Goal: Task Accomplishment & Management: Manage account settings

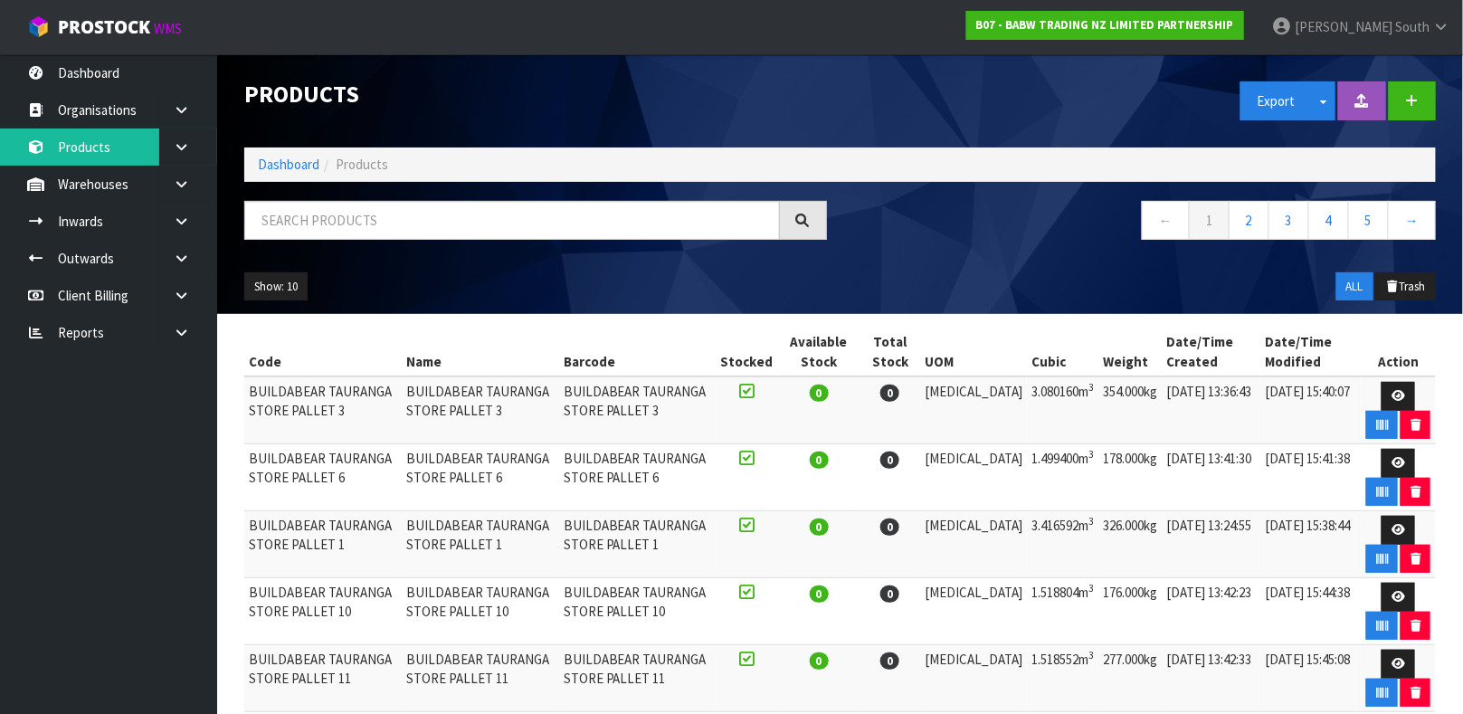
click at [486, 209] on input "text" at bounding box center [511, 220] width 535 height 39
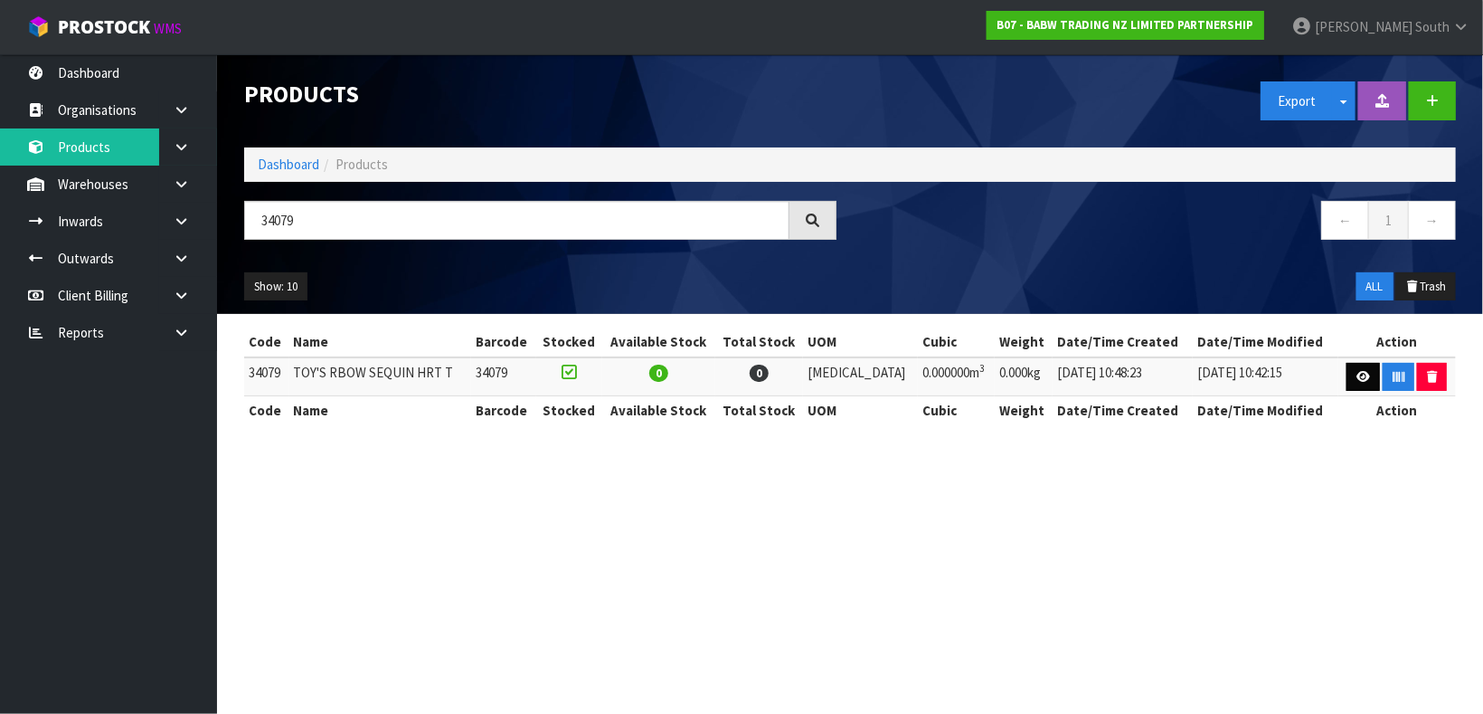
type input "34079"
click at [1364, 371] on link at bounding box center [1363, 377] width 33 height 29
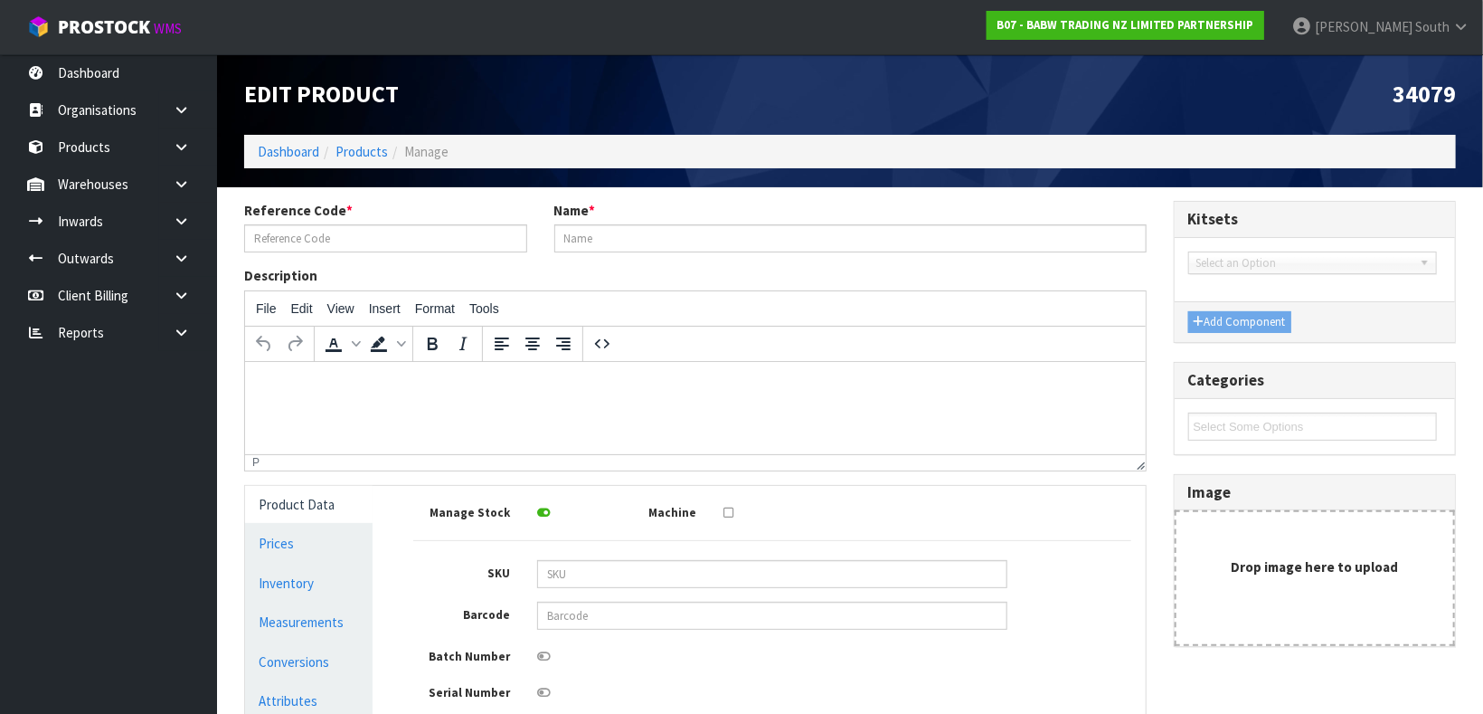
type input "34079"
type input "TOY'S RBOW SEQUIN HRT T"
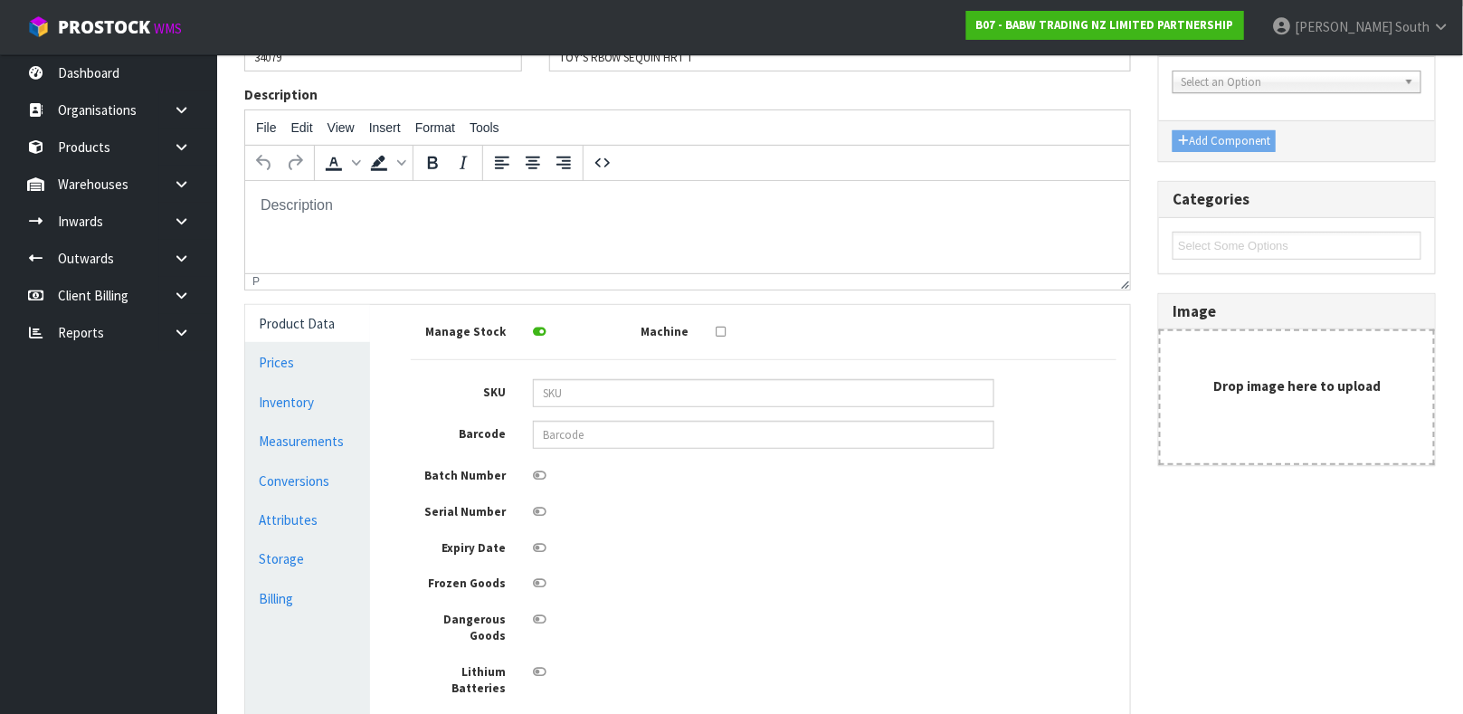
scroll to position [300, 0]
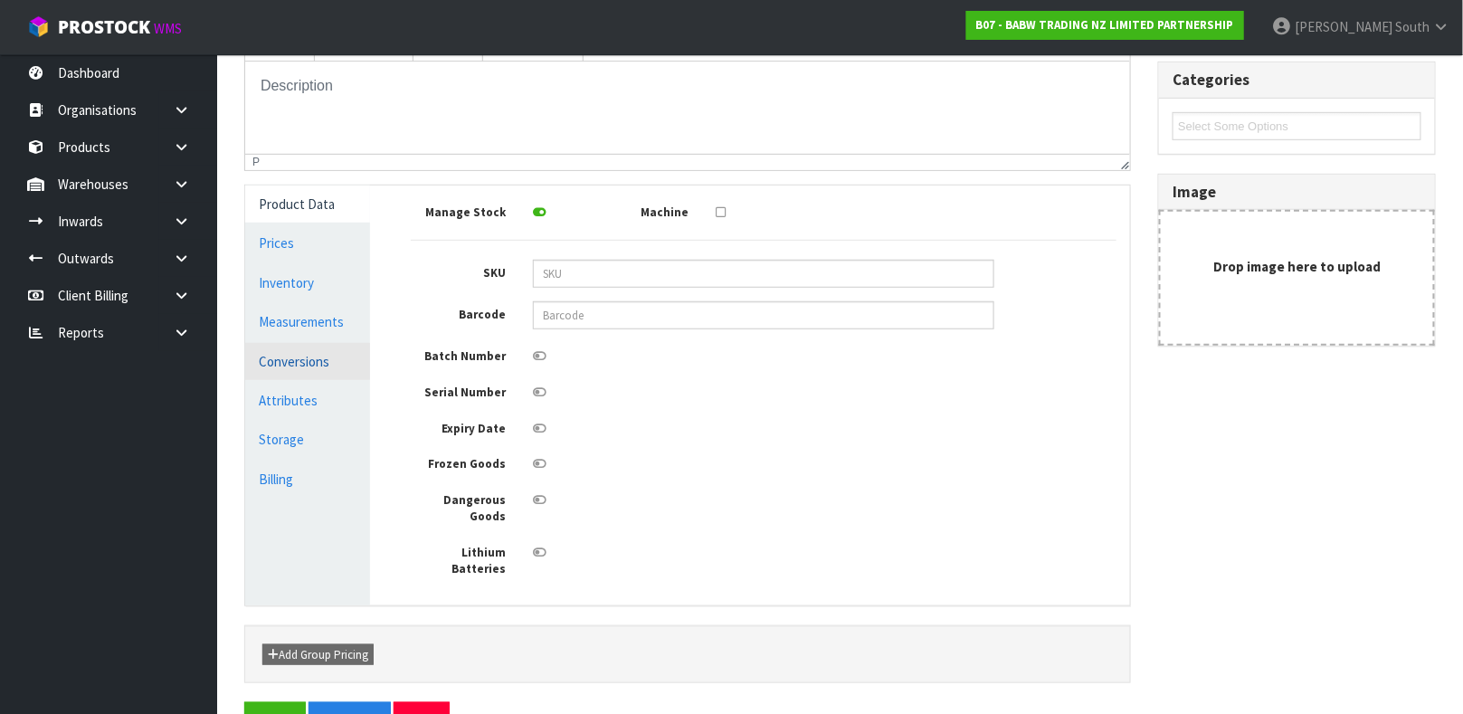
click at [325, 343] on link "Conversions" at bounding box center [307, 361] width 125 height 37
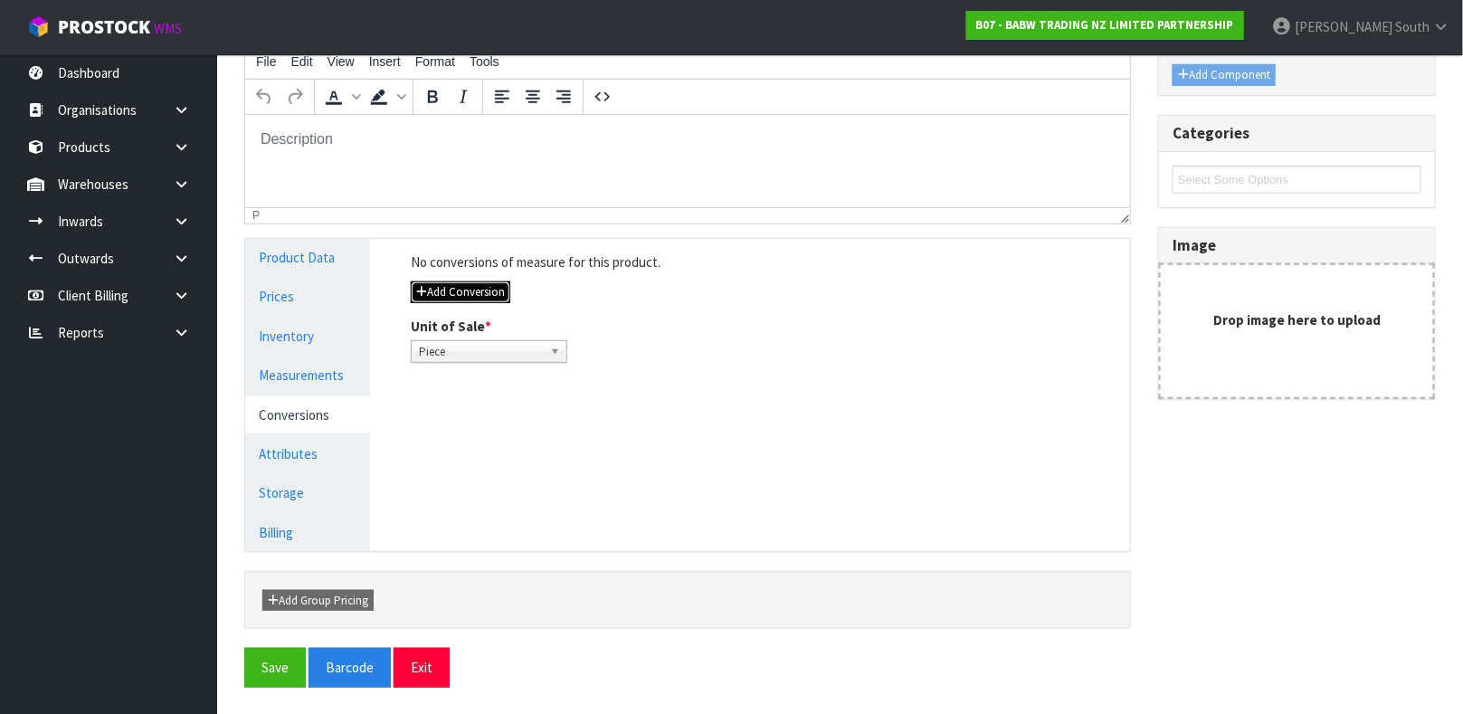
click at [458, 282] on button "Add Conversion" at bounding box center [460, 292] width 99 height 22
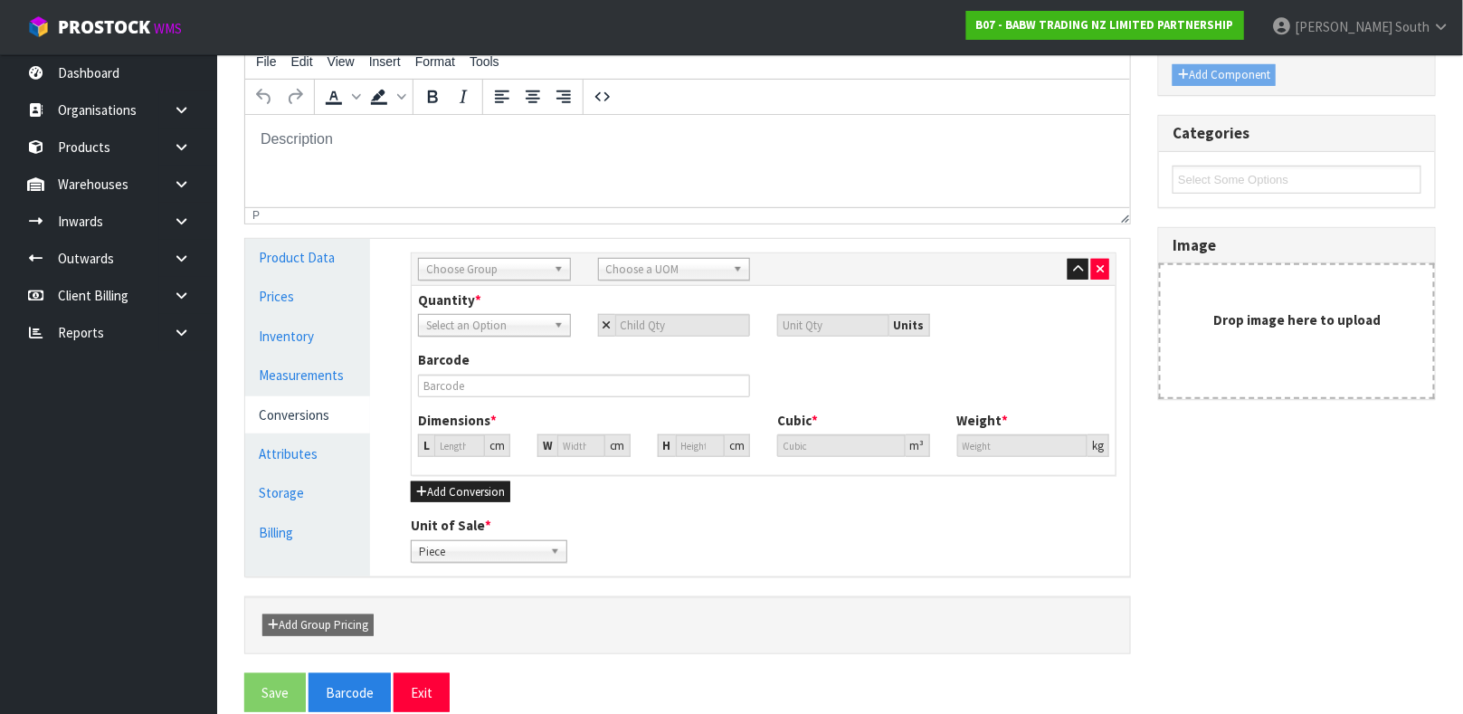
click at [507, 261] on span "Choose Group" at bounding box center [486, 270] width 120 height 22
click at [462, 372] on li "Outer" at bounding box center [494, 366] width 144 height 23
click at [660, 259] on span "Choose a UOM" at bounding box center [666, 270] width 120 height 22
type input "CA"
click at [648, 357] on li "Ca rton" at bounding box center [674, 366] width 144 height 23
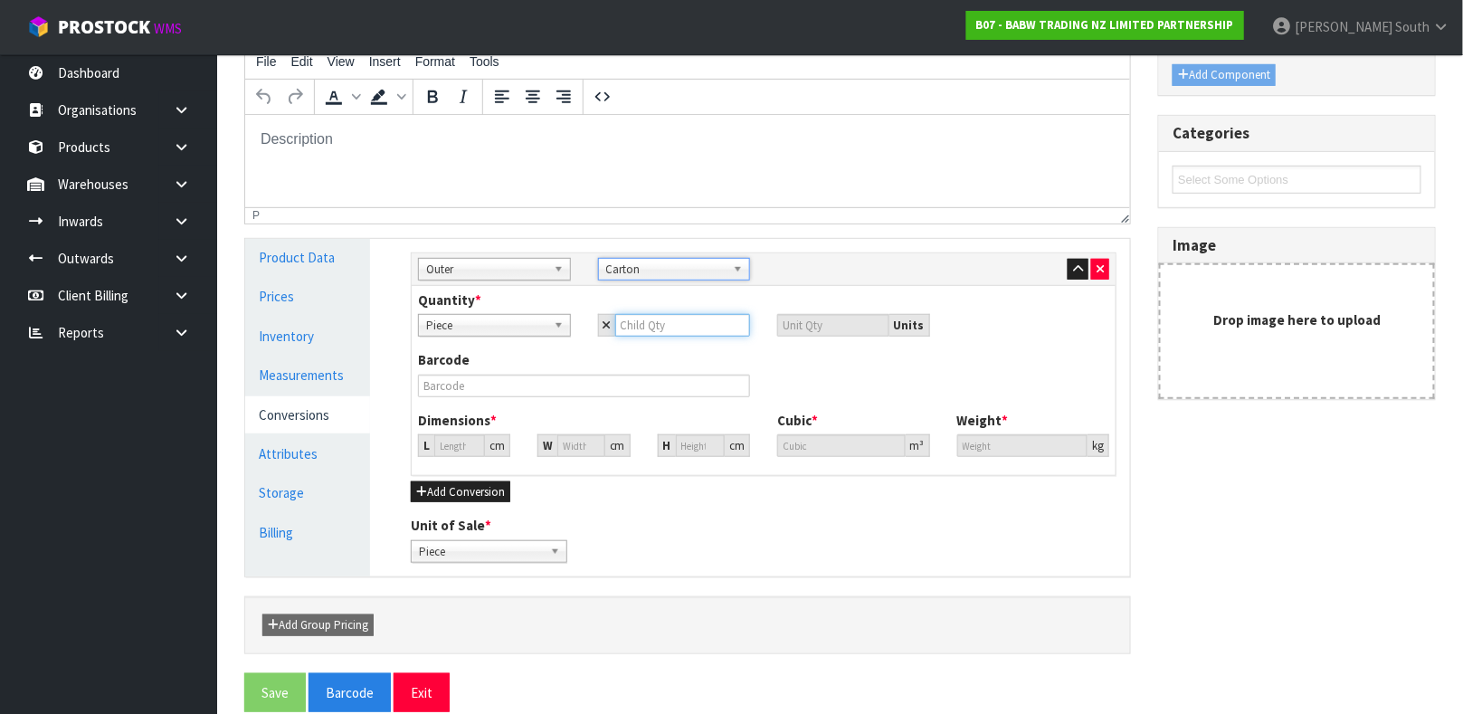
click at [645, 323] on input "number" at bounding box center [683, 325] width 136 height 23
type input "1"
type input "12"
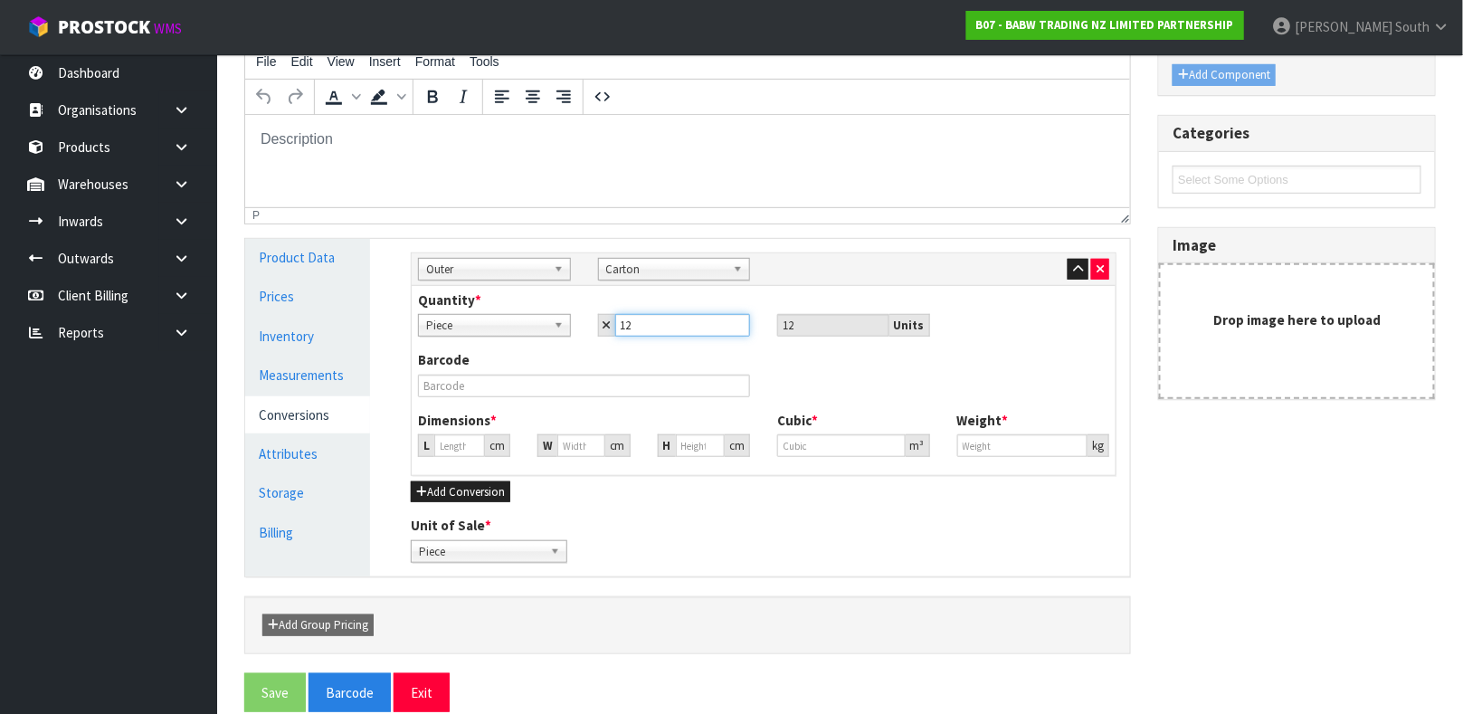
type input "12"
type input "0"
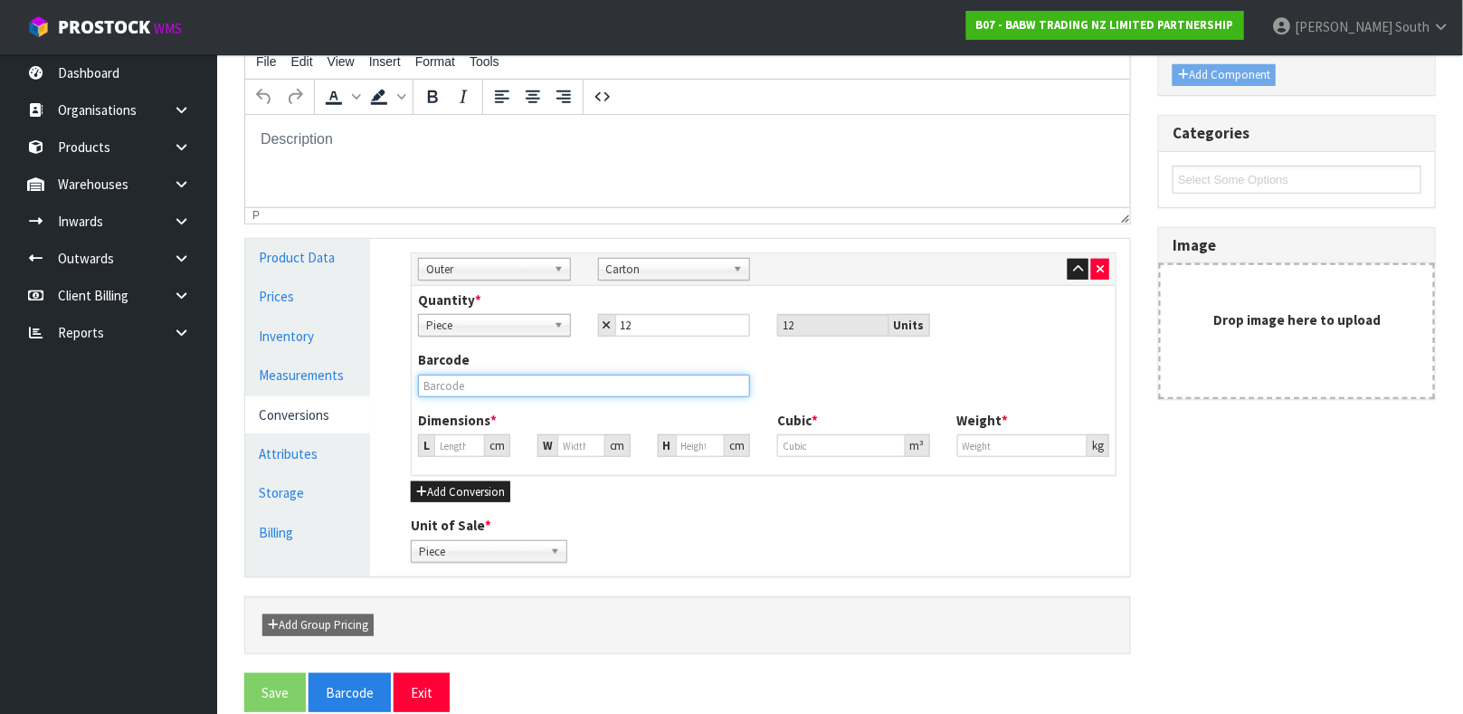
type input "0"
click at [450, 386] on input "text" at bounding box center [584, 385] width 332 height 23
type input "000000340790004"
click at [451, 437] on input "0" at bounding box center [459, 445] width 51 height 23
type input "0.000001"
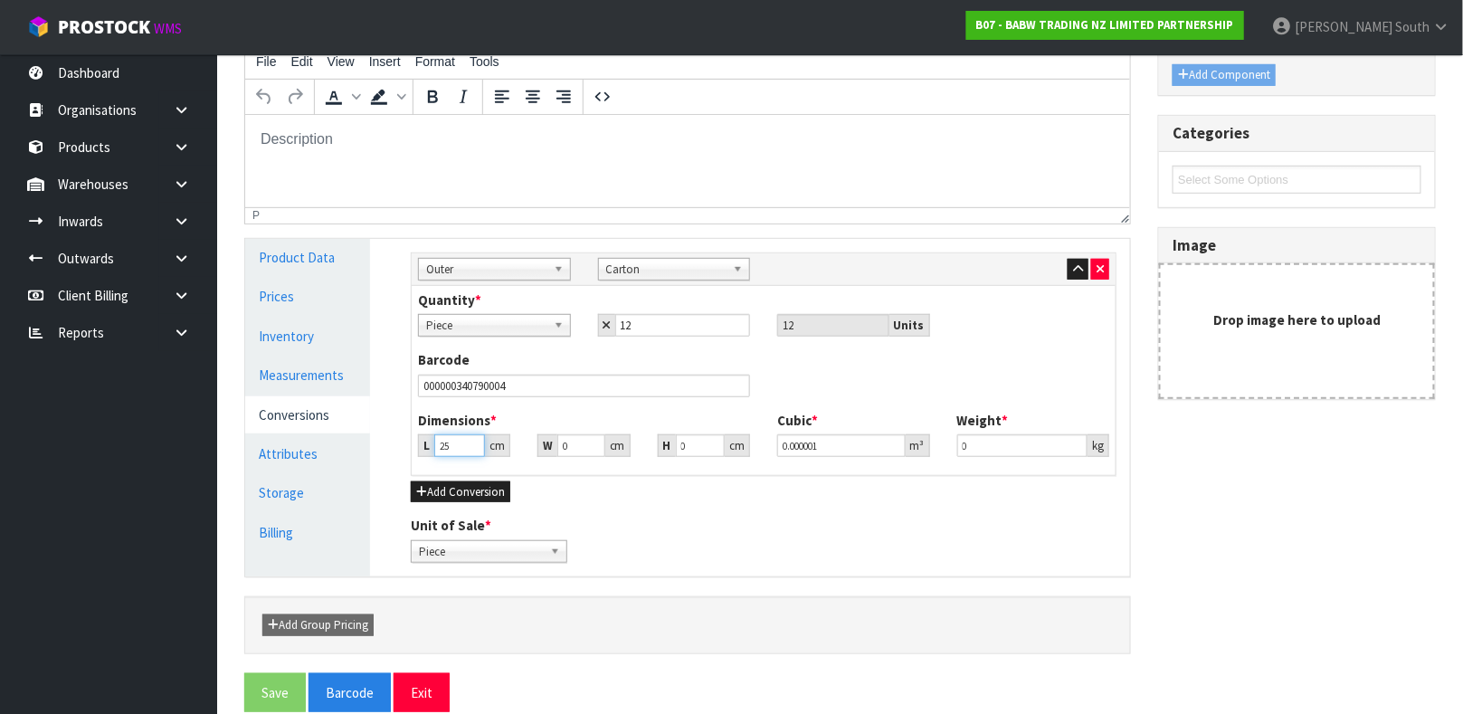
type input "25"
type input "18"
type input "1"
type input "0.00045"
type input "10"
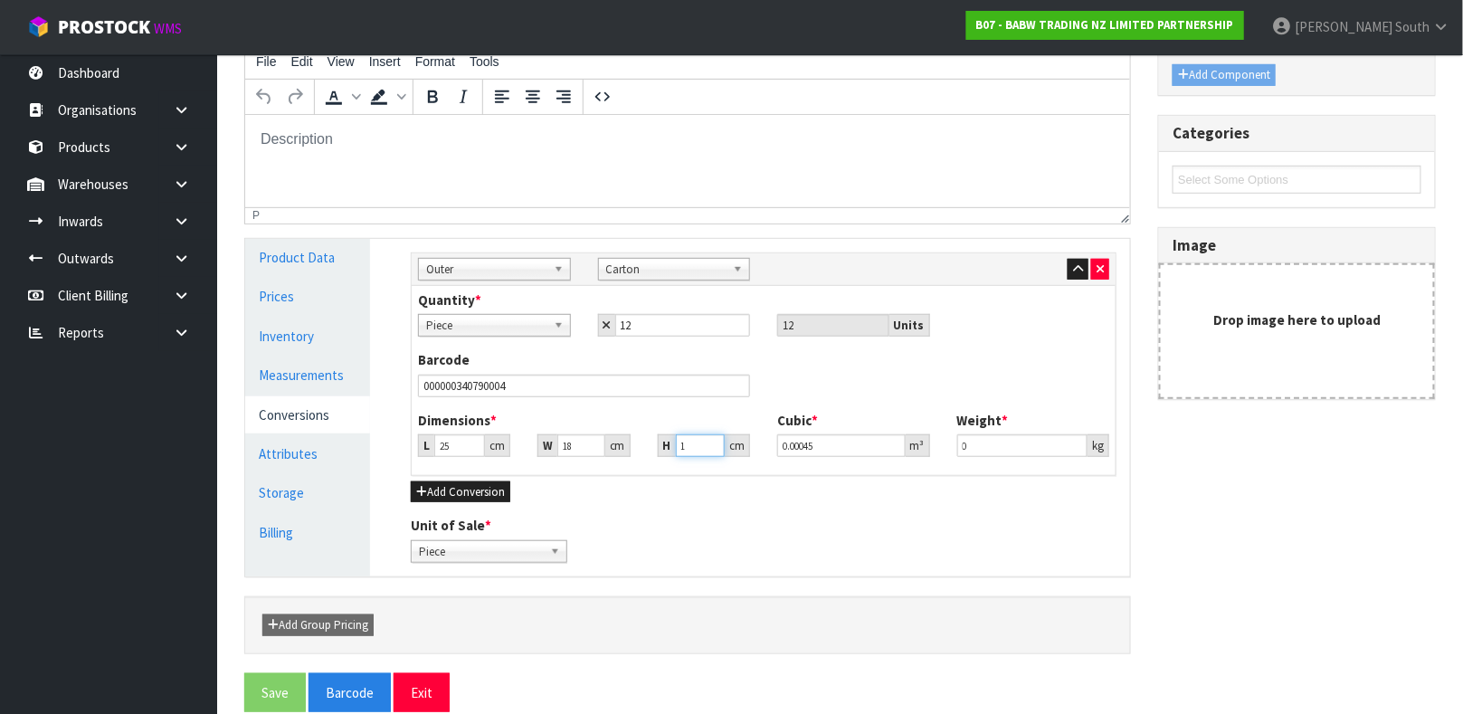
type input "0.0045"
type input "10"
type input "0.45"
click at [289, 681] on button "Save" at bounding box center [275, 692] width 62 height 39
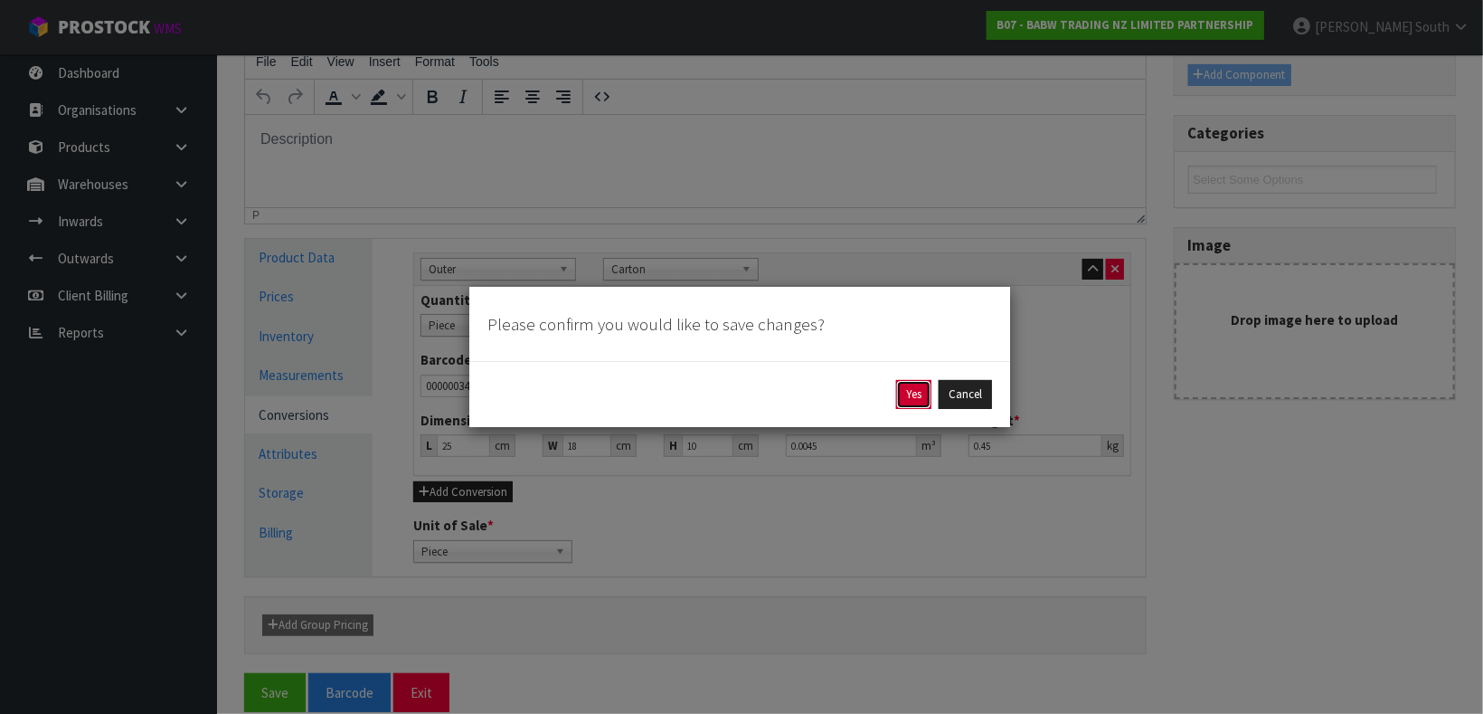
click at [905, 395] on button "Yes" at bounding box center [913, 394] width 35 height 29
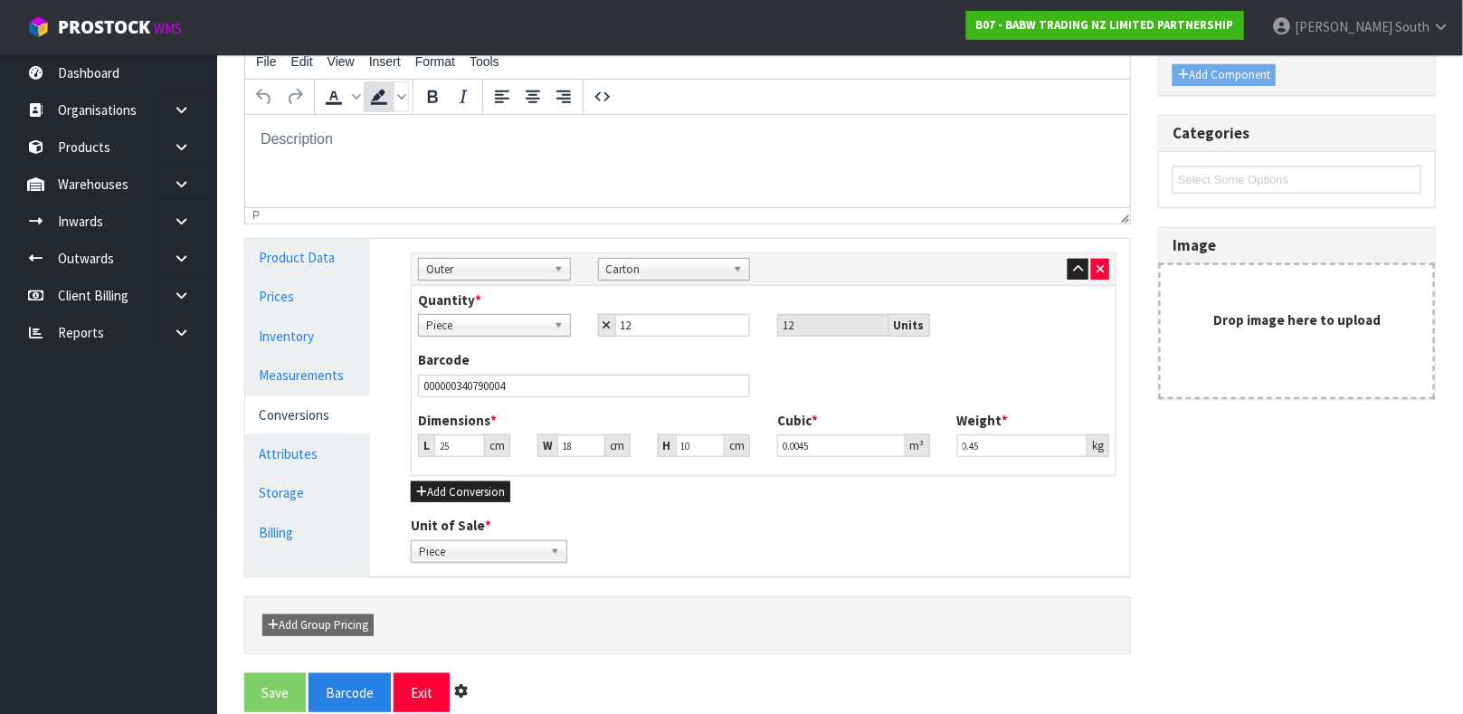
scroll to position [0, 0]
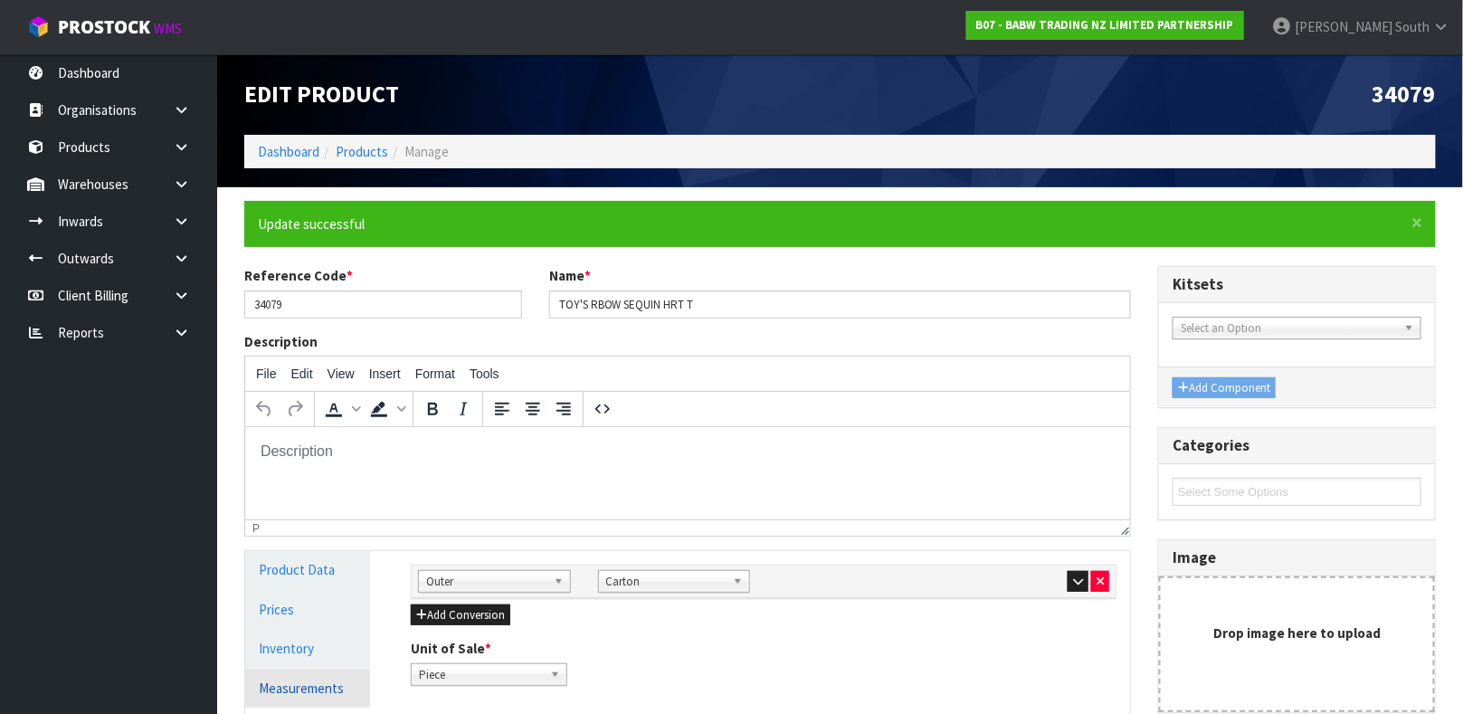
click at [298, 695] on link "Measurements" at bounding box center [307, 687] width 125 height 37
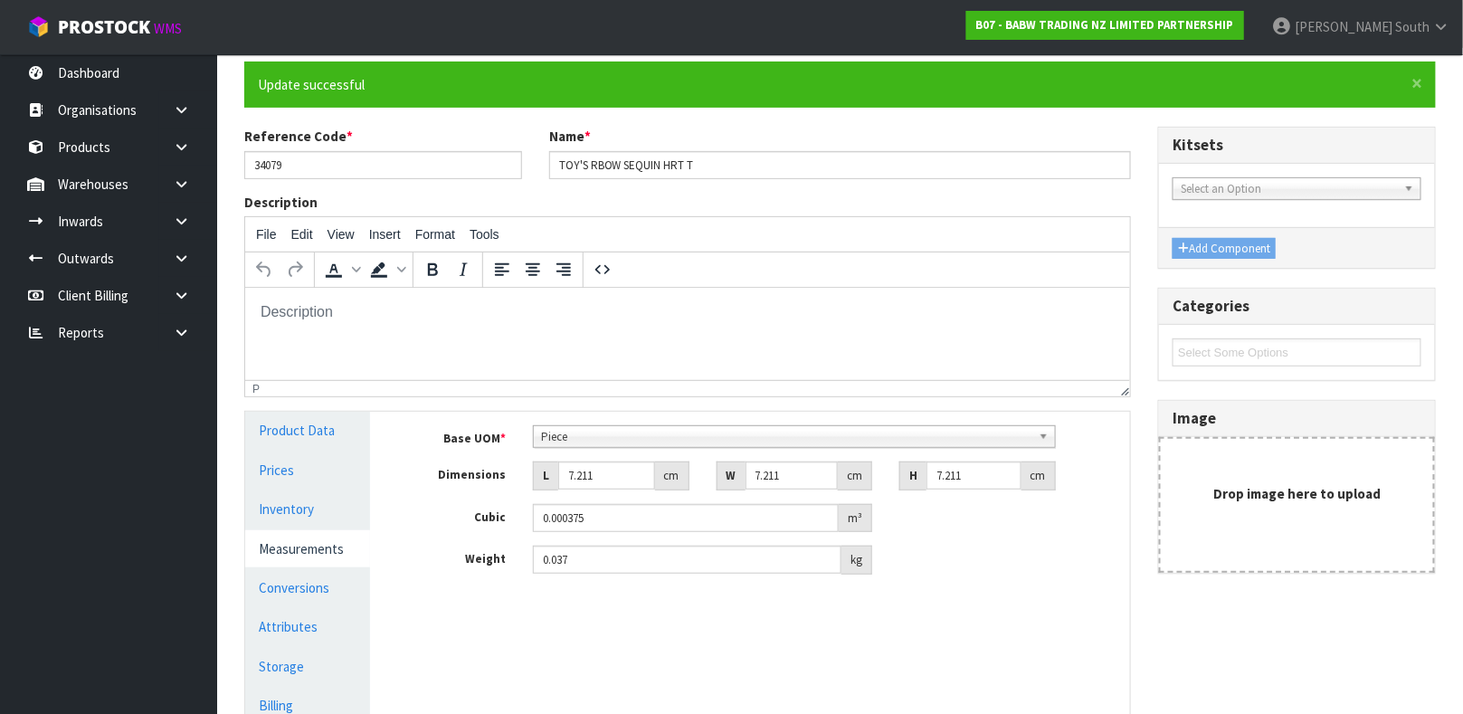
scroll to position [160, 0]
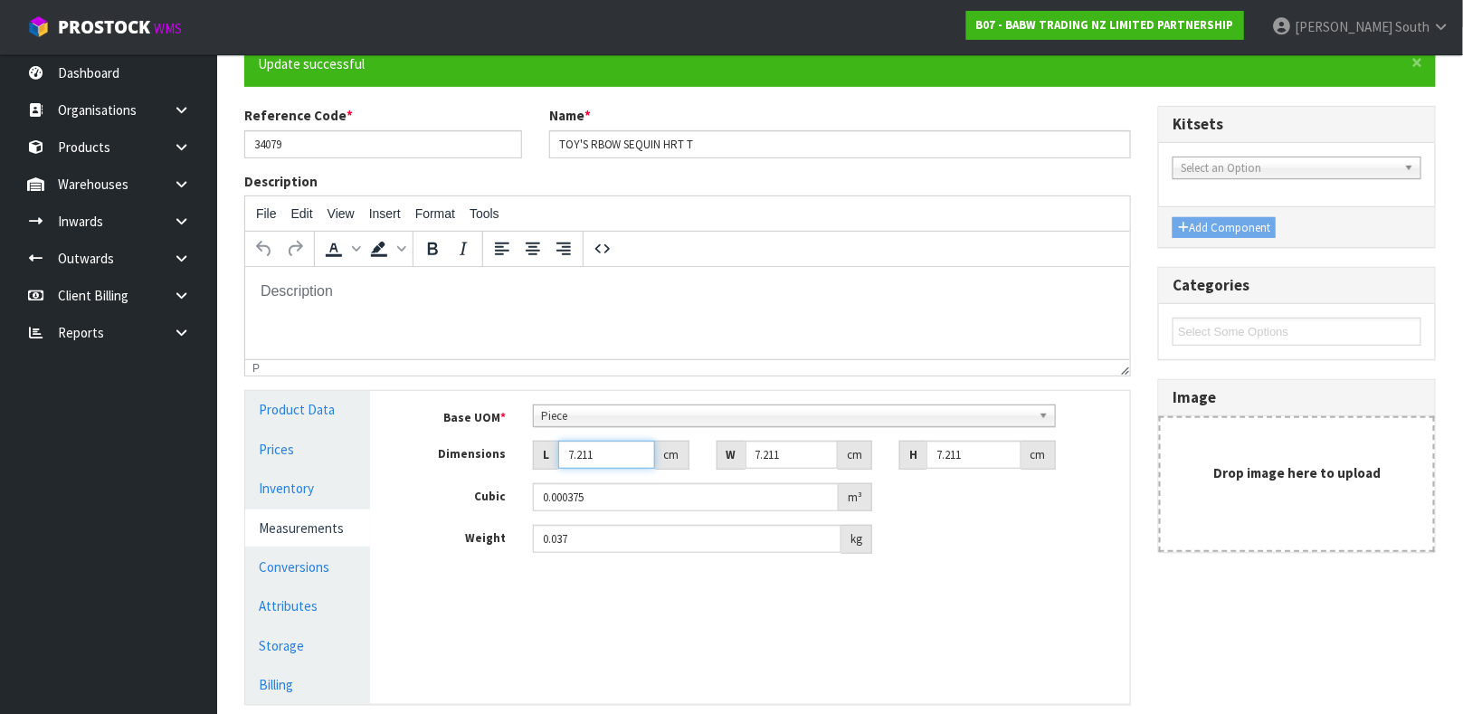
click at [611, 459] on input "7.211" at bounding box center [606, 455] width 97 height 28
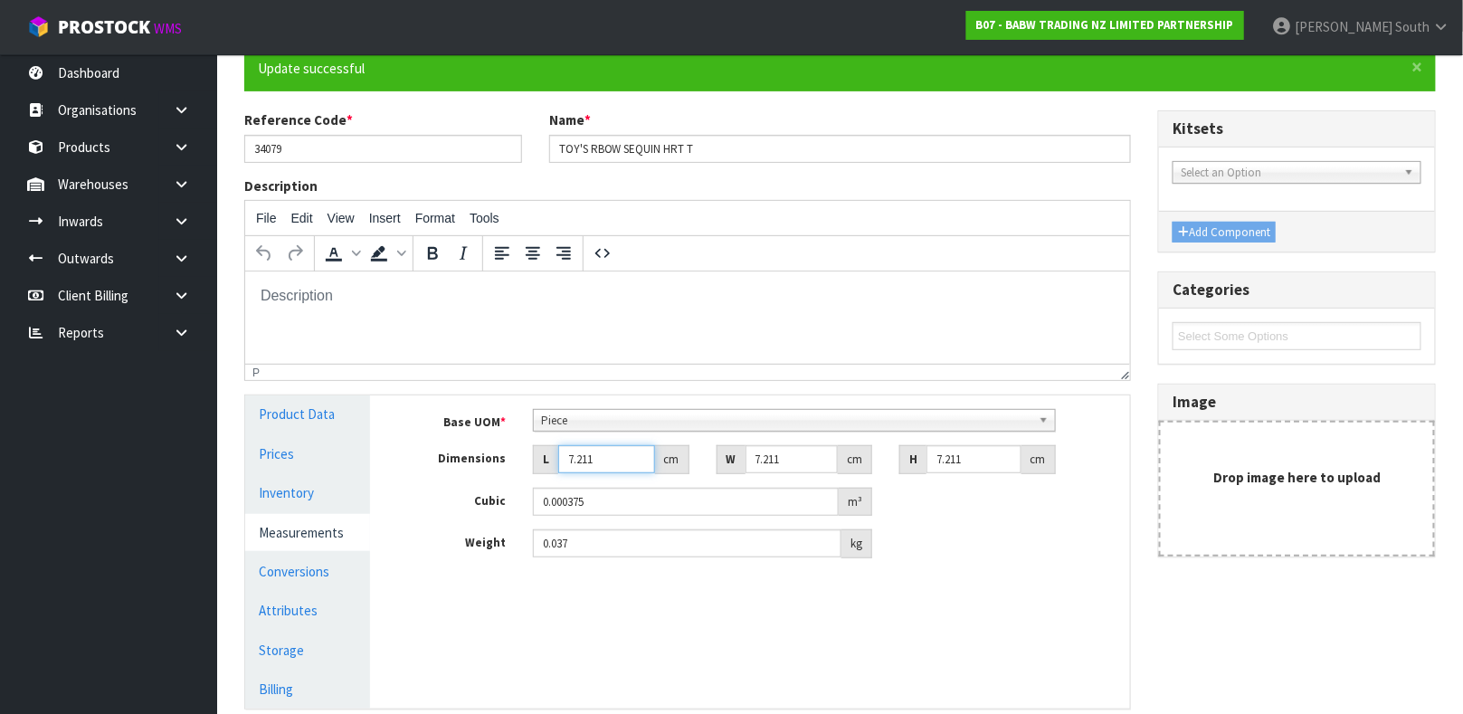
scroll to position [313, 0]
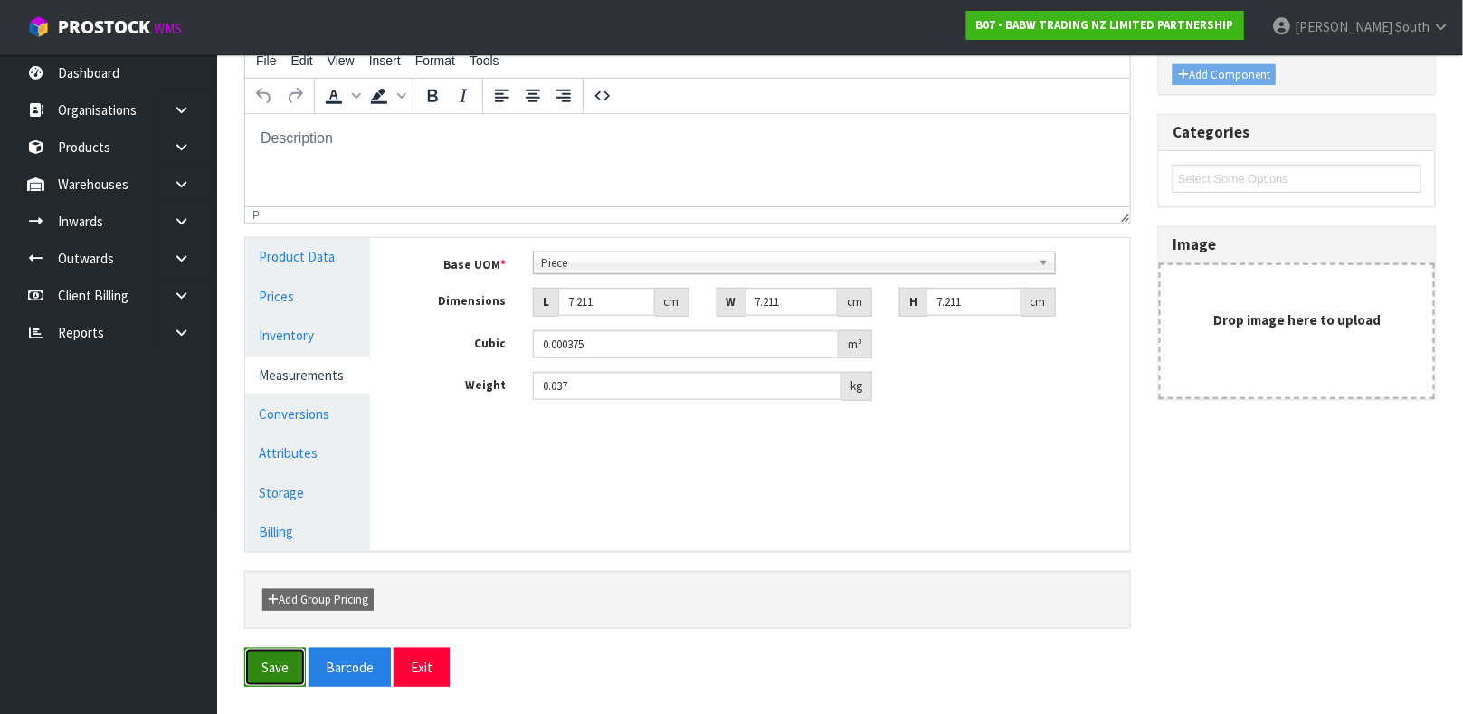
click at [299, 648] on button "Save" at bounding box center [275, 667] width 62 height 39
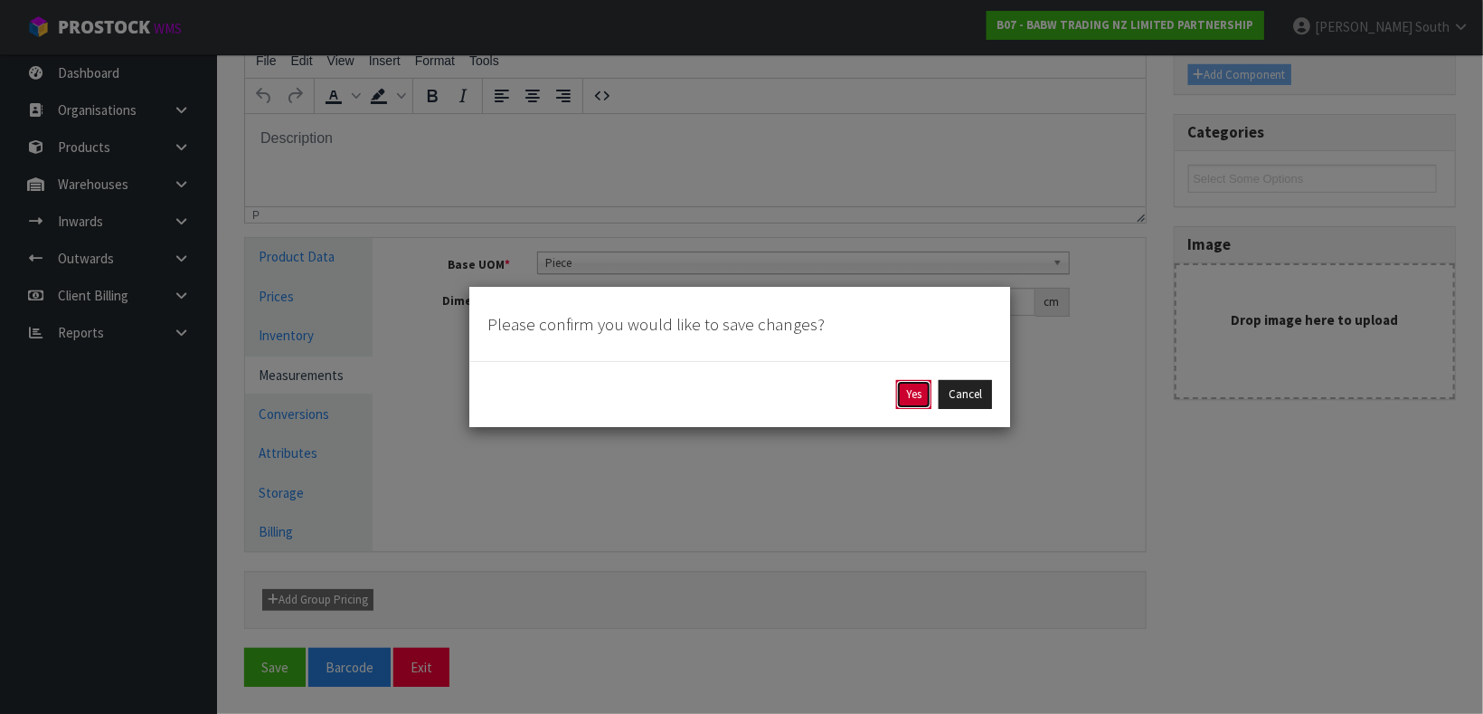
click at [914, 402] on button "Yes" at bounding box center [913, 394] width 35 height 29
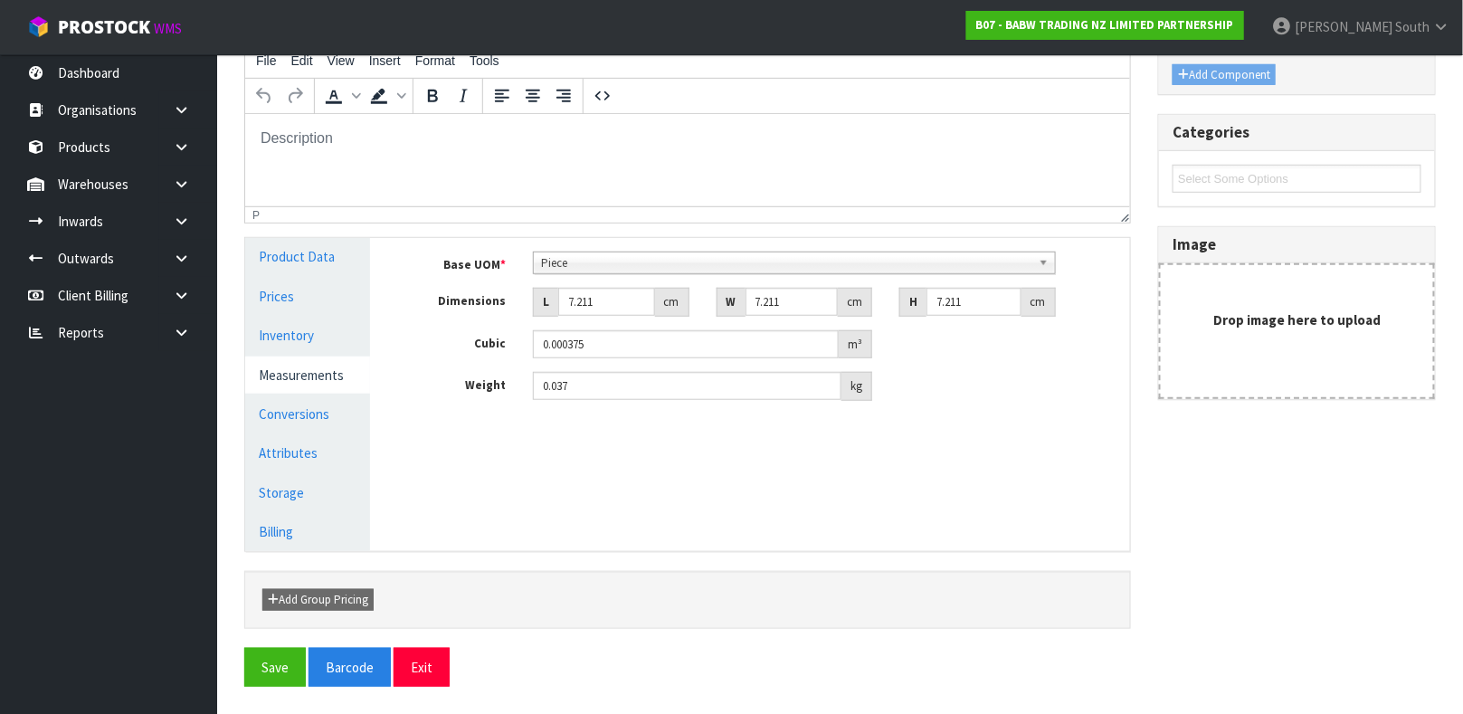
scroll to position [0, 0]
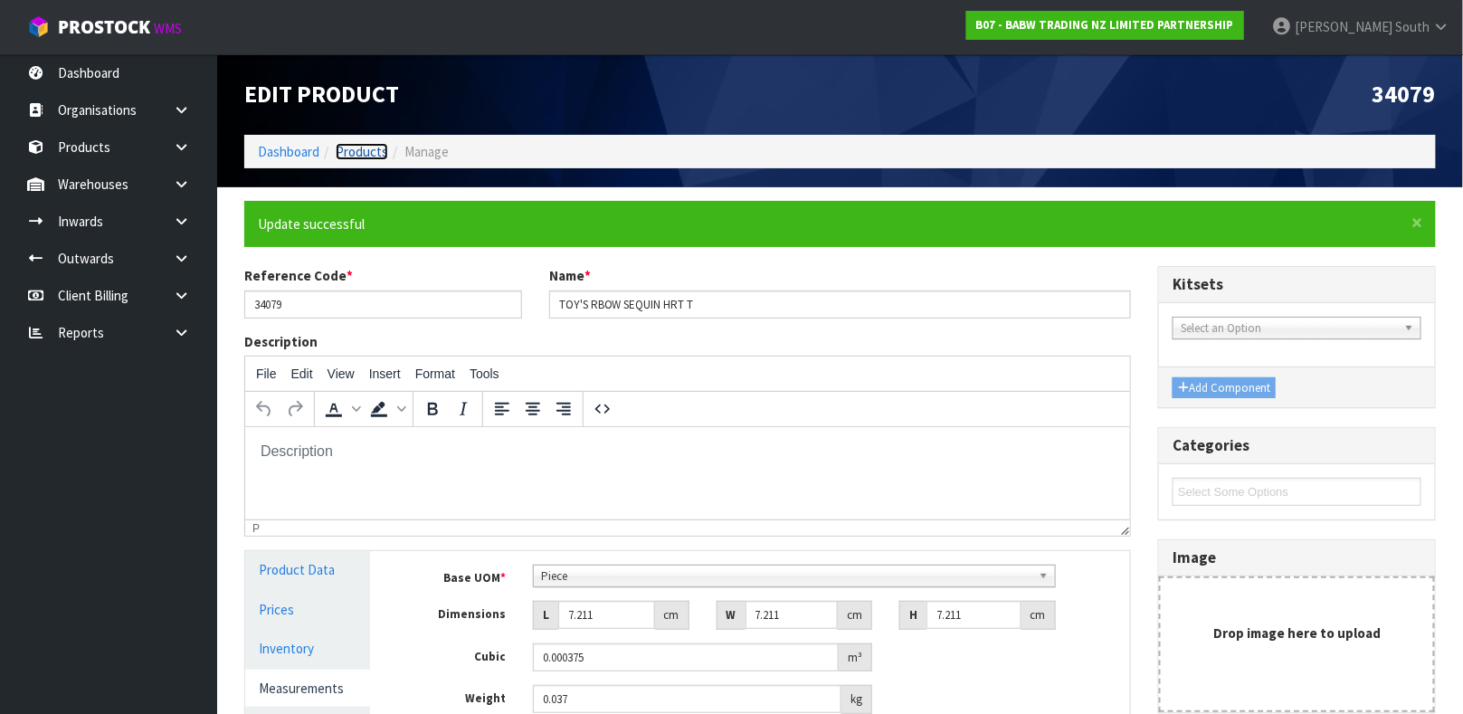
click at [351, 147] on link "Products" at bounding box center [362, 151] width 52 height 17
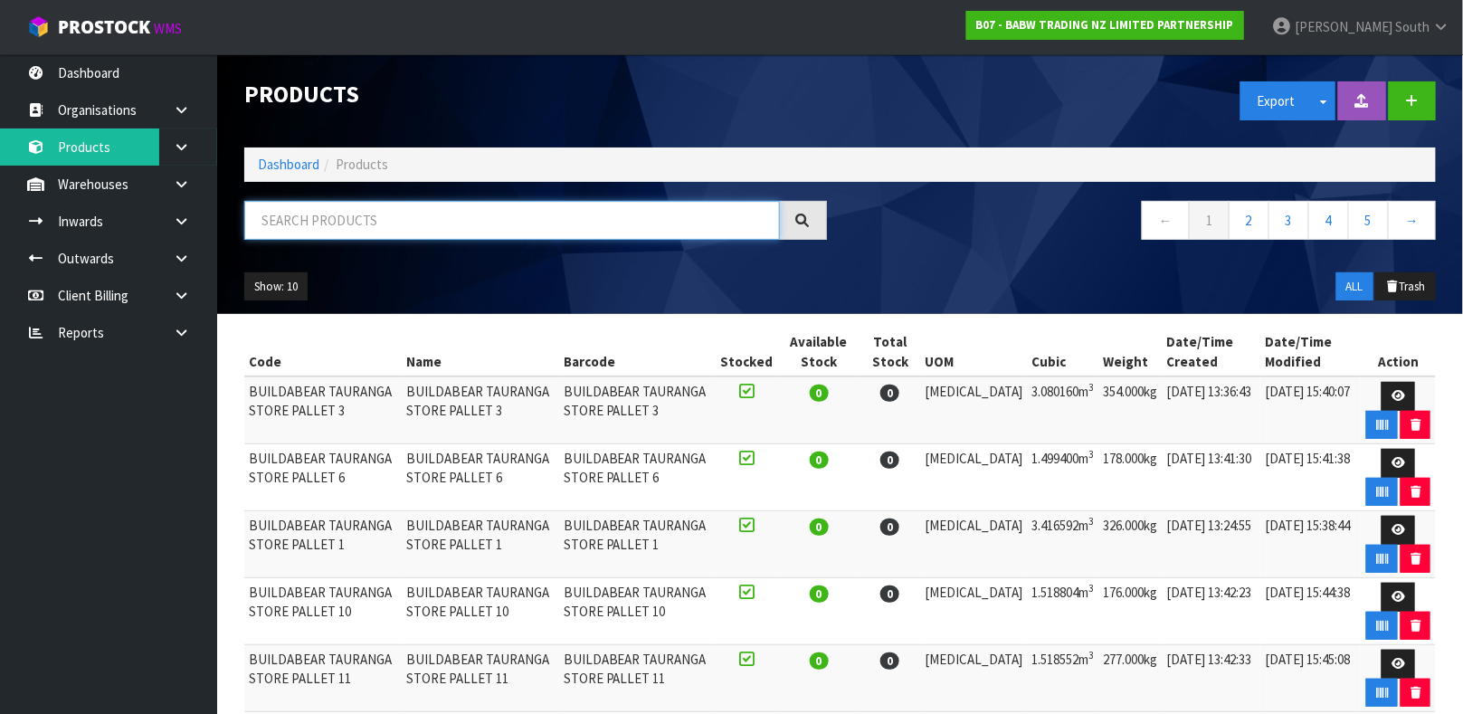
click at [328, 212] on input "text" at bounding box center [511, 220] width 535 height 39
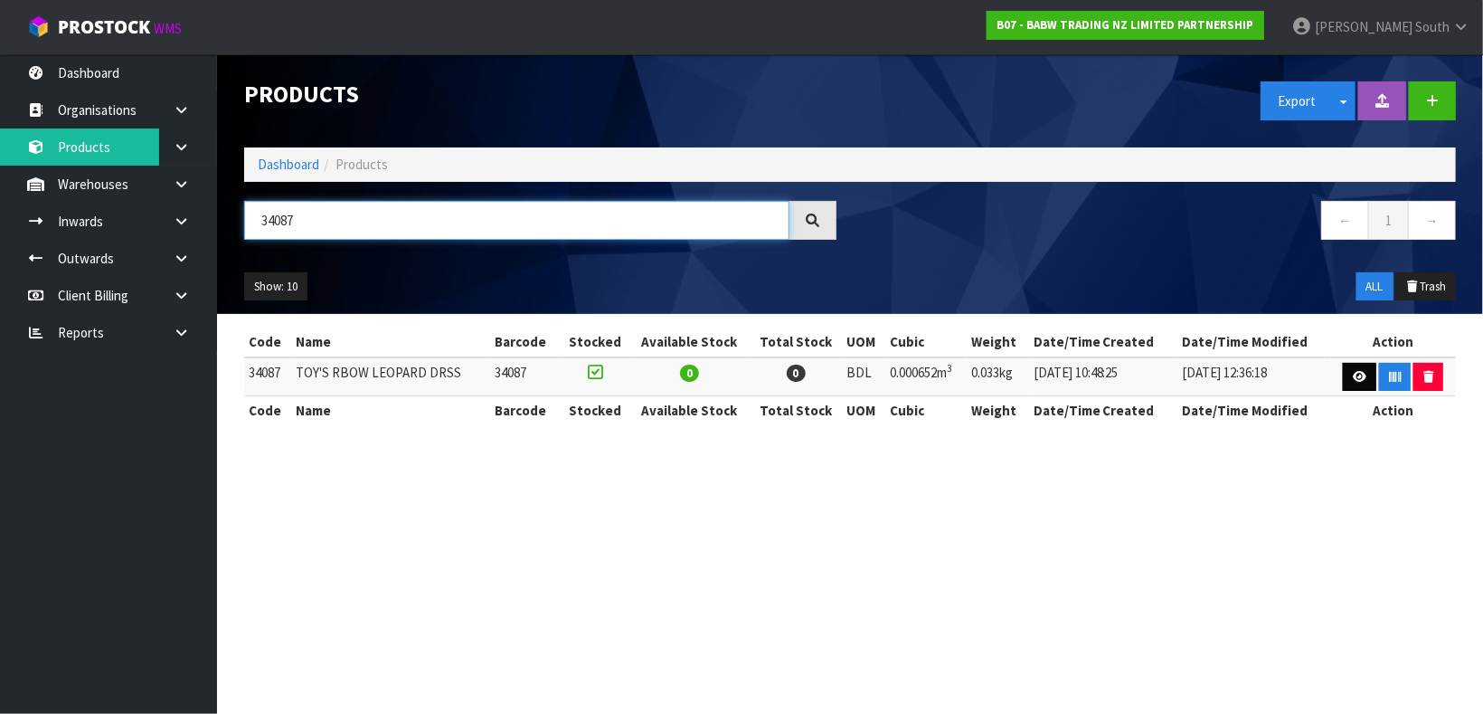
type input "34087"
click at [1345, 370] on link at bounding box center [1359, 377] width 33 height 29
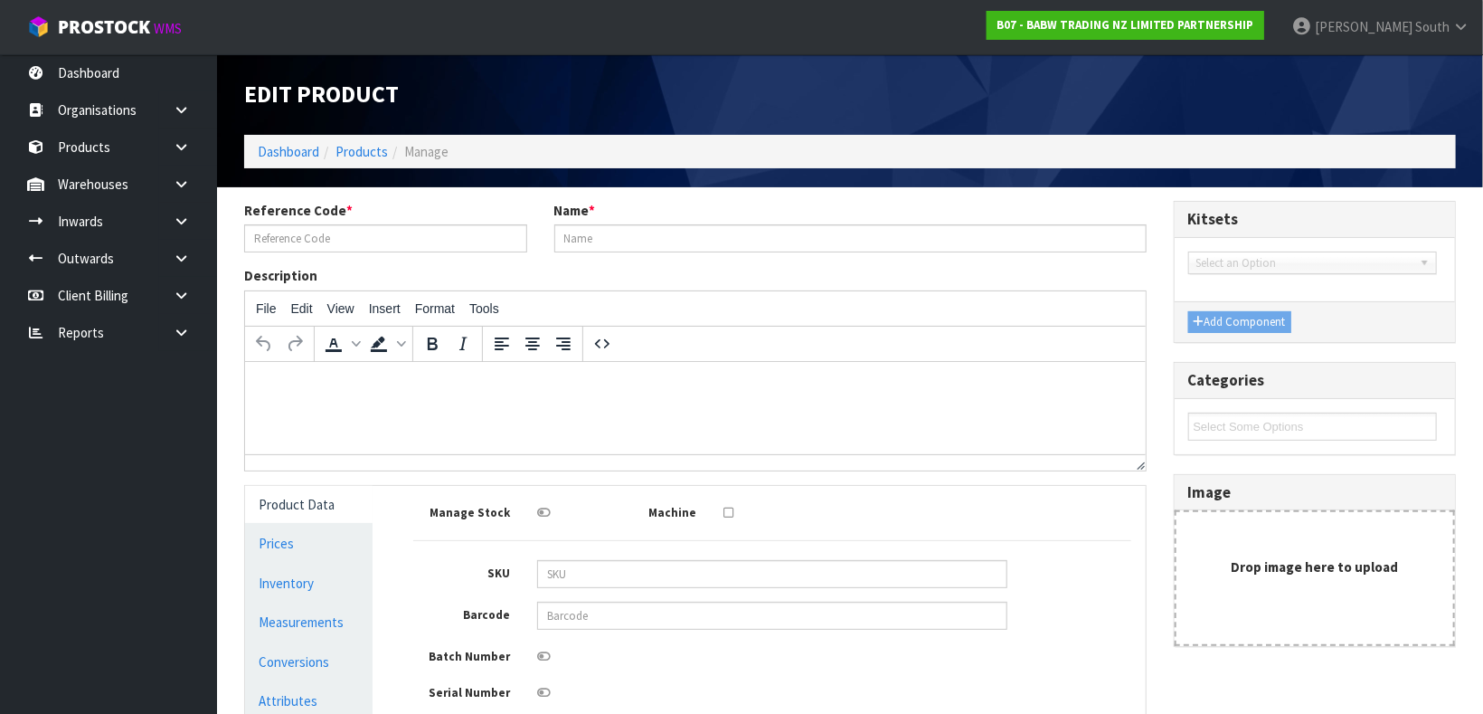
type input "34087"
type input "TOY'S RBOW LEOPARD DRSS"
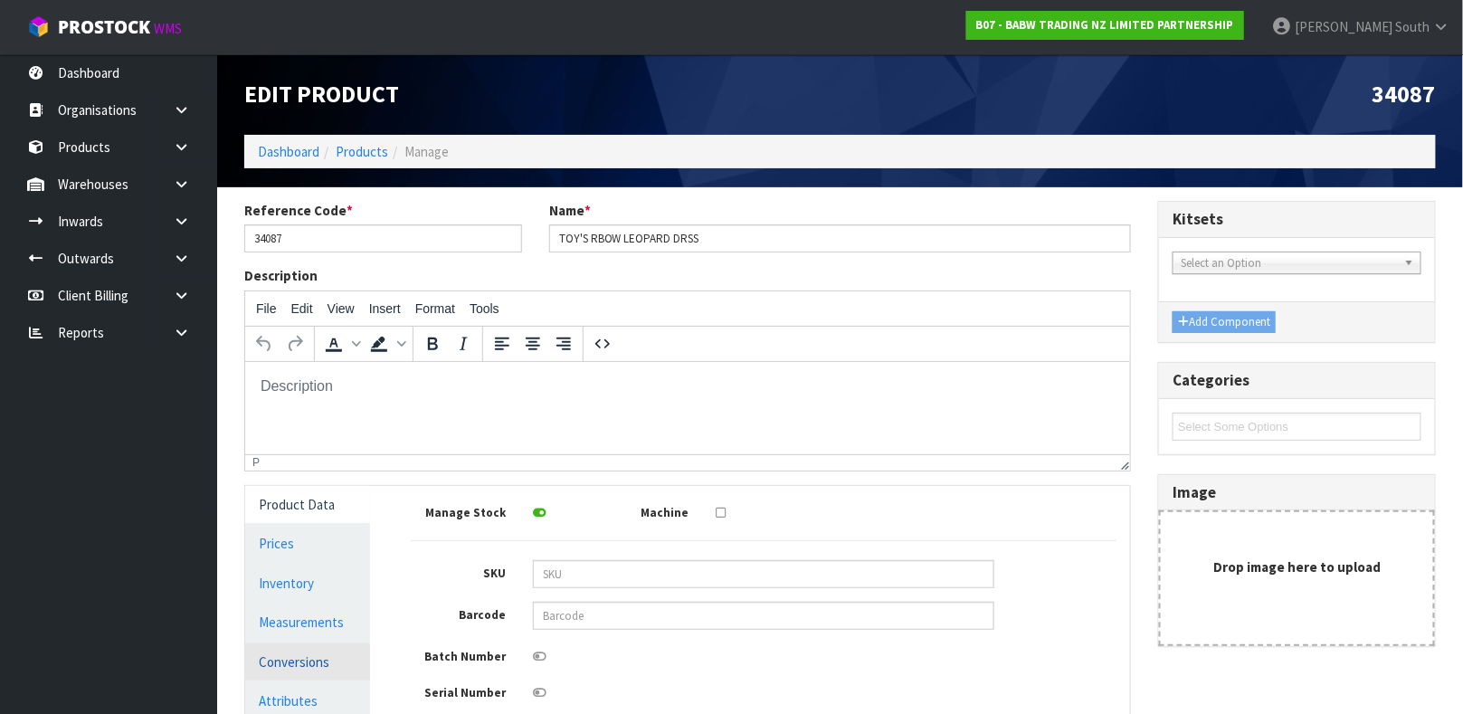
click at [291, 654] on link "Conversions" at bounding box center [307, 661] width 125 height 37
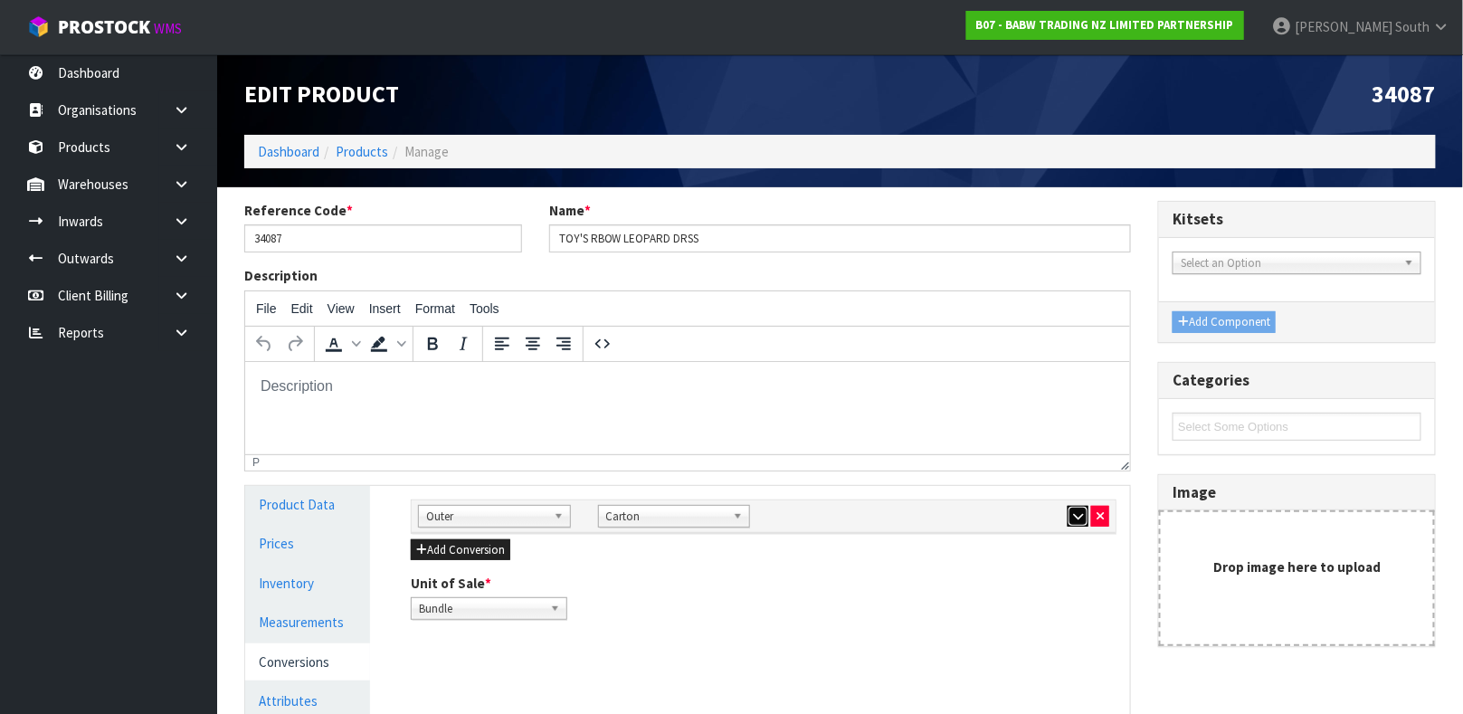
click at [1067, 516] on button "button" at bounding box center [1077, 517] width 21 height 22
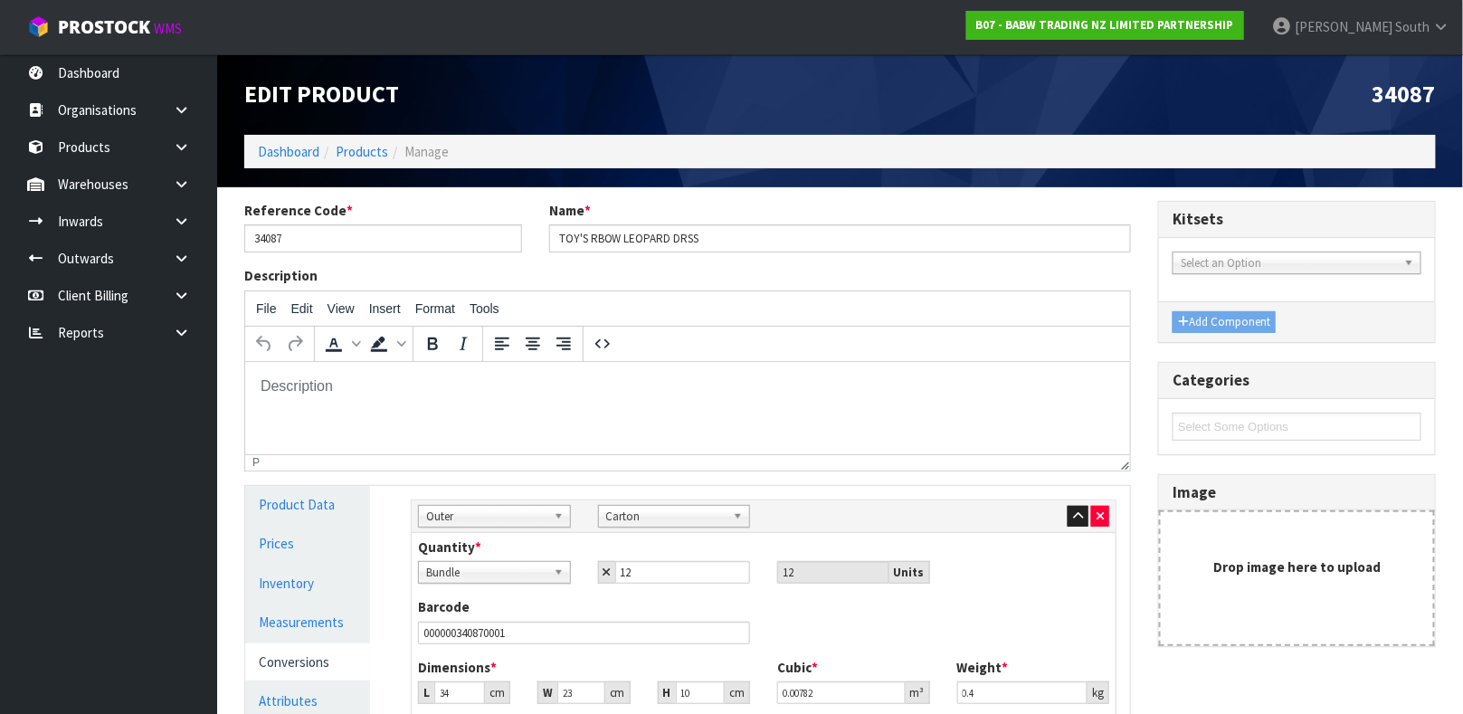
click at [492, 567] on span "Bundle" at bounding box center [486, 573] width 120 height 22
click at [278, 577] on link "Inventory" at bounding box center [307, 582] width 125 height 37
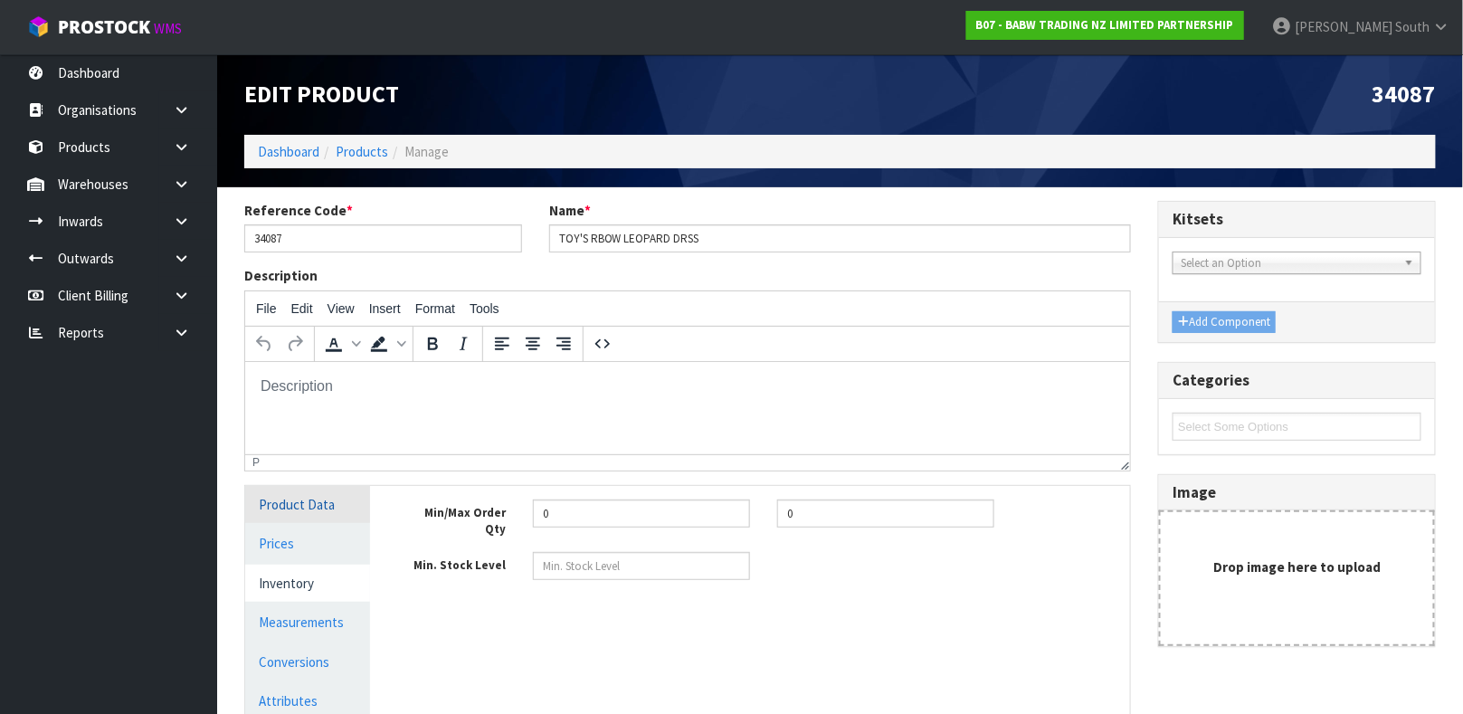
click at [311, 496] on link "Product Data" at bounding box center [307, 504] width 125 height 37
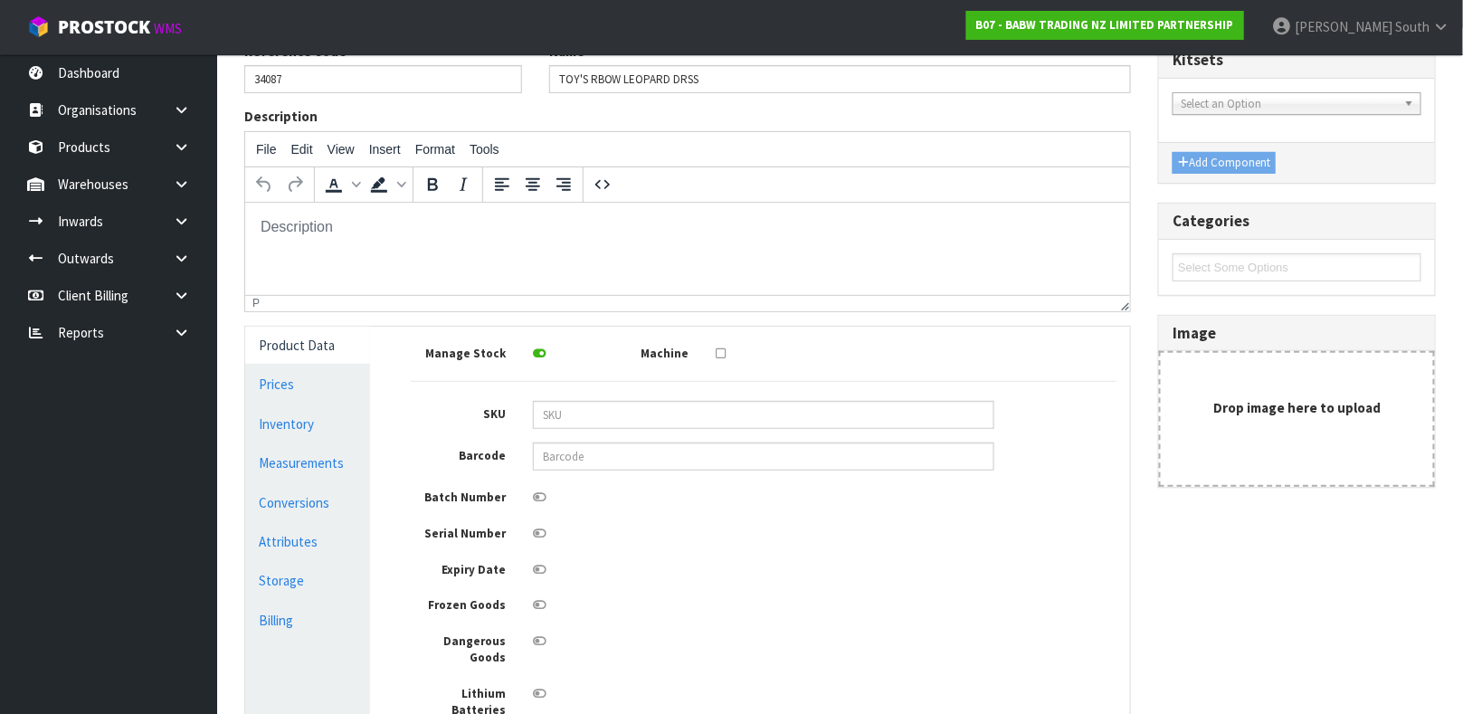
scroll to position [162, 0]
click at [310, 526] on link "Attributes" at bounding box center [307, 538] width 125 height 37
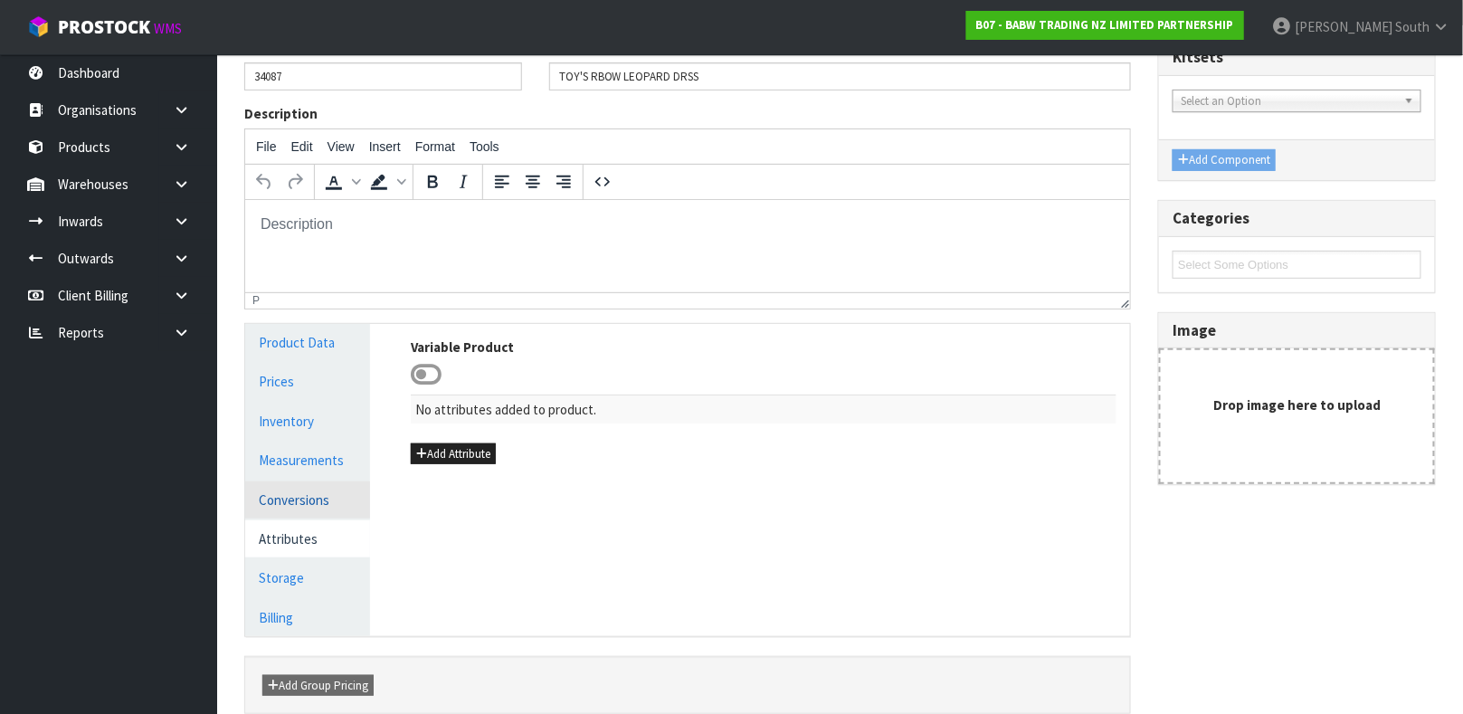
click at [310, 482] on link "Conversions" at bounding box center [307, 499] width 125 height 37
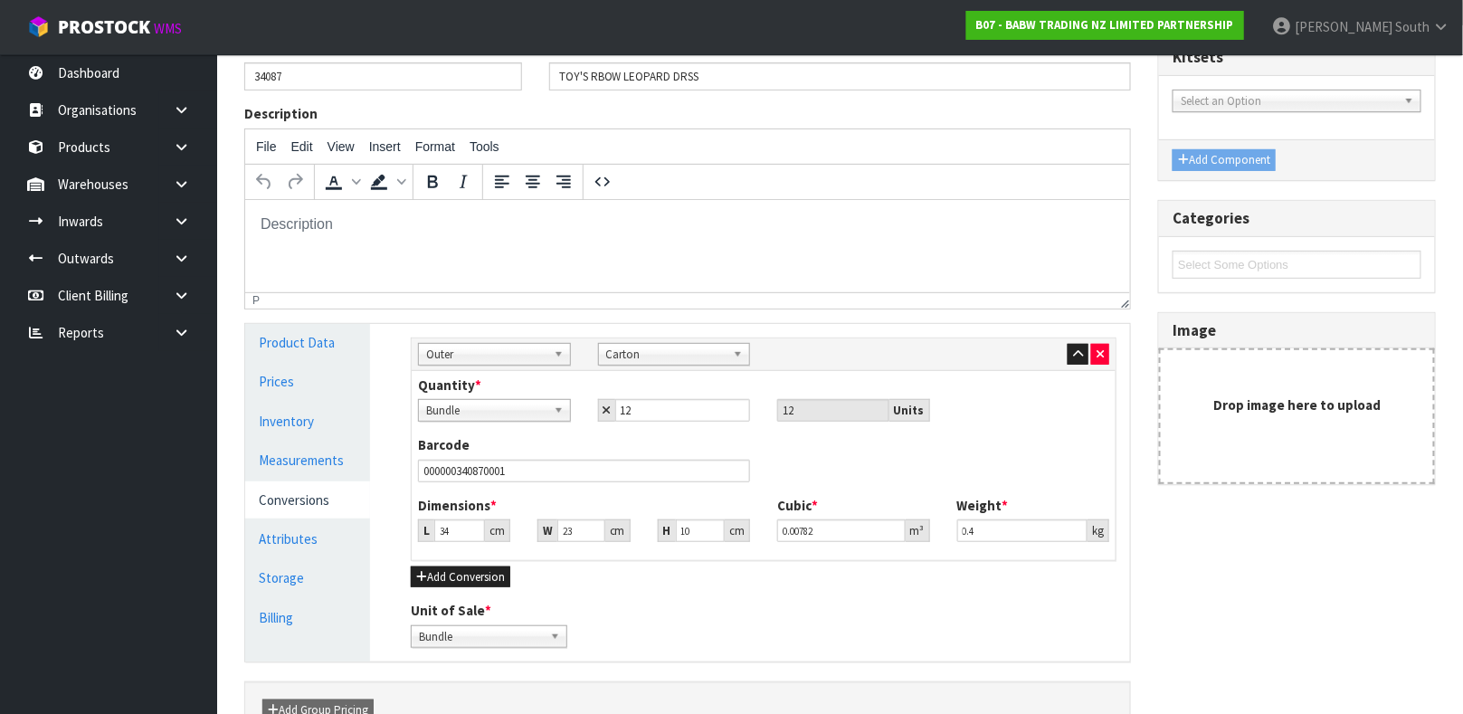
click at [480, 642] on span "Bundle" at bounding box center [481, 637] width 124 height 22
type input "P"
click at [314, 441] on link "Measurements" at bounding box center [307, 459] width 125 height 37
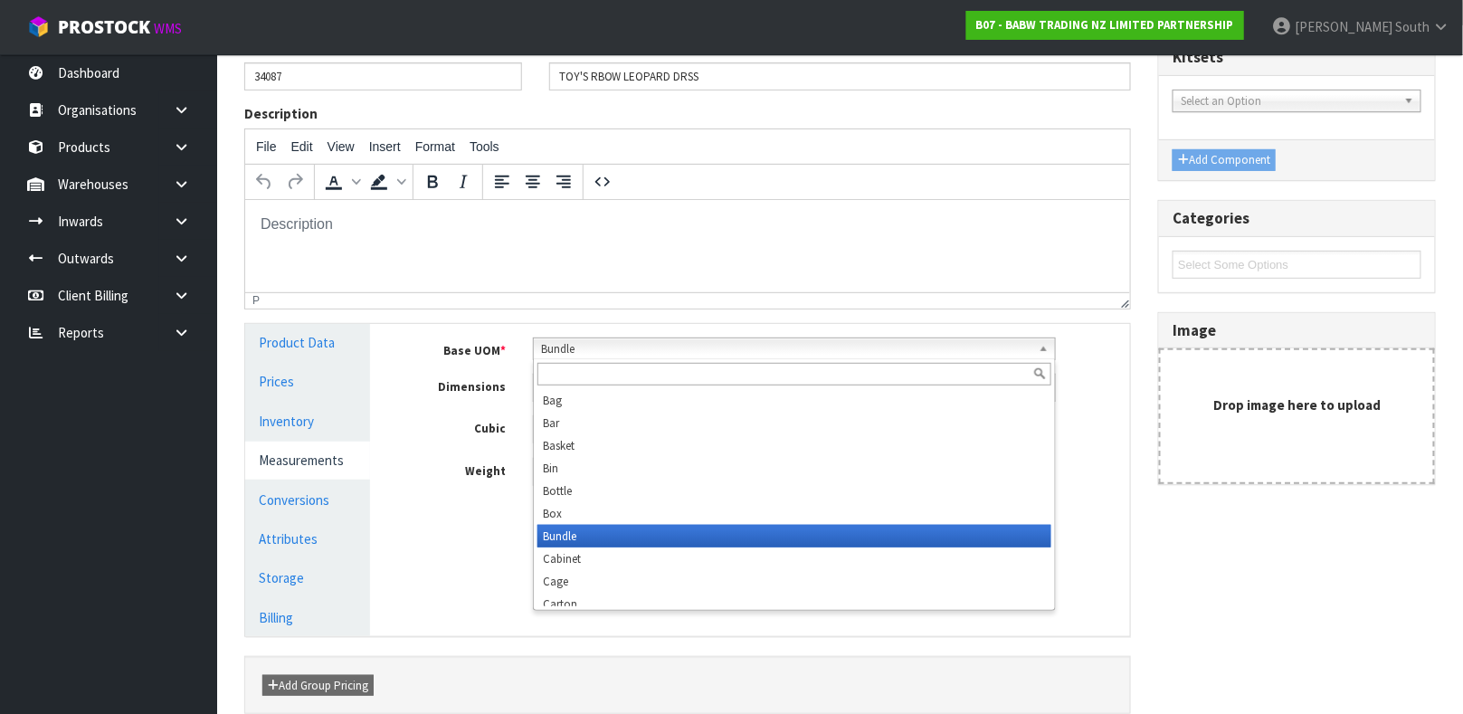
click at [631, 348] on span "Bundle" at bounding box center [786, 349] width 490 height 22
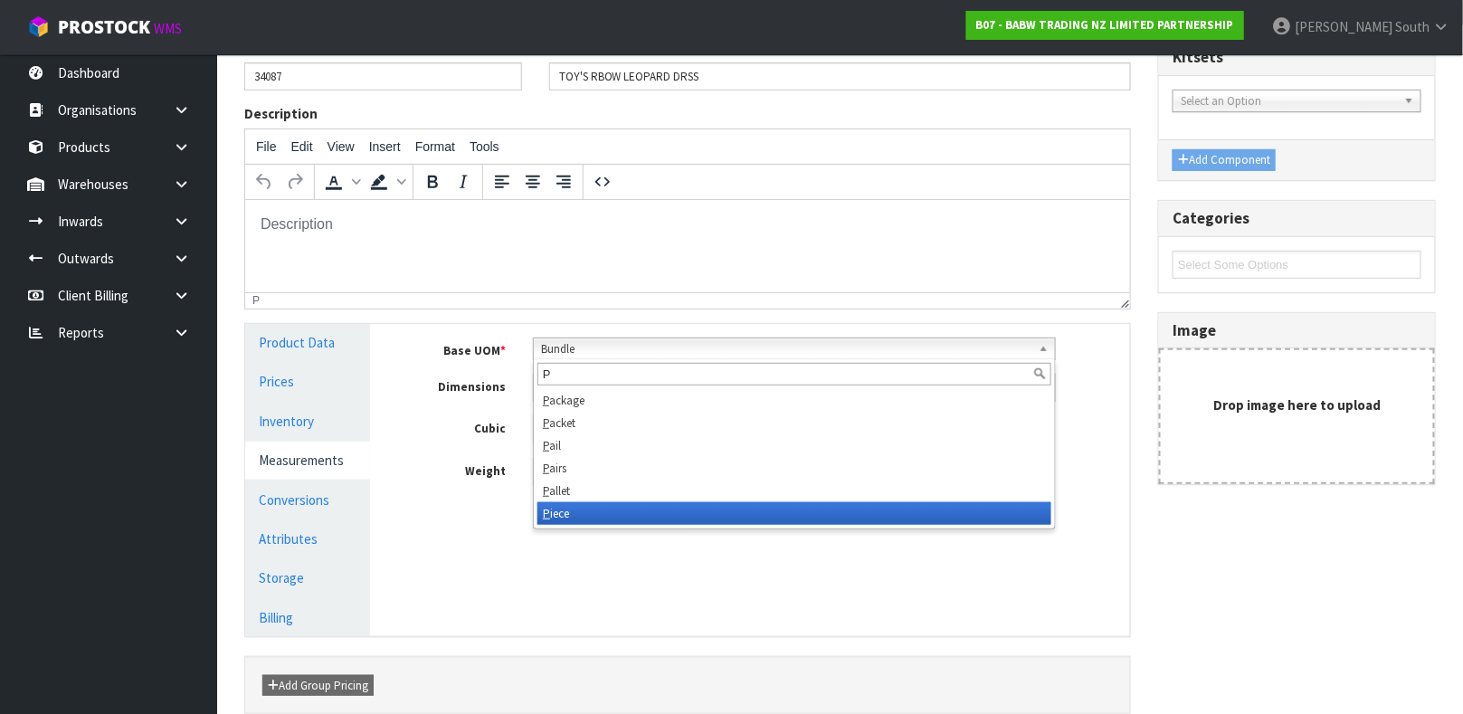
type input "P"
click at [589, 510] on li "P iece" at bounding box center [794, 513] width 514 height 23
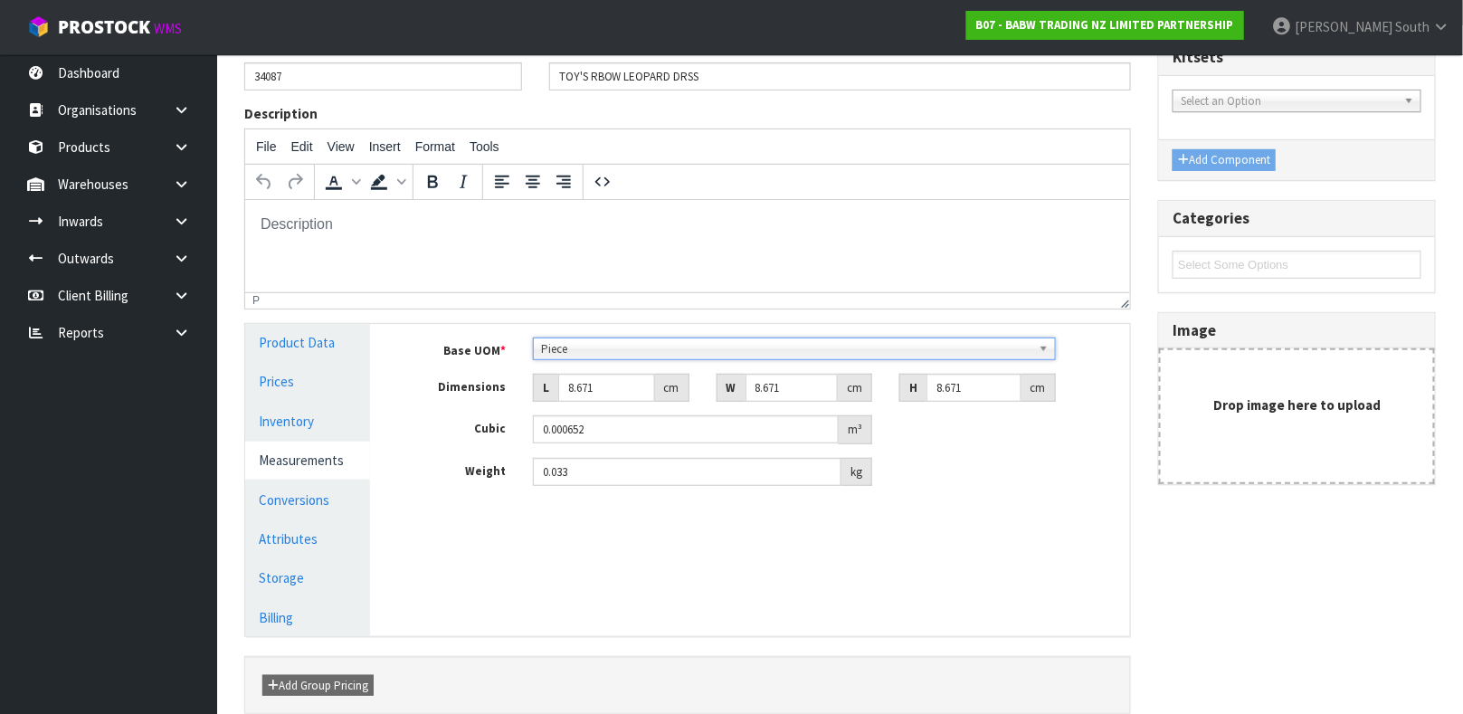
scroll to position [247, 0]
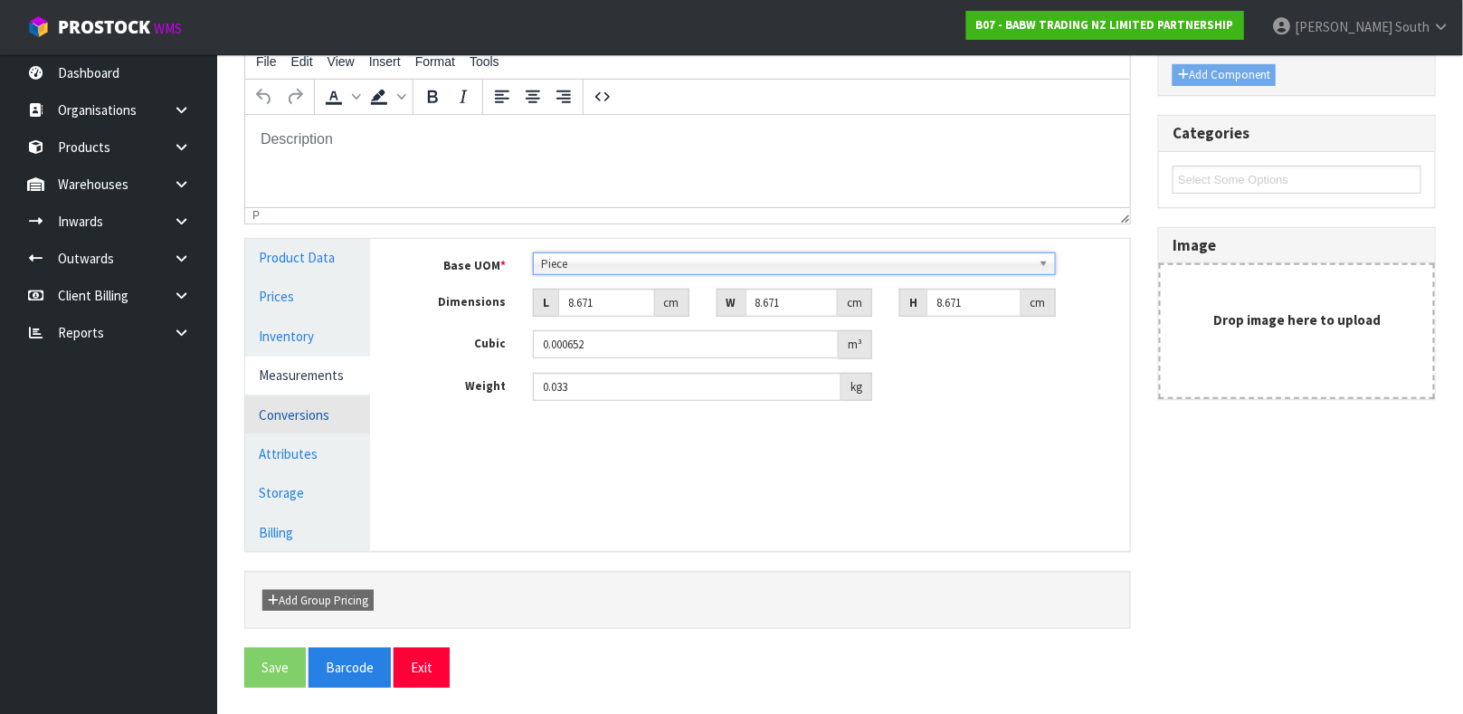
click at [321, 423] on link "Conversions" at bounding box center [307, 414] width 125 height 37
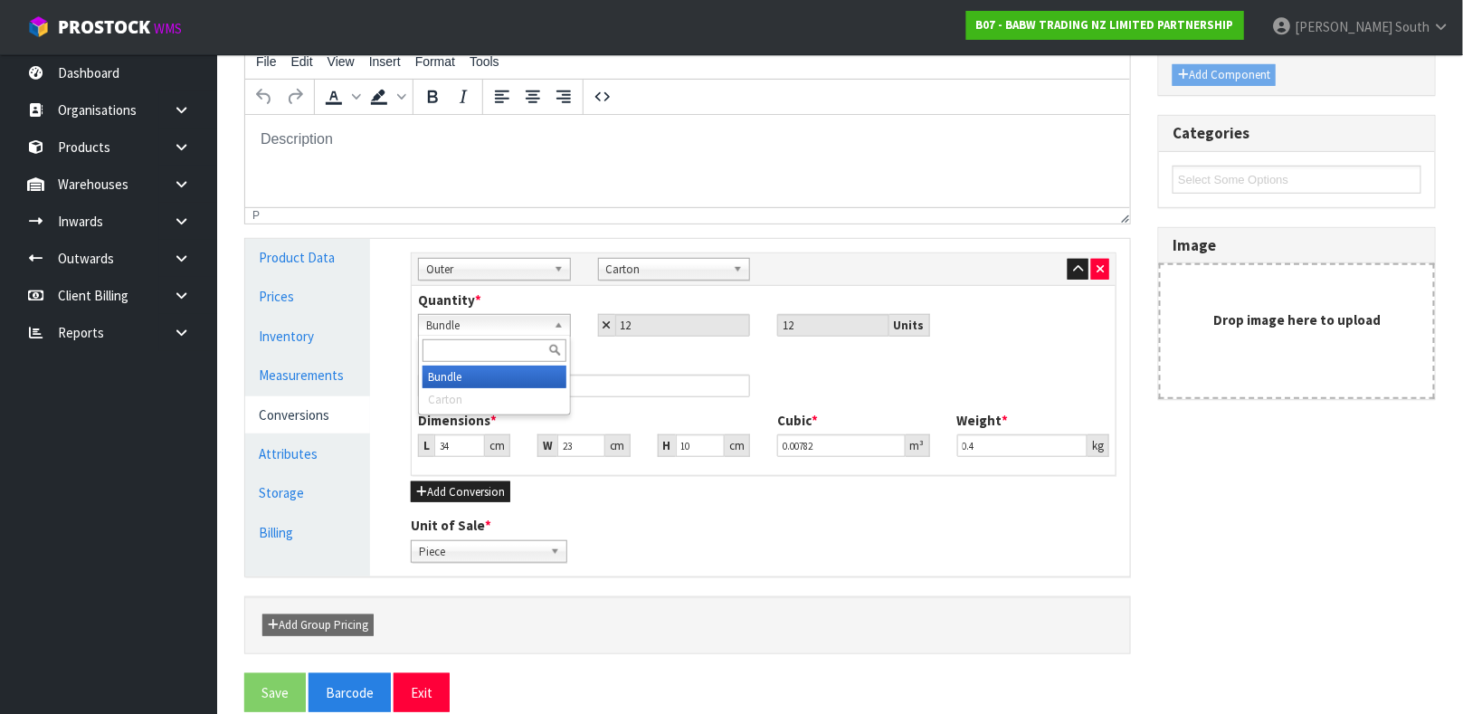
click at [567, 332] on b at bounding box center [562, 325] width 16 height 21
click at [545, 332] on span "Bundle" at bounding box center [486, 326] width 120 height 22
click at [316, 361] on link "Measurements" at bounding box center [307, 374] width 125 height 37
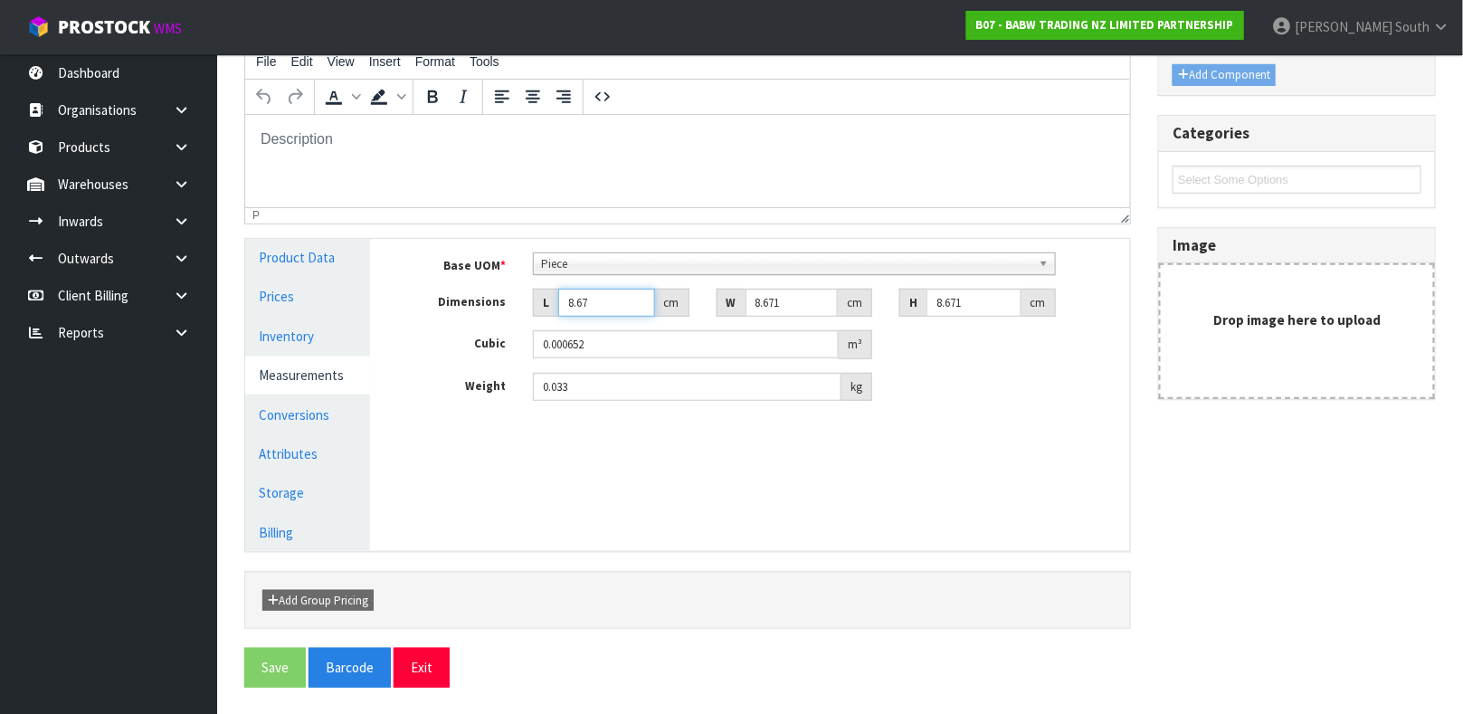
click at [643, 306] on input "8.67" at bounding box center [606, 303] width 97 height 28
type input "8.671"
click at [638, 296] on input "8.671" at bounding box center [606, 303] width 97 height 28
click at [414, 650] on button "Exit" at bounding box center [421, 667] width 56 height 39
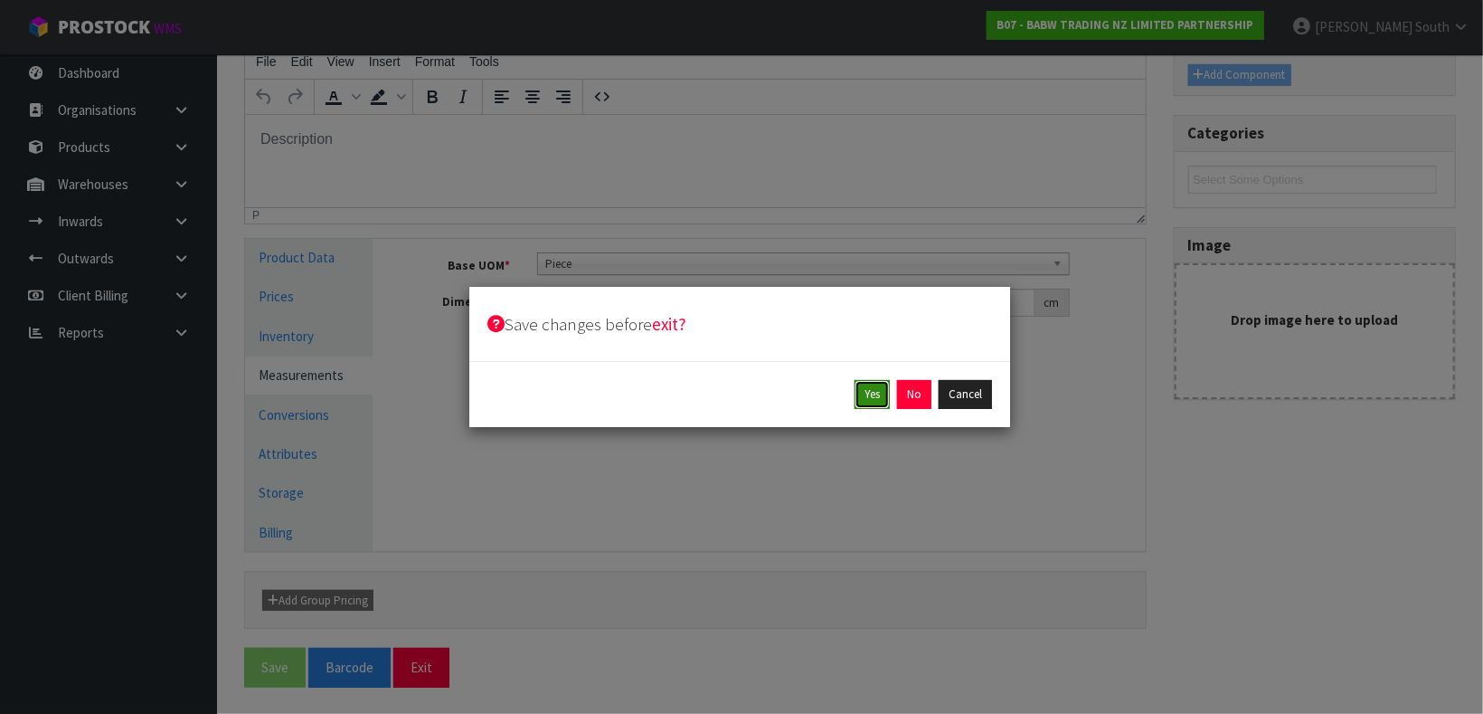
click at [857, 392] on button "Yes" at bounding box center [872, 394] width 35 height 29
click at [900, 404] on button "Yes" at bounding box center [913, 394] width 35 height 29
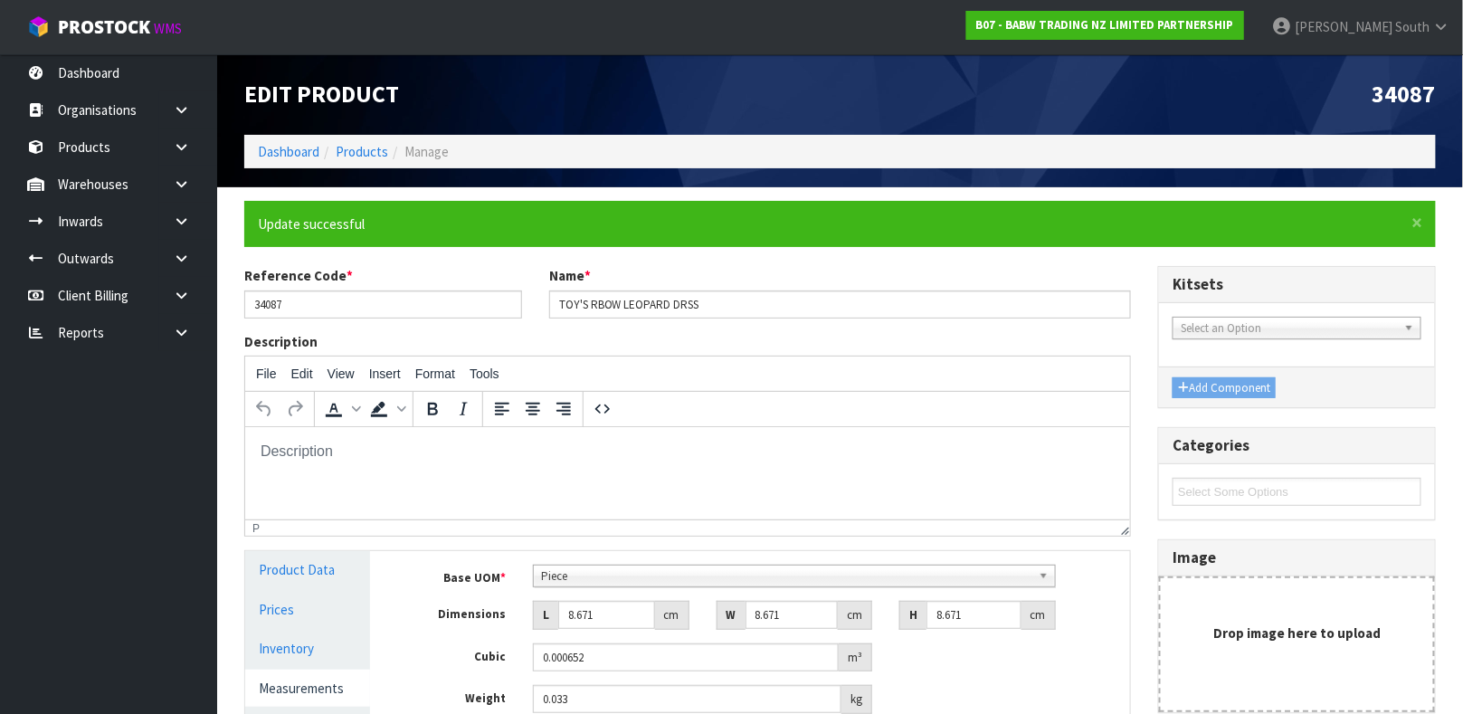
scroll to position [313, 0]
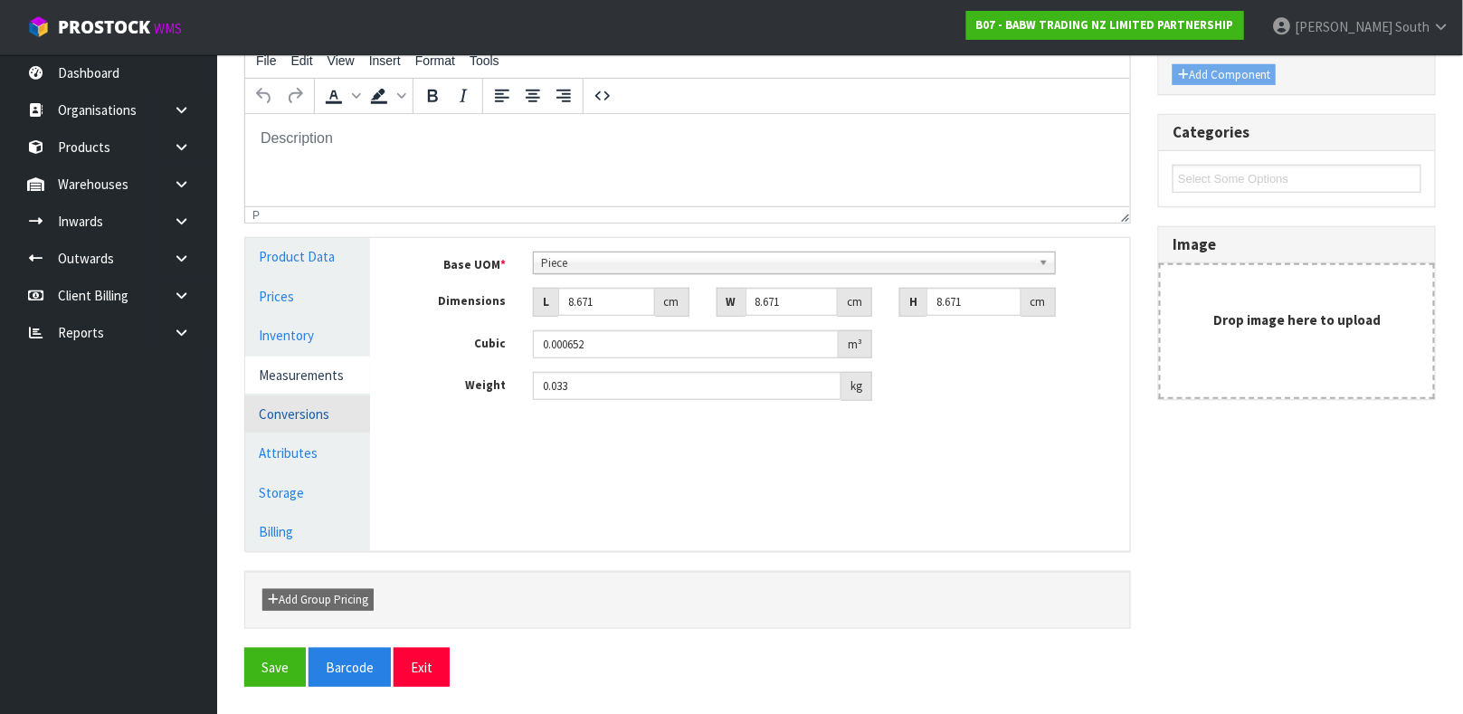
click at [267, 406] on link "Conversions" at bounding box center [307, 413] width 125 height 37
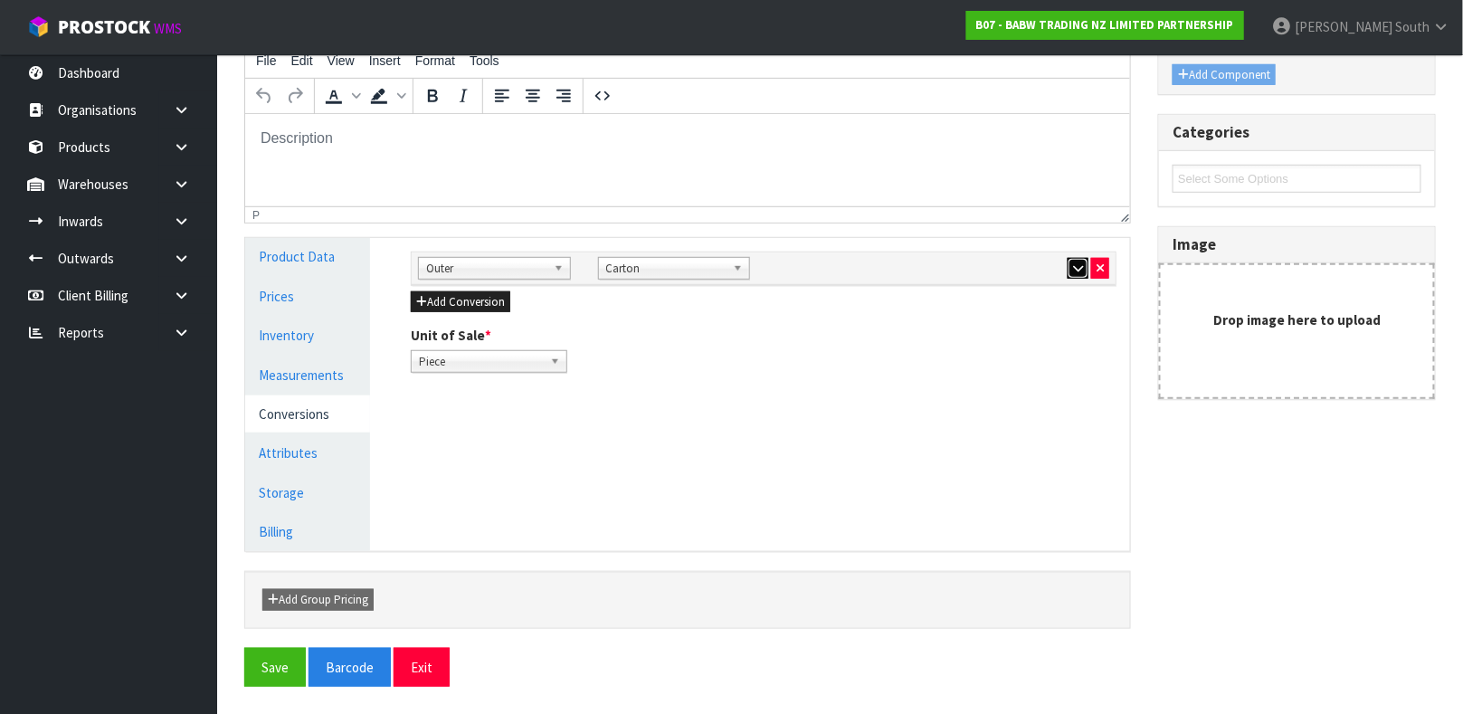
click at [1073, 271] on icon "button" at bounding box center [1078, 268] width 10 height 12
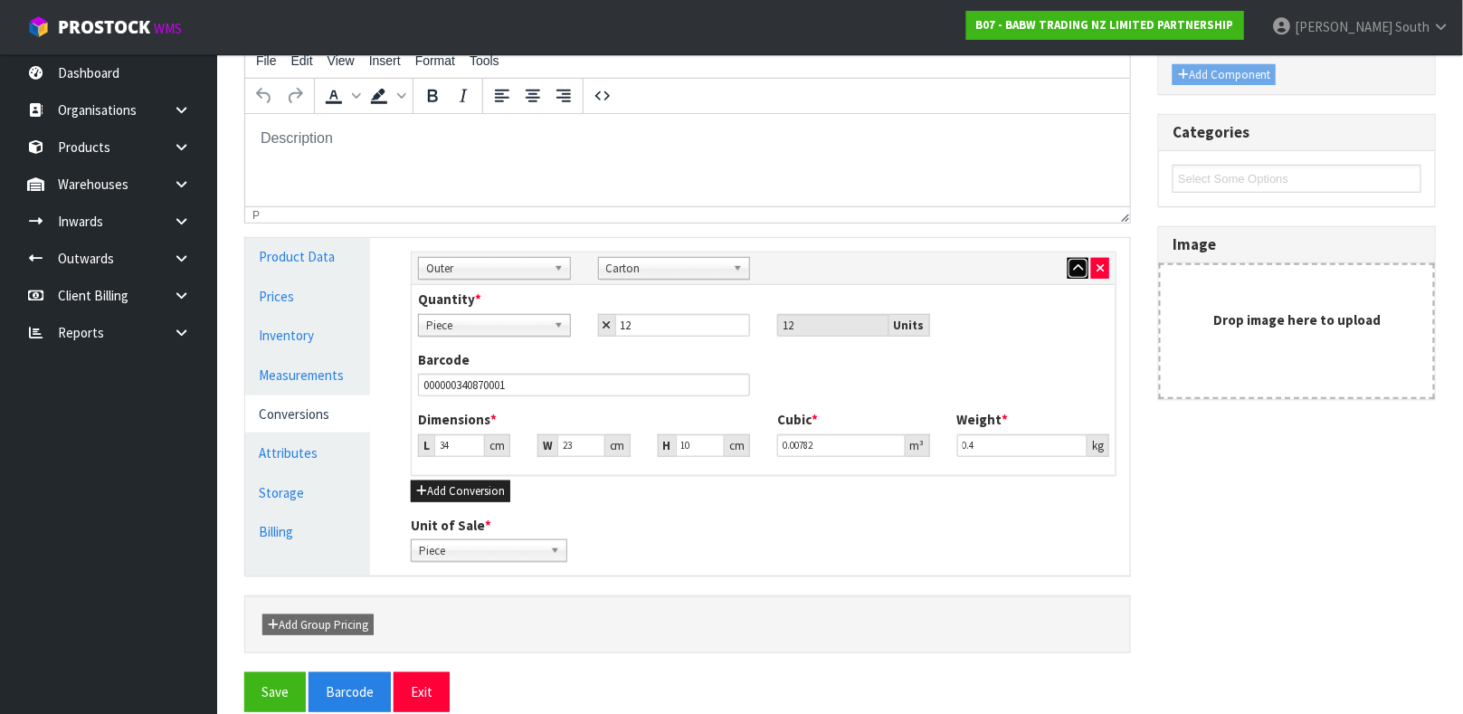
scroll to position [24, 0]
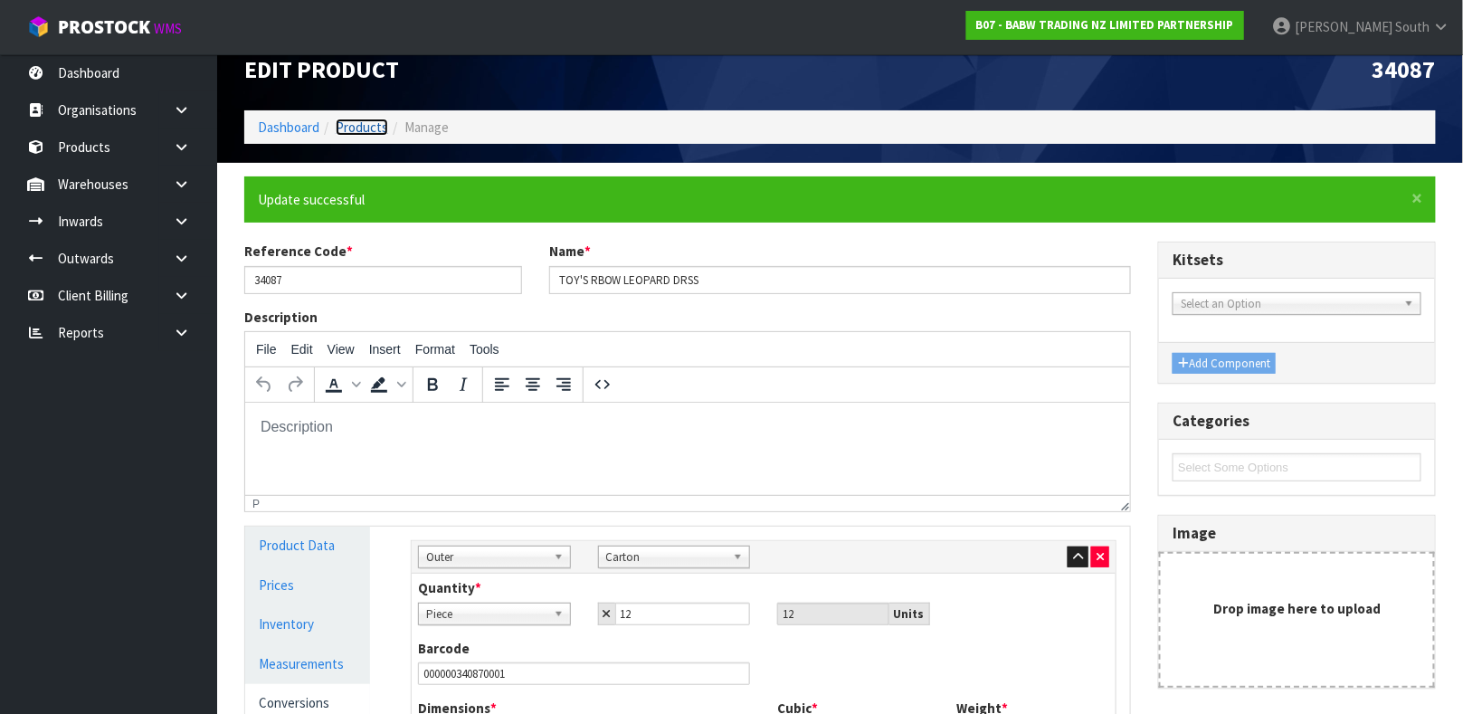
click at [370, 124] on link "Products" at bounding box center [362, 126] width 52 height 17
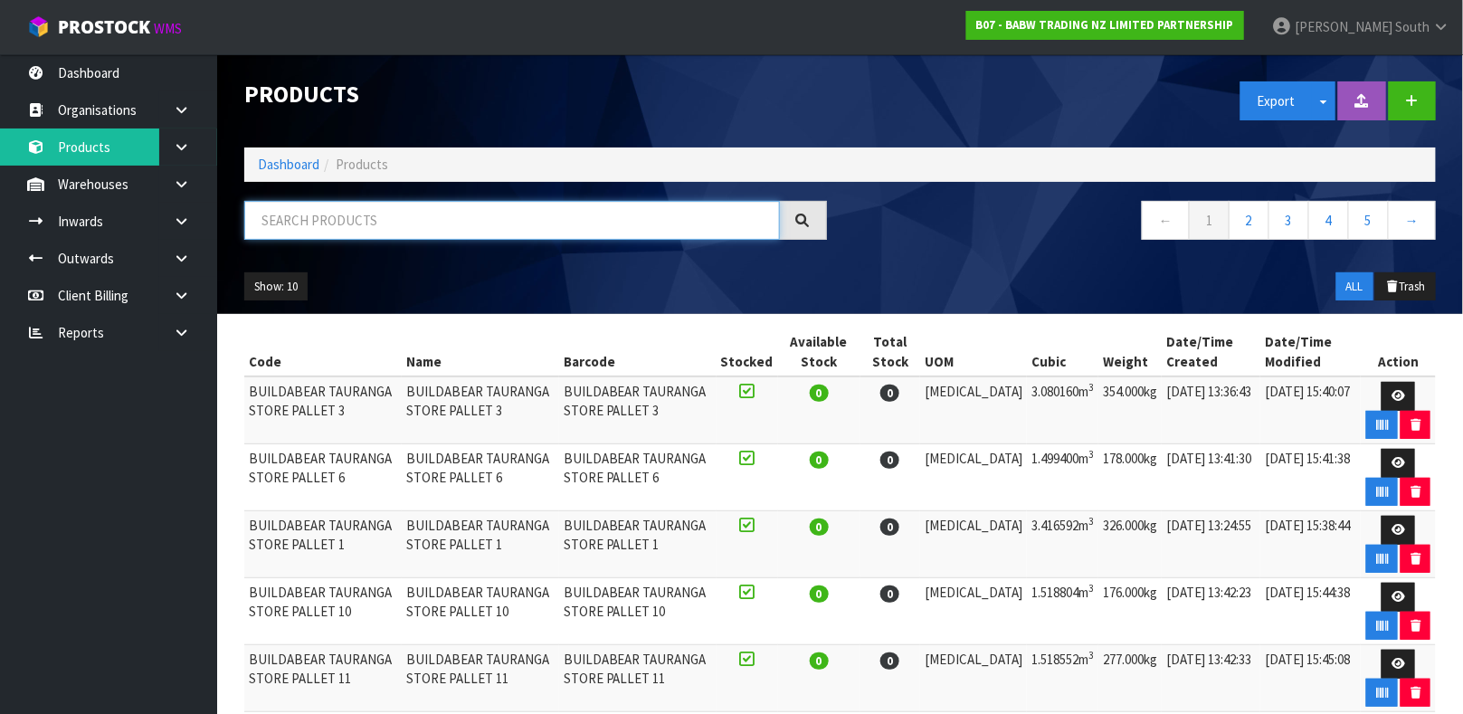
click at [373, 208] on input "text" at bounding box center [511, 220] width 535 height 39
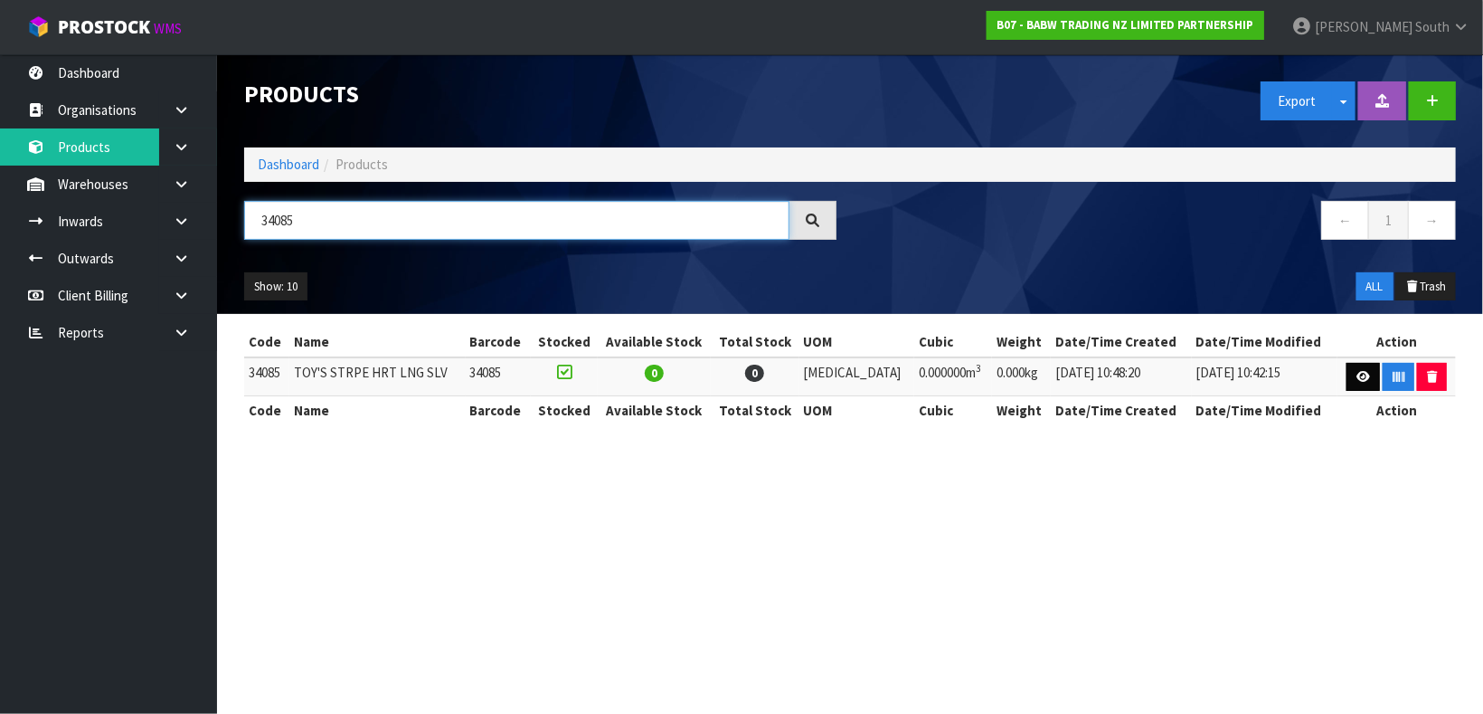
type input "34085"
click at [1348, 390] on link at bounding box center [1363, 377] width 33 height 29
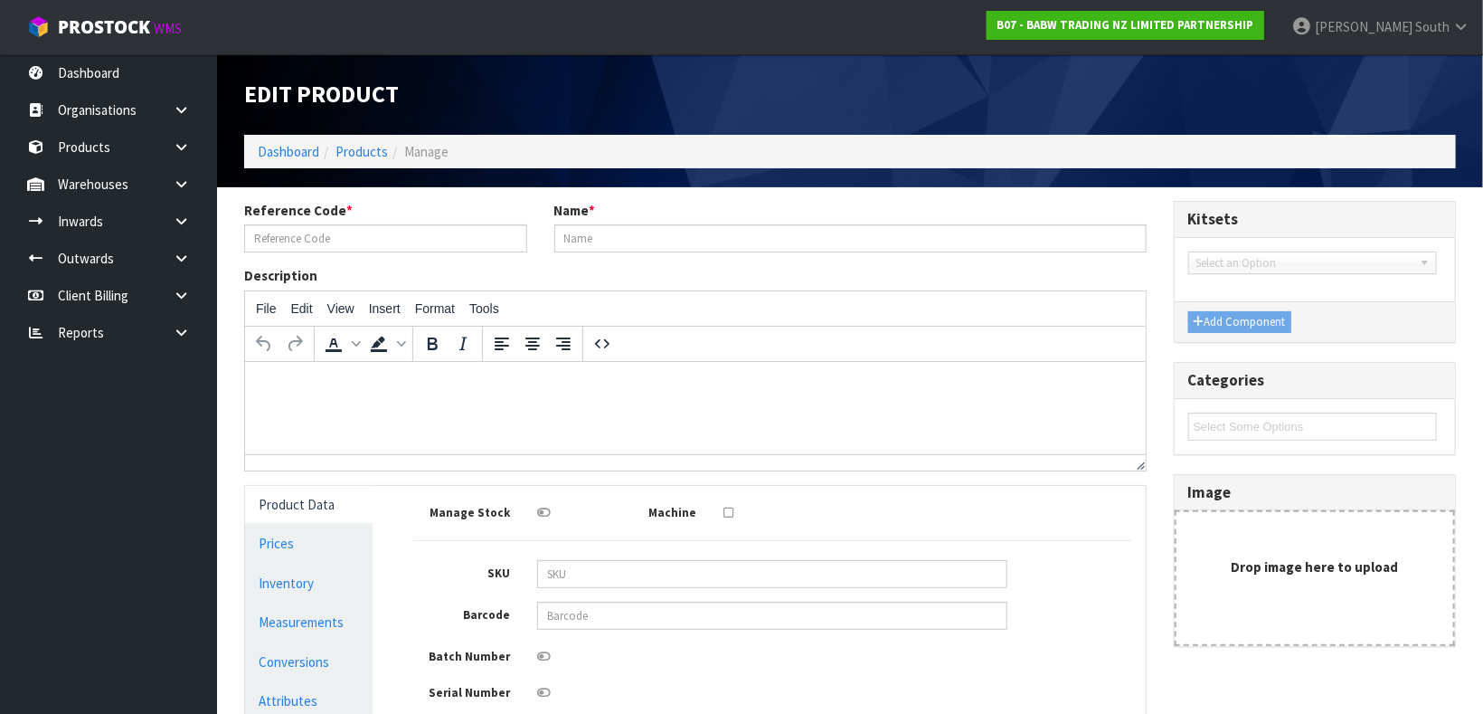
type input "34085"
type input "TOY'S STRPE HRT LNG SLV"
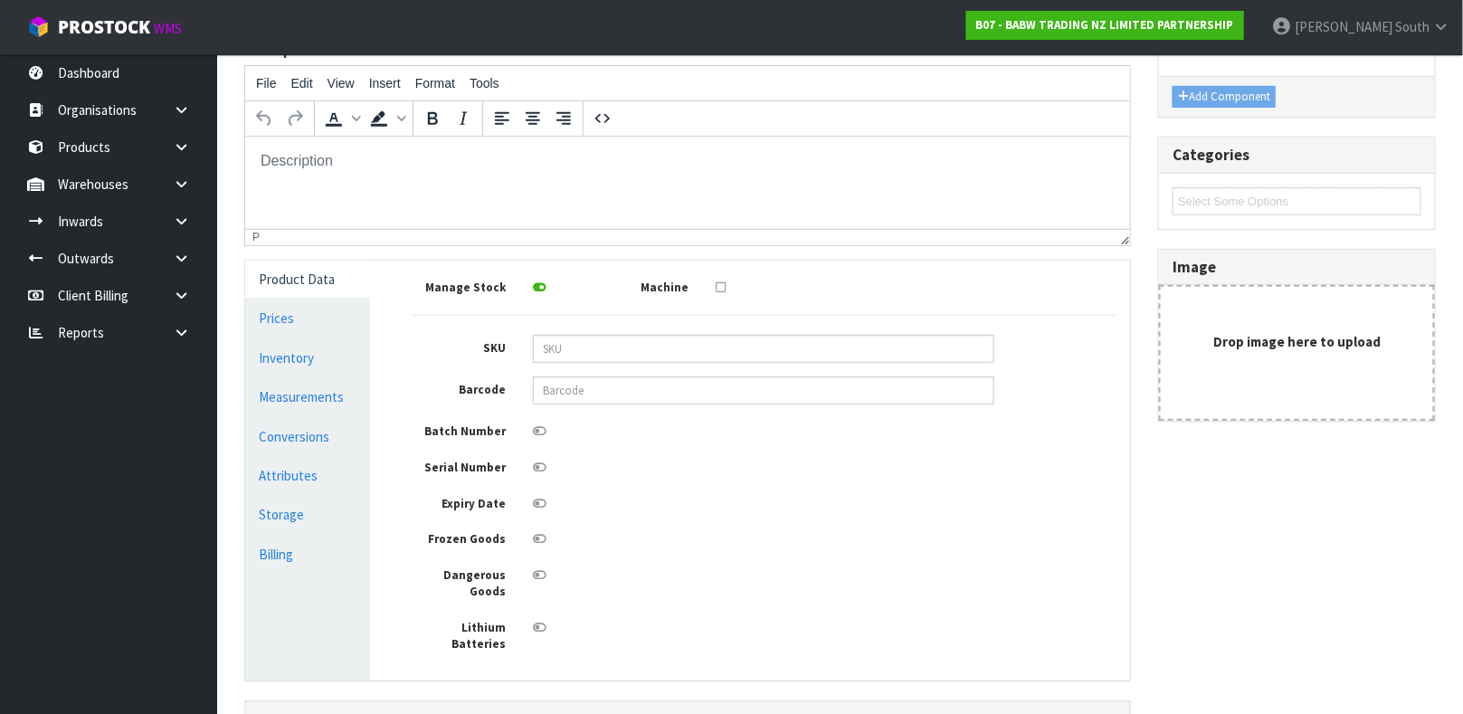
scroll to position [237, 0]
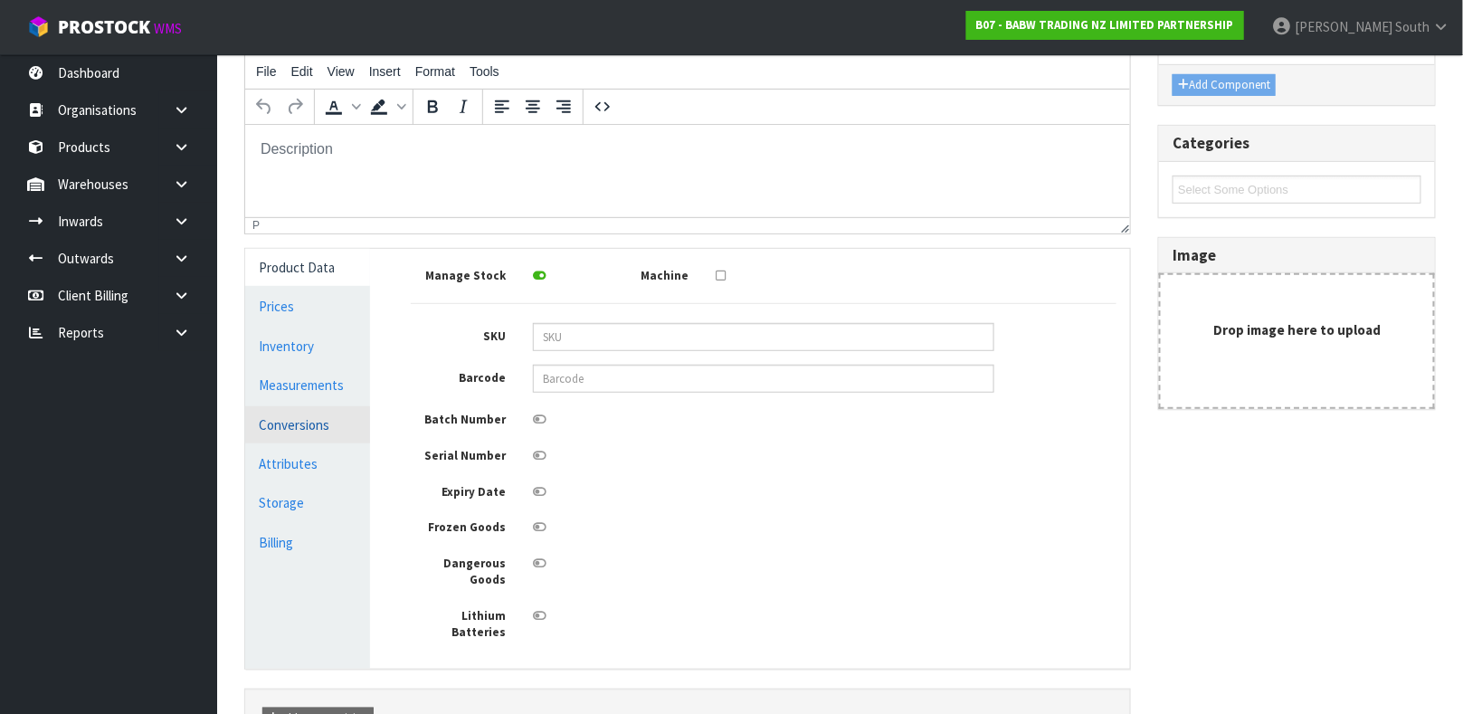
click at [317, 408] on link "Conversions" at bounding box center [307, 424] width 125 height 37
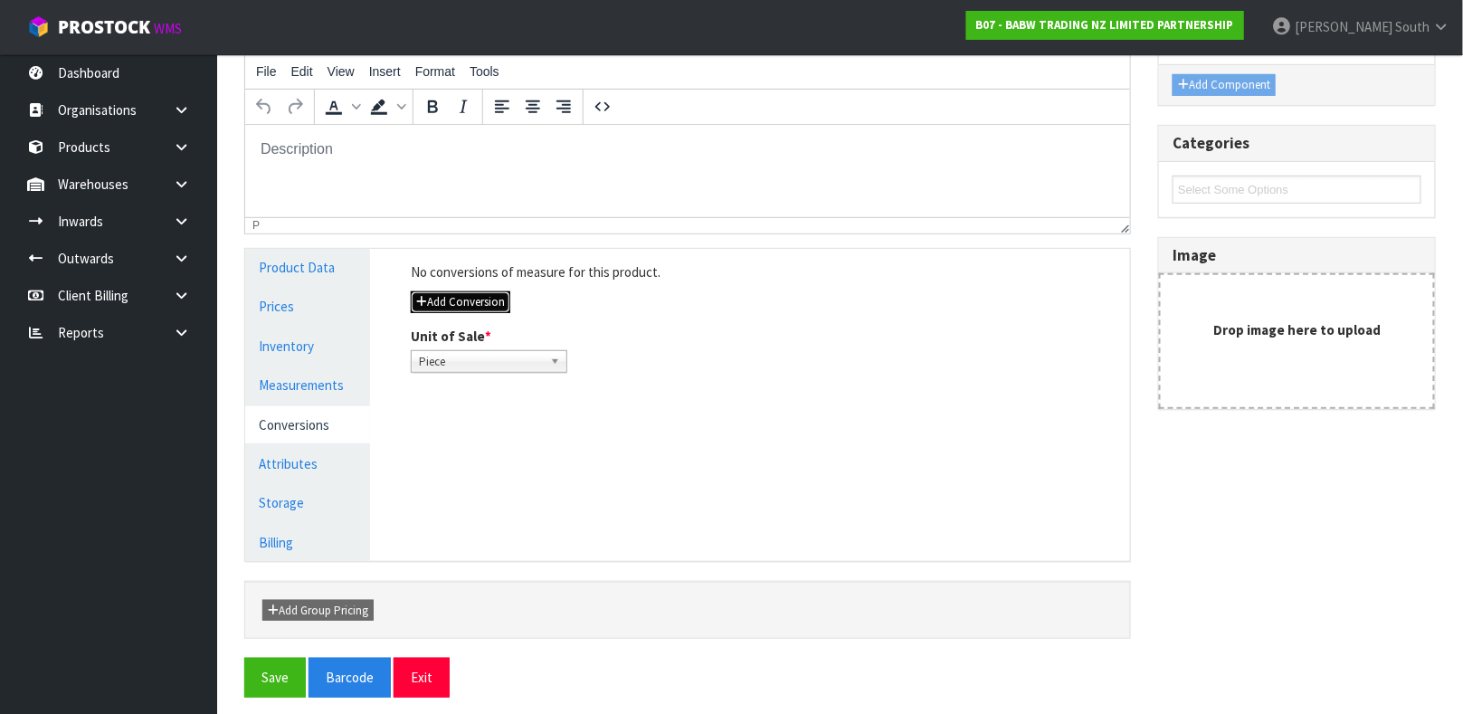
click at [475, 306] on button "Add Conversion" at bounding box center [460, 302] width 99 height 22
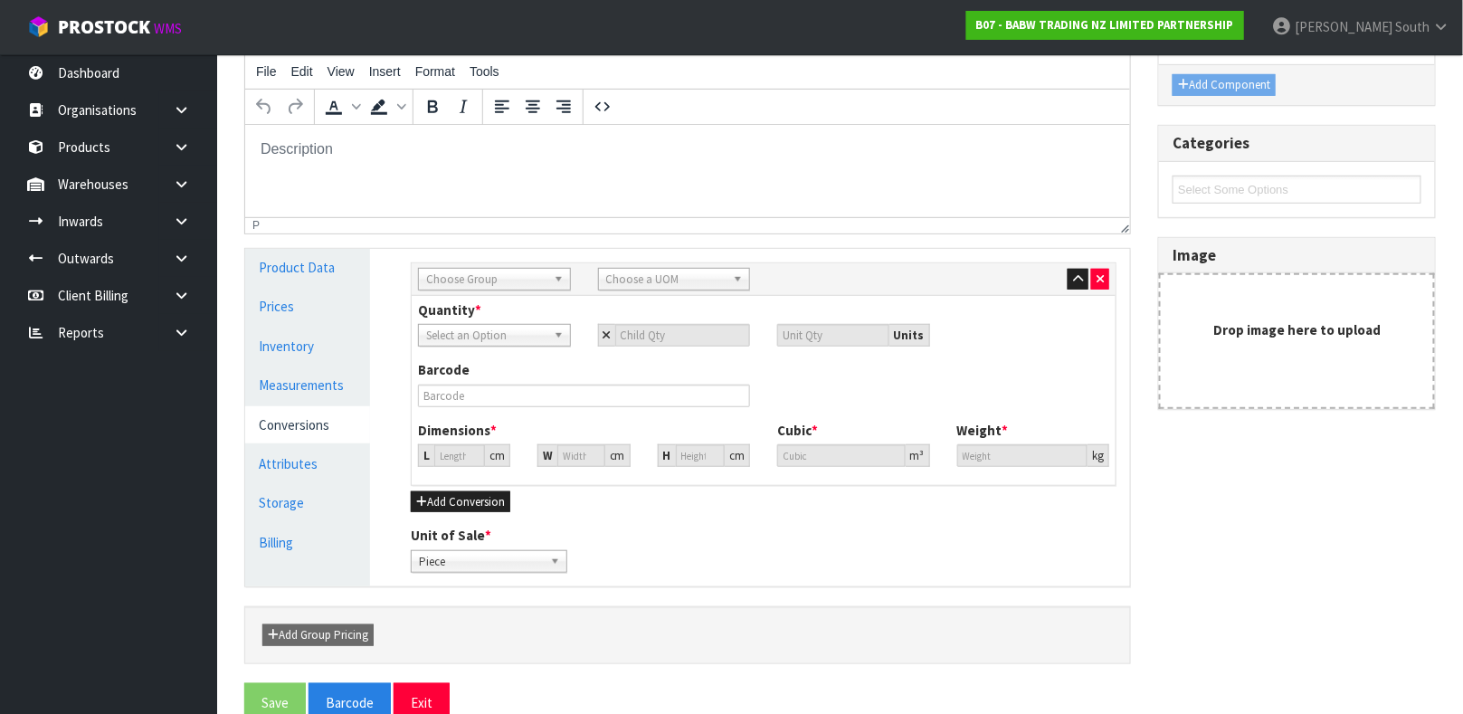
click at [476, 285] on span "Choose Group" at bounding box center [486, 280] width 120 height 22
click at [474, 379] on li "Outer" at bounding box center [494, 376] width 144 height 23
click at [714, 281] on span "Choose a UOM" at bounding box center [666, 280] width 120 height 22
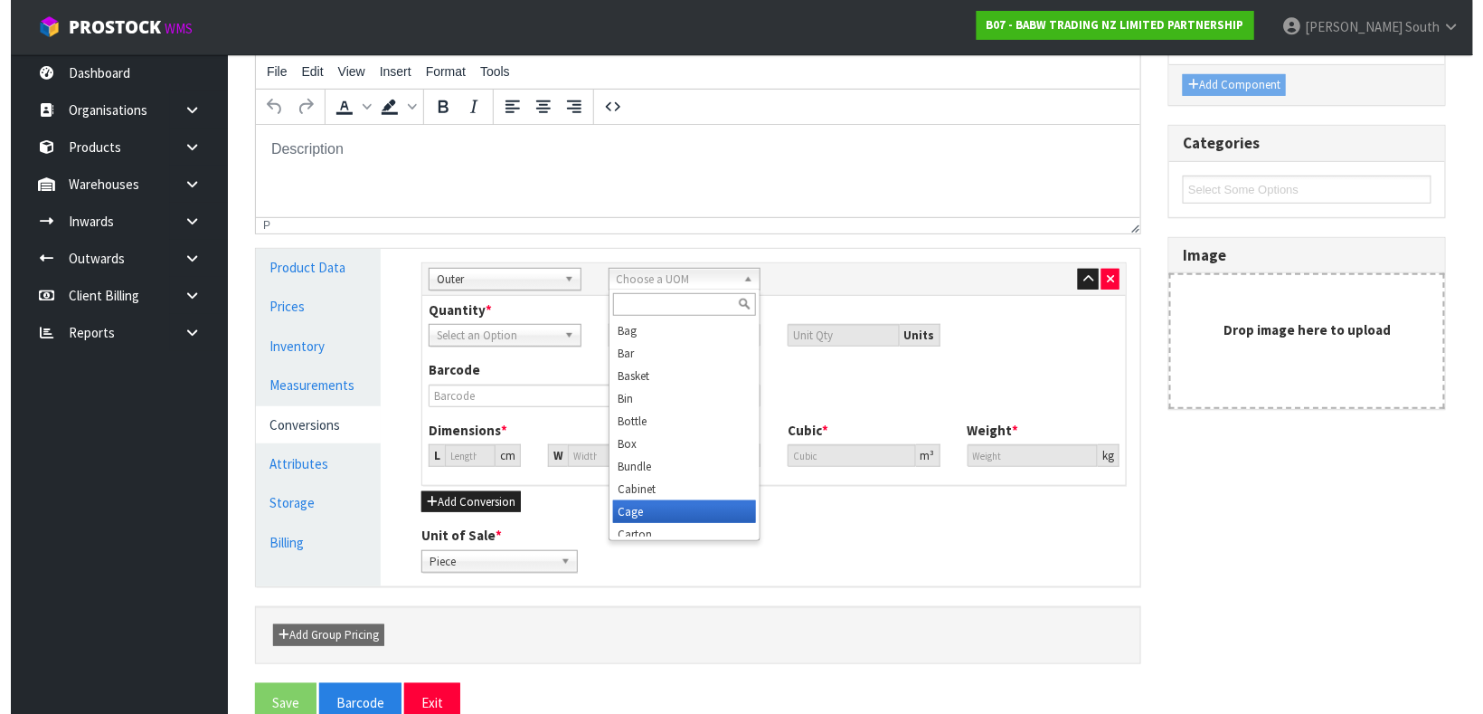
scroll to position [8, 0]
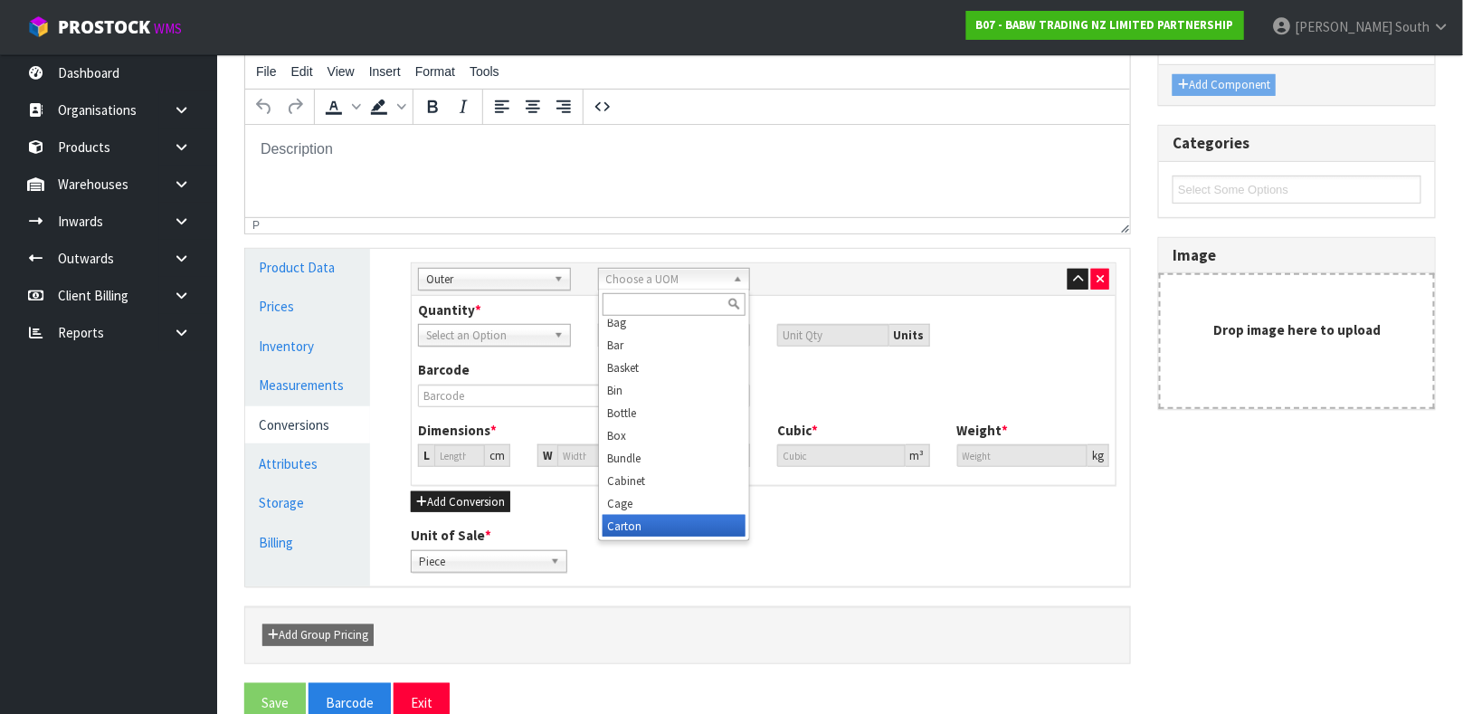
click at [654, 520] on li "Carton" at bounding box center [674, 526] width 144 height 23
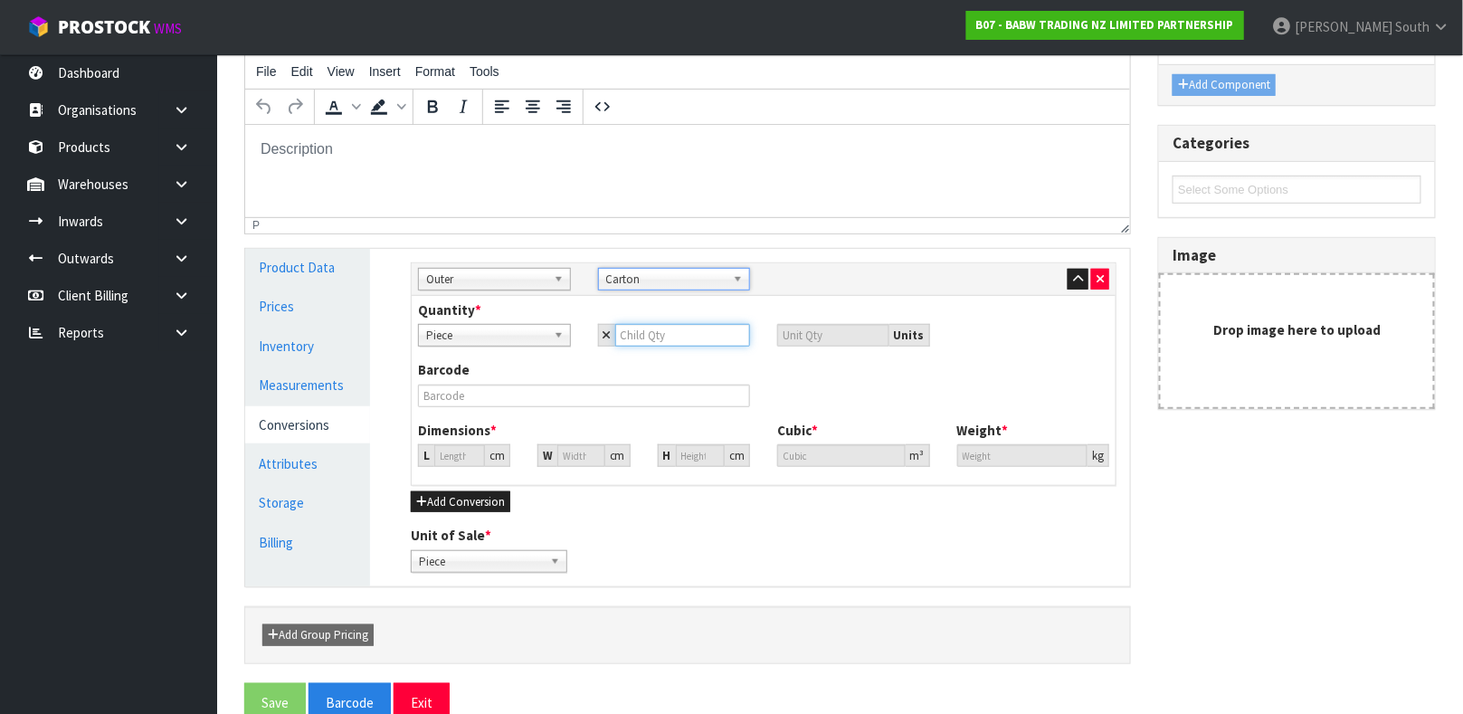
click at [664, 327] on input "number" at bounding box center [683, 335] width 136 height 23
type input "1"
type input "12"
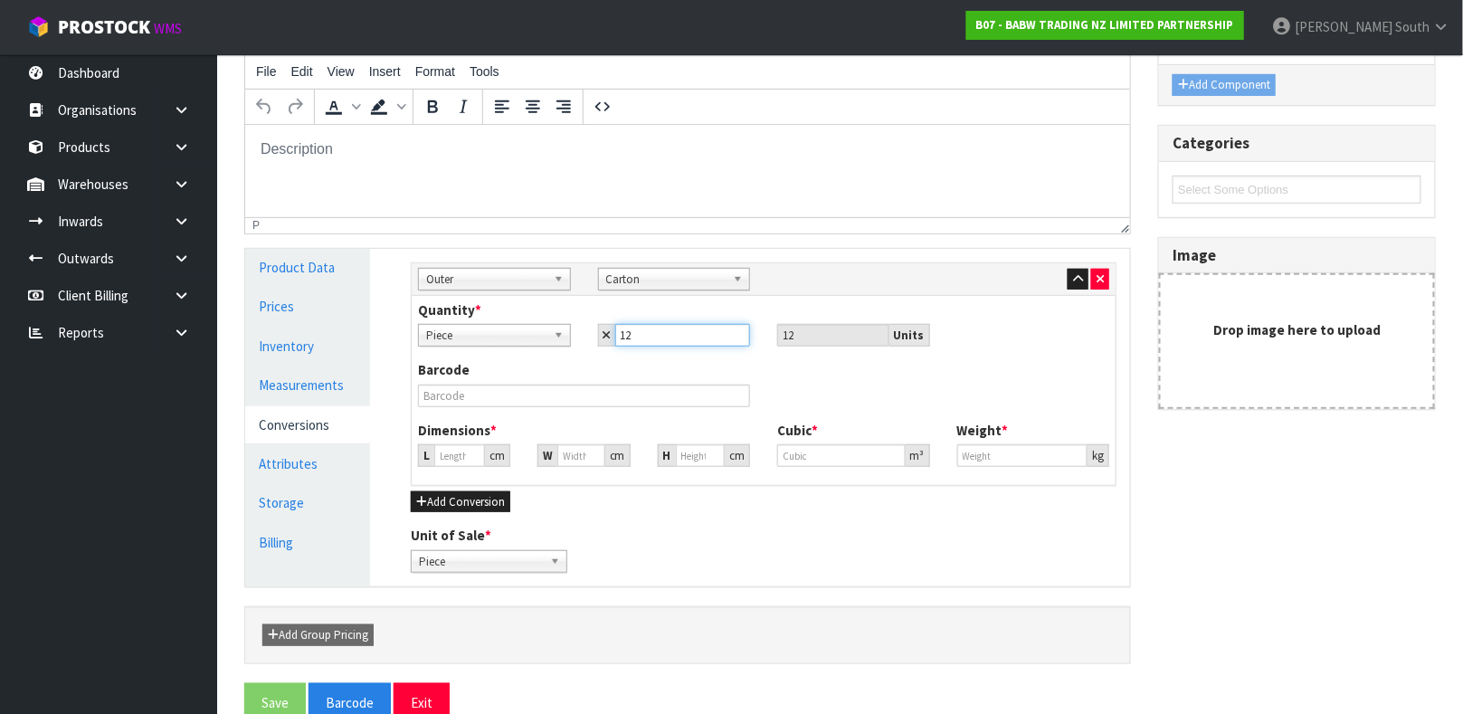
type input "12"
type input "0"
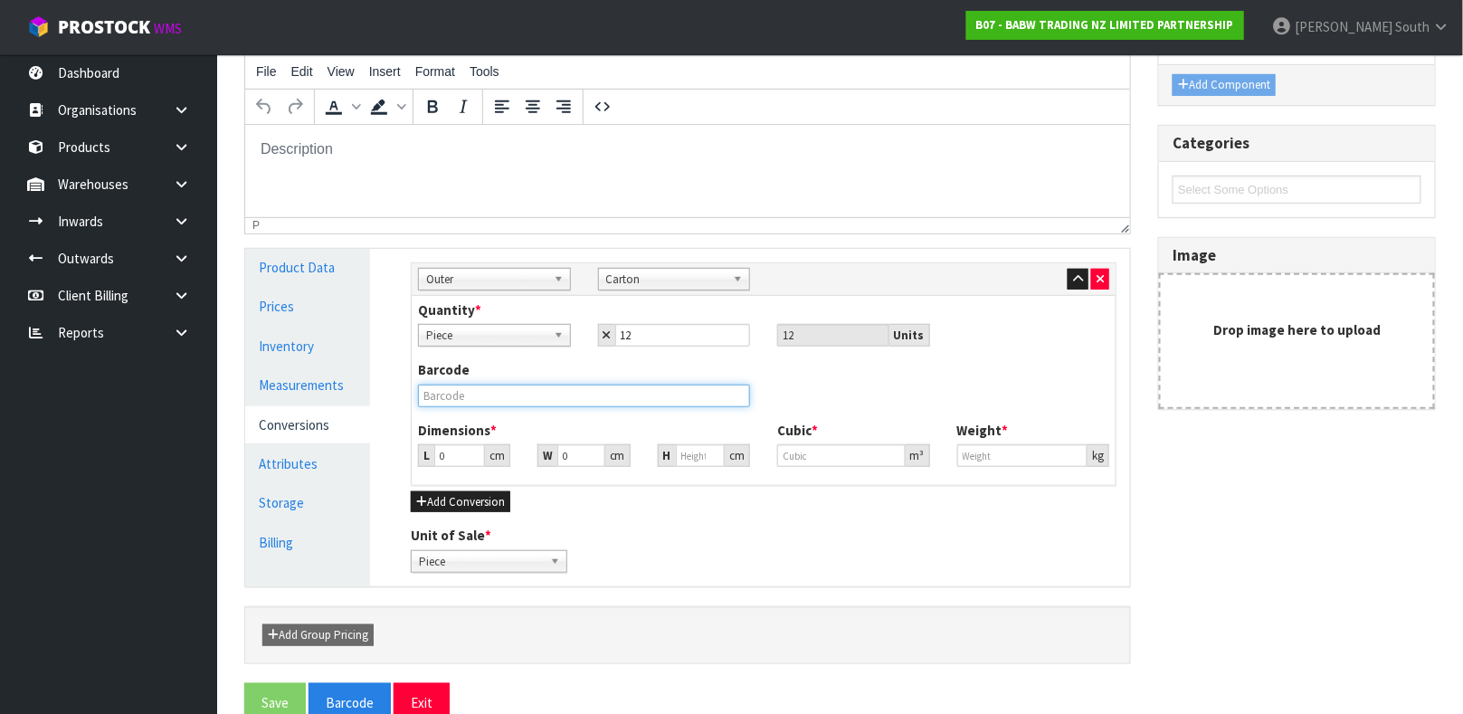
type input "0"
click at [602, 385] on input "text" at bounding box center [584, 395] width 332 height 23
type input "000000340850004"
click at [457, 450] on input "0" at bounding box center [459, 455] width 51 height 23
type input "0.000001"
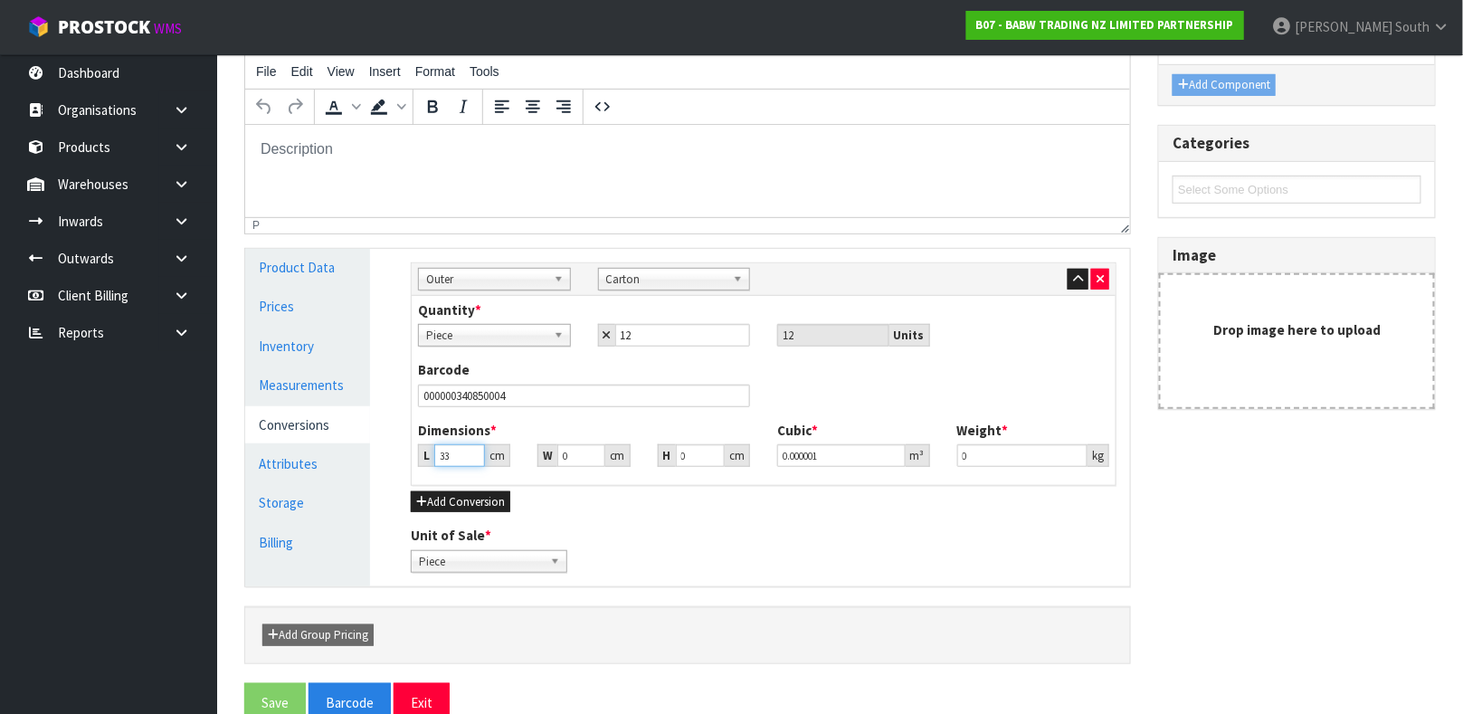
type input "33"
type input "15"
type input "1"
type input "0.000495"
type input "10"
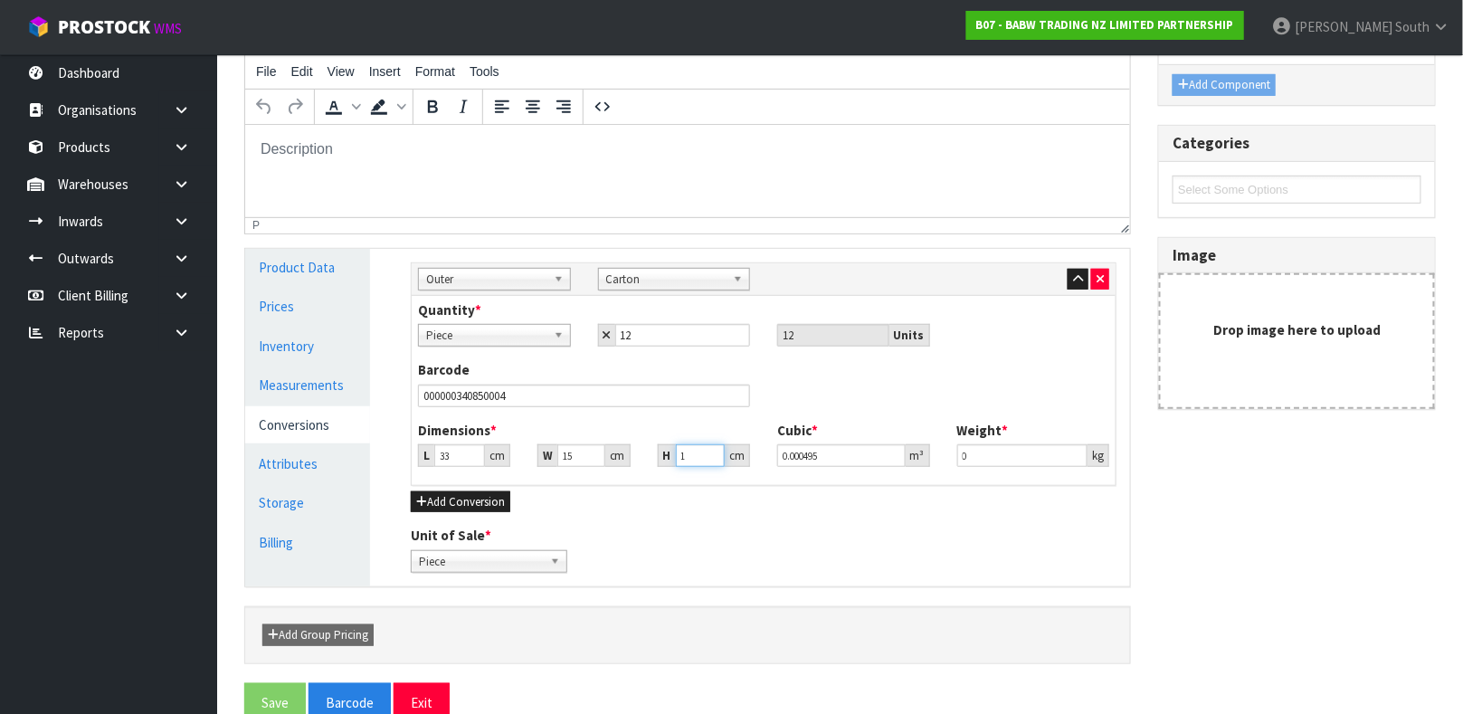
type input "0.00495"
type input "10"
type input "0.45"
click at [256, 702] on button "Save" at bounding box center [275, 702] width 62 height 39
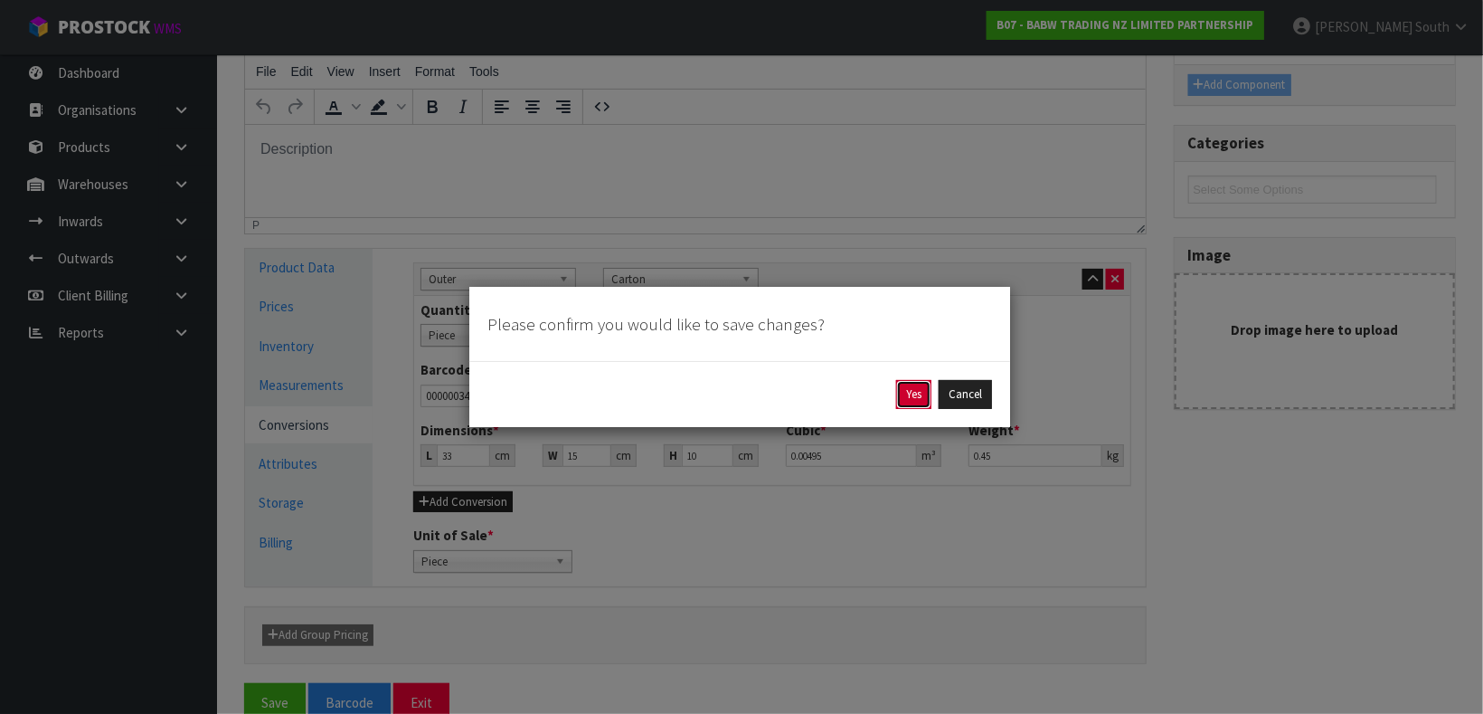
click at [910, 386] on button "Yes" at bounding box center [913, 394] width 35 height 29
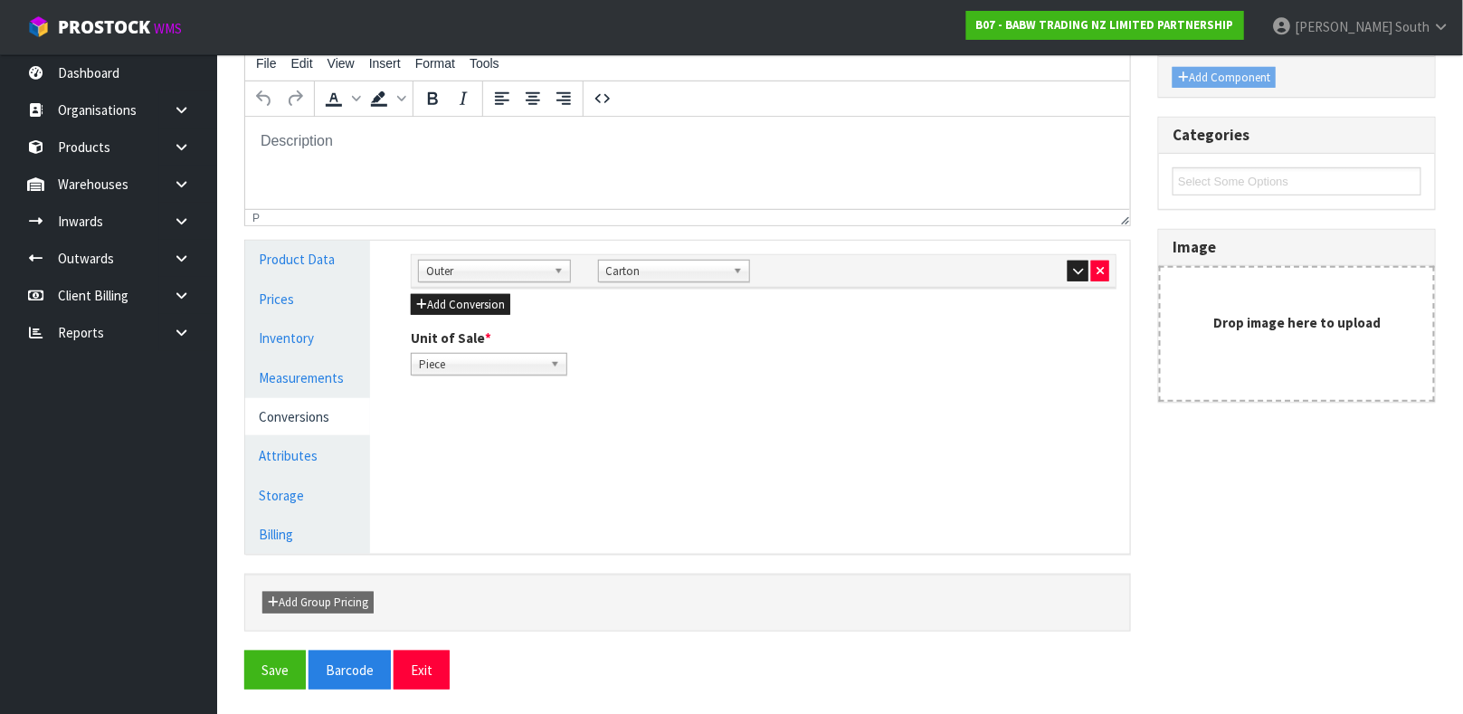
scroll to position [311, 0]
click at [444, 668] on button "Exit" at bounding box center [421, 668] width 56 height 39
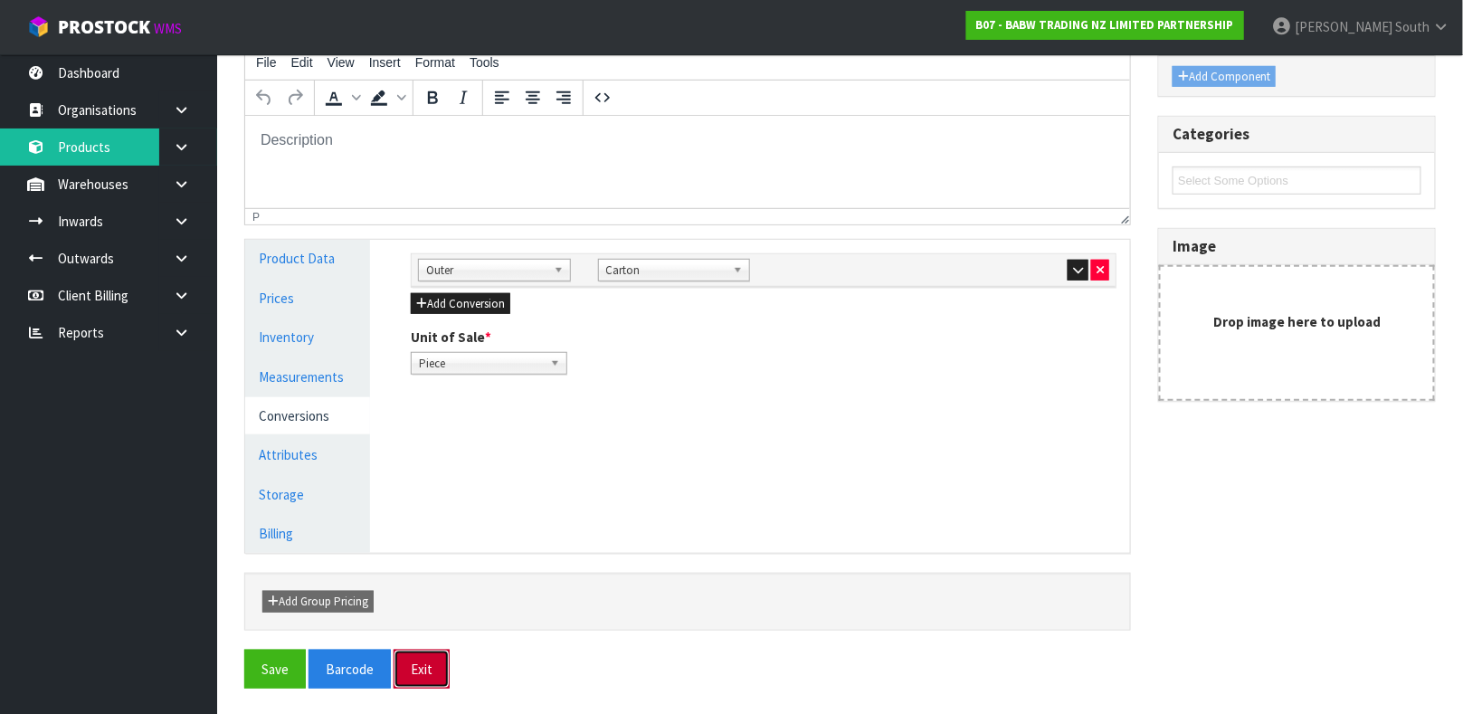
click at [419, 649] on button "Exit" at bounding box center [421, 668] width 56 height 39
click at [108, 141] on link "Products" at bounding box center [108, 146] width 217 height 37
click at [115, 118] on link "Organisations" at bounding box center [108, 109] width 217 height 37
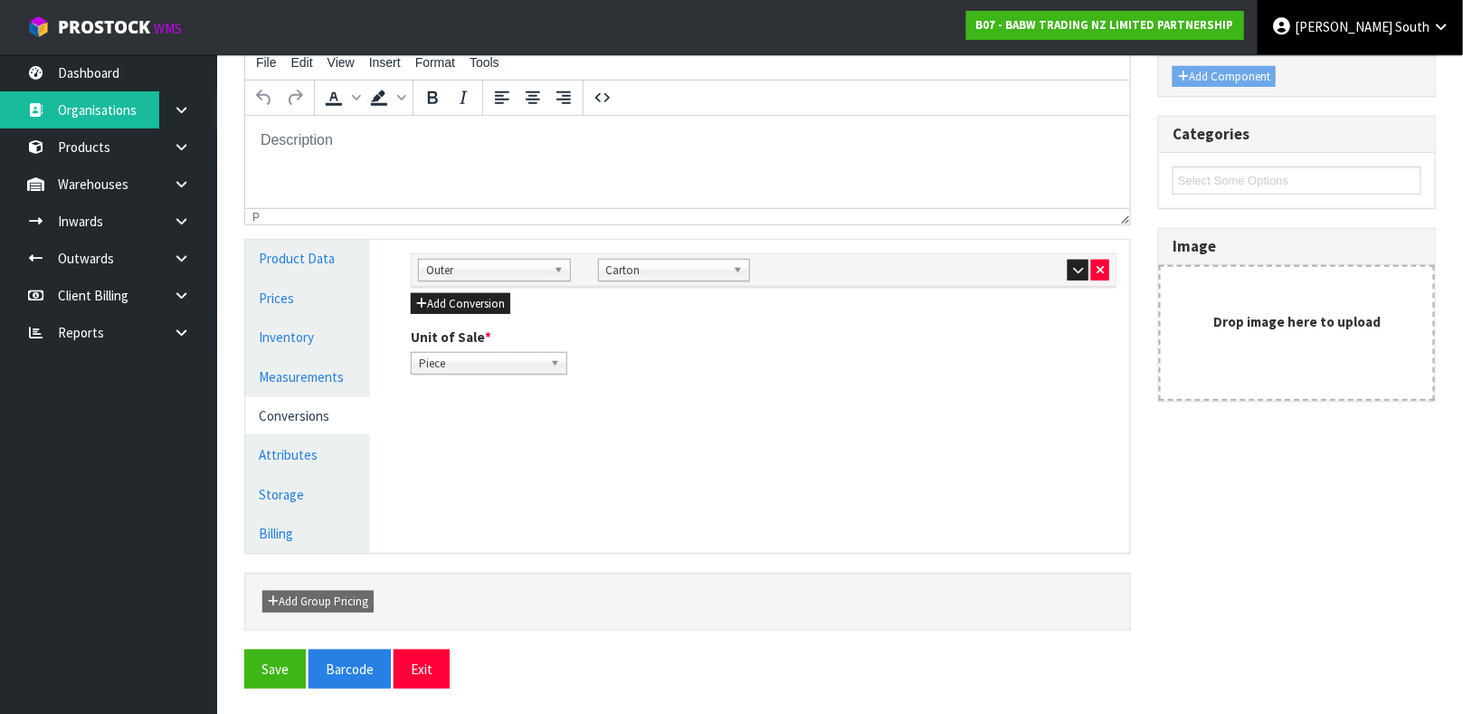
click at [1376, 51] on link "Zachary South" at bounding box center [1359, 27] width 205 height 54
click at [1370, 78] on link "Logout" at bounding box center [1390, 72] width 143 height 24
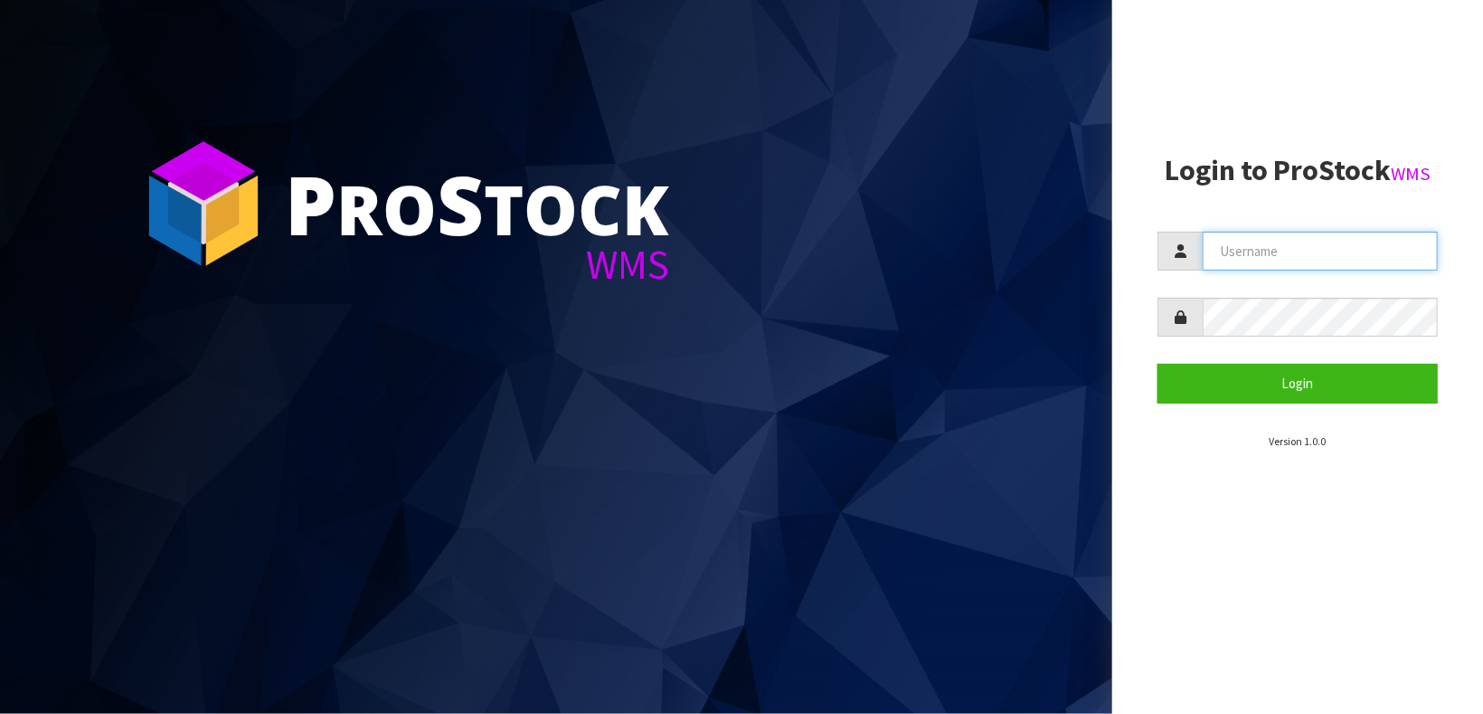
click at [1358, 250] on input "text" at bounding box center [1320, 251] width 235 height 39
type input "[PERSON_NAME]"
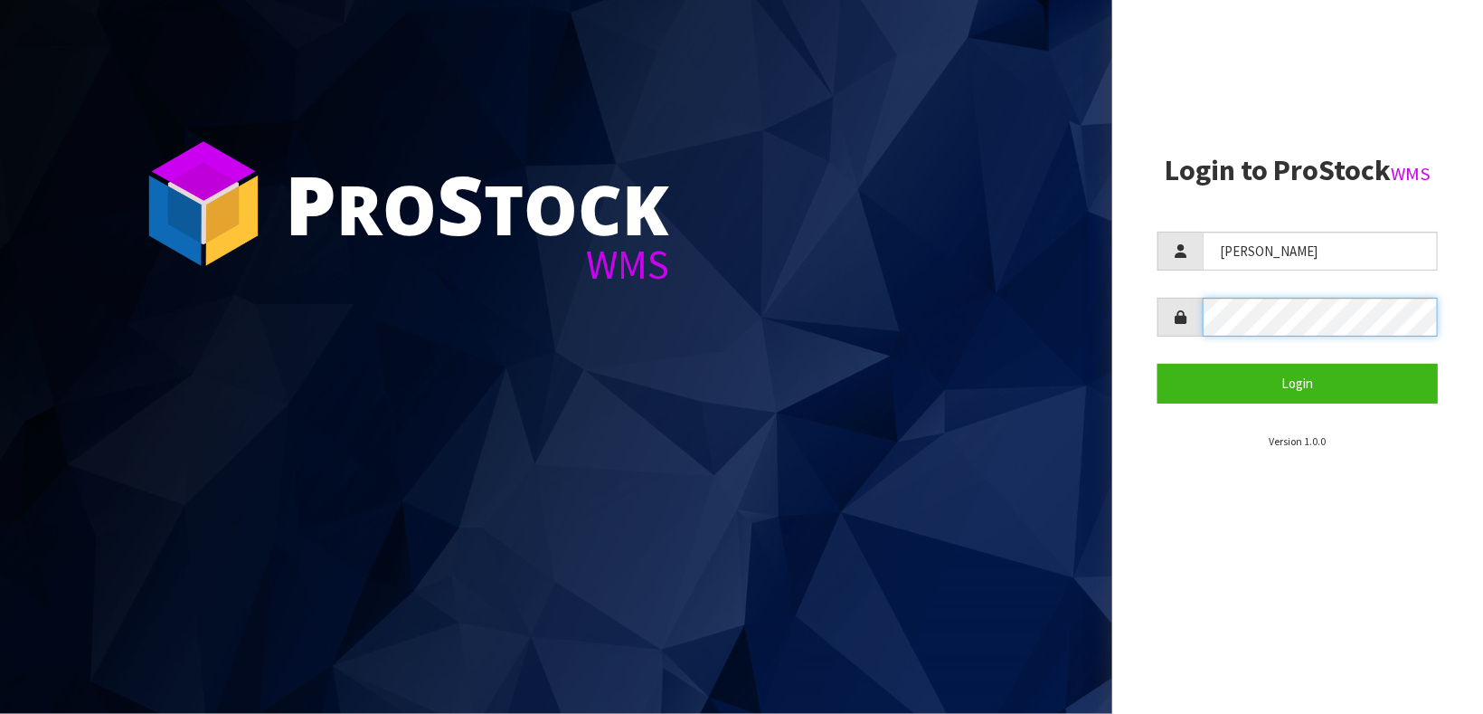
click at [1158, 364] on button "Login" at bounding box center [1298, 383] width 280 height 39
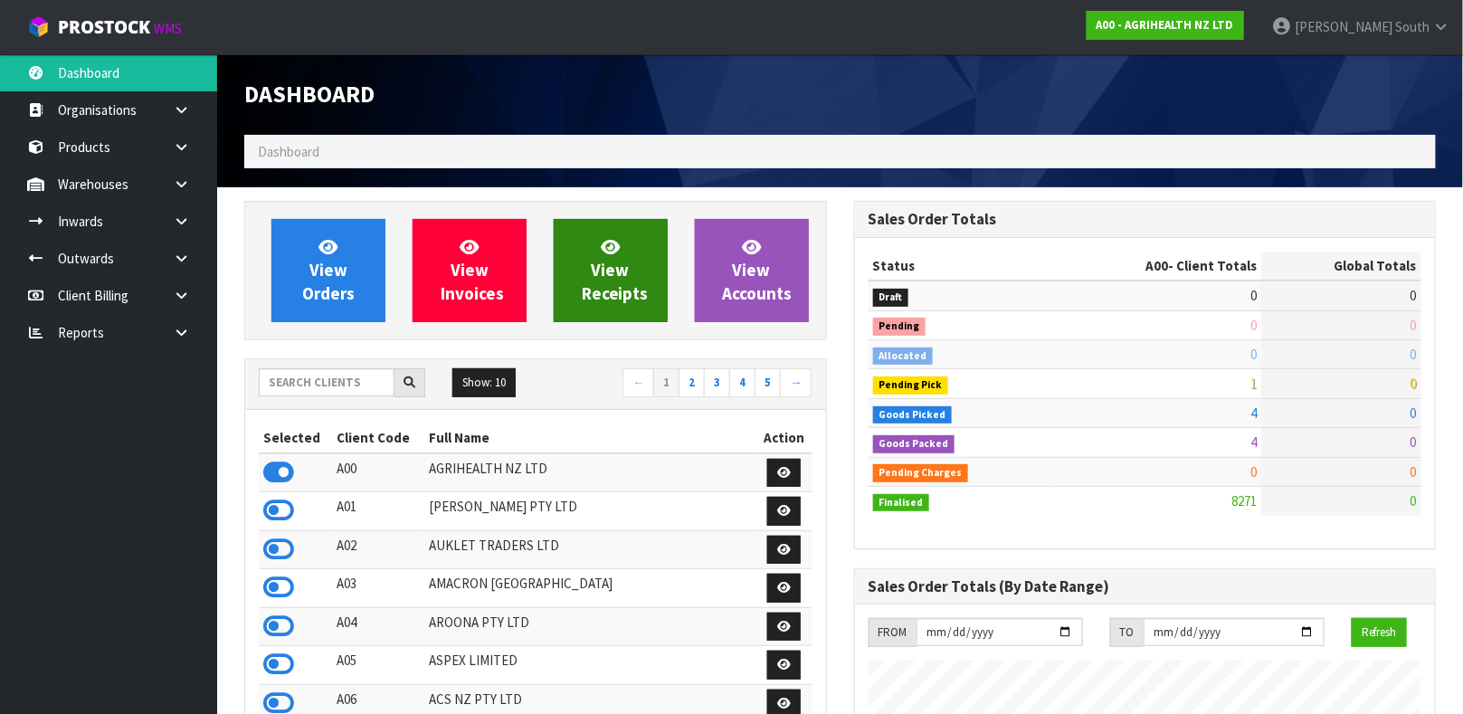
scroll to position [1372, 609]
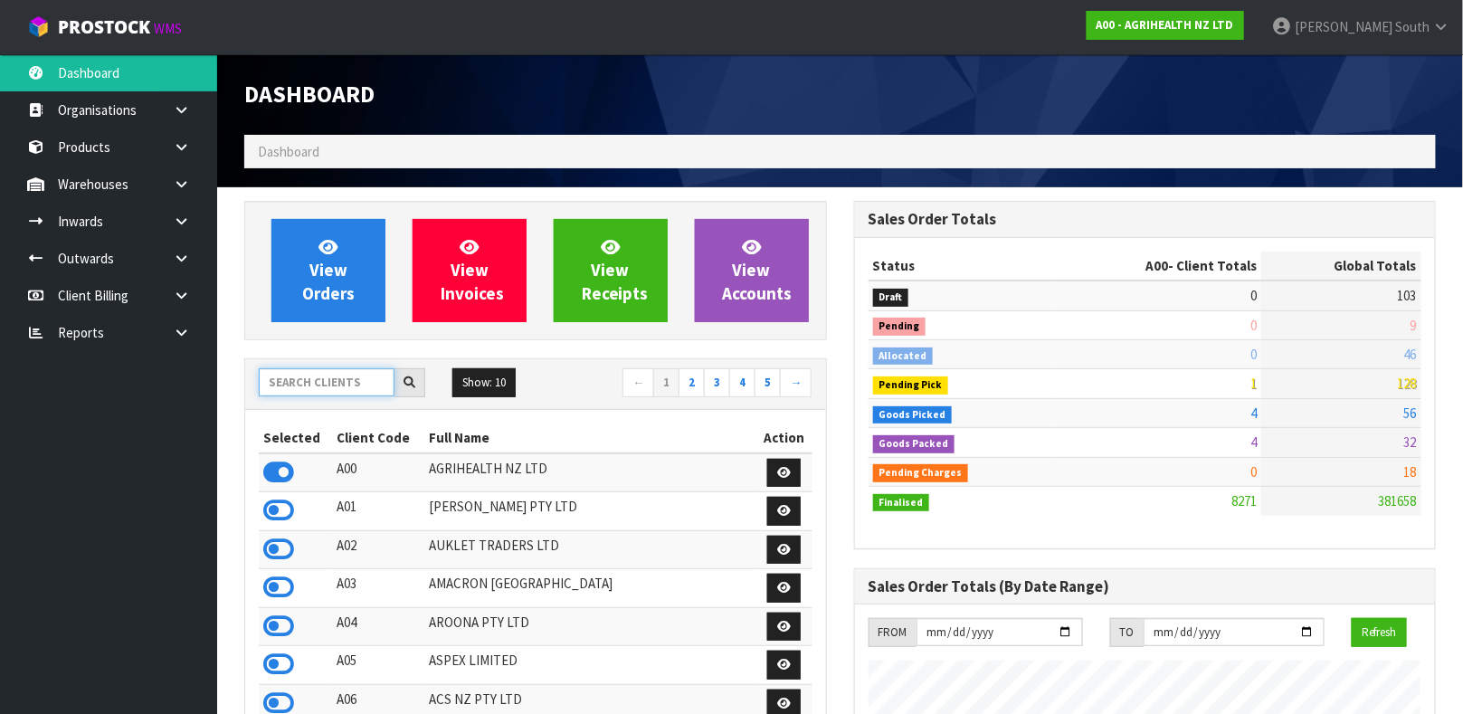
click at [306, 383] on input "text" at bounding box center [327, 382] width 136 height 28
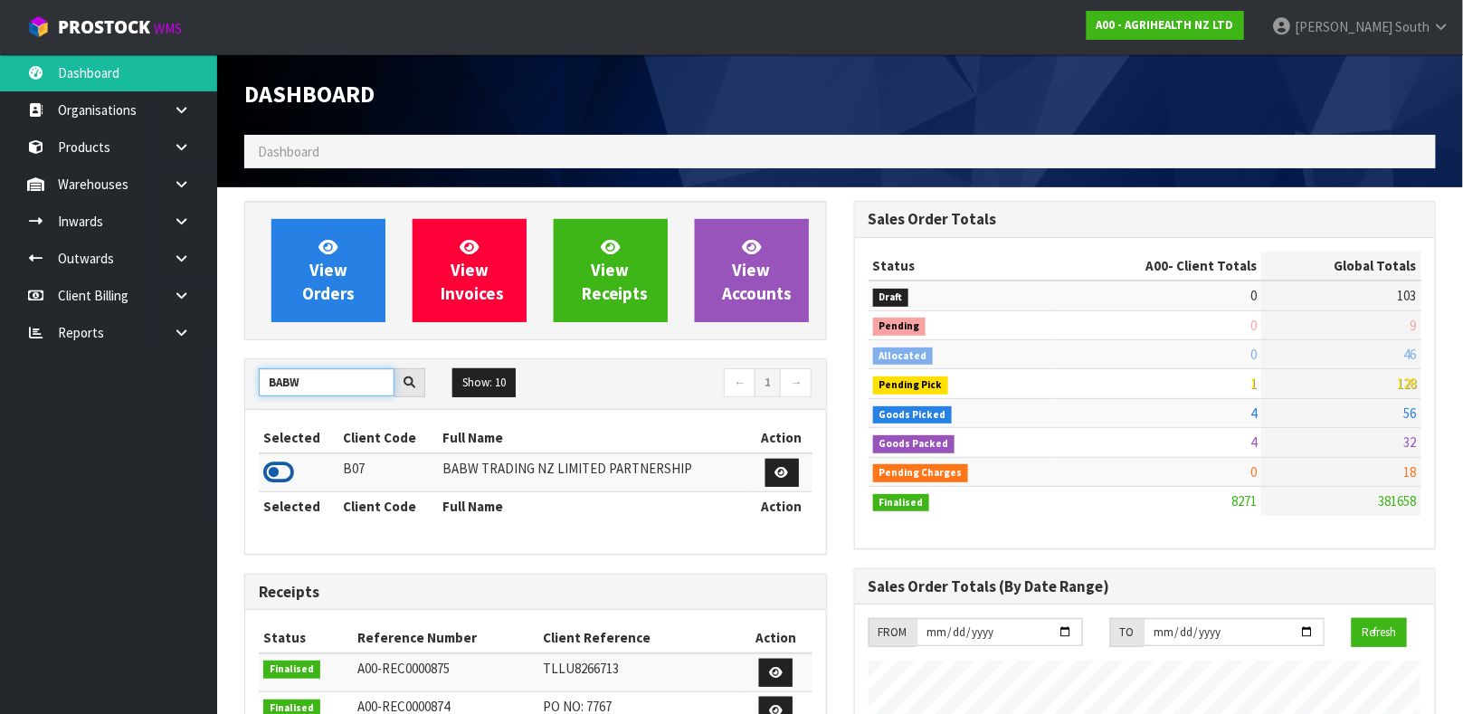
type input "BABW"
click at [275, 478] on icon at bounding box center [278, 472] width 31 height 27
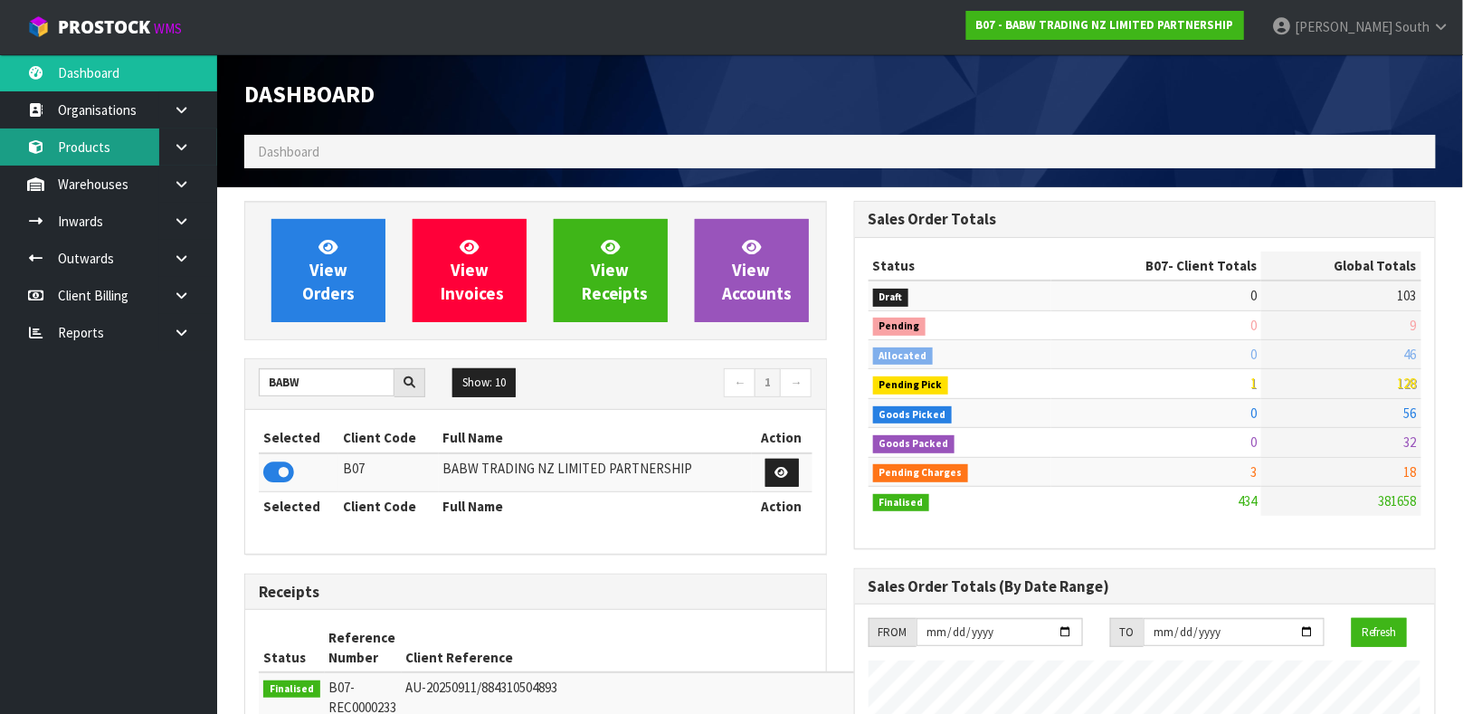
click at [100, 156] on link "Products" at bounding box center [108, 146] width 217 height 37
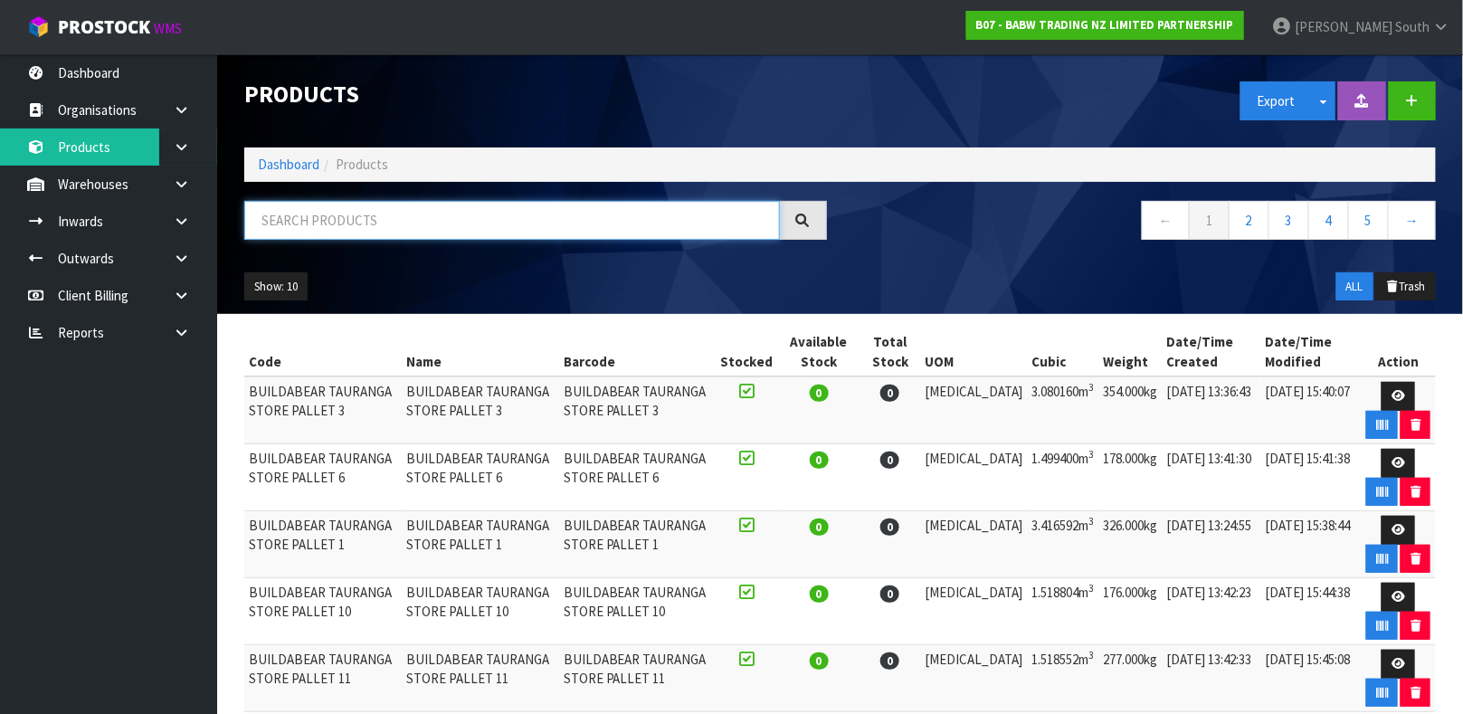
click at [327, 233] on input "text" at bounding box center [511, 220] width 535 height 39
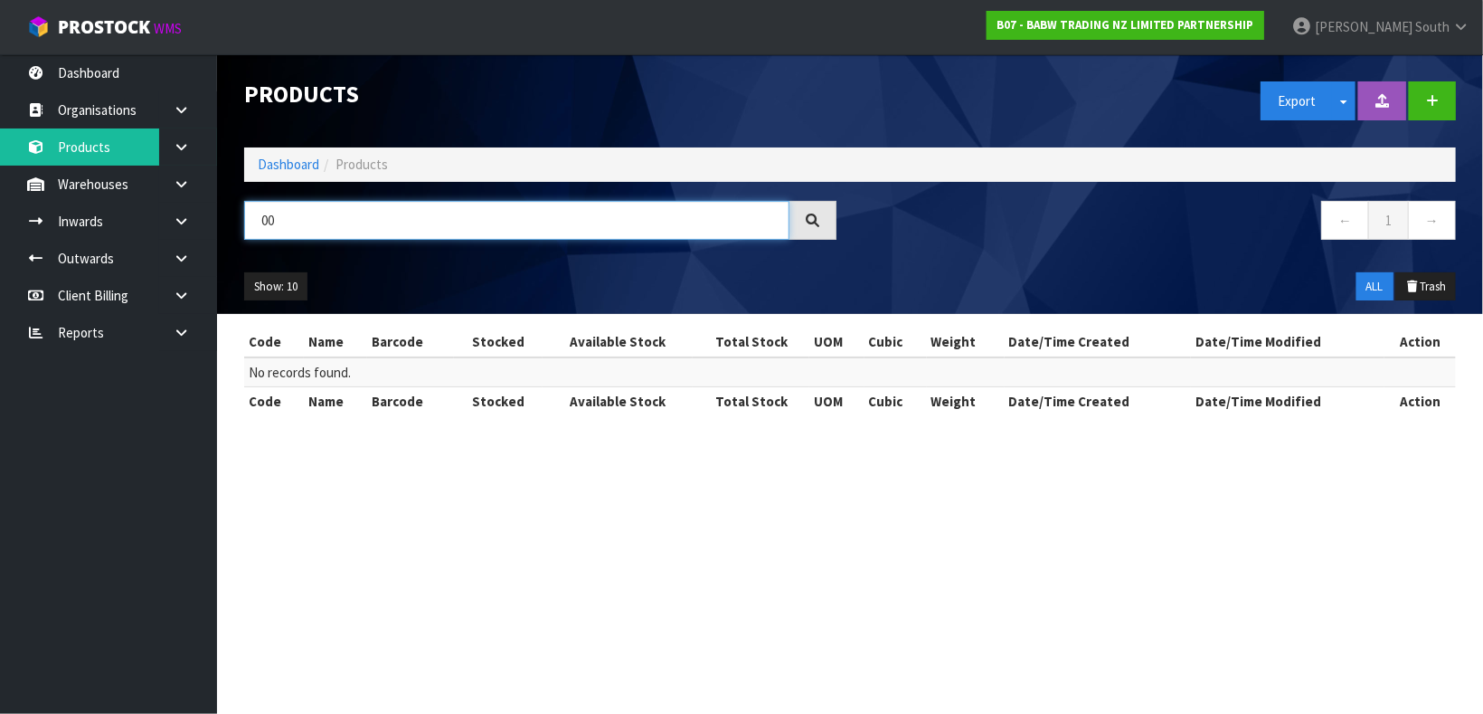
type input "0"
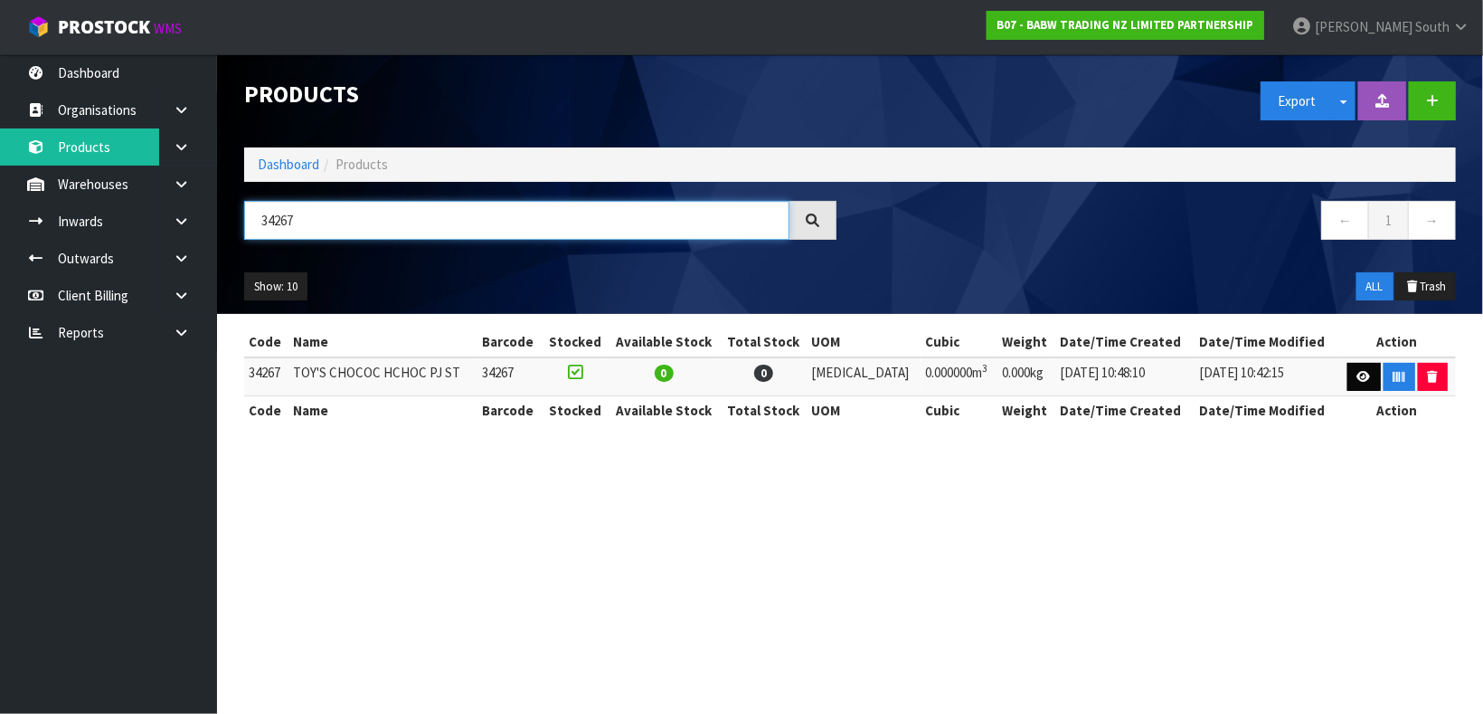
type input "34267"
click at [1361, 377] on icon at bounding box center [1365, 377] width 14 height 12
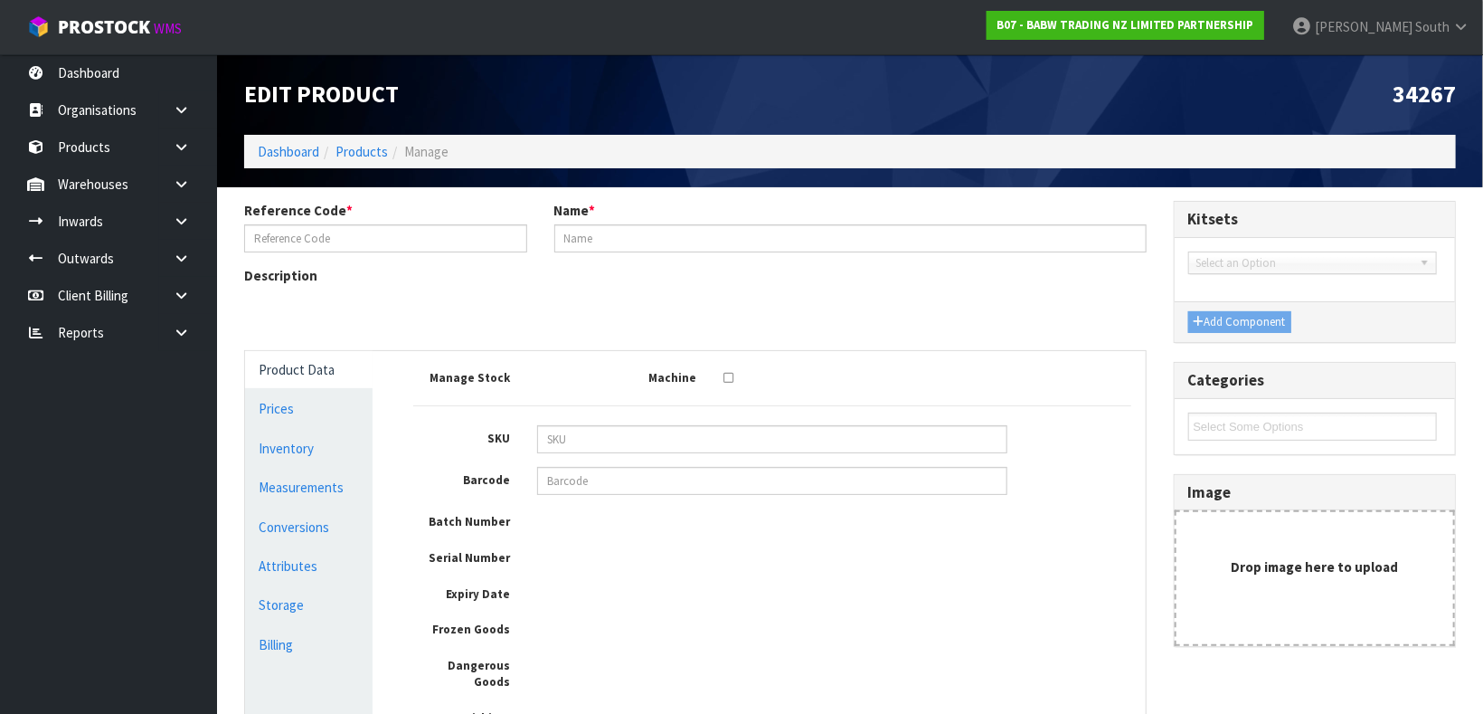
type input "34267"
type input "TOY'S CHOCOC HCHOC PJ ST"
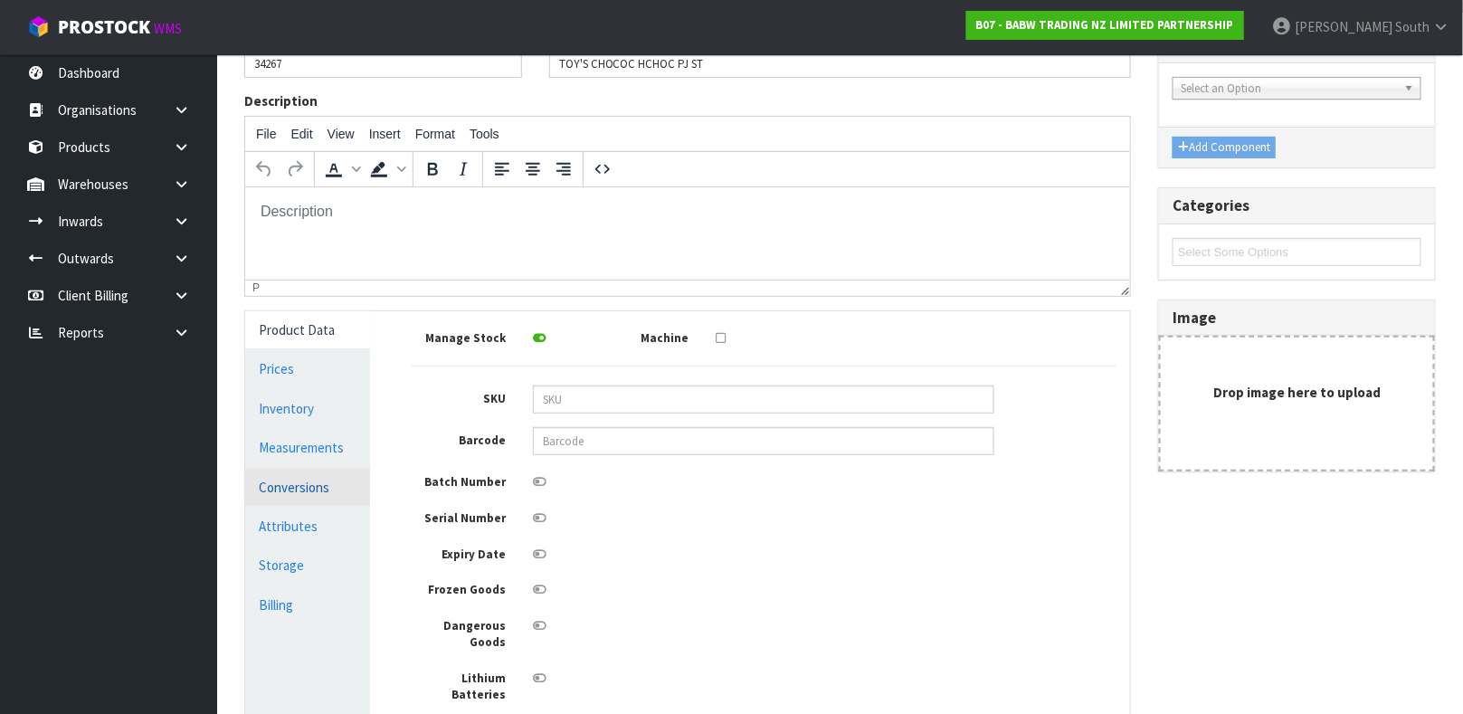
click at [361, 469] on link "Conversions" at bounding box center [307, 487] width 125 height 37
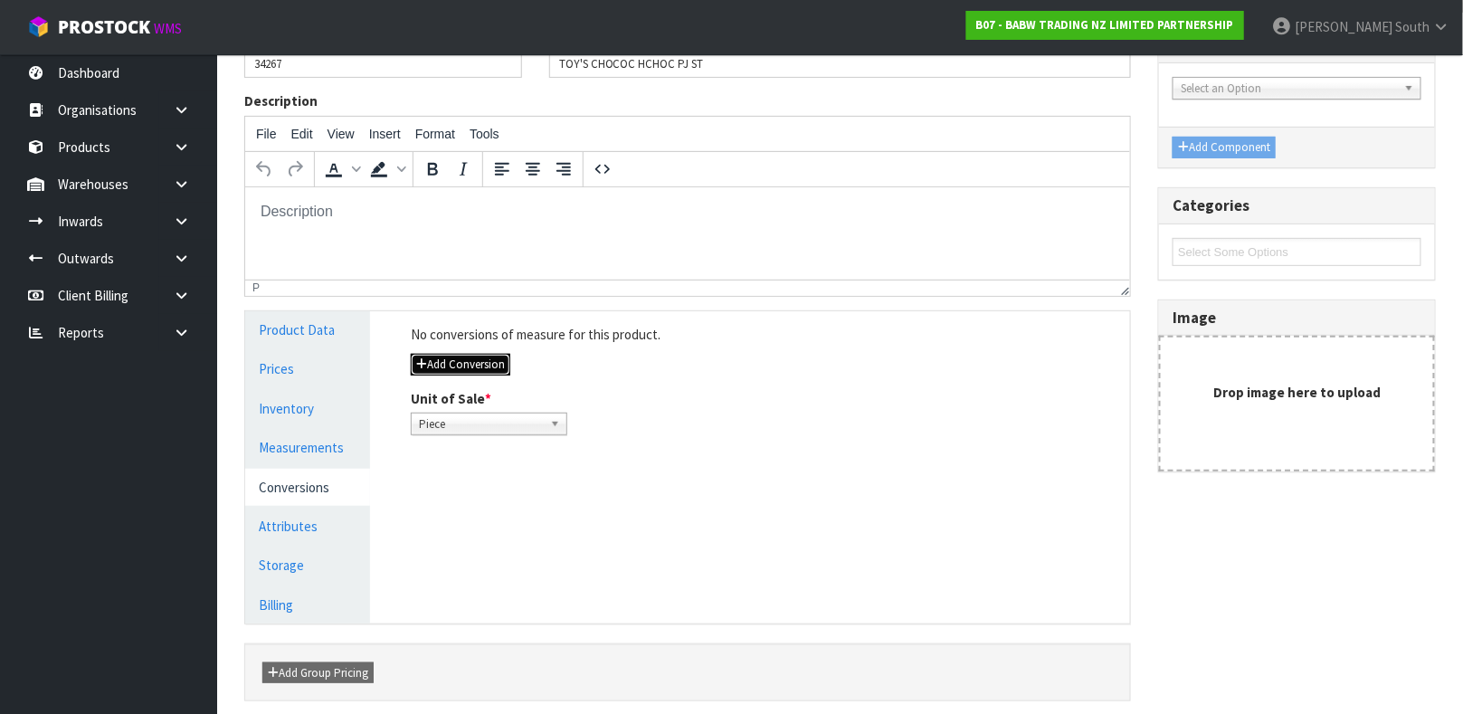
click at [458, 363] on button "Add Conversion" at bounding box center [460, 365] width 99 height 22
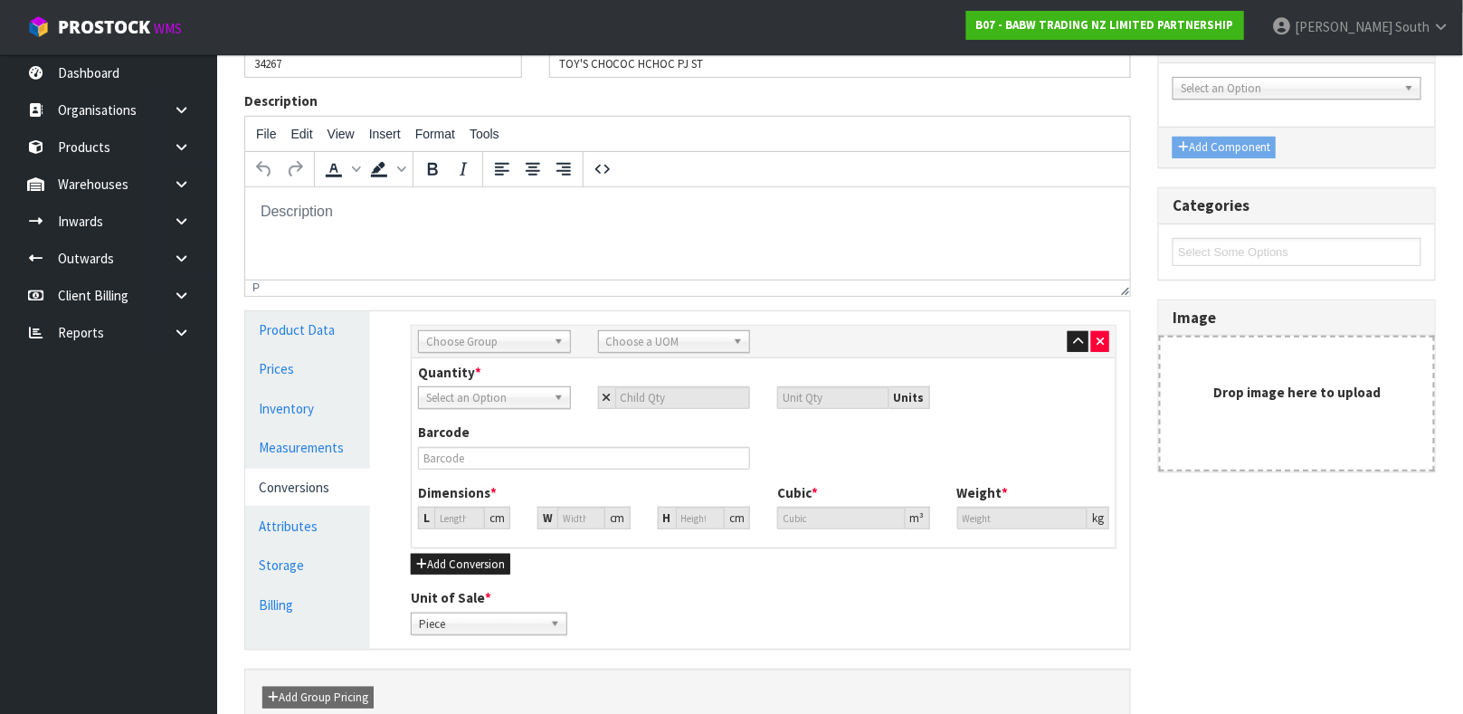
click at [516, 346] on span "Choose Group" at bounding box center [486, 342] width 120 height 22
click at [480, 440] on li "Outer" at bounding box center [494, 438] width 144 height 23
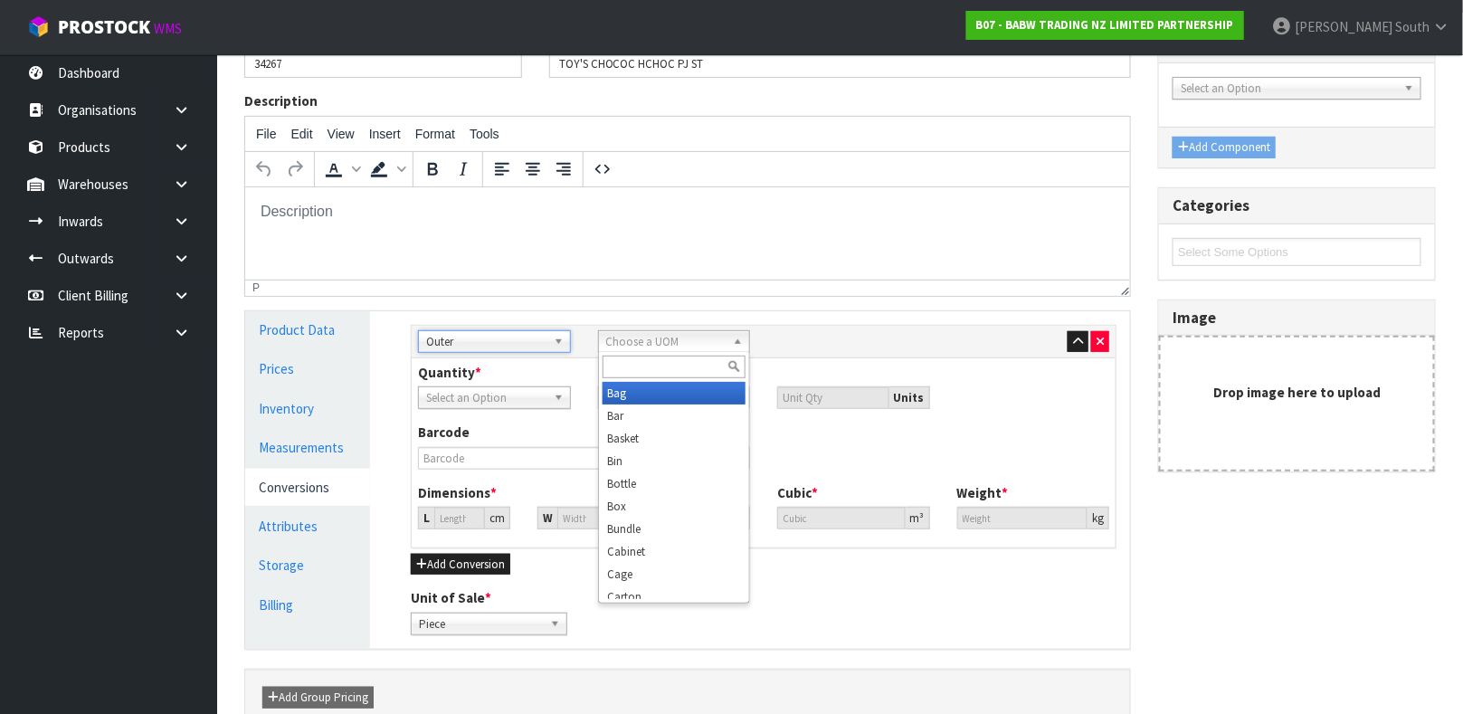
click at [627, 342] on span "Choose a UOM" at bounding box center [666, 342] width 120 height 22
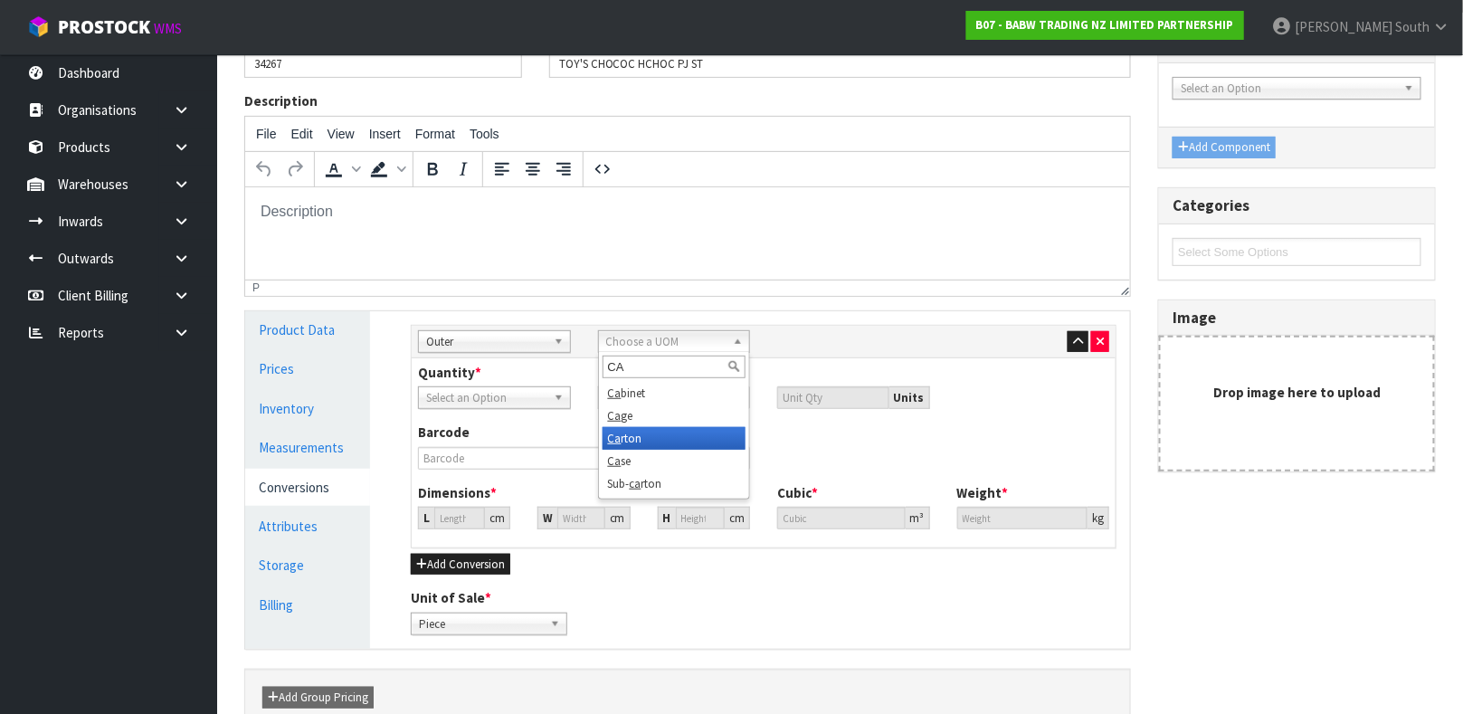
type input "CA"
click at [634, 441] on li "Ca rton" at bounding box center [674, 438] width 144 height 23
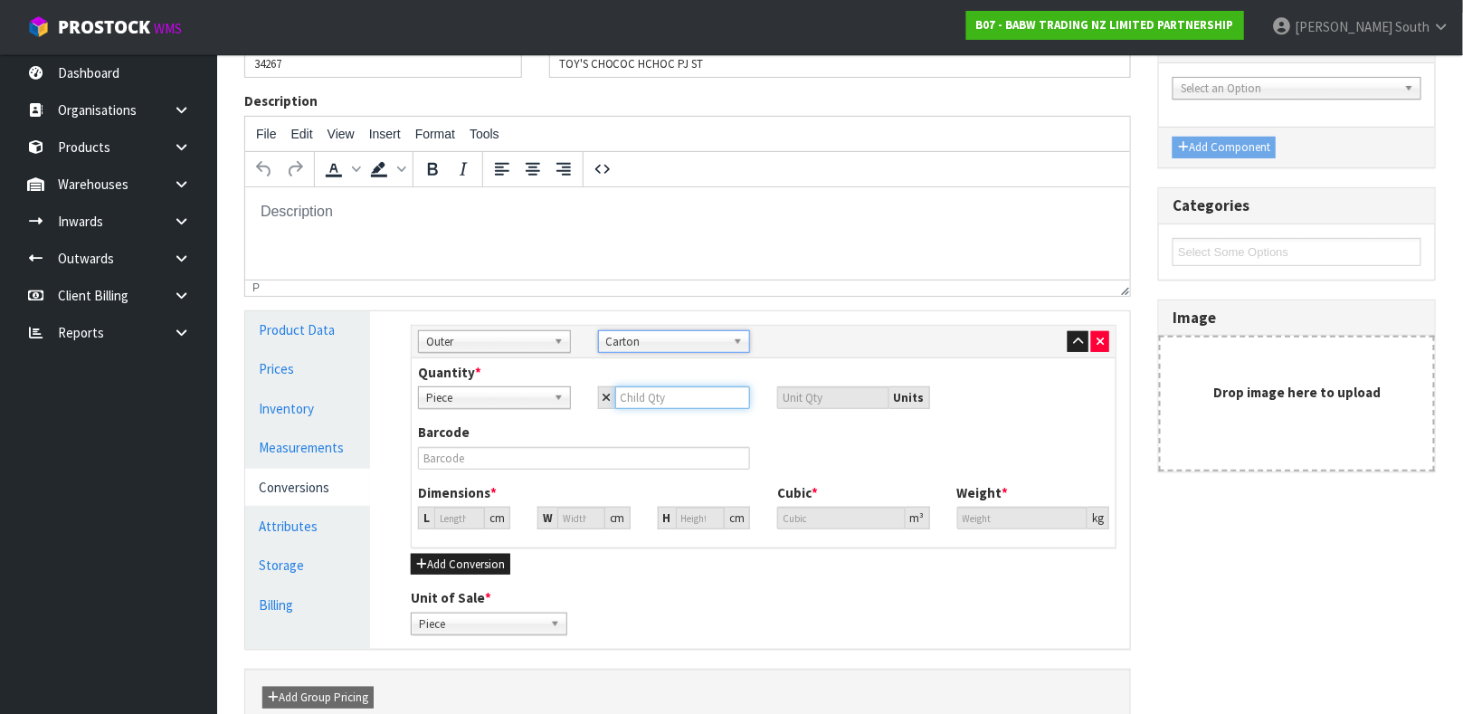
click at [637, 387] on input "number" at bounding box center [683, 397] width 136 height 23
type input "1"
type input "12"
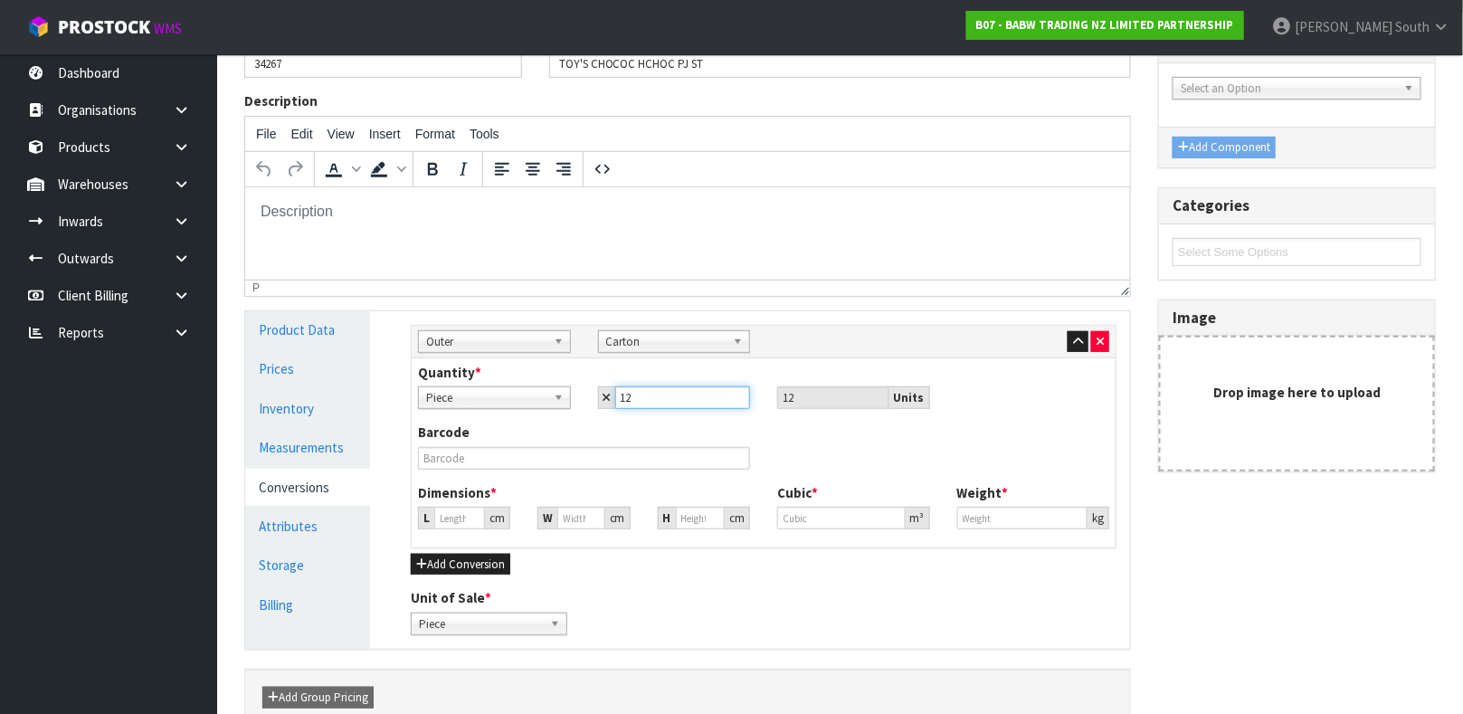
type input "12"
type input "0"
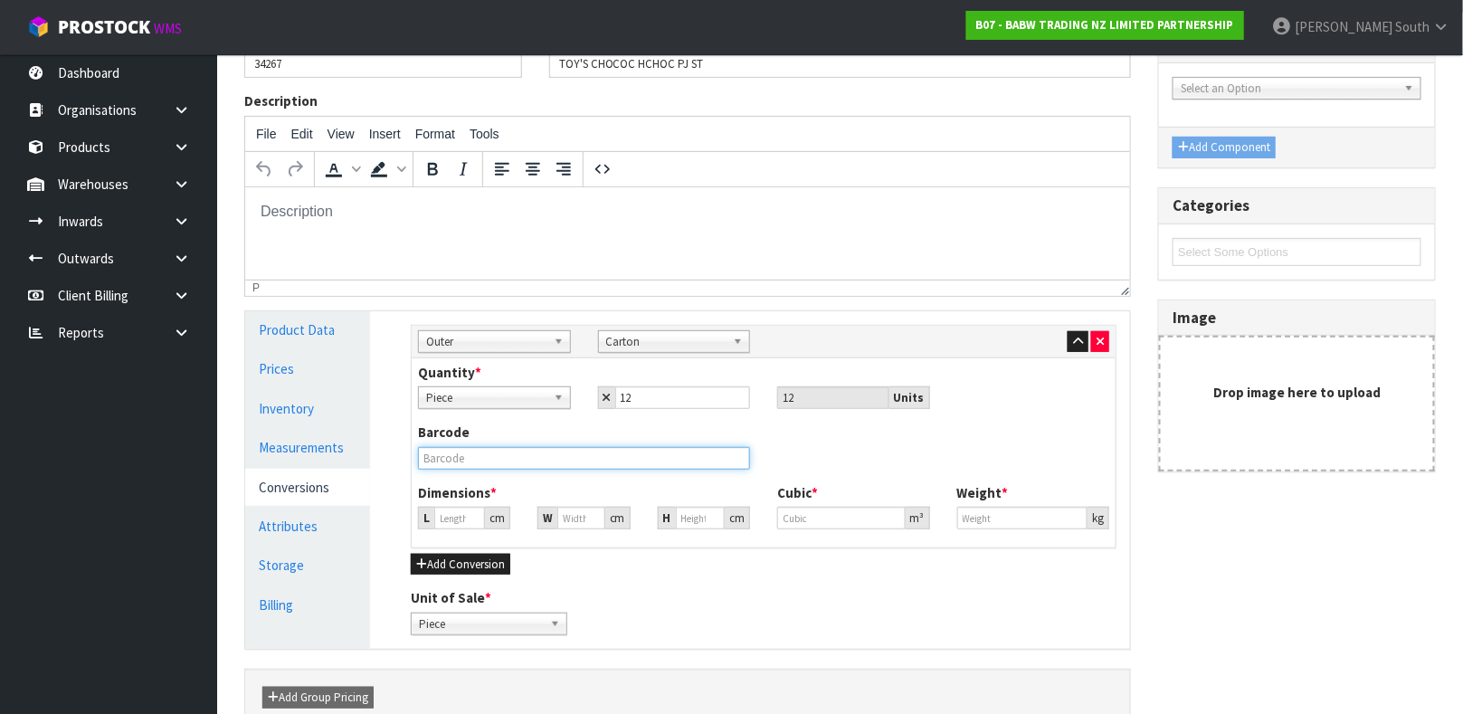
type input "0"
click at [583, 452] on input "text" at bounding box center [584, 458] width 332 height 23
type input "000000342670001"
type input "3"
type input "0.000001"
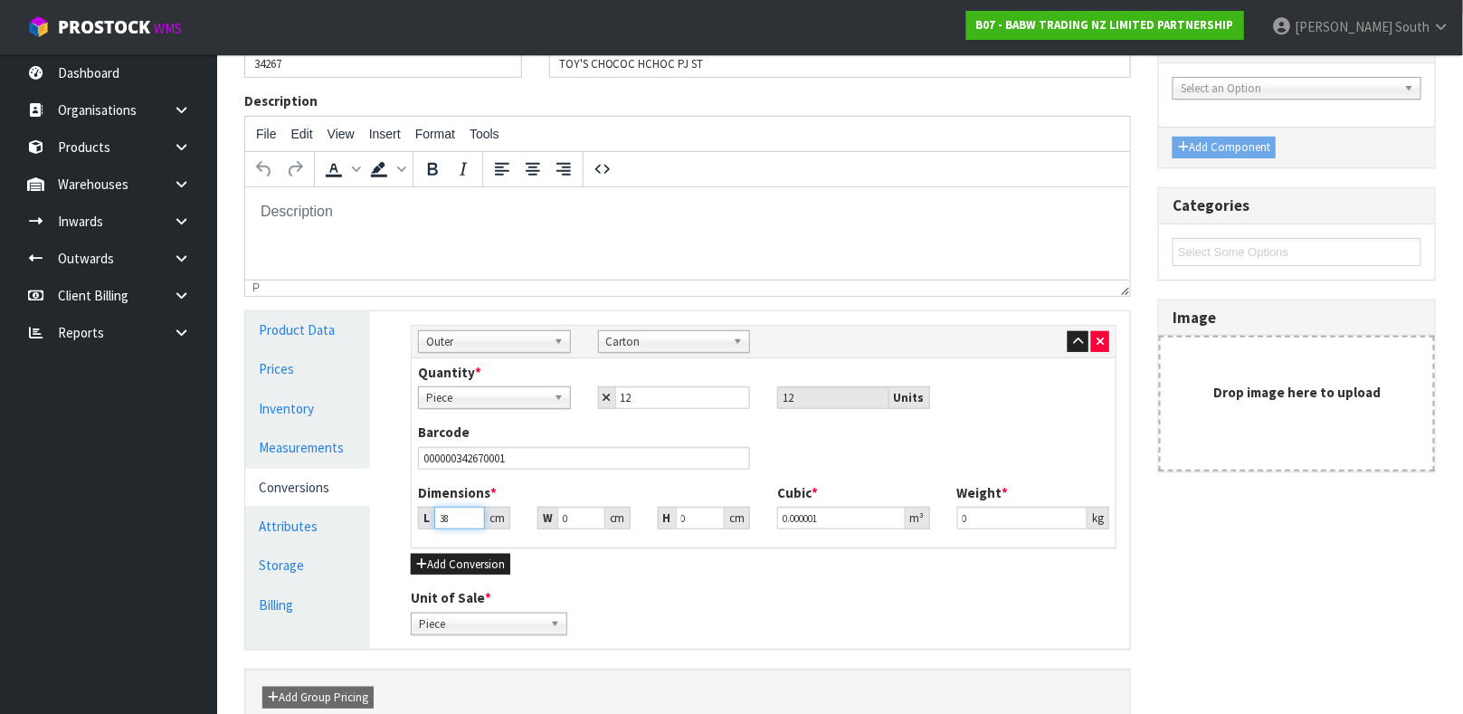
type input "38"
type input "29"
type input "1"
type input "0.001102"
type input "10"
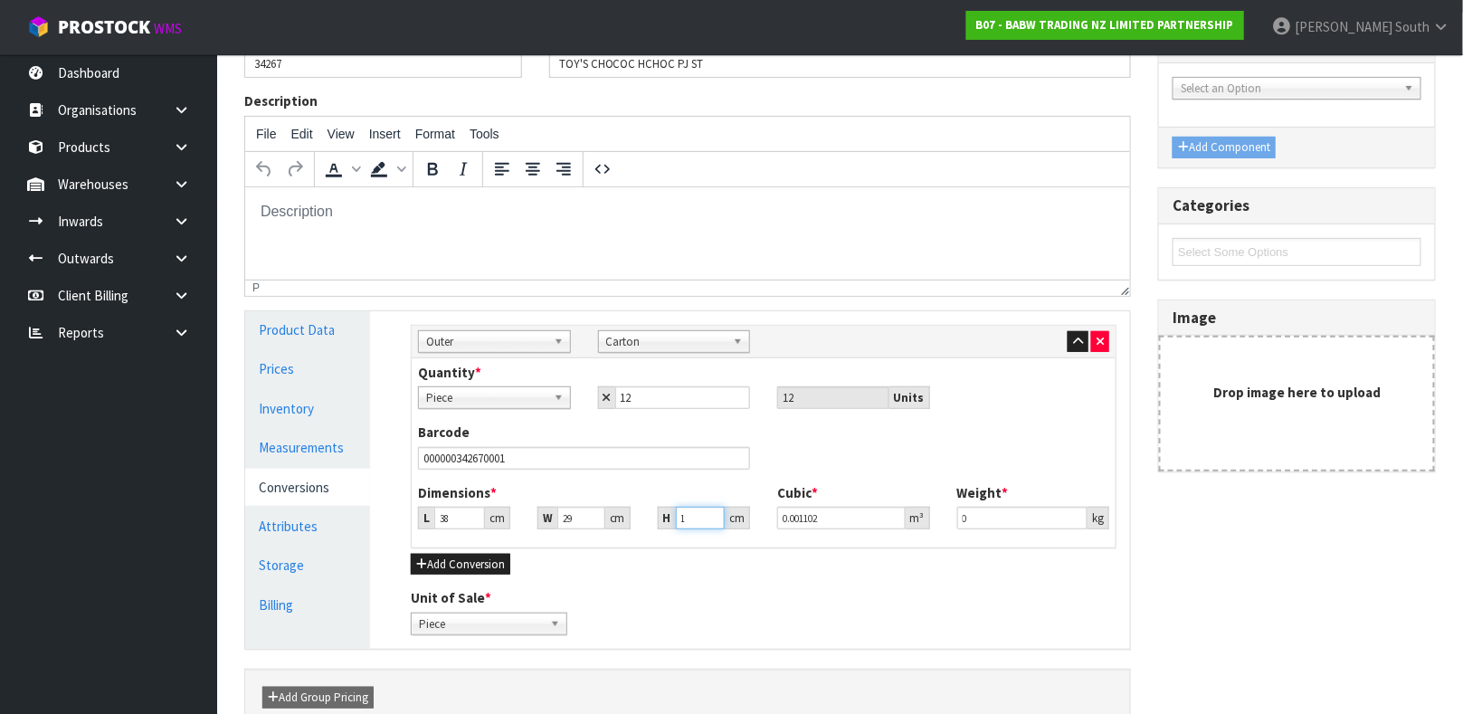
type input "0.01102"
type input "10"
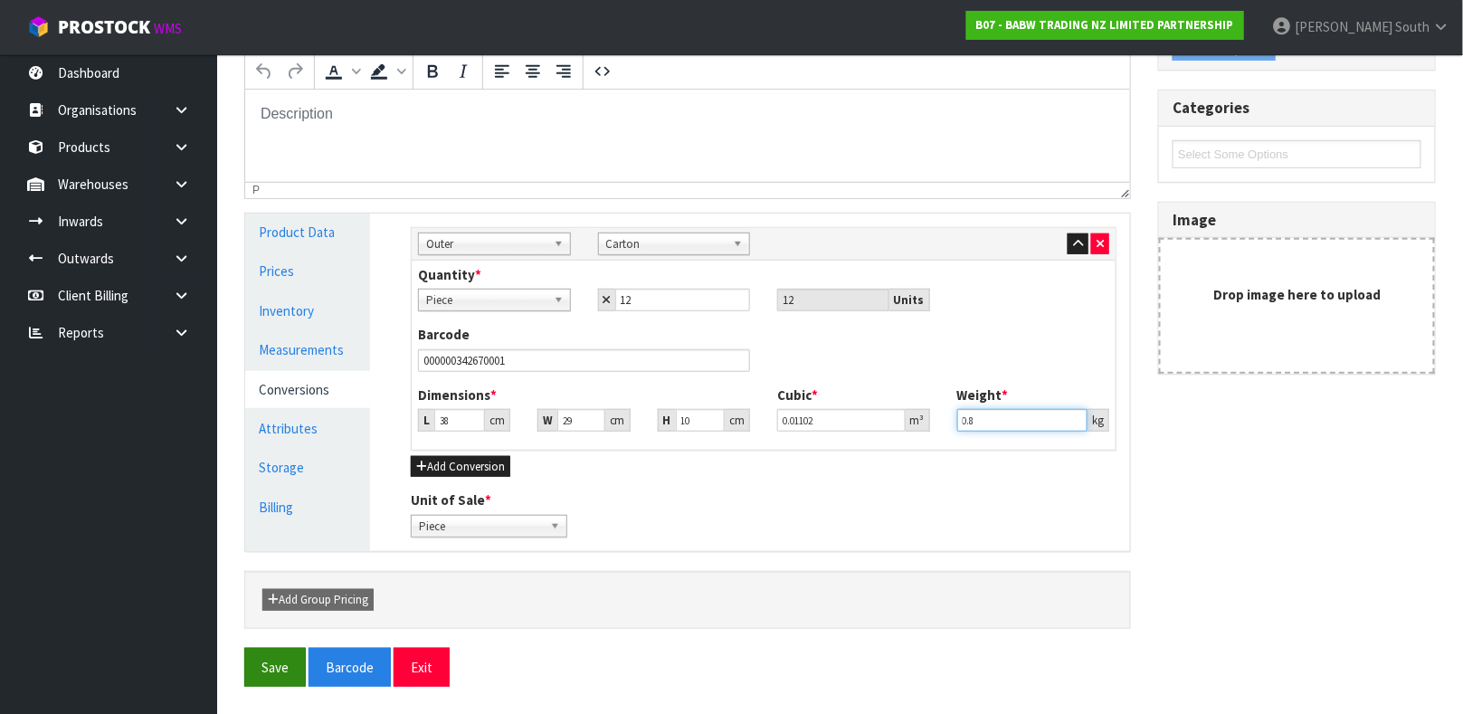
type input "0.8"
click at [267, 667] on button "Save" at bounding box center [275, 667] width 62 height 39
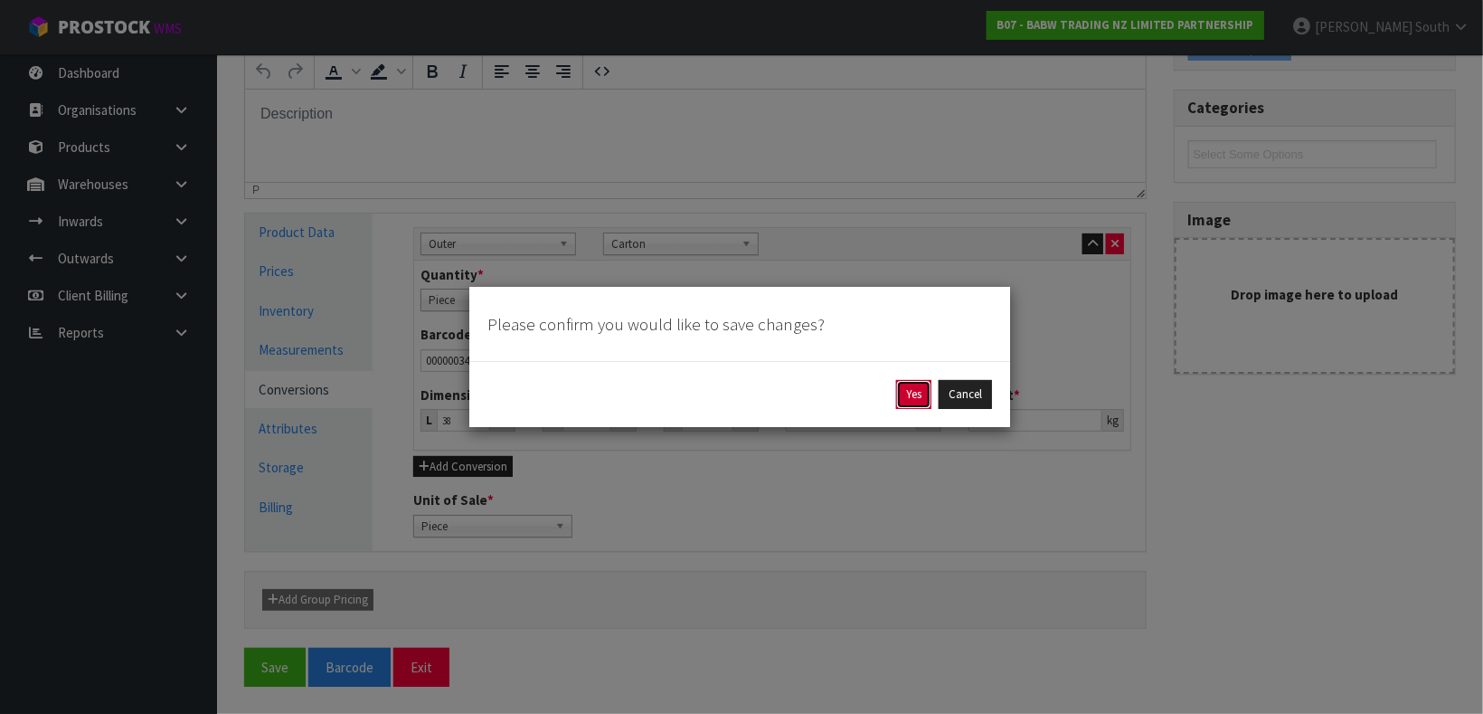
click at [907, 403] on button "Yes" at bounding box center [913, 394] width 35 height 29
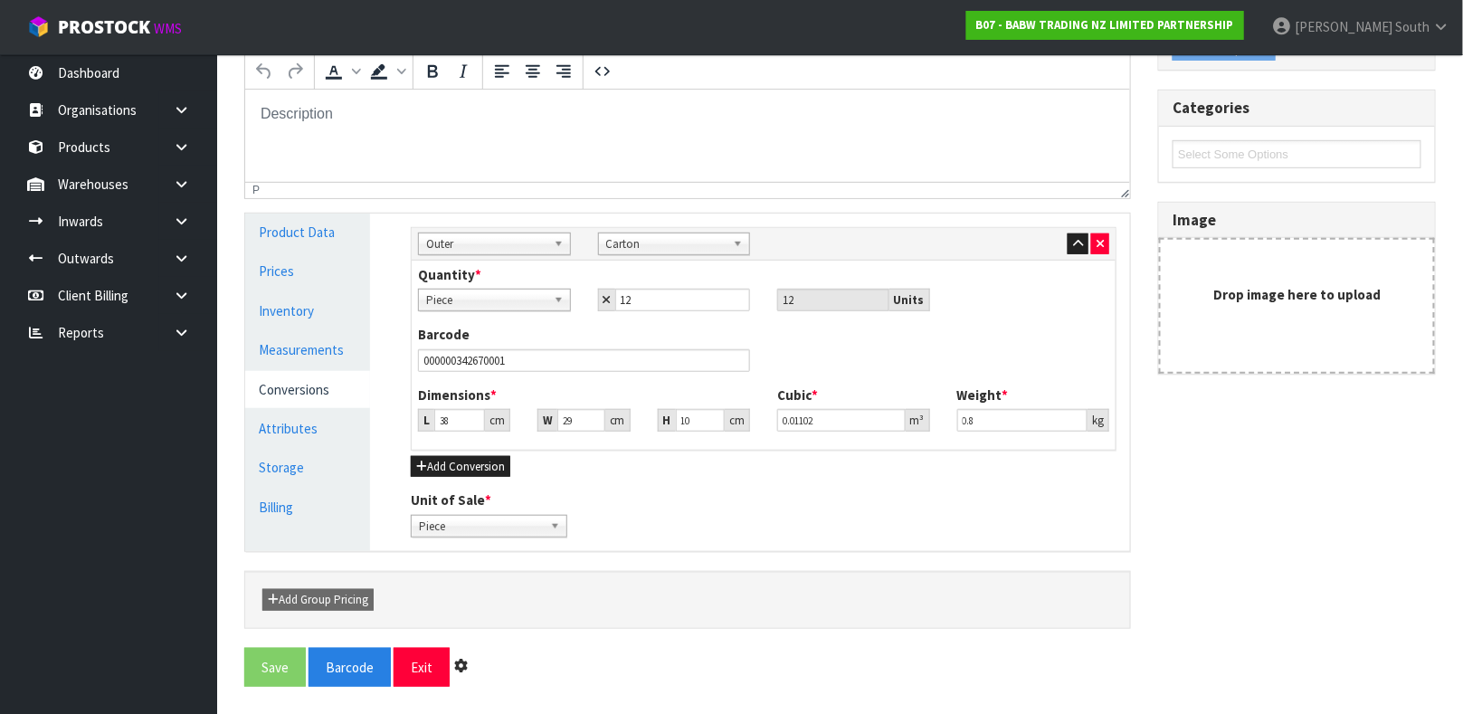
scroll to position [0, 0]
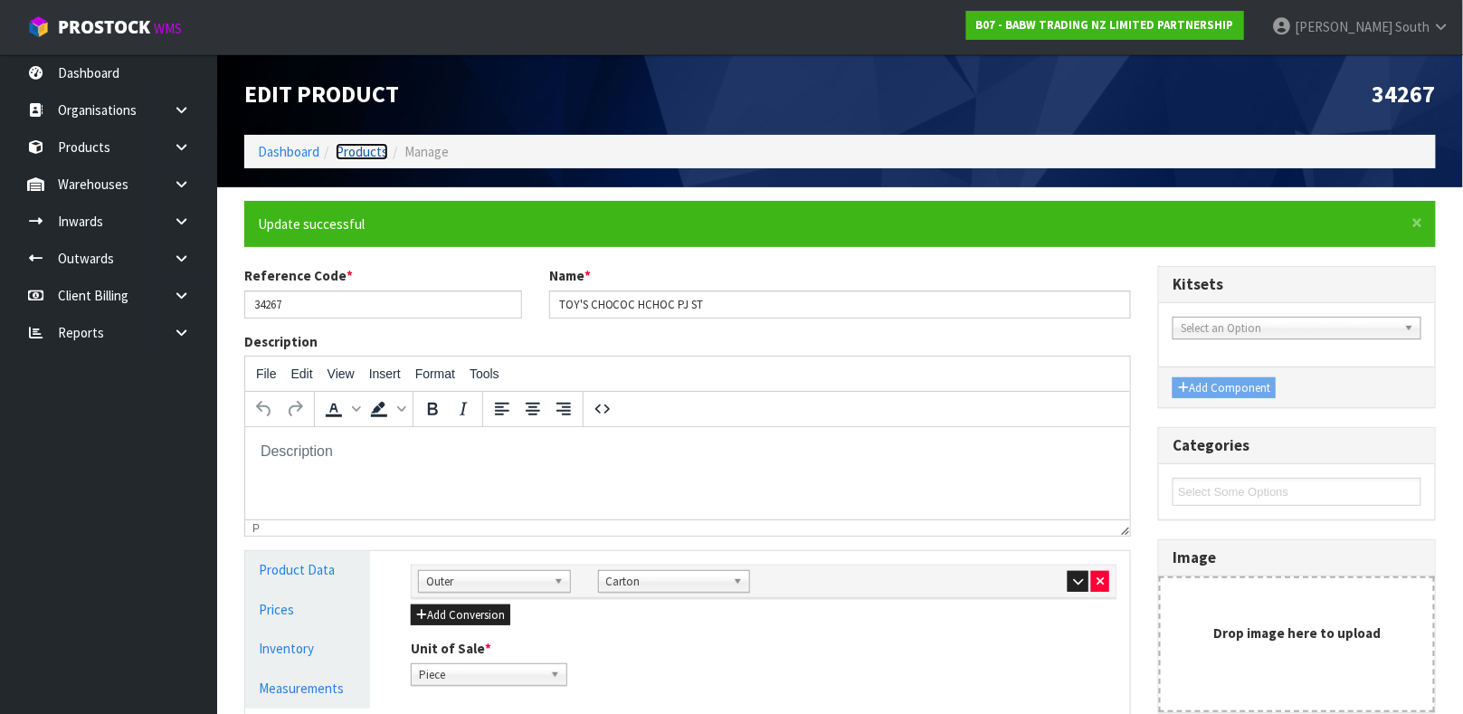
click at [376, 157] on link "Products" at bounding box center [362, 151] width 52 height 17
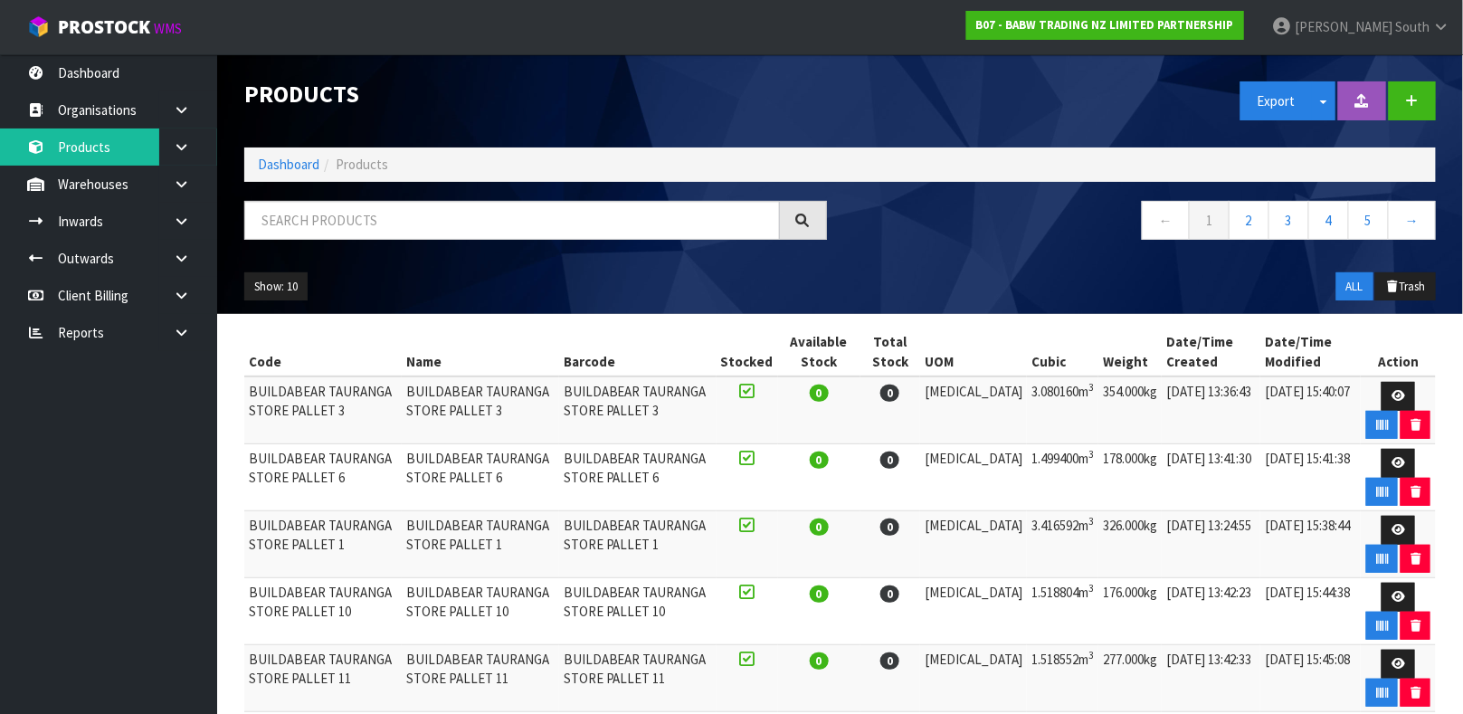
click at [805, 137] on div "Products Export Split button! SOH Summary Measurements Dangerous Goods" at bounding box center [840, 100] width 1218 height 93
click at [526, 209] on input "text" at bounding box center [511, 220] width 535 height 39
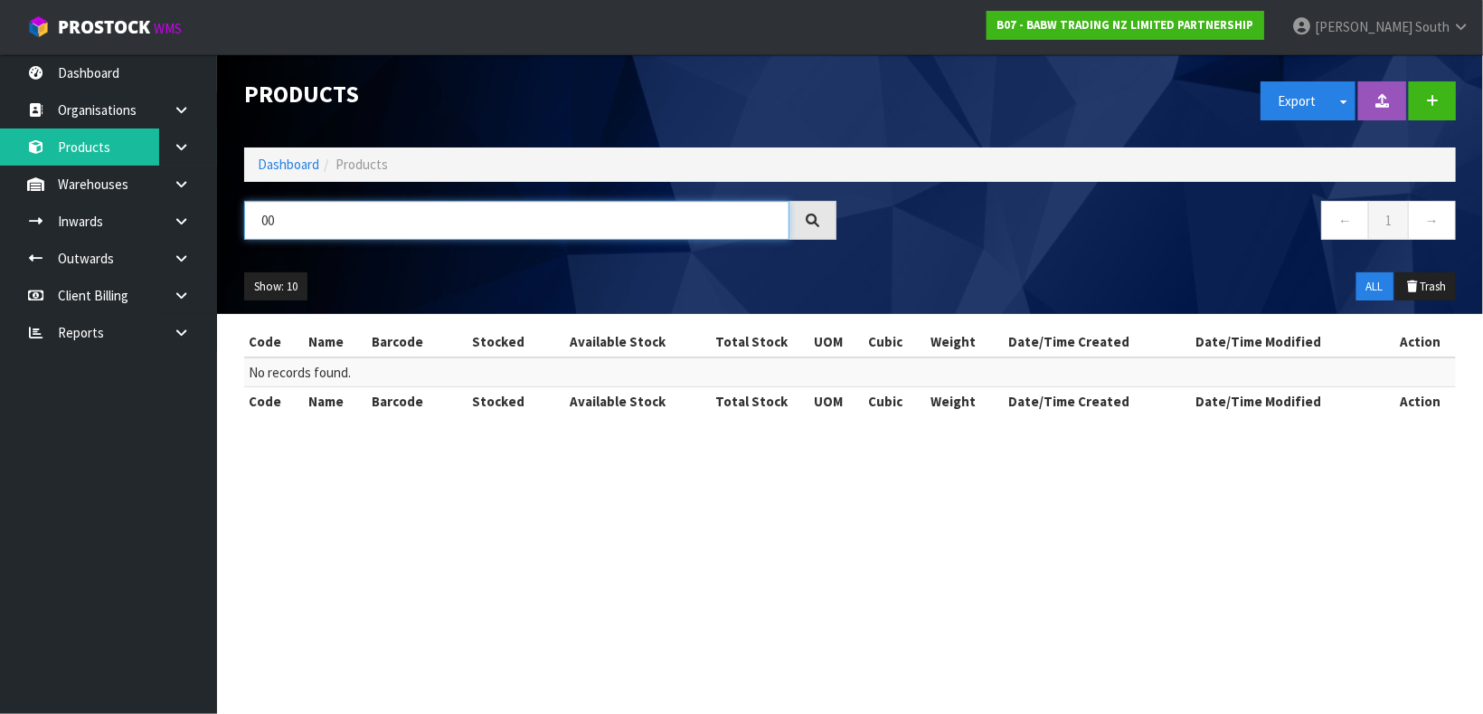
type input "0"
type input "P"
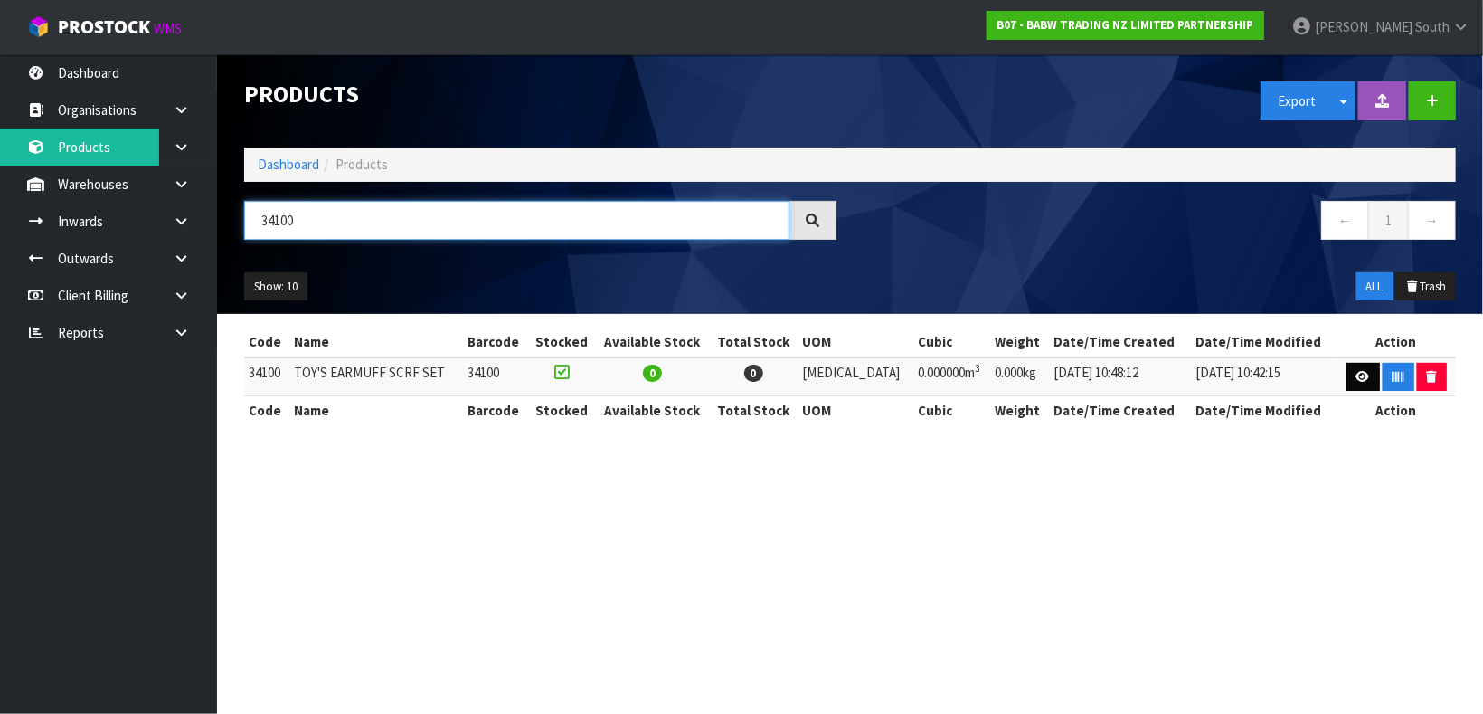
type input "34100"
click at [1347, 371] on link at bounding box center [1363, 377] width 33 height 29
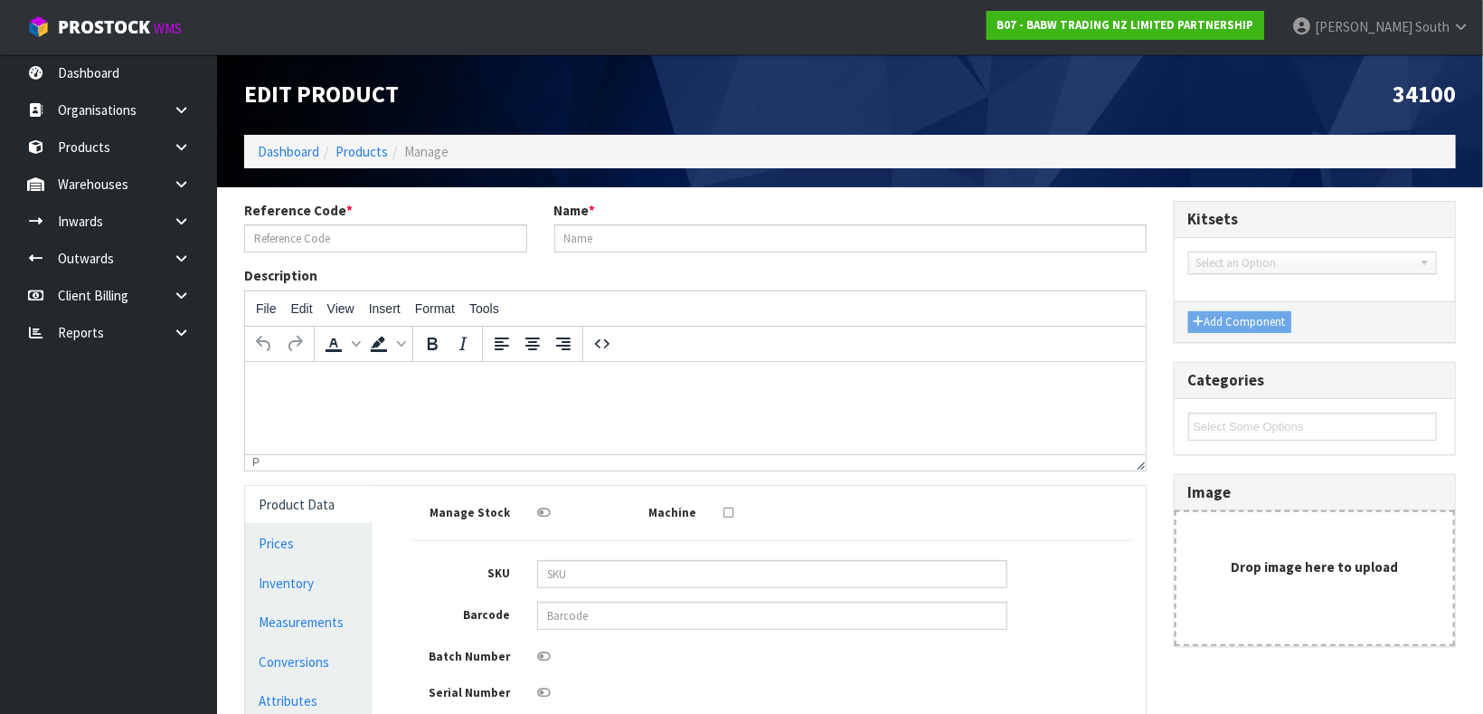
type input "34100"
type input "TOY'S EARMUFF SCRF SET"
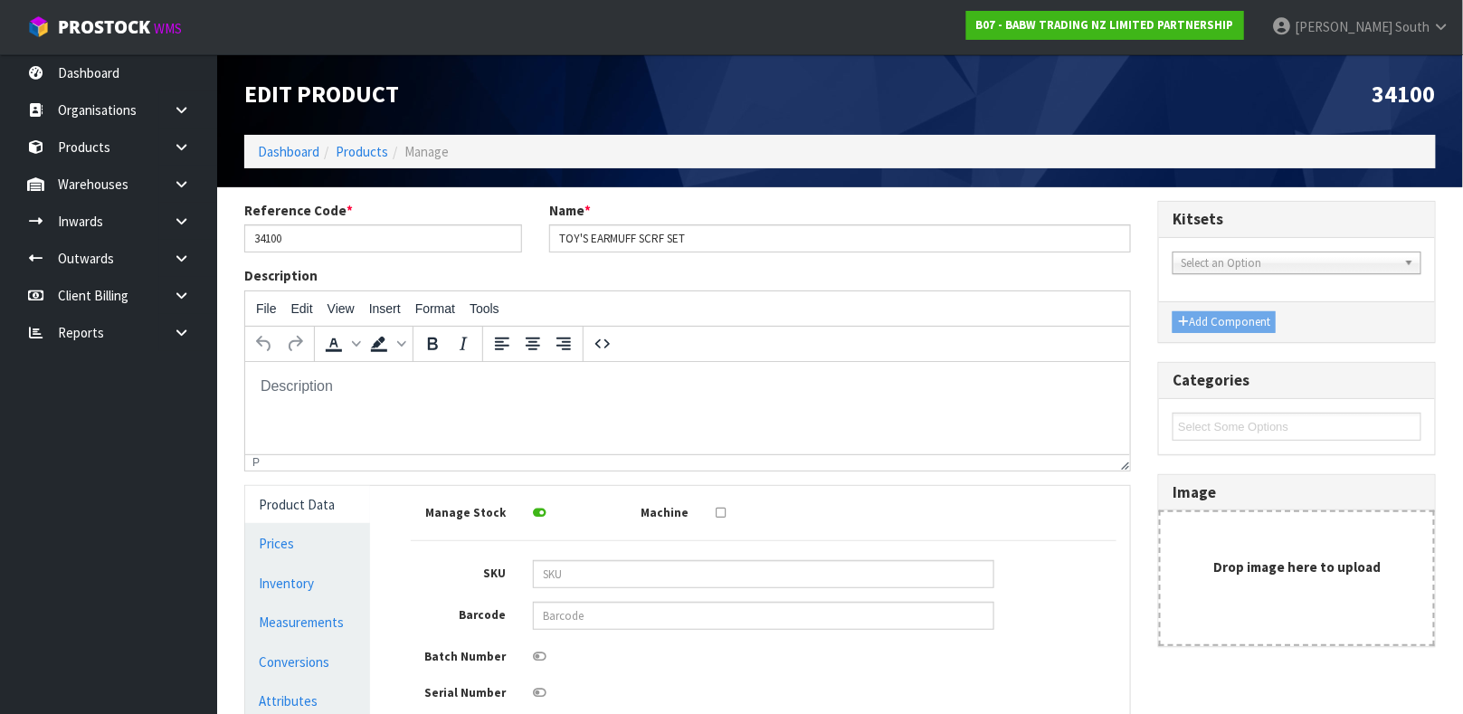
scroll to position [324, 0]
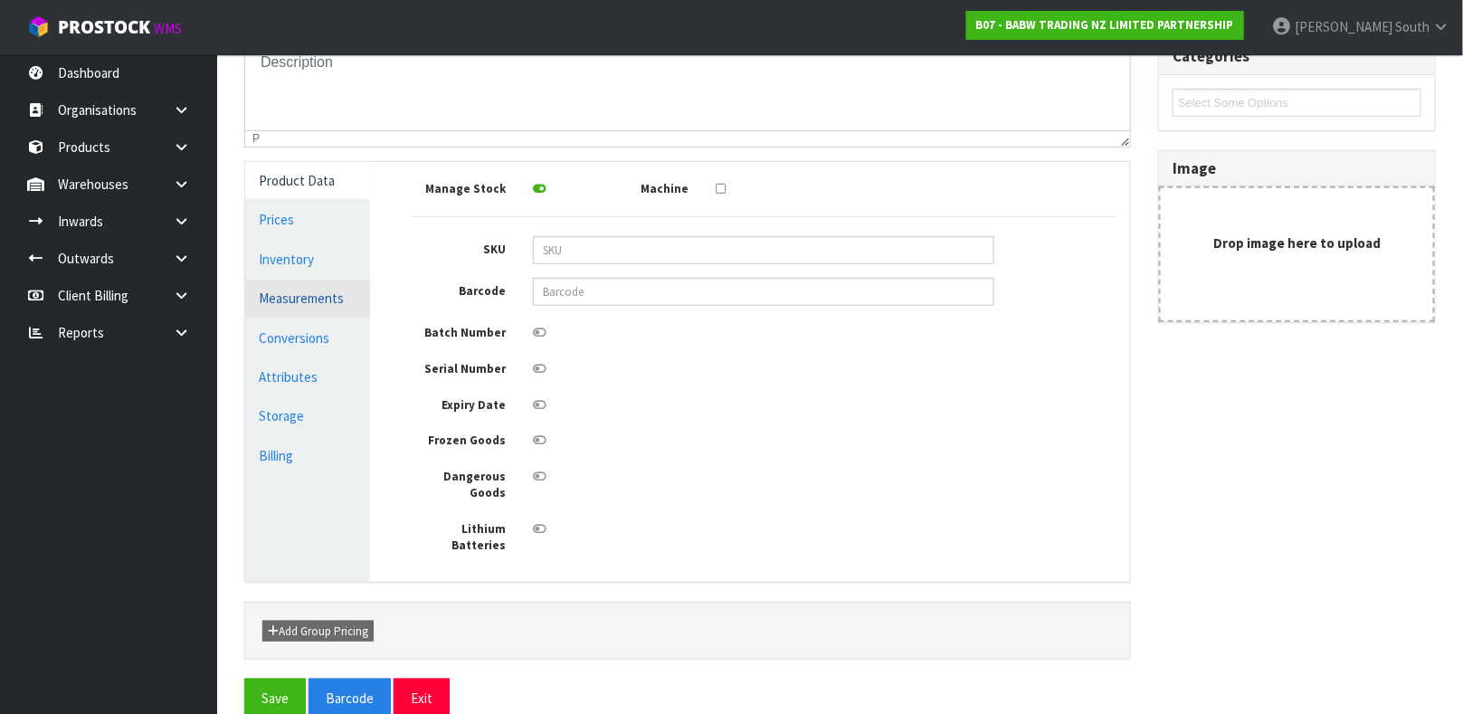
click at [308, 284] on link "Measurements" at bounding box center [307, 297] width 125 height 37
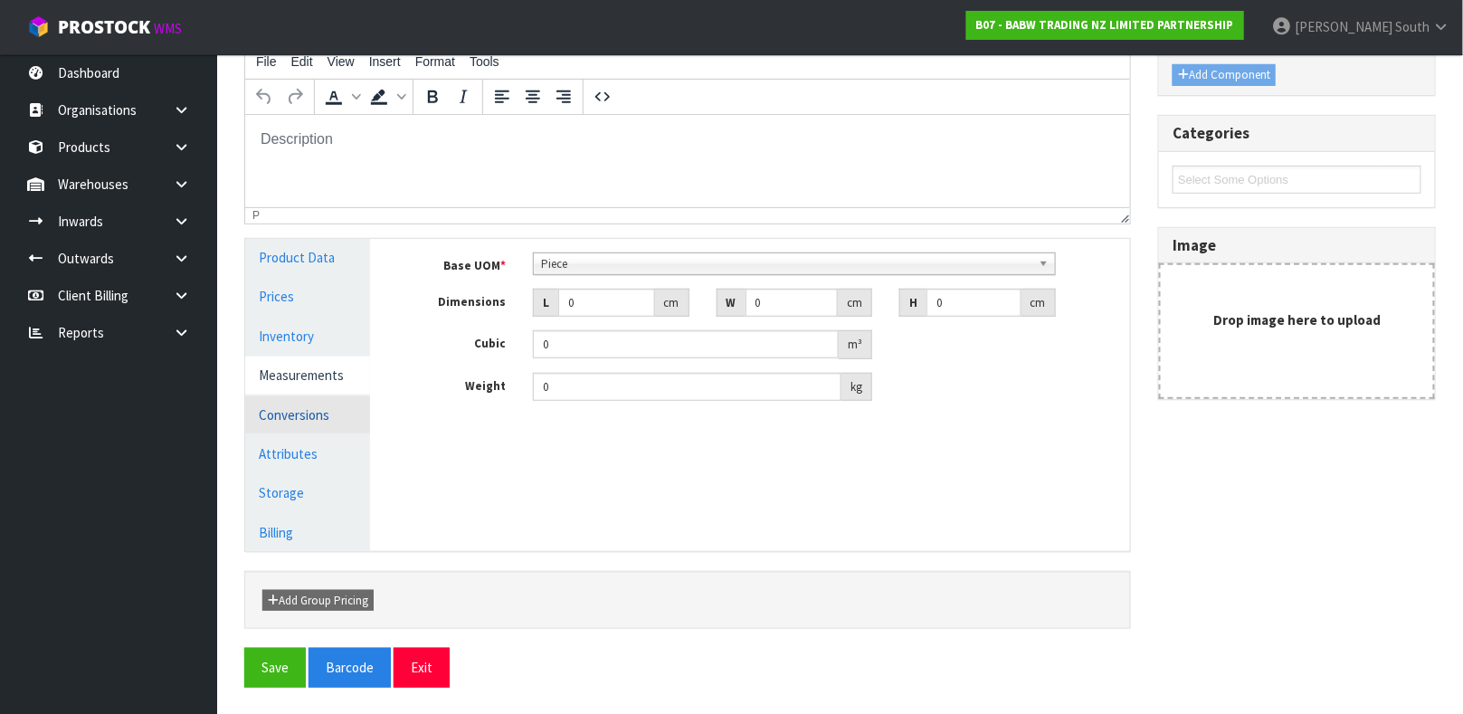
click at [287, 404] on link "Conversions" at bounding box center [307, 414] width 125 height 37
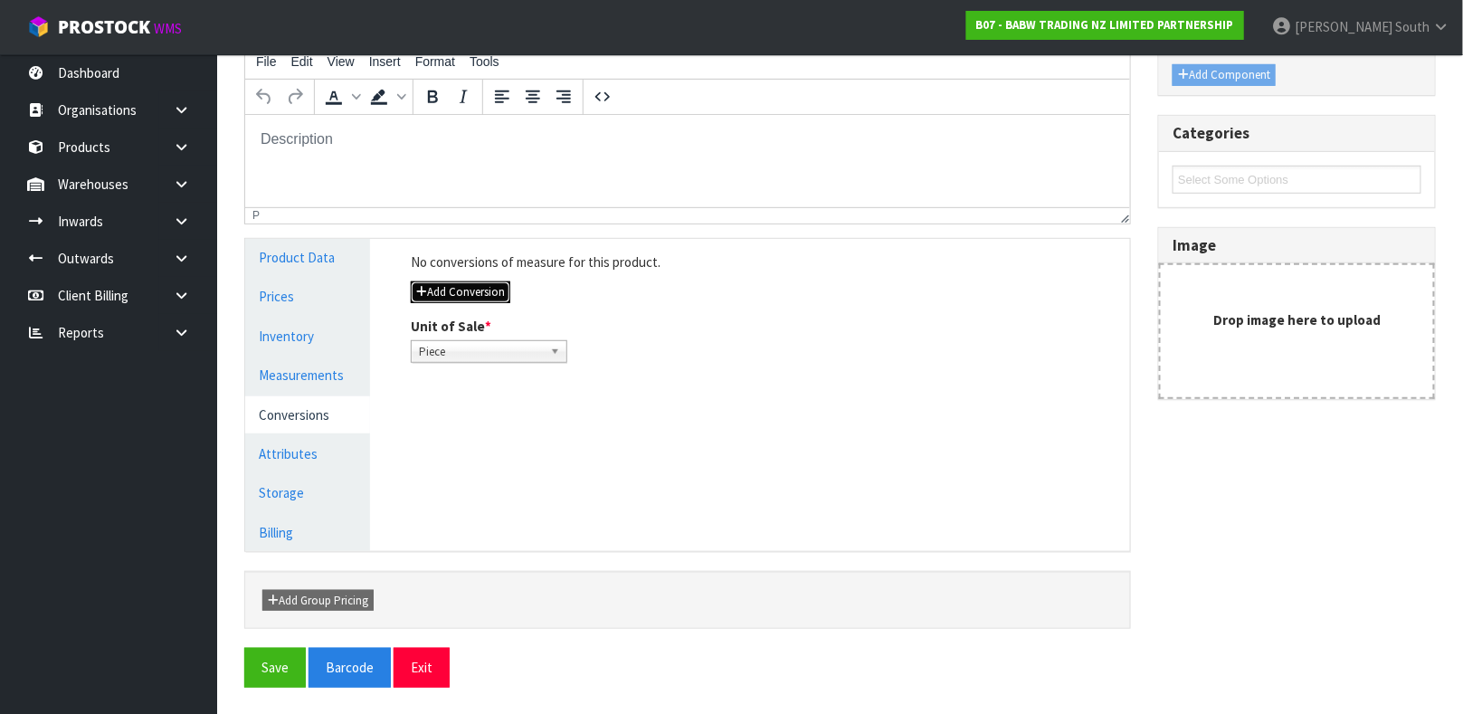
click at [462, 281] on button "Add Conversion" at bounding box center [460, 292] width 99 height 22
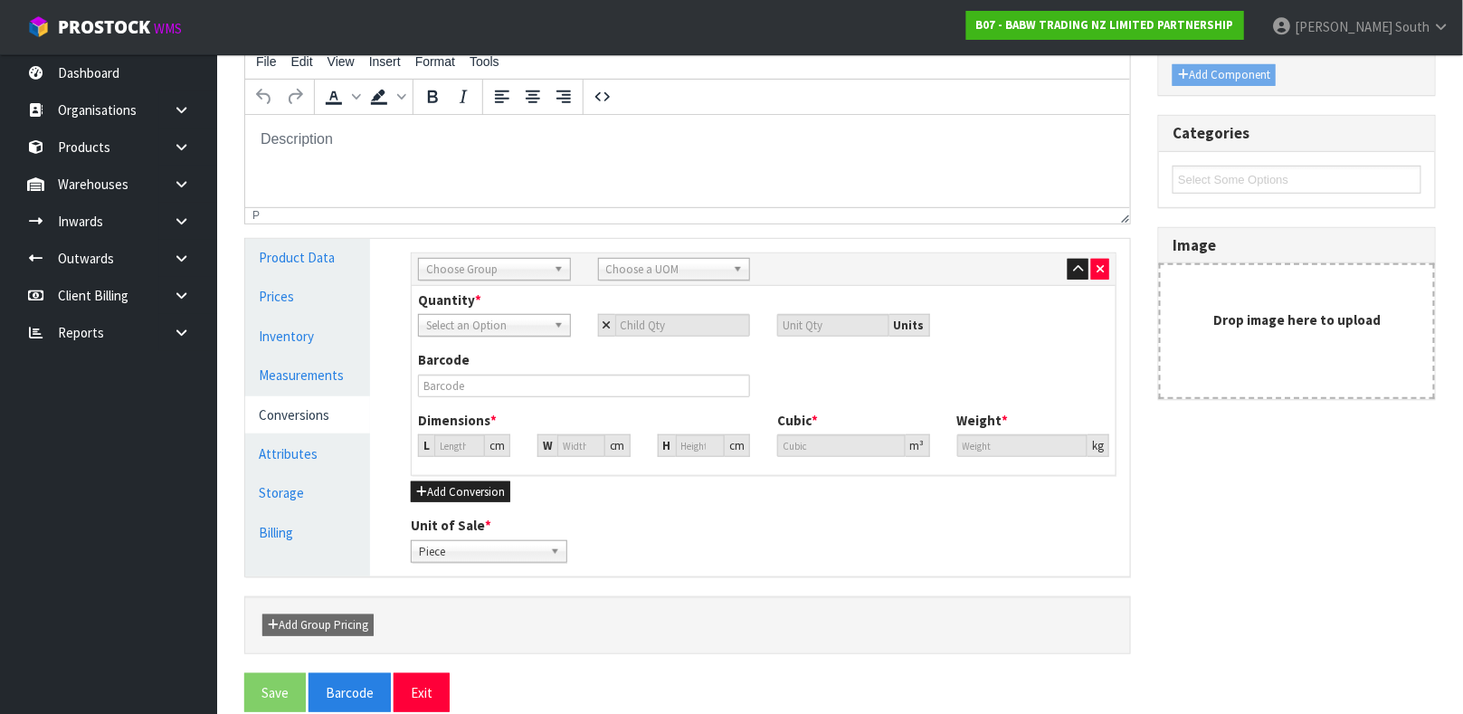
click at [463, 267] on span "Choose Group" at bounding box center [486, 270] width 120 height 22
click at [471, 357] on li "Outer" at bounding box center [494, 366] width 144 height 23
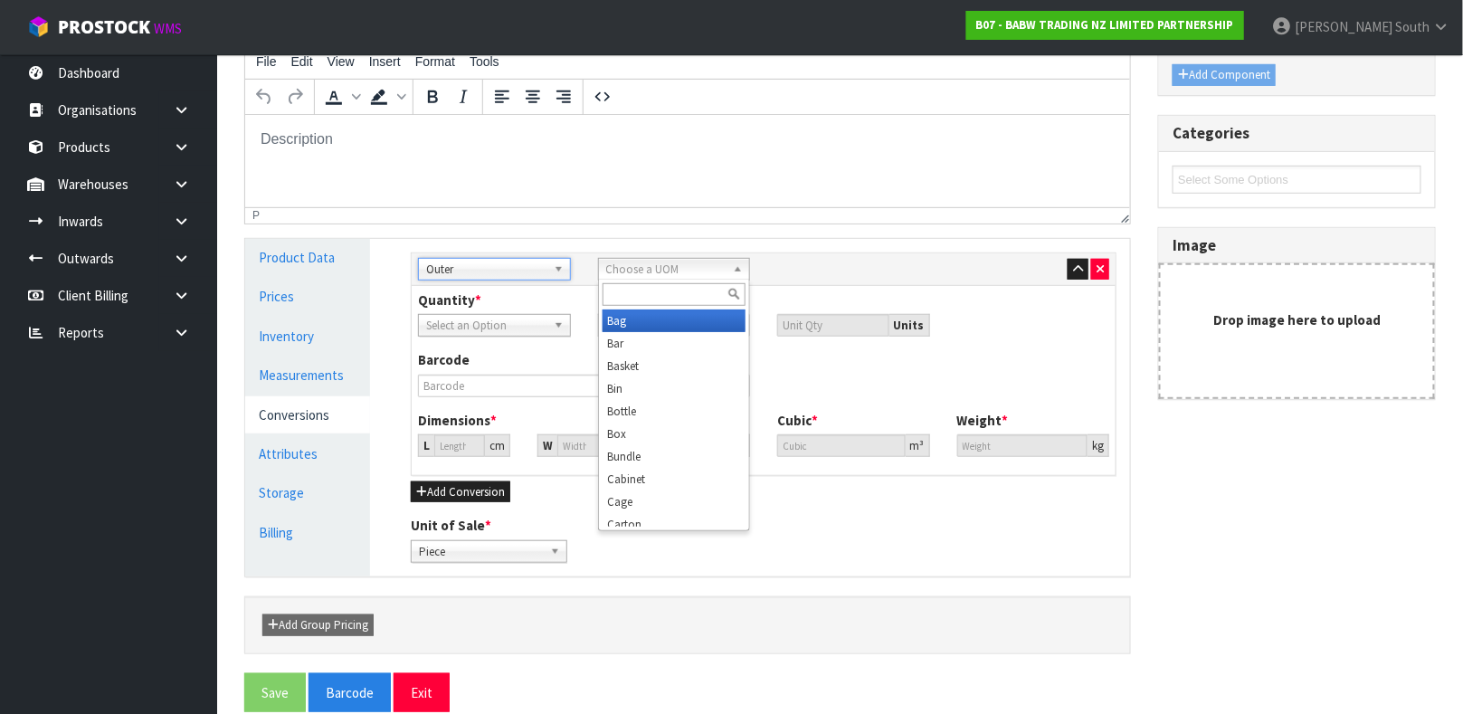
click at [665, 268] on span "Choose a UOM" at bounding box center [666, 270] width 120 height 22
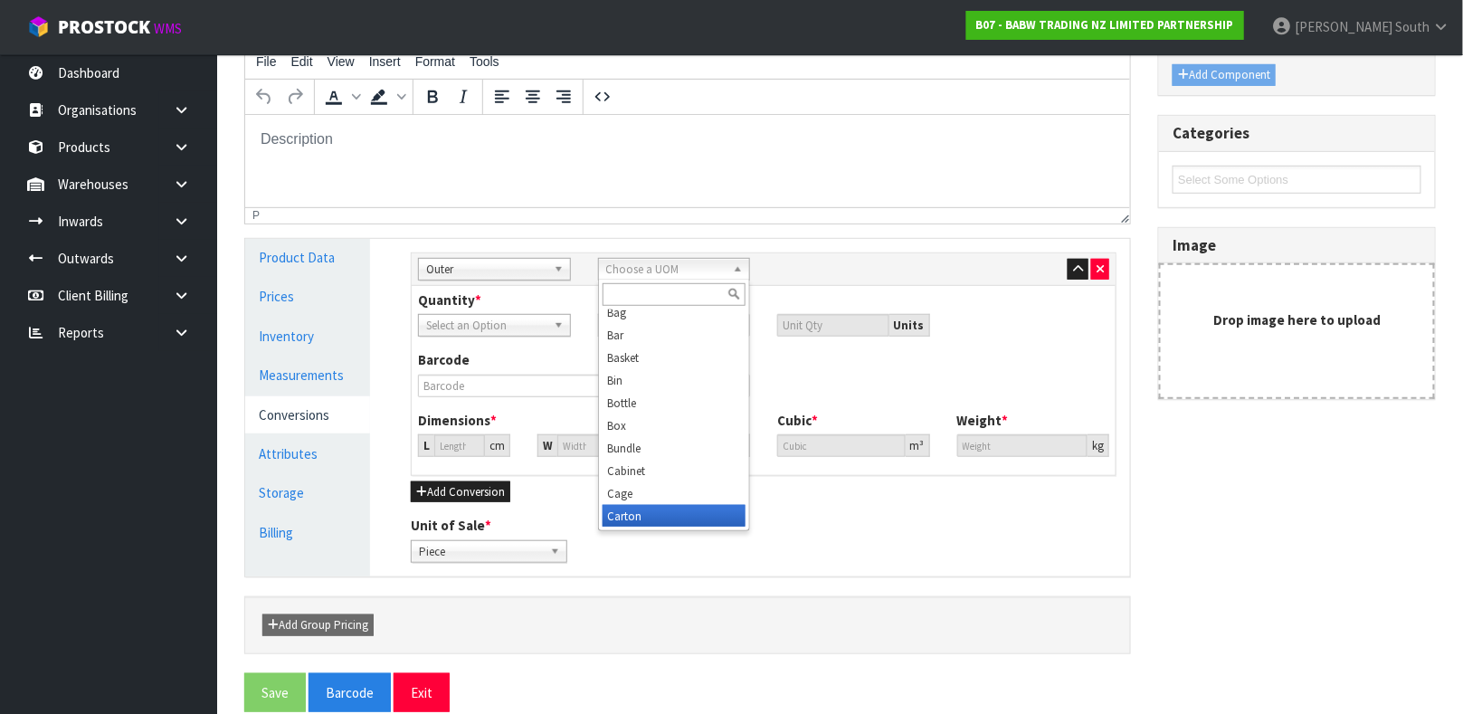
click at [639, 511] on li "Carton" at bounding box center [674, 516] width 144 height 23
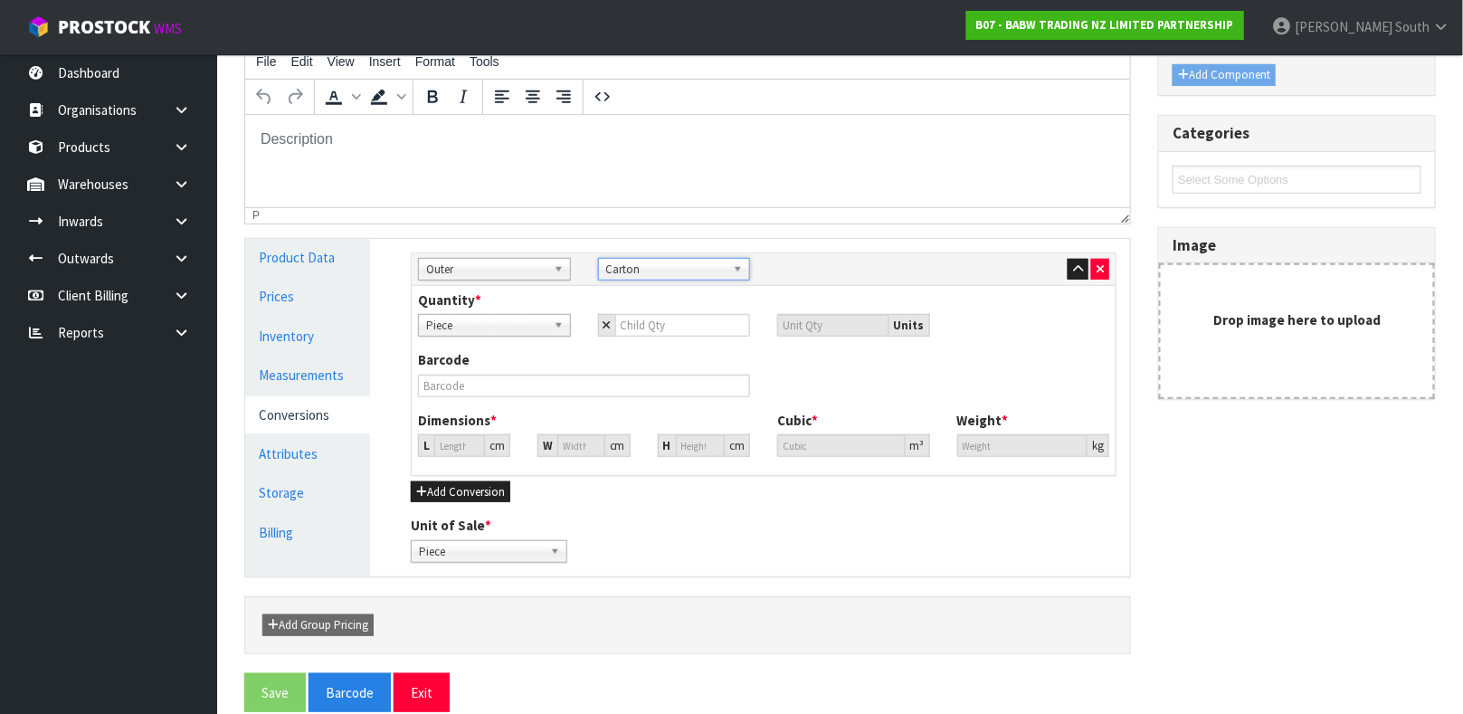
click at [655, 312] on div "Quantity * Piece Carton Piece Units" at bounding box center [763, 313] width 718 height 46
click at [659, 327] on input "number" at bounding box center [683, 325] width 136 height 23
type input "1"
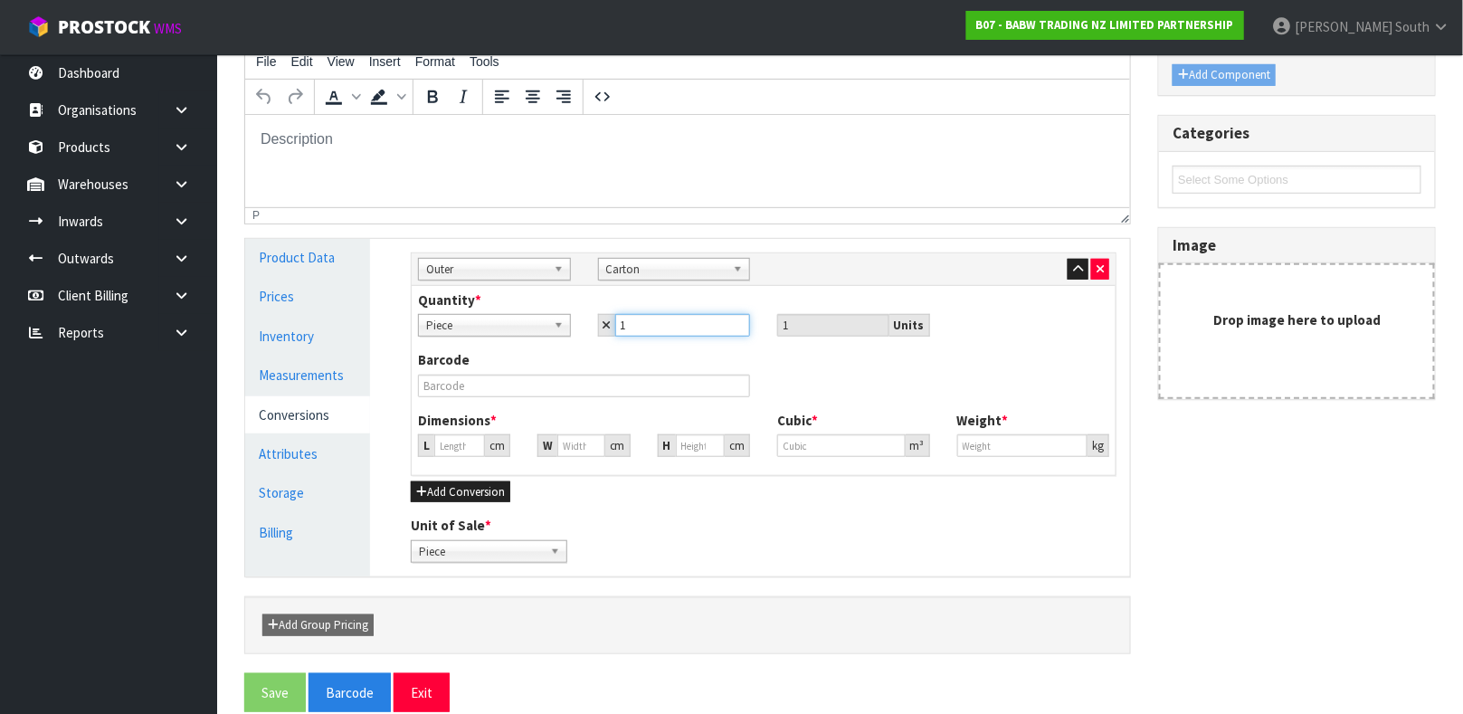
type input "12"
click at [487, 385] on input "text" at bounding box center [584, 385] width 332 height 23
type input "0"
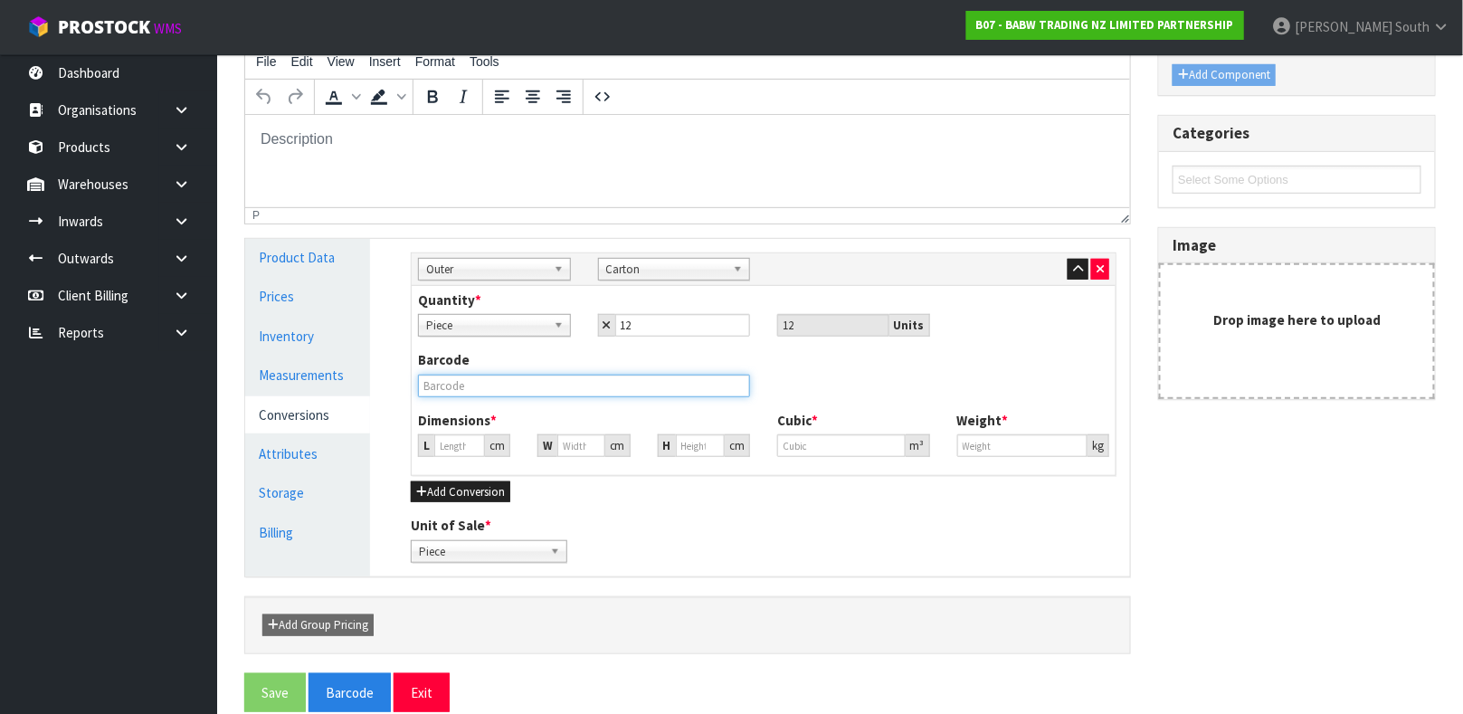
type input "0"
click at [491, 385] on input "text" at bounding box center [584, 385] width 332 height 23
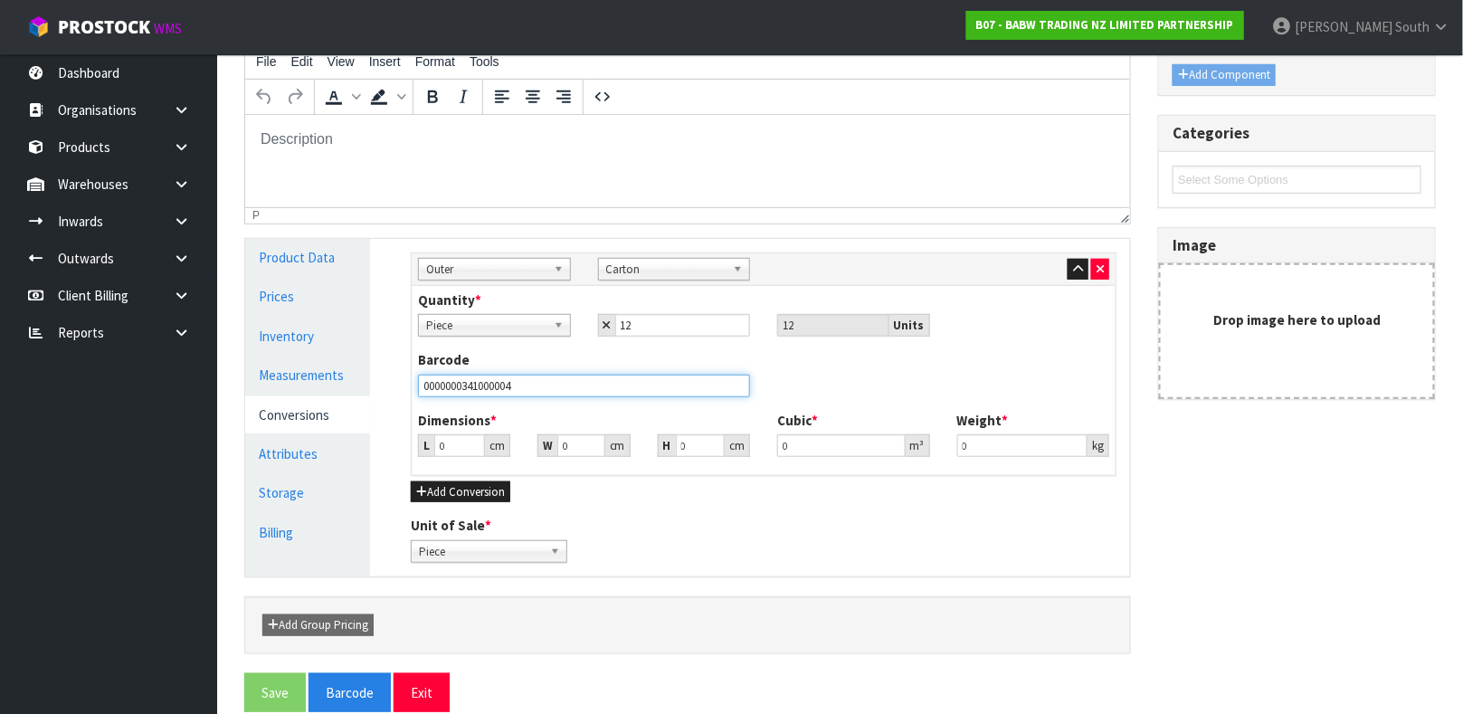
type input "0000000341000004"
click at [457, 436] on input "0" at bounding box center [459, 445] width 51 height 23
type input "0.000001"
type input "27"
type input "19"
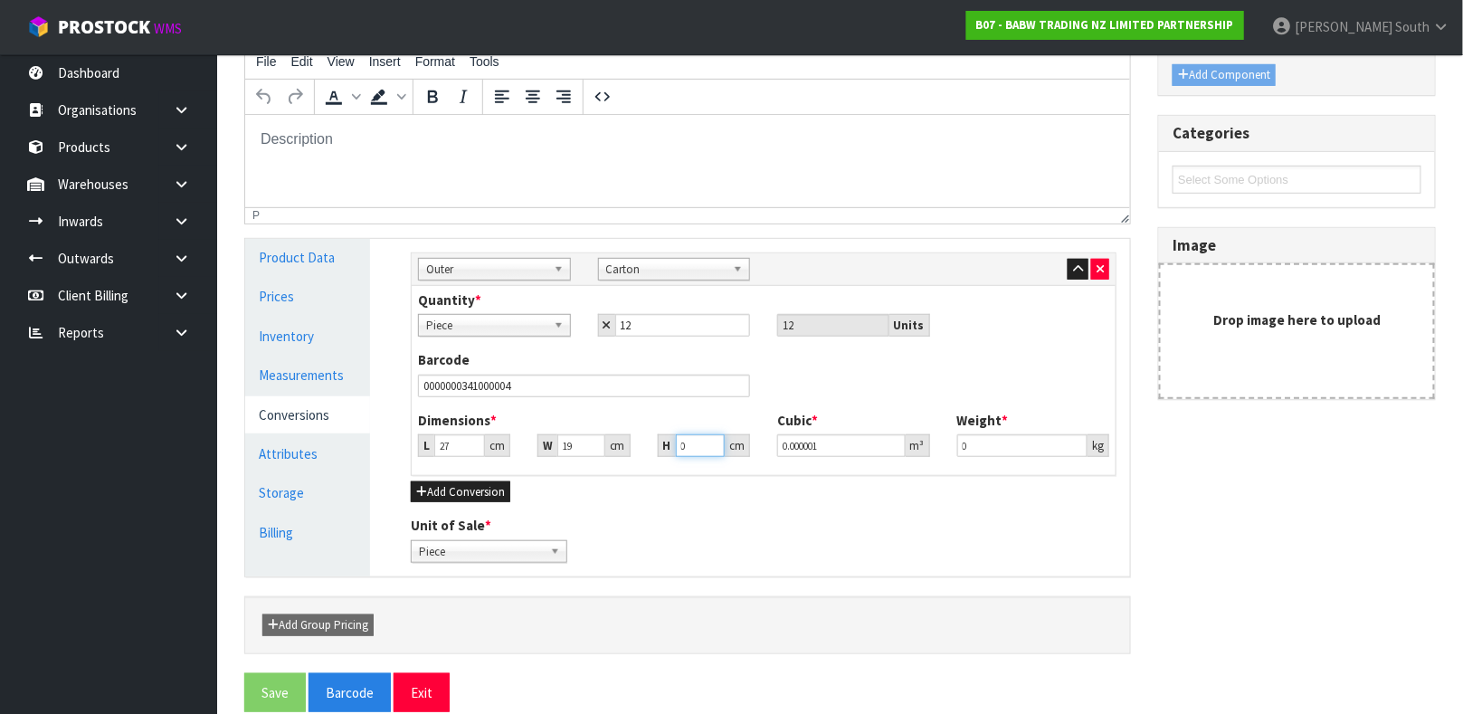
type input "1"
type input "0.000513"
type input "13"
type input "0.006669"
type input "13"
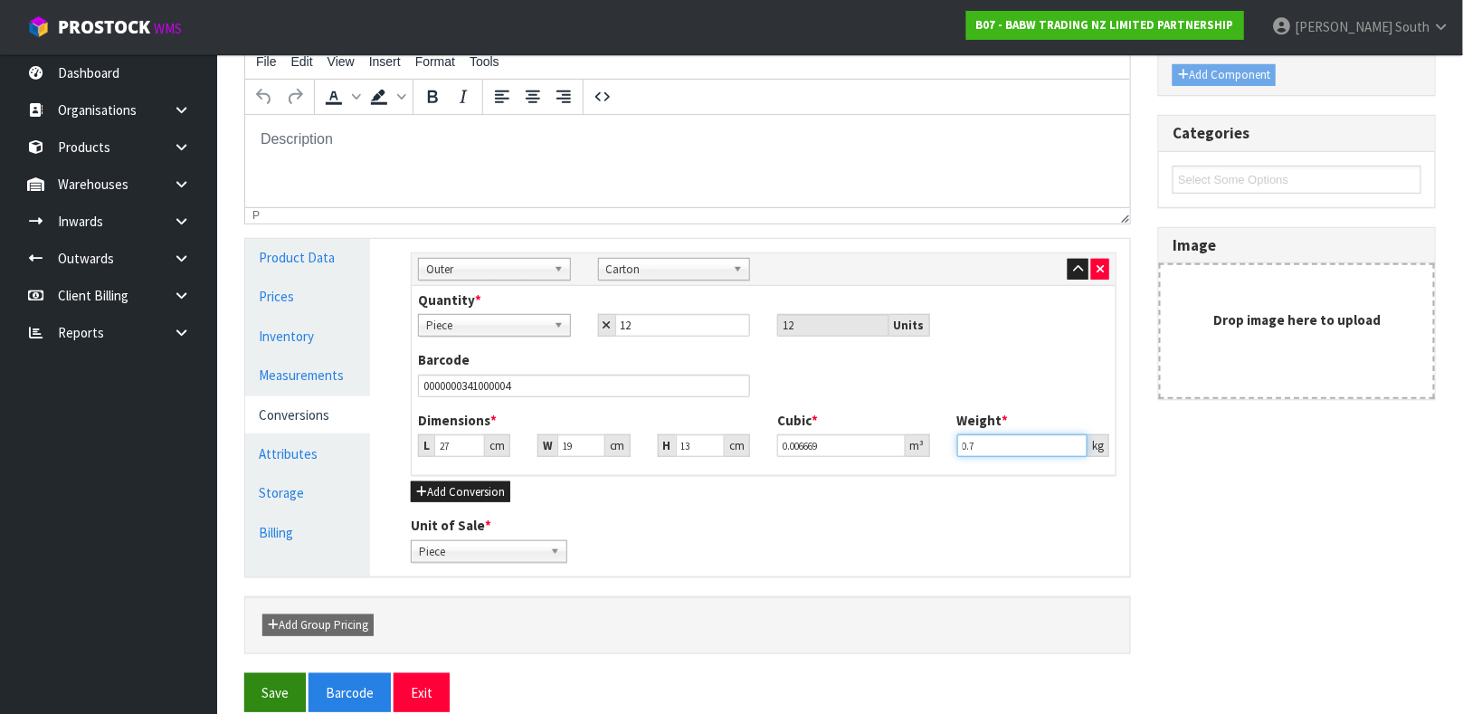
type input "0.7"
click at [298, 678] on button "Save" at bounding box center [275, 692] width 62 height 39
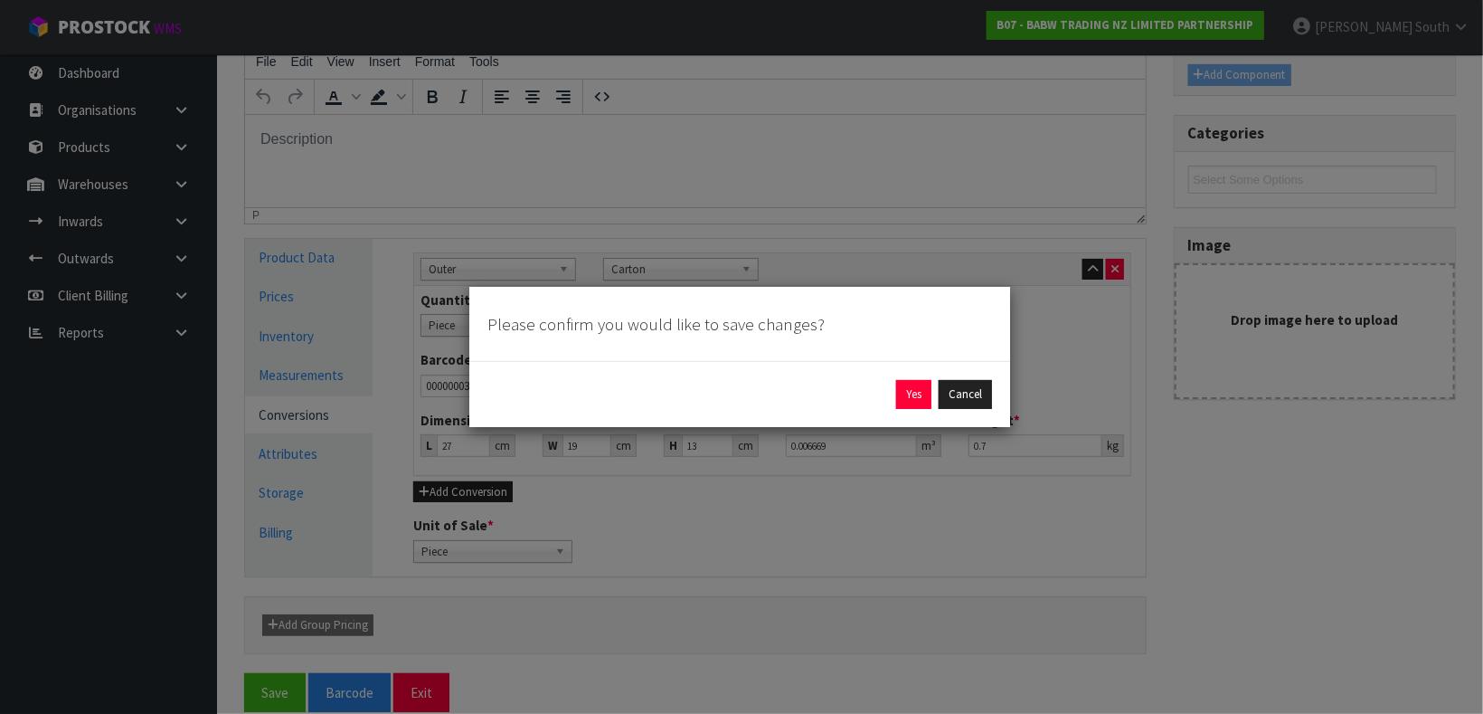
click at [908, 374] on div "Yes Cancel" at bounding box center [739, 394] width 541 height 66
click at [915, 392] on button "Yes" at bounding box center [913, 394] width 35 height 29
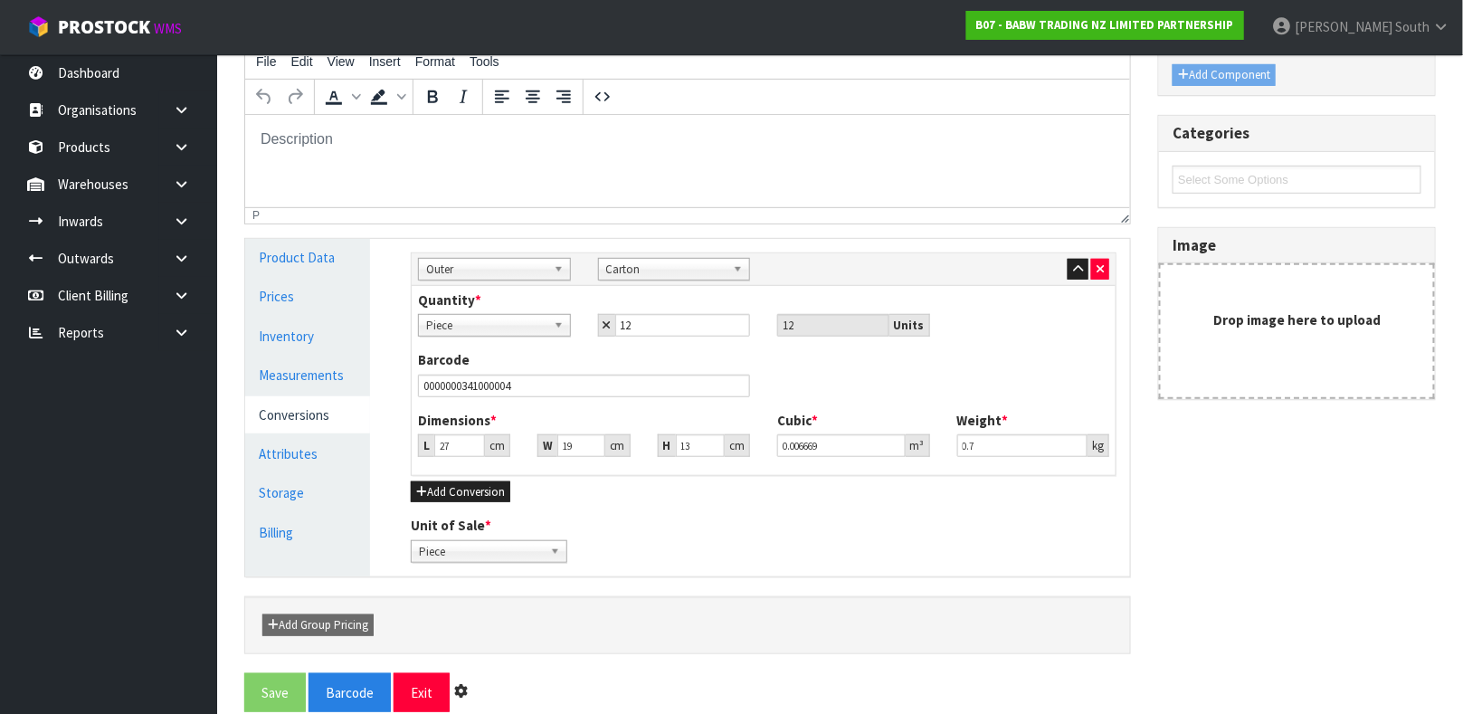
scroll to position [0, 0]
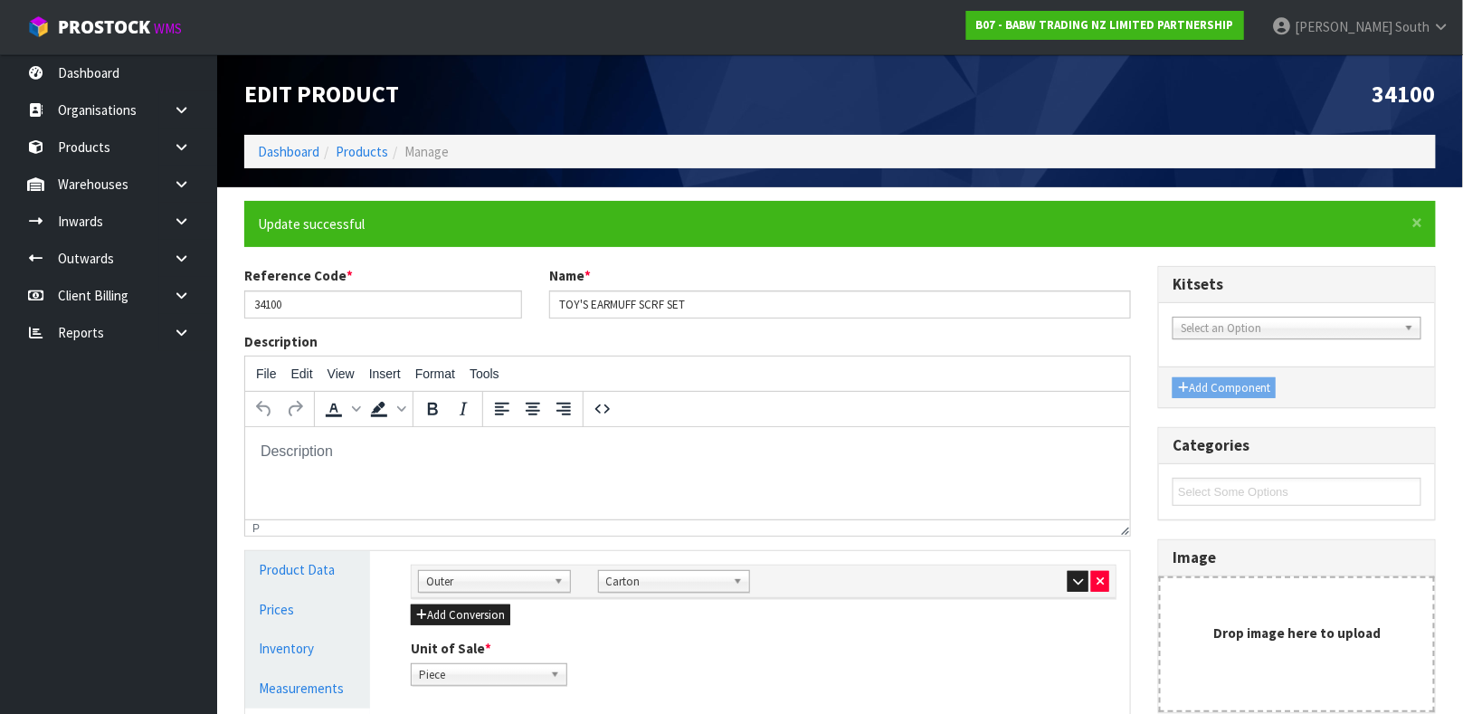
click at [370, 142] on li "Products" at bounding box center [353, 151] width 69 height 19
click at [366, 147] on link "Products" at bounding box center [362, 151] width 52 height 17
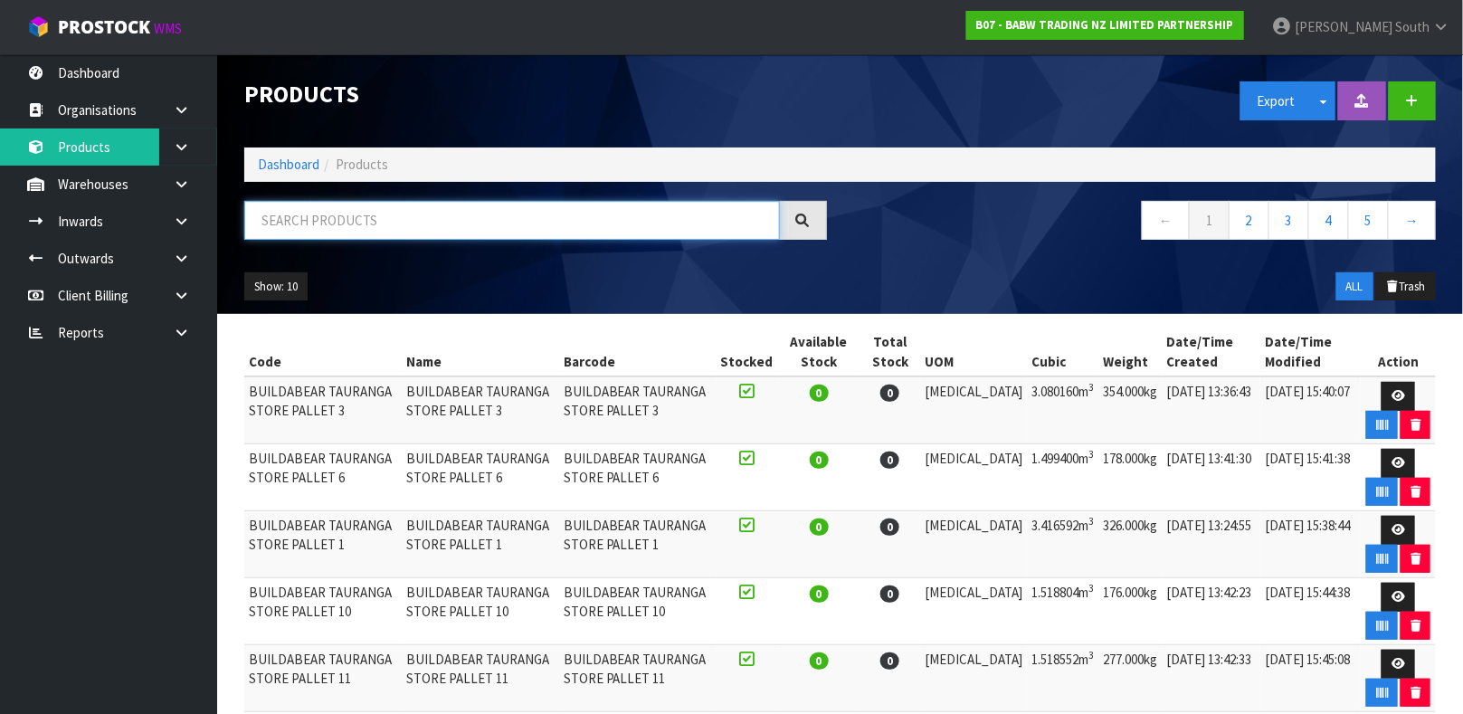
click at [367, 203] on input "text" at bounding box center [511, 220] width 535 height 39
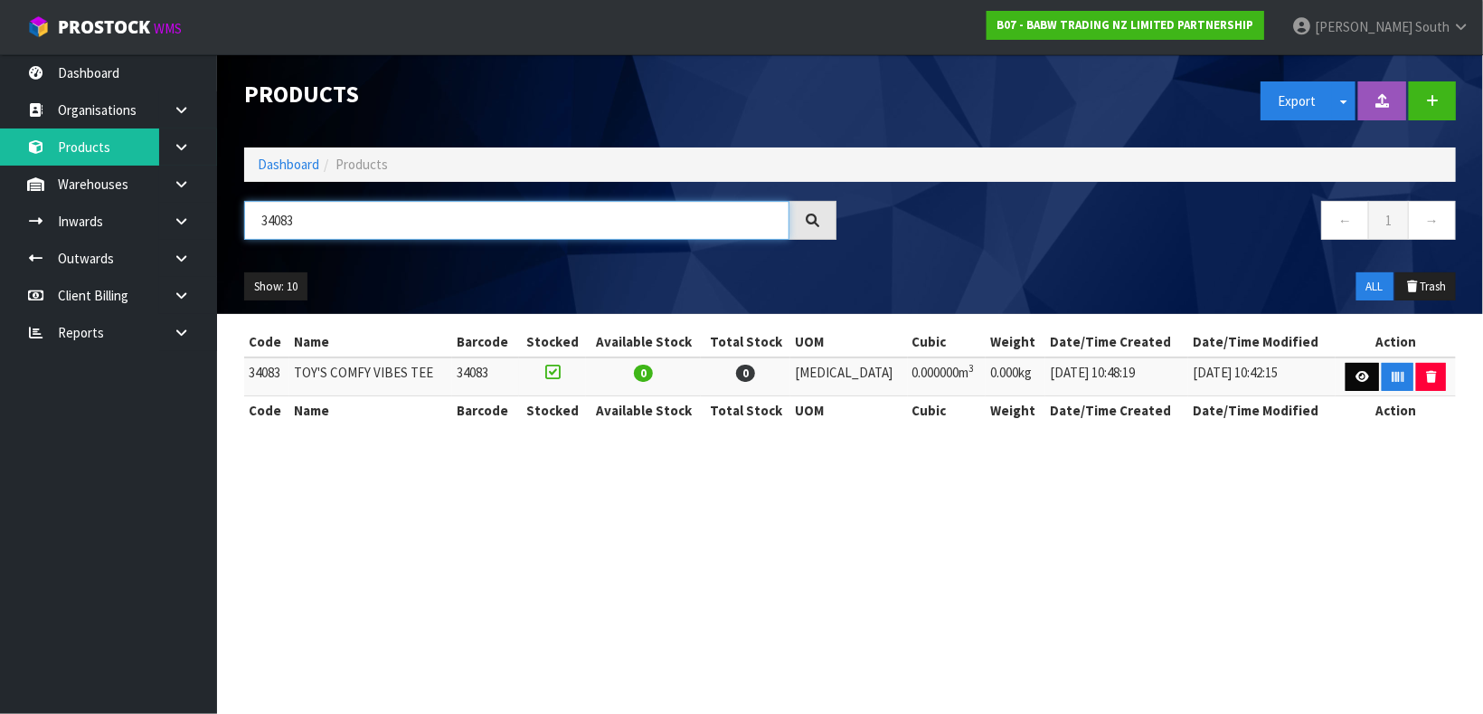
type input "34083"
click at [1356, 377] on icon at bounding box center [1363, 377] width 14 height 12
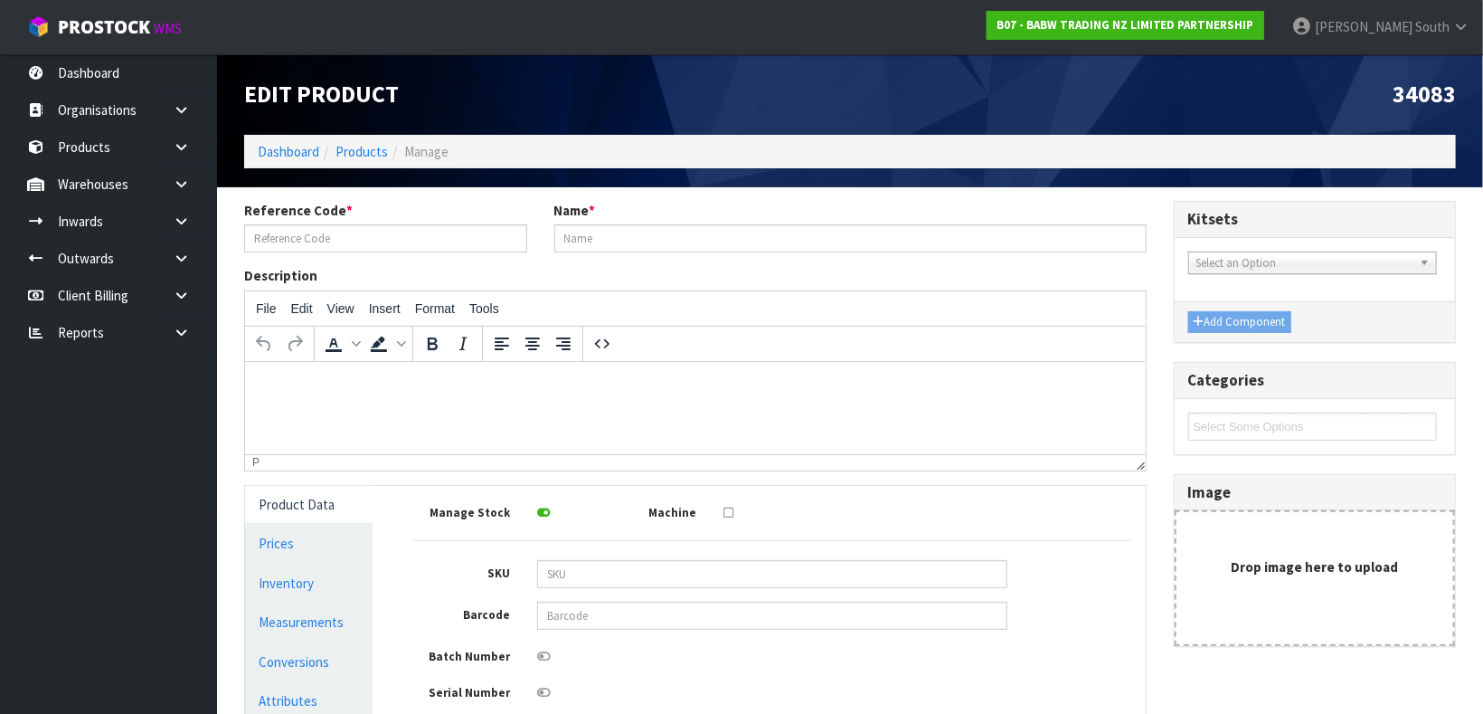
type input "34083"
type input "TOY'S COMFY VIBES TEE"
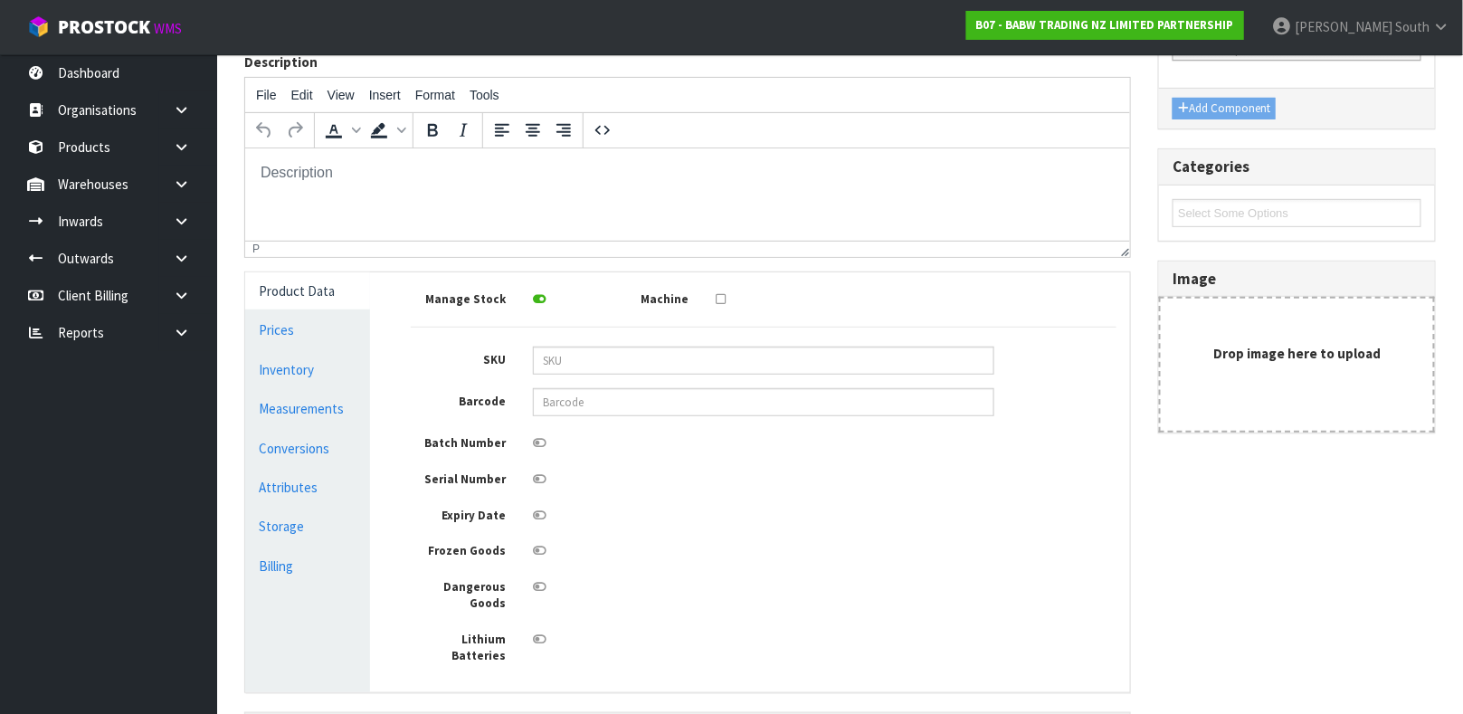
scroll to position [250, 0]
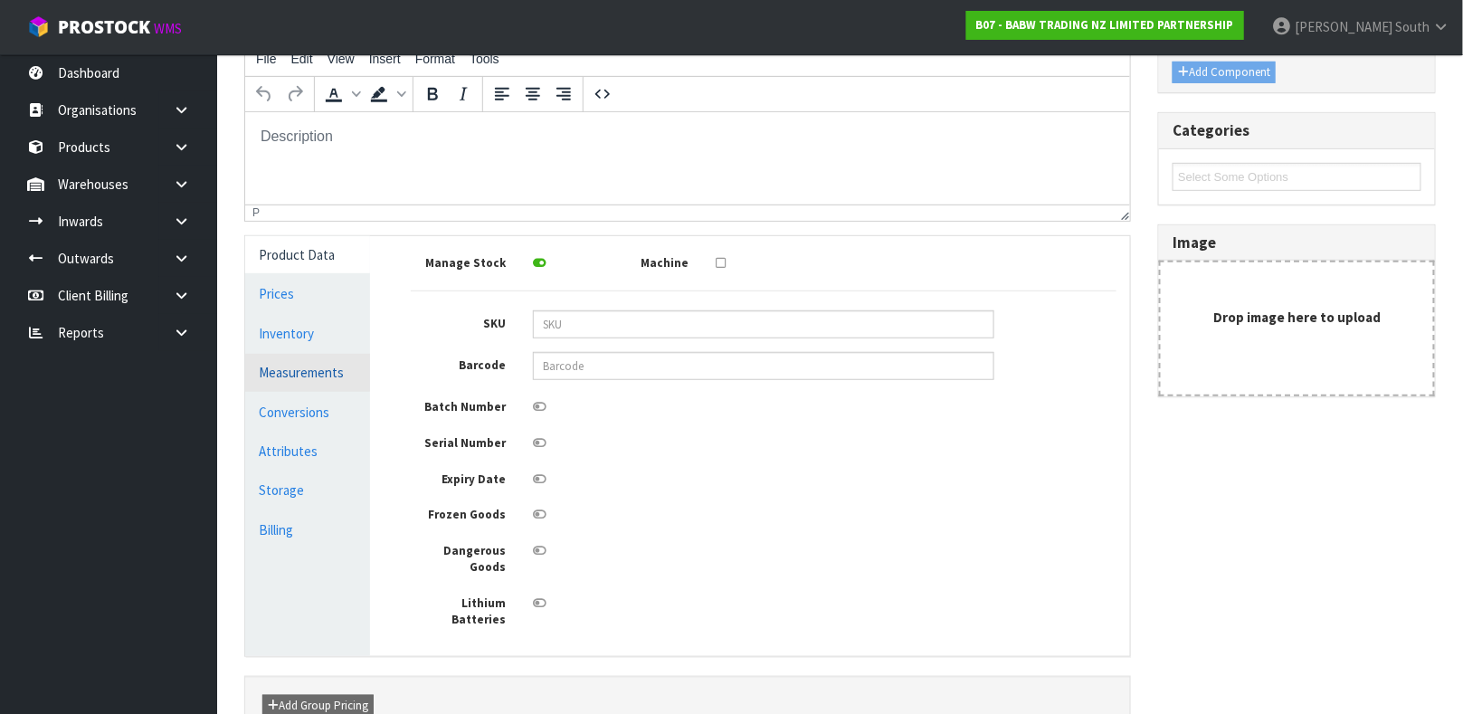
click at [270, 374] on link "Measurements" at bounding box center [307, 372] width 125 height 37
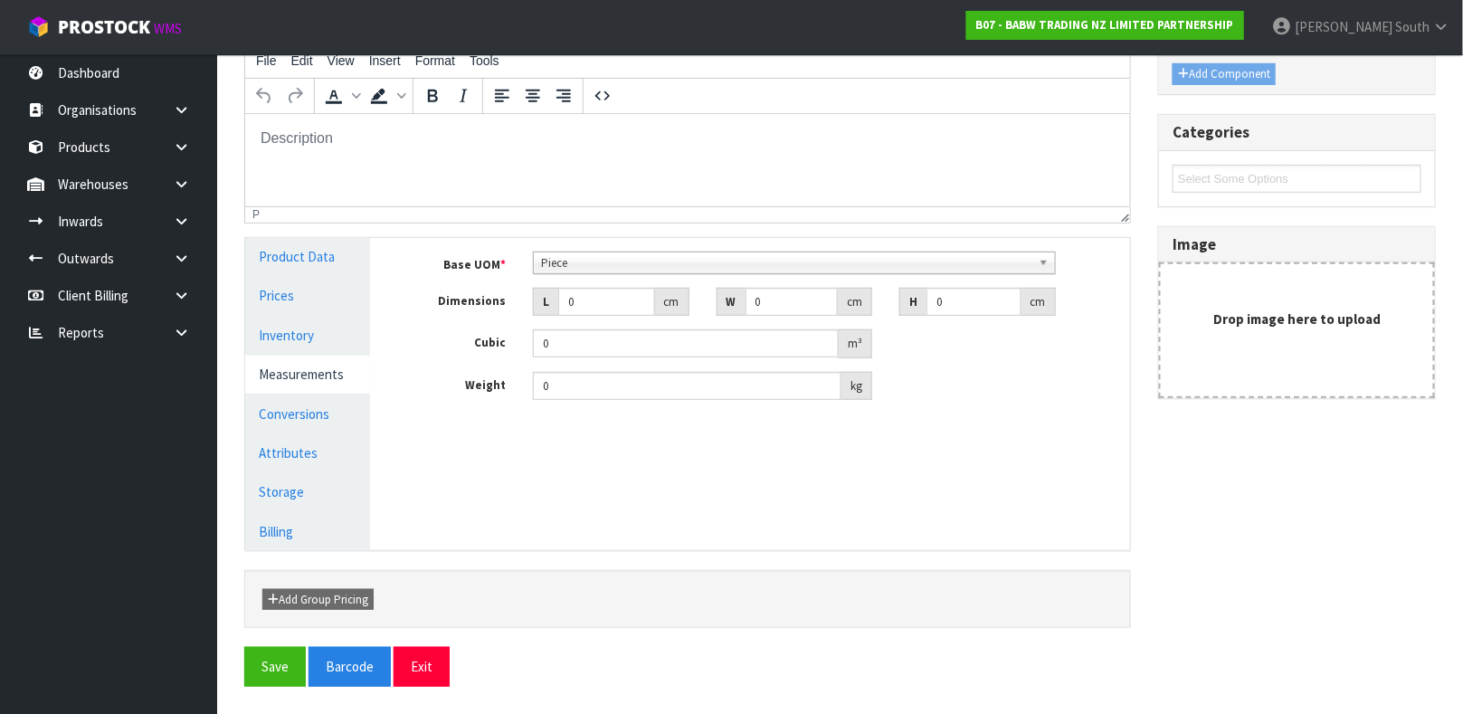
scroll to position [247, 0]
click at [281, 420] on link "Conversions" at bounding box center [307, 414] width 125 height 37
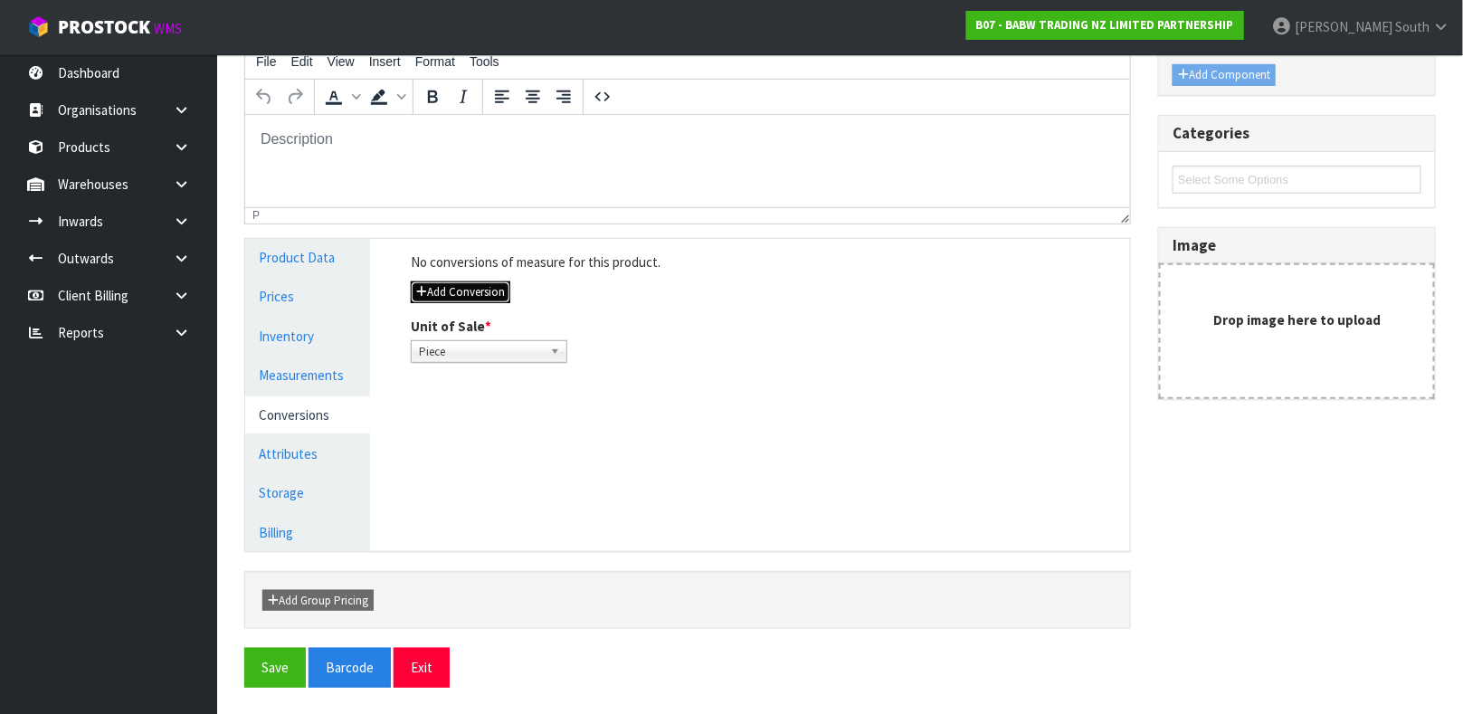
click at [449, 294] on button "Add Conversion" at bounding box center [460, 292] width 99 height 22
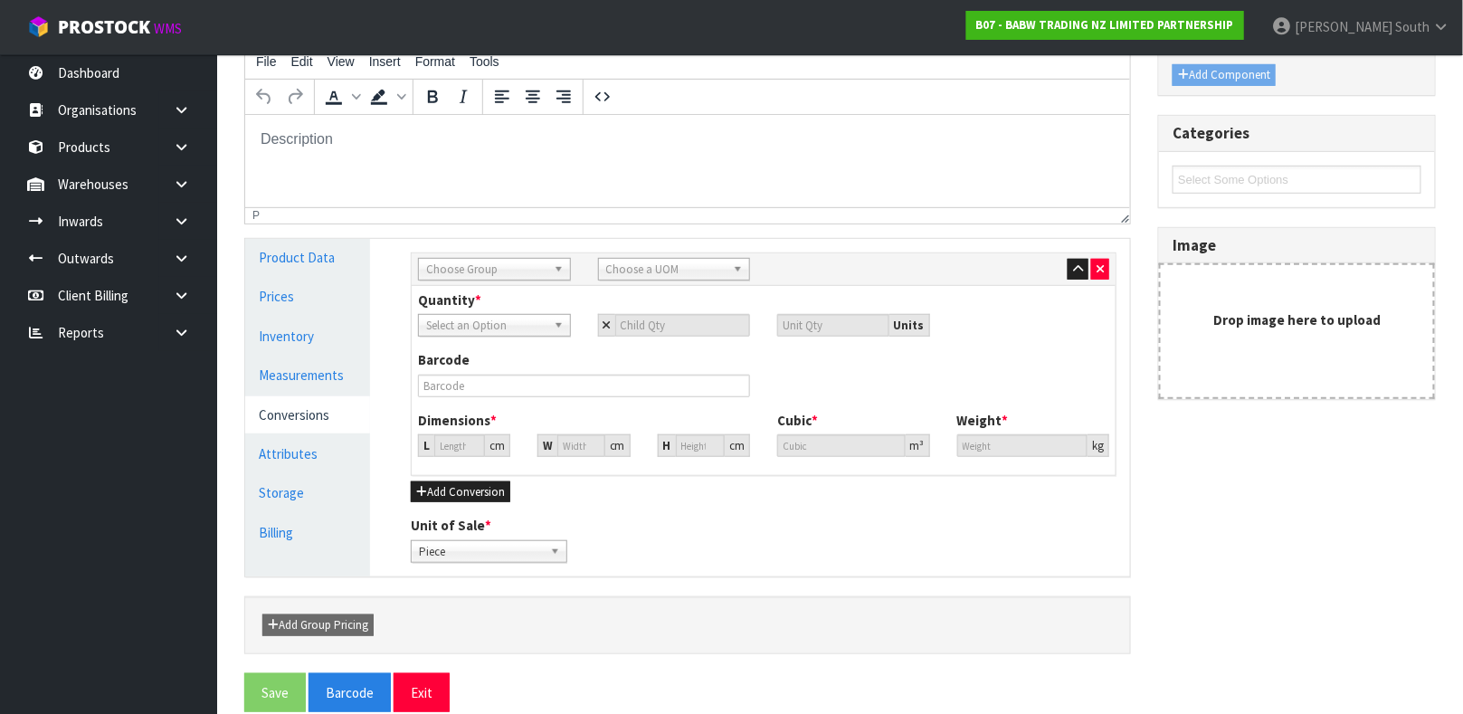
click at [471, 283] on div "Sub Inner Inner Outer Pallet Choose Group Bag Bar Basket Bin Bottle Box Bundle …" at bounding box center [764, 269] width 704 height 33
click at [485, 268] on span "Choose Group" at bounding box center [486, 270] width 120 height 22
drag, startPoint x: 481, startPoint y: 288, endPoint x: 502, endPoint y: 276, distance: 23.9
click at [502, 276] on span "Choose Group" at bounding box center [486, 270] width 120 height 22
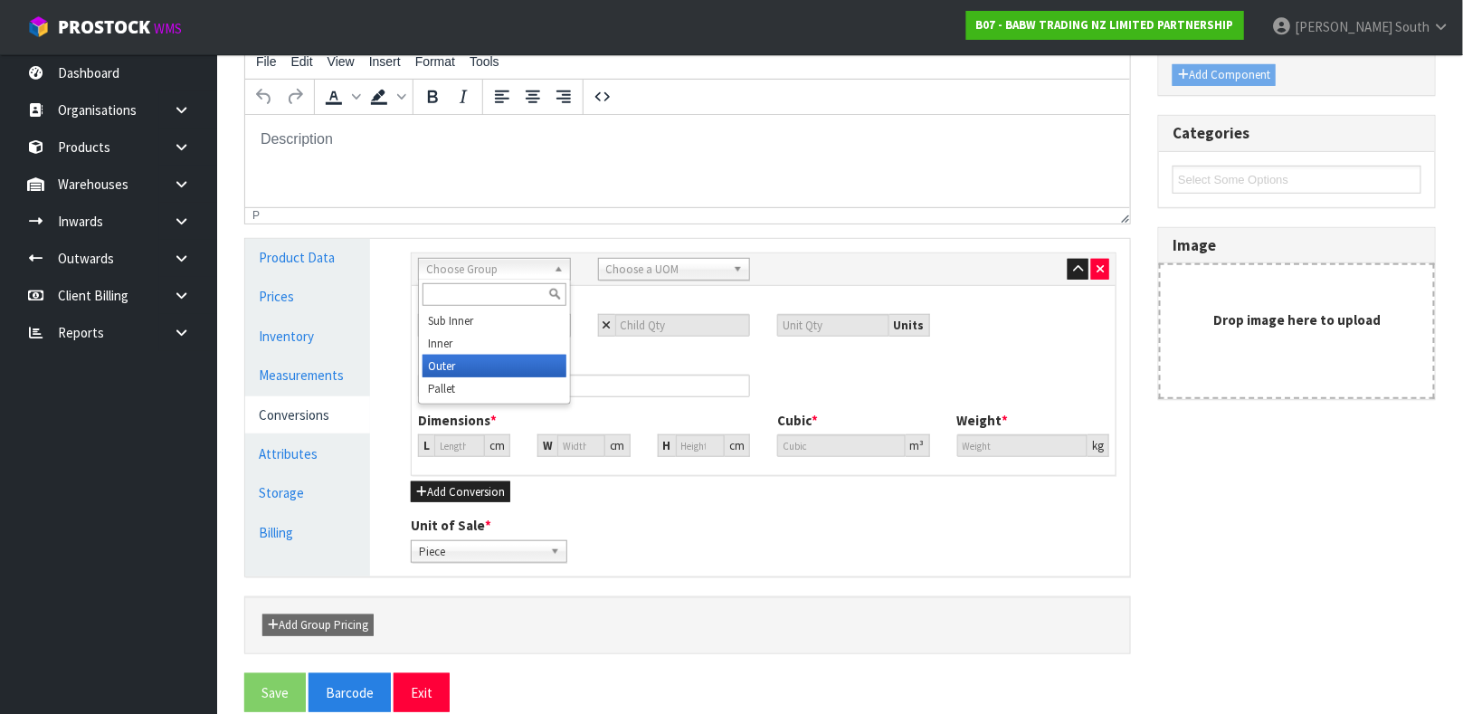
click at [482, 369] on li "Outer" at bounding box center [494, 366] width 144 height 23
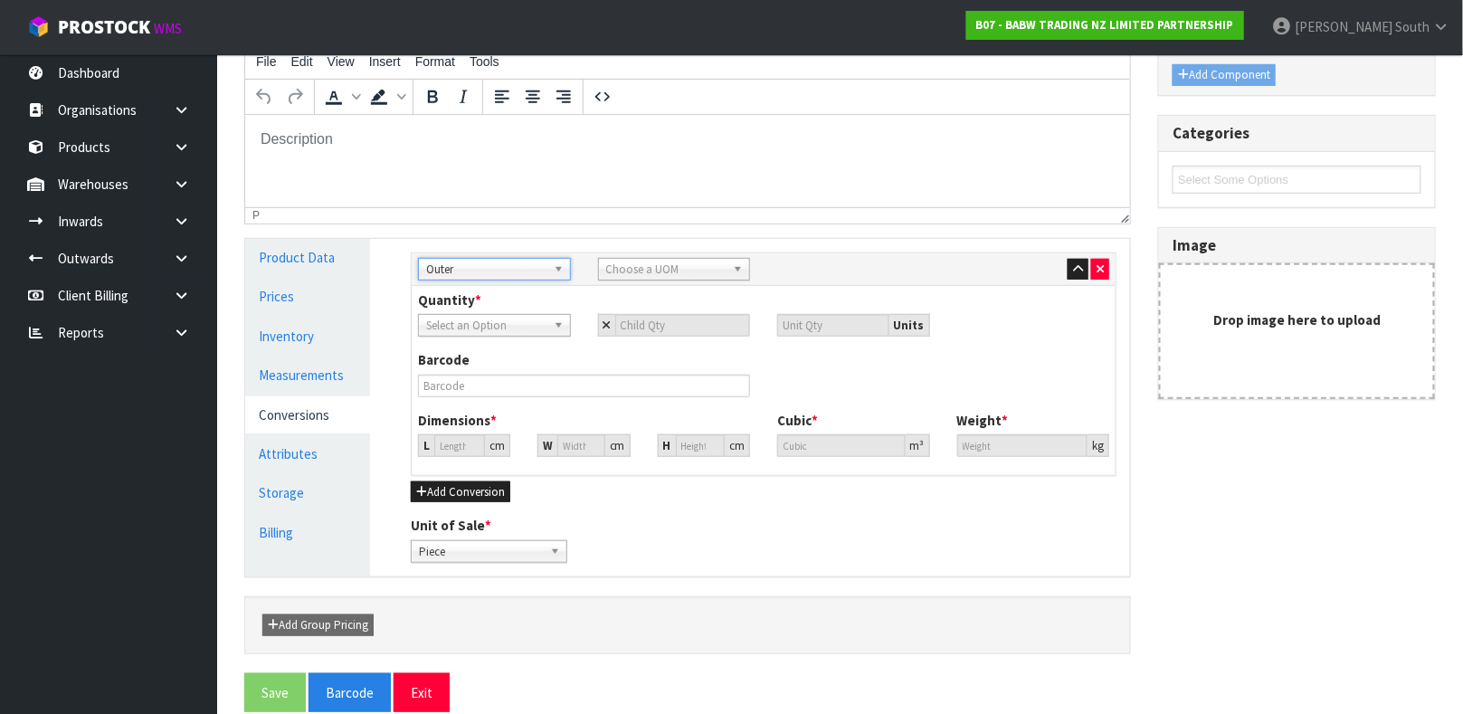
click at [705, 262] on span "Choose a UOM" at bounding box center [666, 270] width 120 height 22
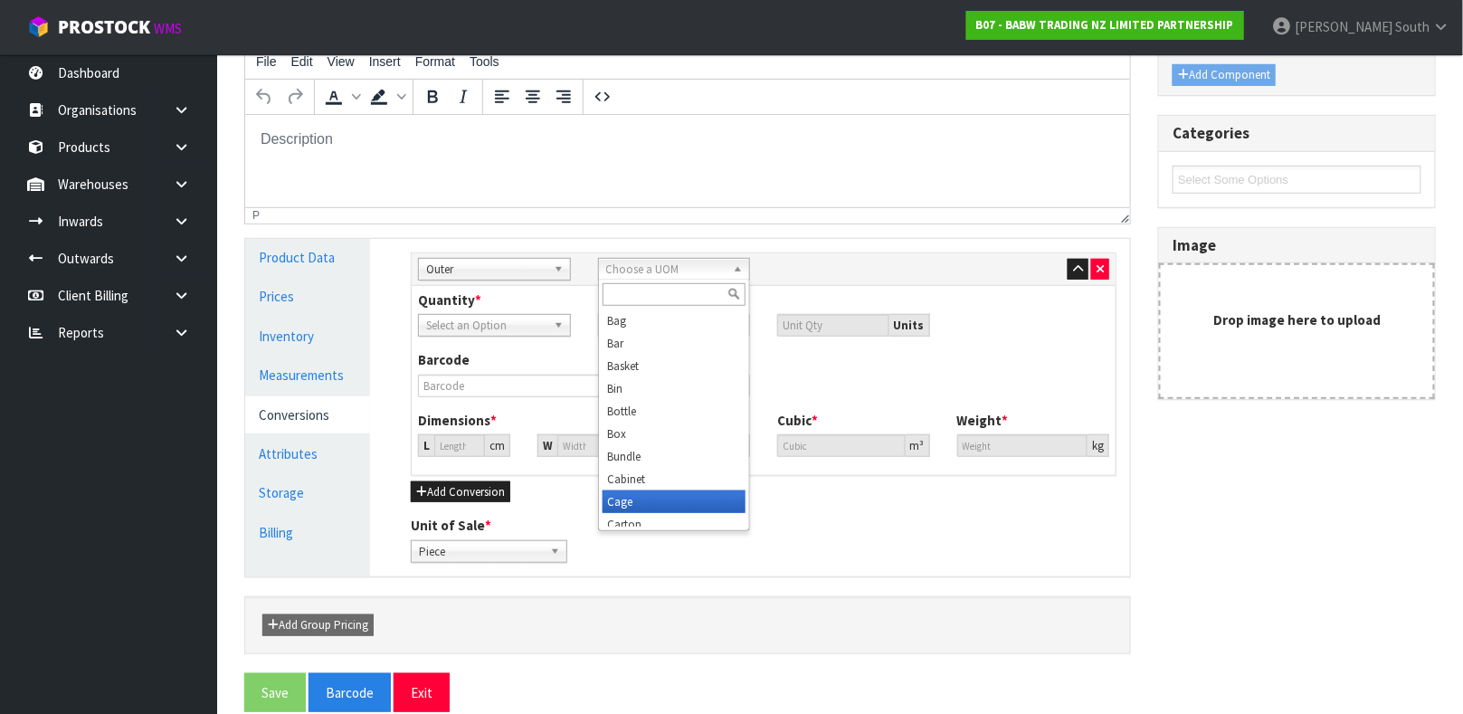
scroll to position [8, 0]
click at [652, 510] on li "Carton" at bounding box center [674, 516] width 144 height 23
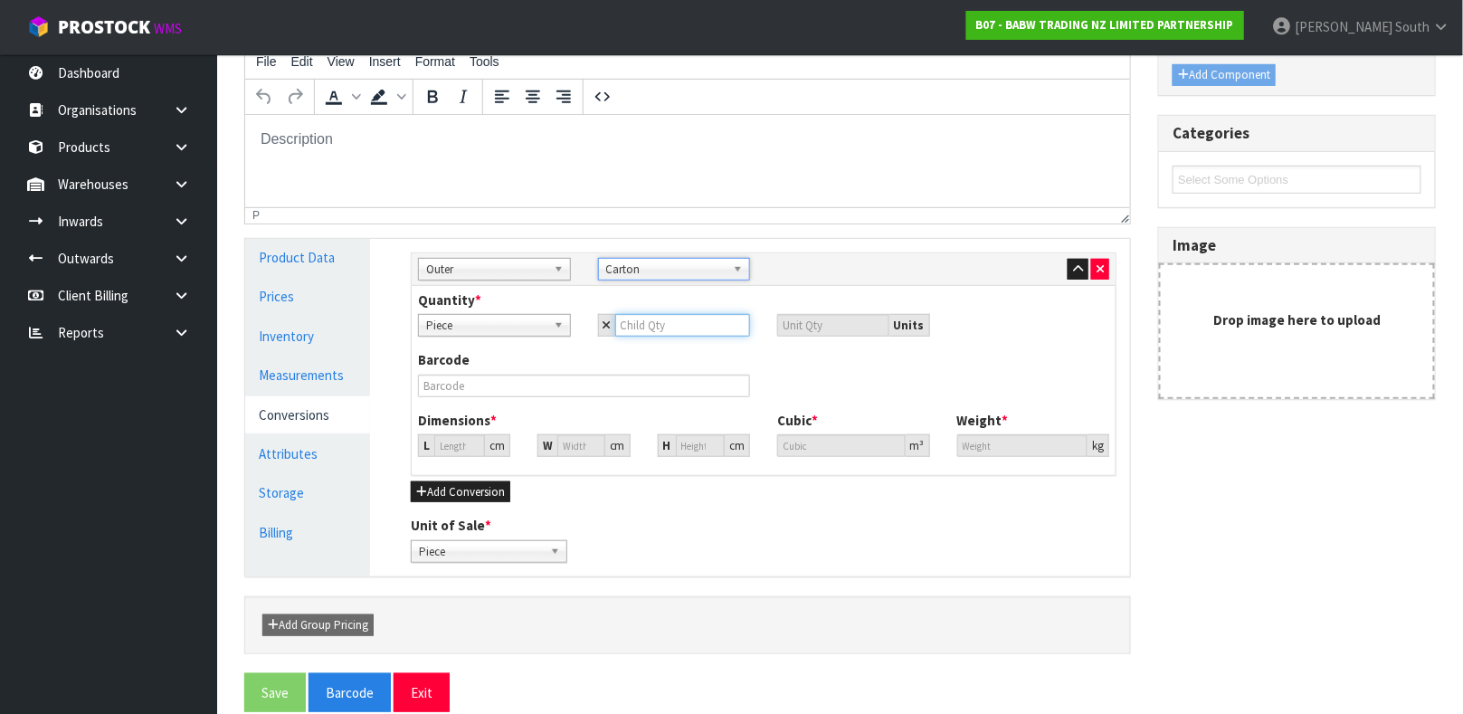
click at [692, 319] on input "number" at bounding box center [683, 325] width 136 height 23
type input "1"
type input "12"
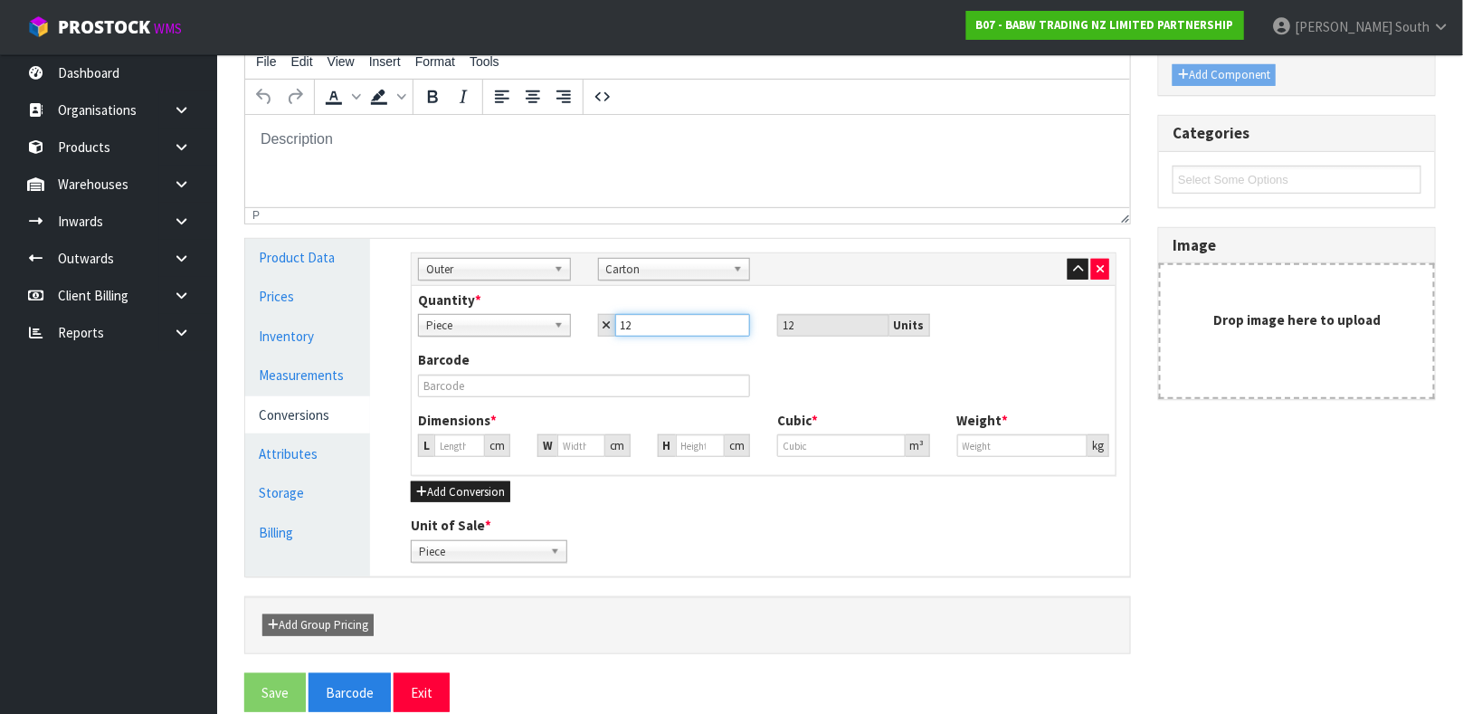
type input "12"
type input "0"
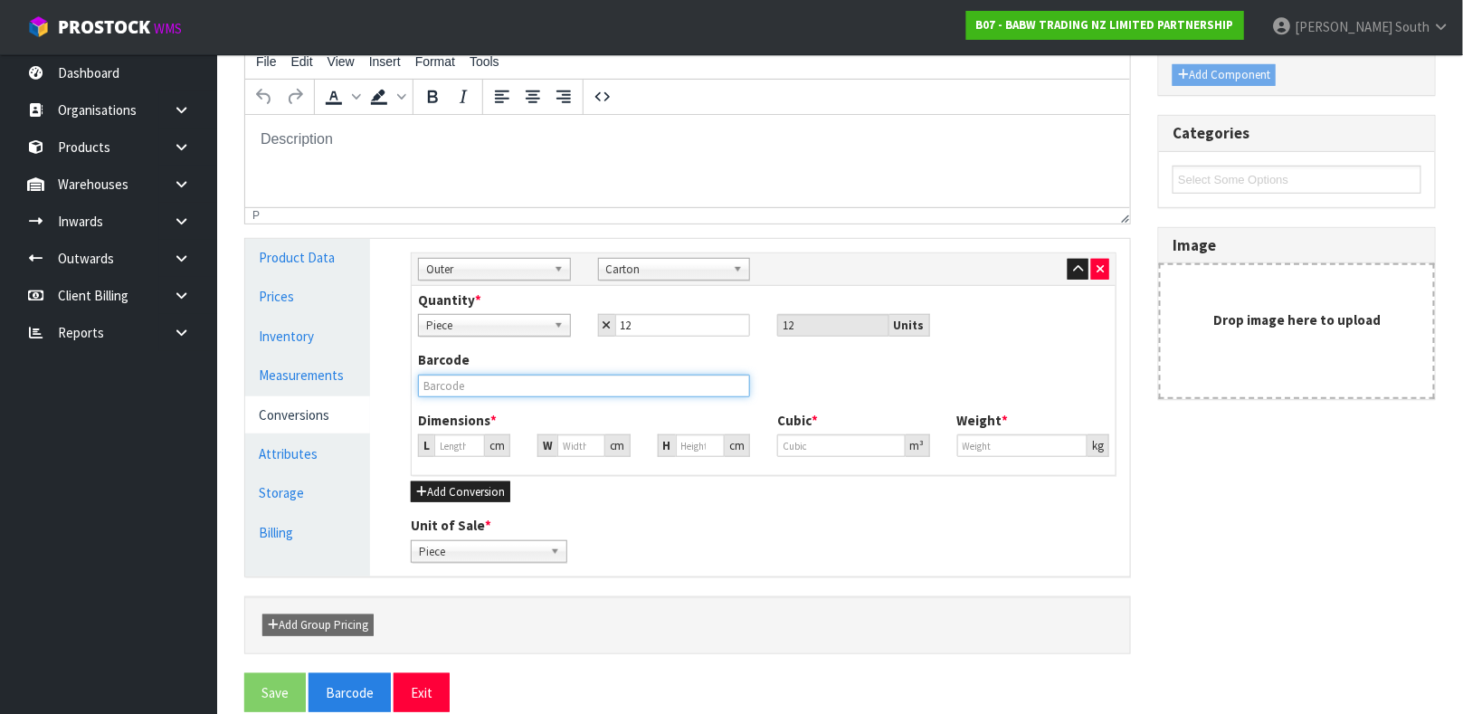
type input "0"
click at [471, 374] on input "text" at bounding box center [584, 385] width 332 height 23
type input "0000000340830006"
click at [451, 442] on input "0" at bounding box center [459, 445] width 51 height 23
type input "0.000001"
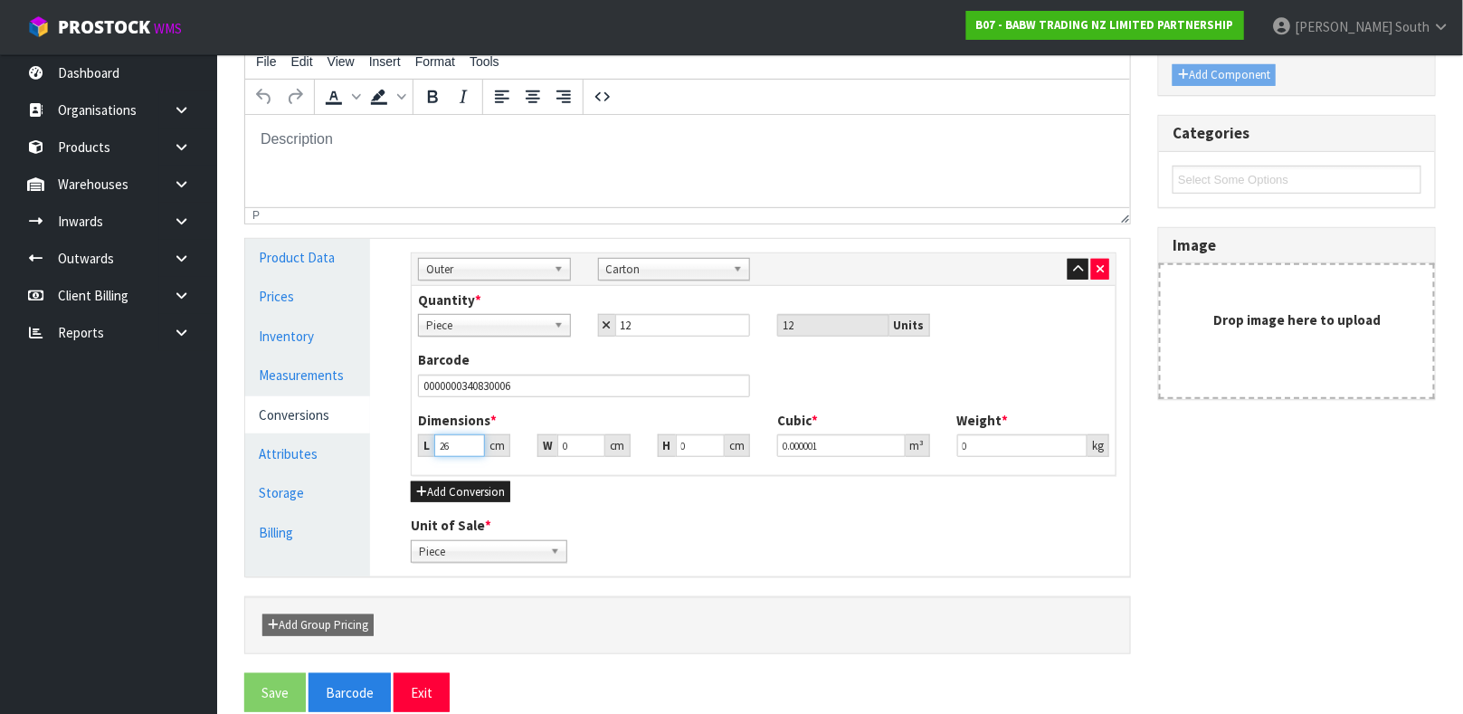
type input "26"
type input "17"
type input "7"
type input "0.003094"
type input "7"
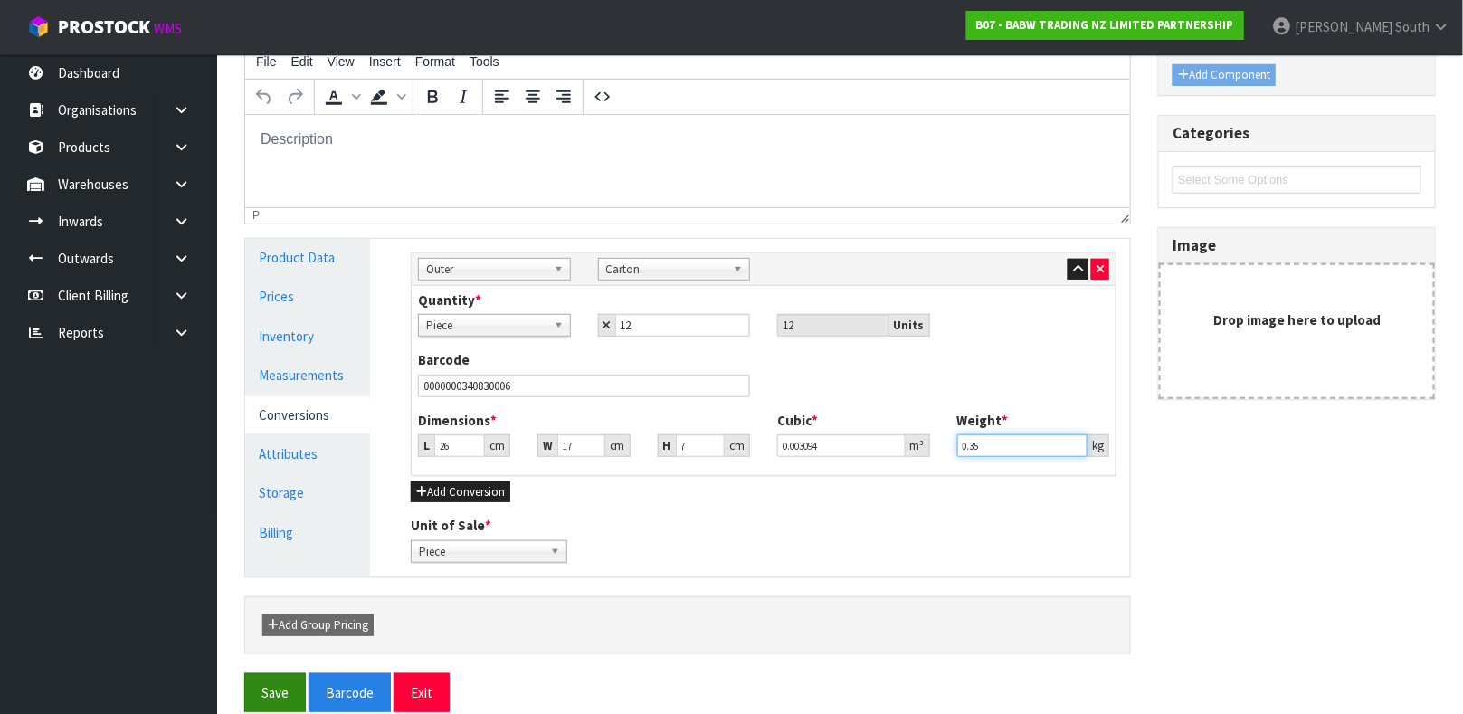
type input "0.35"
click at [274, 691] on button "Save" at bounding box center [275, 692] width 62 height 39
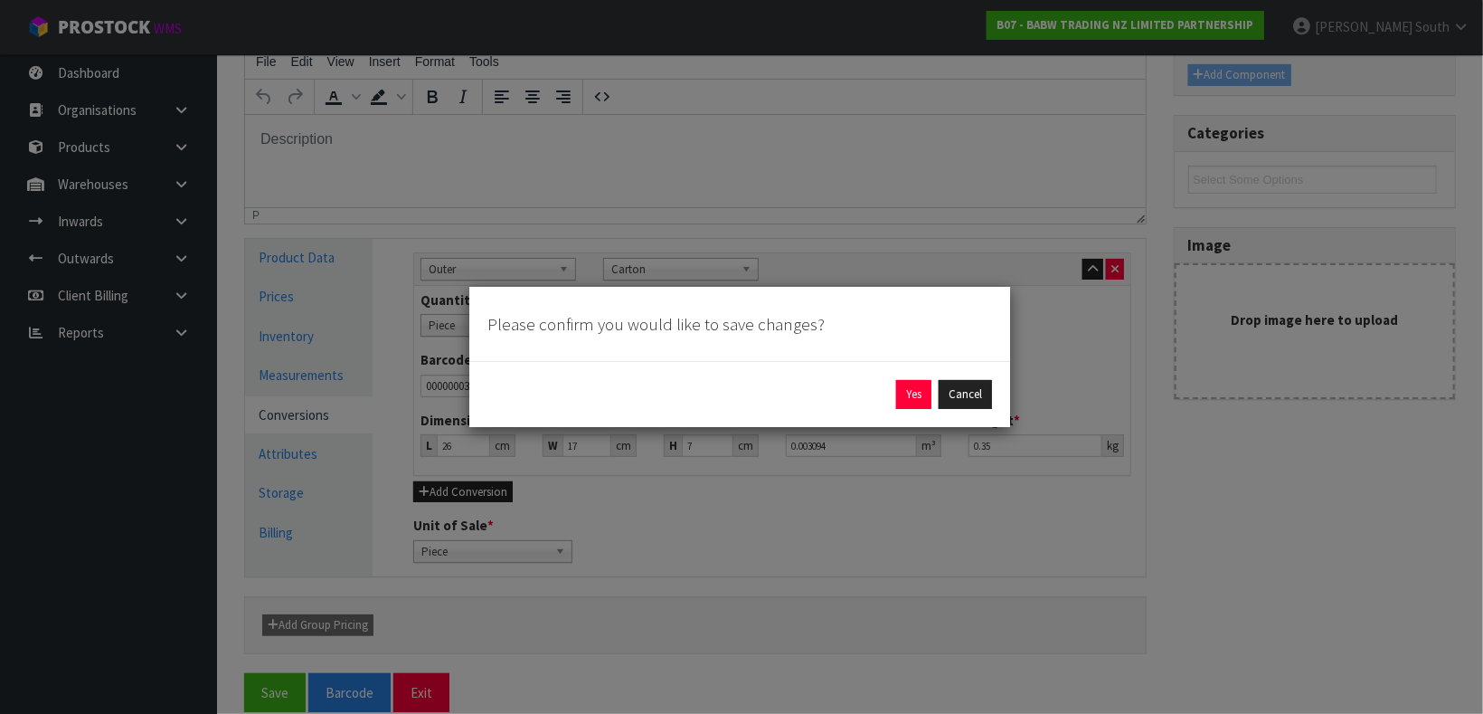
click at [894, 388] on div "Yes Cancel" at bounding box center [740, 394] width 505 height 29
click at [896, 390] on button "Yes" at bounding box center [913, 394] width 35 height 29
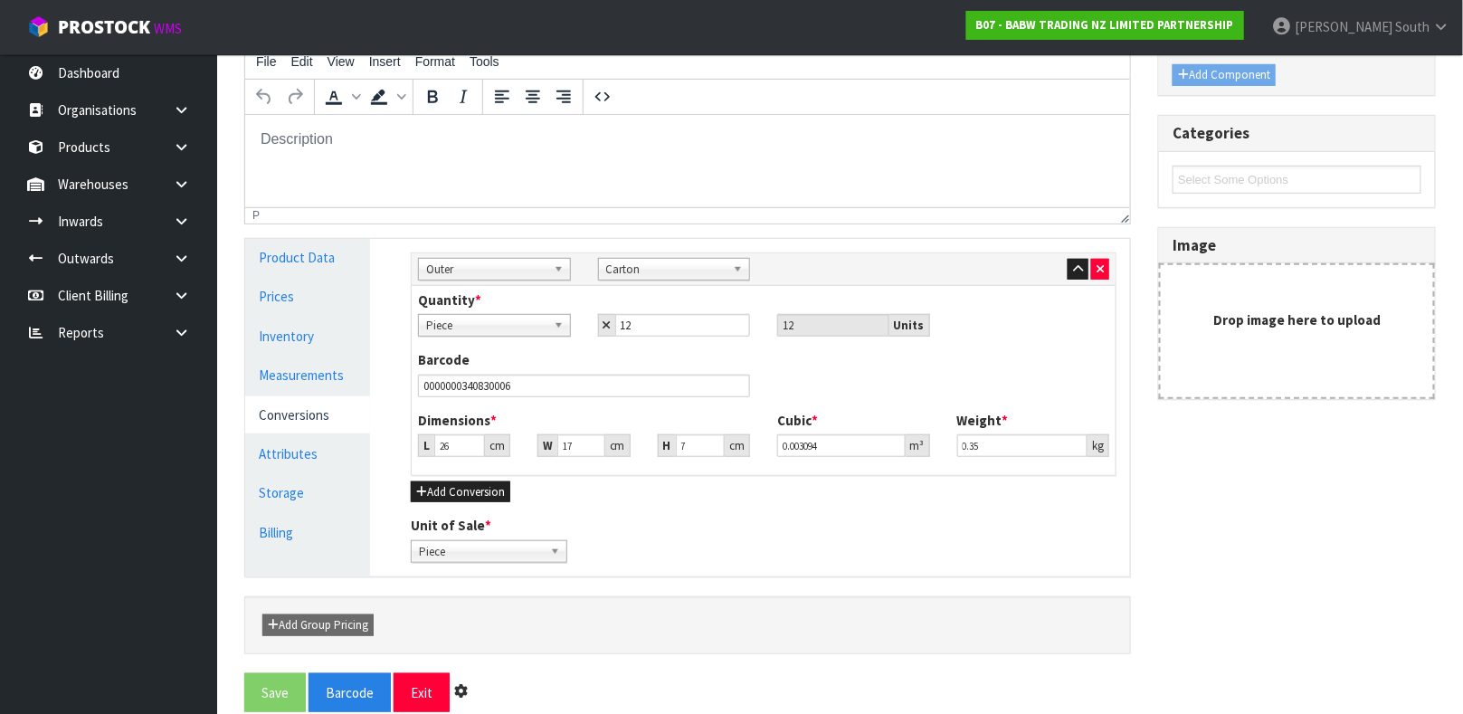
scroll to position [0, 0]
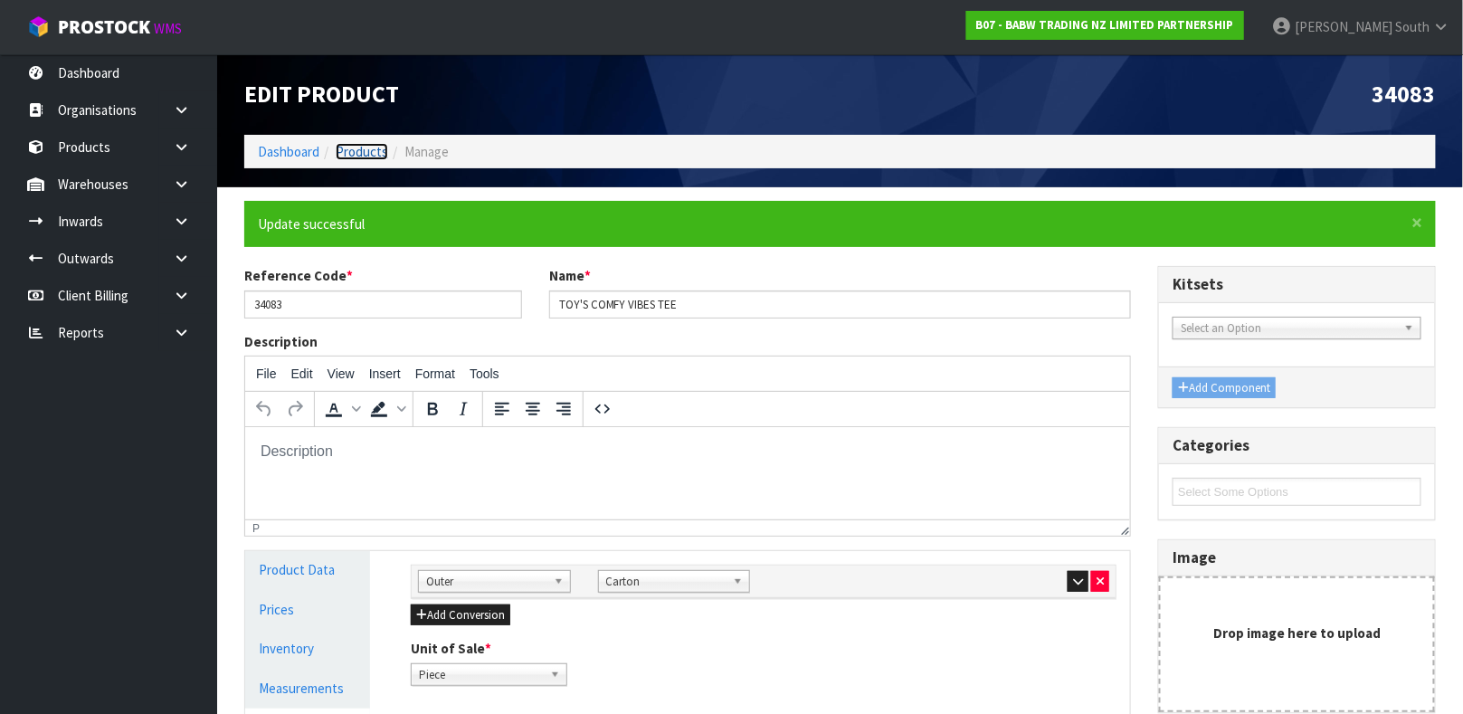
click at [374, 147] on link "Products" at bounding box center [362, 151] width 52 height 17
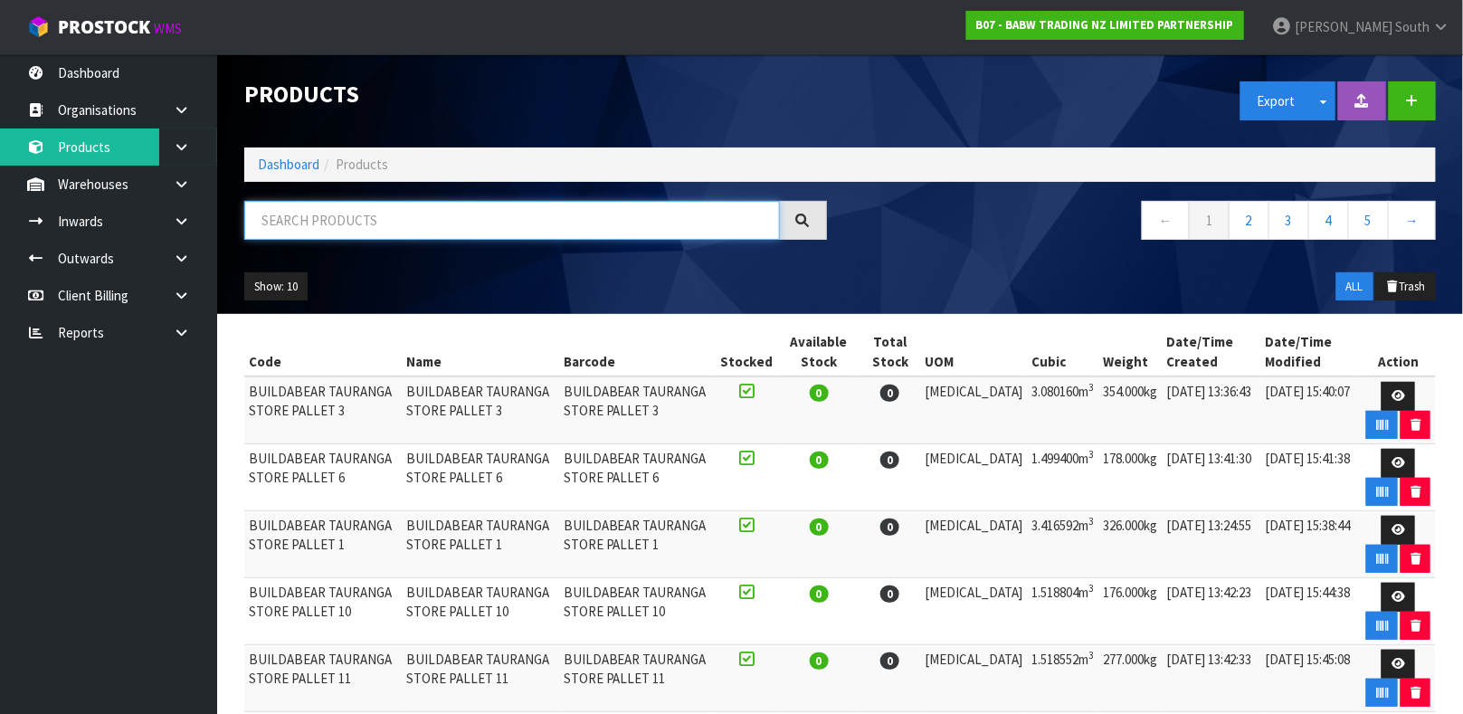
click at [438, 206] on input "text" at bounding box center [511, 220] width 535 height 39
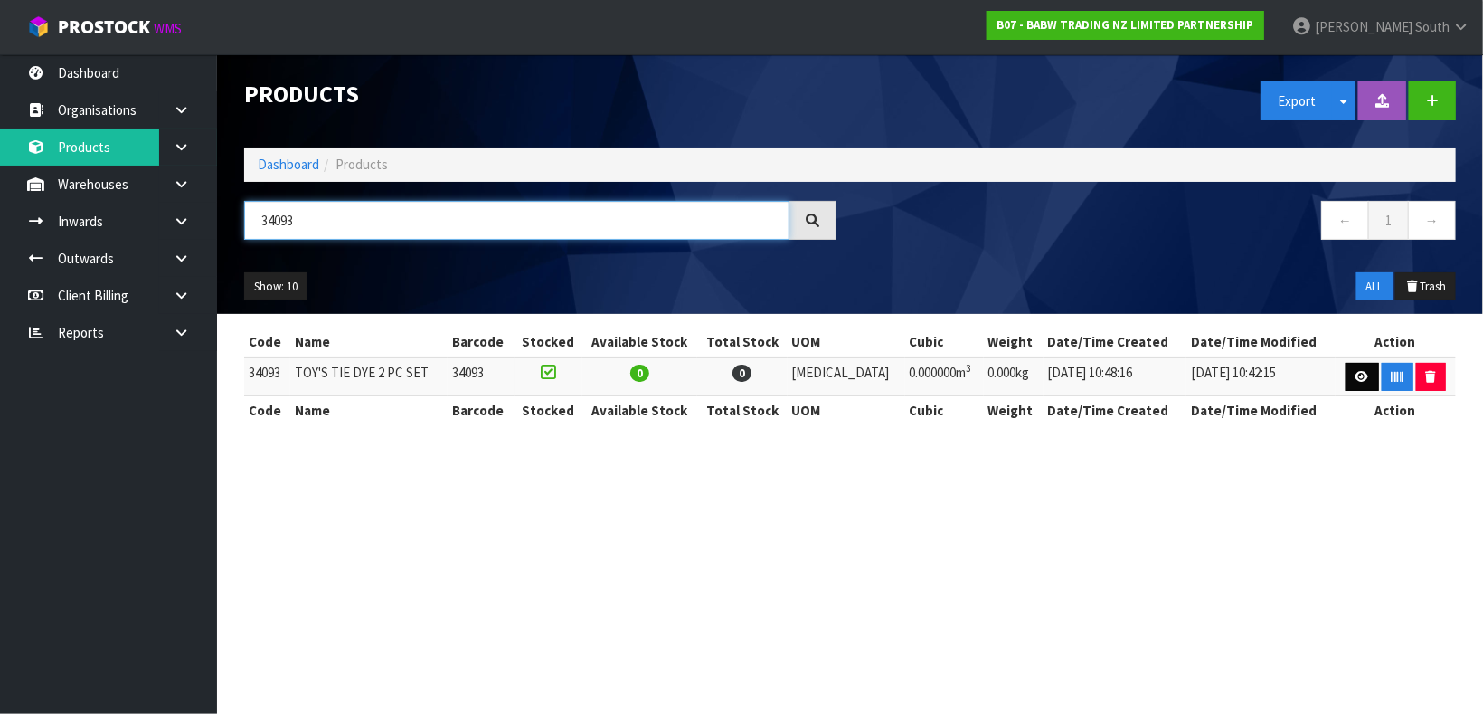
type input "34093"
click at [1360, 368] on link at bounding box center [1362, 377] width 33 height 29
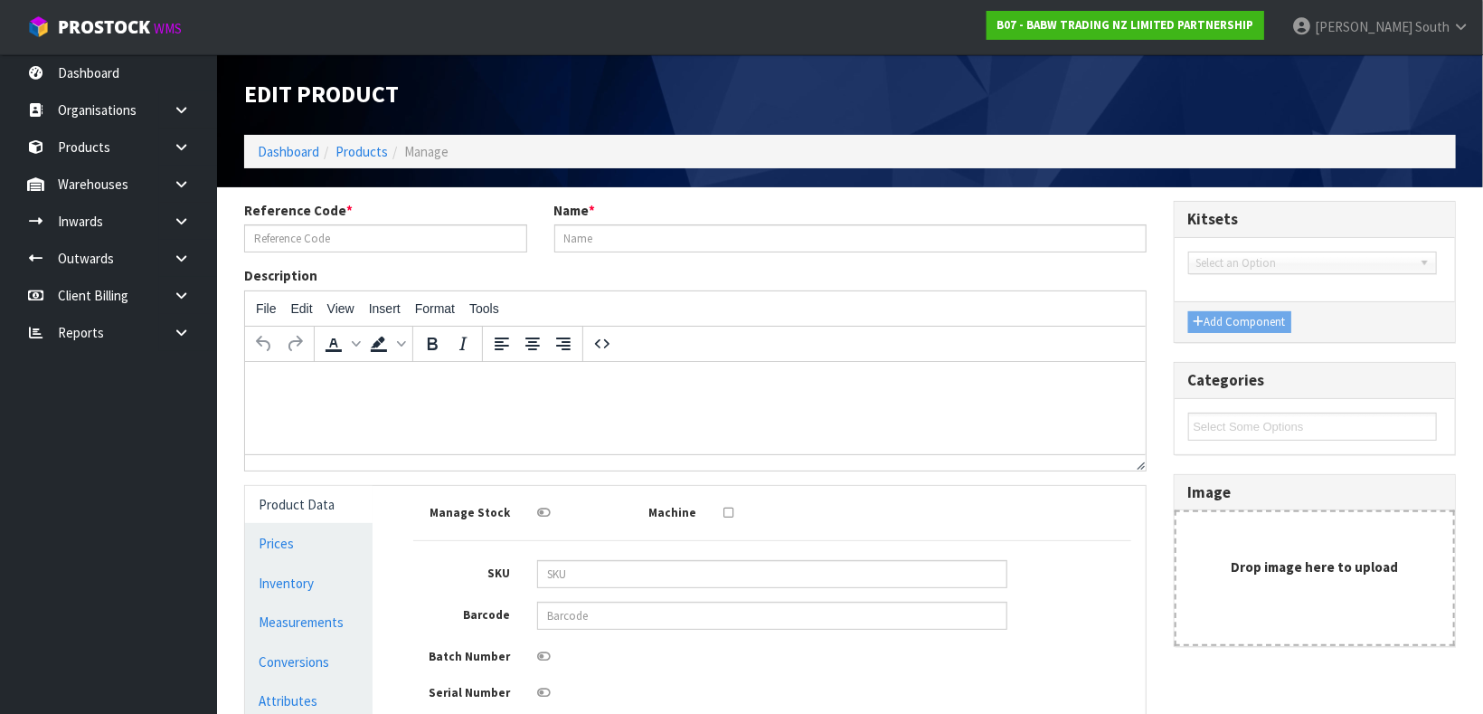
type input "34093"
type input "TOY'S TIE DYE 2 PC SET"
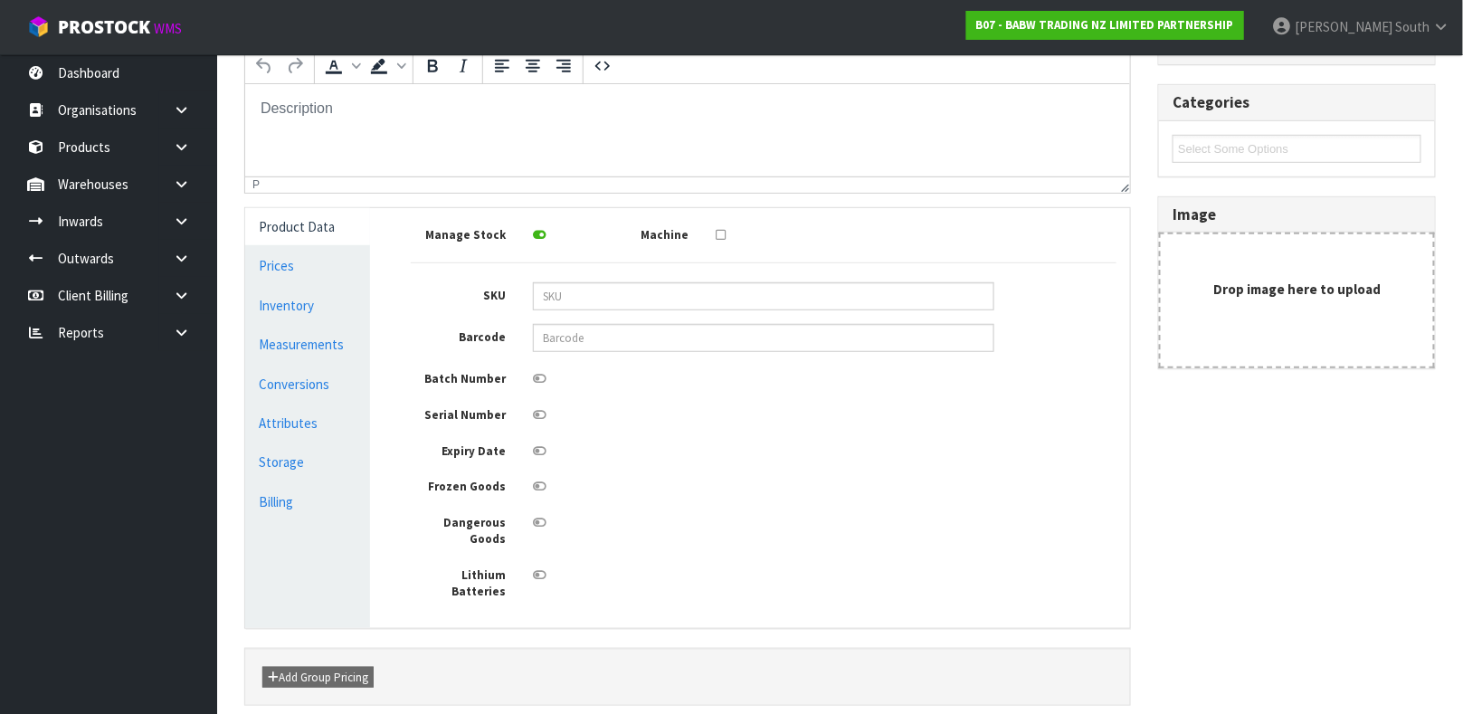
scroll to position [303, 0]
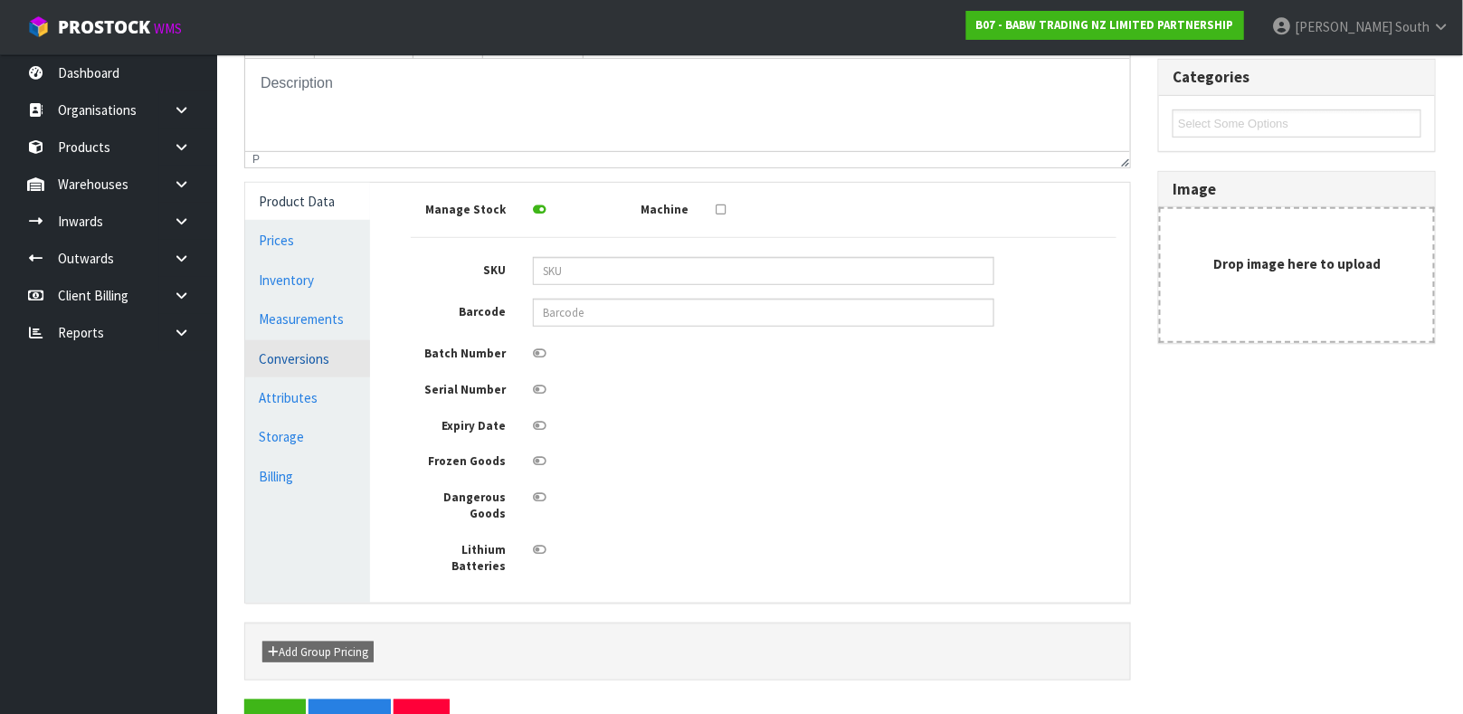
click at [325, 363] on link "Conversions" at bounding box center [307, 358] width 125 height 37
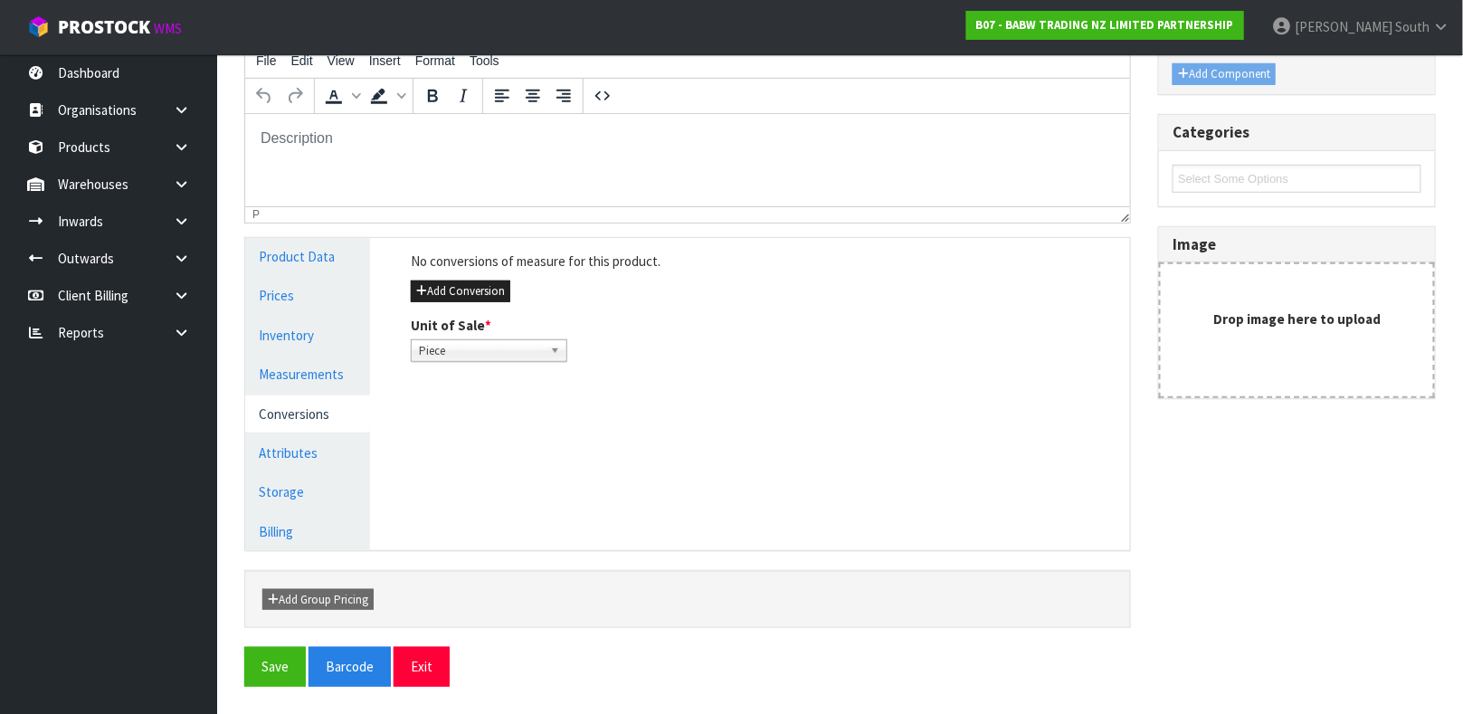
scroll to position [247, 0]
click at [441, 281] on button "Add Conversion" at bounding box center [460, 292] width 99 height 22
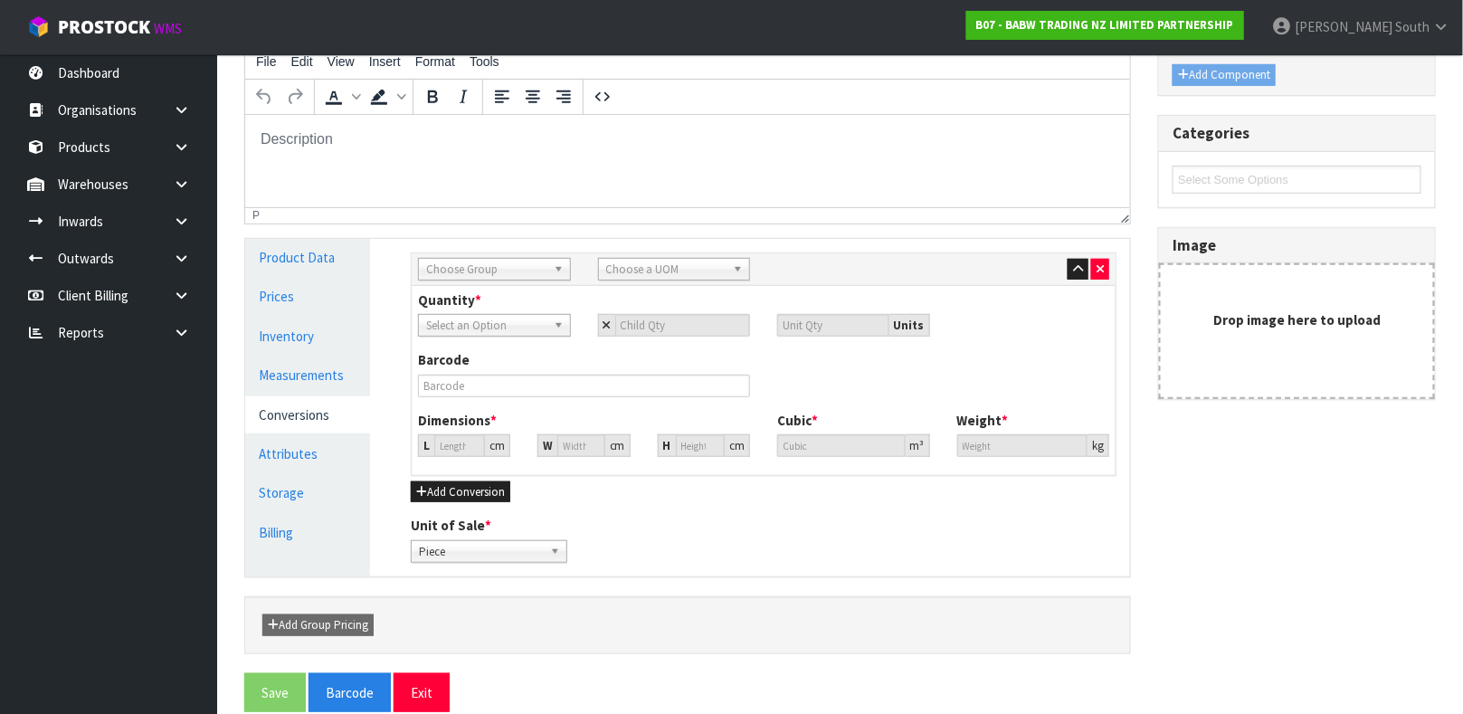
click at [462, 279] on div "Choose Group" at bounding box center [494, 269] width 153 height 23
click at [469, 355] on li "Outer" at bounding box center [494, 366] width 144 height 23
click at [664, 276] on span "Choose a UOM" at bounding box center [666, 270] width 120 height 22
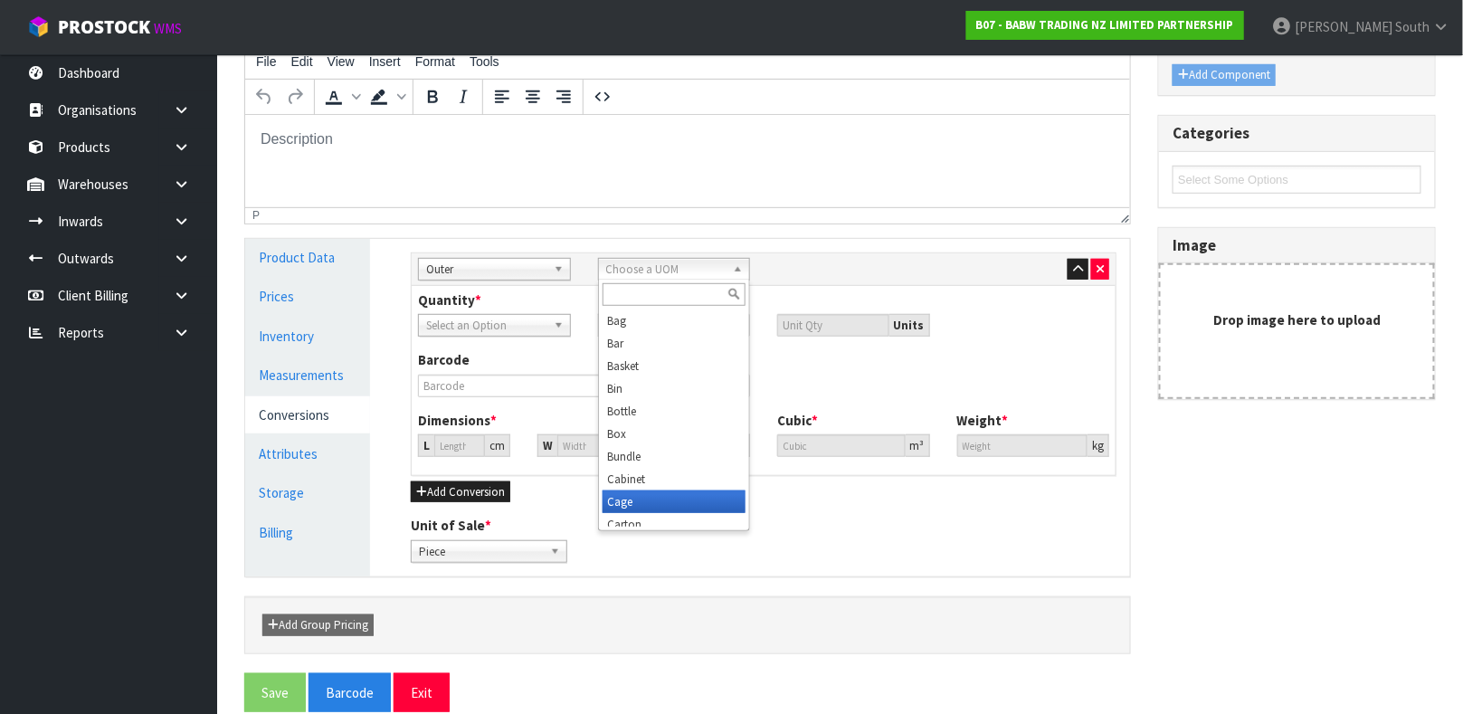
scroll to position [8, 0]
click at [666, 509] on li "Carton" at bounding box center [674, 516] width 144 height 23
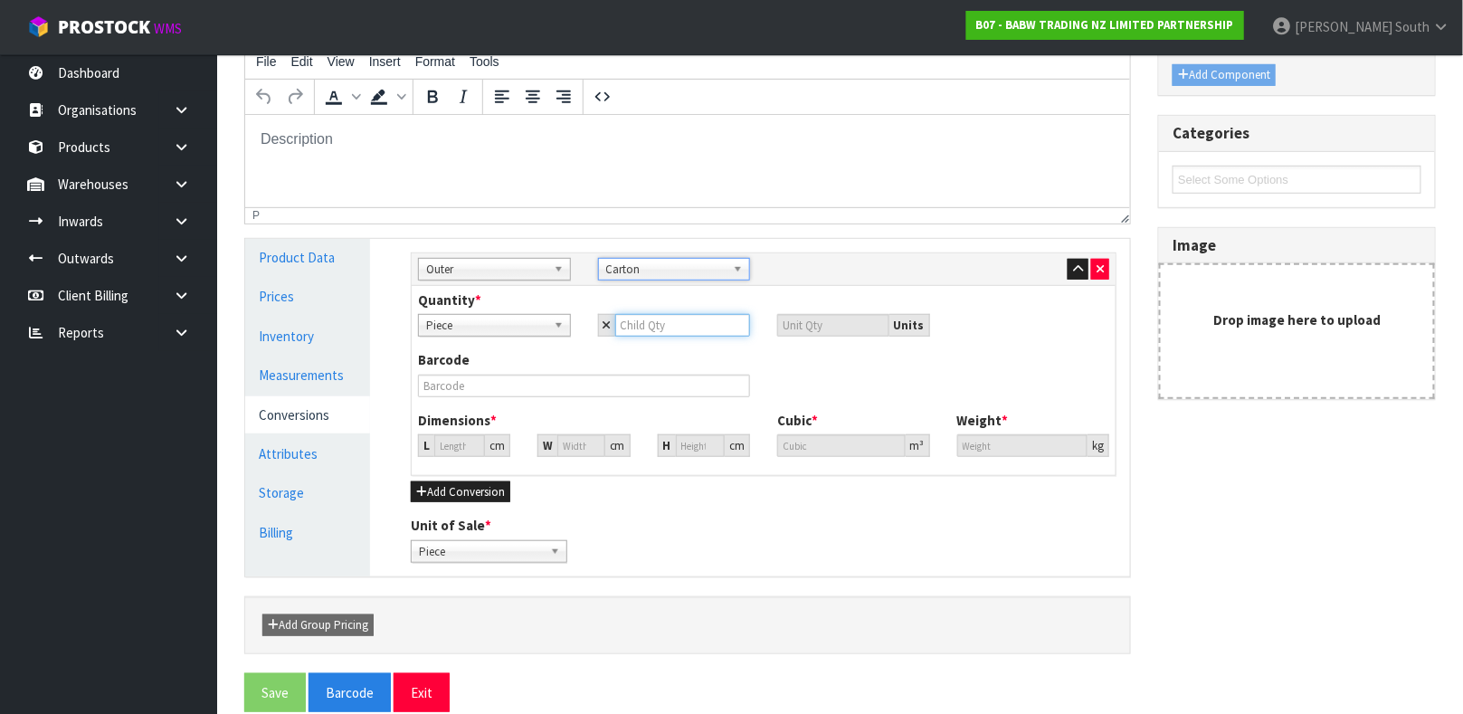
click at [629, 320] on input "number" at bounding box center [683, 325] width 136 height 23
type input "1"
type input "12"
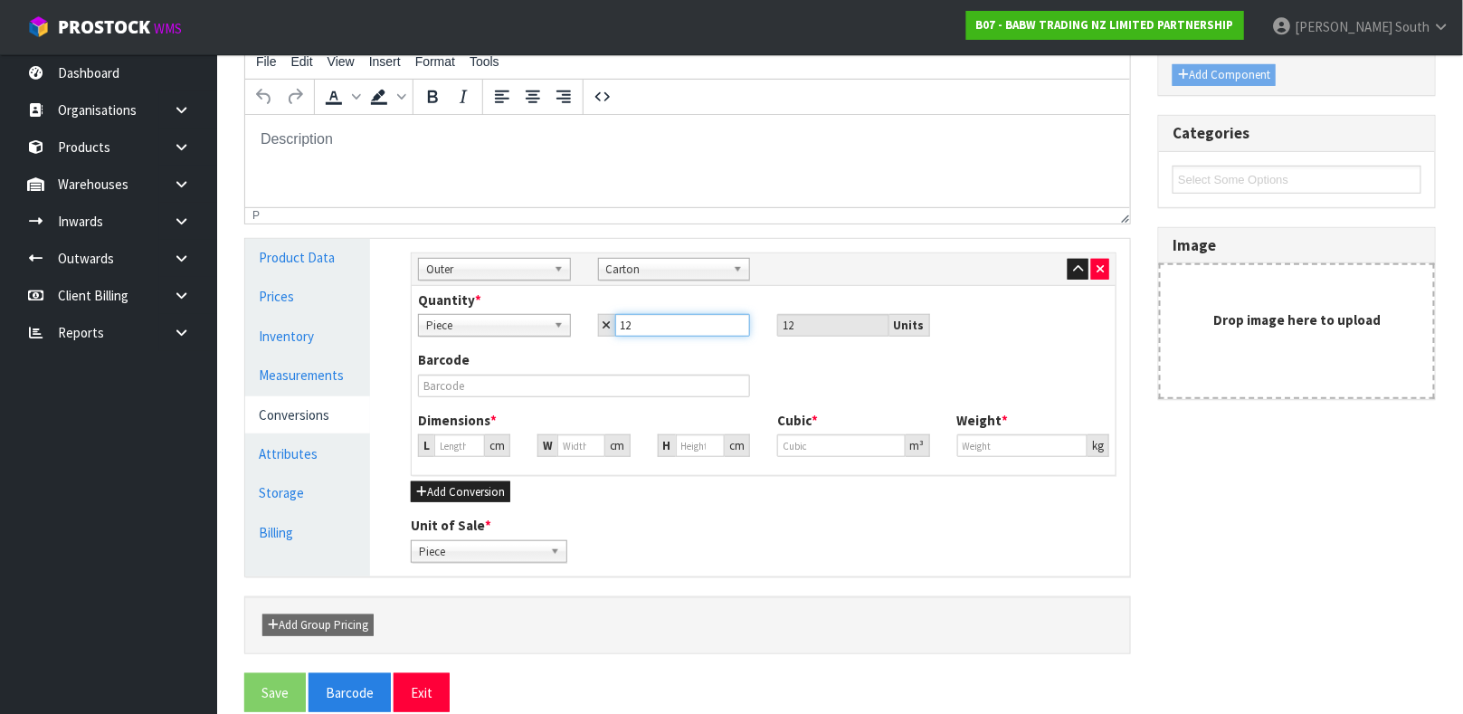
type input "12"
click at [534, 393] on input "text" at bounding box center [584, 385] width 332 height 23
type input "0"
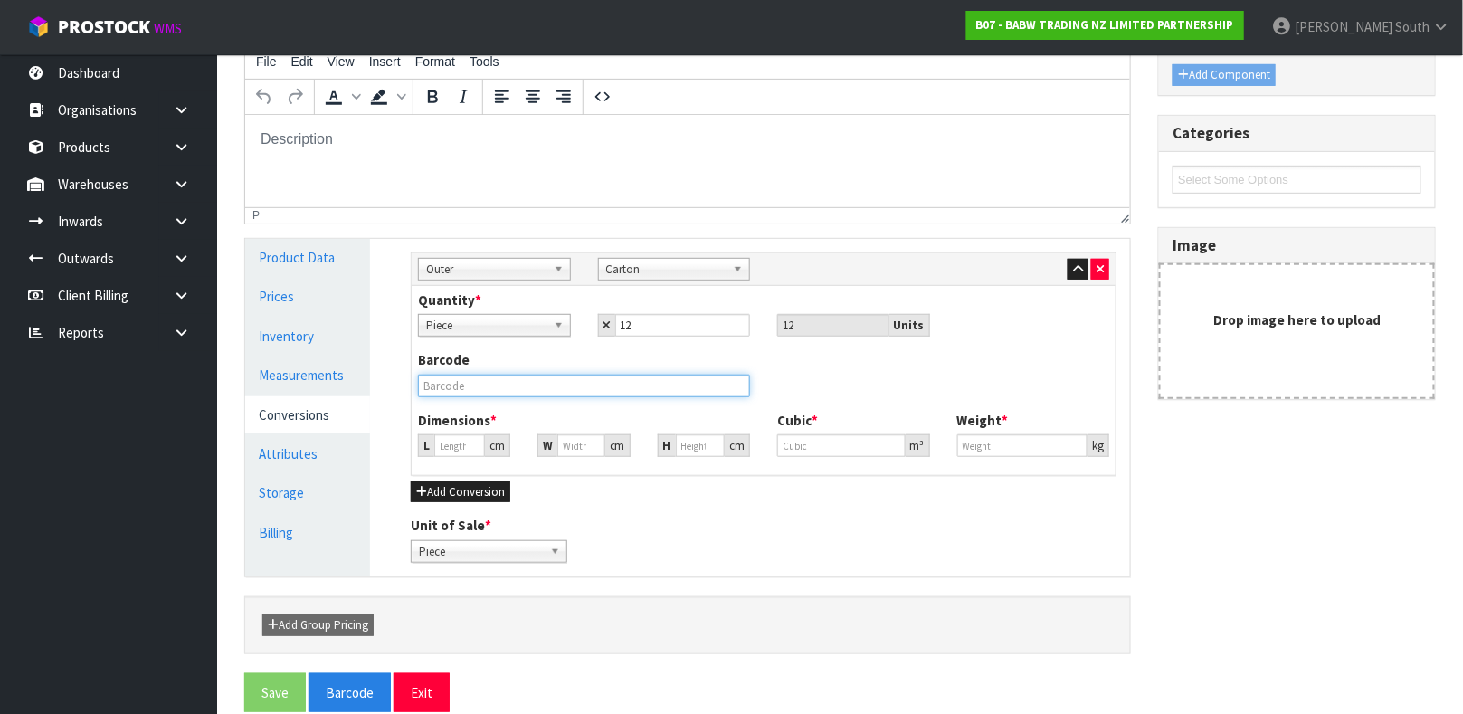
type input "0"
type input "0000000340930016"
click at [448, 446] on input "0" at bounding box center [459, 445] width 51 height 23
type input "0.000001"
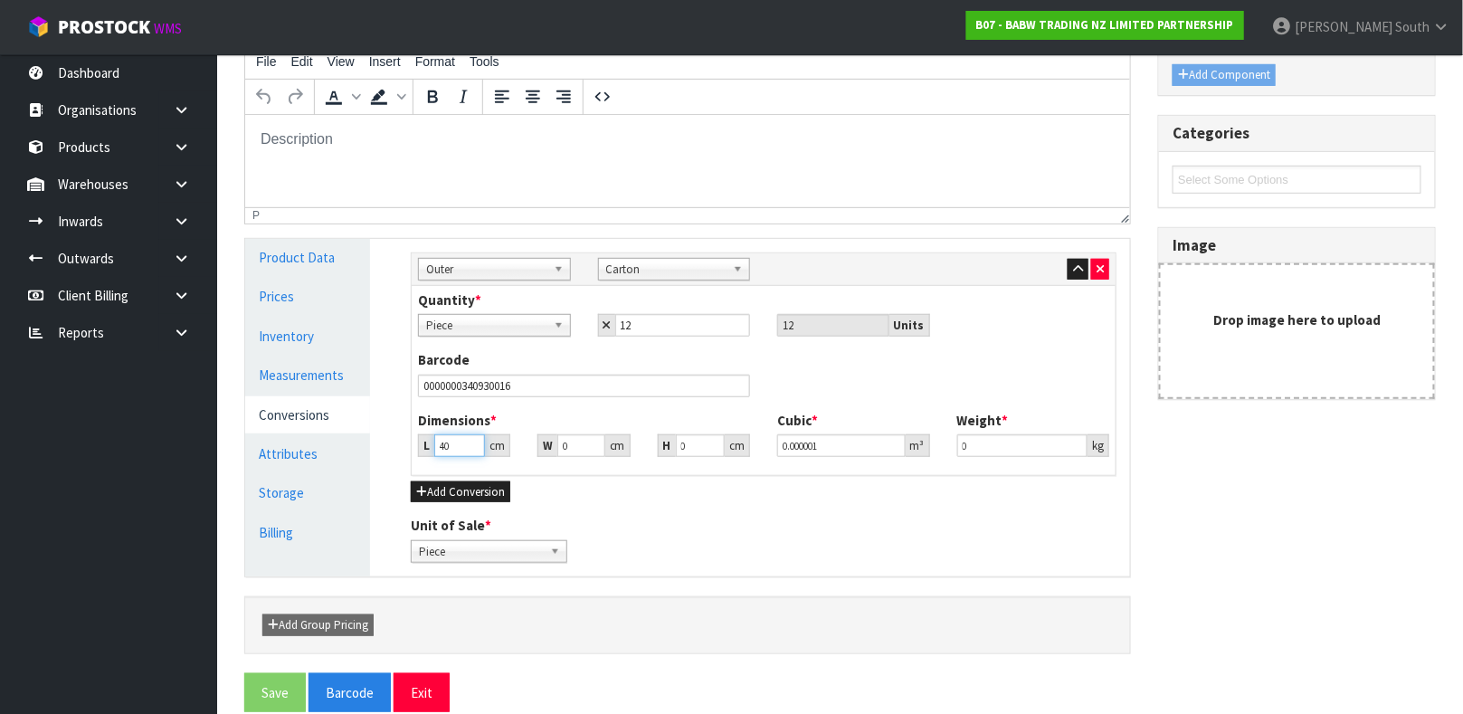
type input "40"
type input "25"
type input "9"
type input "0.009"
type input "9"
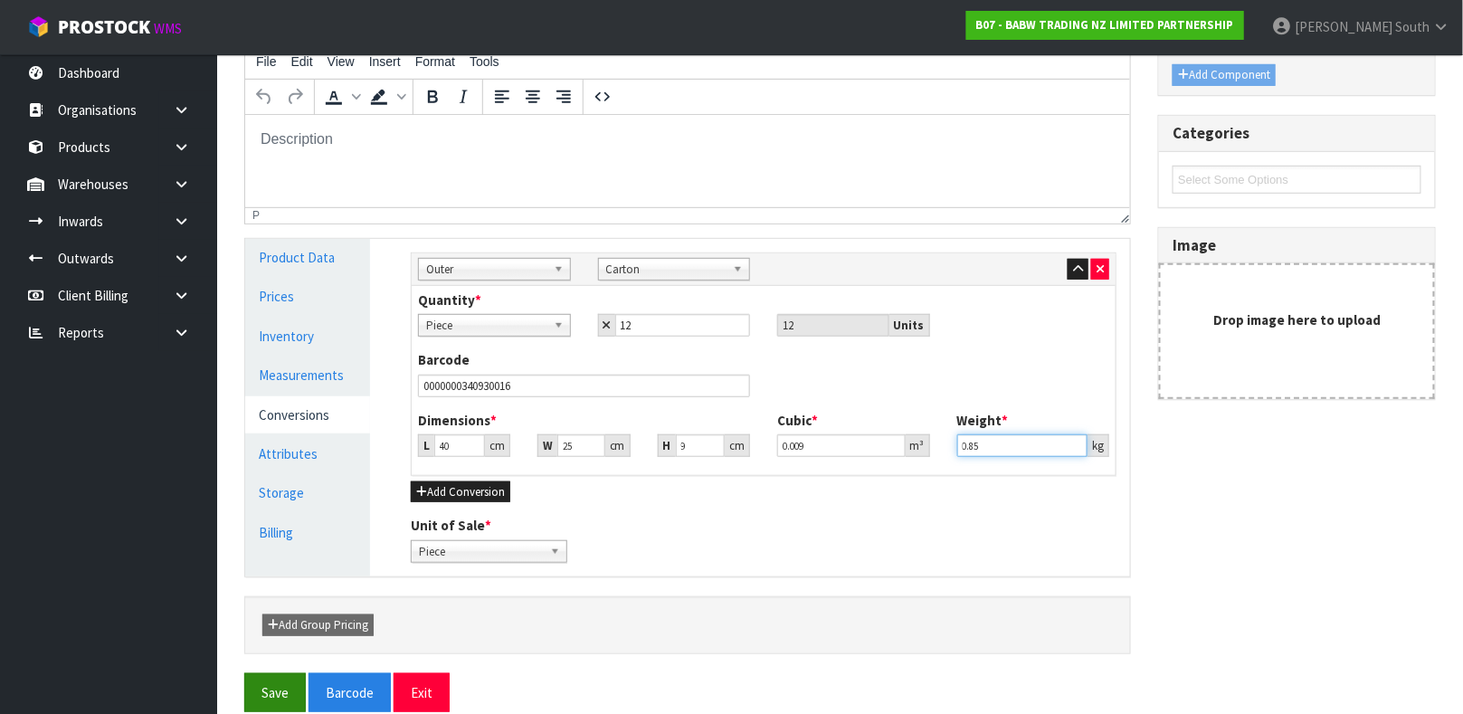
type input "0.85"
click at [283, 679] on button "Save" at bounding box center [275, 692] width 62 height 39
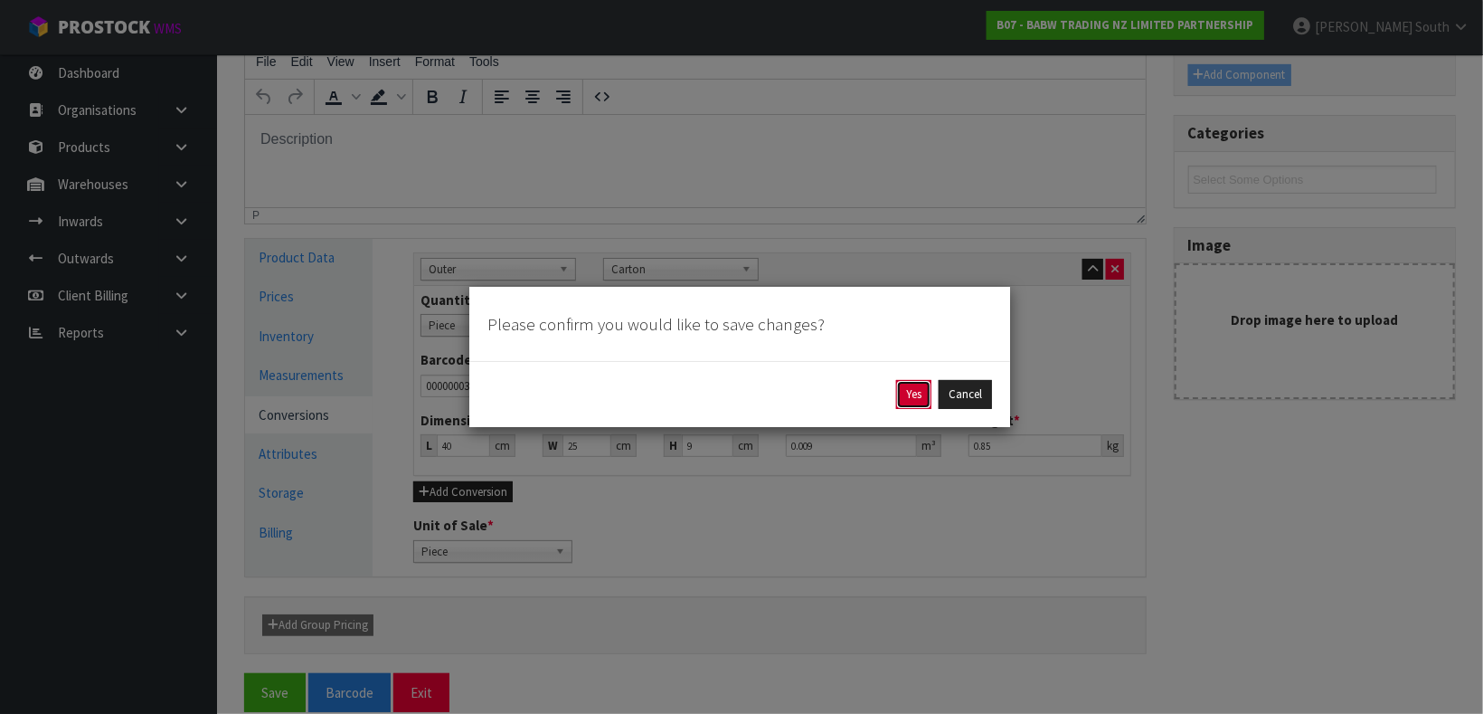
click at [924, 387] on button "Yes" at bounding box center [913, 394] width 35 height 29
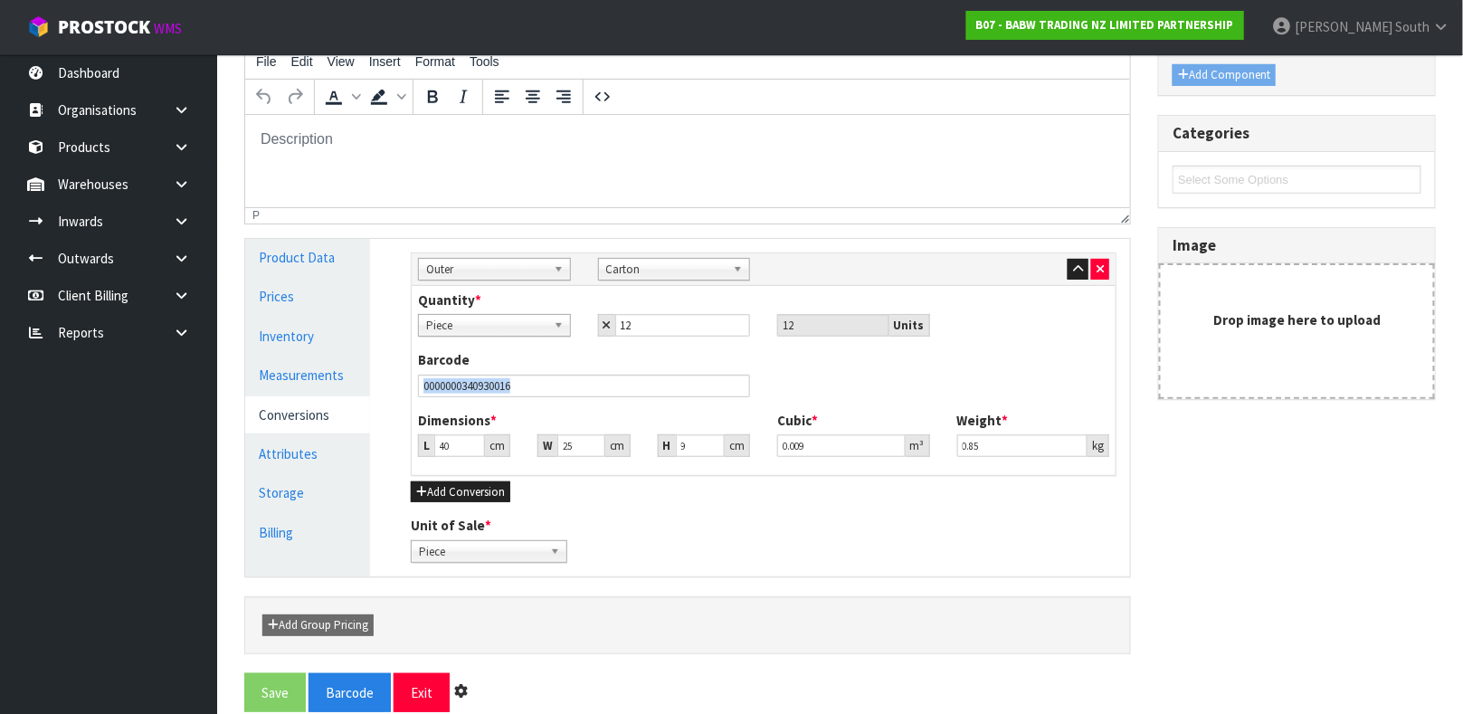
click at [924, 387] on div "Barcode 0000000340930016" at bounding box center [763, 380] width 718 height 60
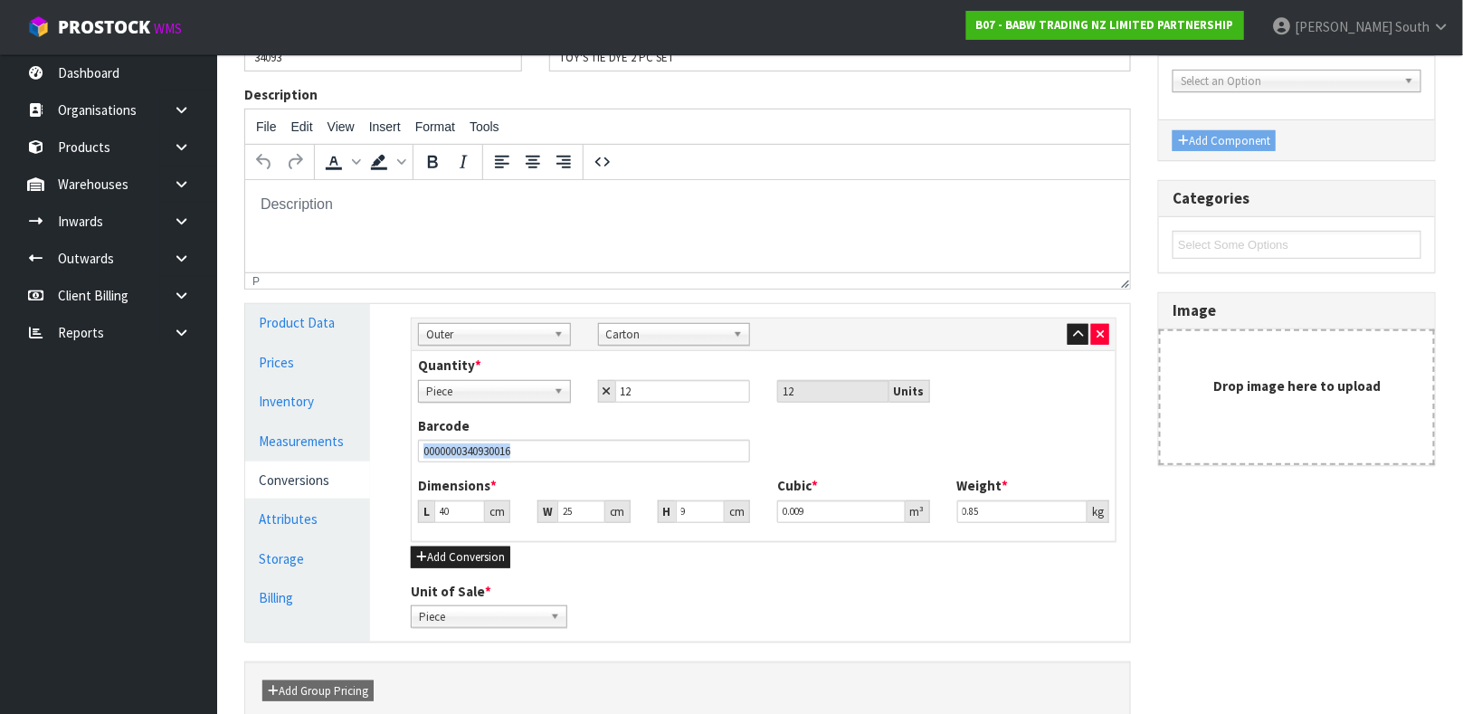
scroll to position [0, 0]
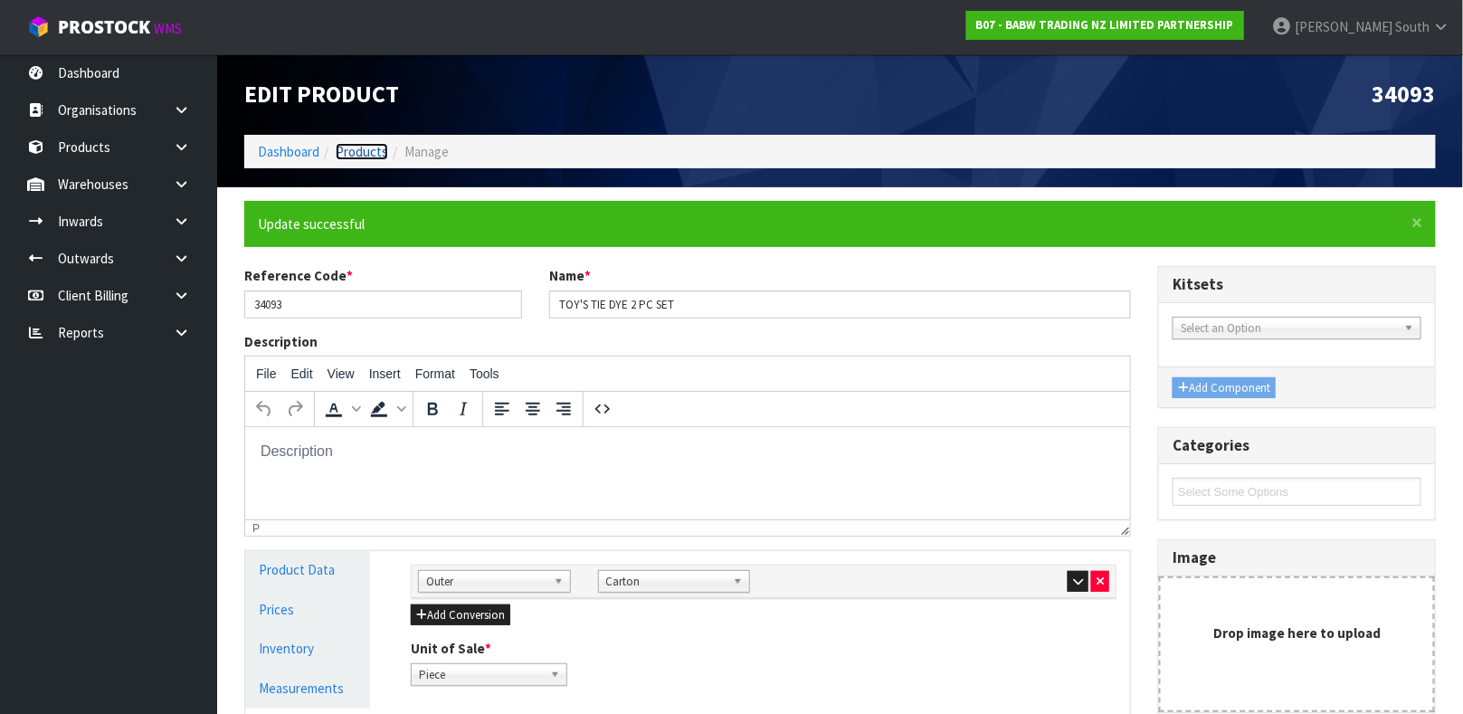
click at [367, 157] on link "Products" at bounding box center [362, 151] width 52 height 17
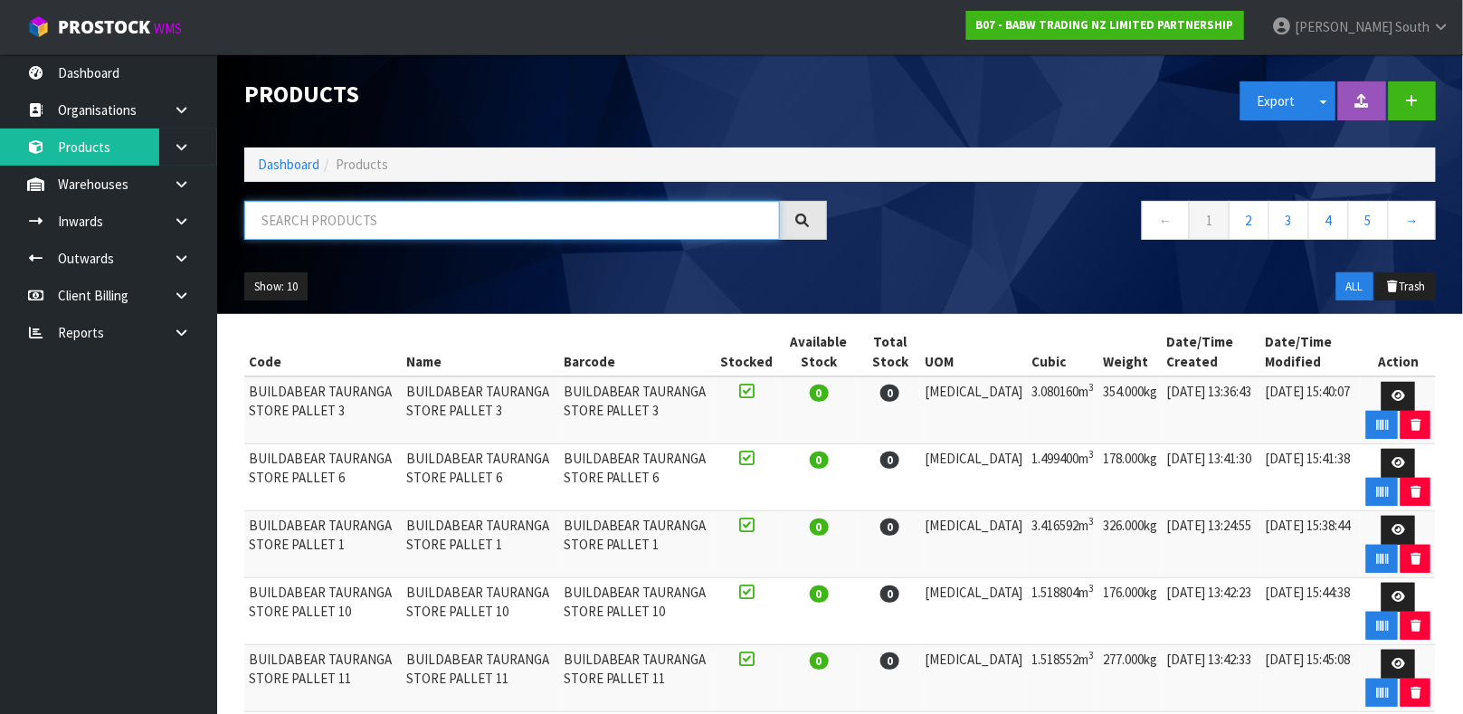
click at [365, 203] on input "text" at bounding box center [511, 220] width 535 height 39
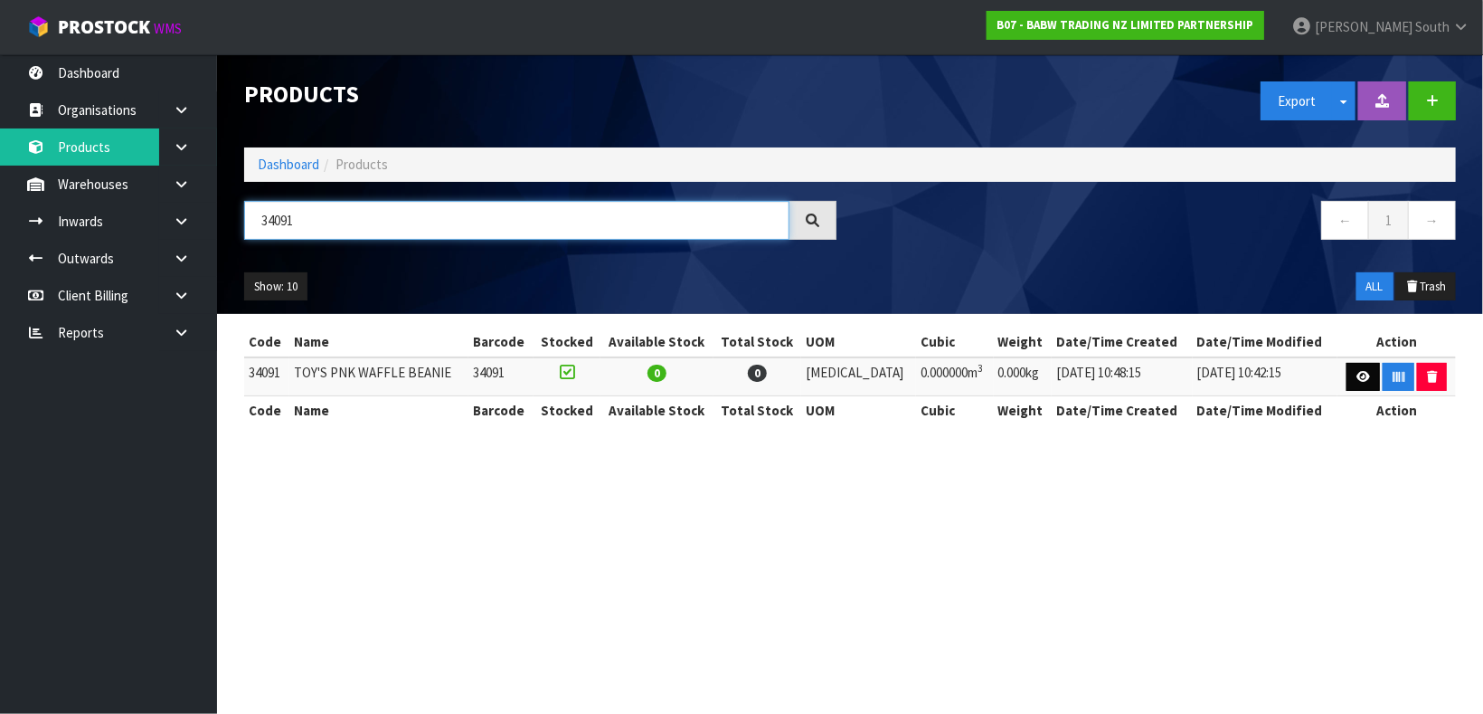
type input "34091"
click at [1352, 370] on link at bounding box center [1363, 377] width 33 height 29
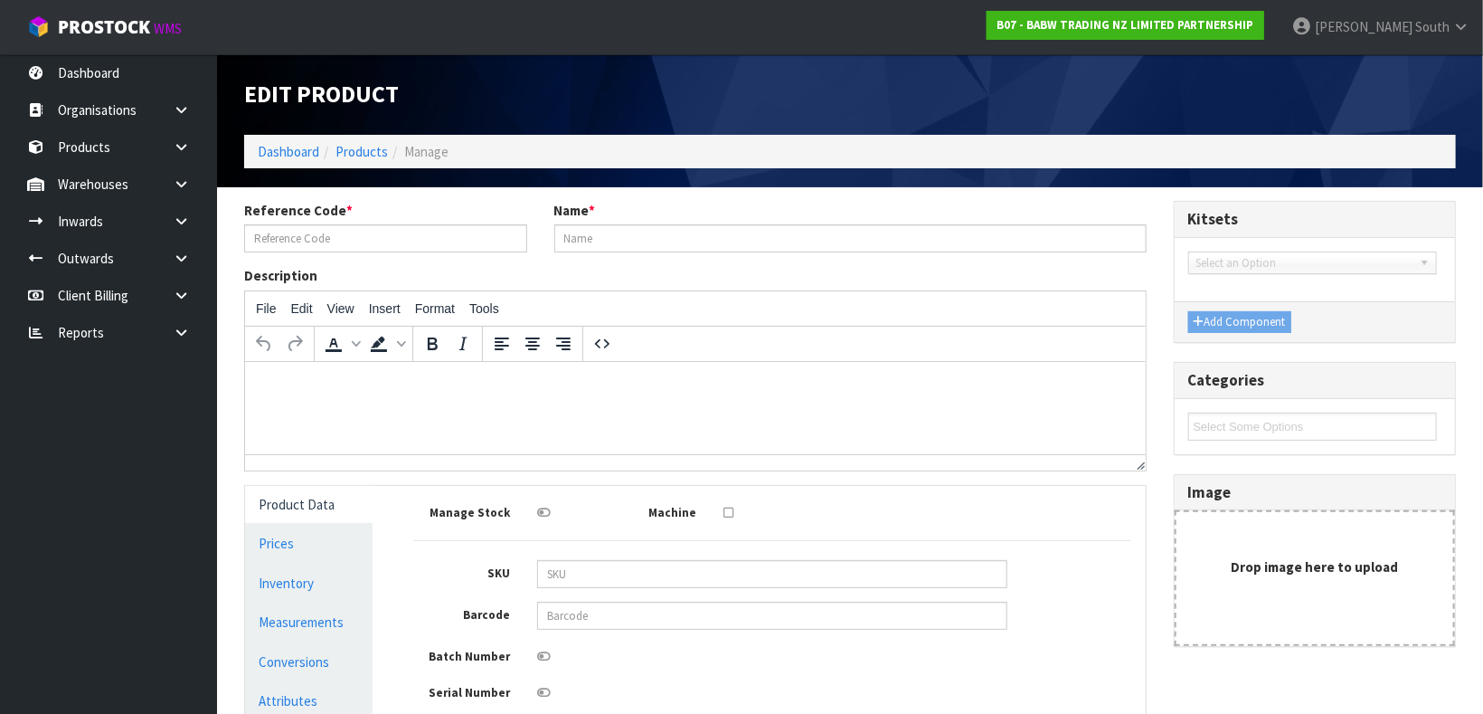
type input "34091"
type input "TOY'S PNK WAFFLE BEANIE"
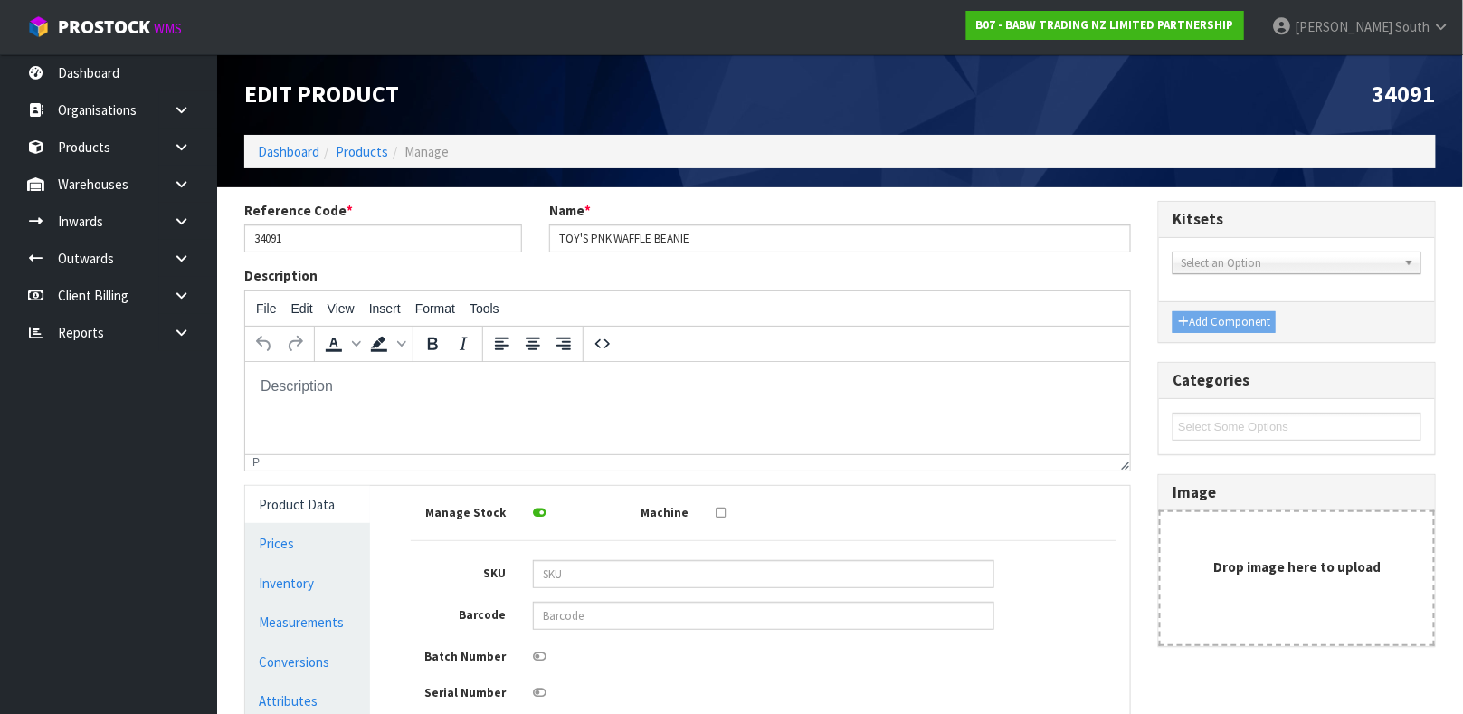
scroll to position [324, 0]
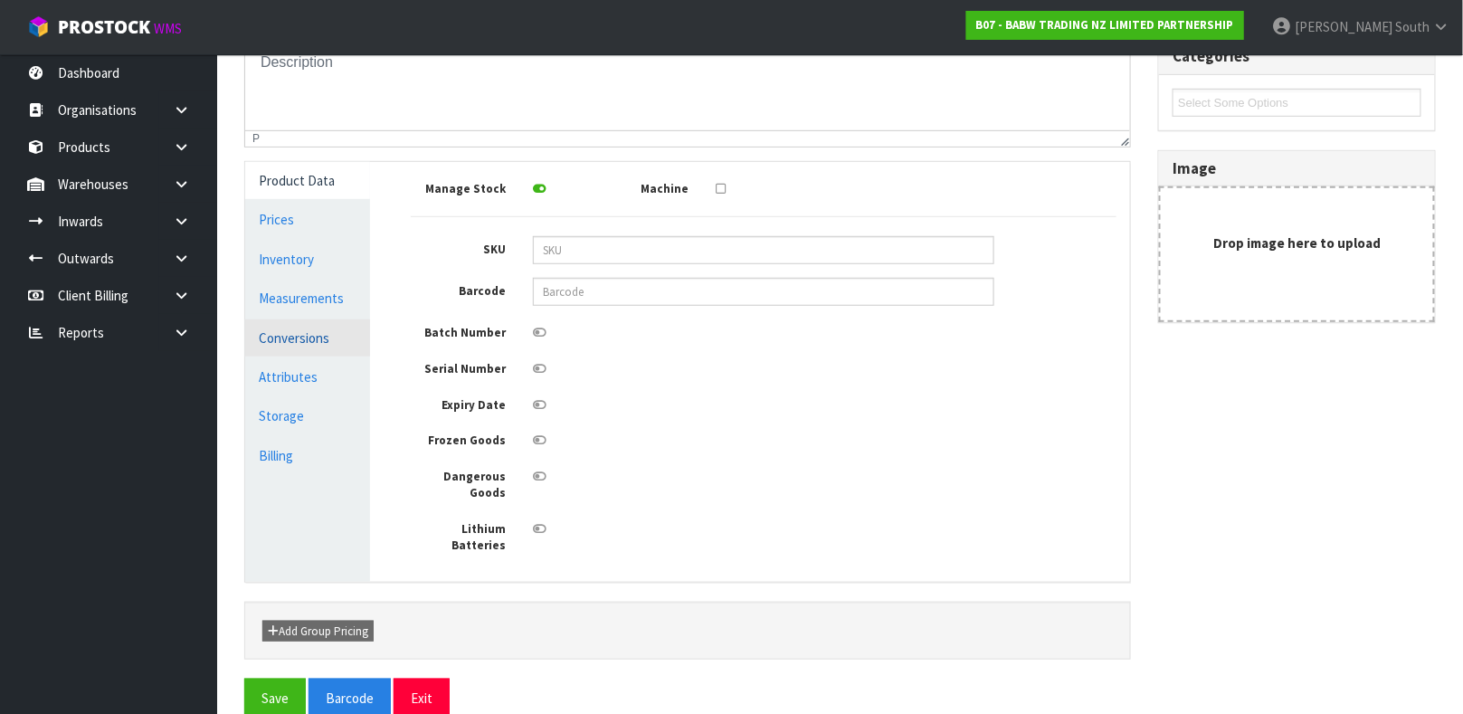
click at [284, 330] on link "Conversions" at bounding box center [307, 337] width 125 height 37
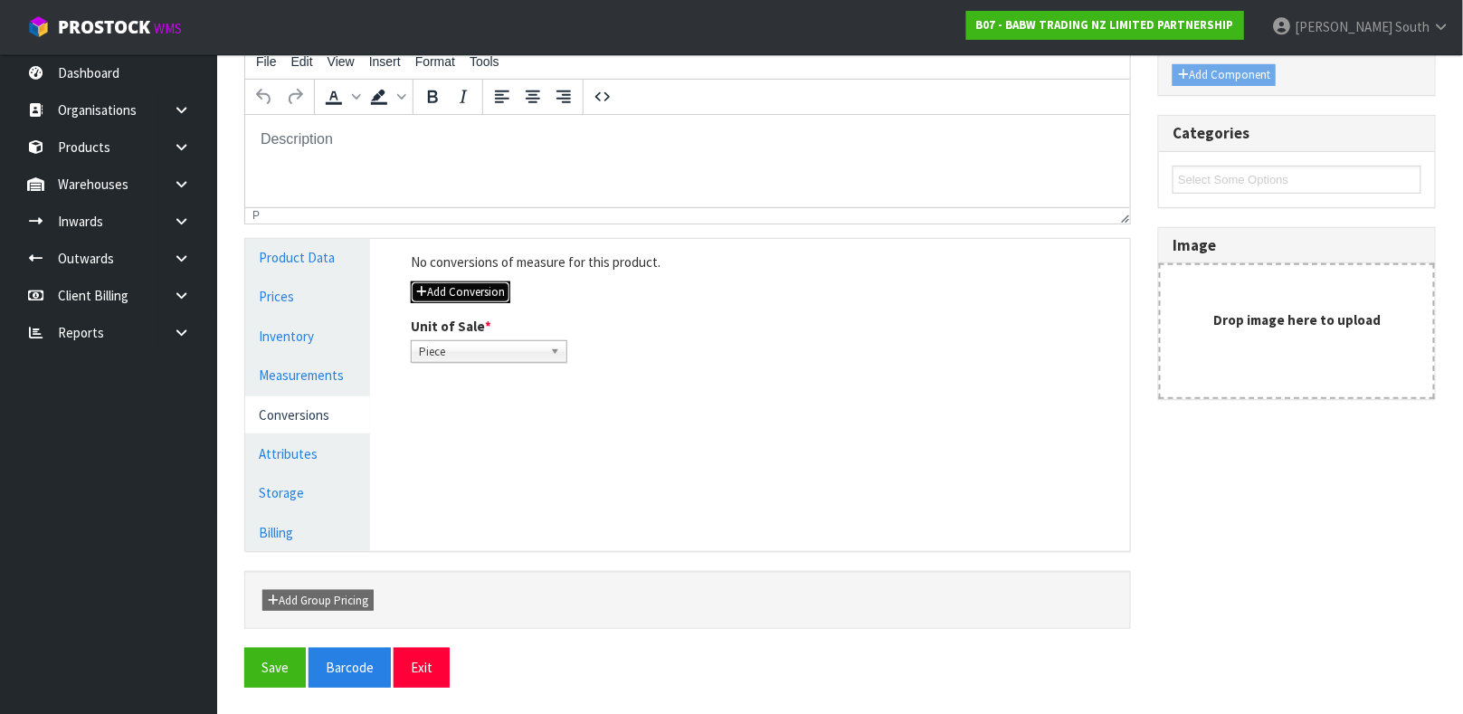
click at [486, 289] on button "Add Conversion" at bounding box center [460, 292] width 99 height 22
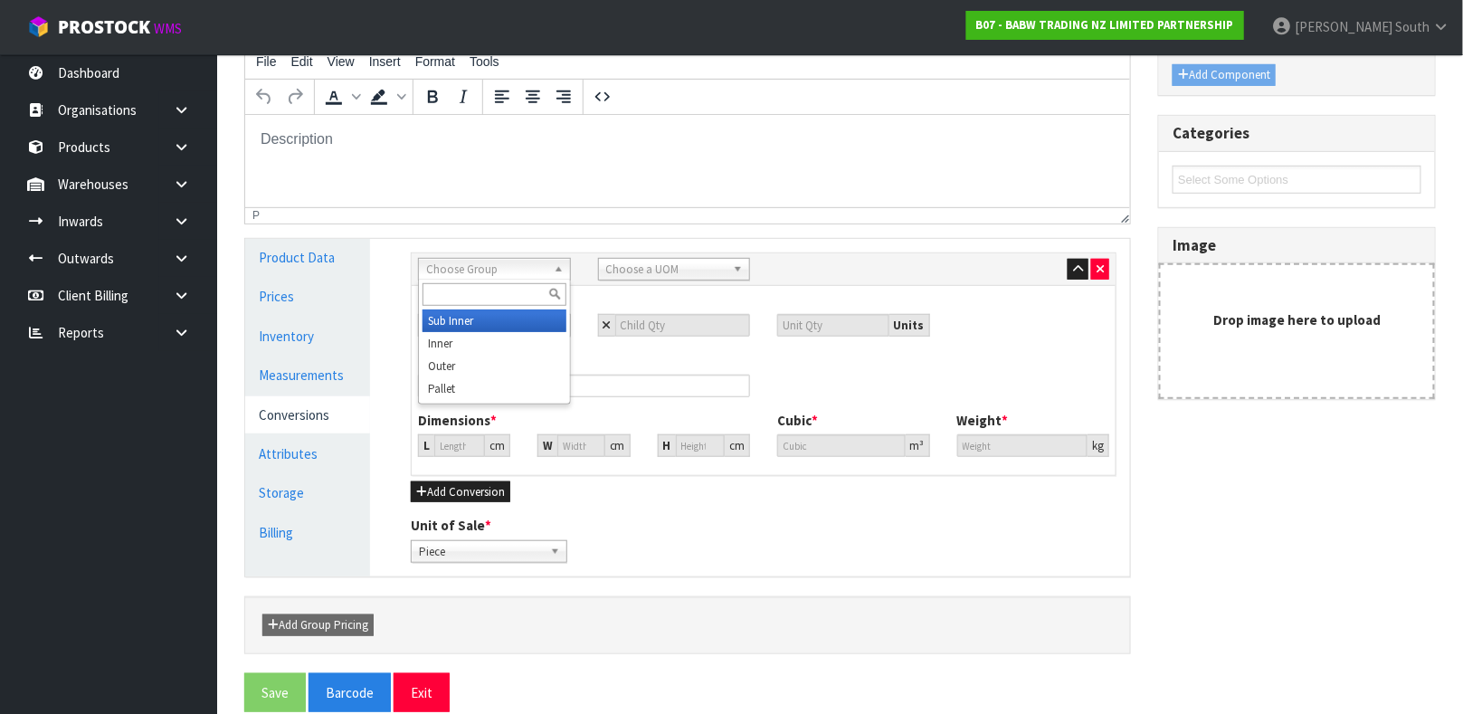
click at [480, 277] on span "Choose Group" at bounding box center [486, 270] width 120 height 22
click at [458, 355] on li "Outer" at bounding box center [494, 366] width 144 height 23
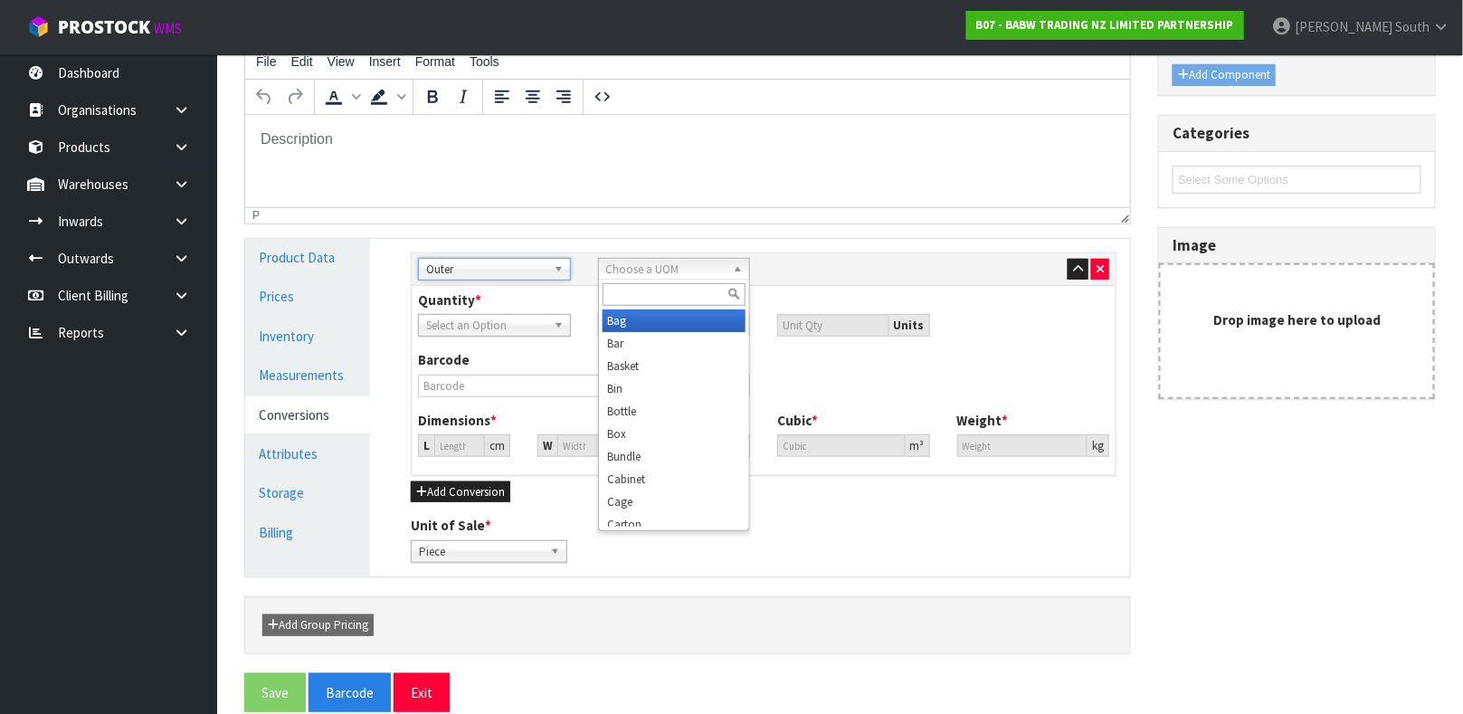
click at [639, 265] on span "Choose a UOM" at bounding box center [666, 270] width 120 height 22
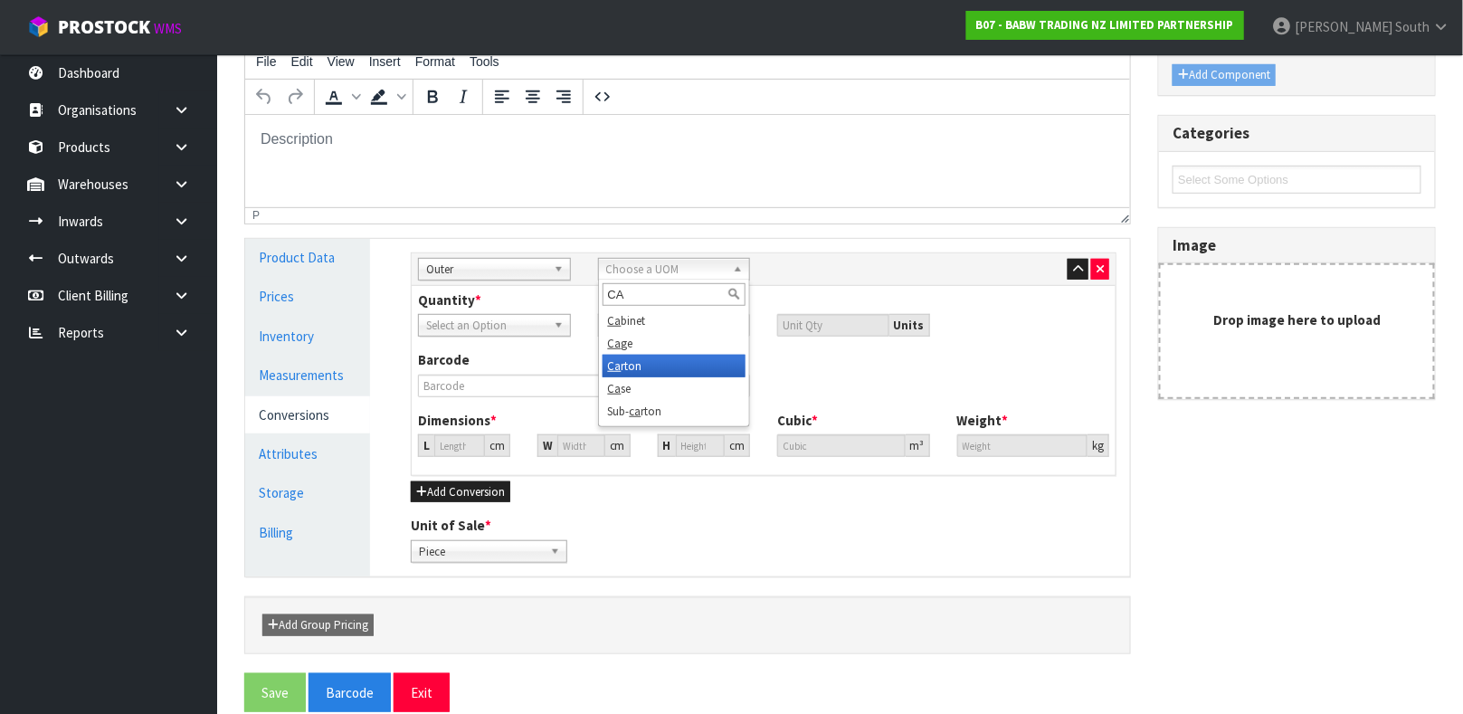
type input "CA"
click at [616, 363] on em "Ca" at bounding box center [615, 365] width 14 height 15
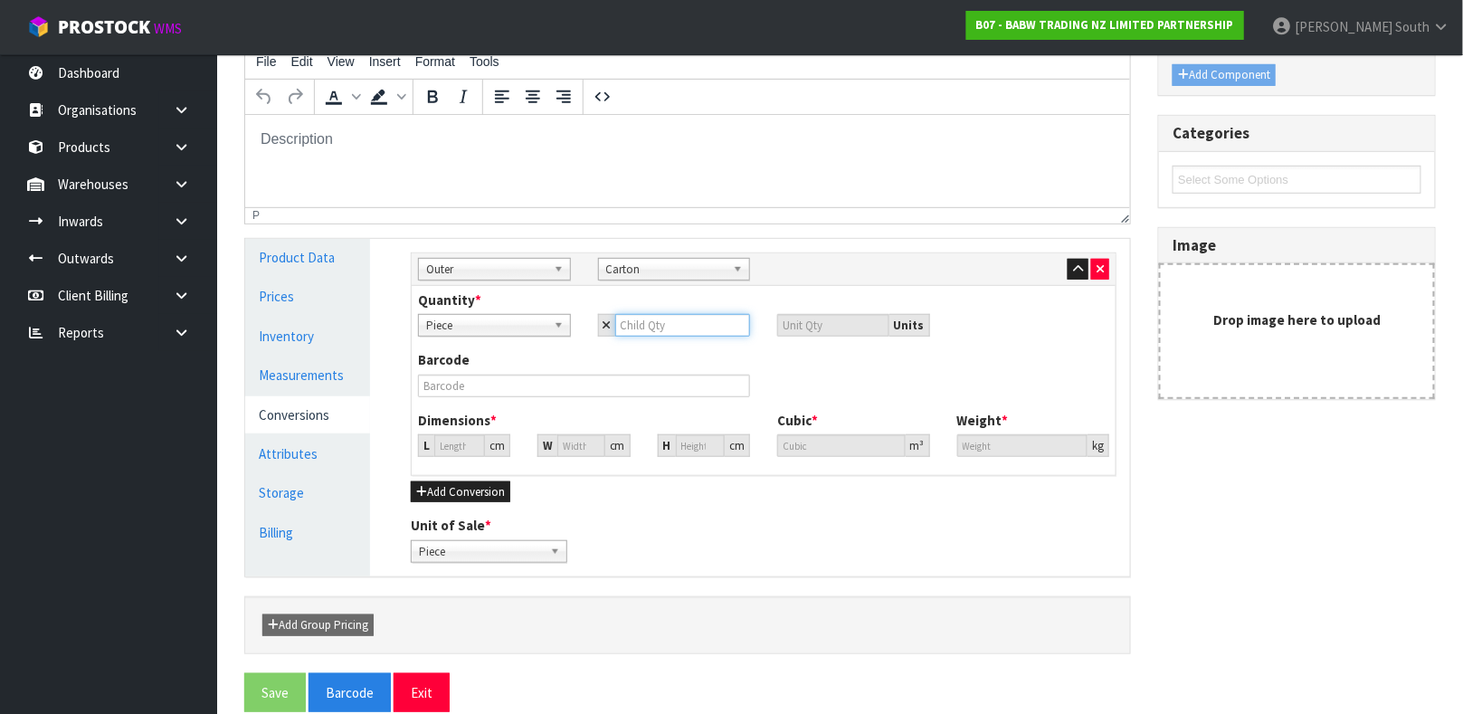
click at [677, 317] on input "number" at bounding box center [683, 325] width 136 height 23
type input "1"
type input "12"
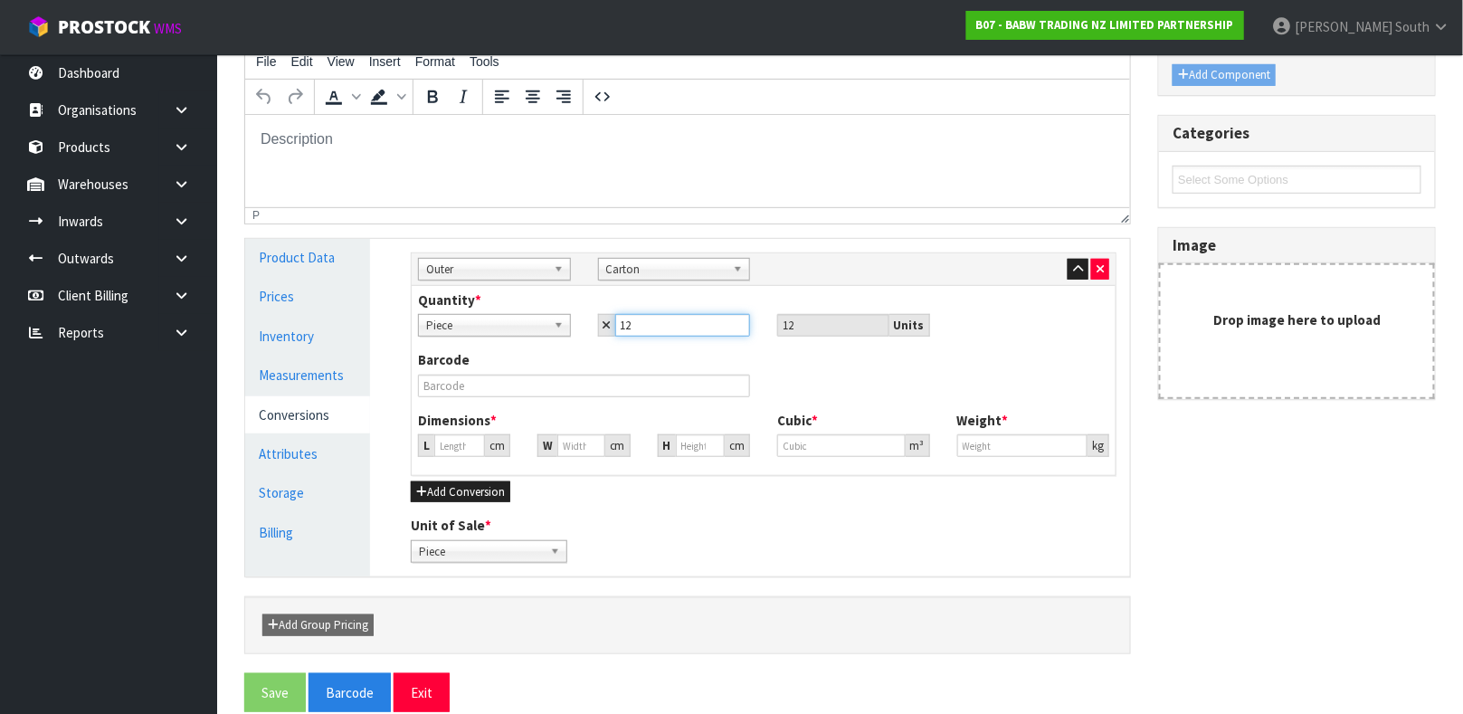
type input "12"
type input "0"
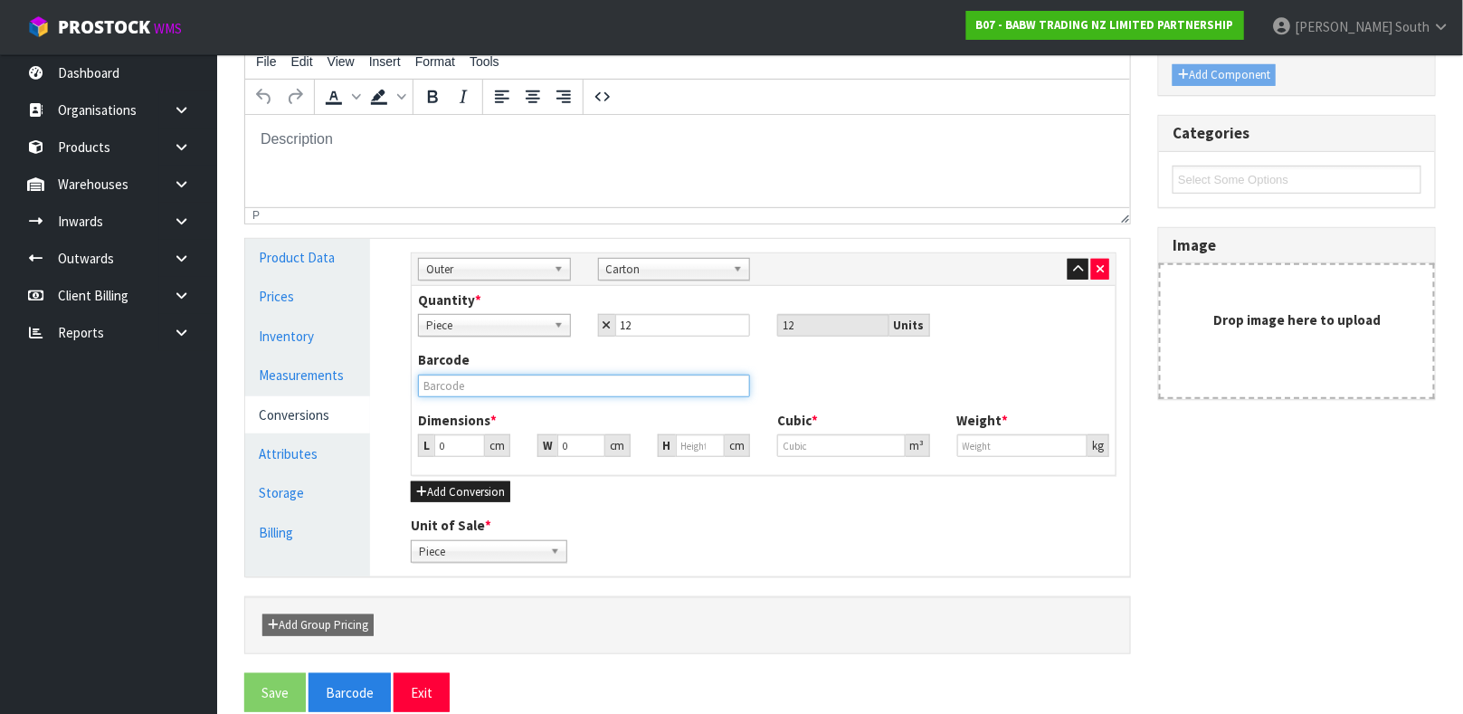
type input "0"
click at [622, 376] on input "text" at bounding box center [584, 385] width 332 height 23
type input "0000000340910039"
click at [446, 448] on input "0" at bounding box center [459, 445] width 51 height 23
type input "0.000001"
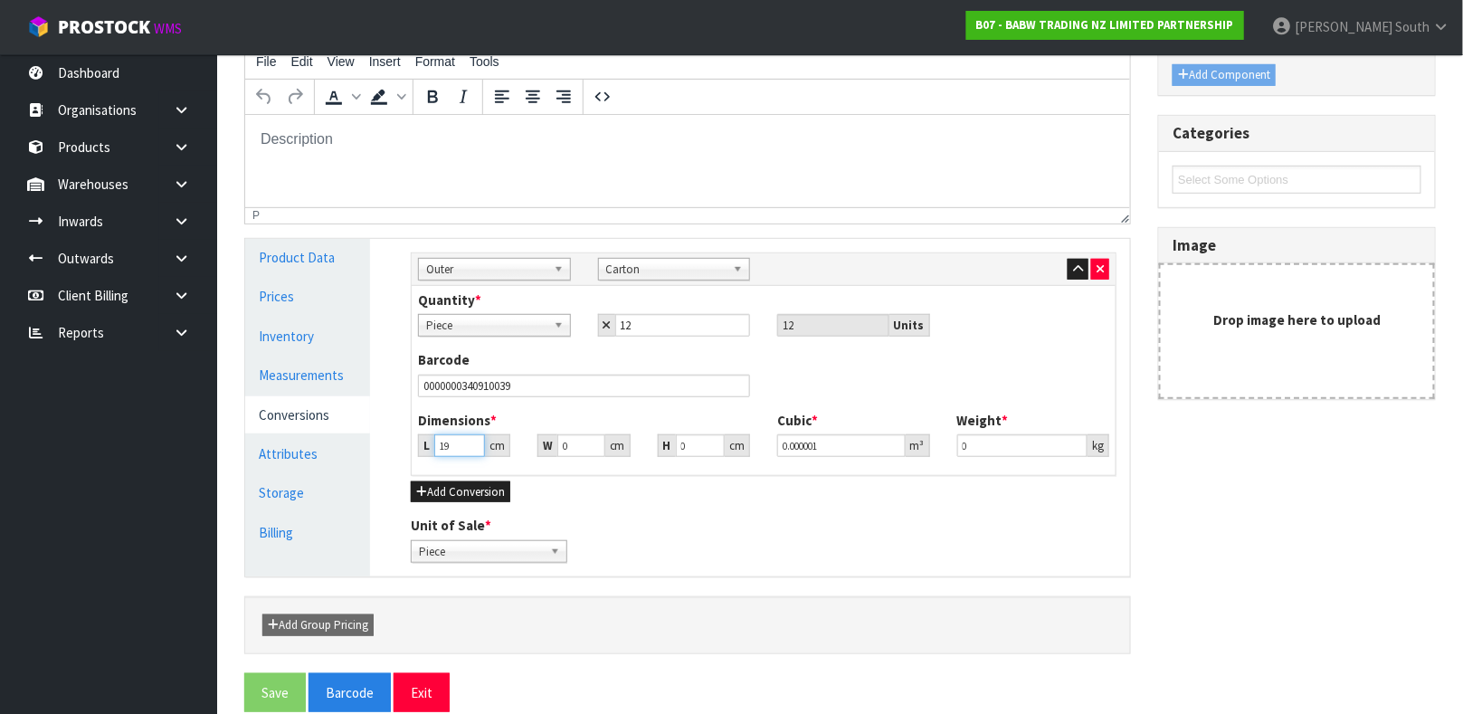
type input "19"
type input "17"
type input "1"
type input "0.000323"
type input "11"
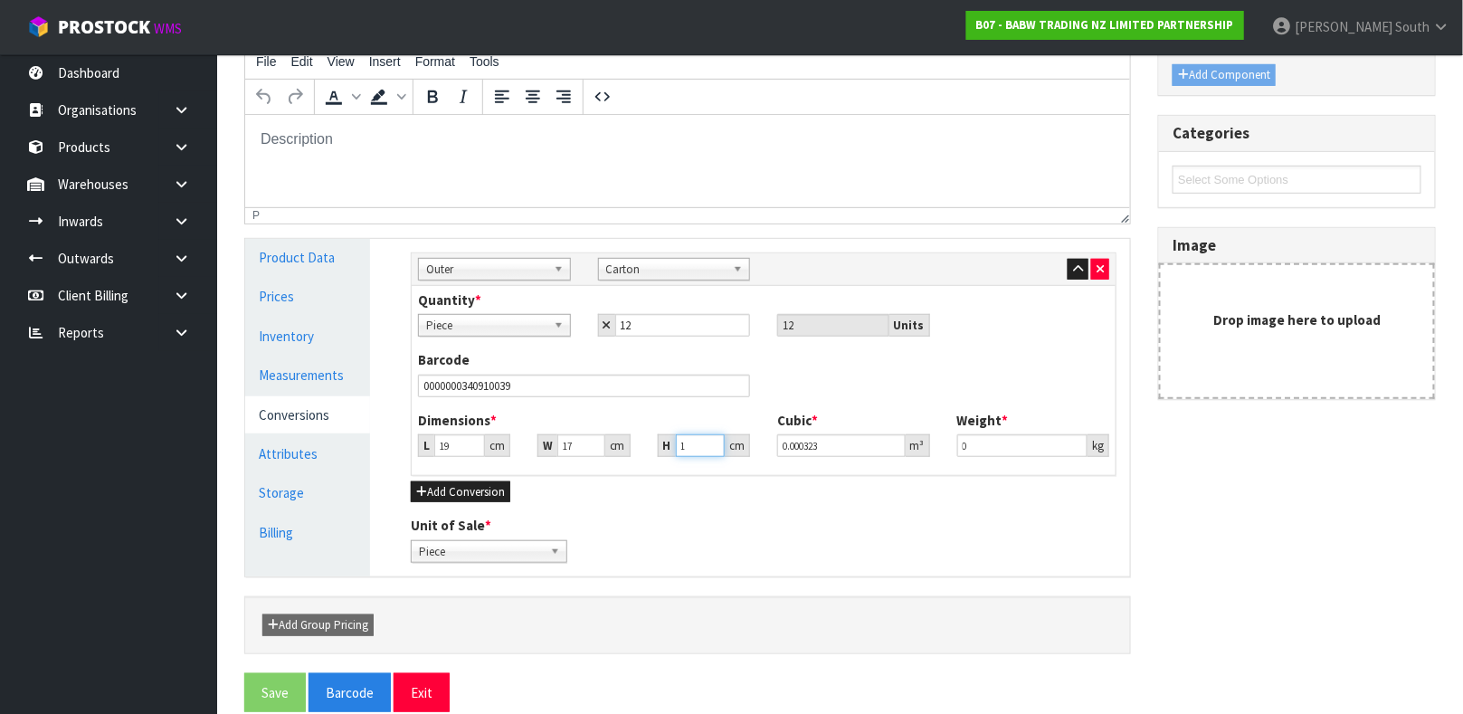
type input "0.003553"
type input "11"
type input "0.35"
click at [265, 688] on button "Save" at bounding box center [275, 692] width 62 height 39
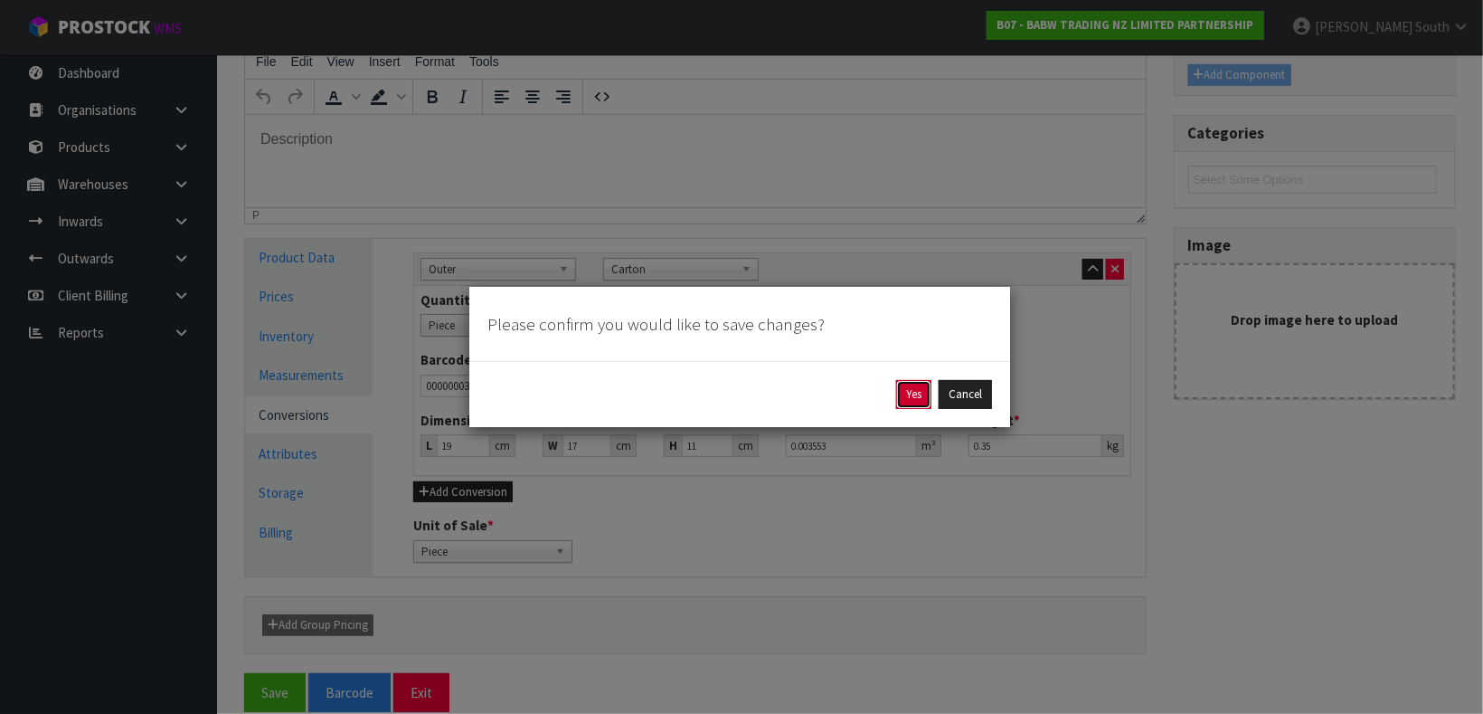
click at [915, 387] on button "Yes" at bounding box center [913, 394] width 35 height 29
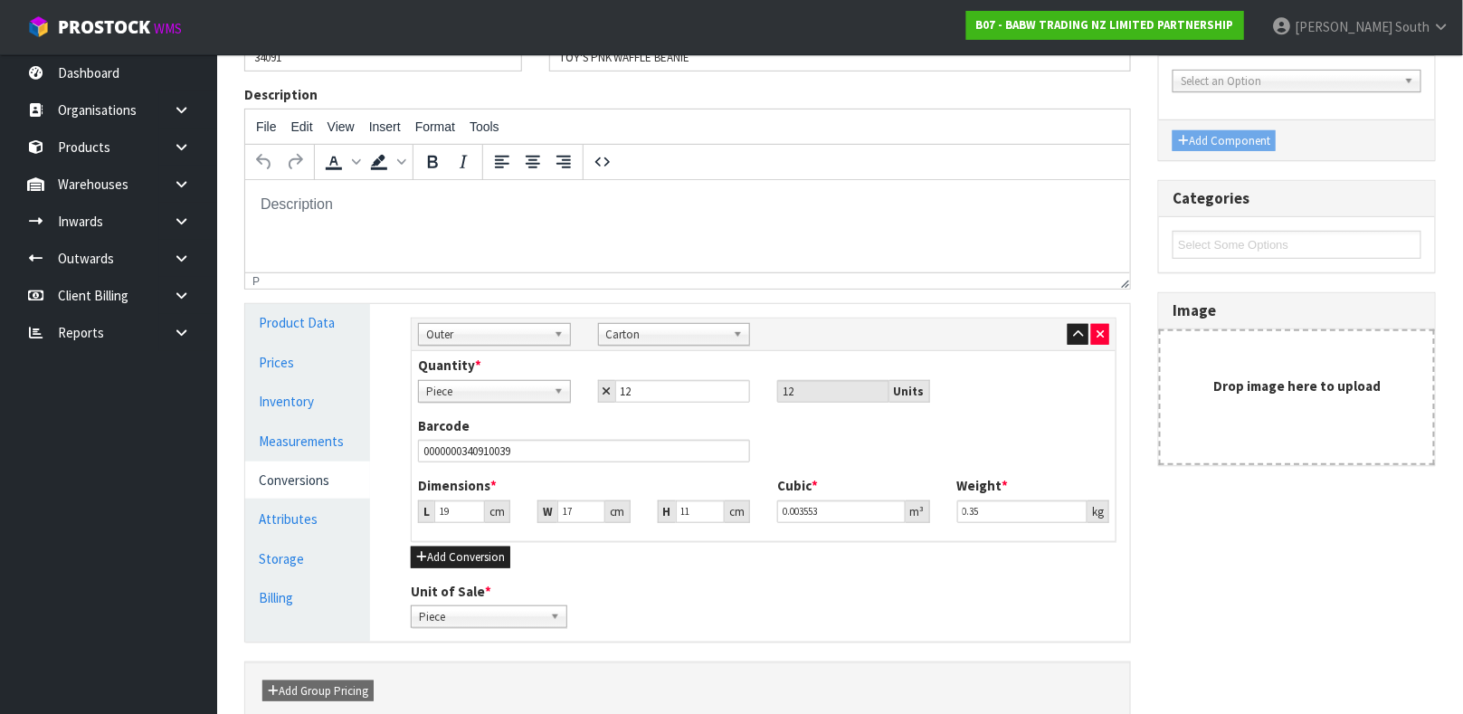
scroll to position [0, 0]
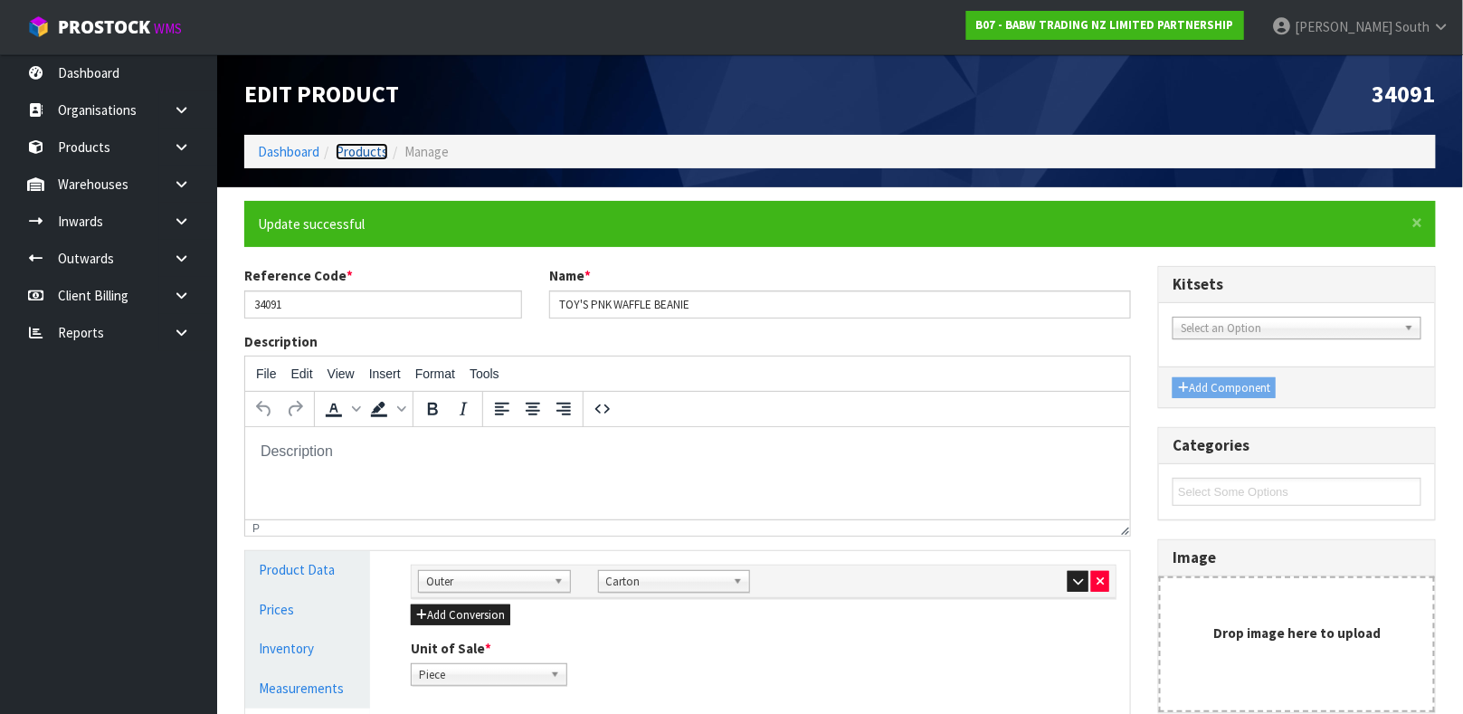
click at [368, 151] on link "Products" at bounding box center [362, 151] width 52 height 17
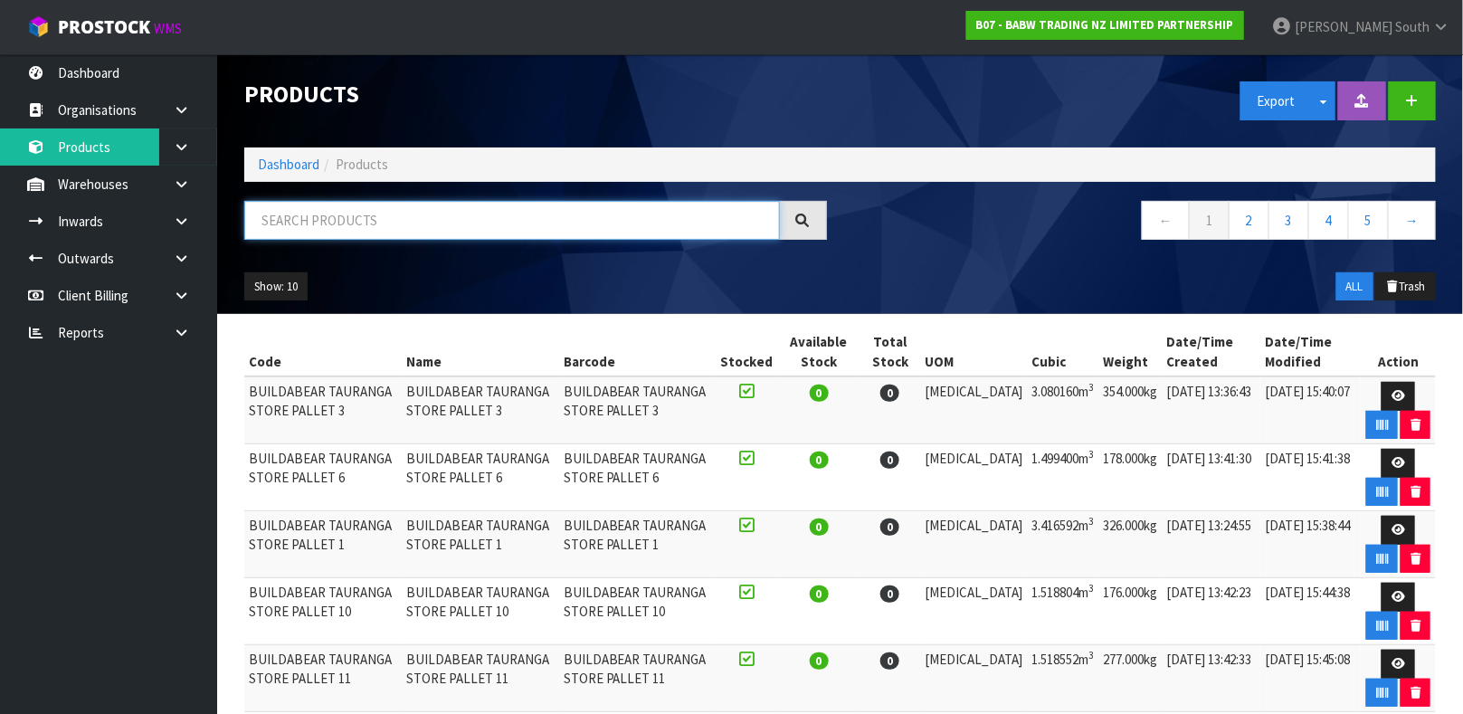
click at [367, 214] on input "text" at bounding box center [511, 220] width 535 height 39
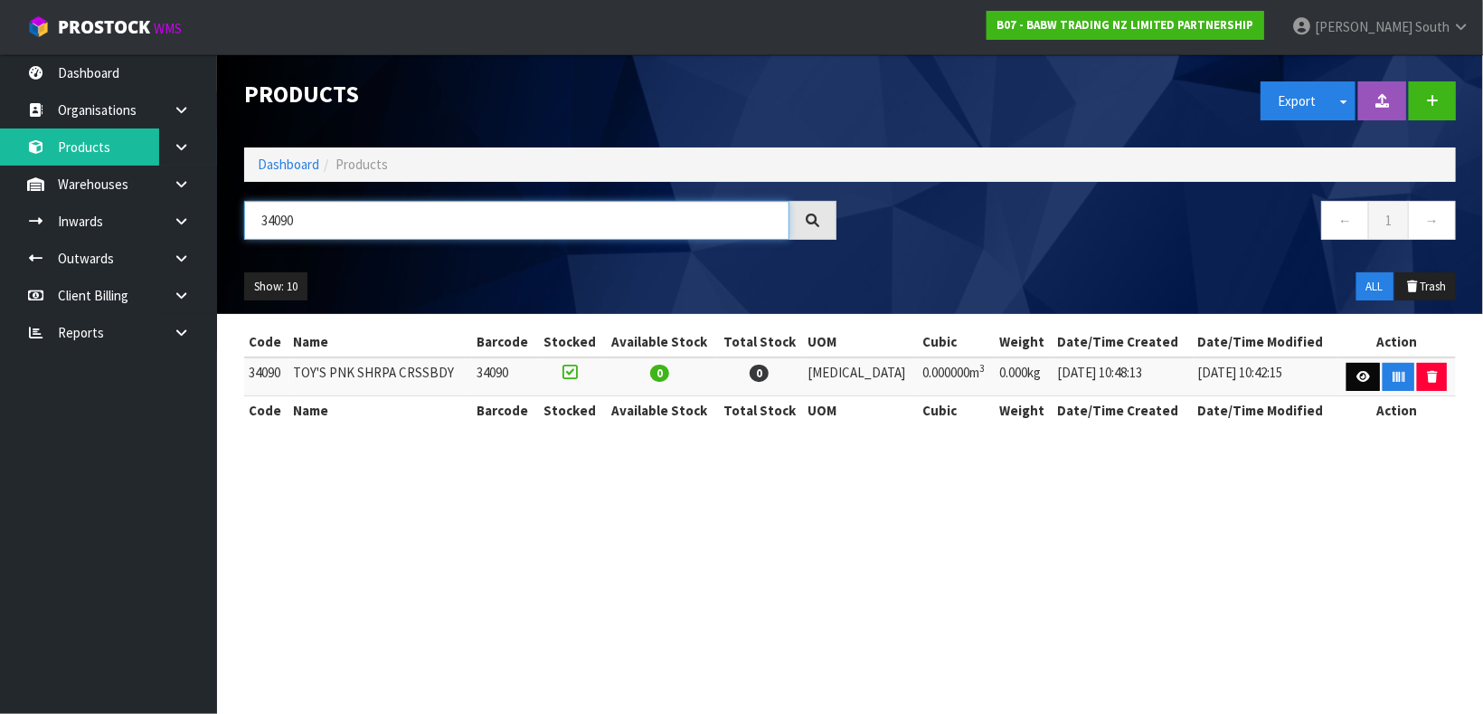
type input "34090"
click at [1347, 374] on link at bounding box center [1363, 377] width 33 height 29
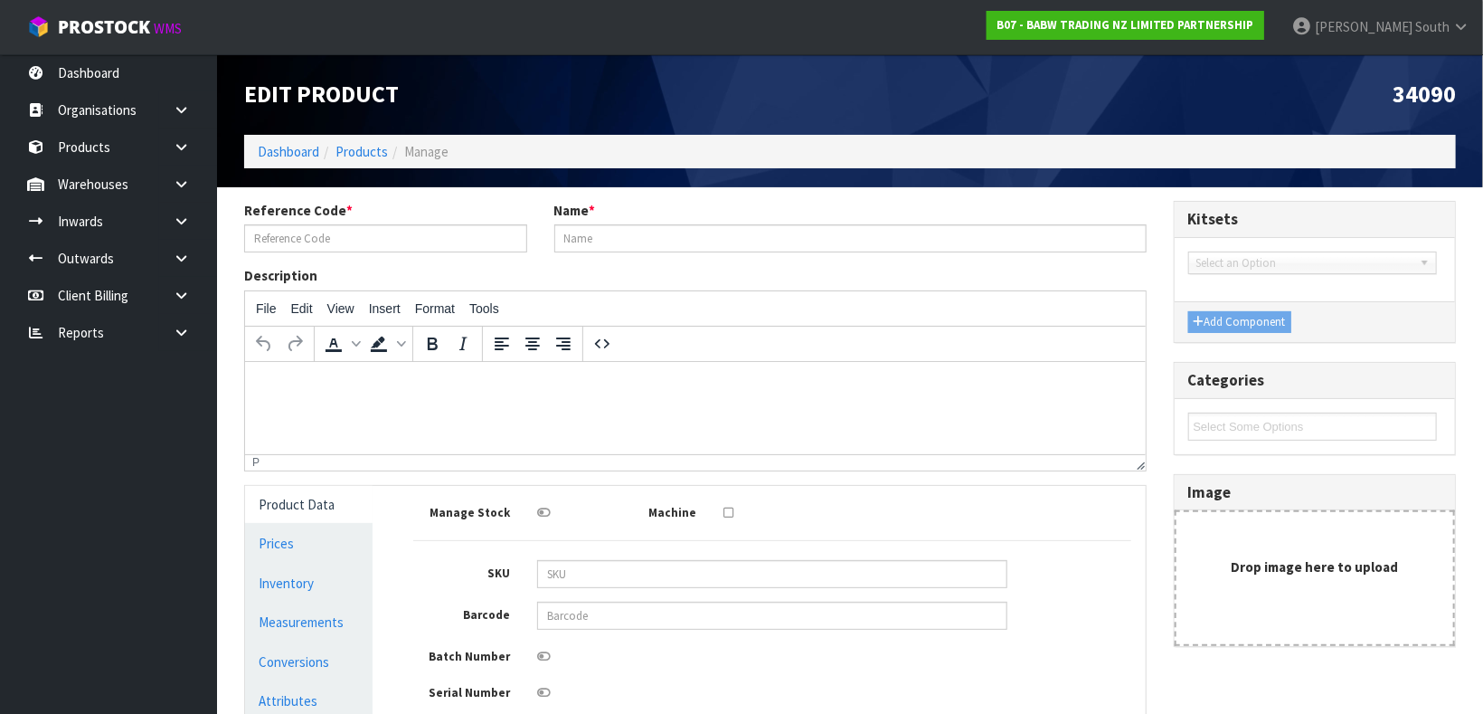
type input "34090"
type input "TOY'S PNK SHRPA CRSSBDY"
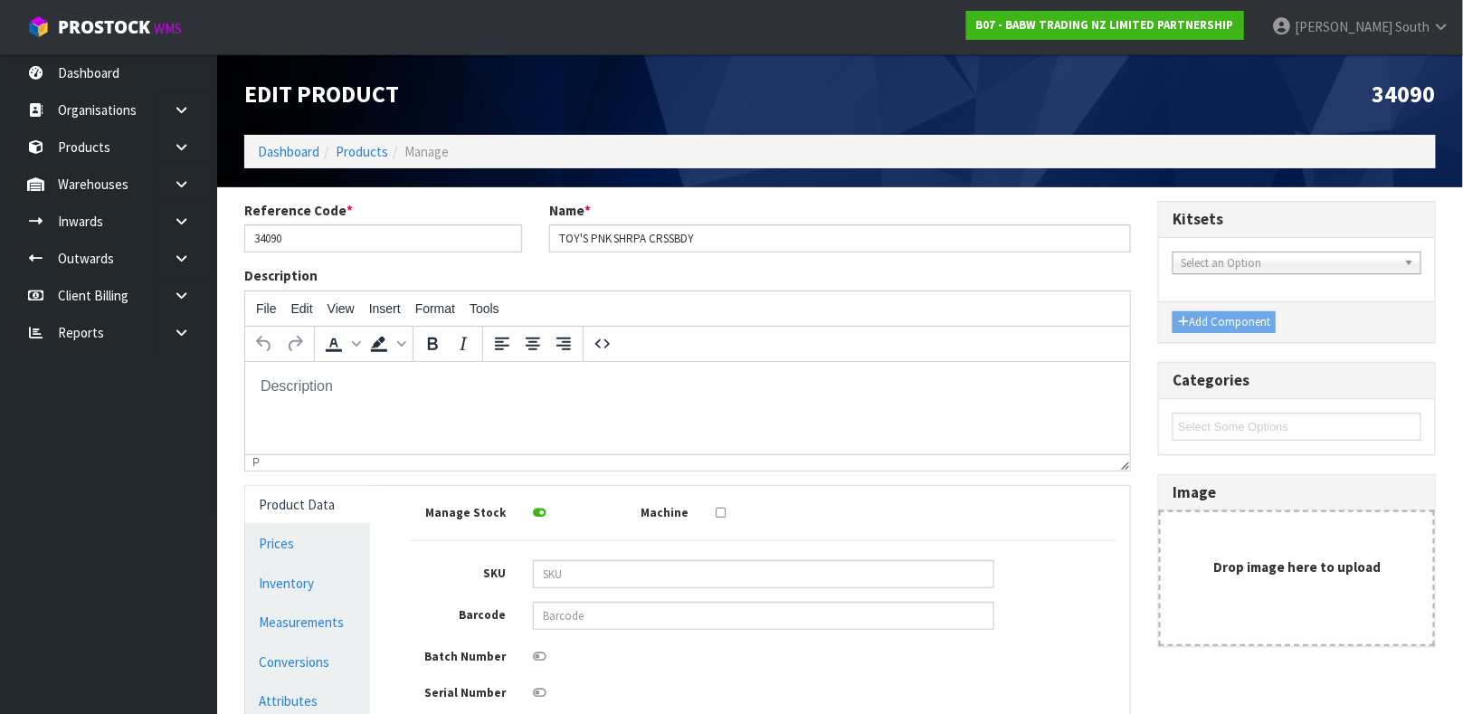
scroll to position [266, 0]
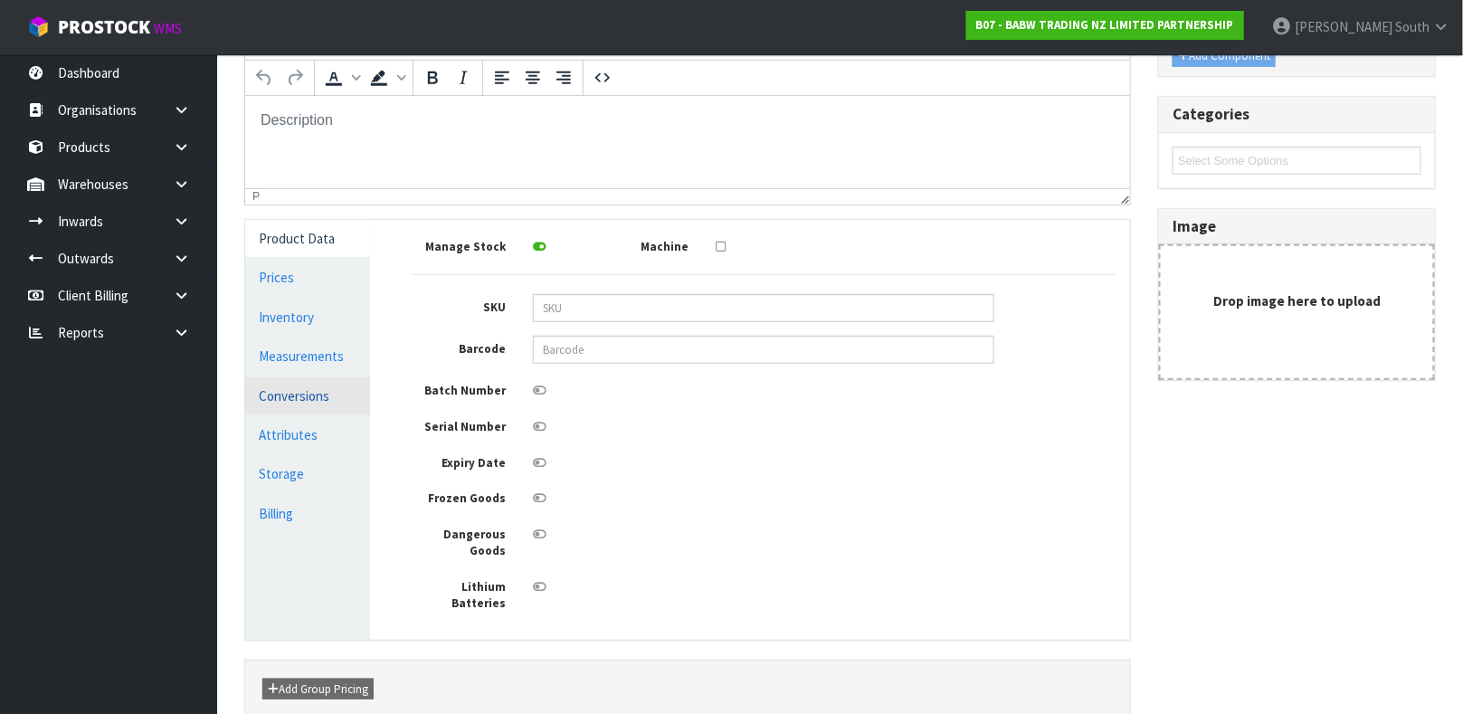
click at [291, 395] on link "Conversions" at bounding box center [307, 395] width 125 height 37
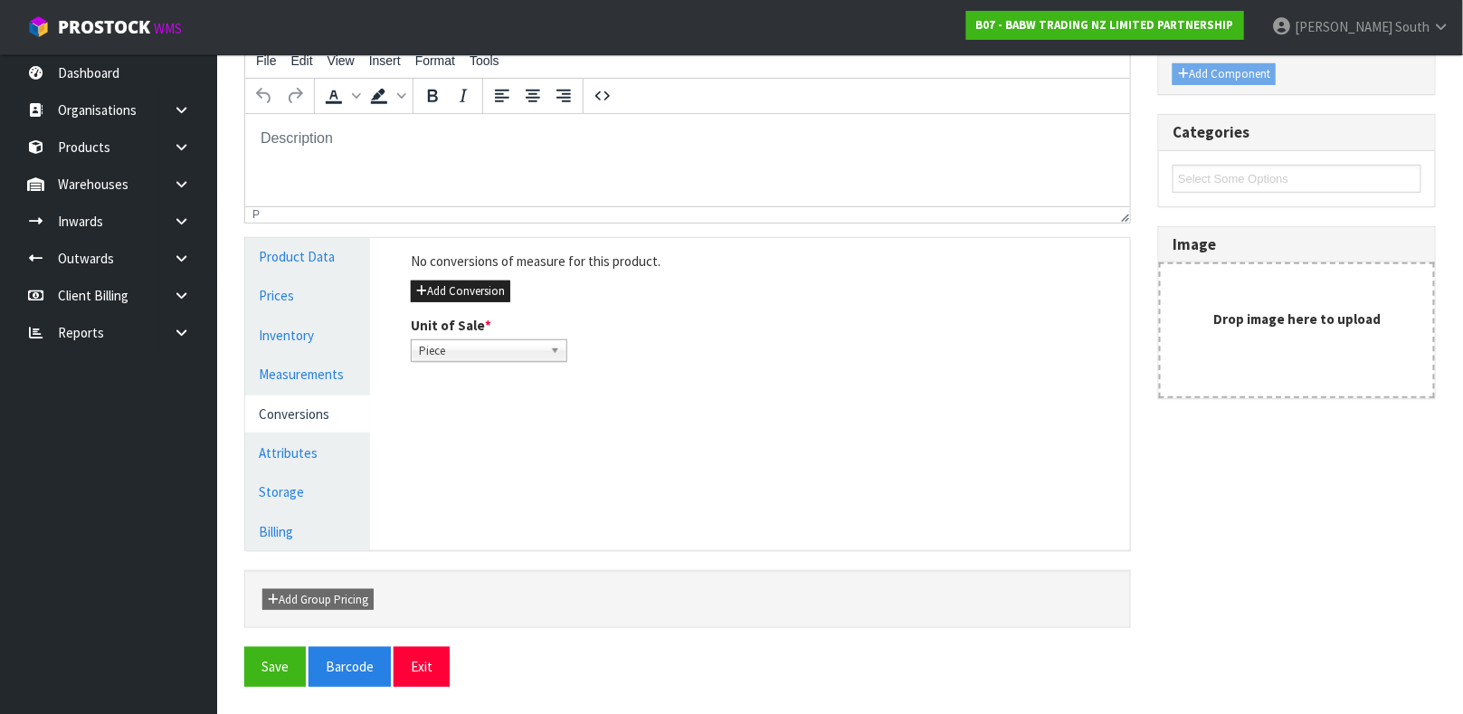
scroll to position [247, 0]
click at [441, 284] on button "Add Conversion" at bounding box center [460, 292] width 99 height 22
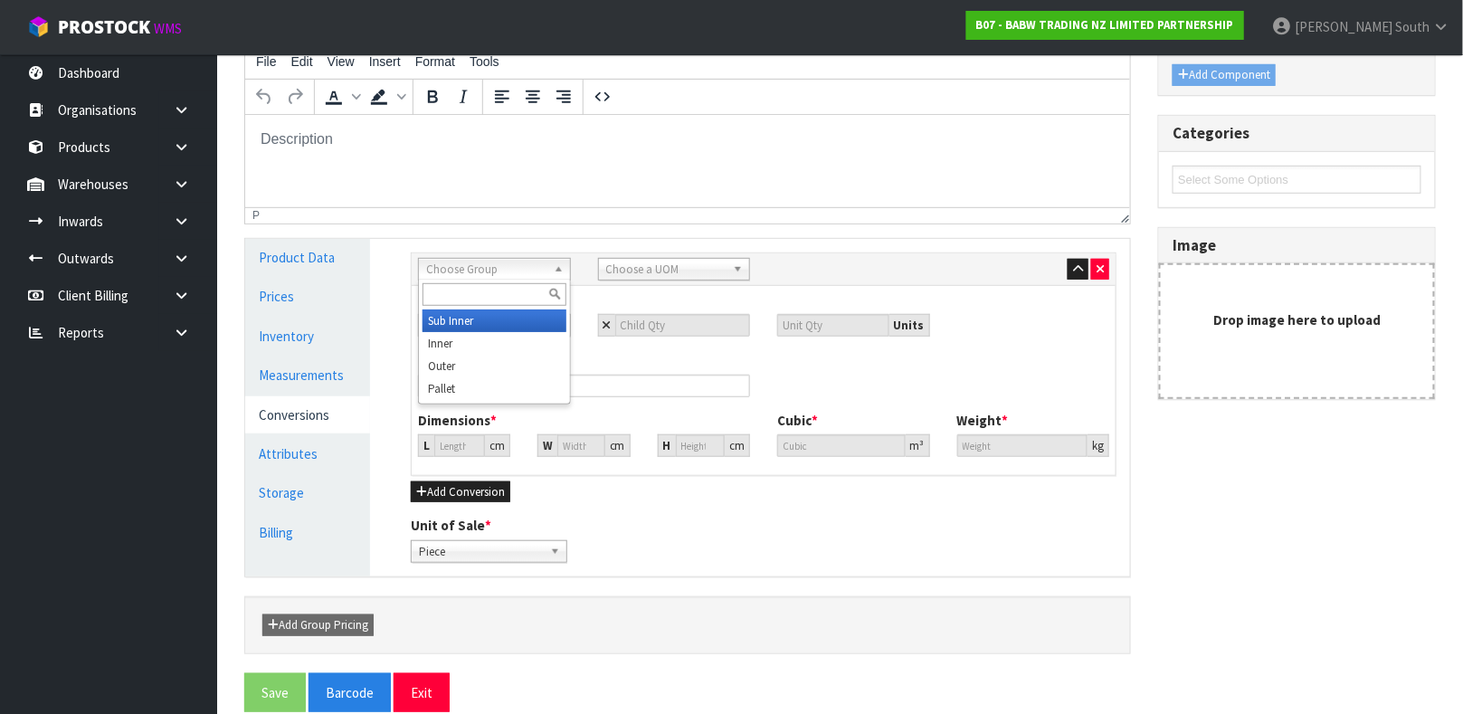
click at [493, 266] on span "Choose Group" at bounding box center [486, 270] width 120 height 22
click at [477, 355] on li "Outer" at bounding box center [494, 366] width 144 height 23
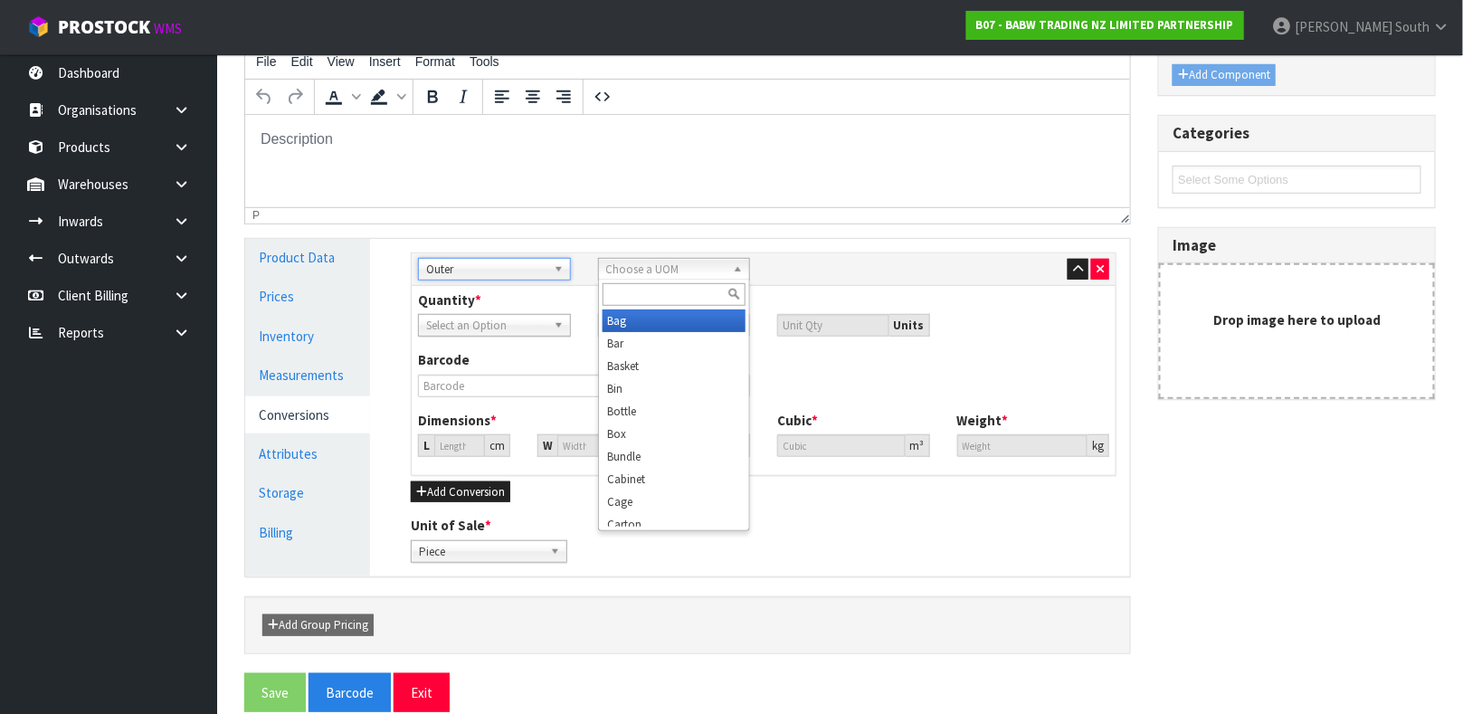
click at [616, 263] on span "Choose a UOM" at bounding box center [666, 270] width 120 height 22
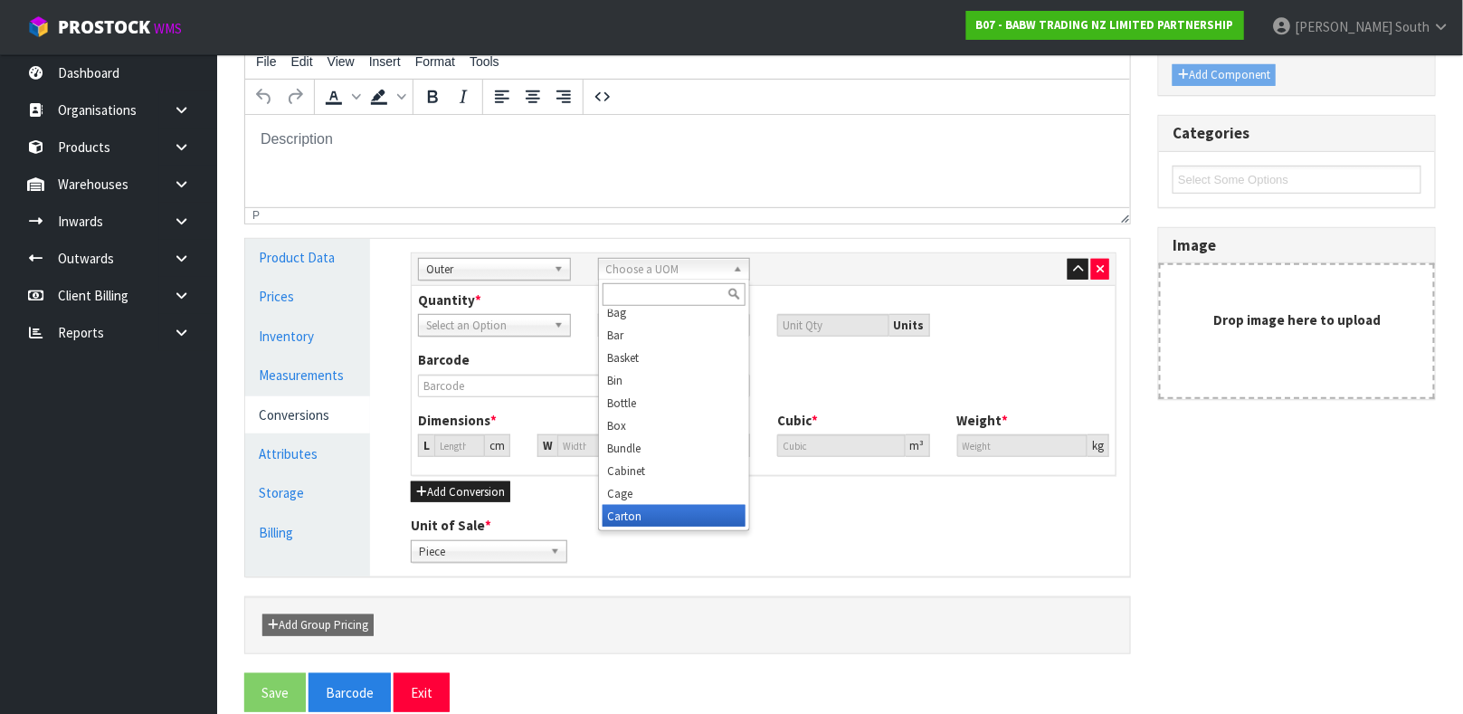
click at [638, 512] on li "Carton" at bounding box center [674, 516] width 144 height 23
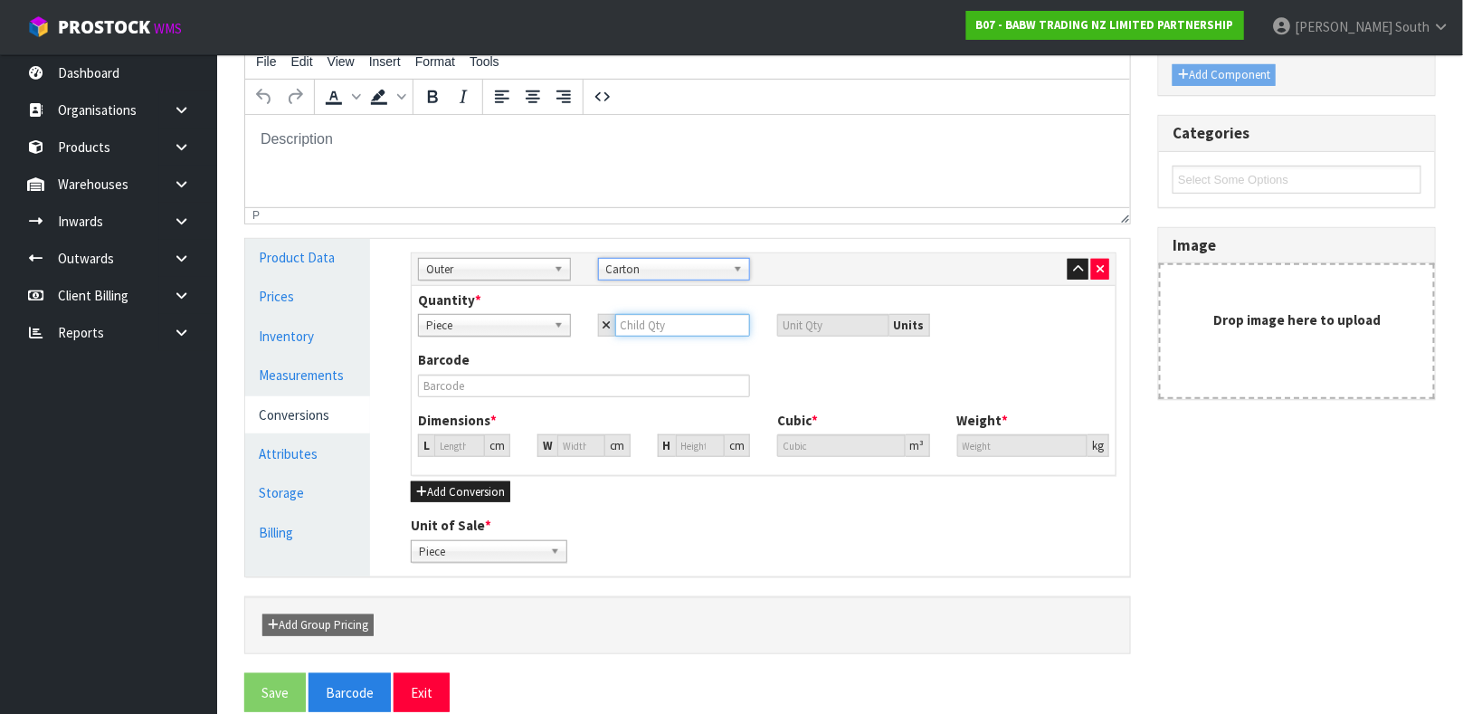
click at [680, 315] on input "number" at bounding box center [683, 325] width 136 height 23
type input "1"
type input "12"
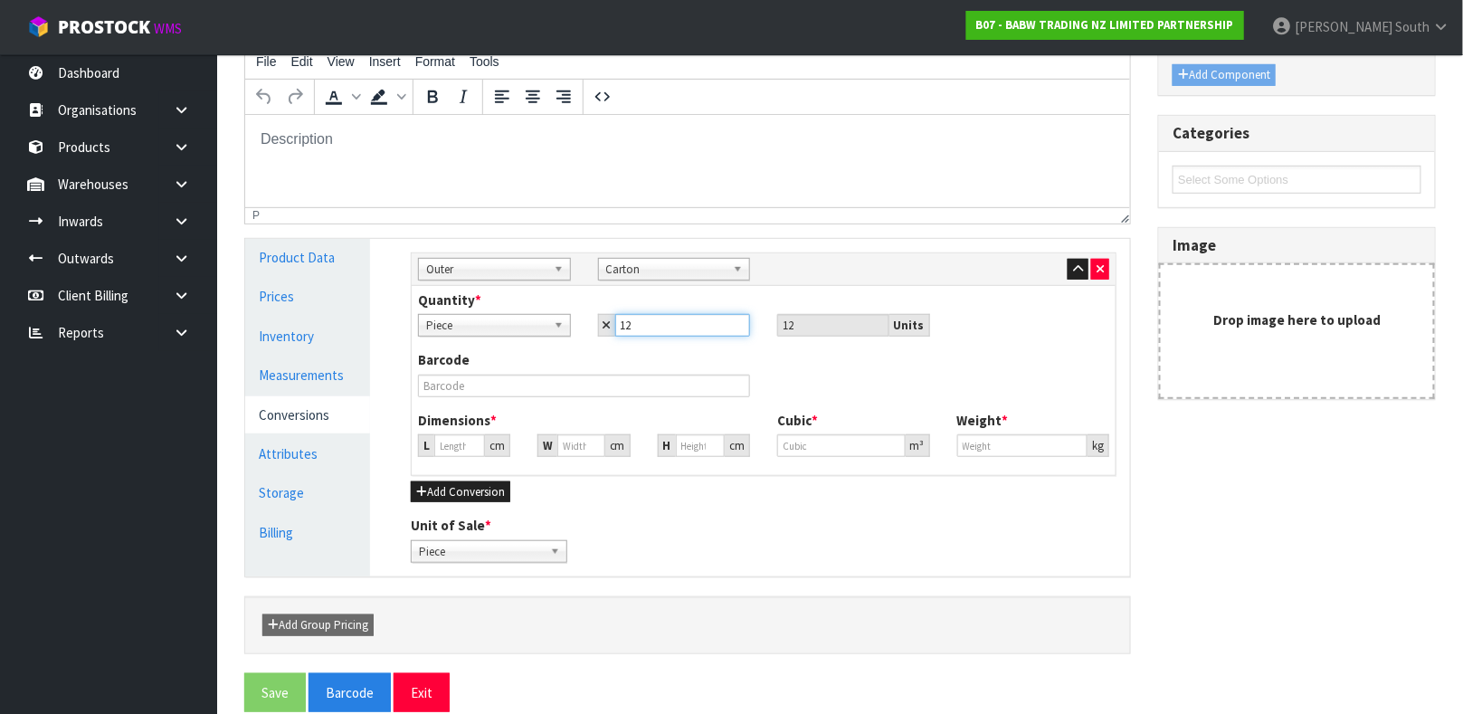
type input "12"
type input "0"
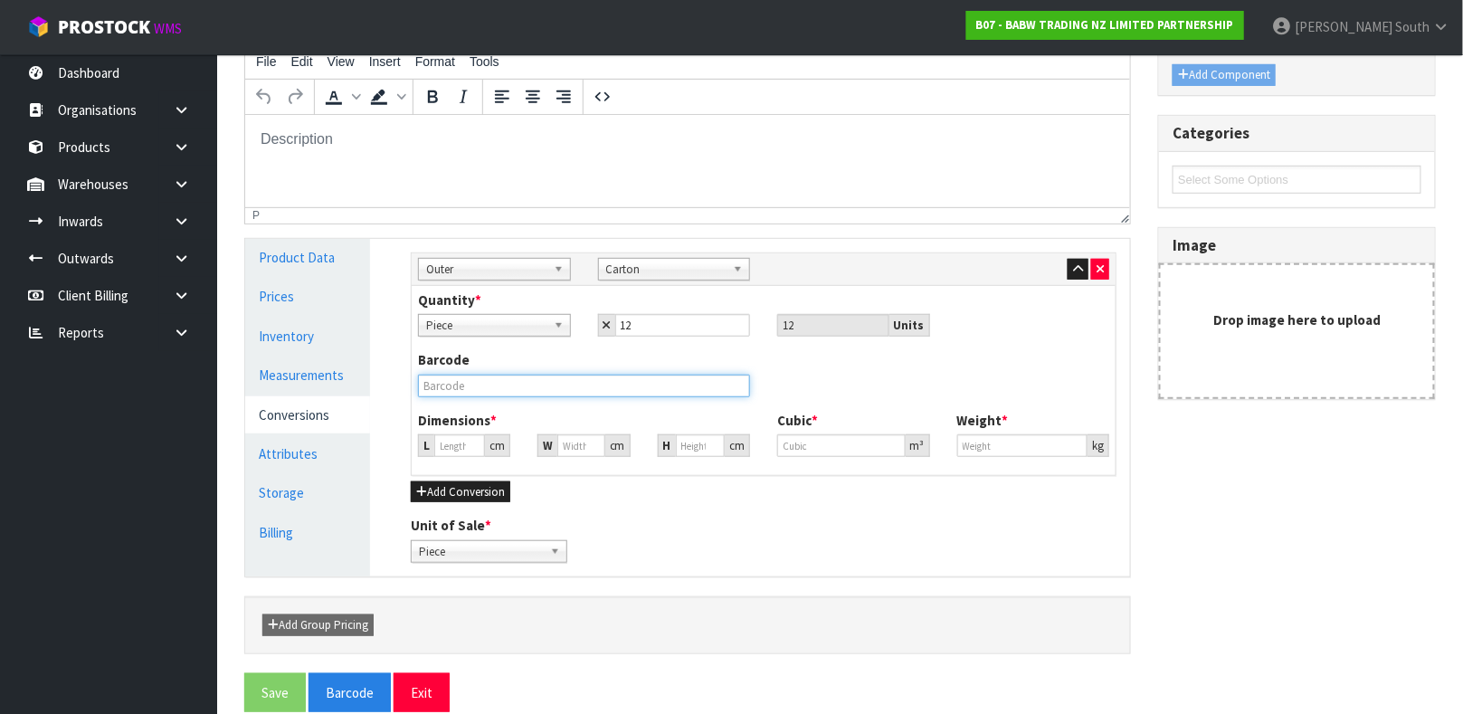
type input "0"
click at [507, 387] on input "text" at bounding box center [584, 385] width 332 height 23
type input "000000340900002"
click at [465, 434] on input "0" at bounding box center [459, 445] width 51 height 23
type input "0.000001"
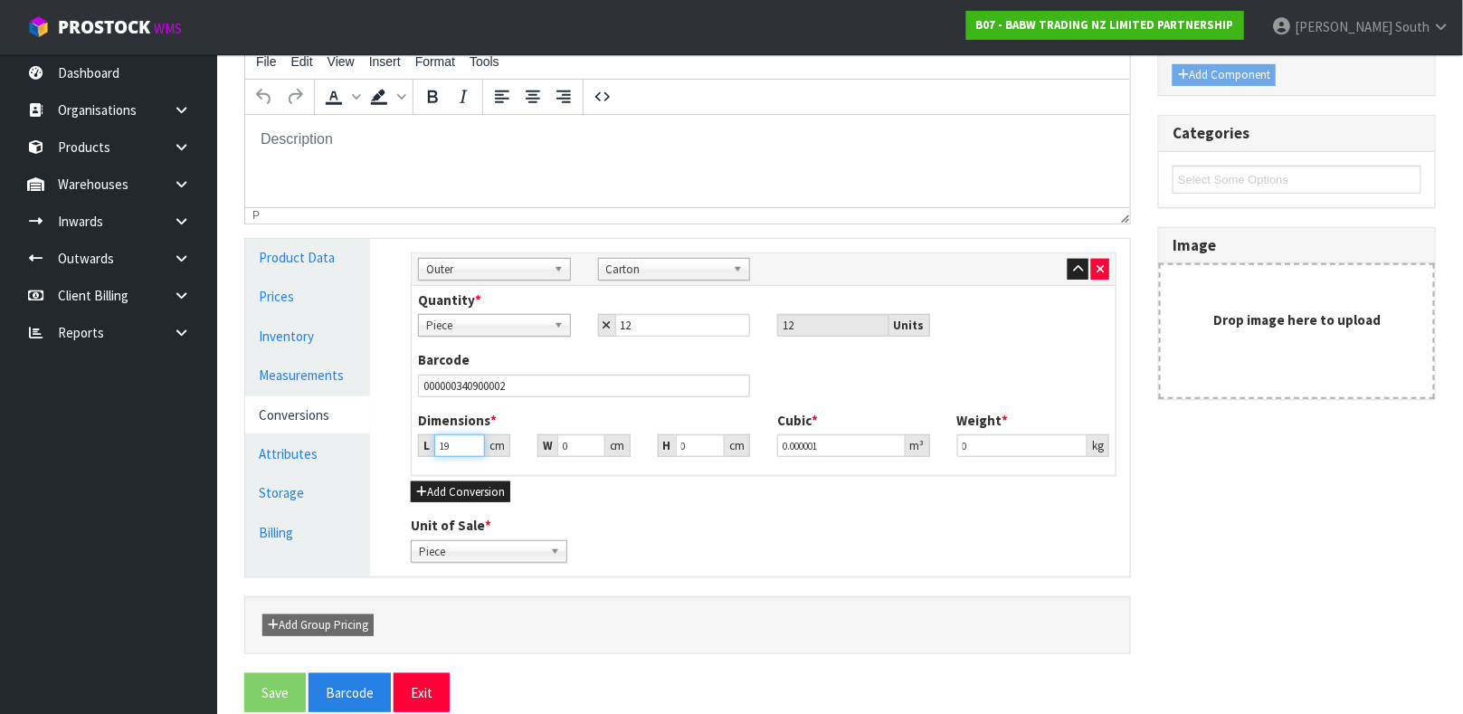
type input "19"
type input "12"
type input "1"
type input "0.000228"
type input "10"
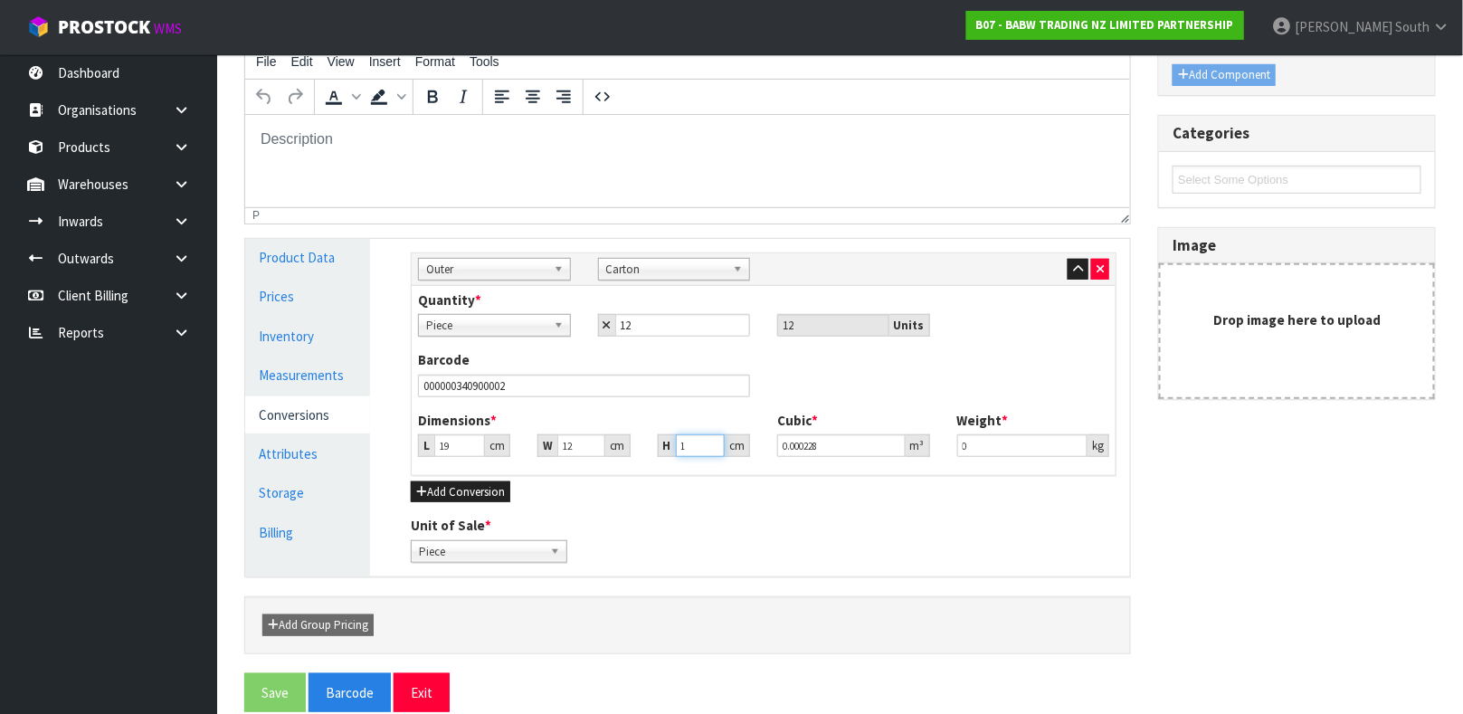
type input "0.00228"
type input "10"
type input "0.2"
click at [270, 683] on button "Save" at bounding box center [275, 692] width 62 height 39
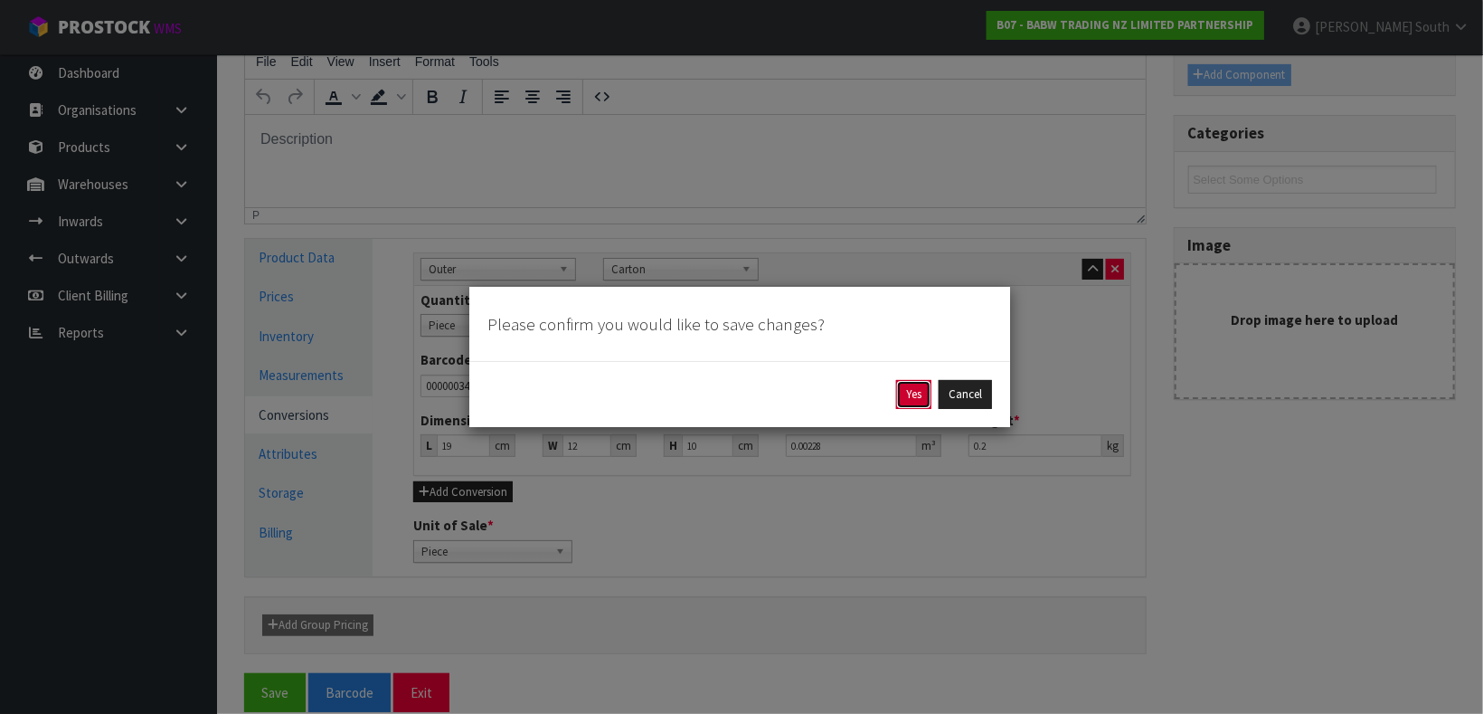
click at [896, 404] on button "Yes" at bounding box center [913, 394] width 35 height 29
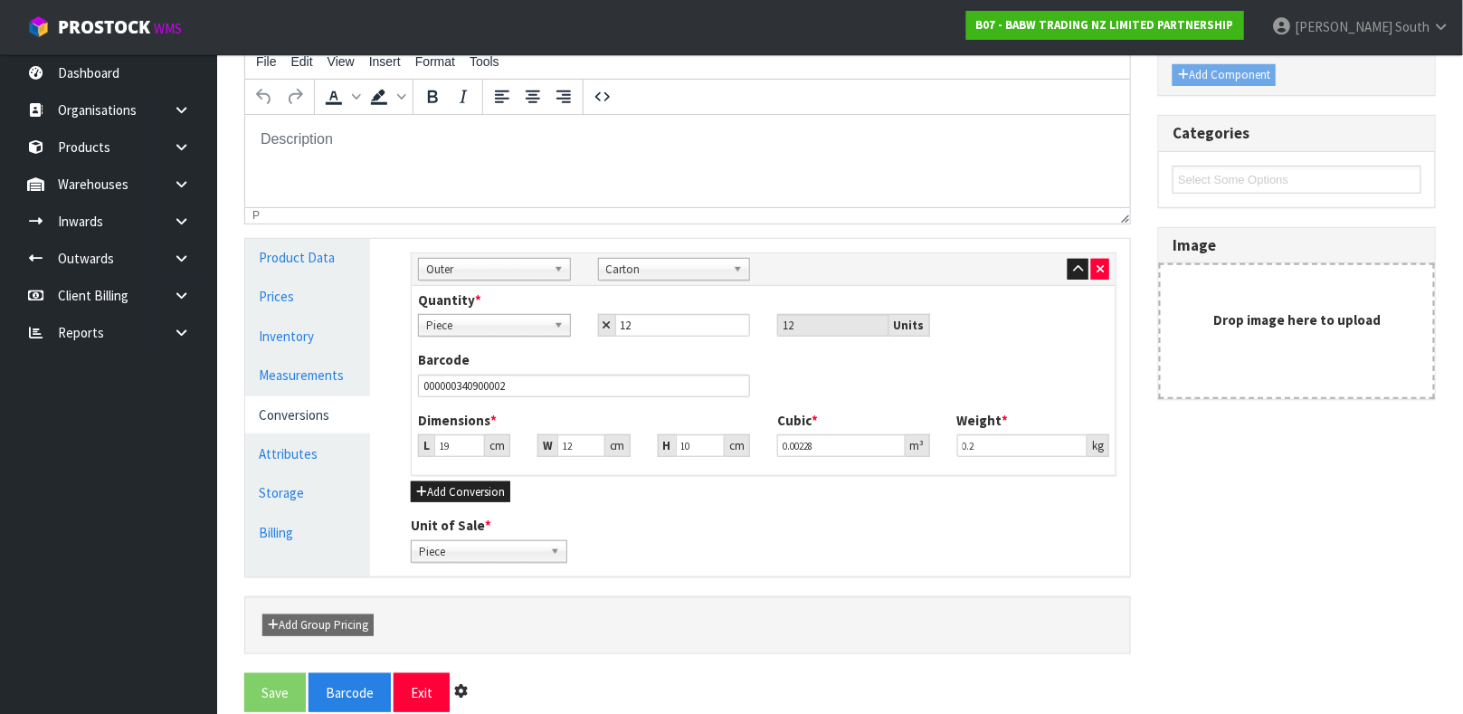
scroll to position [0, 0]
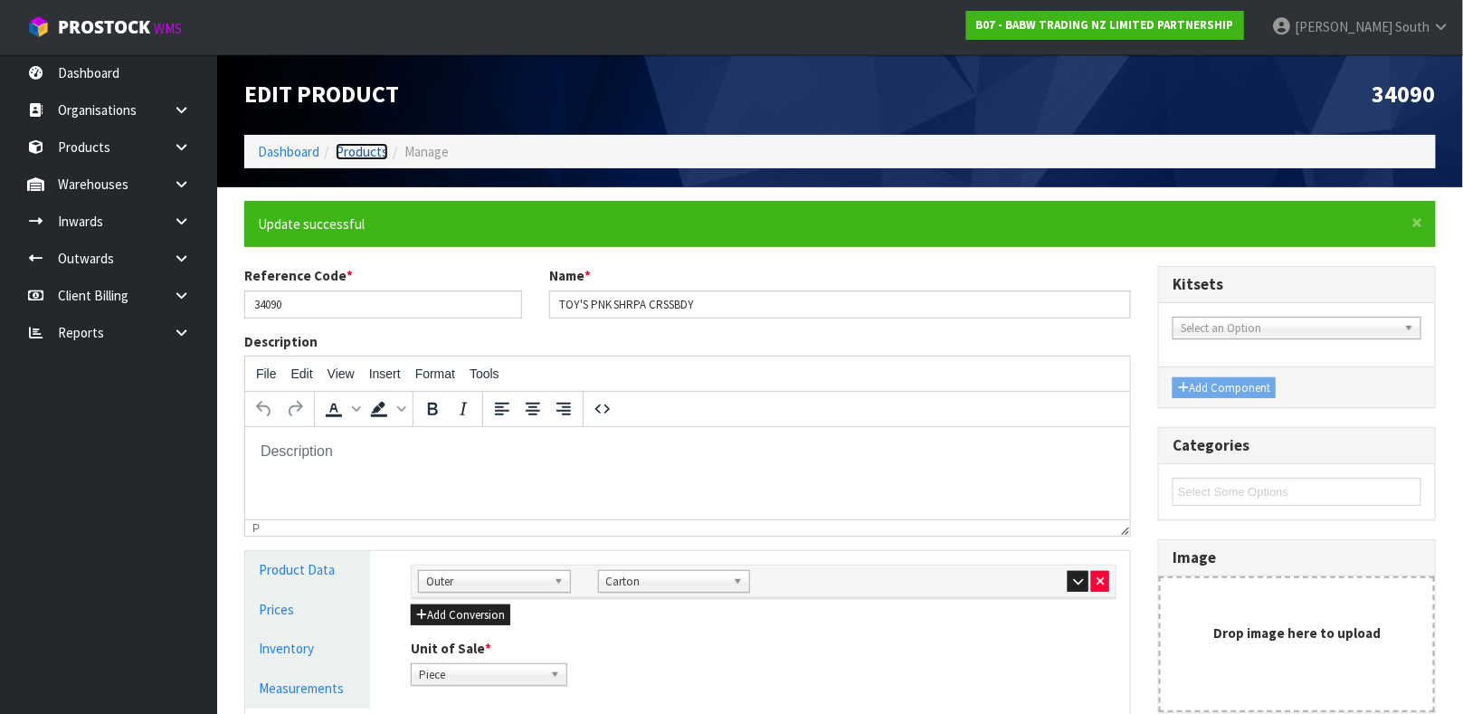
click at [351, 148] on link "Products" at bounding box center [362, 151] width 52 height 17
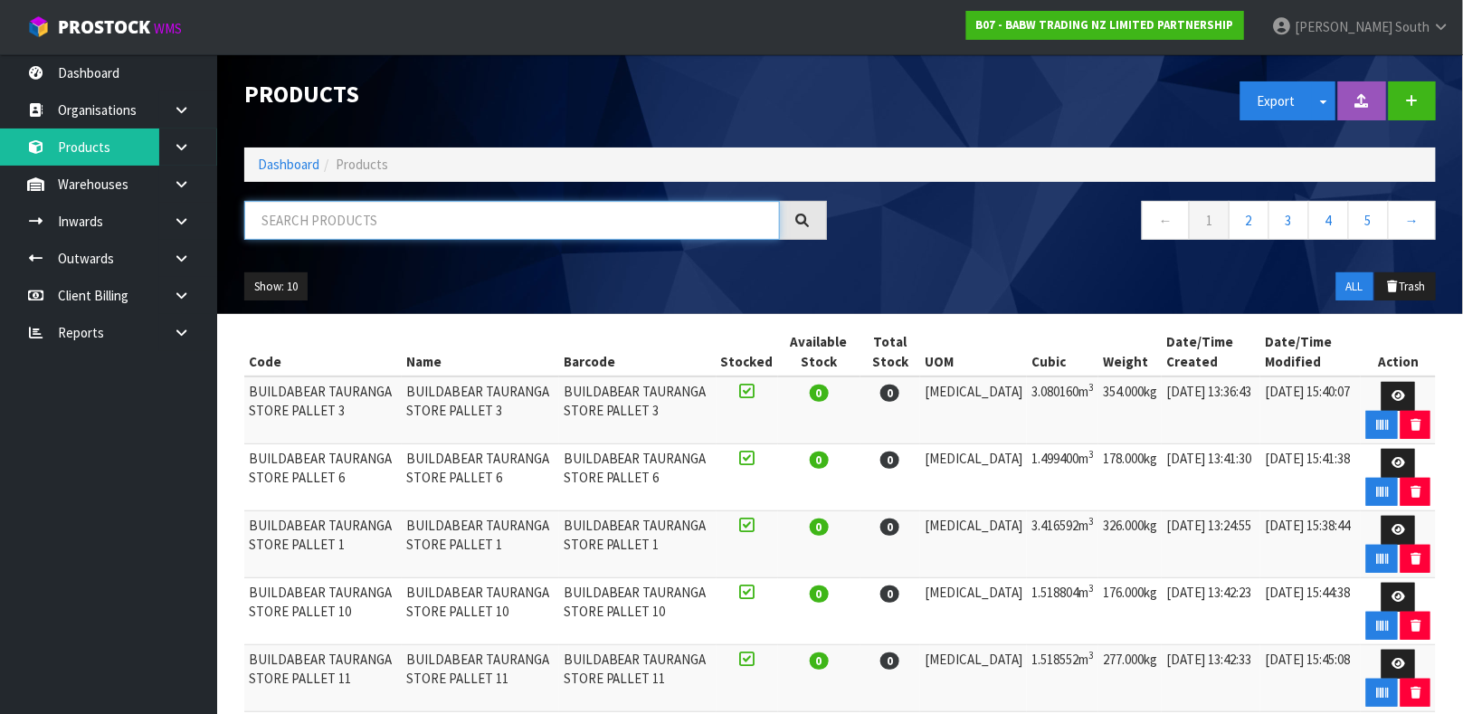
click at [366, 208] on input "text" at bounding box center [511, 220] width 535 height 39
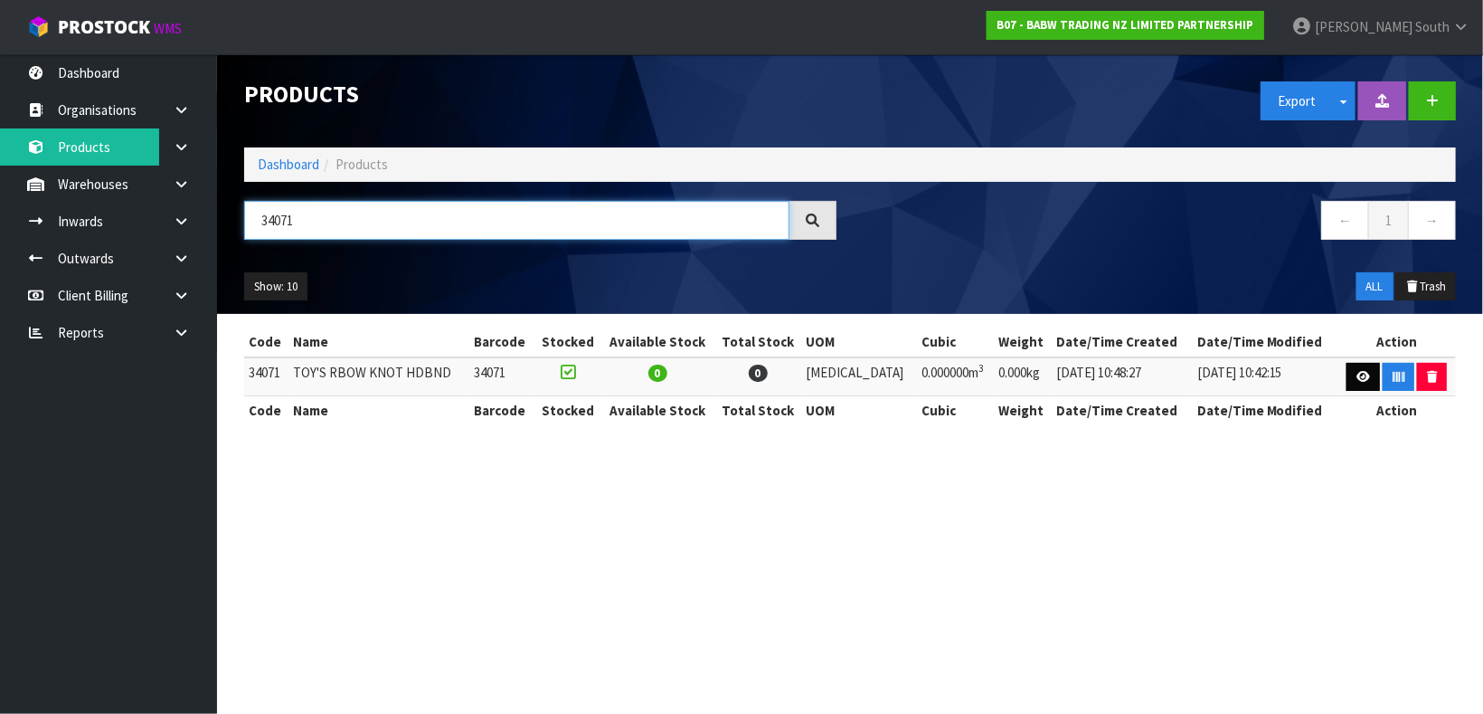
type input "34071"
click at [1347, 374] on link at bounding box center [1363, 377] width 33 height 29
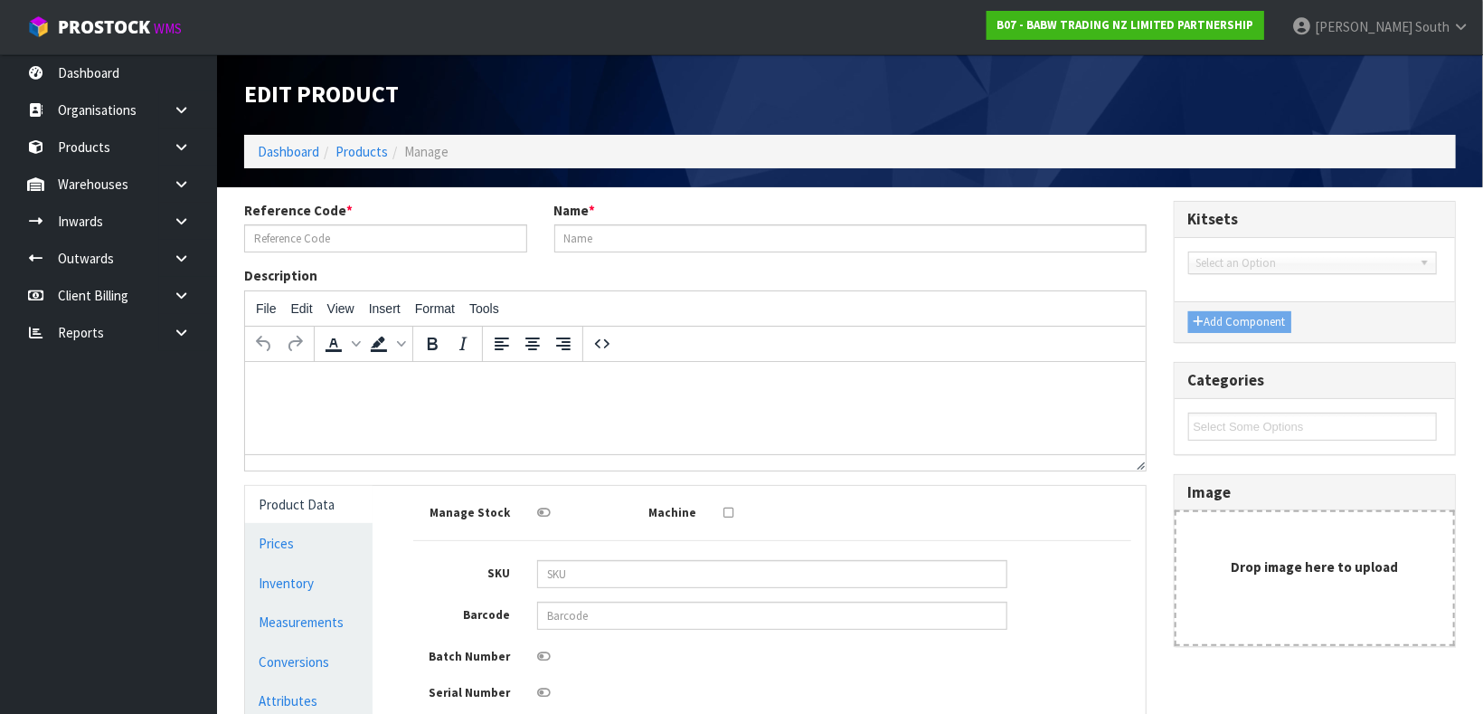
type input "34071"
type input "TOY'S RBOW KNOT HDBND"
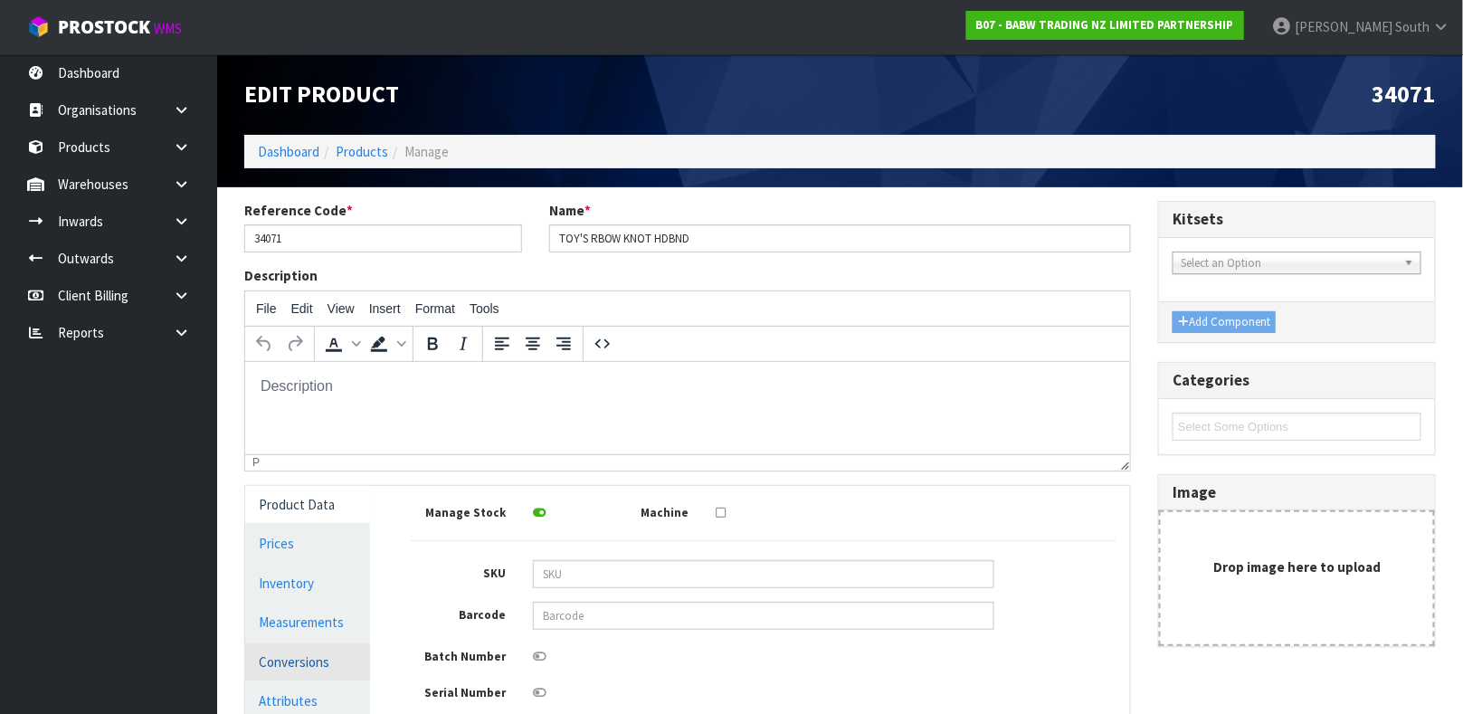
click at [305, 648] on link "Conversions" at bounding box center [307, 661] width 125 height 37
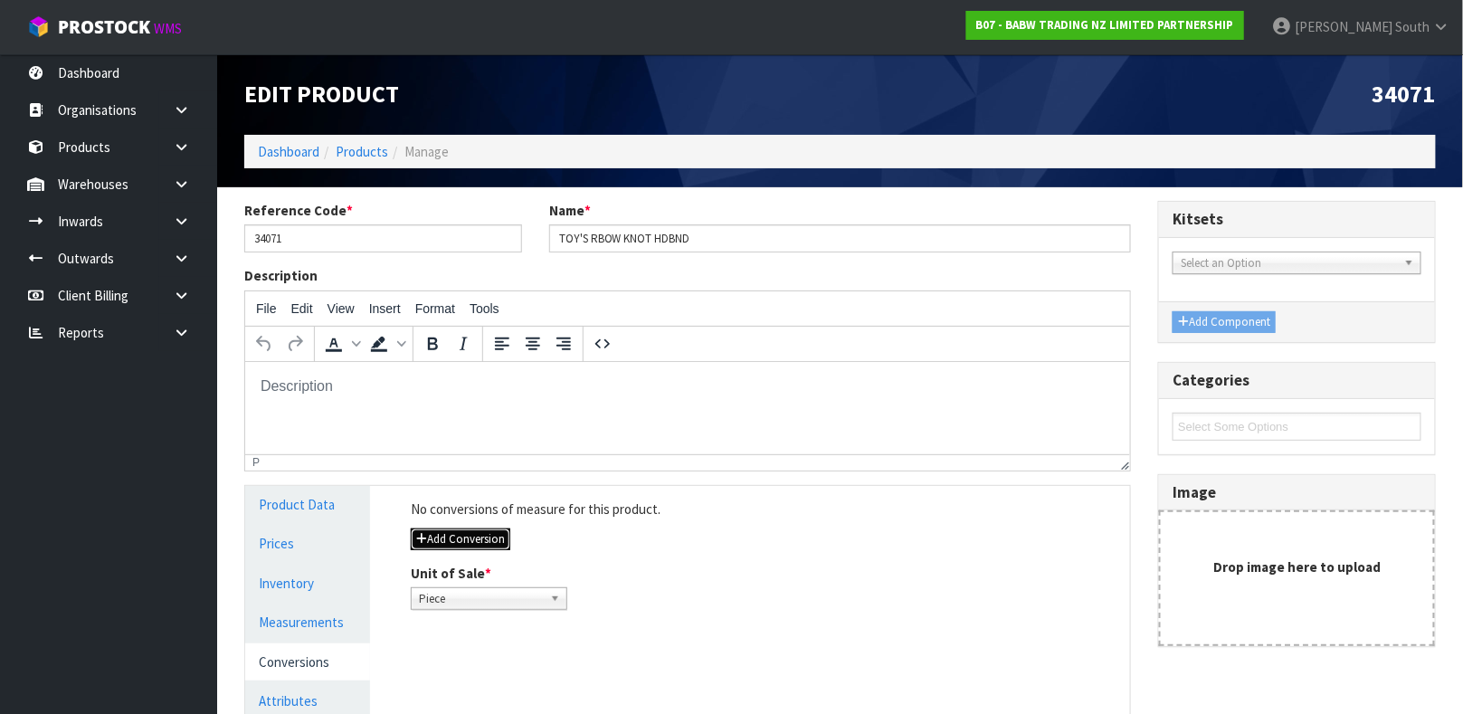
click at [476, 537] on button "Add Conversion" at bounding box center [460, 539] width 99 height 22
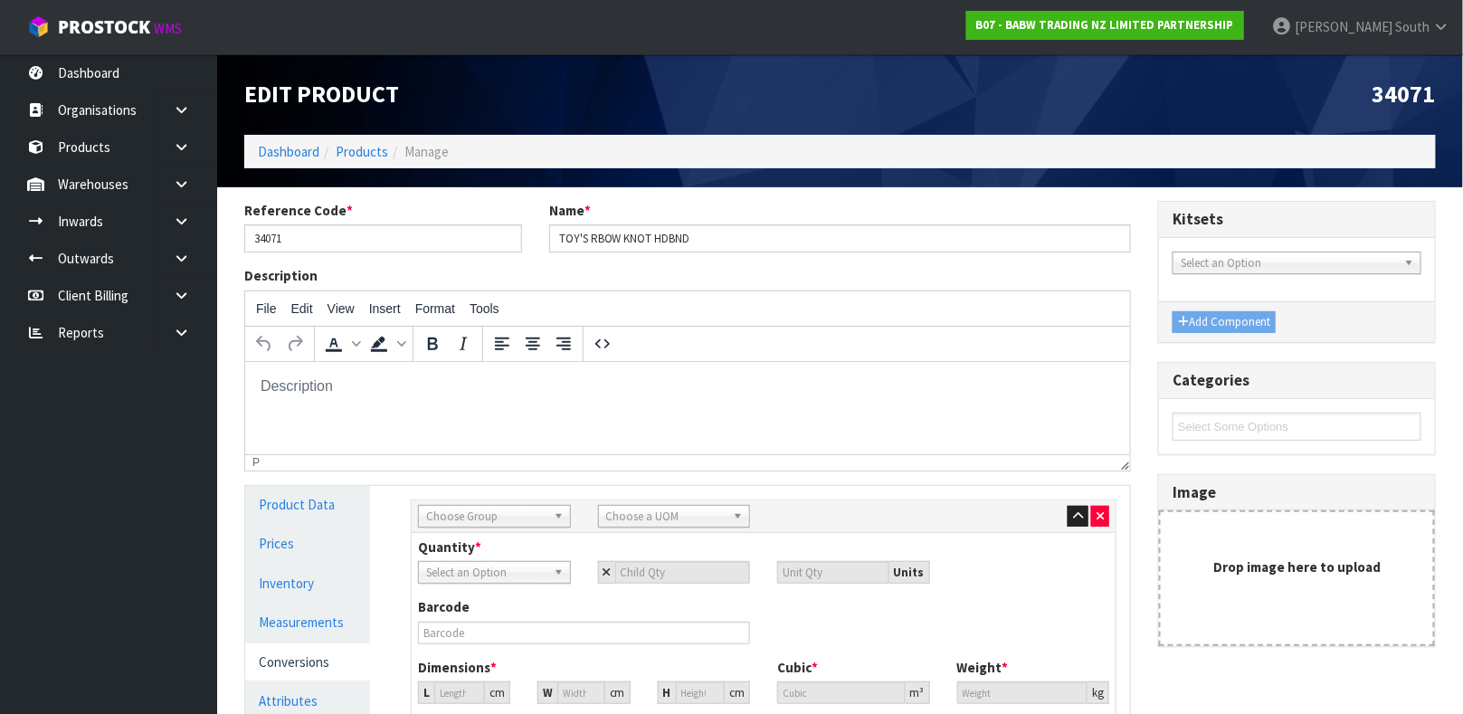
scroll to position [272, 0]
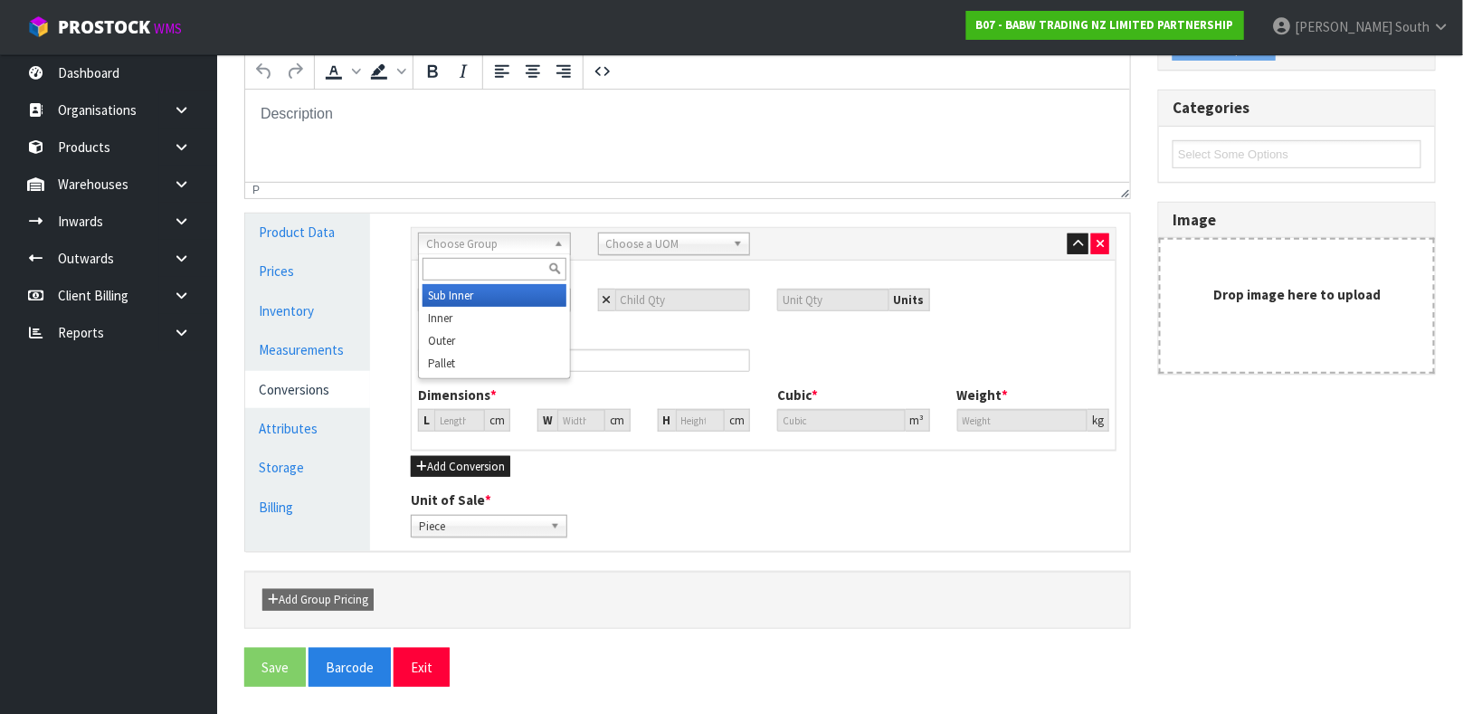
click at [531, 246] on span "Choose Group" at bounding box center [486, 244] width 120 height 22
click at [522, 332] on li "Outer" at bounding box center [494, 340] width 144 height 23
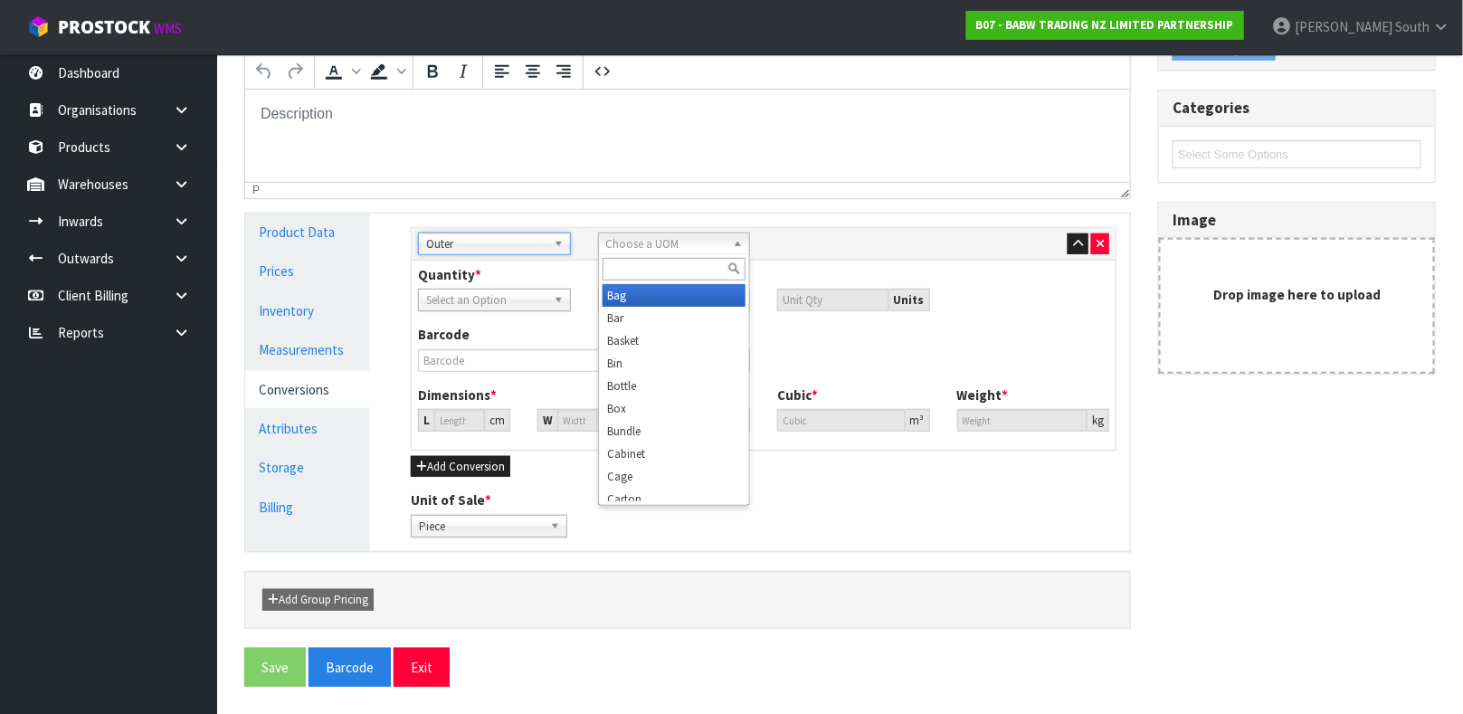
click at [683, 232] on link "Choose a UOM" at bounding box center [674, 243] width 153 height 23
type input "CART"
click at [692, 293] on li "Cart on" at bounding box center [674, 295] width 144 height 23
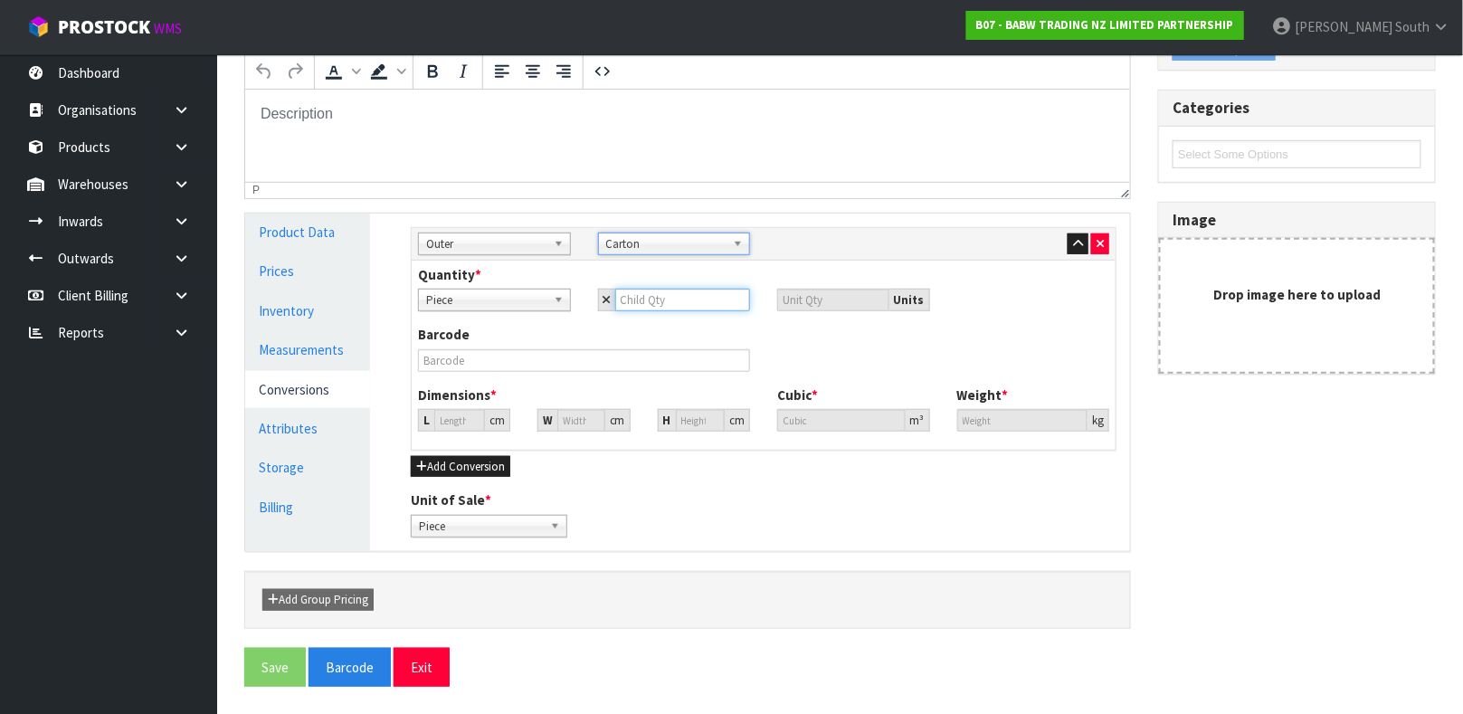
click at [679, 305] on input "number" at bounding box center [683, 300] width 136 height 23
type input "1"
type input "12"
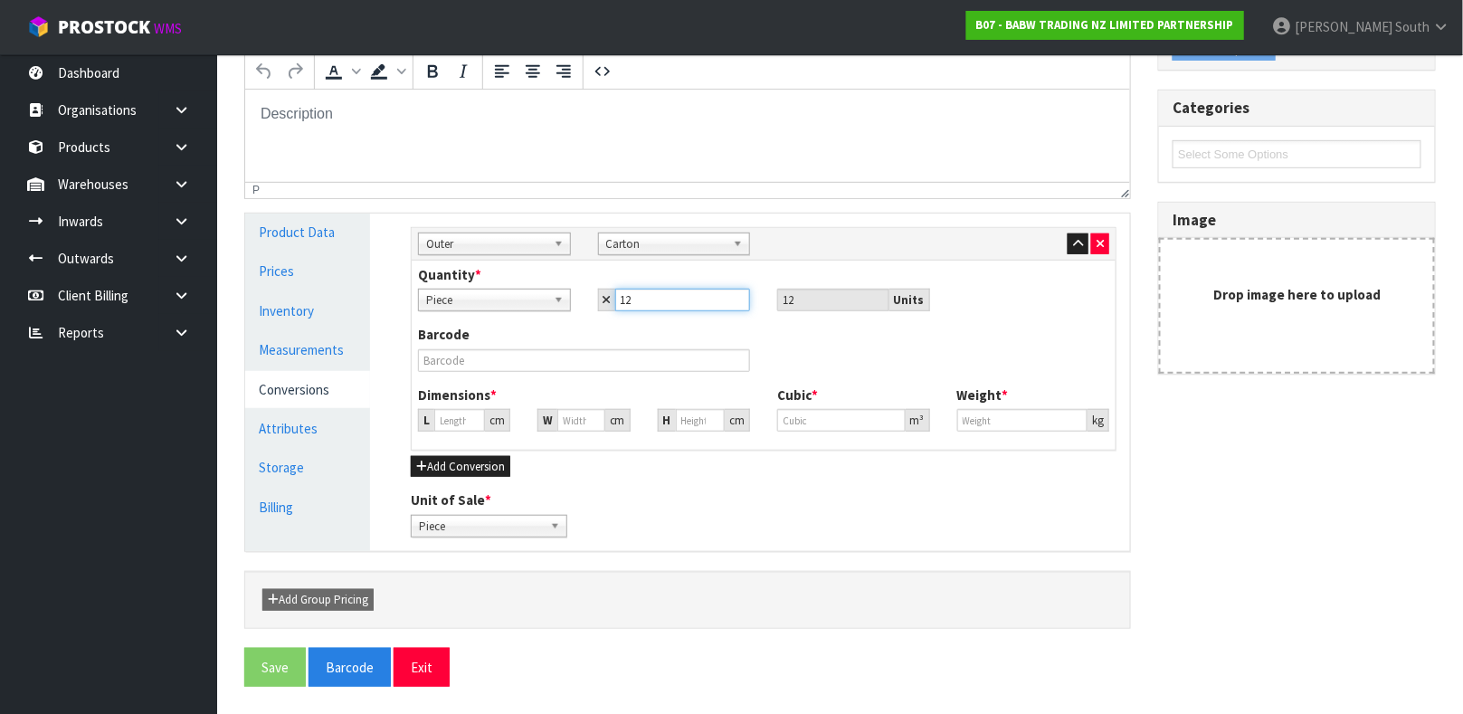
type input "12"
type input "0"
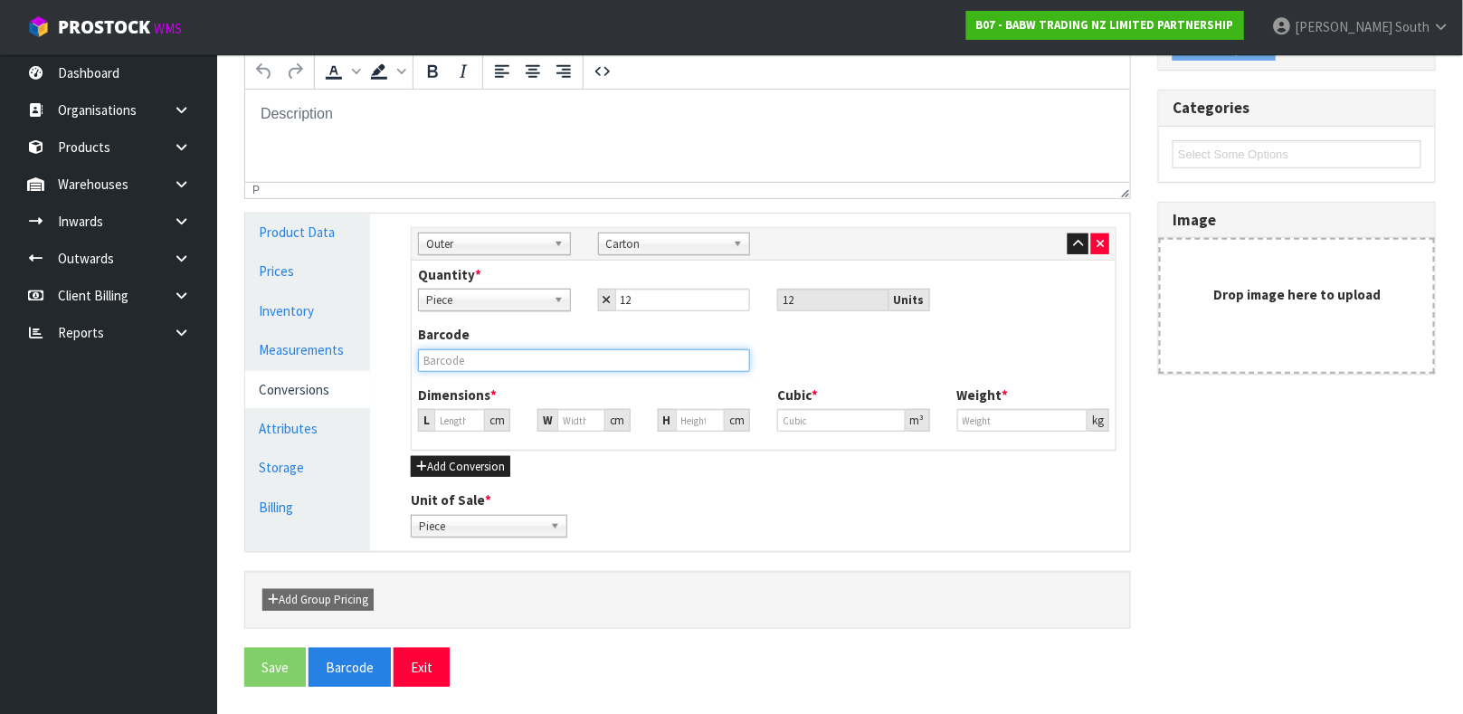
type input "0"
click at [591, 357] on input "text" at bounding box center [584, 360] width 332 height 23
type input "0000000340710020"
click at [455, 421] on input "0" at bounding box center [459, 420] width 51 height 23
type input "0.000001"
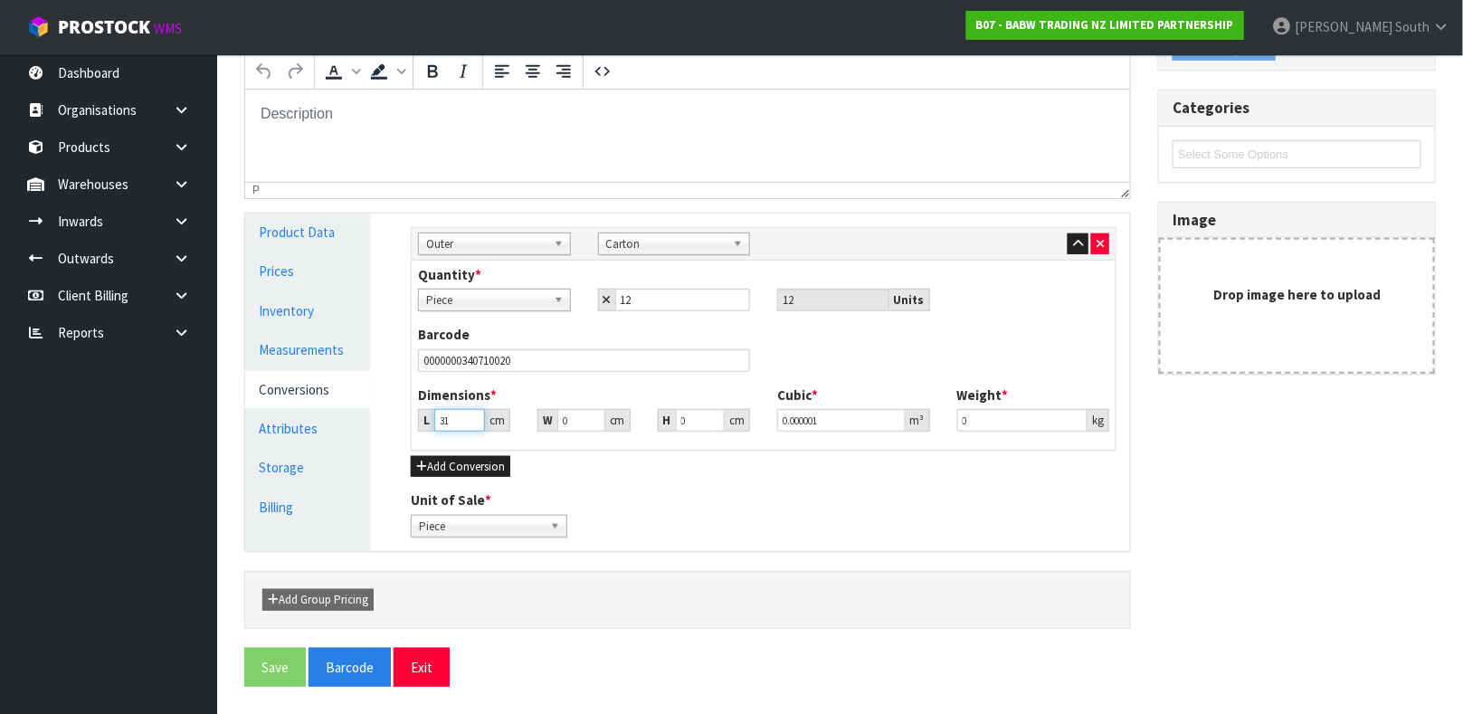
type input "31"
type input "11"
type input "8"
type input "0.002728"
type input "8"
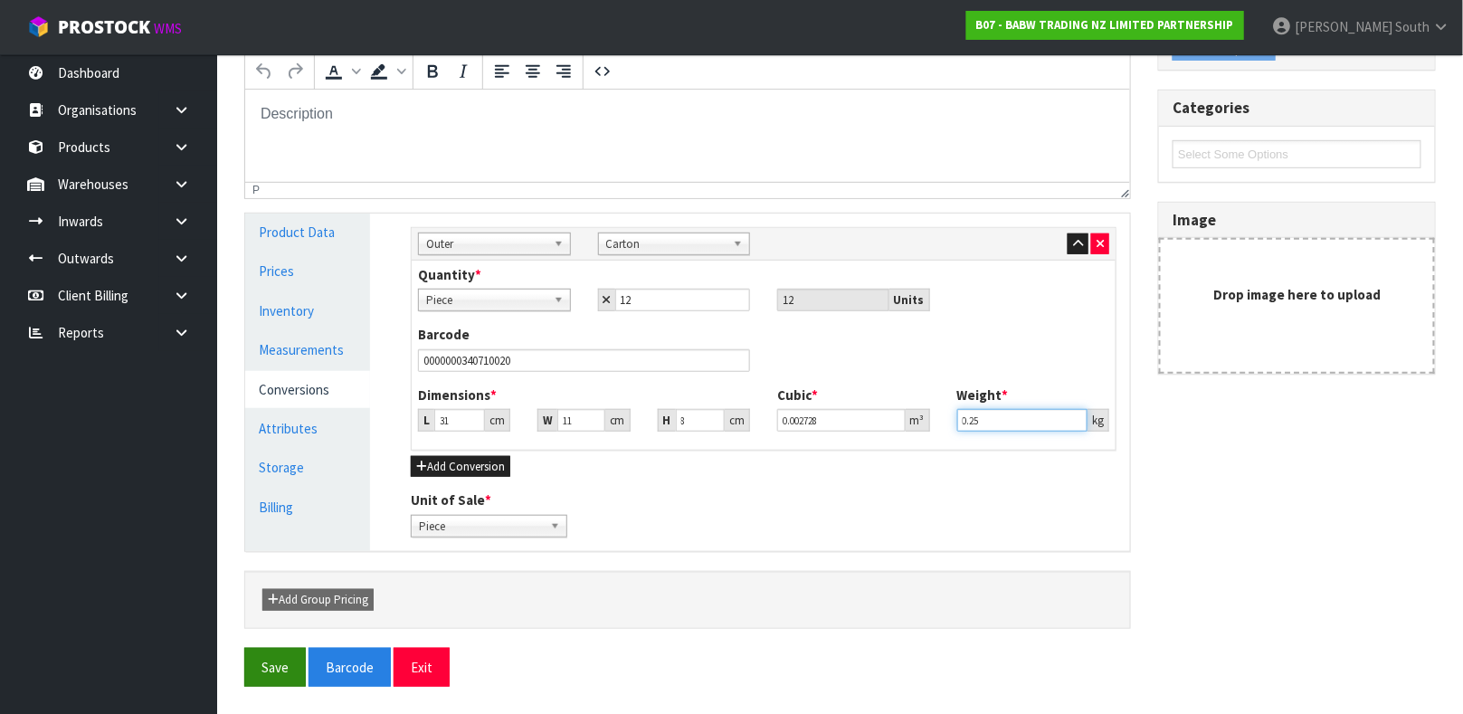
type input "0.25"
click at [270, 657] on button "Save" at bounding box center [275, 667] width 62 height 39
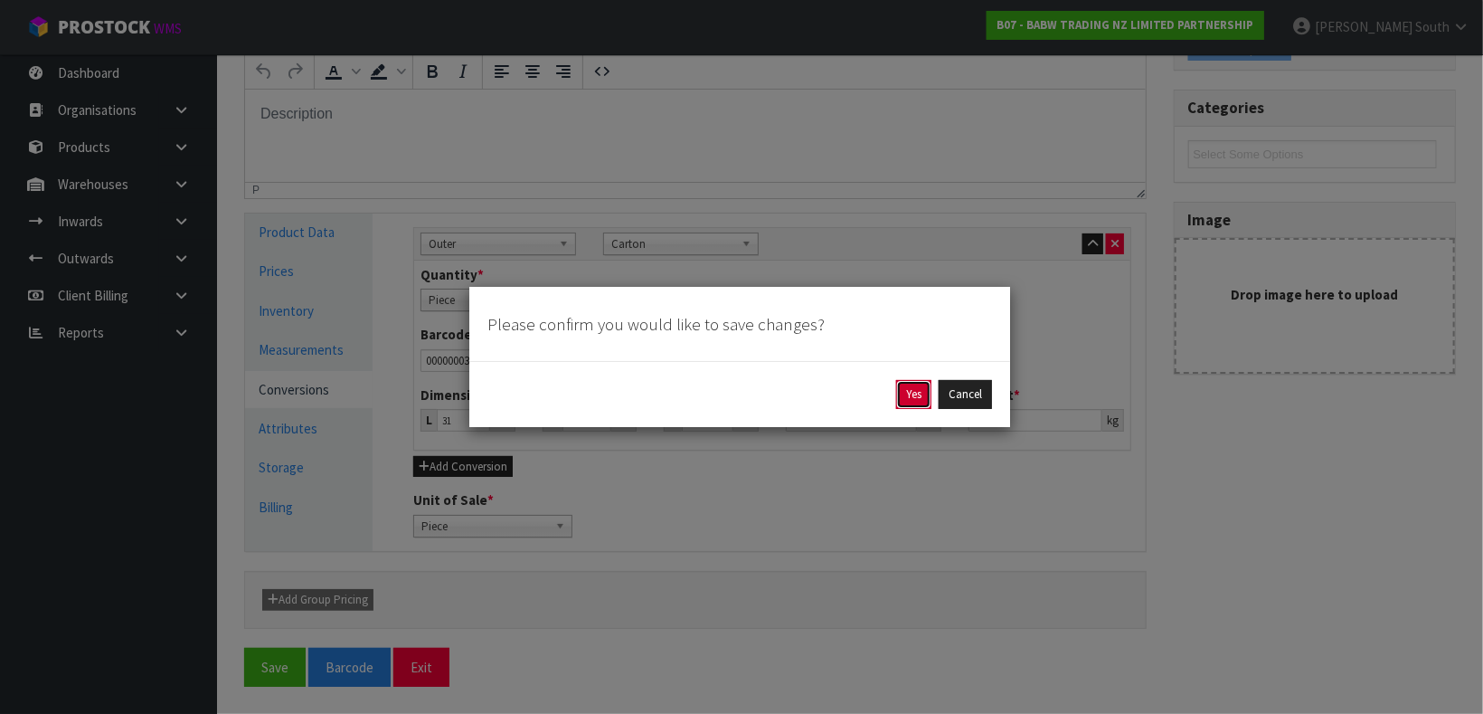
click at [919, 386] on button "Yes" at bounding box center [913, 394] width 35 height 29
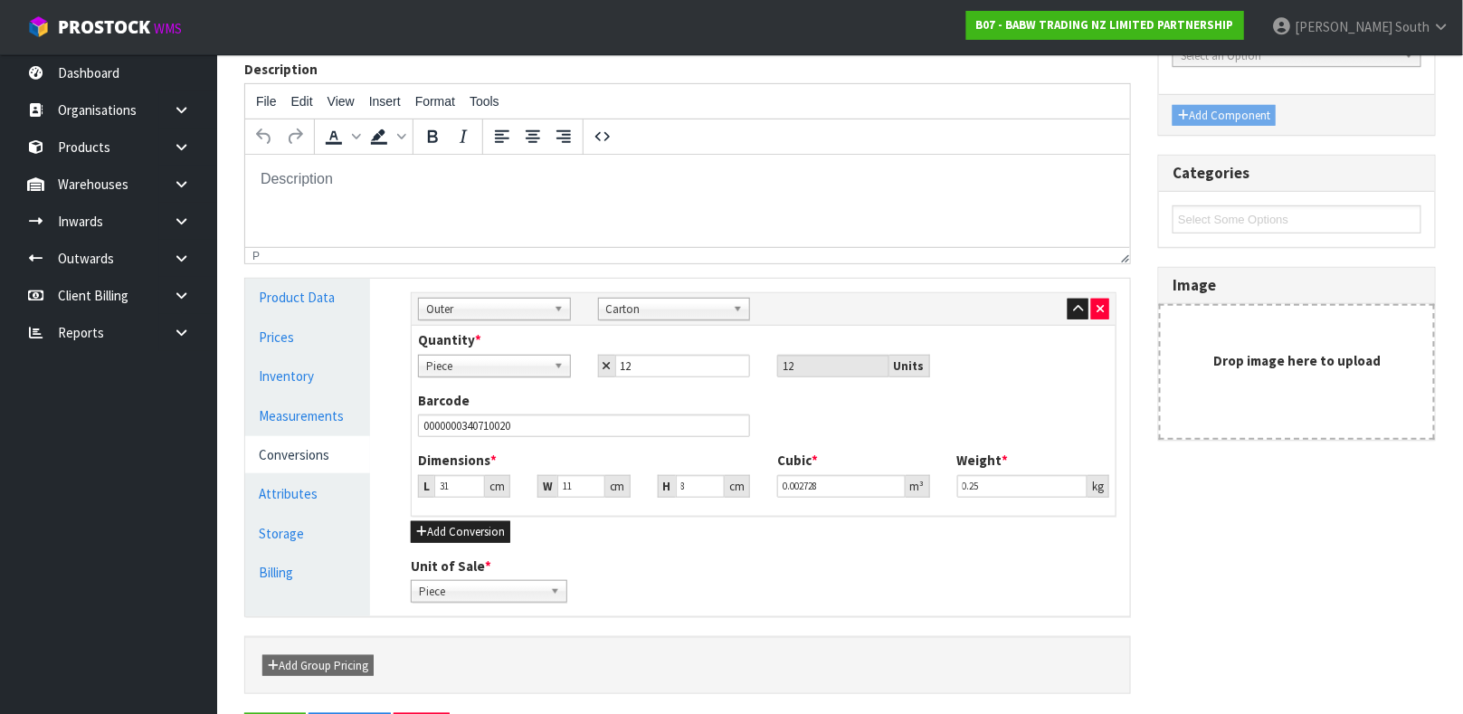
scroll to position [0, 0]
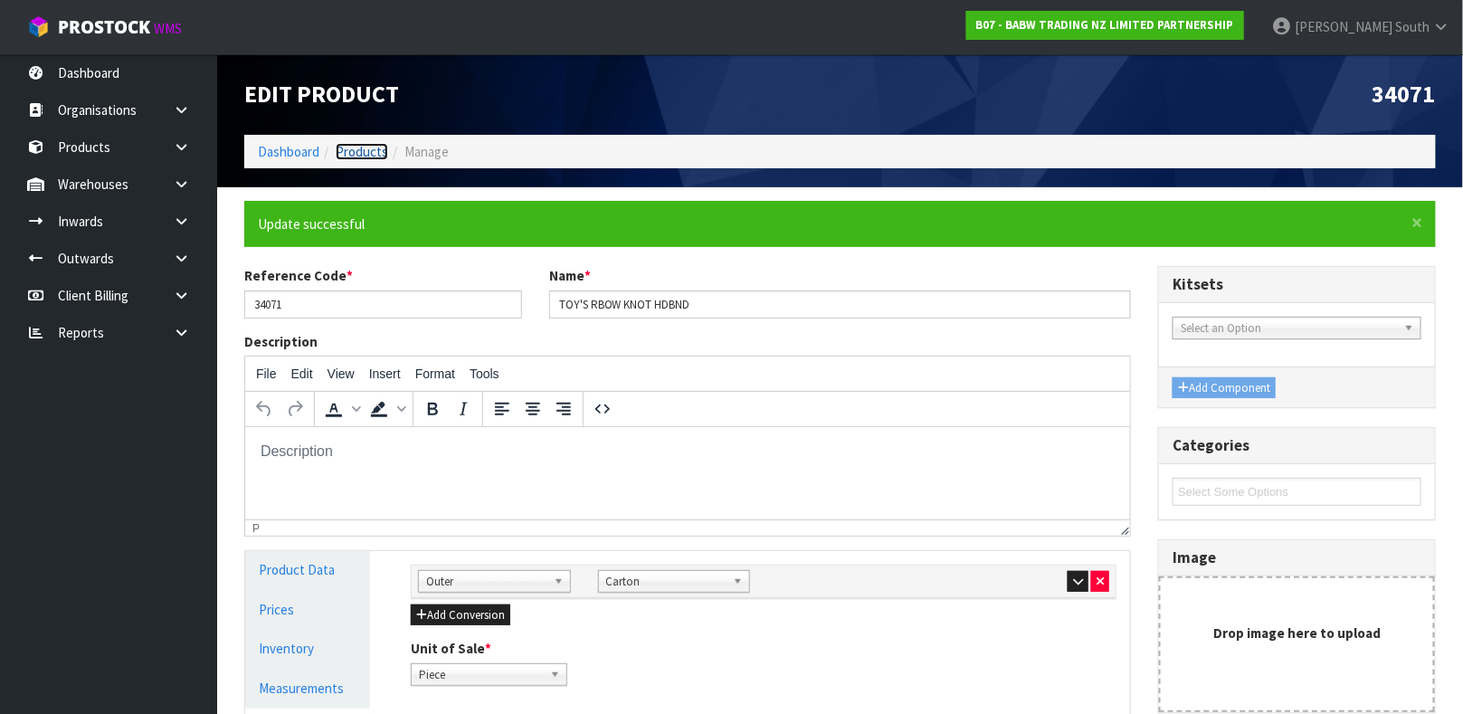
click at [362, 153] on link "Products" at bounding box center [362, 151] width 52 height 17
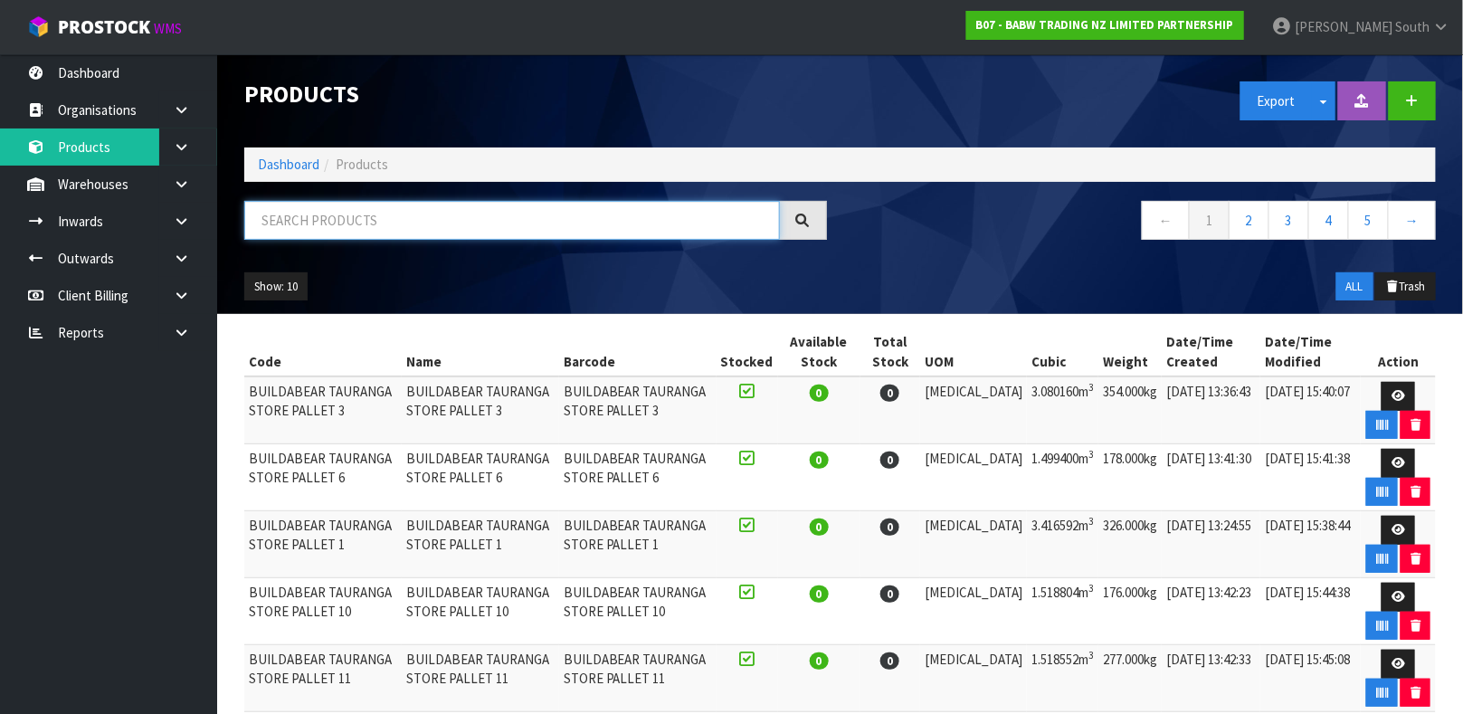
click at [455, 227] on input "text" at bounding box center [511, 220] width 535 height 39
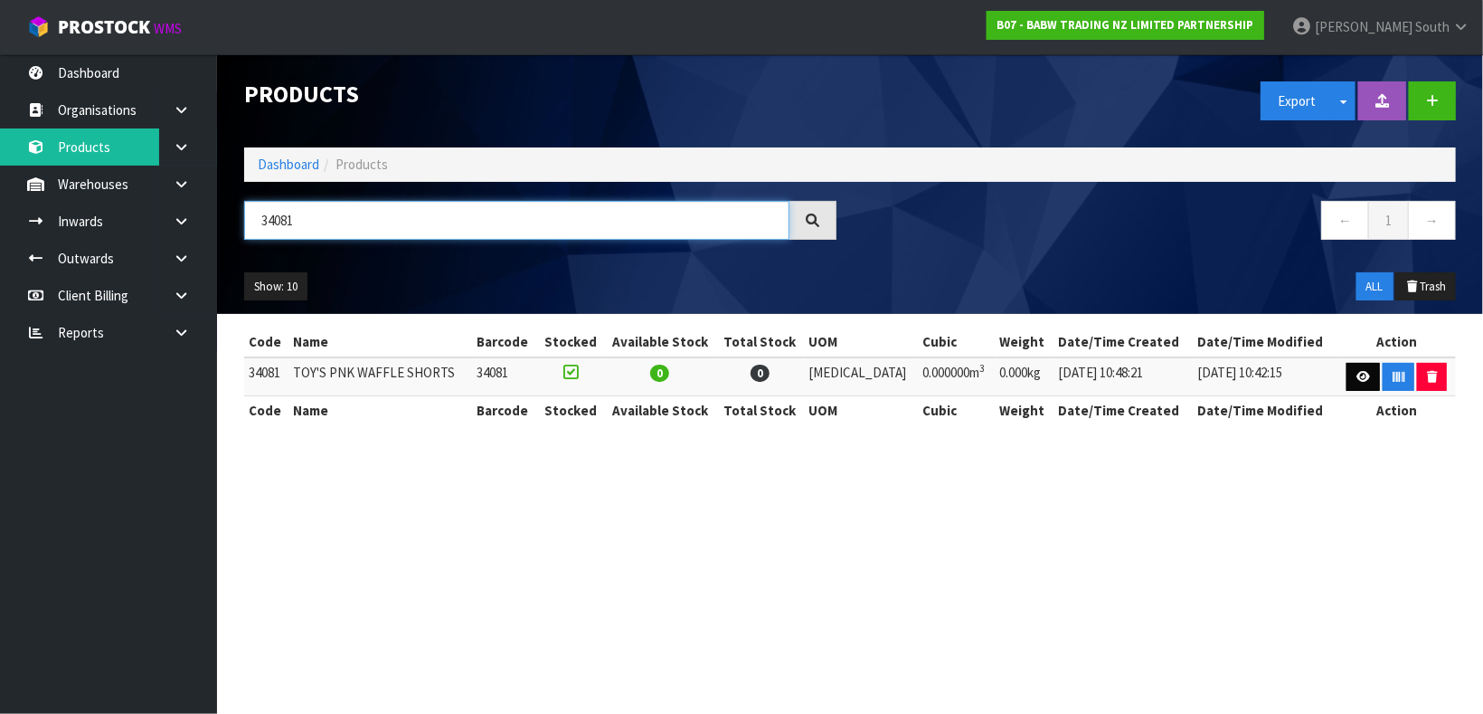
type input "34081"
click at [1347, 372] on link at bounding box center [1363, 377] width 33 height 29
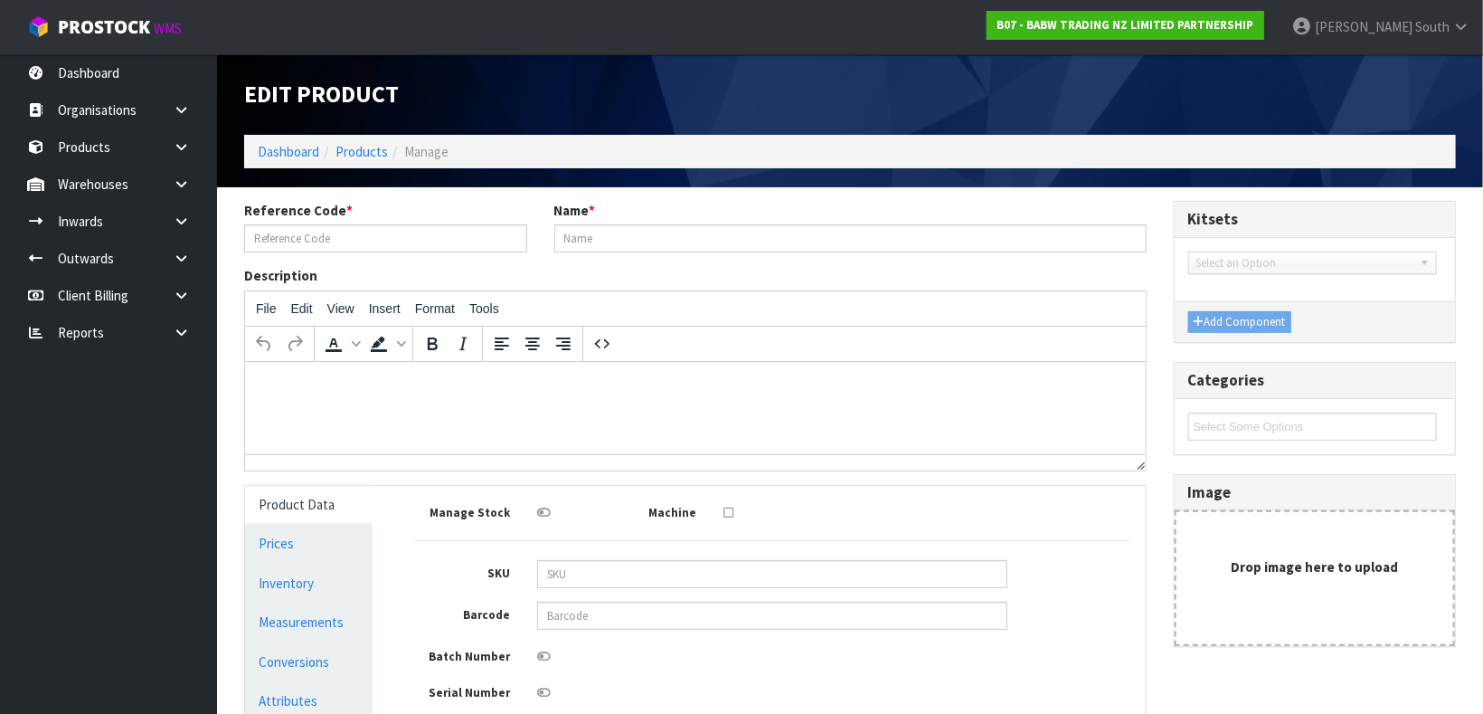
type input "34081"
type input "TOY'S PNK WAFFLE SHORTS"
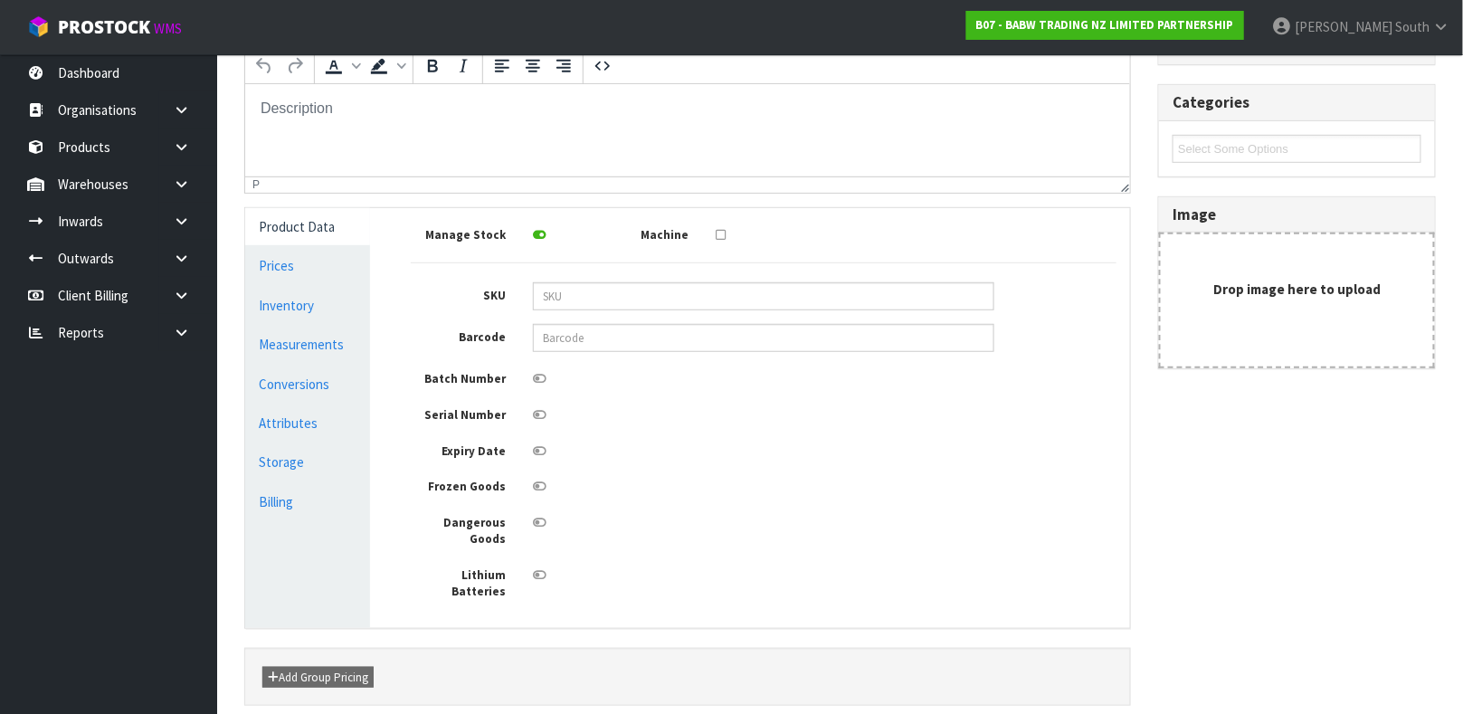
scroll to position [280, 0]
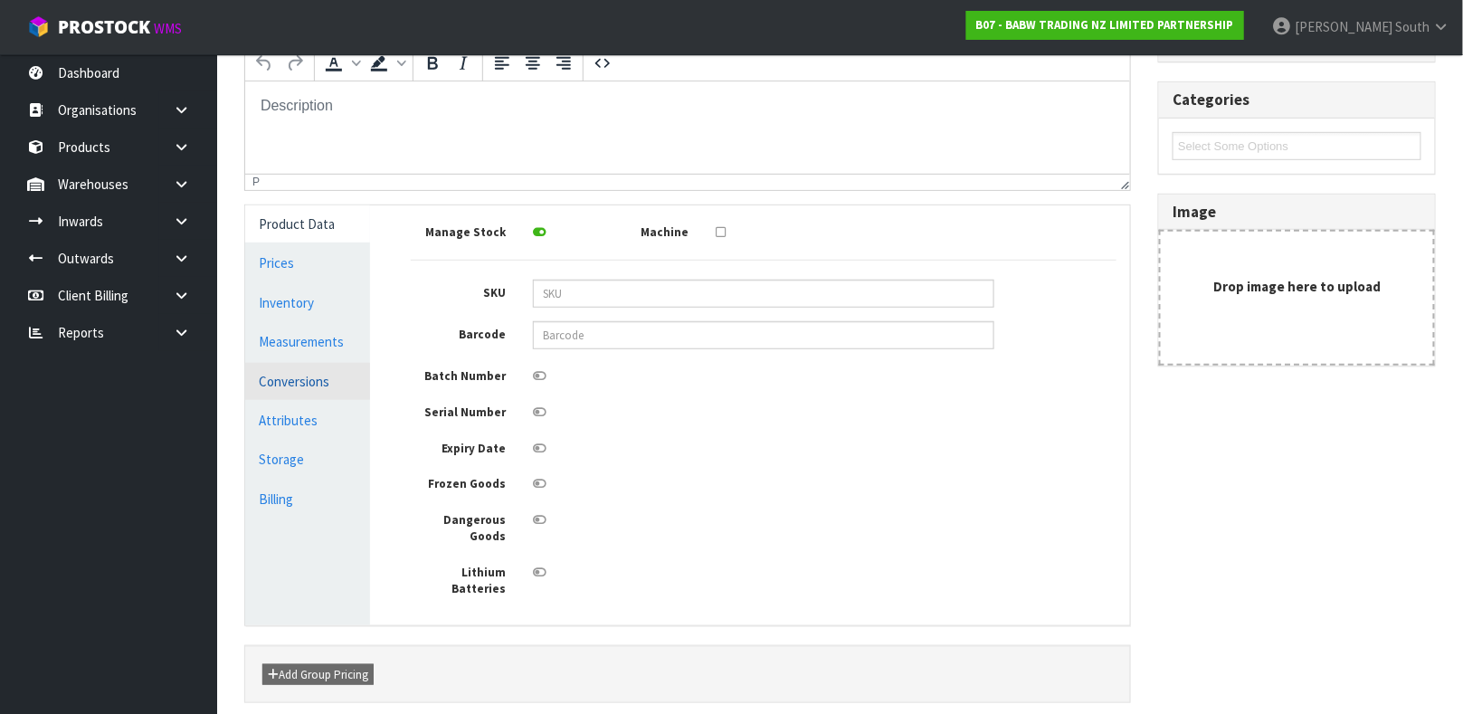
click at [295, 376] on link "Conversions" at bounding box center [307, 381] width 125 height 37
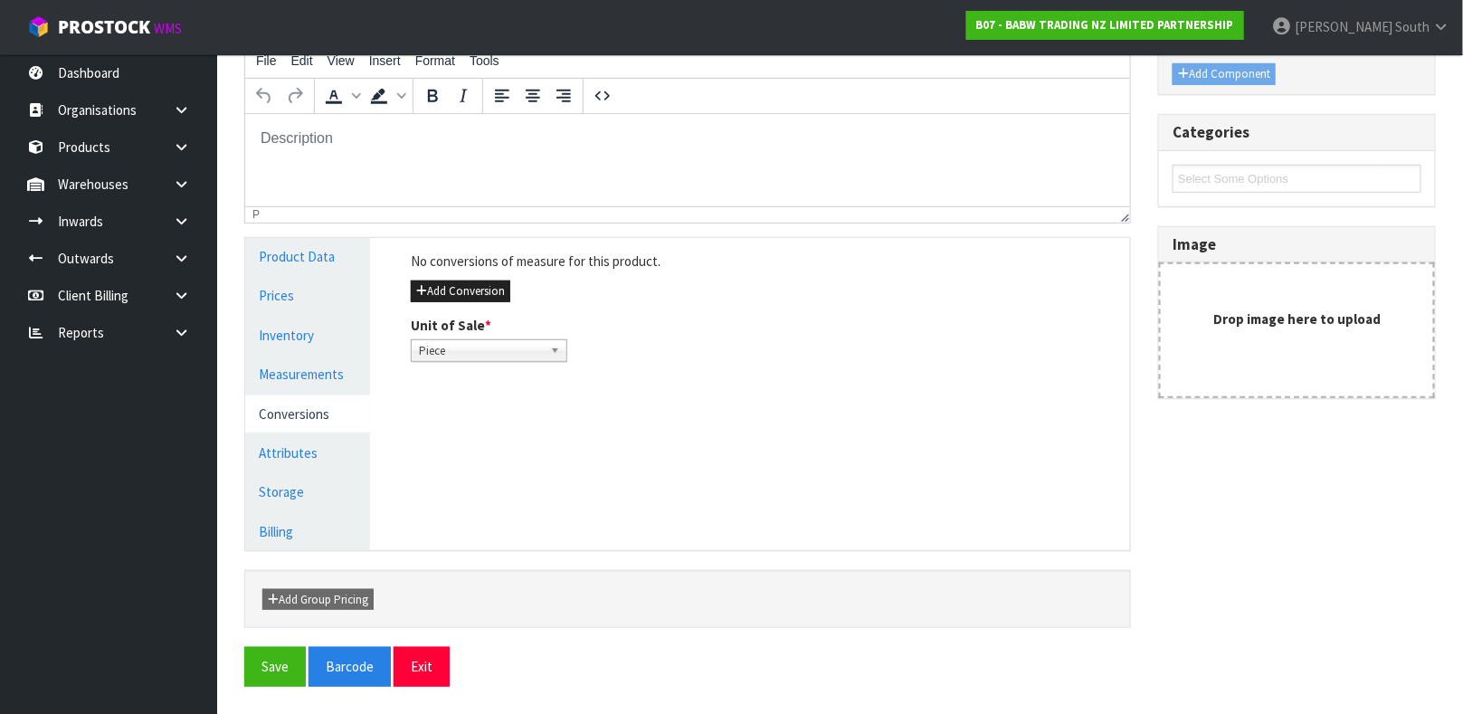
scroll to position [247, 0]
click at [489, 283] on button "Add Conversion" at bounding box center [460, 292] width 99 height 22
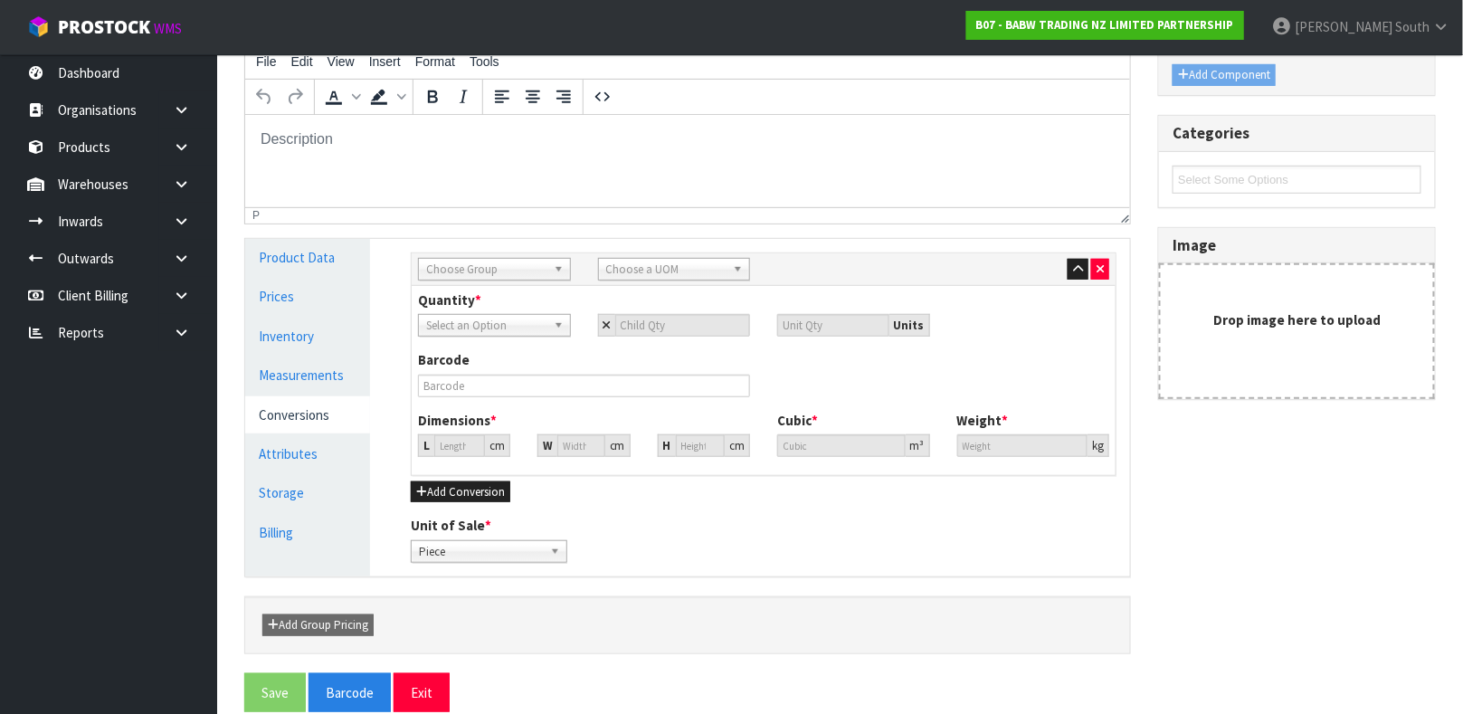
click at [460, 268] on span "Choose Group" at bounding box center [486, 270] width 120 height 22
click at [471, 365] on li "Outer" at bounding box center [494, 366] width 144 height 23
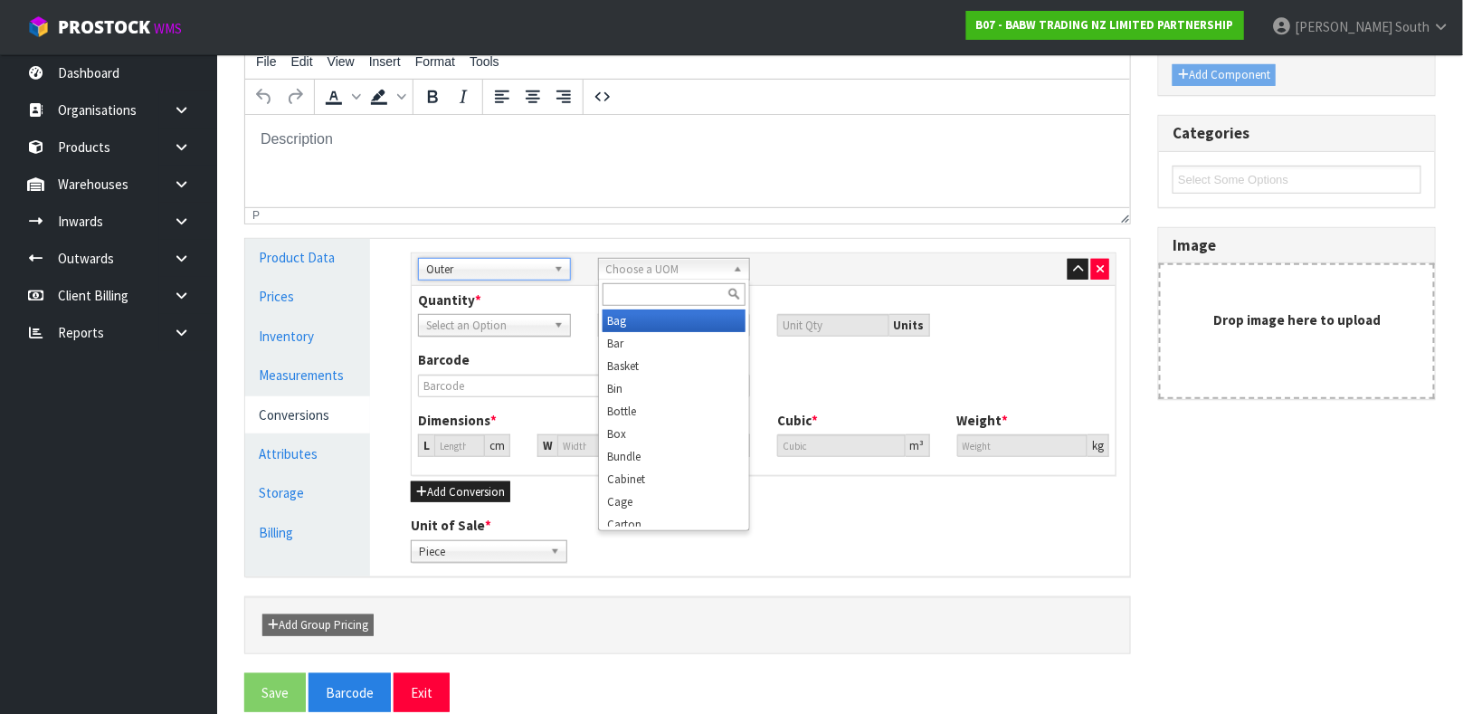
click at [676, 262] on span "Choose a UOM" at bounding box center [666, 270] width 120 height 22
type input "CART"
click at [675, 321] on li "Cart on" at bounding box center [674, 320] width 144 height 23
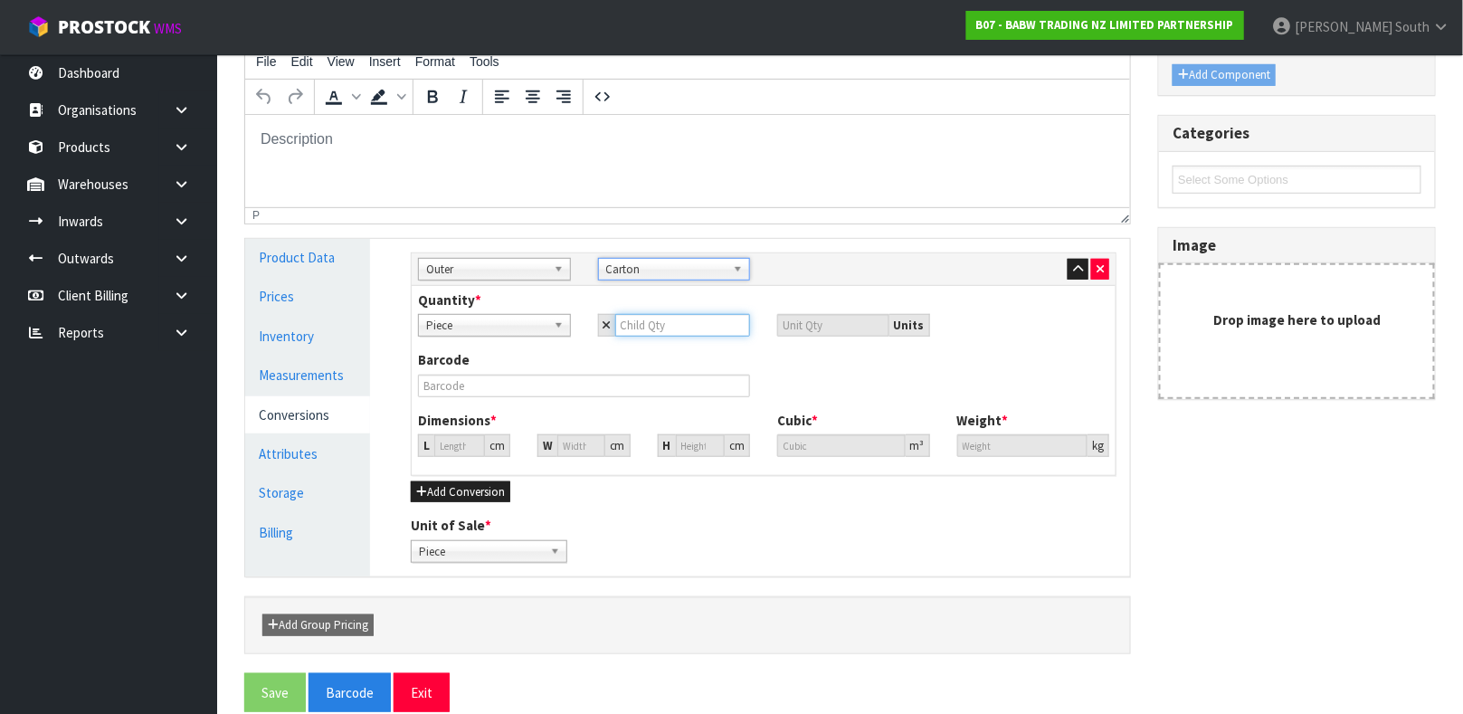
click at [672, 321] on input "number" at bounding box center [683, 325] width 136 height 23
type input "1"
type input "12"
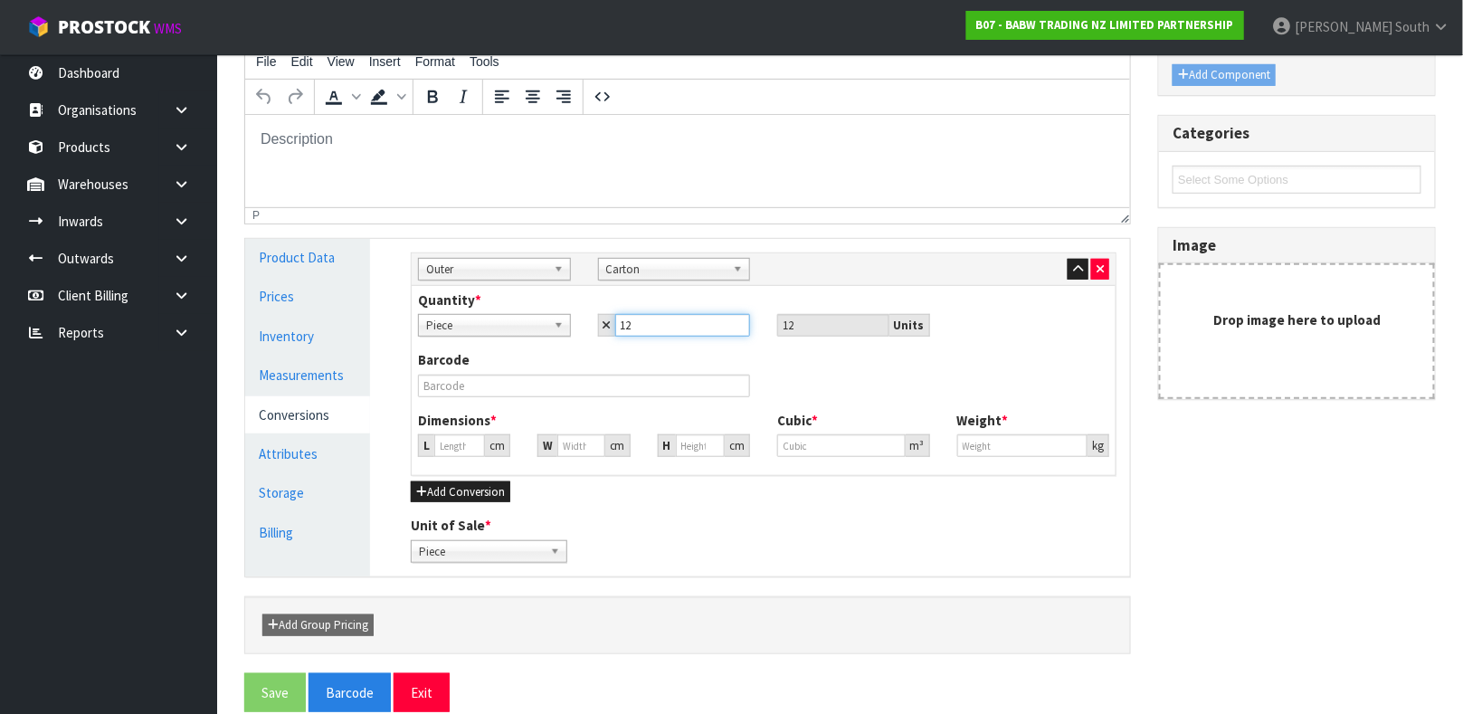
type input "12"
type input "0"
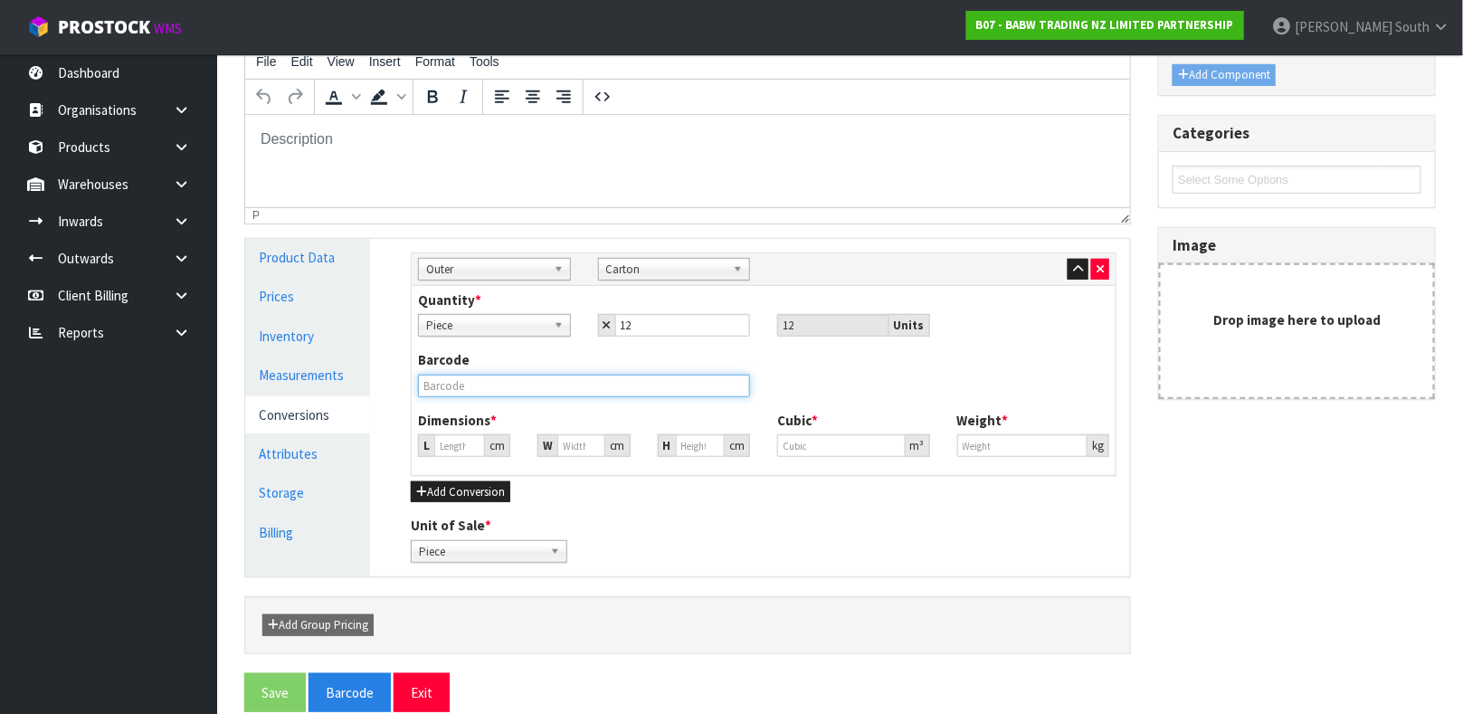
type input "0"
click at [504, 384] on input "text" at bounding box center [584, 385] width 332 height 23
type input "0000000340810006"
click at [459, 440] on input "0" at bounding box center [459, 445] width 51 height 23
type input "0.000001"
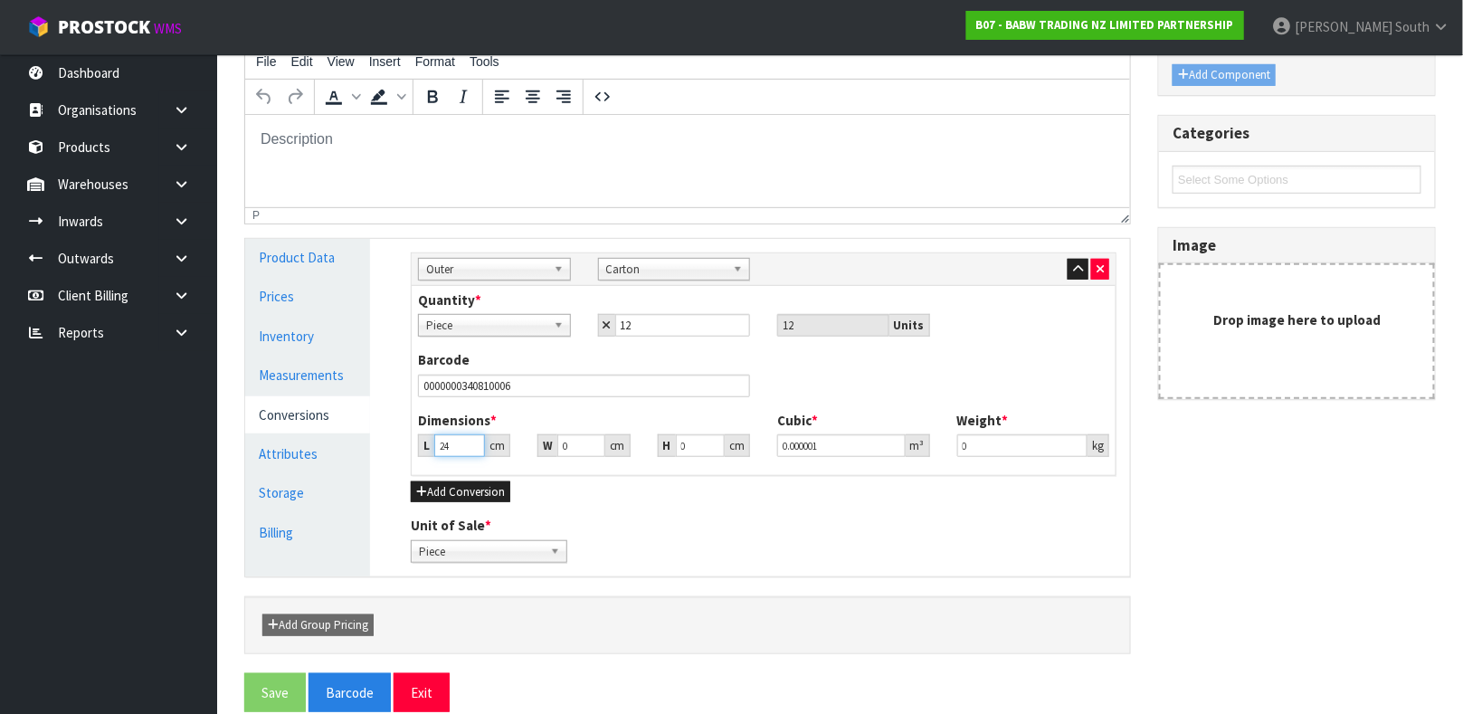
type input "24"
type input "16"
type input "1"
type input "0.000384"
type input "11"
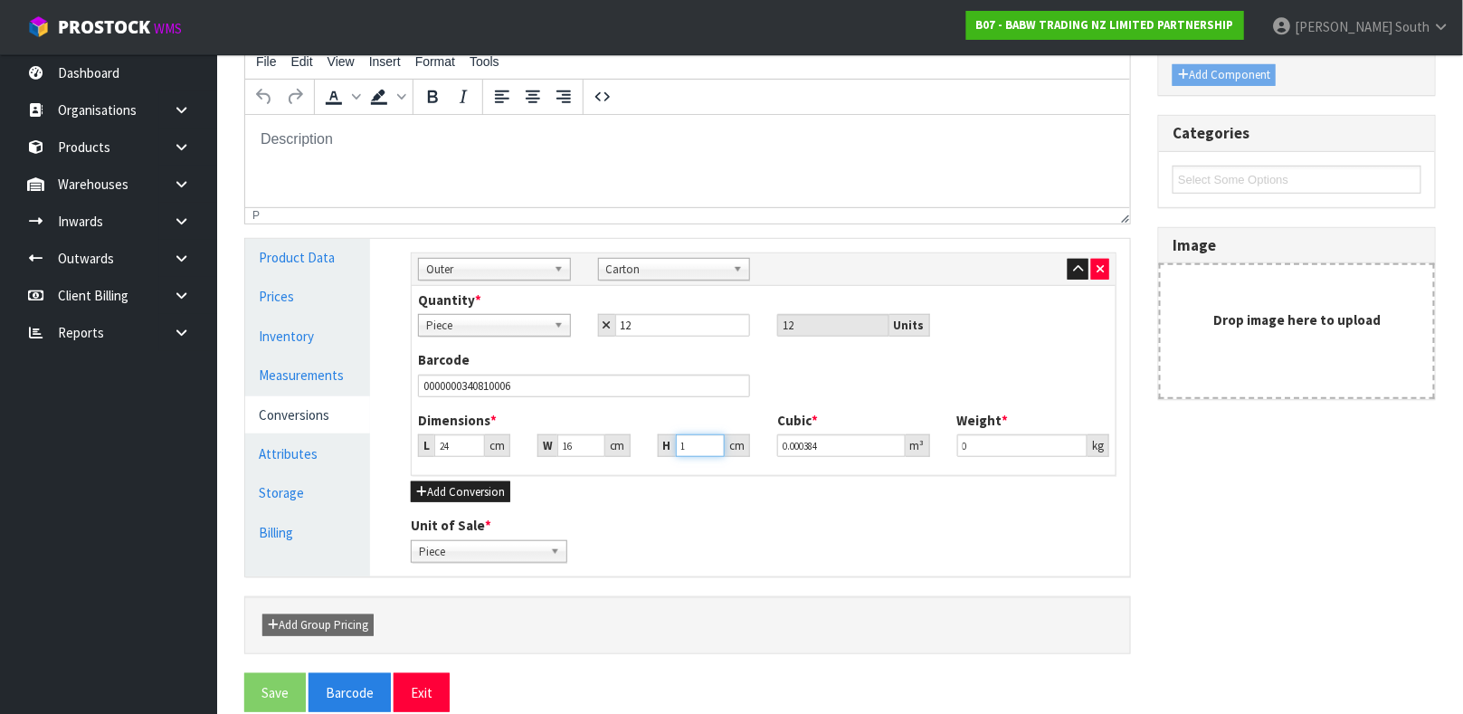
type input "0.004224"
type input "11"
type input "0.4"
click at [254, 695] on button "Save" at bounding box center [275, 692] width 62 height 39
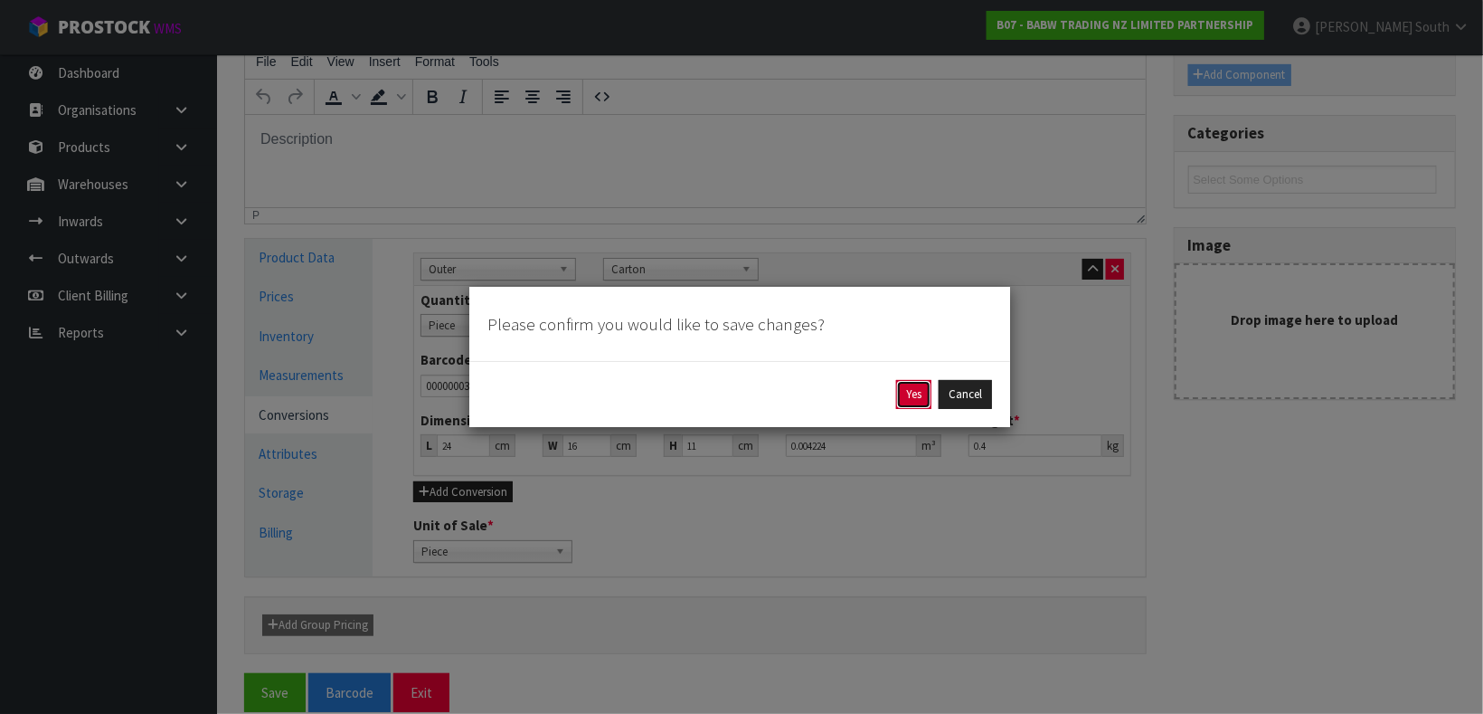
click at [929, 388] on button "Yes" at bounding box center [913, 394] width 35 height 29
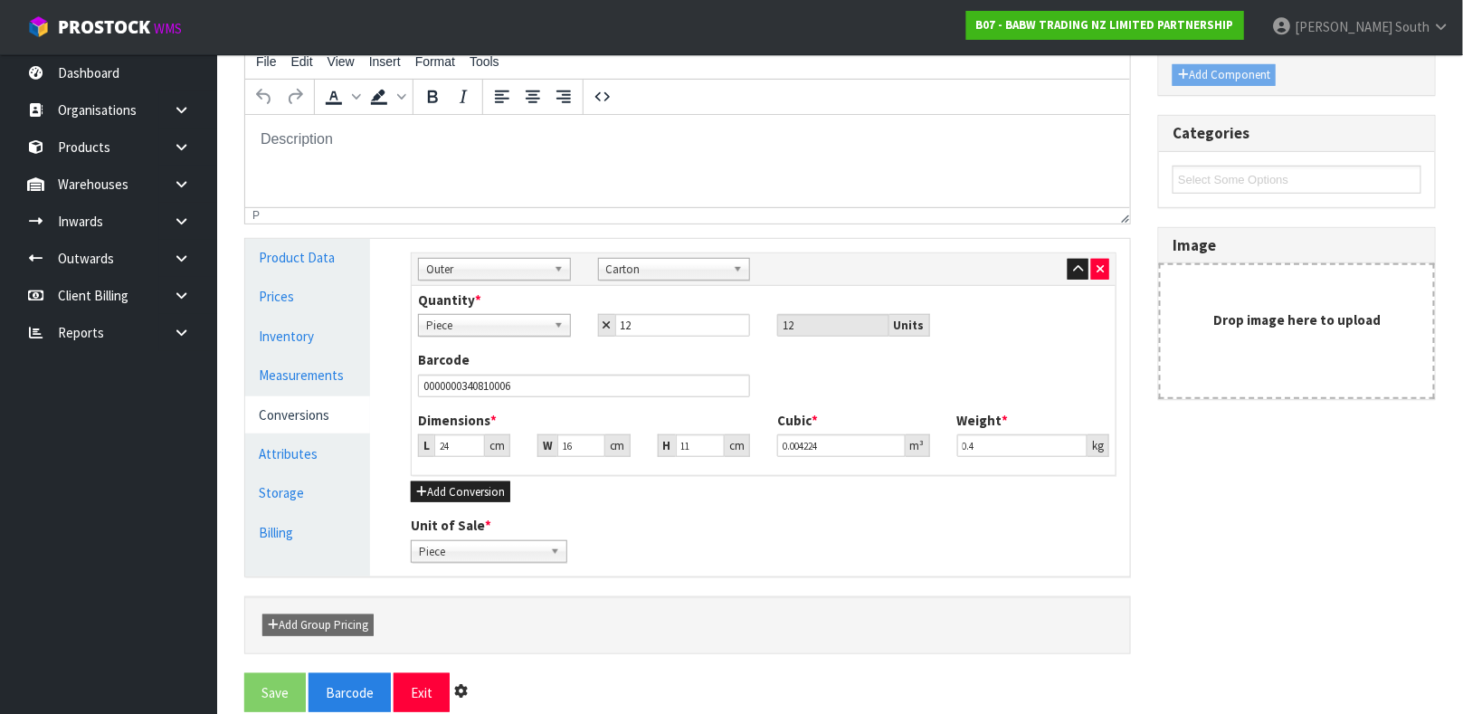
scroll to position [0, 0]
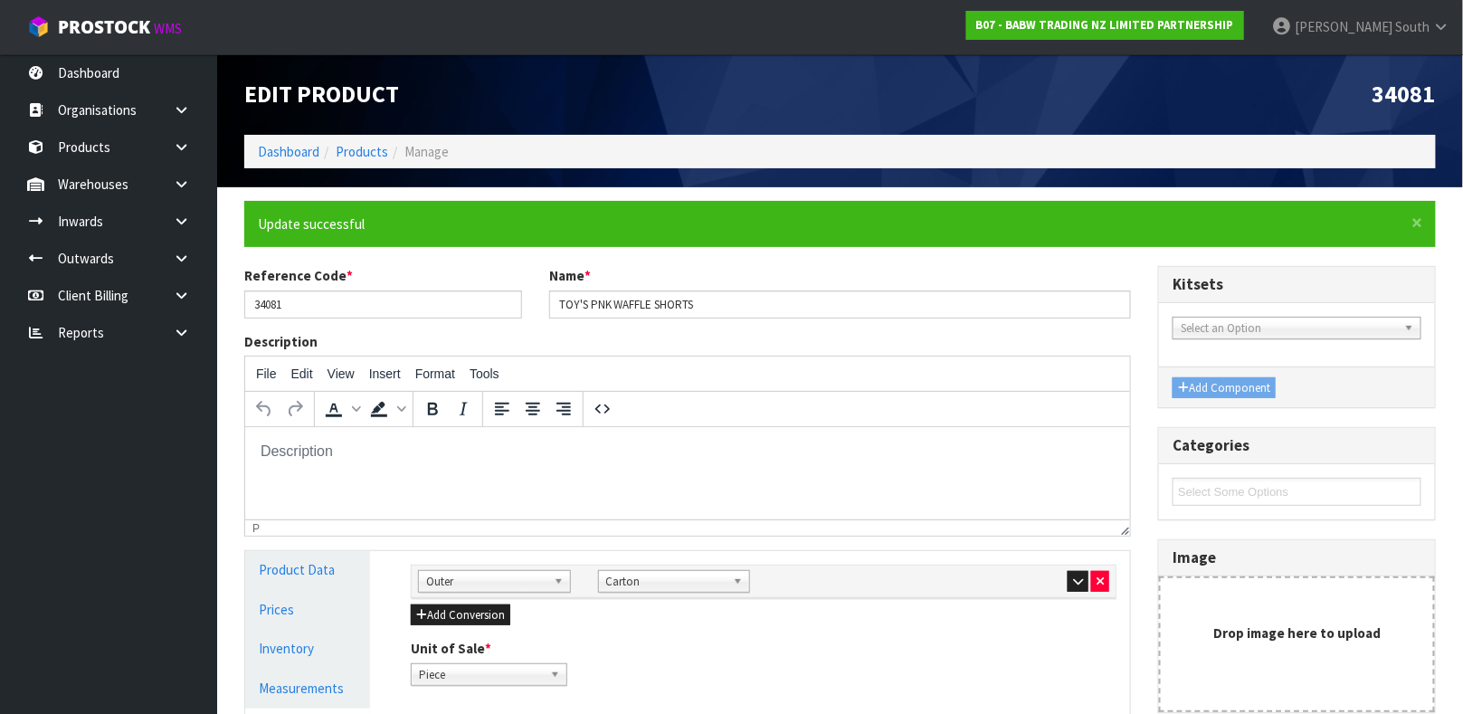
click at [350, 159] on li "Products" at bounding box center [353, 151] width 69 height 19
click at [360, 154] on link "Products" at bounding box center [362, 151] width 52 height 17
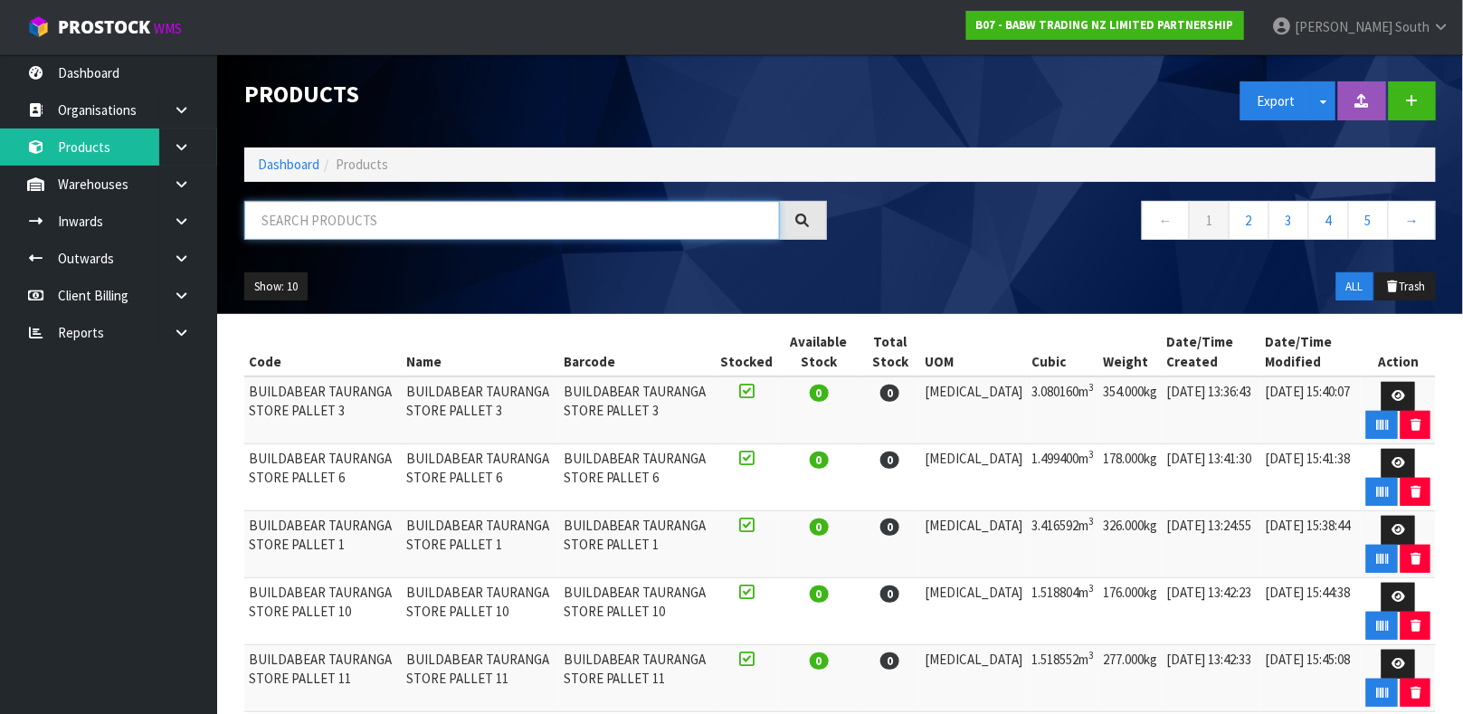
click at [386, 211] on input "text" at bounding box center [511, 220] width 535 height 39
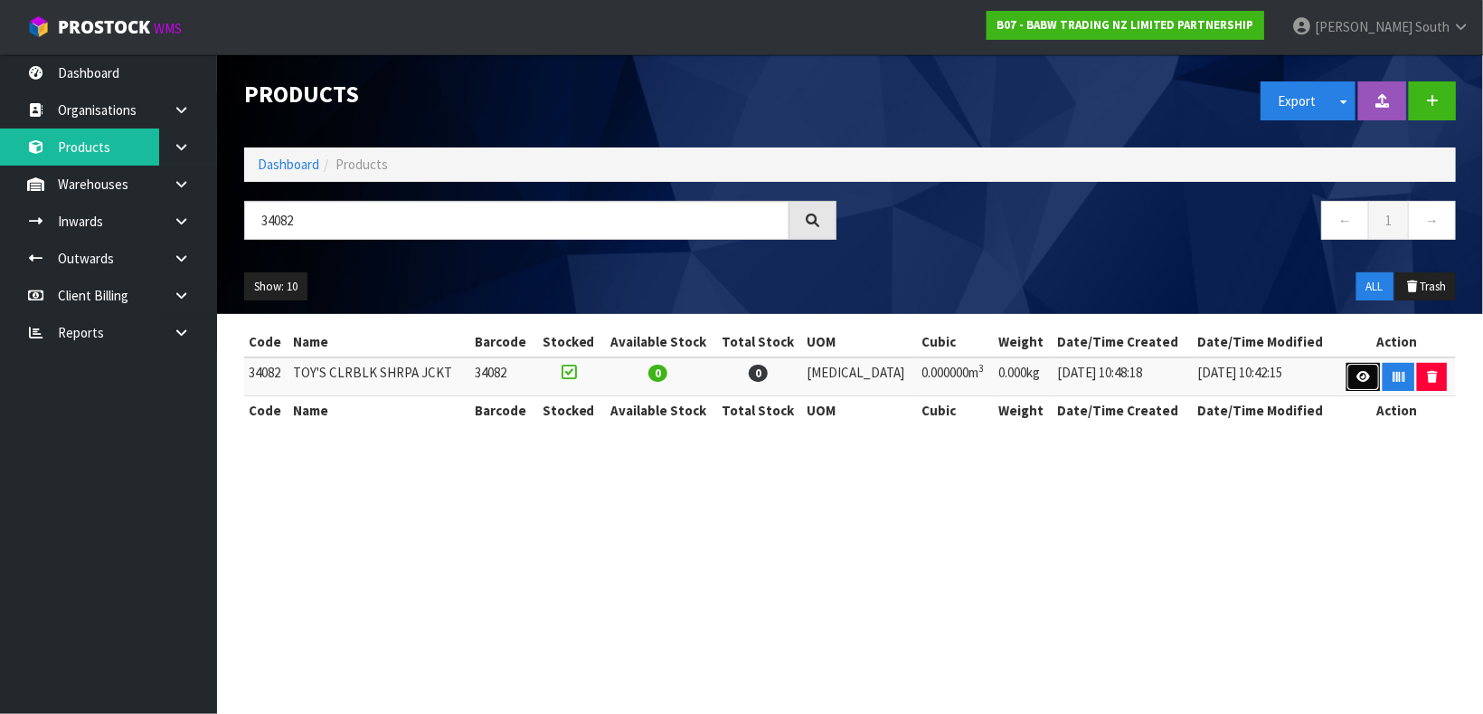
click at [1358, 368] on link at bounding box center [1363, 377] width 33 height 29
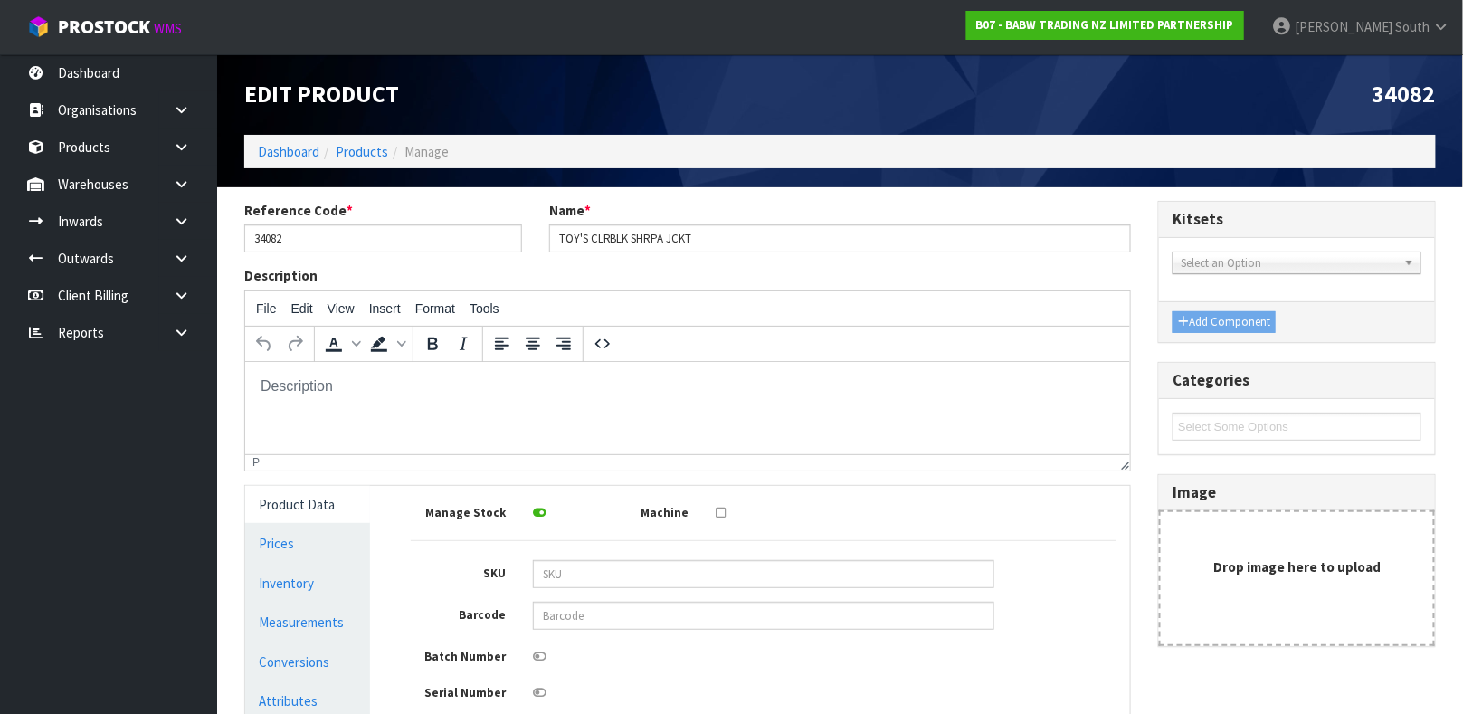
scroll to position [324, 0]
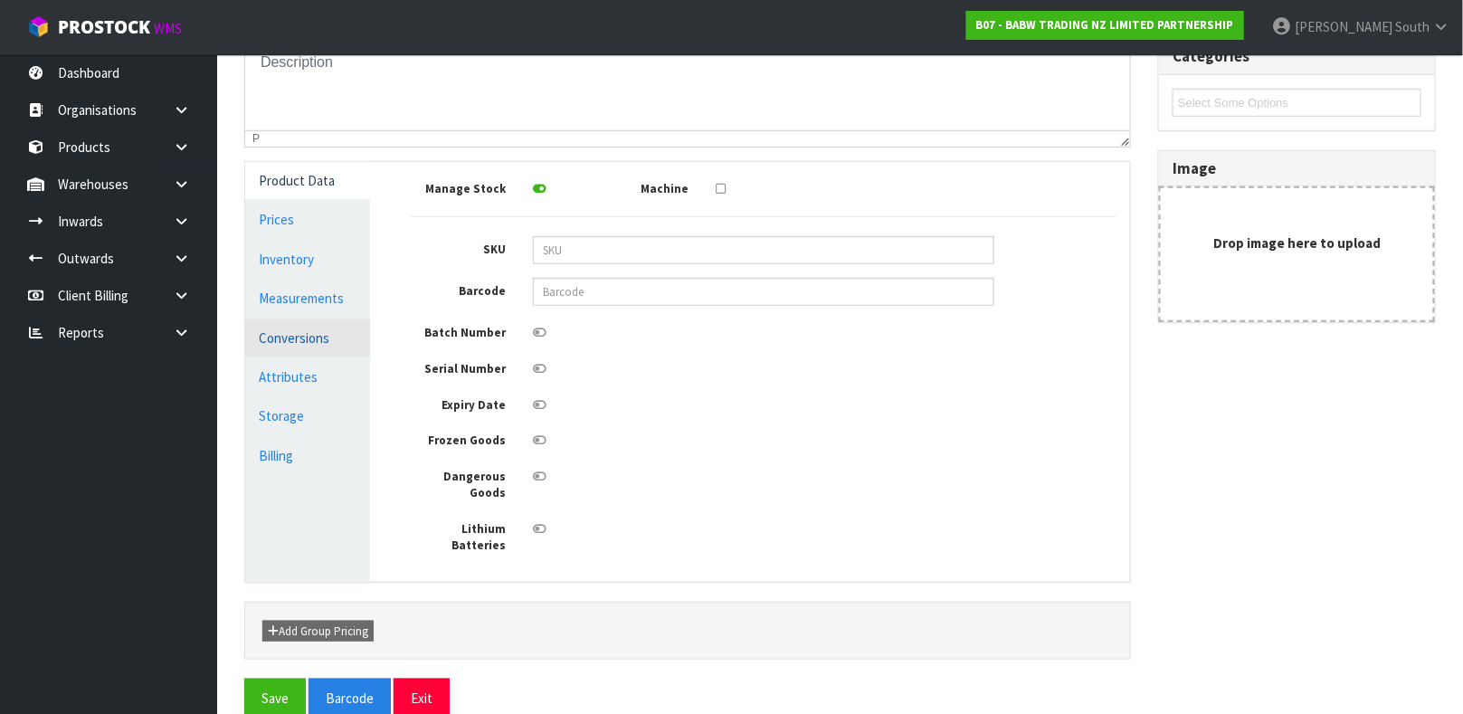
click at [307, 321] on link "Conversions" at bounding box center [307, 337] width 125 height 37
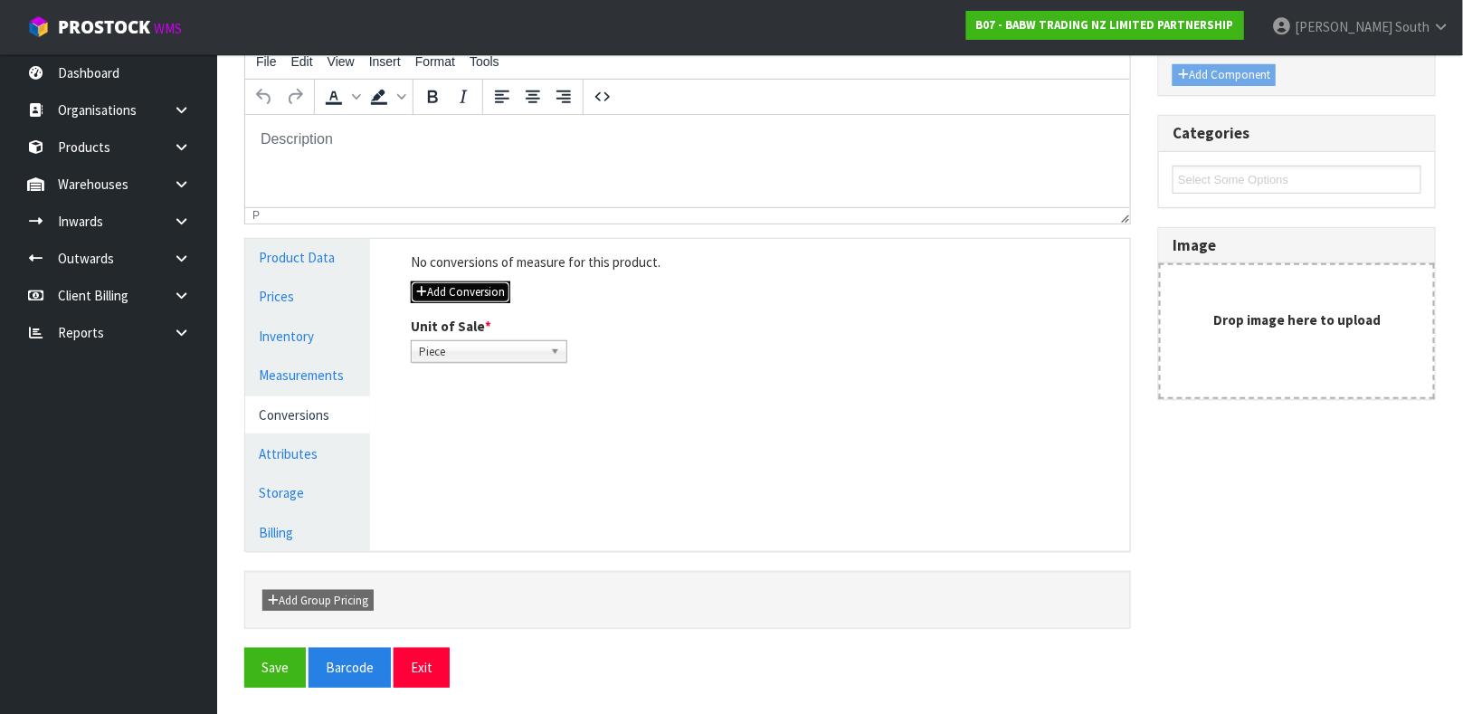
click at [439, 298] on button "Add Conversion" at bounding box center [460, 292] width 99 height 22
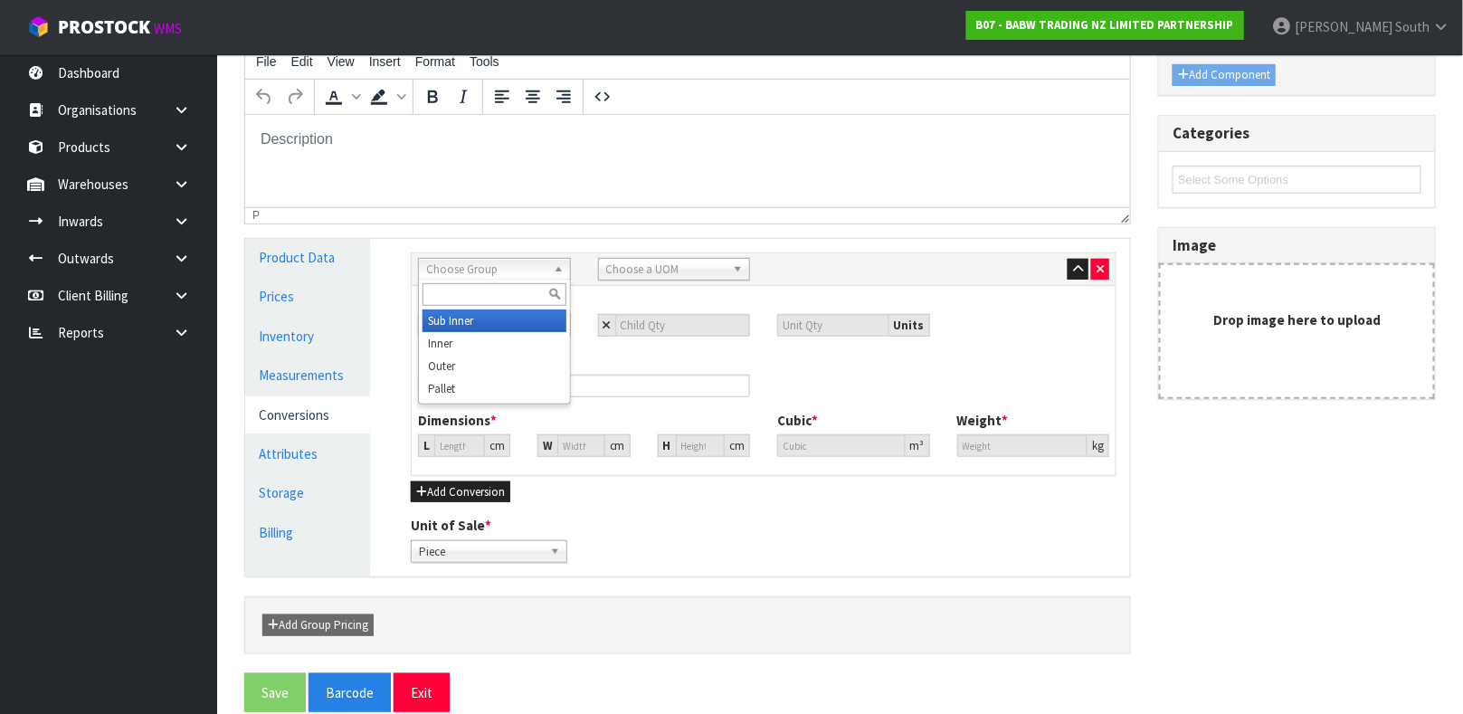
click at [454, 276] on span "Choose Group" at bounding box center [486, 270] width 120 height 22
click at [454, 363] on li "Outer" at bounding box center [494, 366] width 144 height 23
click at [645, 267] on span "Choose a UOM" at bounding box center [666, 270] width 120 height 22
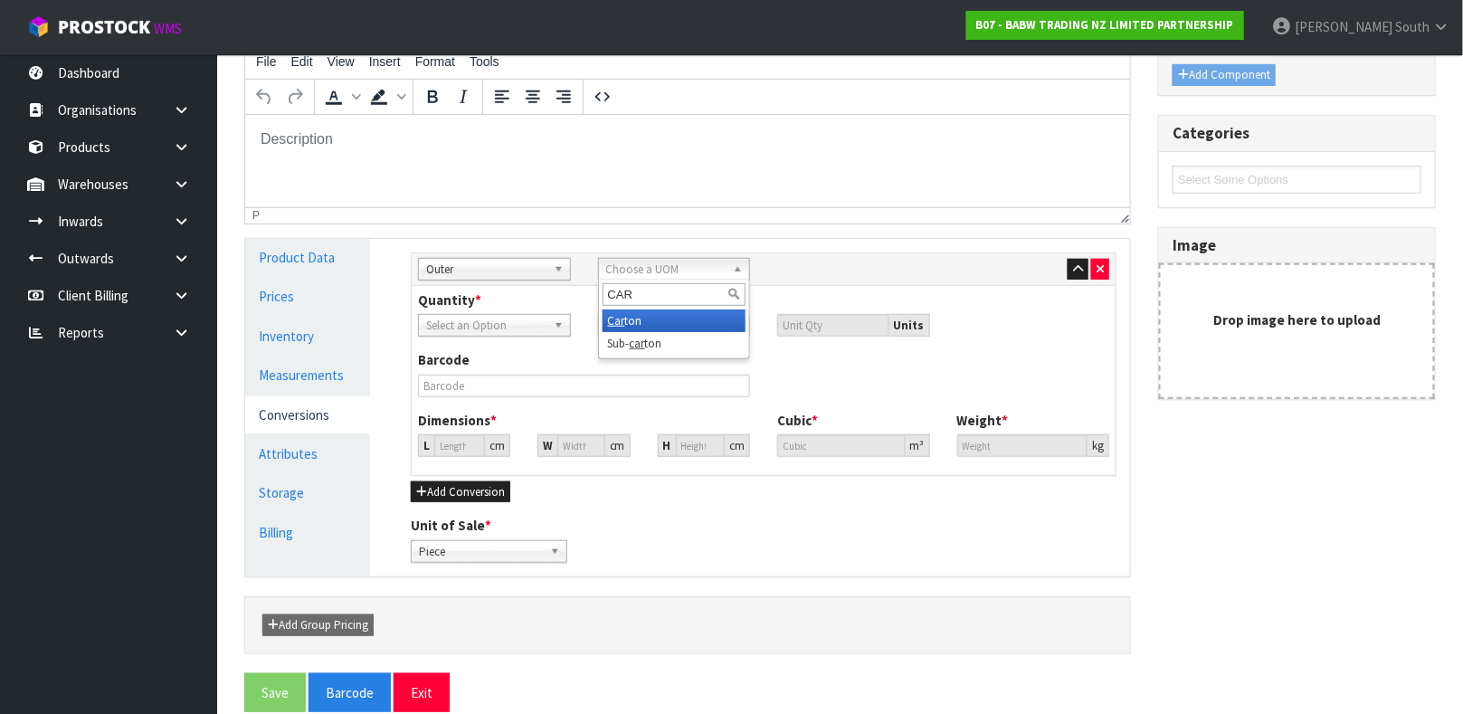
click at [630, 311] on li "Car ton" at bounding box center [674, 320] width 144 height 23
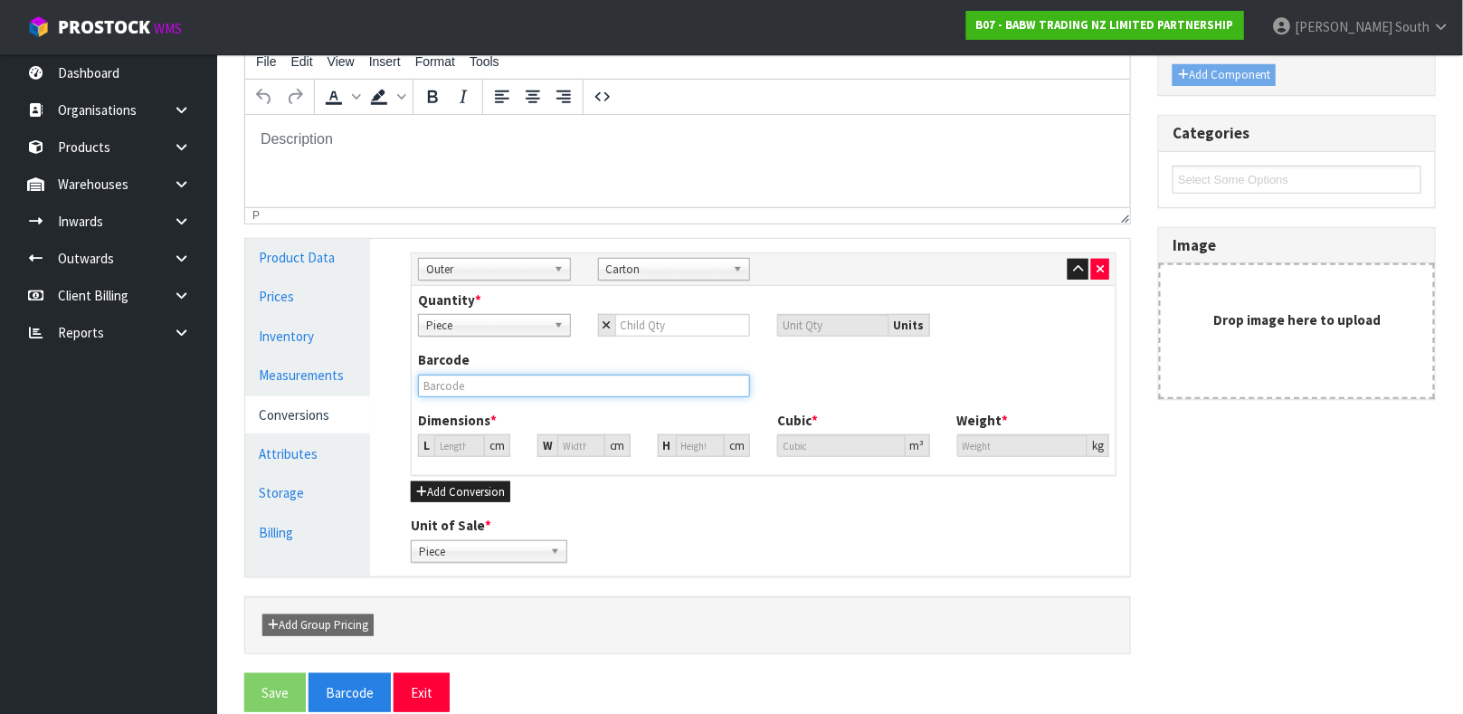
click at [579, 383] on input "text" at bounding box center [584, 385] width 332 height 23
click at [655, 327] on input "number" at bounding box center [683, 325] width 136 height 23
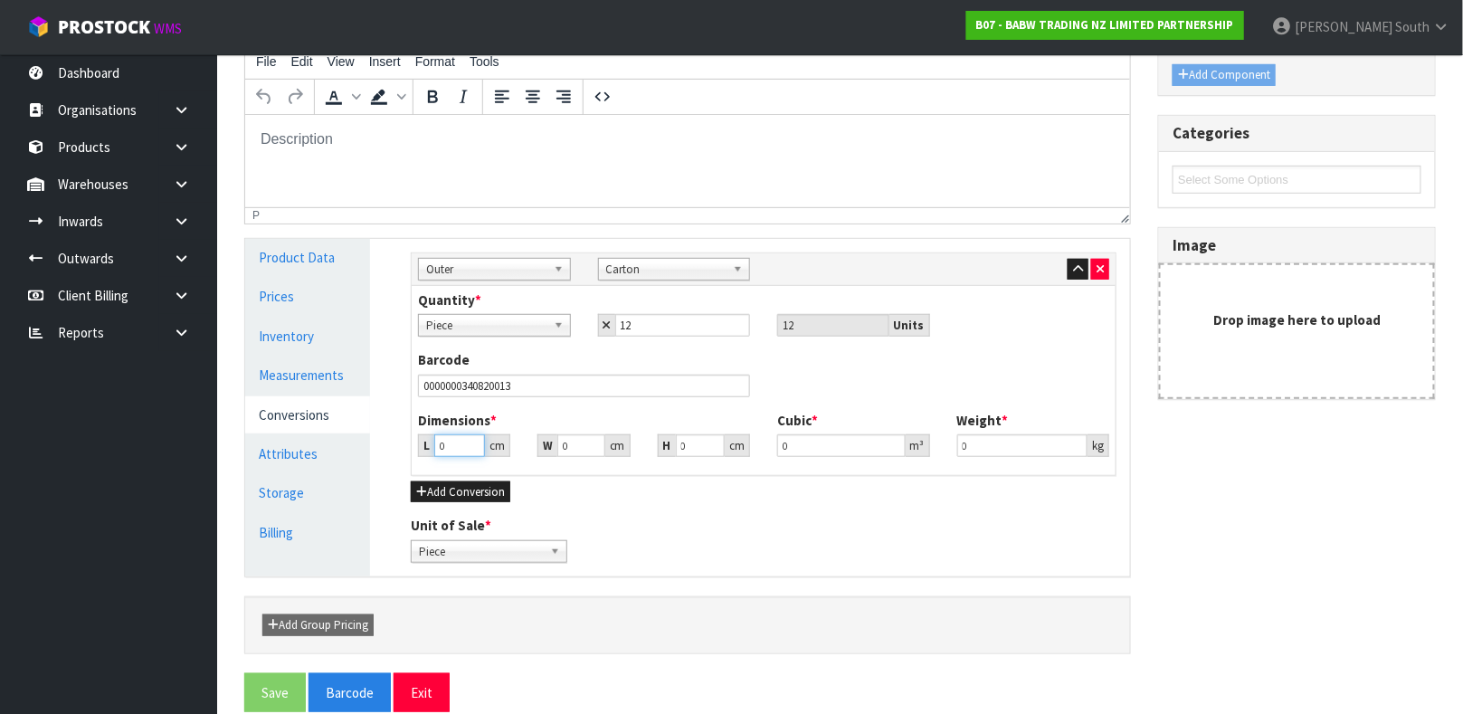
click at [451, 444] on input "0" at bounding box center [459, 445] width 51 height 23
click at [273, 683] on button "Save" at bounding box center [275, 692] width 62 height 39
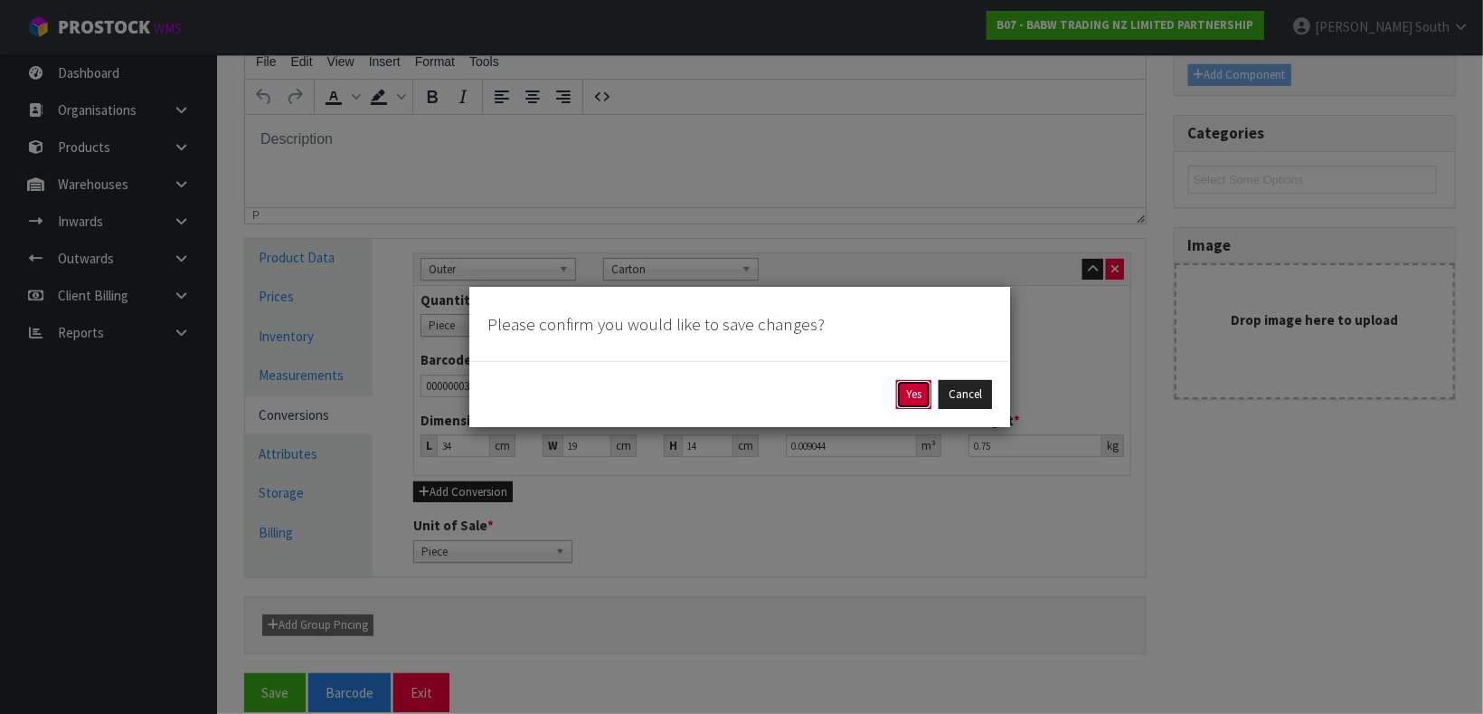
click at [908, 407] on button "Yes" at bounding box center [913, 394] width 35 height 29
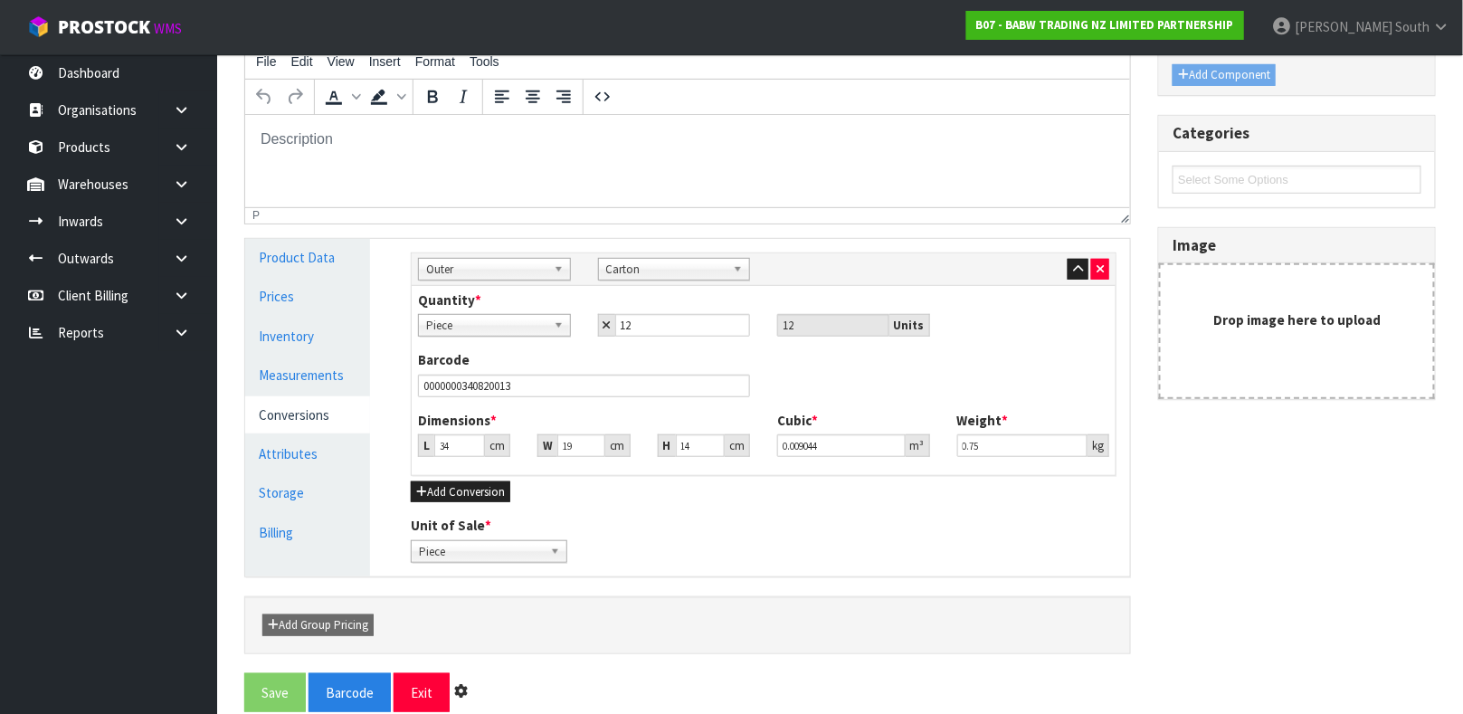
scroll to position [0, 0]
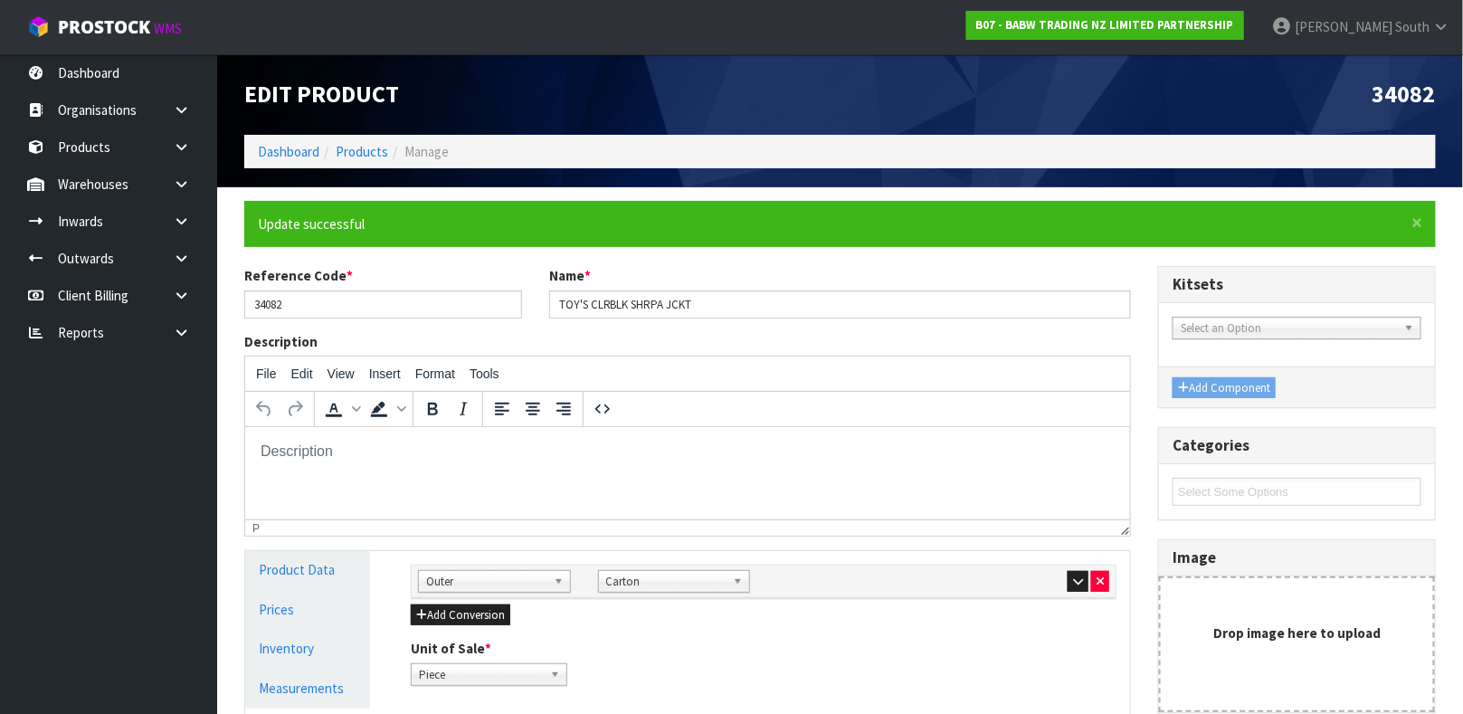
click at [354, 131] on div "Edit Product" at bounding box center [536, 94] width 610 height 81
click at [363, 143] on link "Products" at bounding box center [362, 151] width 52 height 17
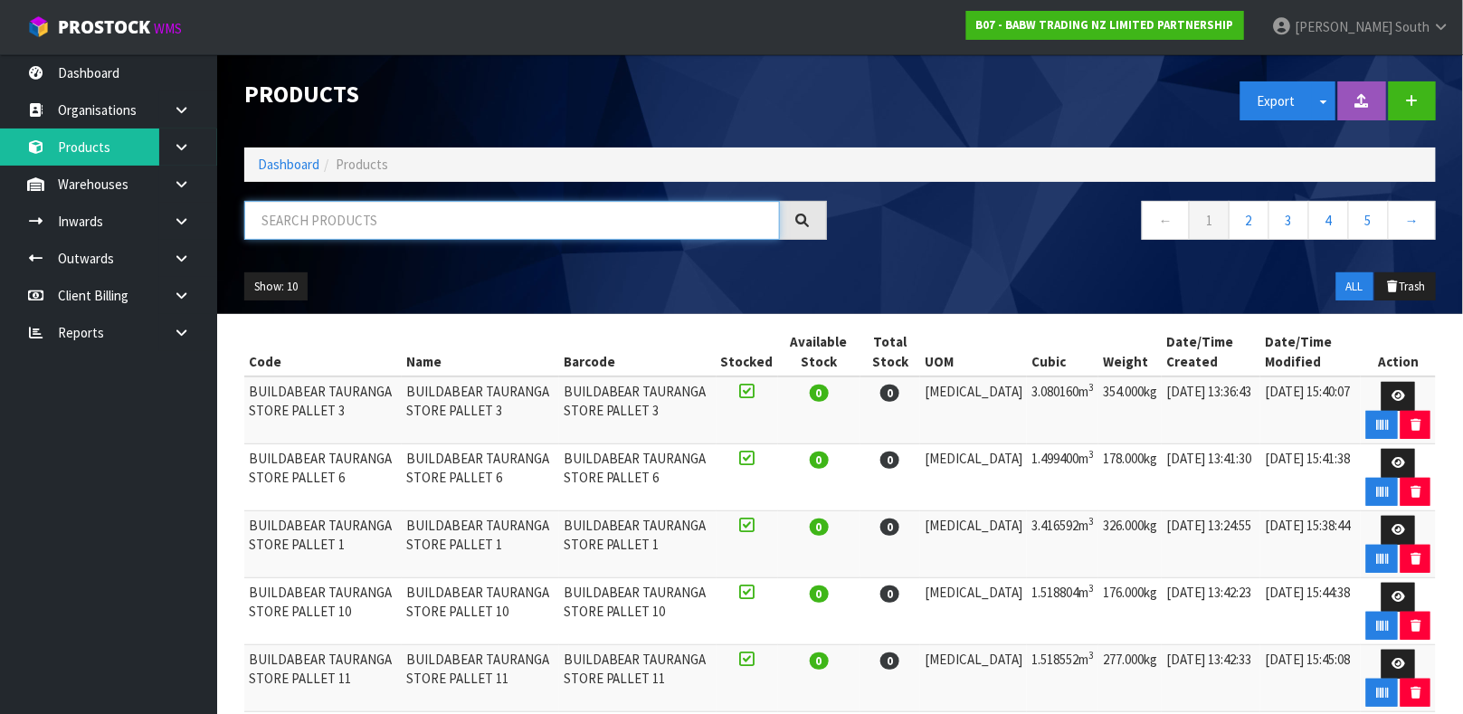
click at [508, 235] on input "text" at bounding box center [511, 220] width 535 height 39
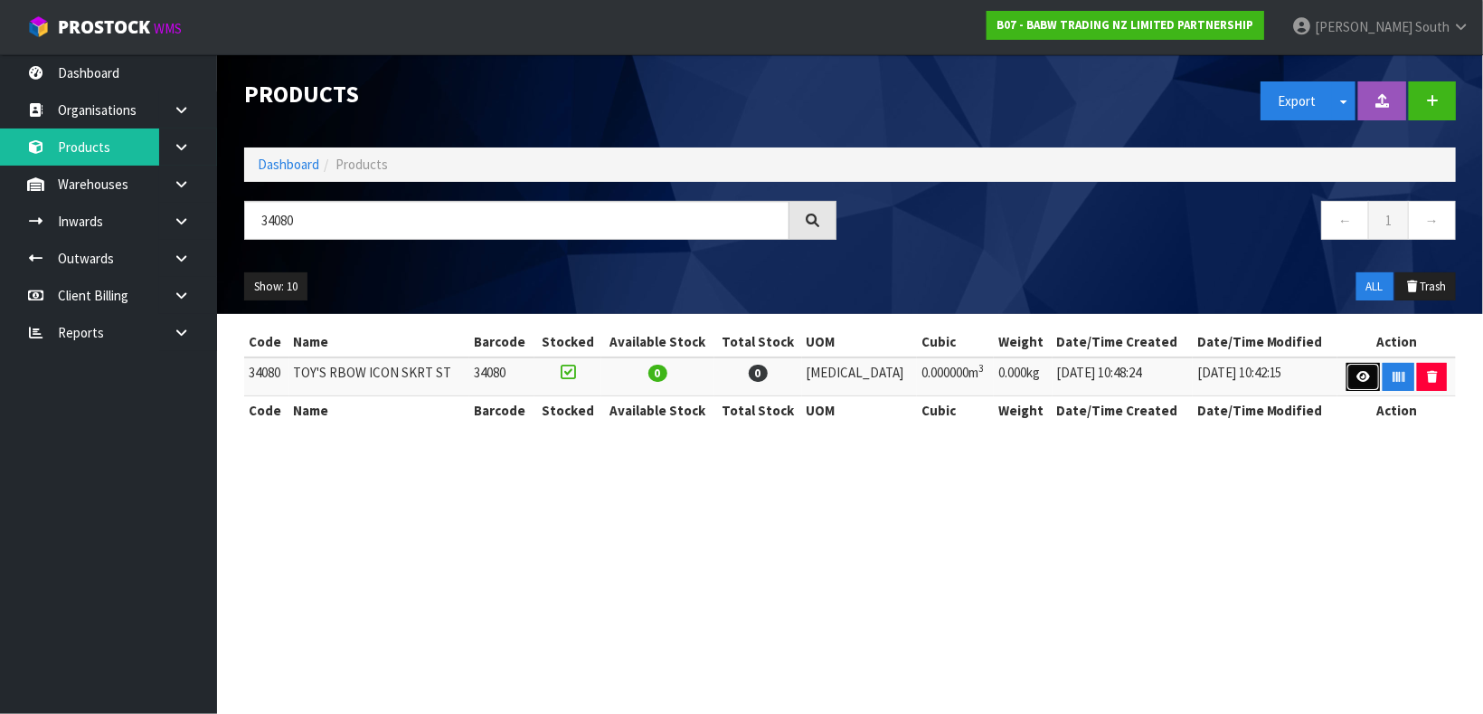
click at [1354, 365] on link at bounding box center [1363, 377] width 33 height 29
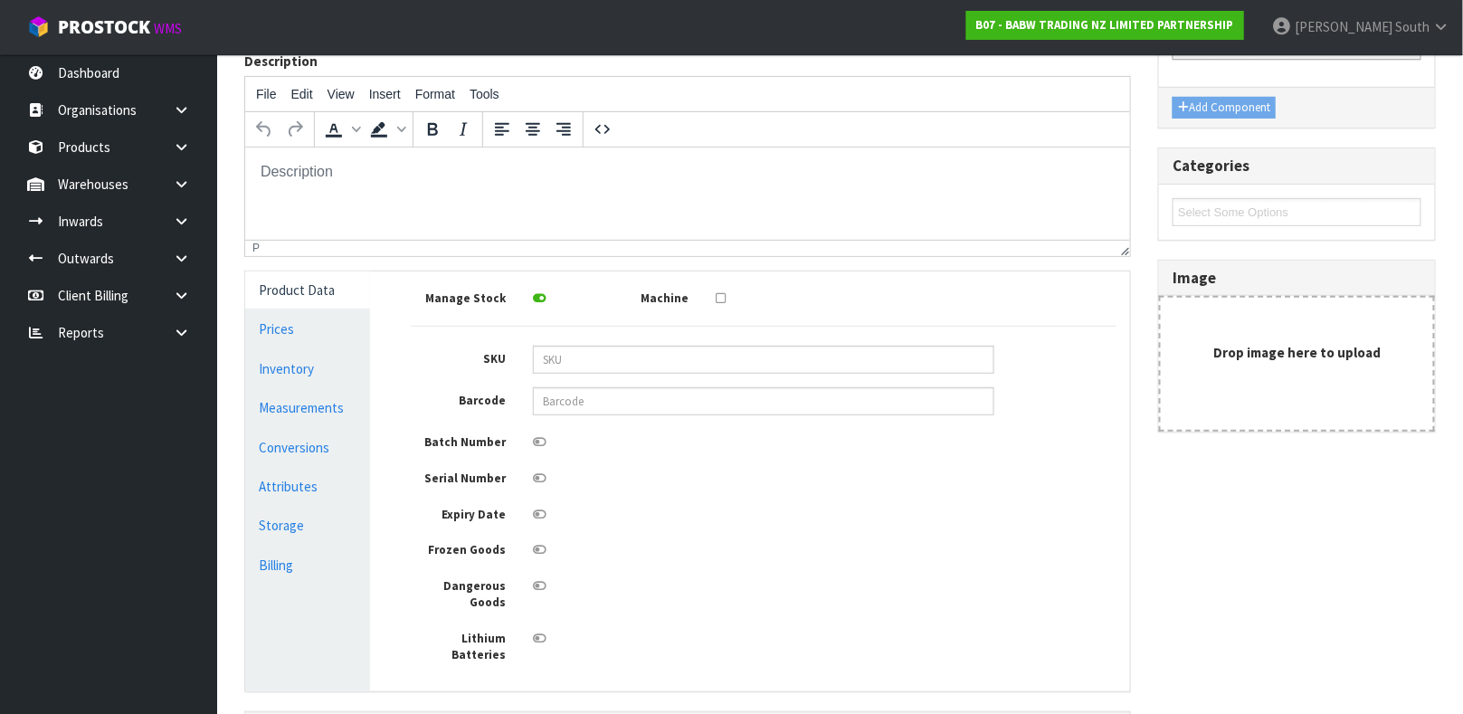
scroll to position [214, 0]
click at [317, 429] on link "Conversions" at bounding box center [307, 447] width 125 height 37
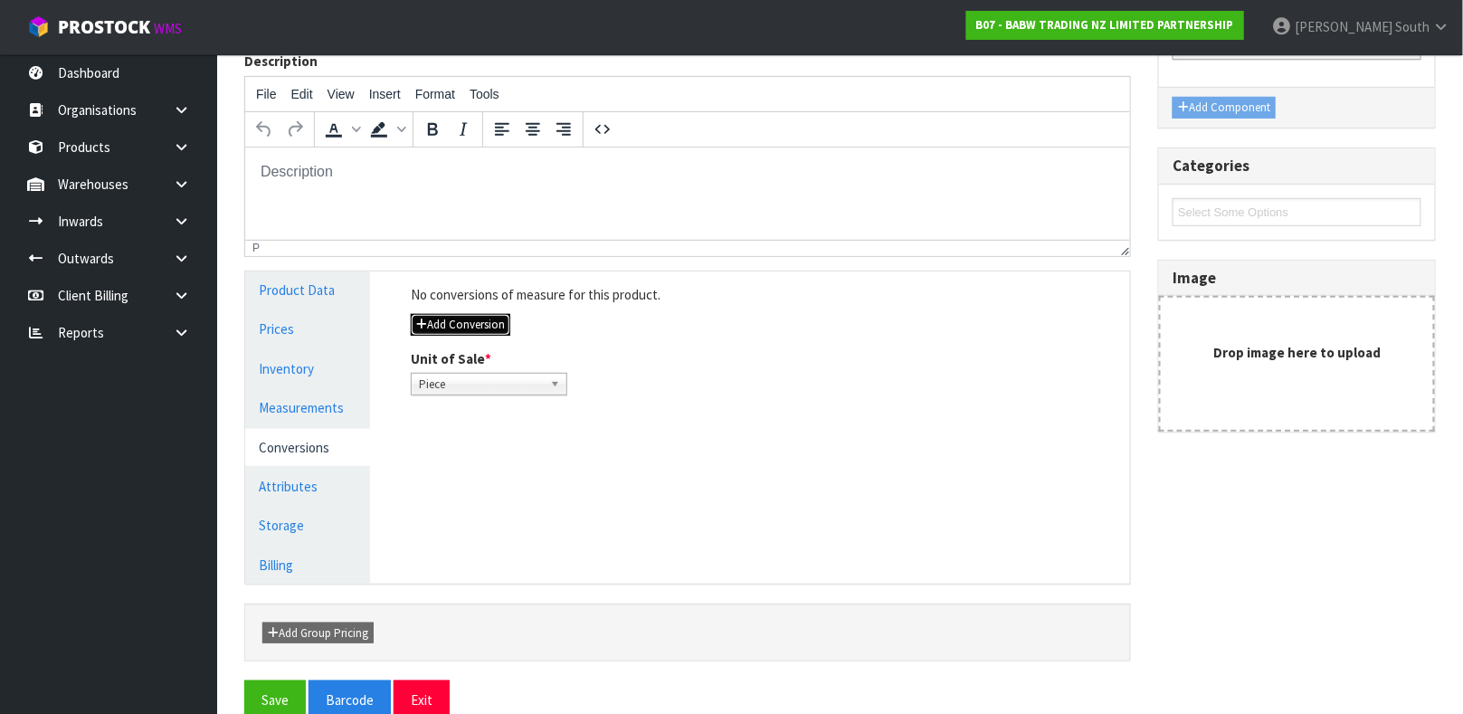
click at [480, 316] on button "Add Conversion" at bounding box center [460, 325] width 99 height 22
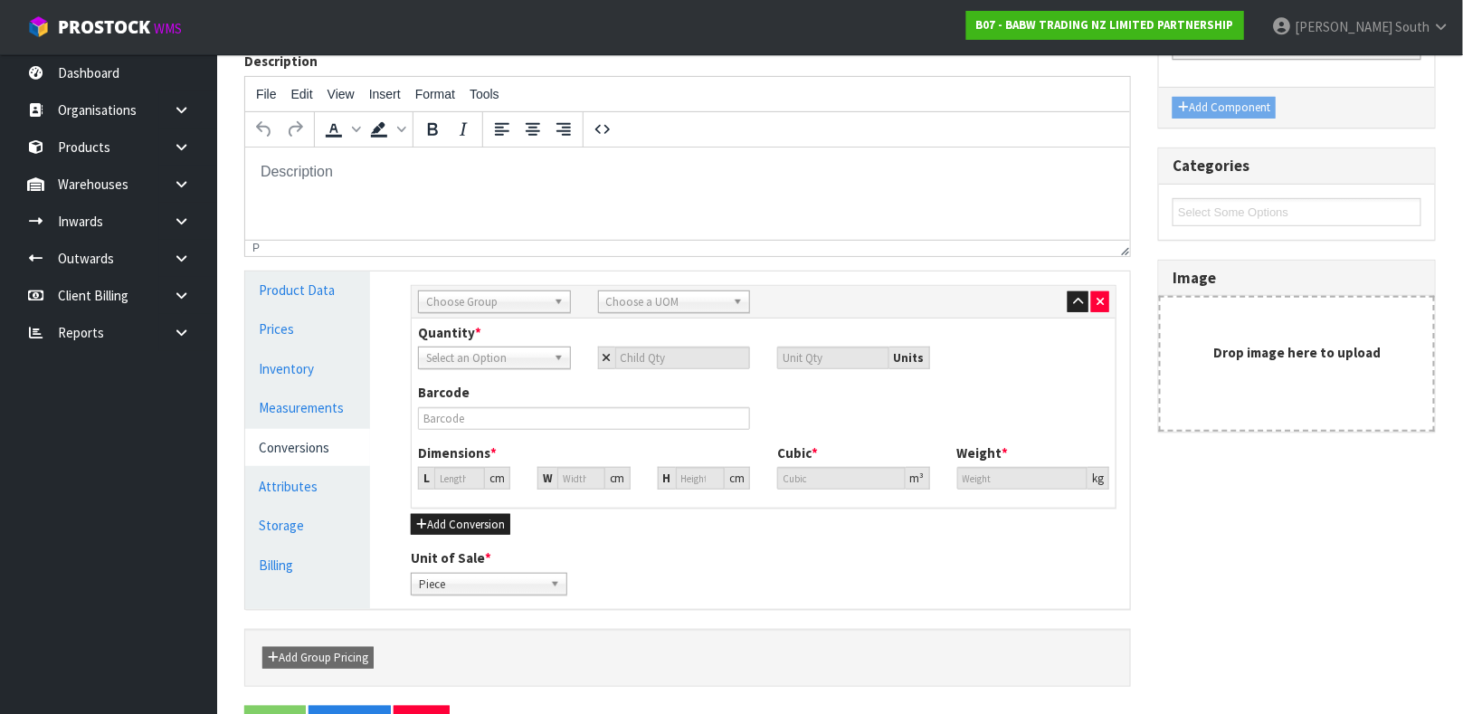
click at [477, 310] on div "Choose Group" at bounding box center [494, 301] width 153 height 23
click at [464, 392] on li "Outer" at bounding box center [494, 398] width 144 height 23
click at [654, 298] on span "Choose a UOM" at bounding box center [666, 302] width 120 height 22
click at [659, 345] on li "Cart on" at bounding box center [674, 353] width 144 height 23
click at [653, 358] on input "number" at bounding box center [683, 357] width 136 height 23
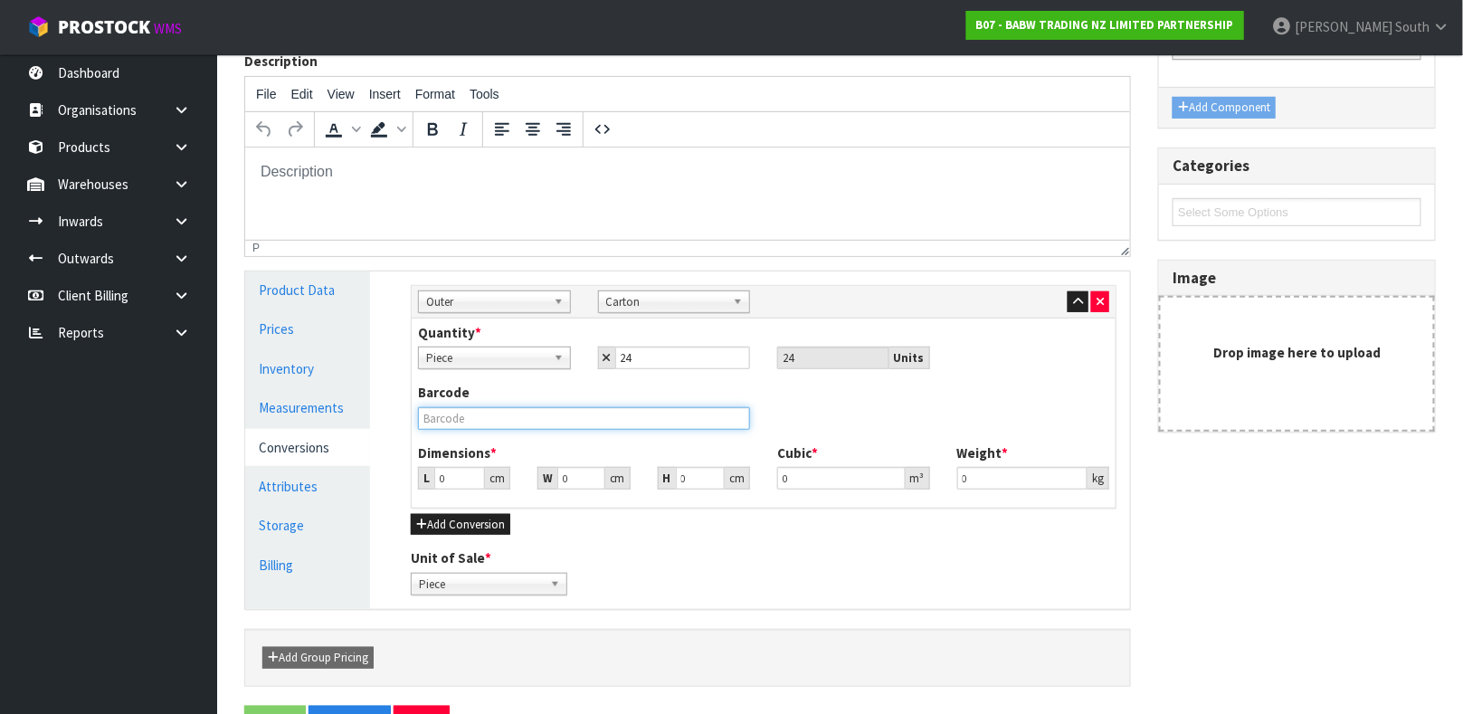
click at [504, 410] on input "text" at bounding box center [584, 418] width 332 height 23
click at [457, 474] on input "0" at bounding box center [459, 478] width 51 height 23
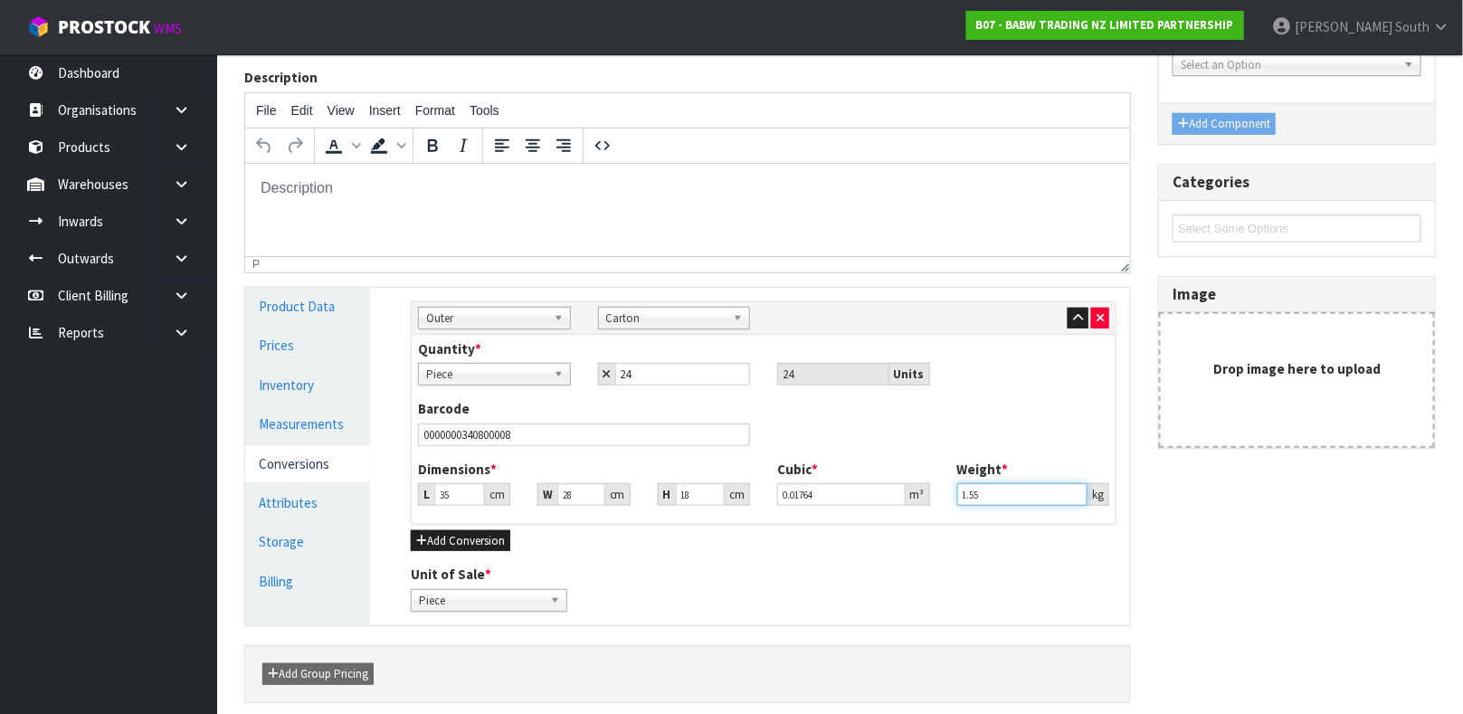
scroll to position [272, 0]
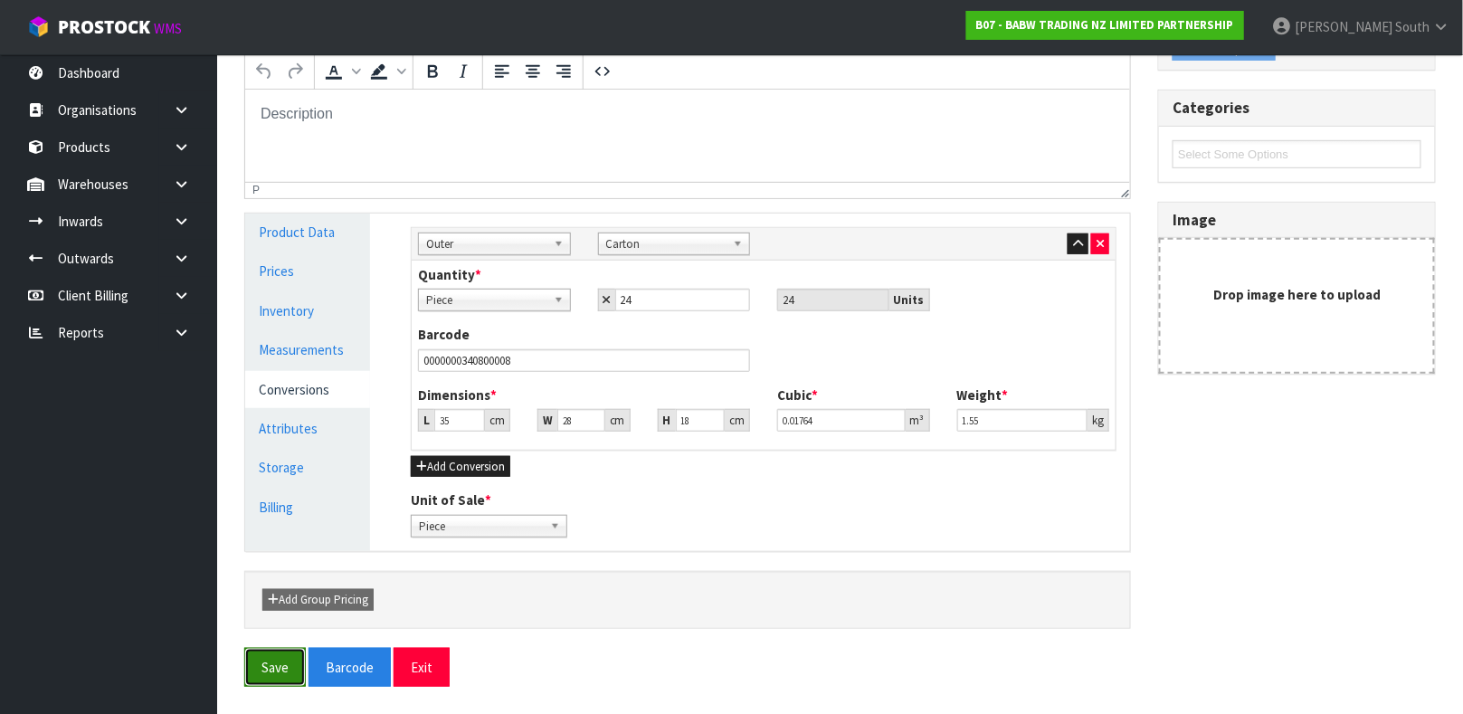
click at [279, 661] on button "Save" at bounding box center [275, 667] width 62 height 39
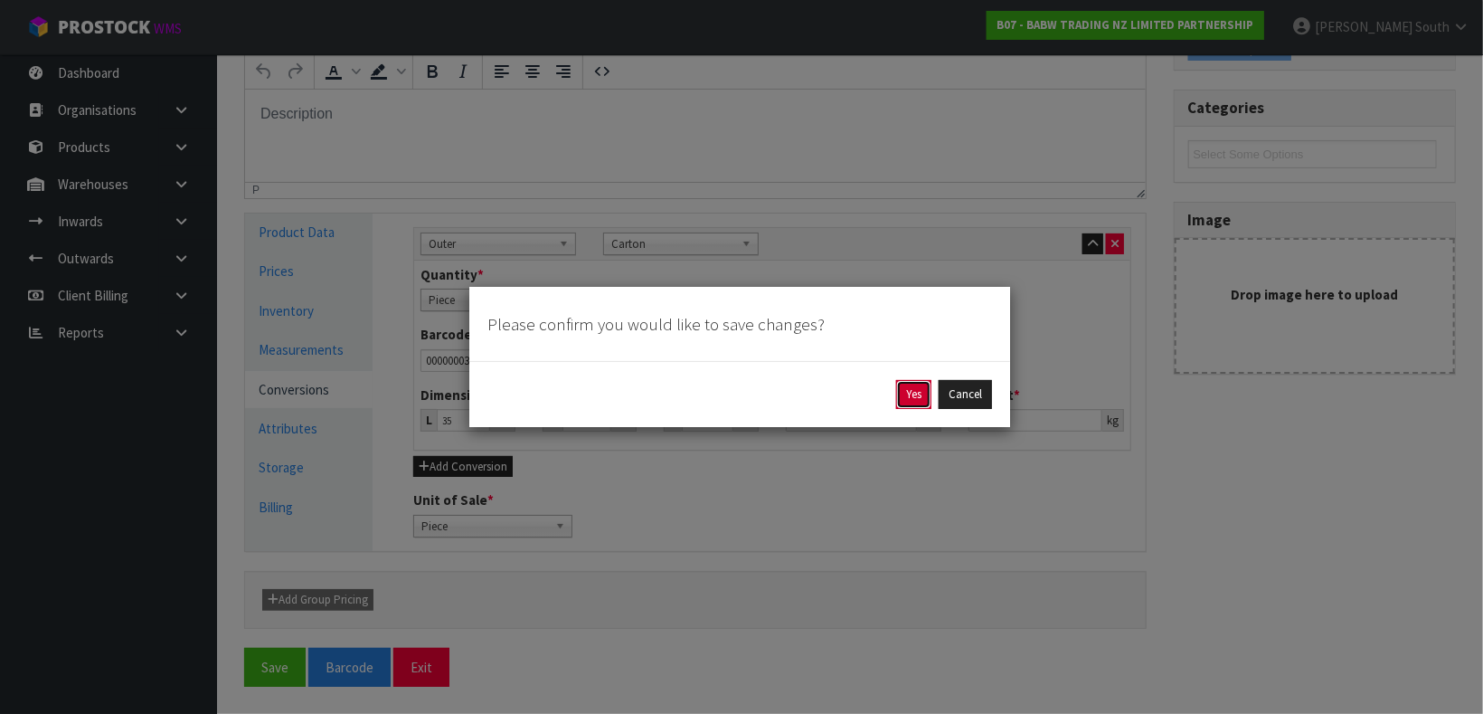
click at [930, 387] on button "Yes" at bounding box center [913, 394] width 35 height 29
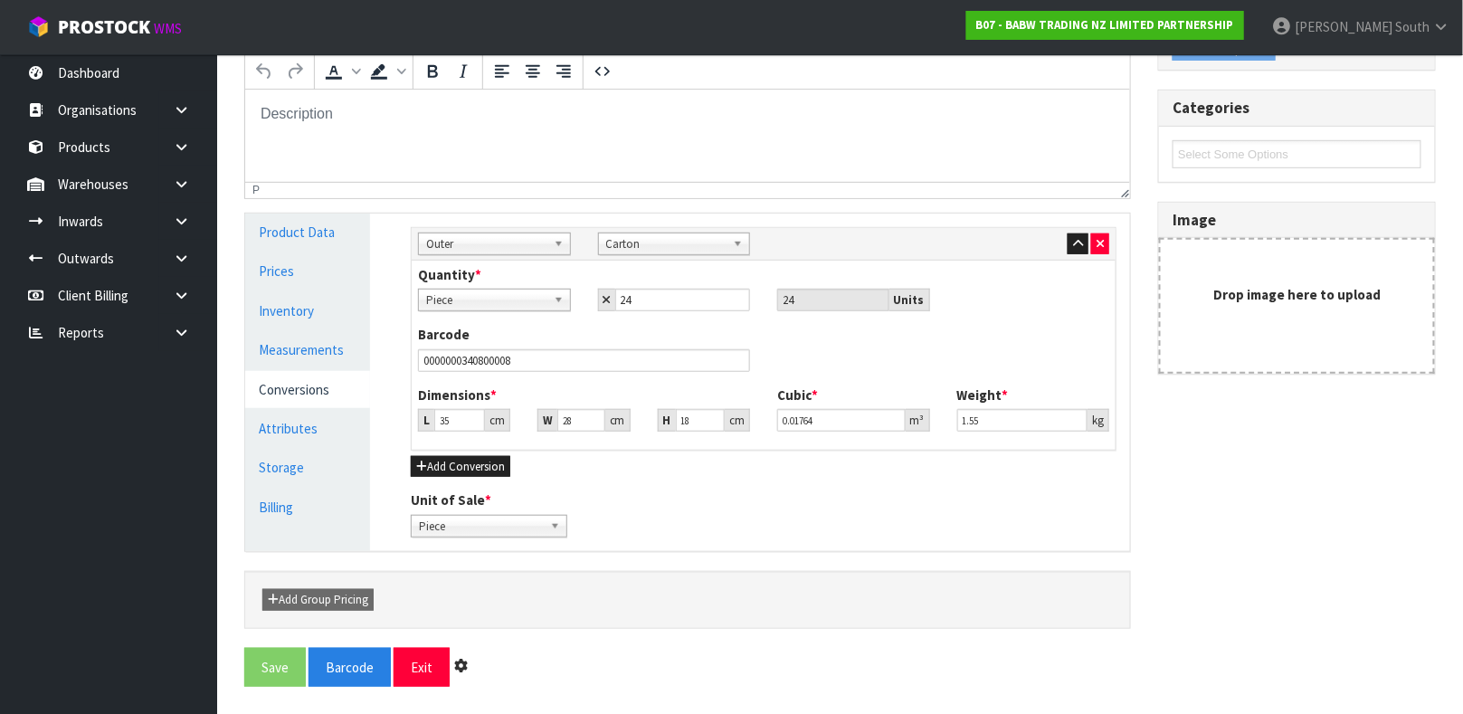
scroll to position [0, 0]
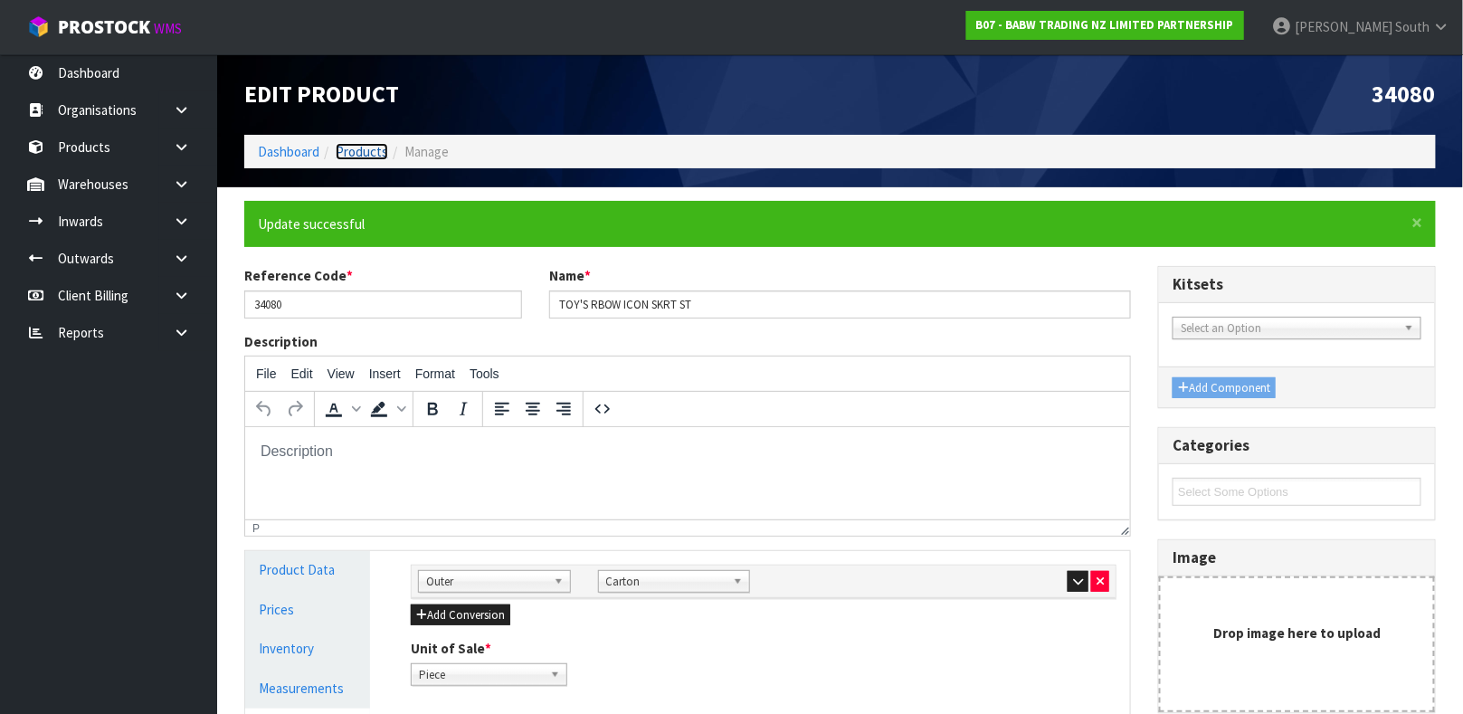
click at [361, 153] on link "Products" at bounding box center [362, 151] width 52 height 17
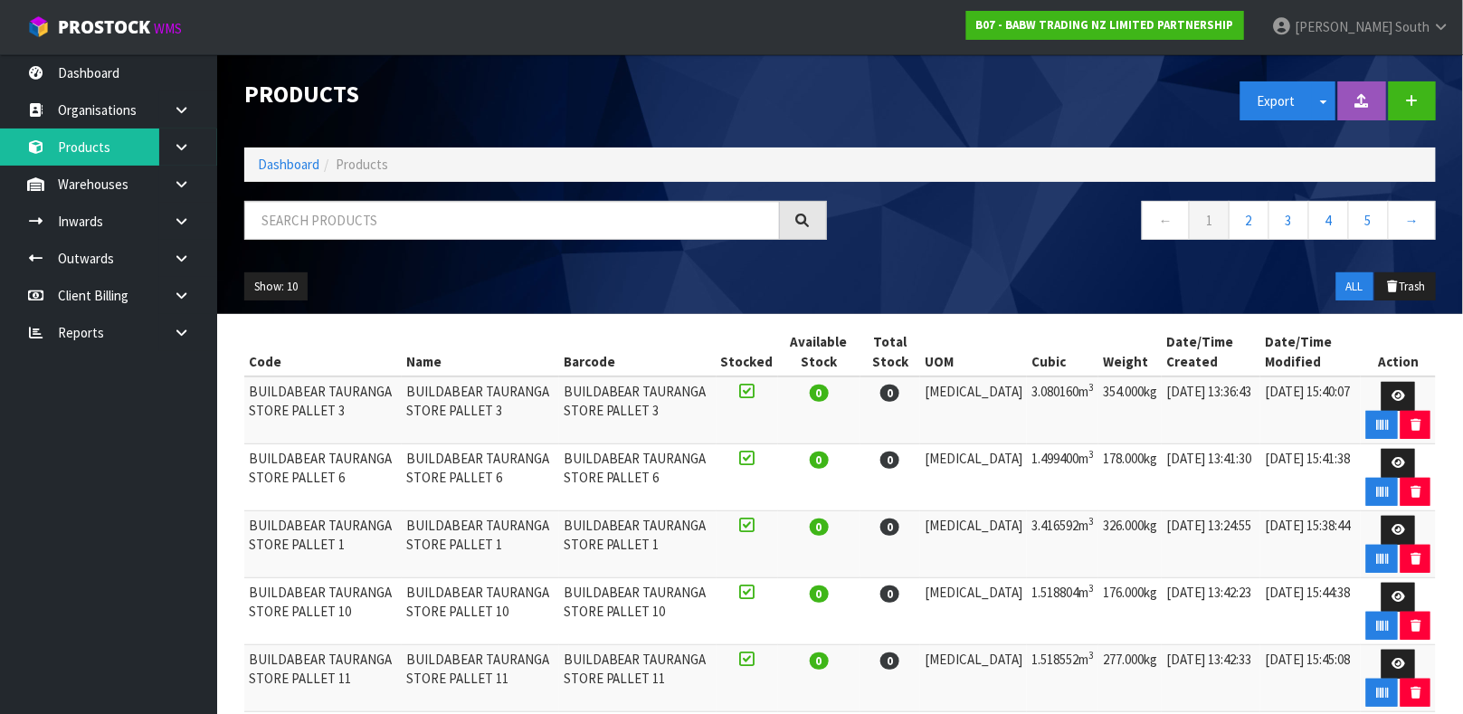
click at [324, 242] on div at bounding box center [536, 227] width 610 height 52
click at [324, 231] on input "text" at bounding box center [511, 220] width 535 height 39
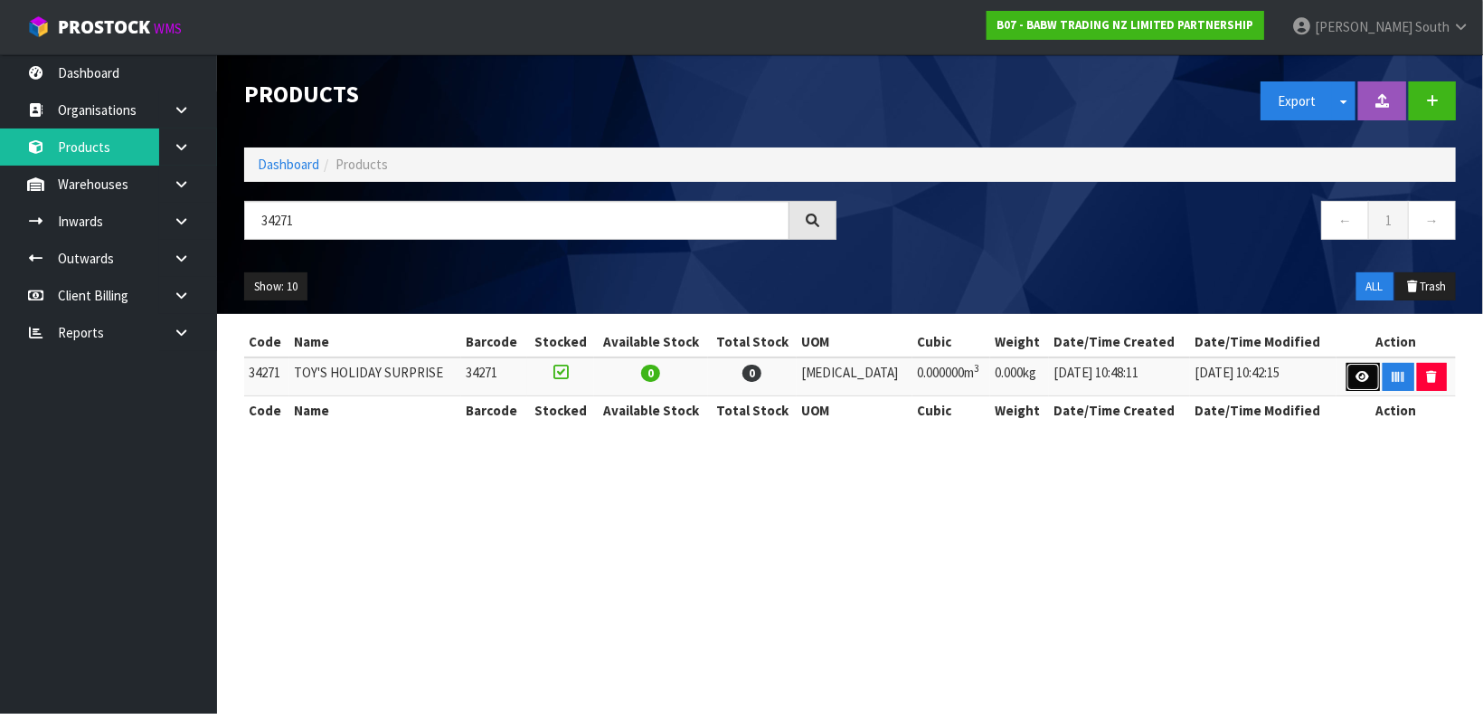
click at [1366, 368] on link at bounding box center [1363, 377] width 33 height 29
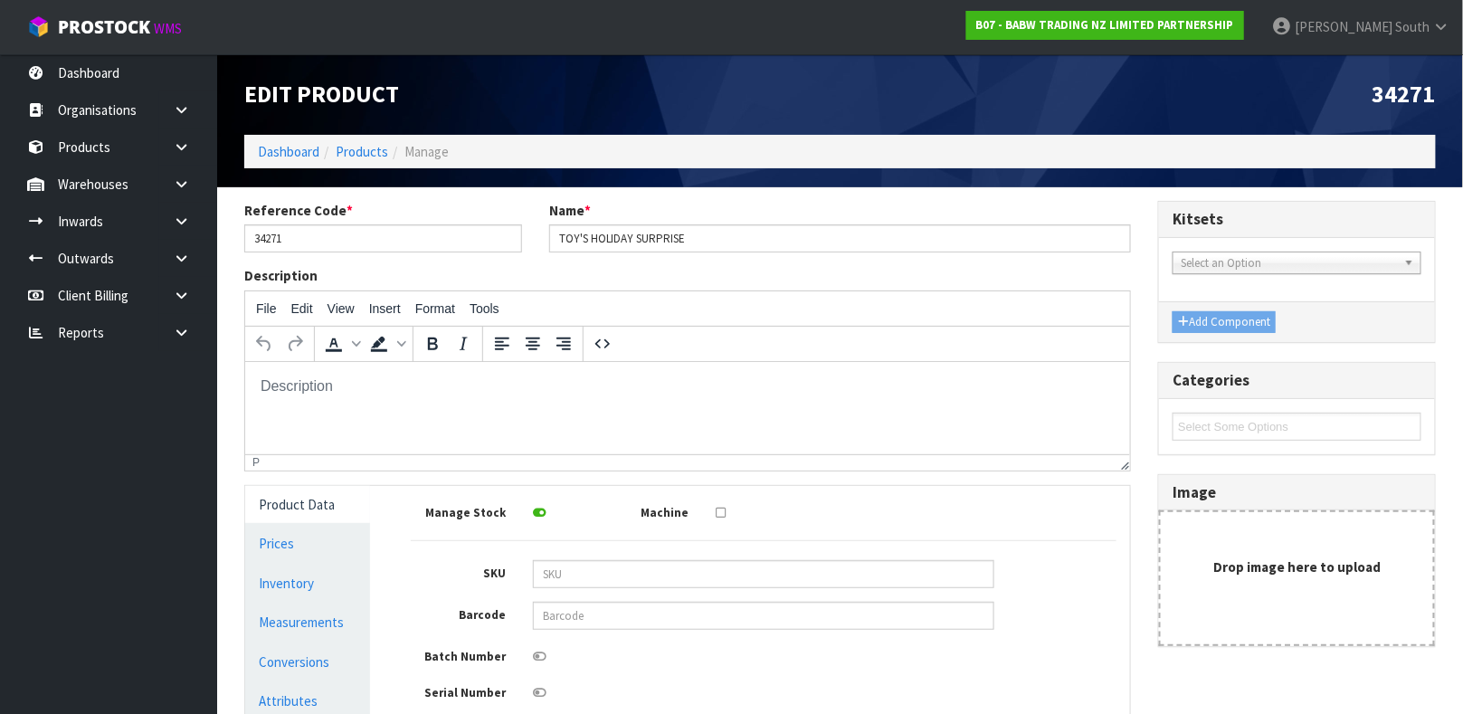
scroll to position [186, 0]
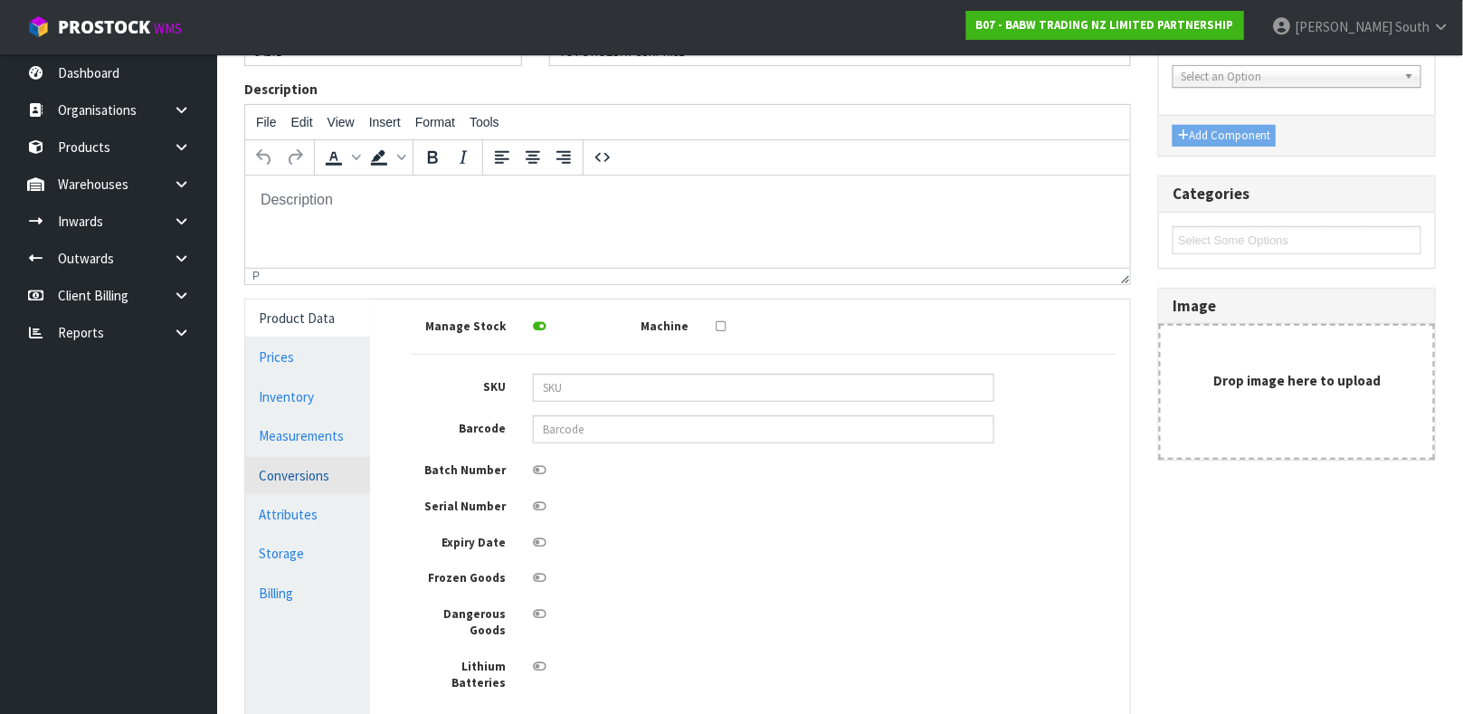
click at [308, 473] on link "Conversions" at bounding box center [307, 475] width 125 height 37
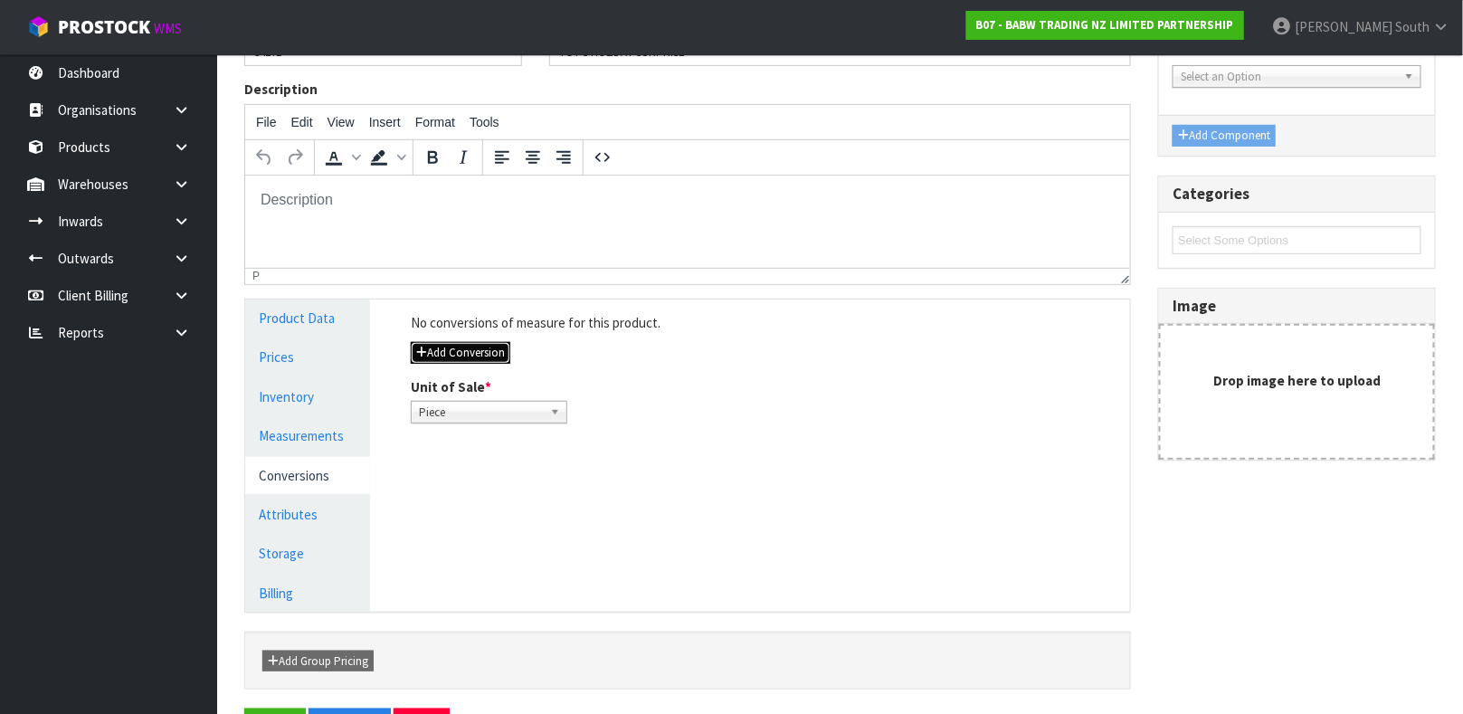
click at [439, 354] on button "Add Conversion" at bounding box center [460, 353] width 99 height 22
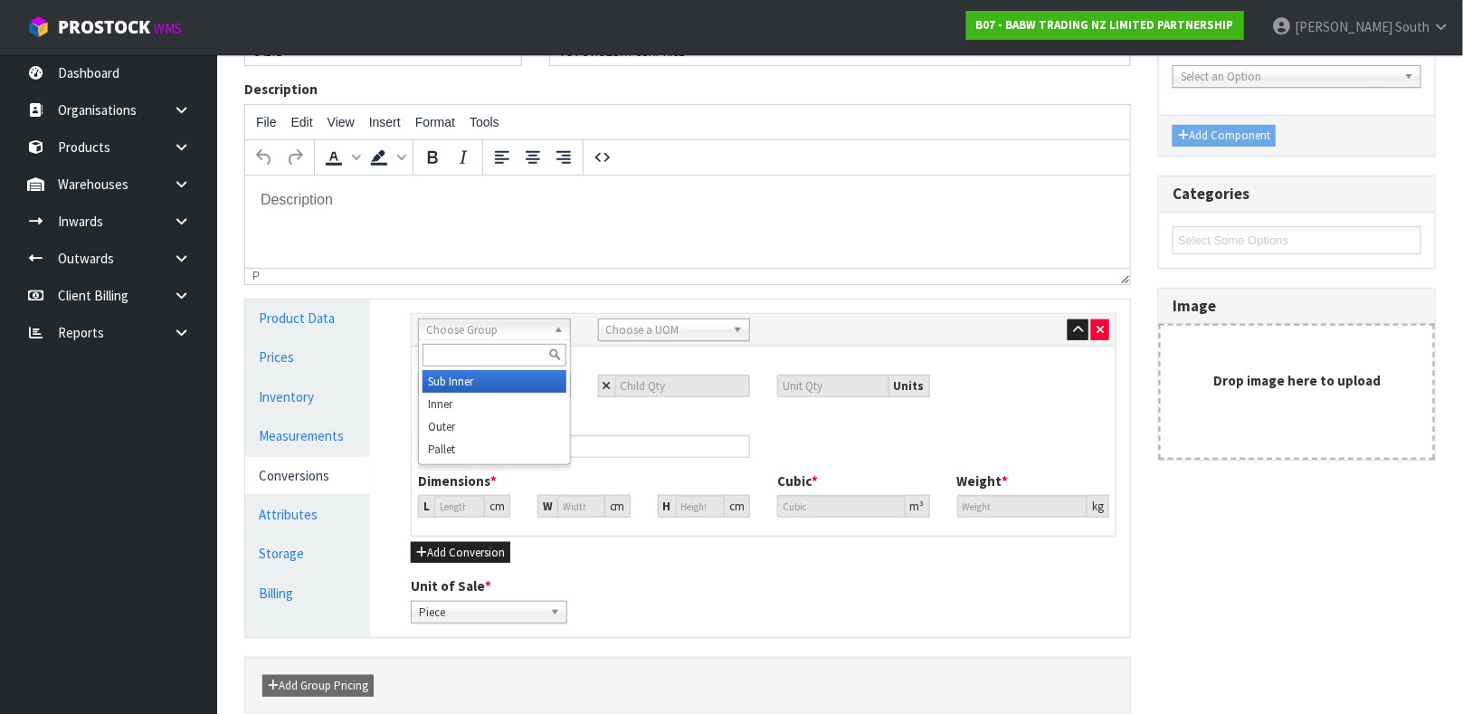
click at [501, 339] on div "Choose Group Sub Inner Inner Outer Pallet" at bounding box center [494, 329] width 153 height 23
click at [474, 424] on li "Outer" at bounding box center [494, 426] width 144 height 23
click at [628, 337] on span "Choose a UOM" at bounding box center [666, 330] width 120 height 22
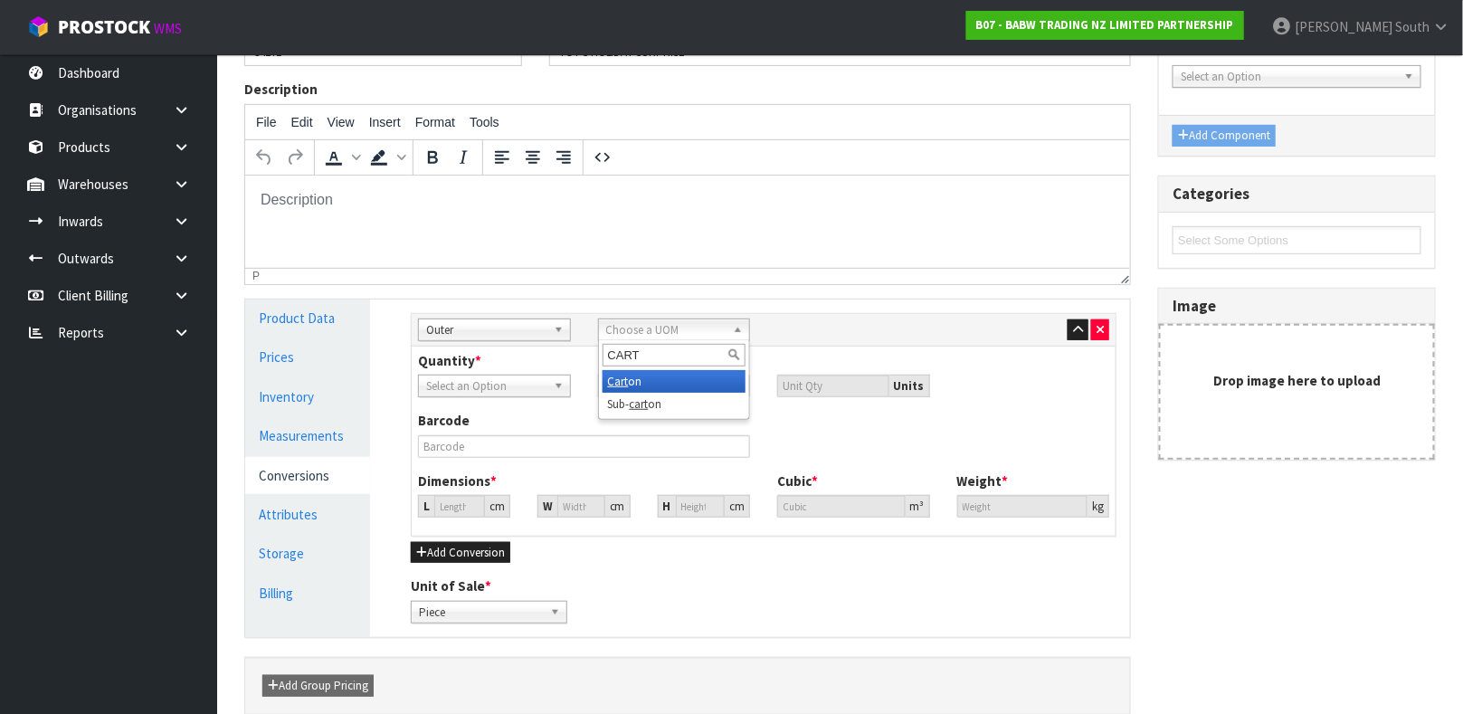
click at [629, 377] on li "Cart on" at bounding box center [674, 381] width 144 height 23
click at [632, 390] on input "number" at bounding box center [683, 385] width 136 height 23
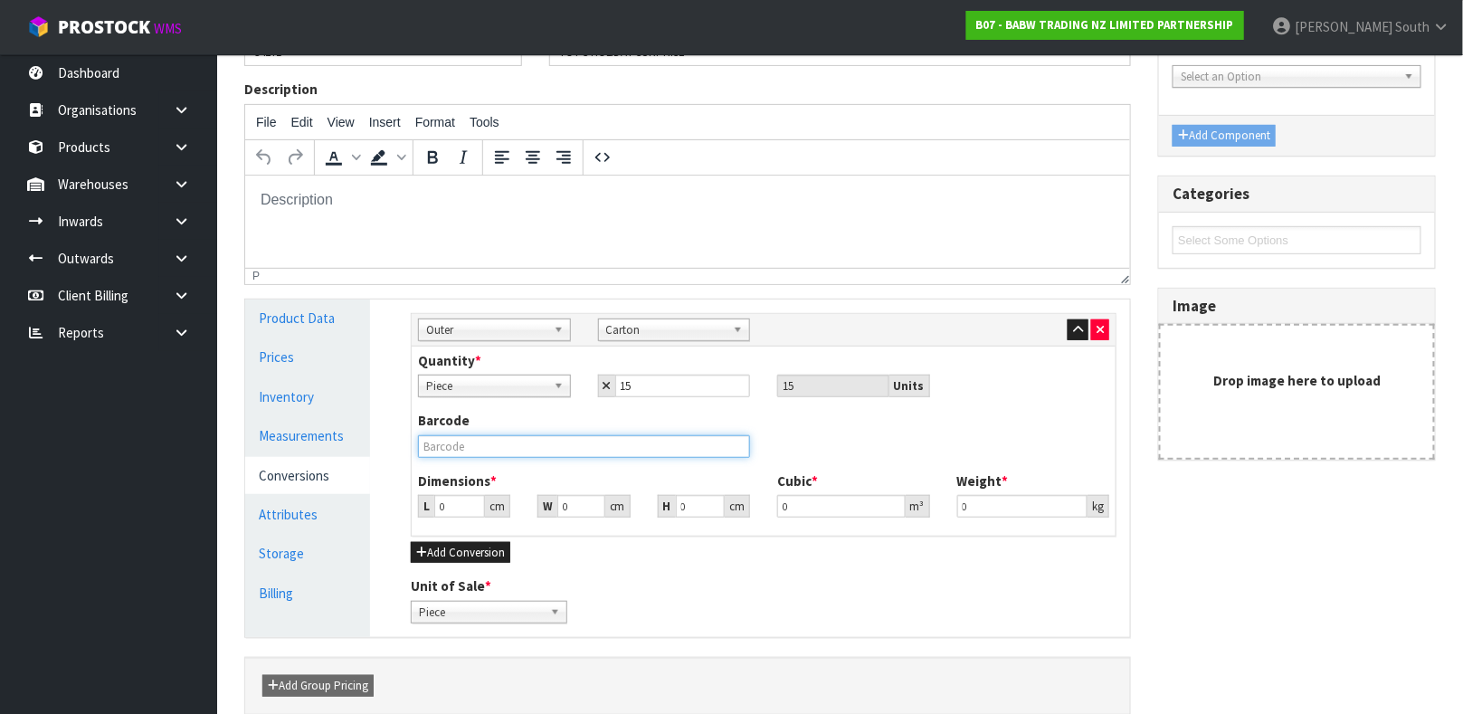
click at [523, 446] on input "text" at bounding box center [584, 446] width 332 height 23
click at [459, 495] on input "0" at bounding box center [459, 506] width 51 height 23
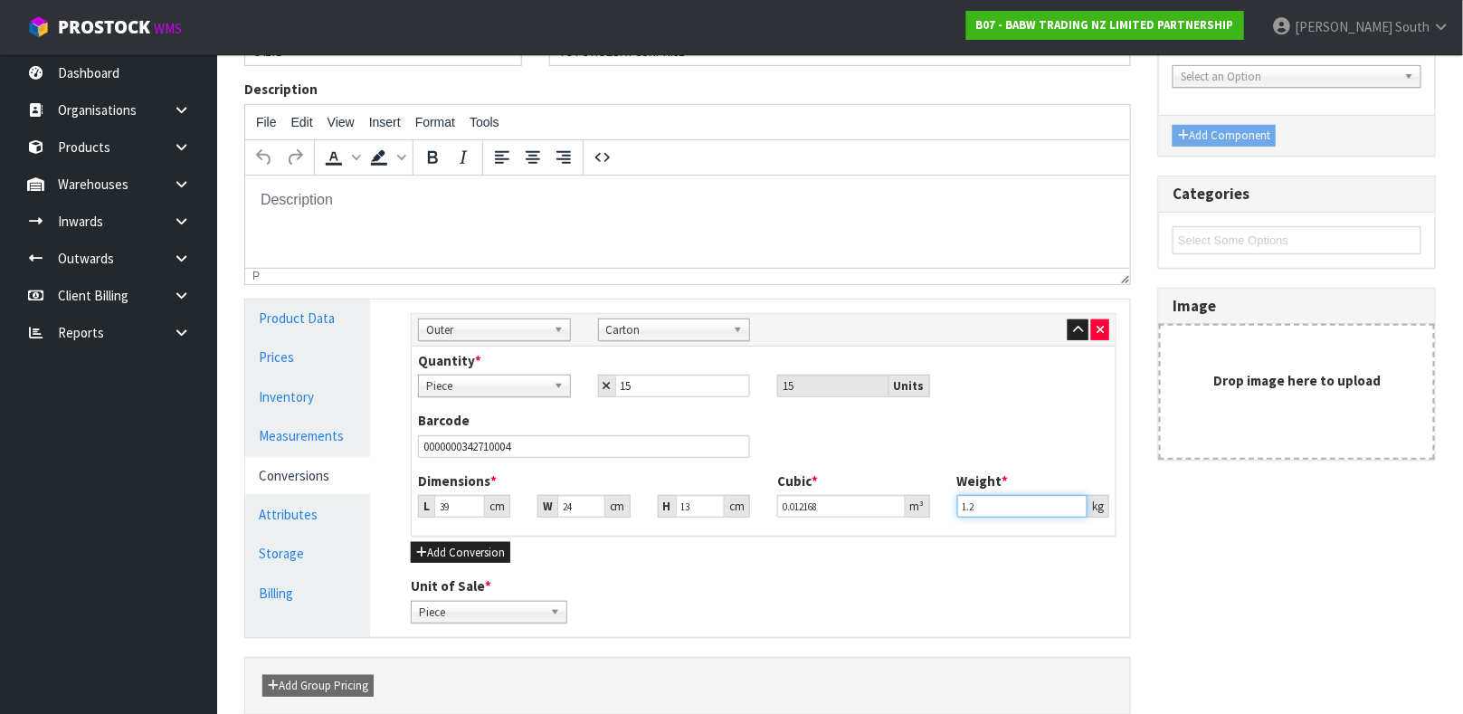
scroll to position [272, 0]
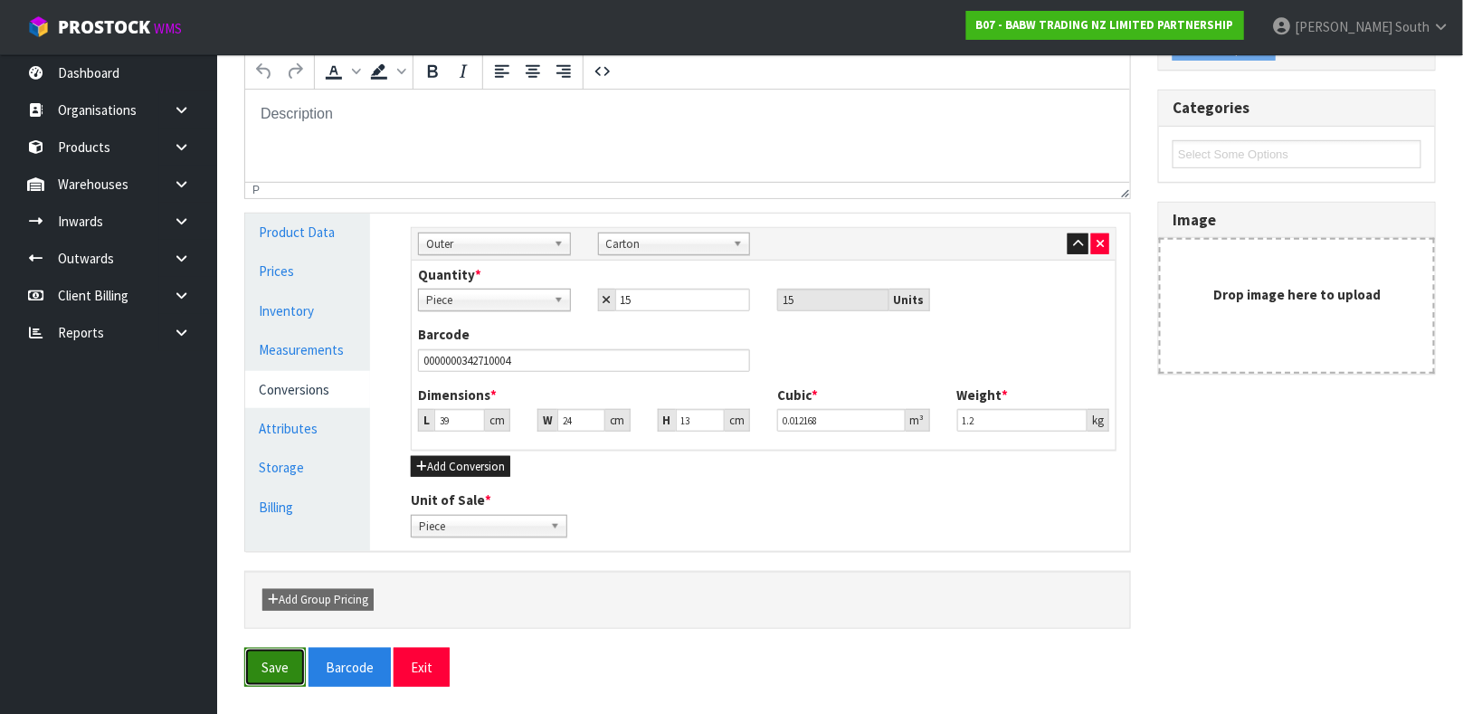
click at [292, 663] on button "Save" at bounding box center [275, 667] width 62 height 39
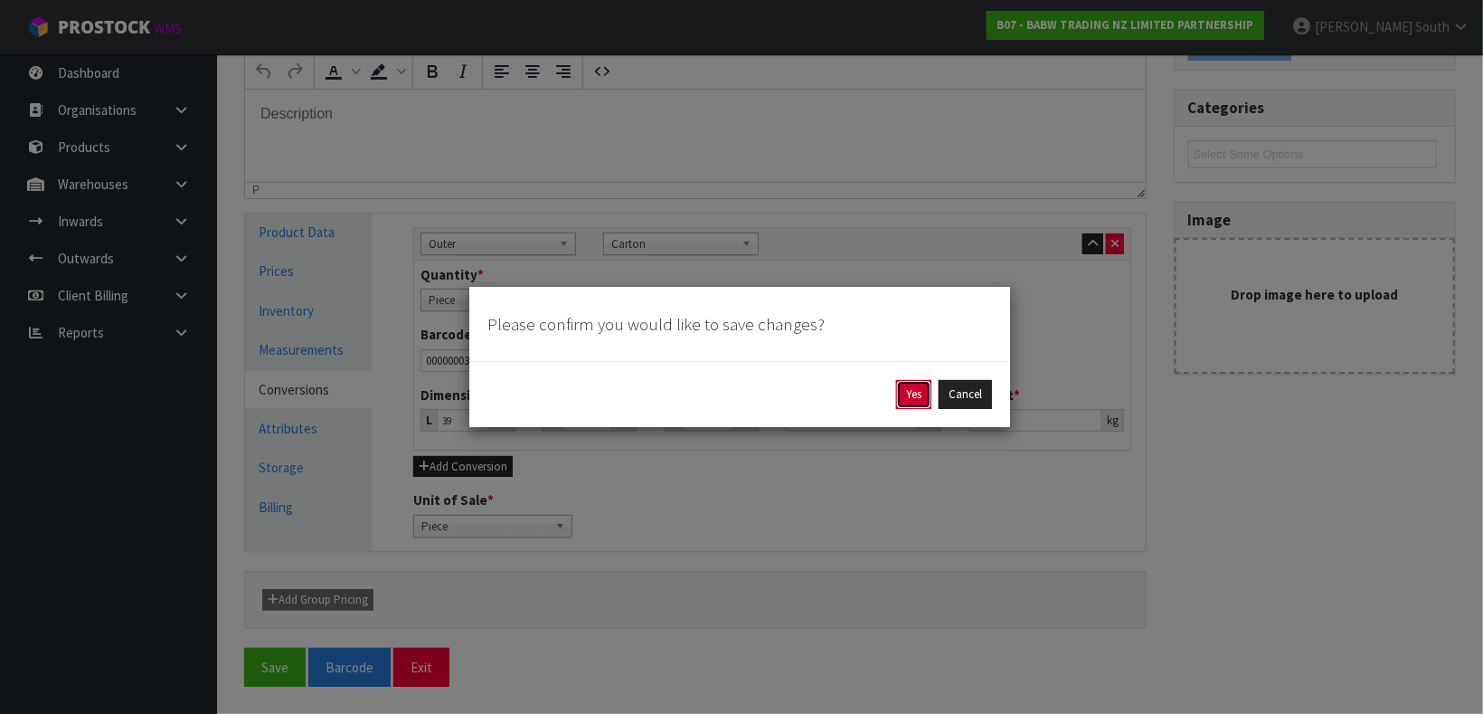
click at [900, 381] on button "Yes" at bounding box center [913, 394] width 35 height 29
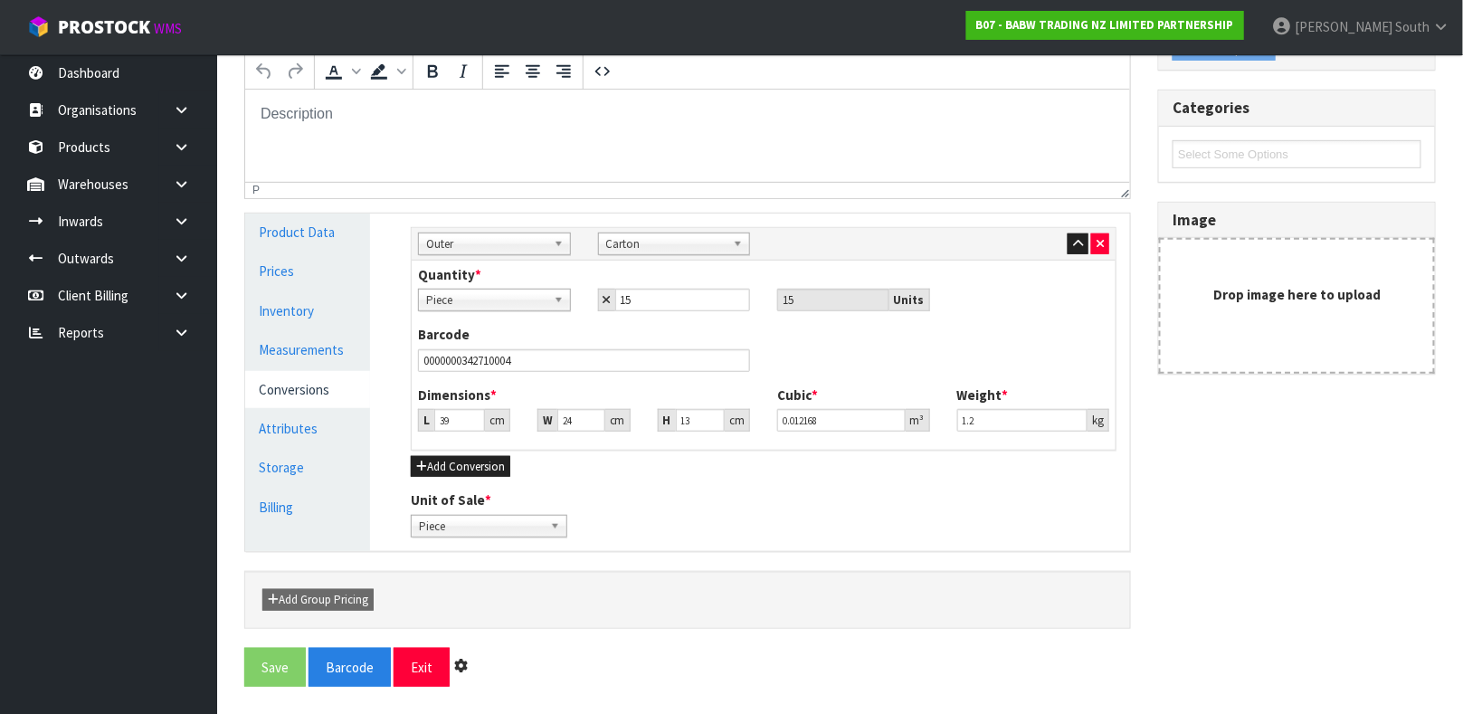
scroll to position [0, 0]
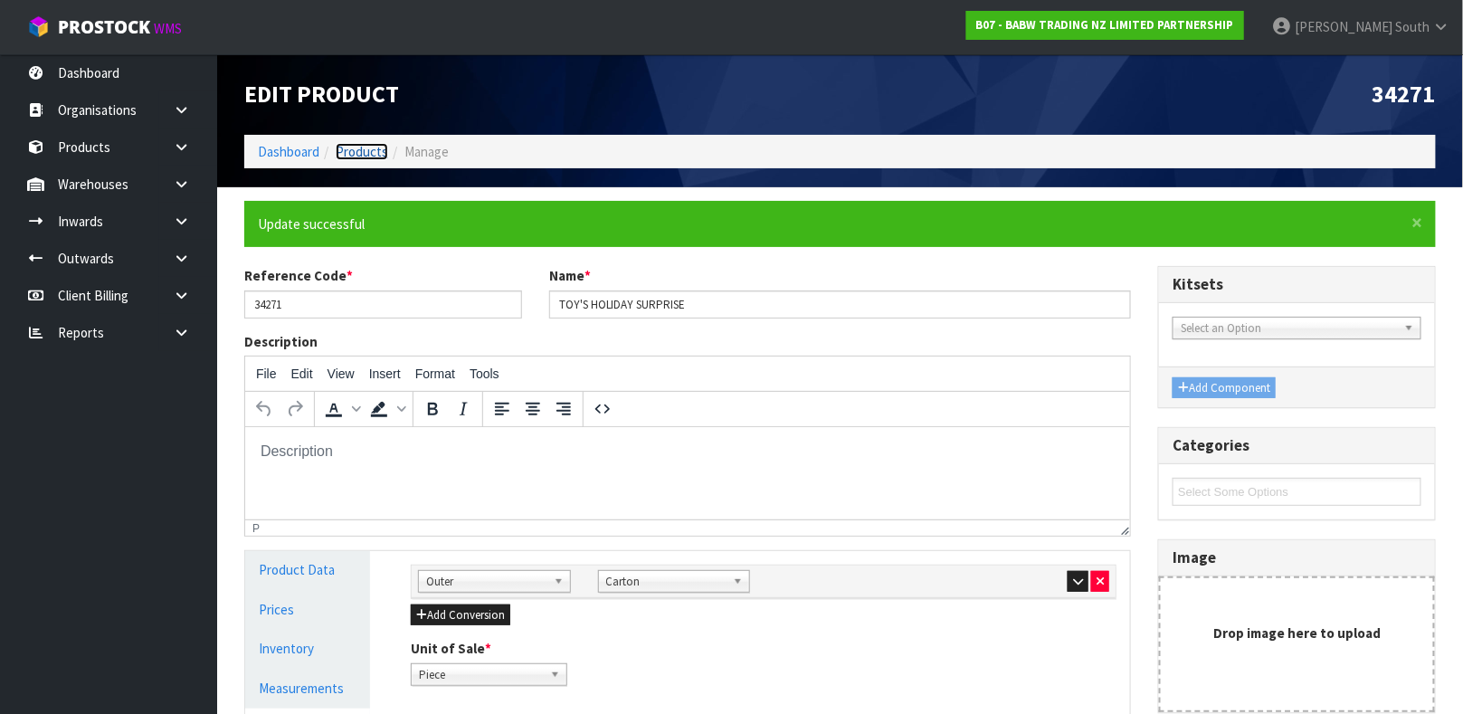
click at [376, 149] on link "Products" at bounding box center [362, 151] width 52 height 17
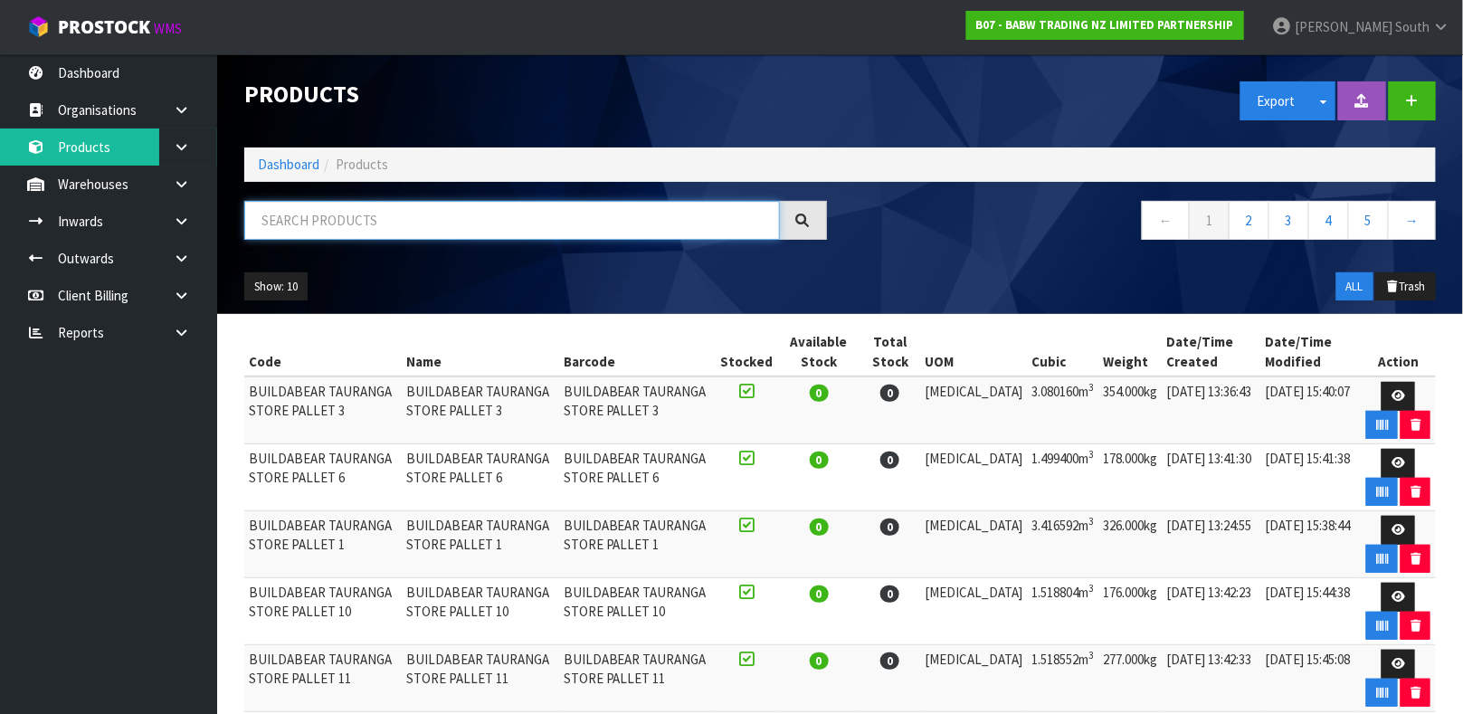
click at [354, 211] on input "text" at bounding box center [511, 220] width 535 height 39
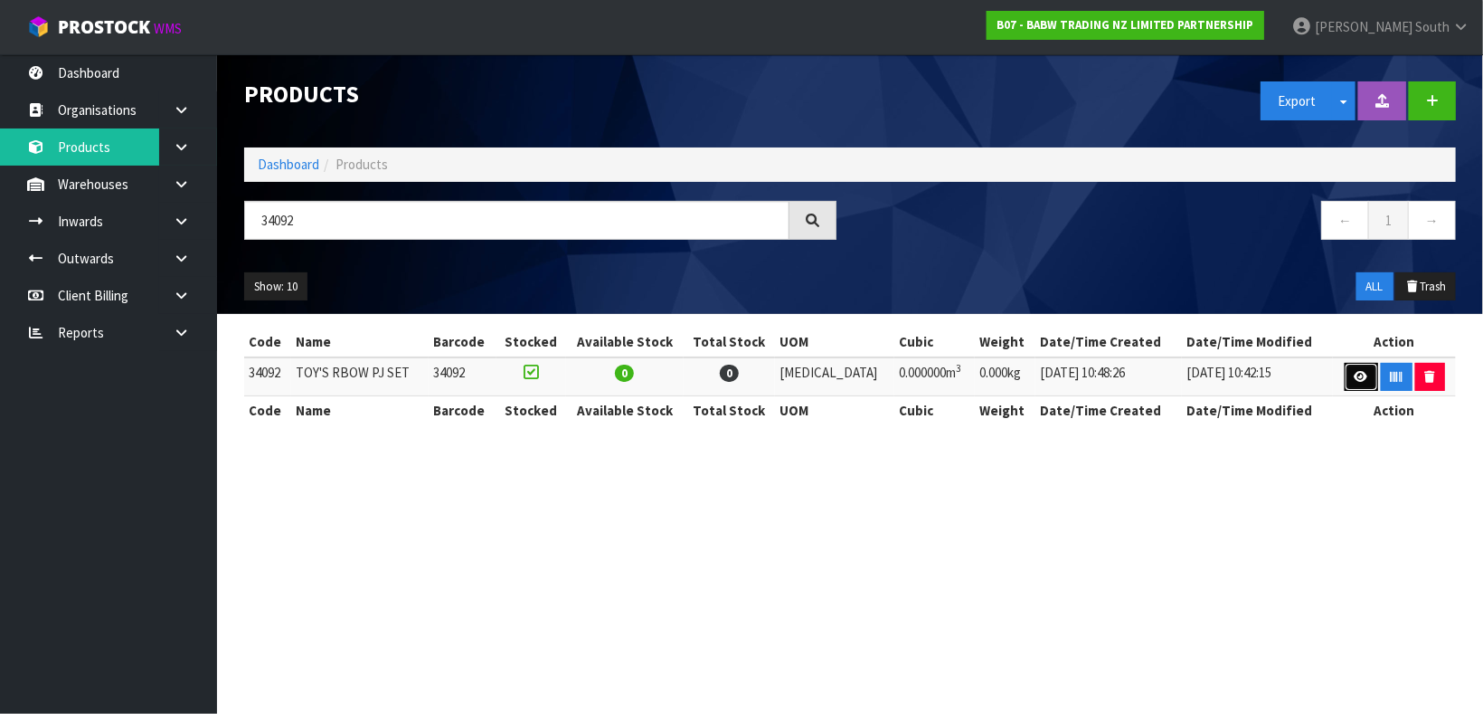
click at [1358, 371] on icon at bounding box center [1362, 377] width 14 height 12
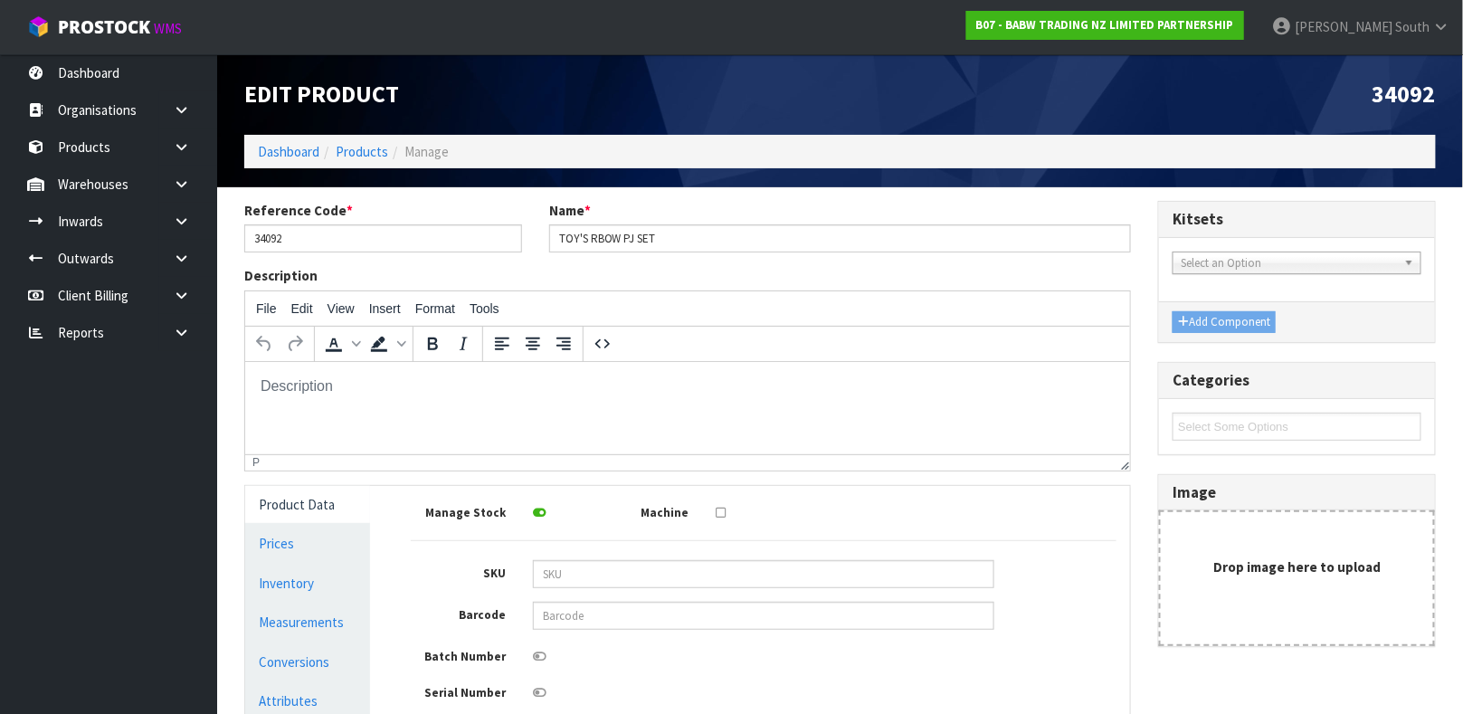
scroll to position [258, 0]
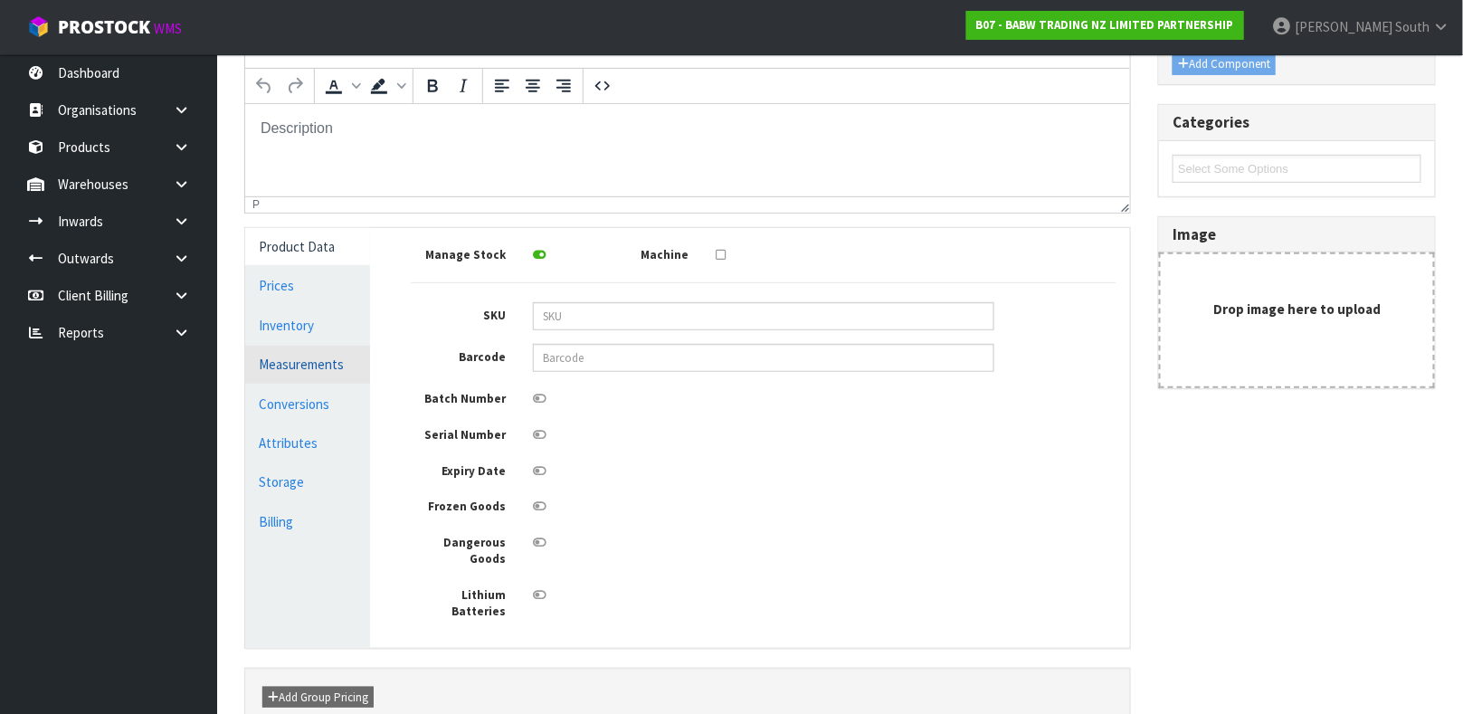
click at [324, 366] on link "Measurements" at bounding box center [307, 364] width 125 height 37
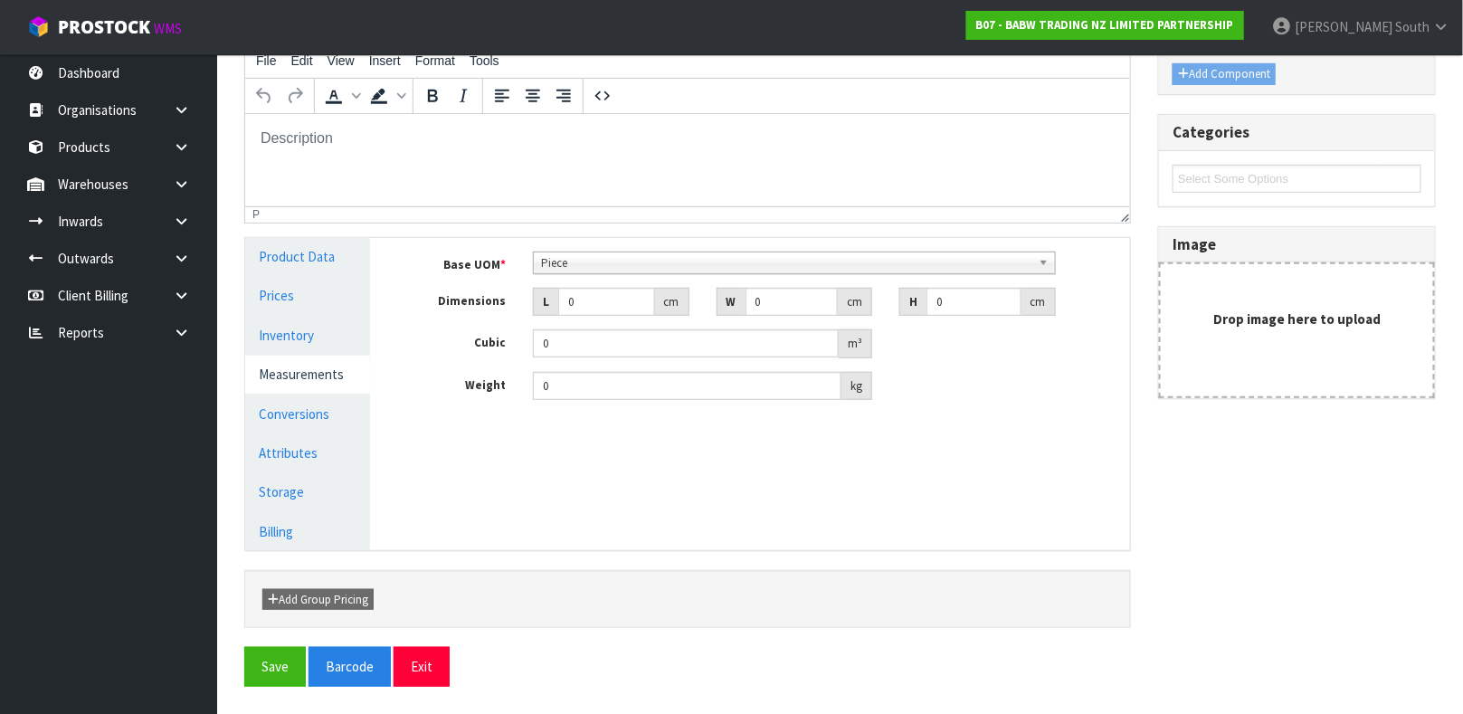
scroll to position [247, 0]
click at [319, 392] on link "Measurements" at bounding box center [307, 374] width 125 height 37
click at [314, 404] on link "Conversions" at bounding box center [307, 414] width 125 height 37
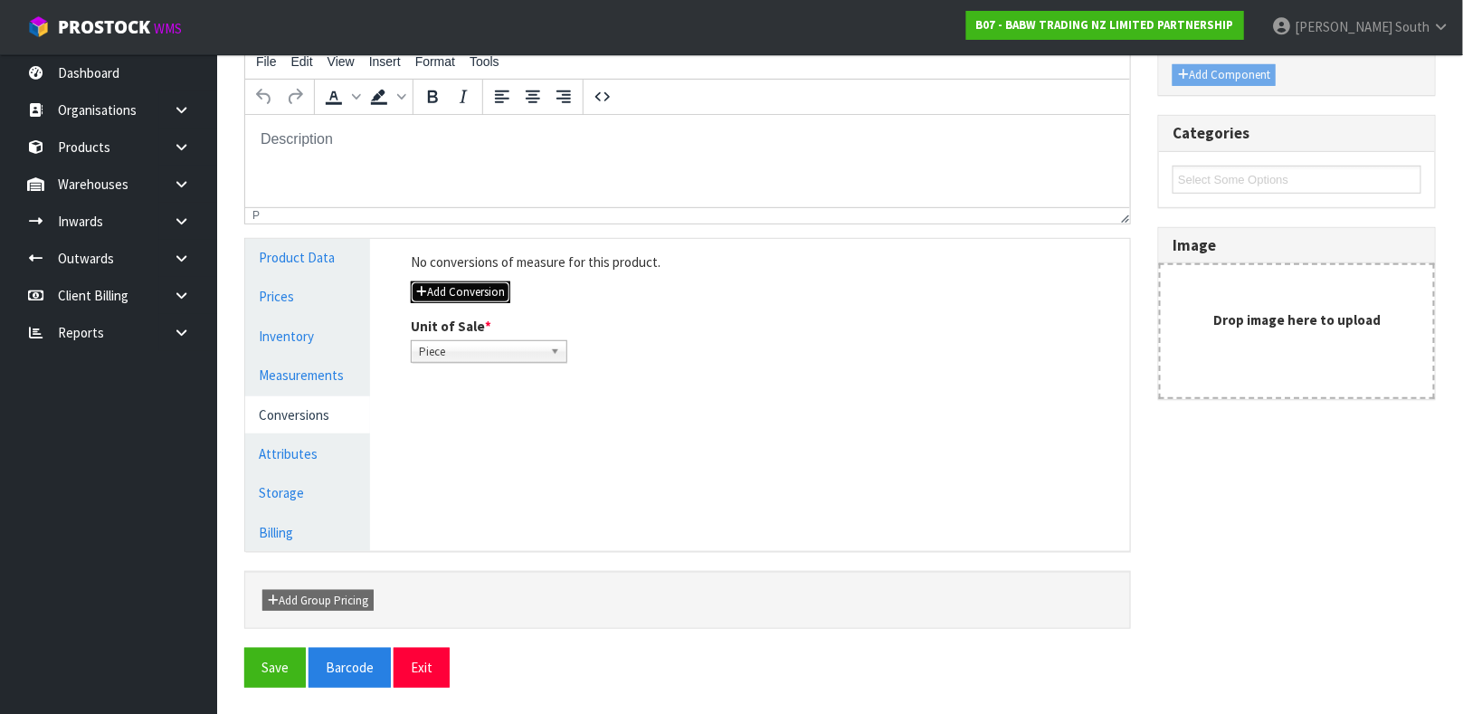
click at [463, 298] on button "Add Conversion" at bounding box center [460, 292] width 99 height 22
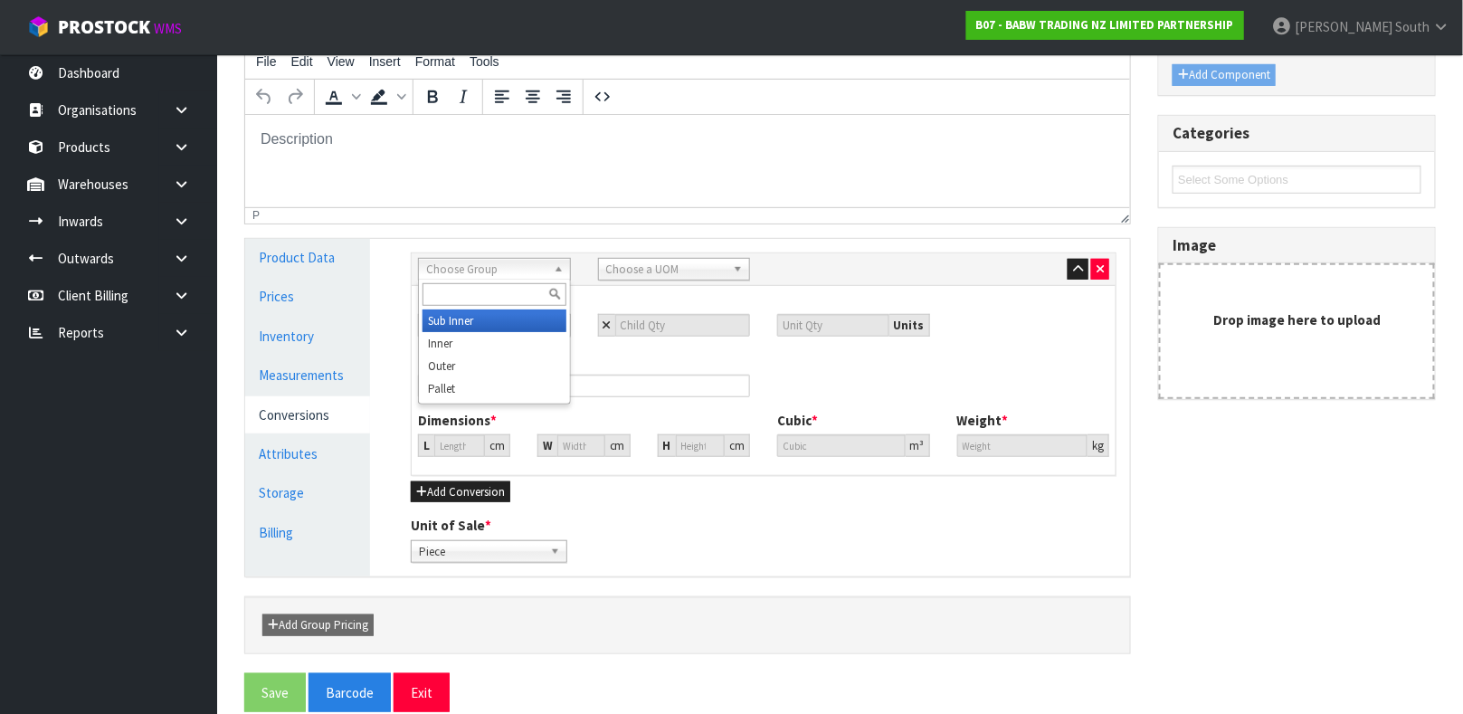
click at [468, 272] on span "Choose Group" at bounding box center [486, 270] width 120 height 22
click at [480, 370] on li "Outer" at bounding box center [494, 366] width 144 height 23
click at [633, 252] on div "Sub Inner Inner Outer Pallet Outer Sub Inner Inner Outer Pallet Bag Bar Basket …" at bounding box center [764, 363] width 706 height 223
click at [632, 270] on span "Choose a UOM" at bounding box center [666, 270] width 120 height 22
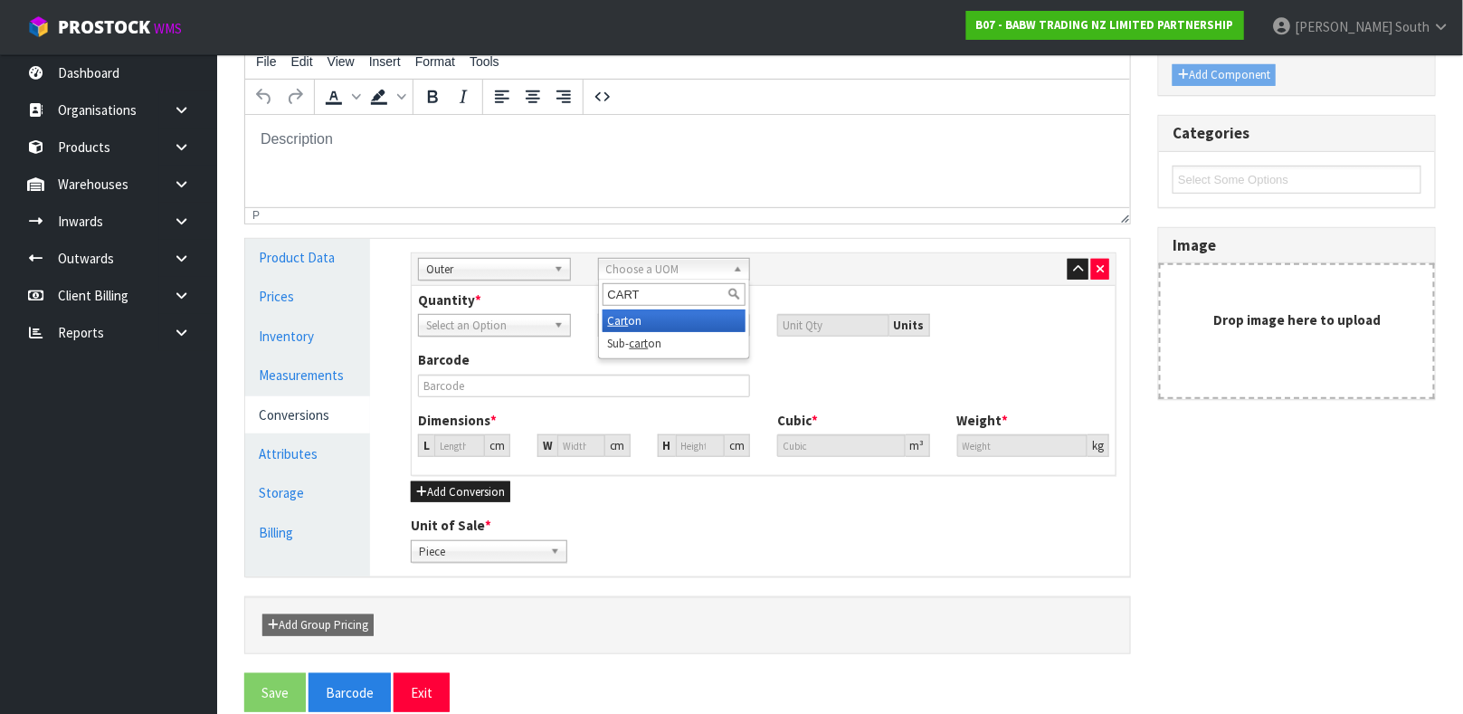
click at [629, 308] on div "CART" at bounding box center [674, 294] width 151 height 30
click at [629, 319] on li "Cart on" at bounding box center [674, 320] width 144 height 23
click at [659, 312] on div "Quantity * Piece Carton Piece Units" at bounding box center [763, 313] width 718 height 46
click at [659, 325] on input "number" at bounding box center [683, 325] width 136 height 23
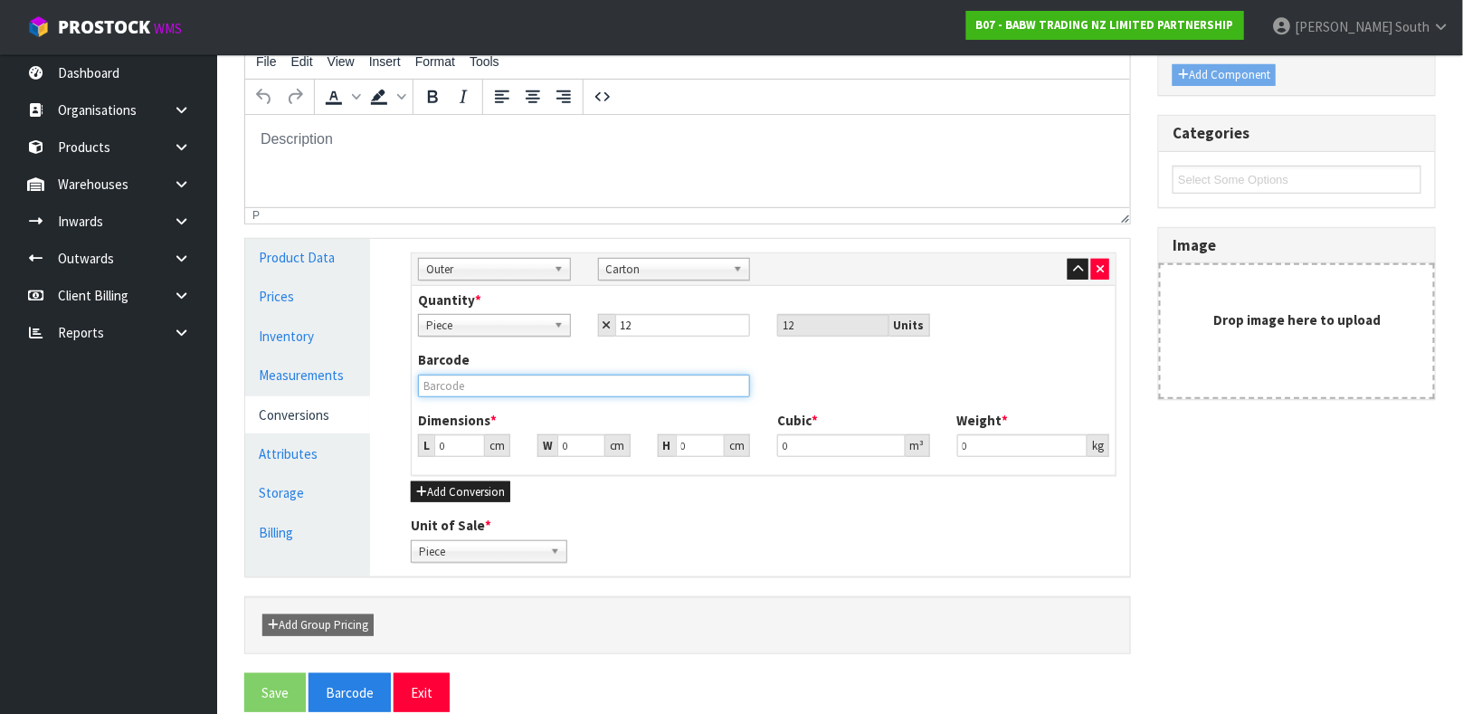
click at [591, 375] on input "text" at bounding box center [584, 385] width 332 height 23
click at [448, 447] on input "0" at bounding box center [459, 445] width 51 height 23
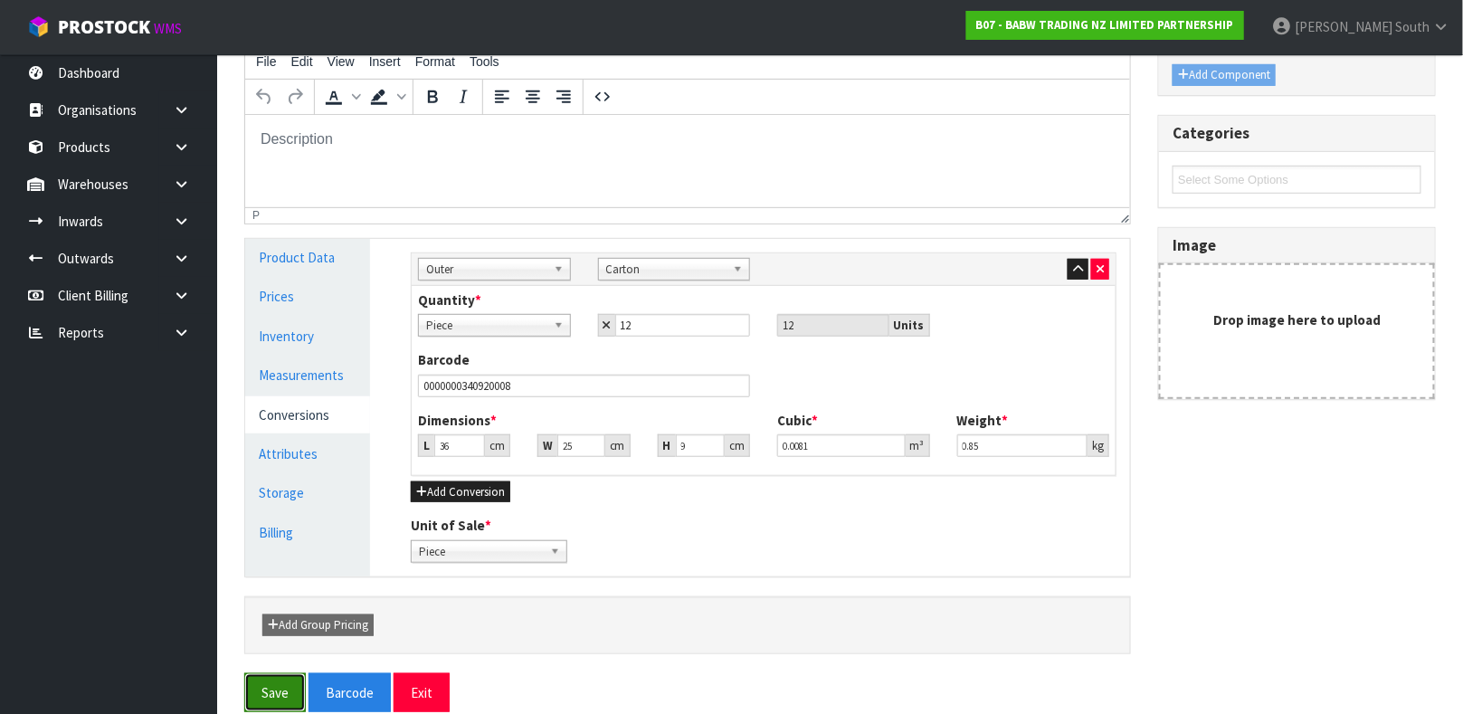
click at [270, 681] on button "Save" at bounding box center [275, 692] width 62 height 39
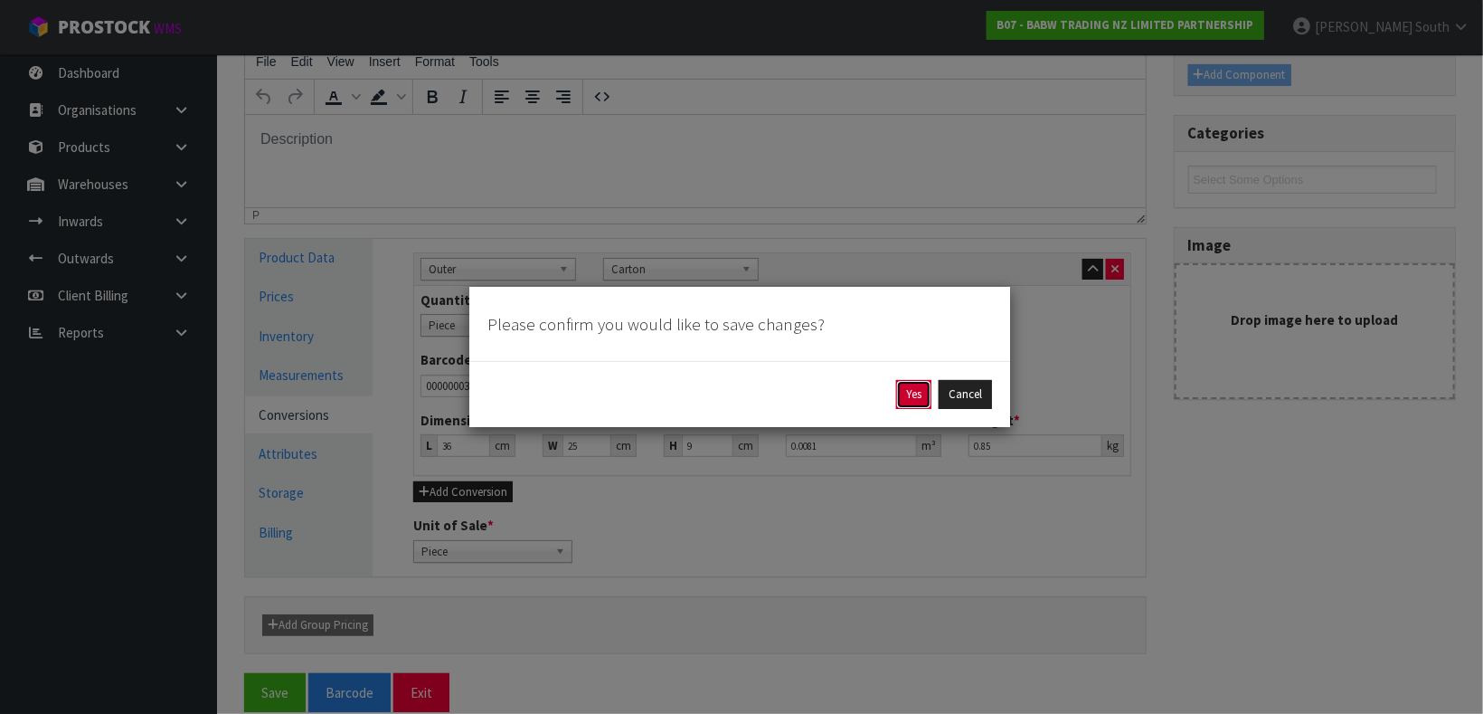
click at [908, 386] on button "Yes" at bounding box center [913, 394] width 35 height 29
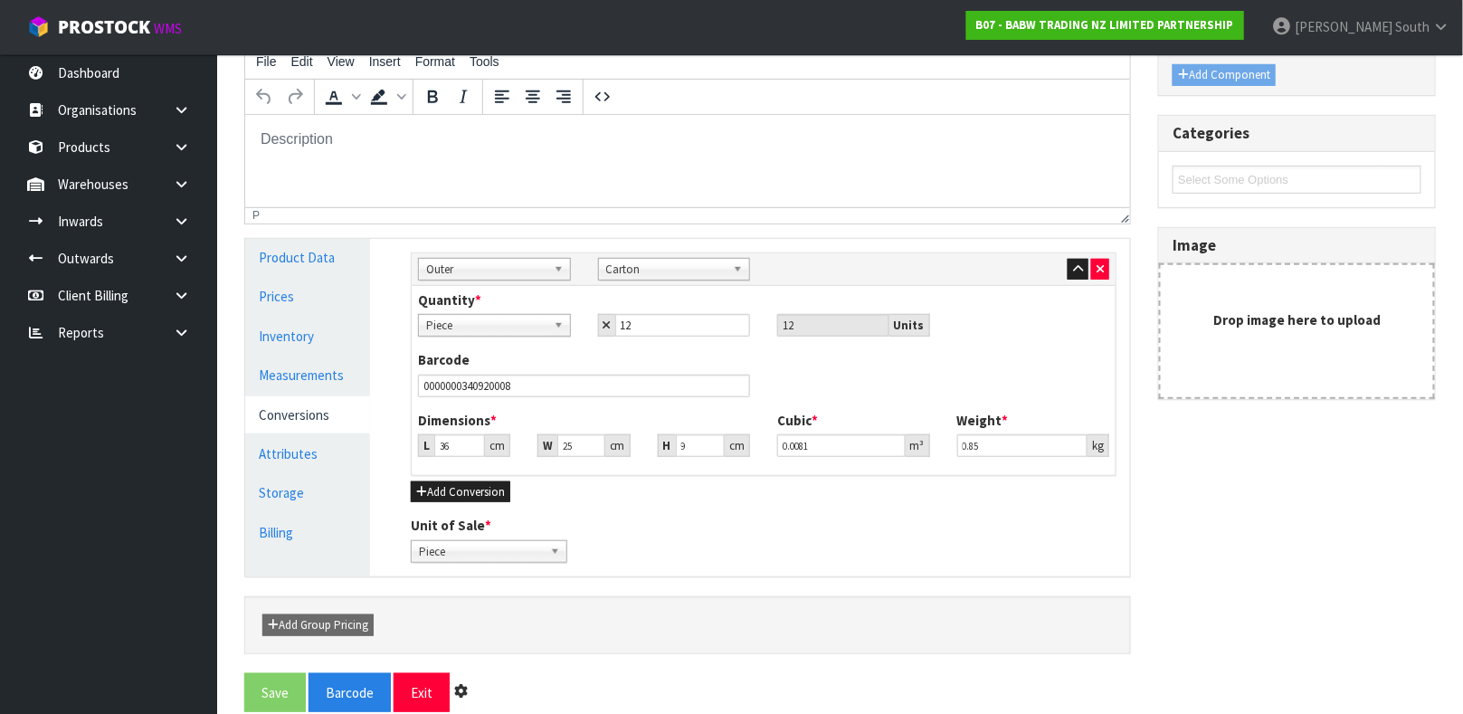
scroll to position [0, 0]
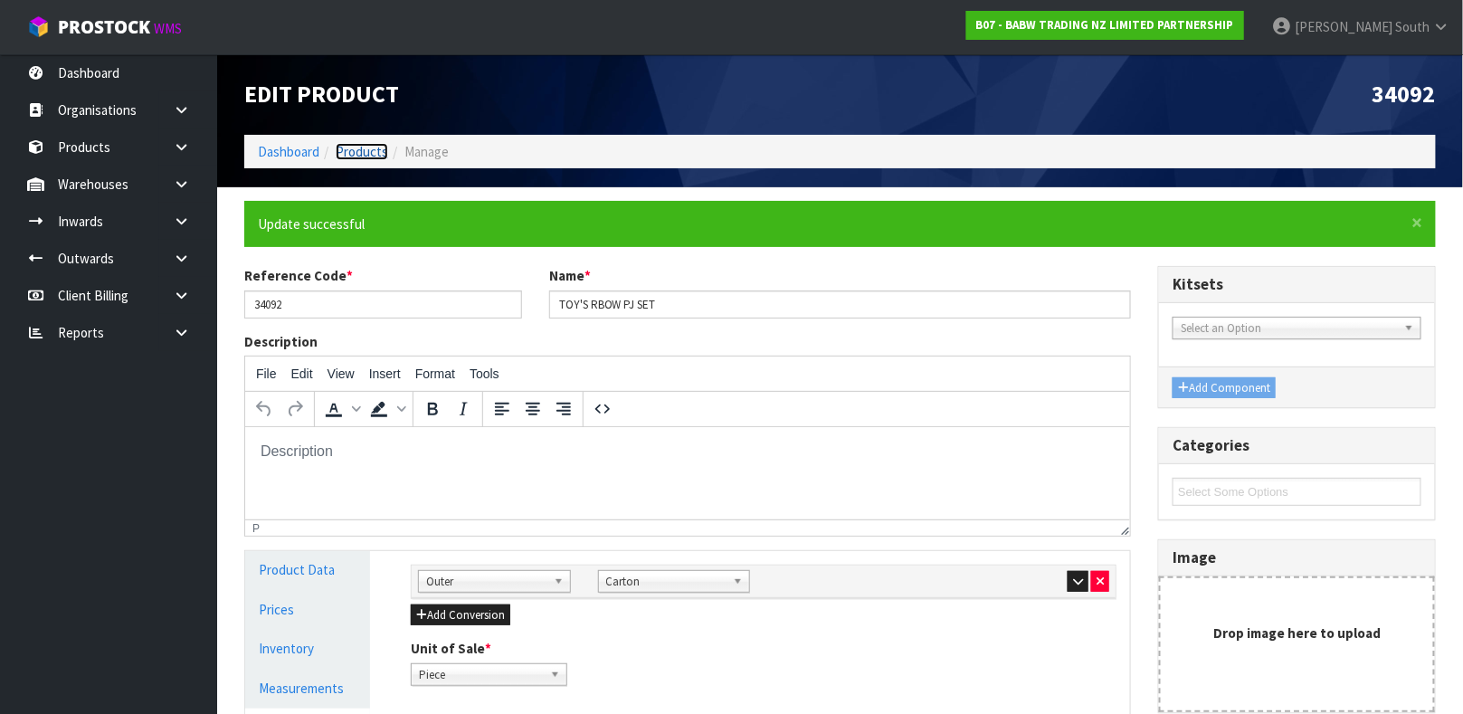
click at [351, 157] on link "Products" at bounding box center [362, 151] width 52 height 17
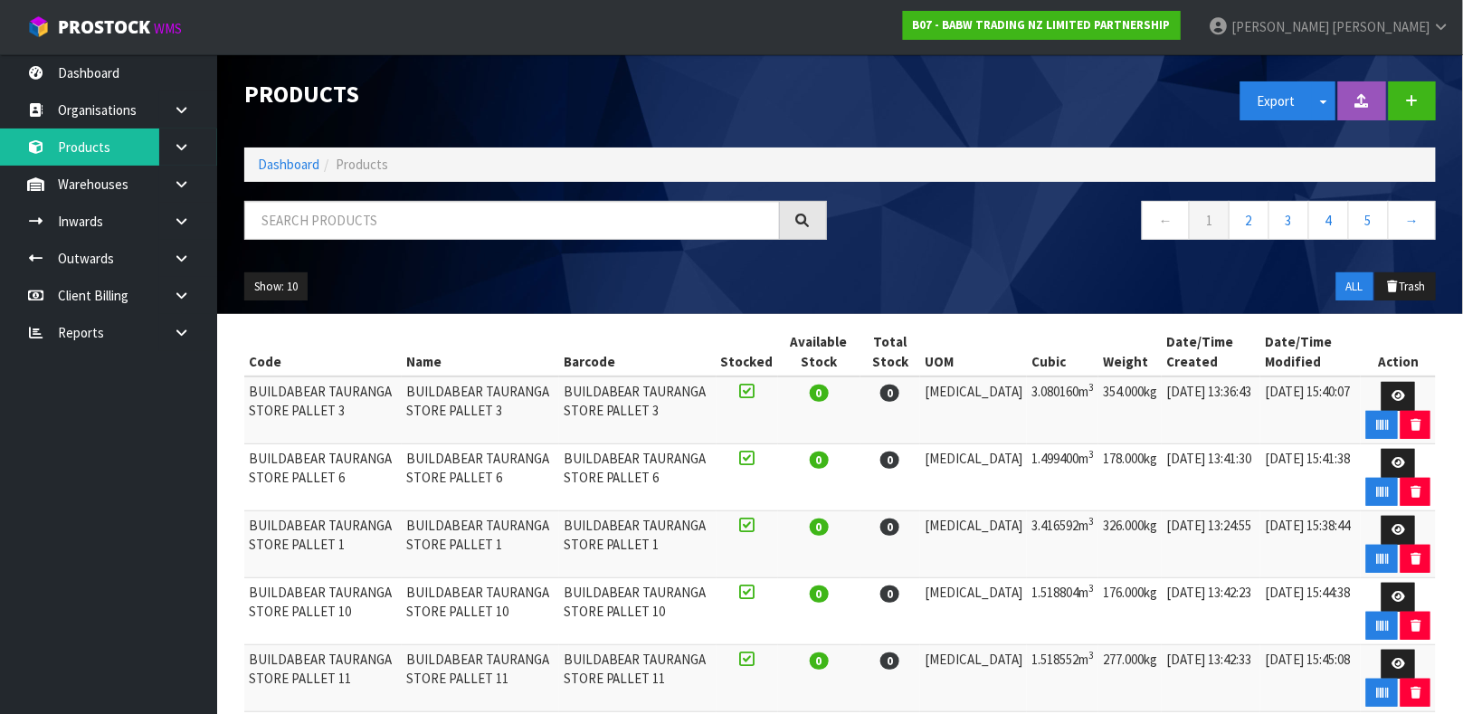
click at [453, 219] on input "text" at bounding box center [511, 220] width 535 height 39
click at [607, 219] on input "text" at bounding box center [511, 220] width 535 height 39
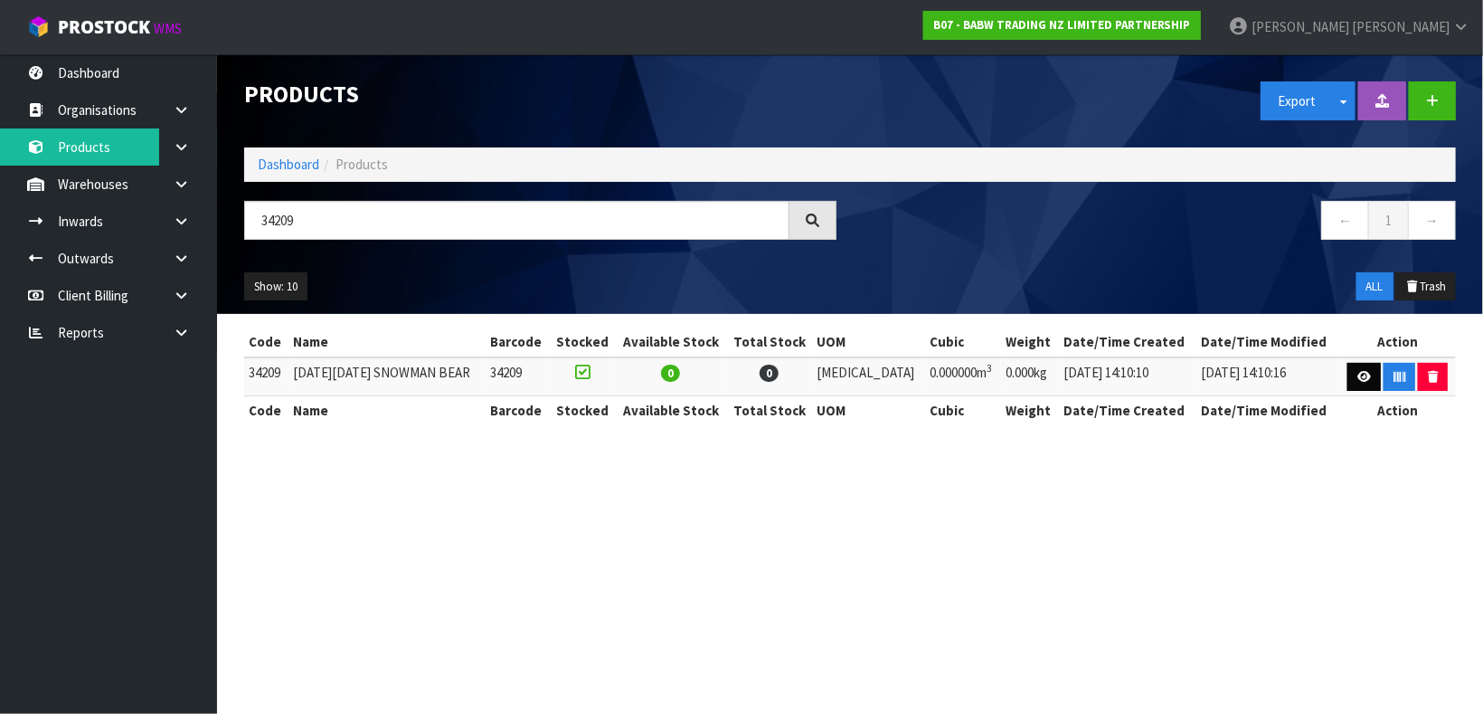
type input "34209"
click at [1350, 375] on link at bounding box center [1364, 377] width 33 height 29
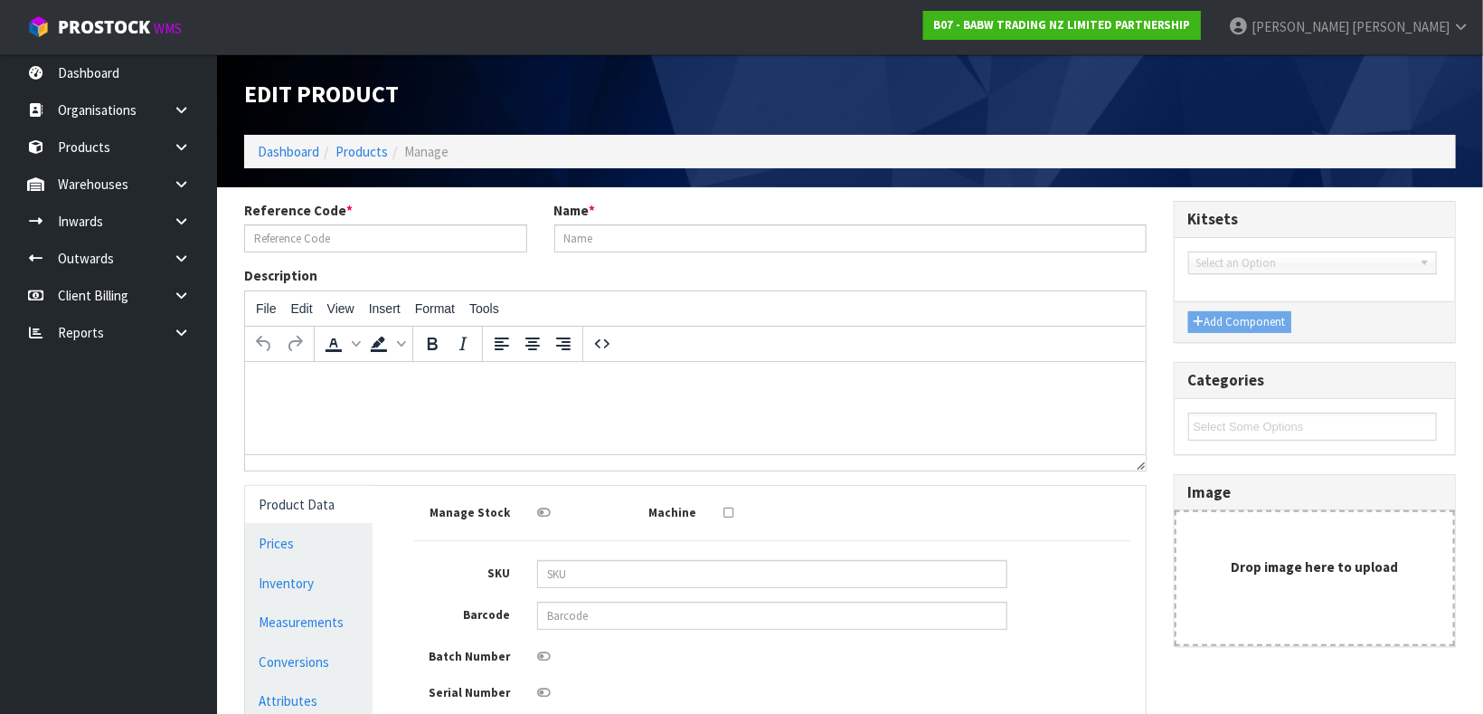
type input "34209"
type input "[DATE][DATE] SNOWMAN BEAR"
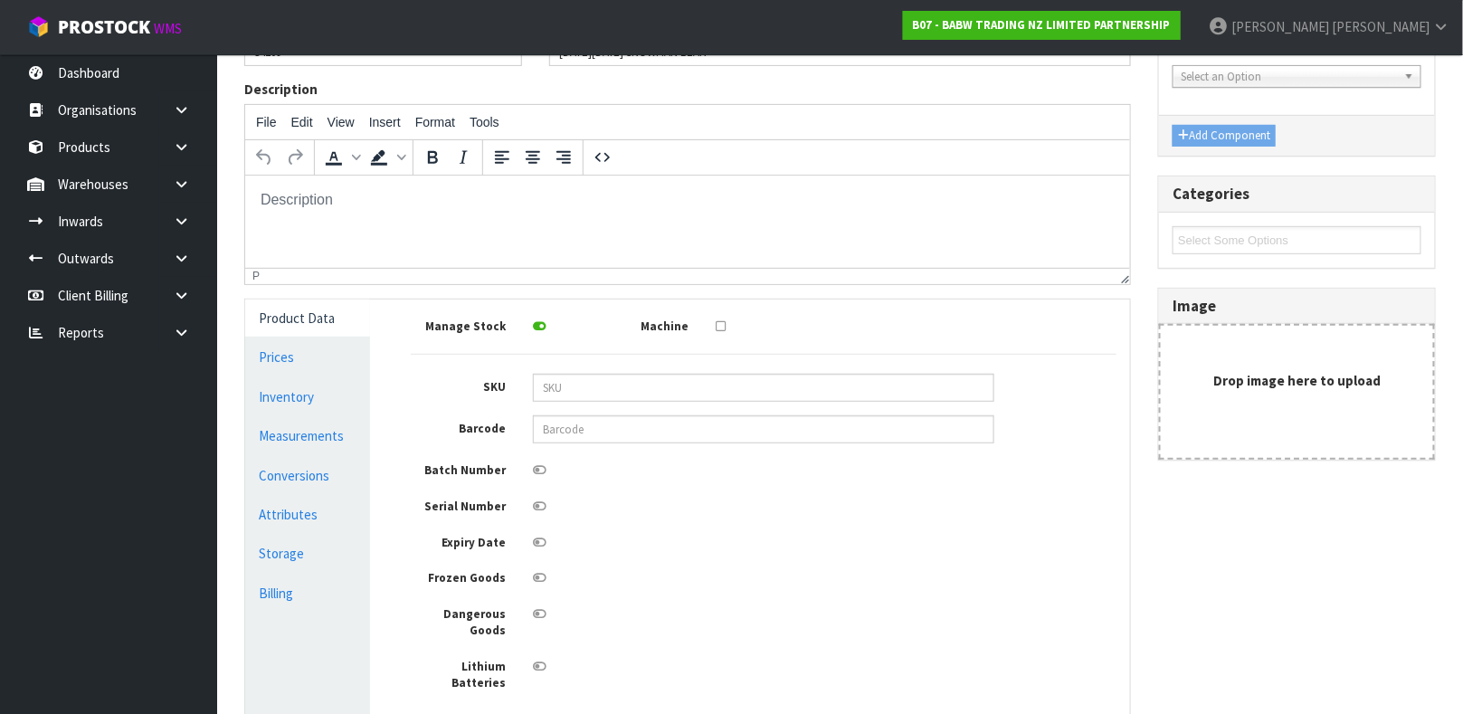
scroll to position [194, 0]
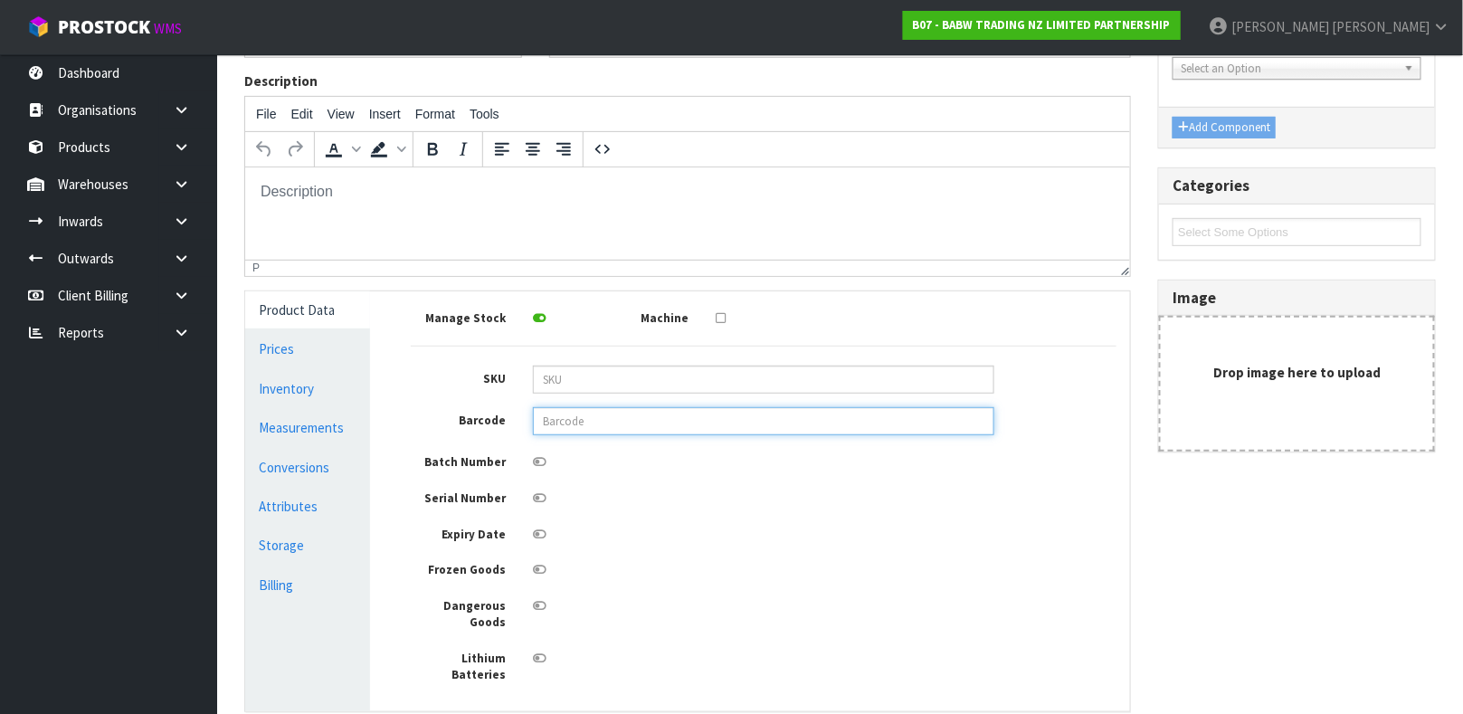
click at [648, 424] on input "text" at bounding box center [763, 421] width 461 height 28
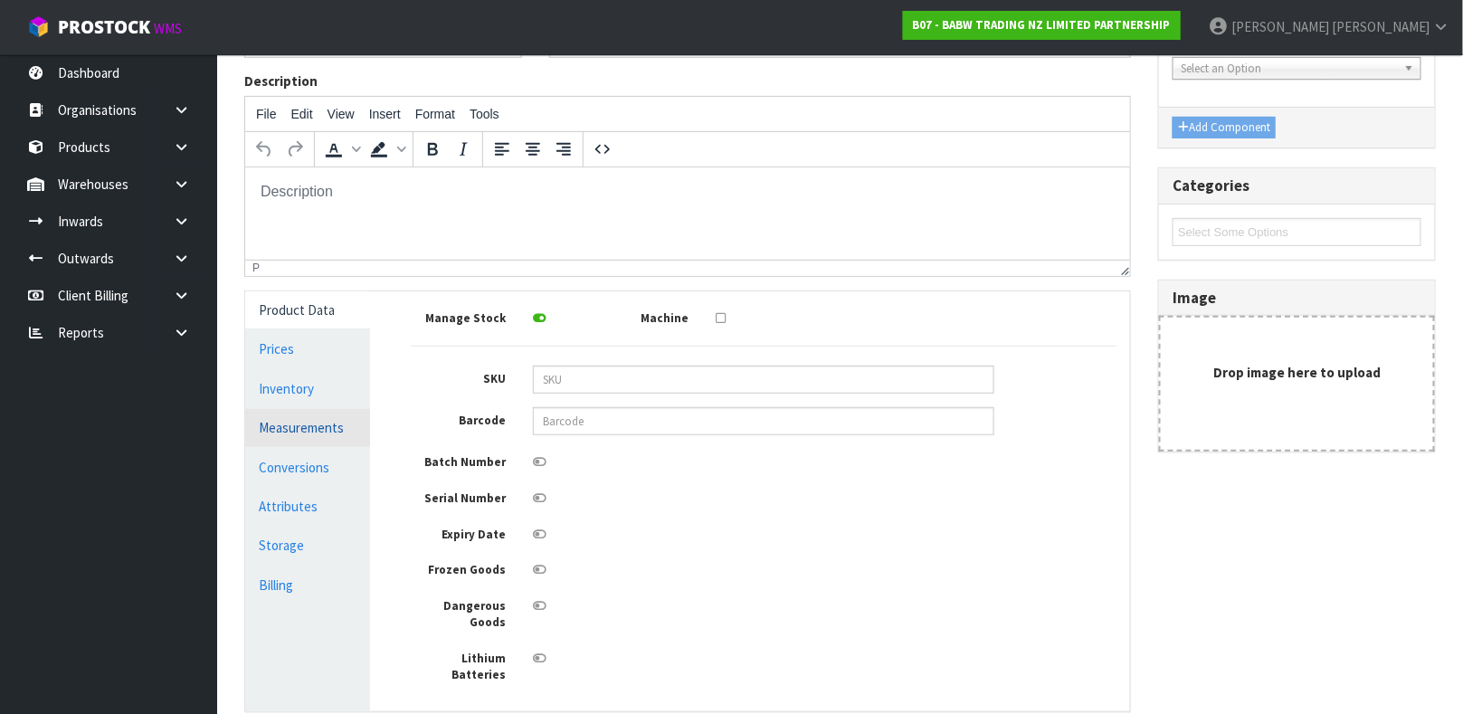
click at [323, 431] on link "Measurements" at bounding box center [307, 427] width 125 height 37
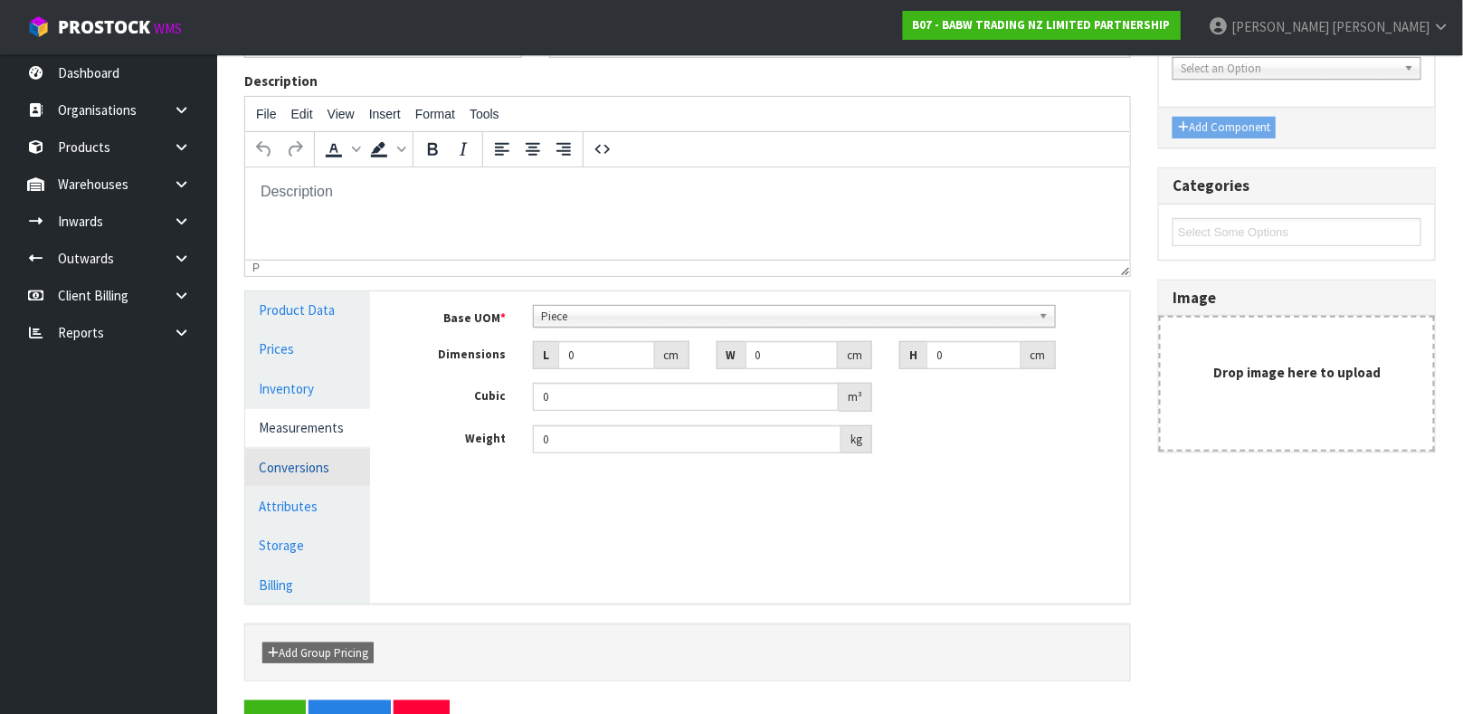
click at [349, 464] on link "Conversions" at bounding box center [307, 467] width 125 height 37
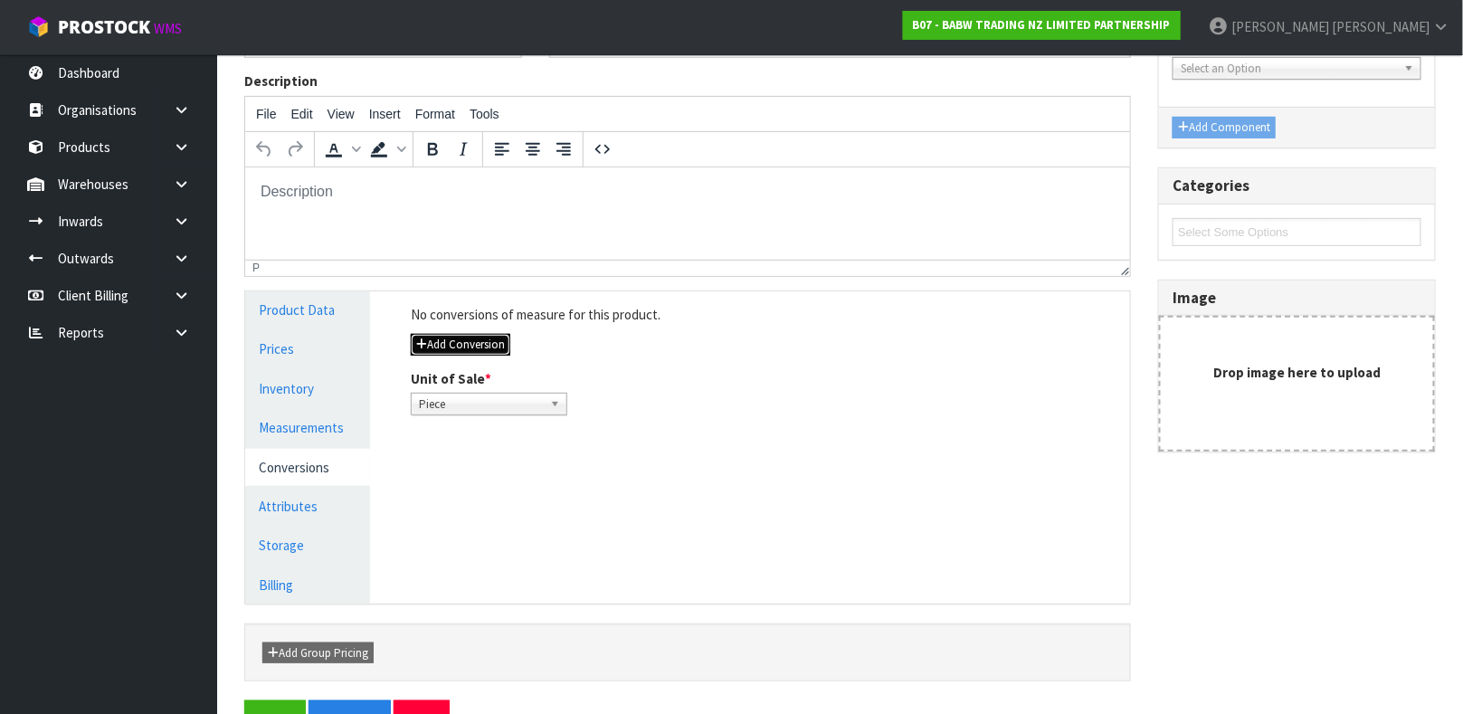
click at [493, 338] on button "Add Conversion" at bounding box center [460, 345] width 99 height 22
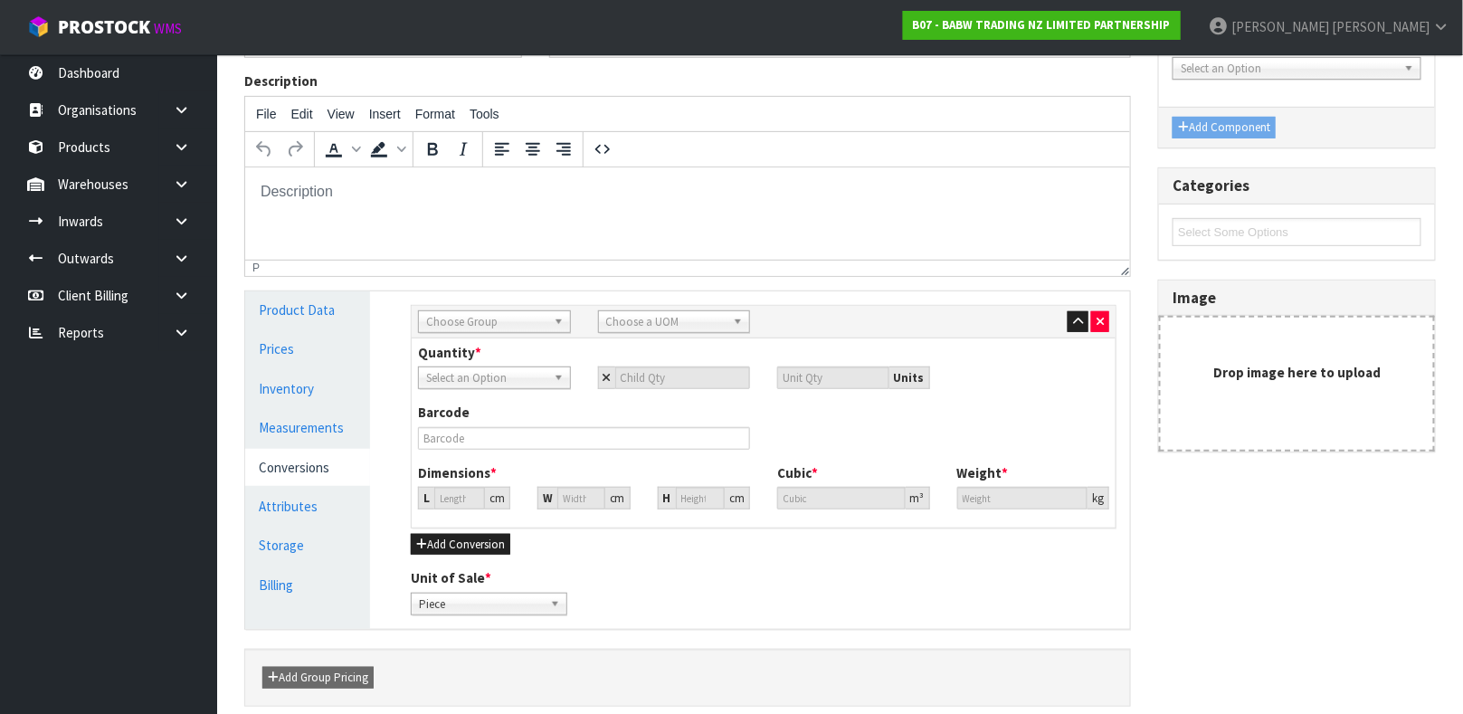
click at [507, 319] on span "Choose Group" at bounding box center [486, 322] width 120 height 22
click at [498, 420] on li "Outer" at bounding box center [494, 418] width 144 height 23
click at [641, 321] on span "Choose a UOM" at bounding box center [666, 322] width 120 height 22
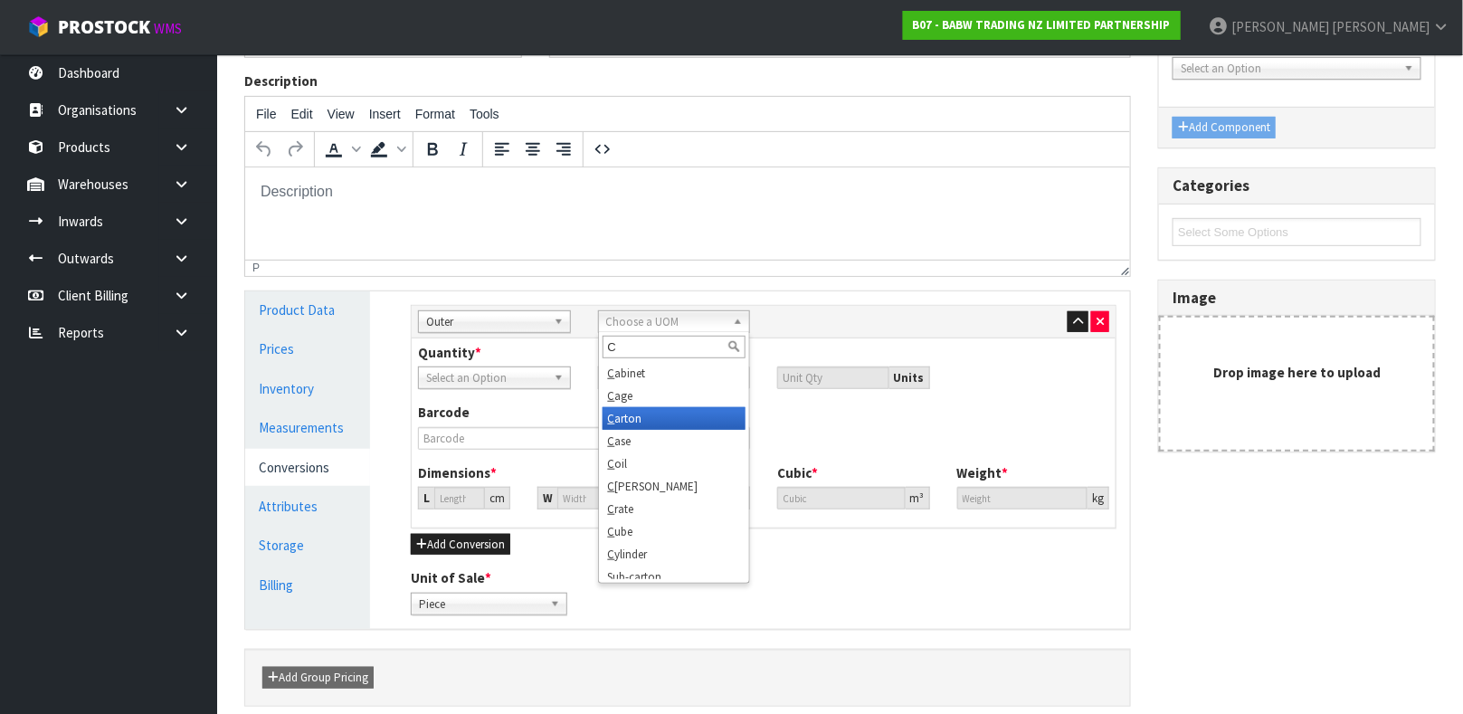
type input "C"
click at [656, 420] on li "C arton" at bounding box center [674, 418] width 144 height 23
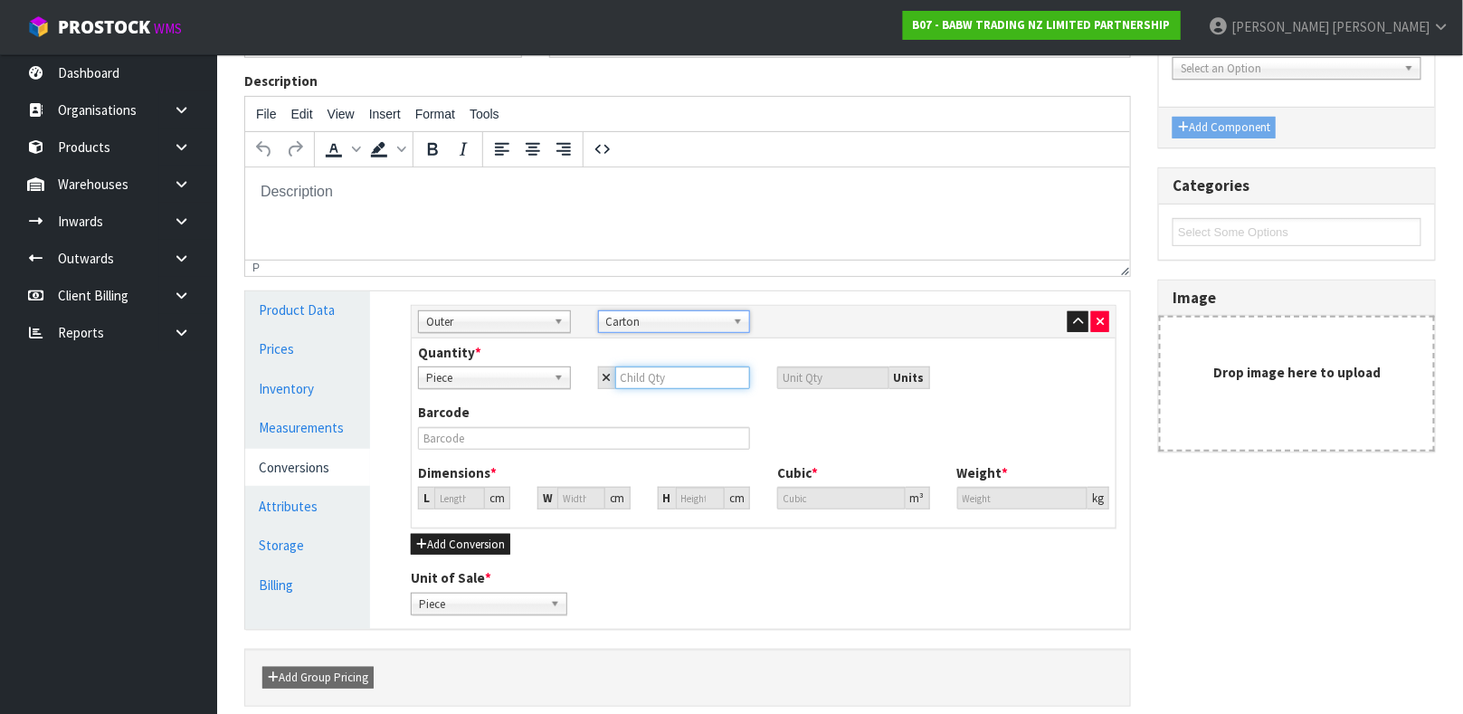
click at [659, 379] on input "number" at bounding box center [683, 377] width 136 height 23
type input "2"
type input "24"
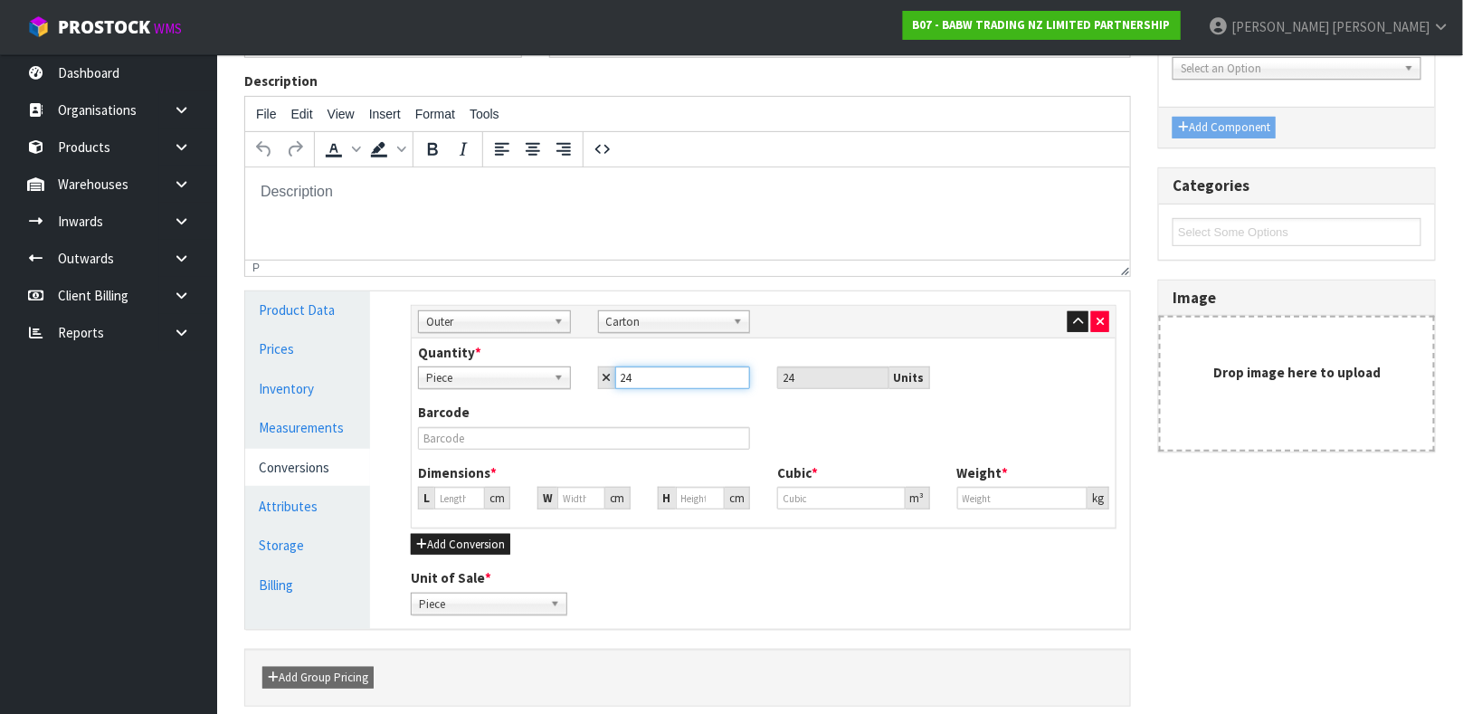
type input "24"
type input "0"
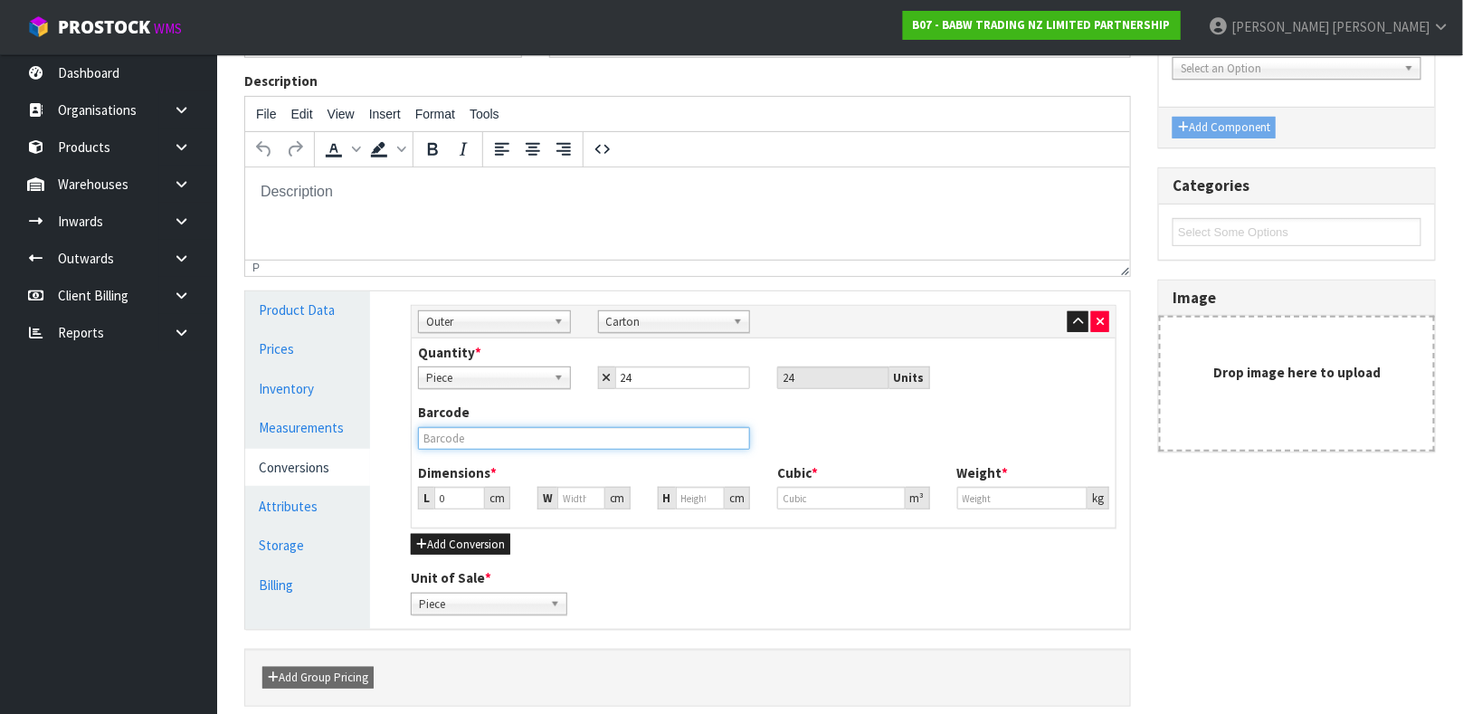
type input "0"
click at [503, 436] on input "text" at bounding box center [584, 438] width 332 height 23
click at [503, 436] on input "0000023400005" at bounding box center [584, 438] width 332 height 23
click at [504, 436] on input "0000023400005" at bounding box center [584, 438] width 332 height 23
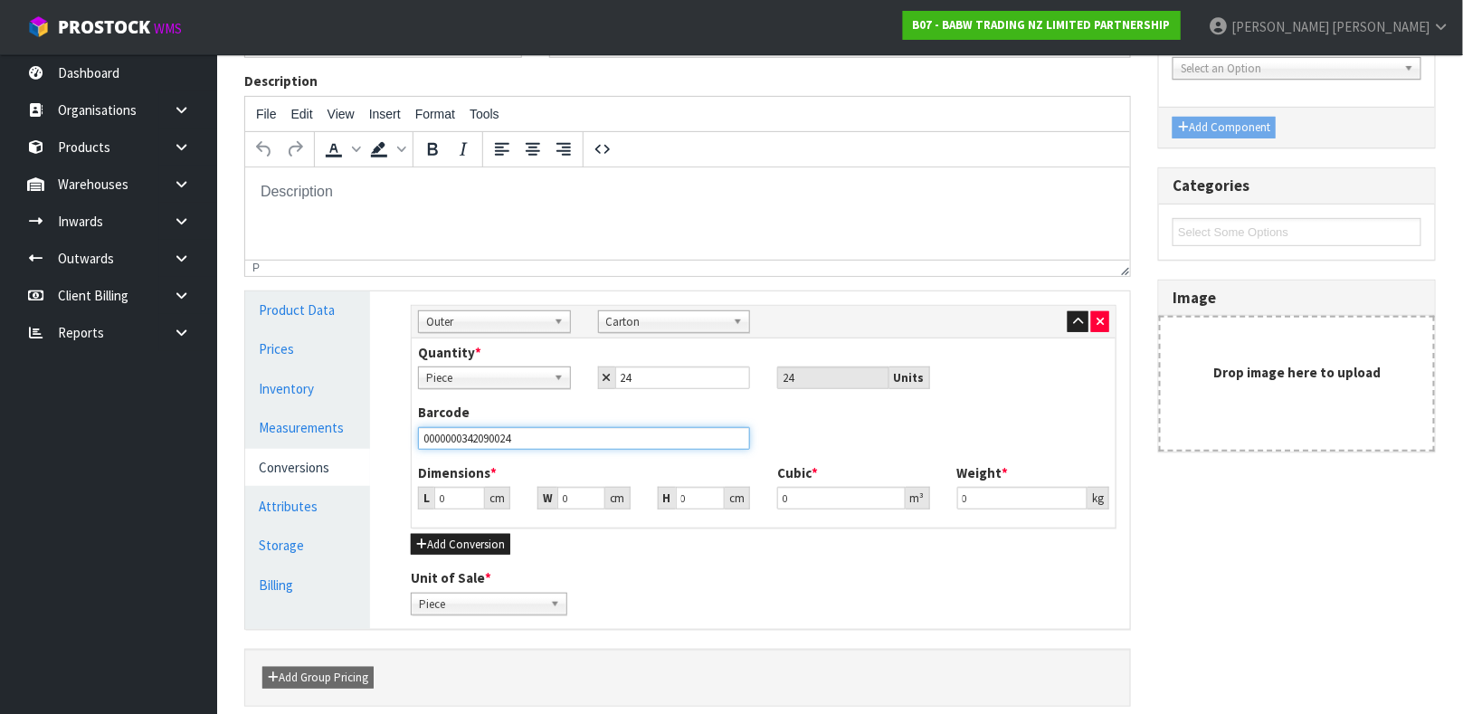
click at [565, 433] on input "0000000342090024" at bounding box center [584, 438] width 332 height 23
type input "0000023400005"
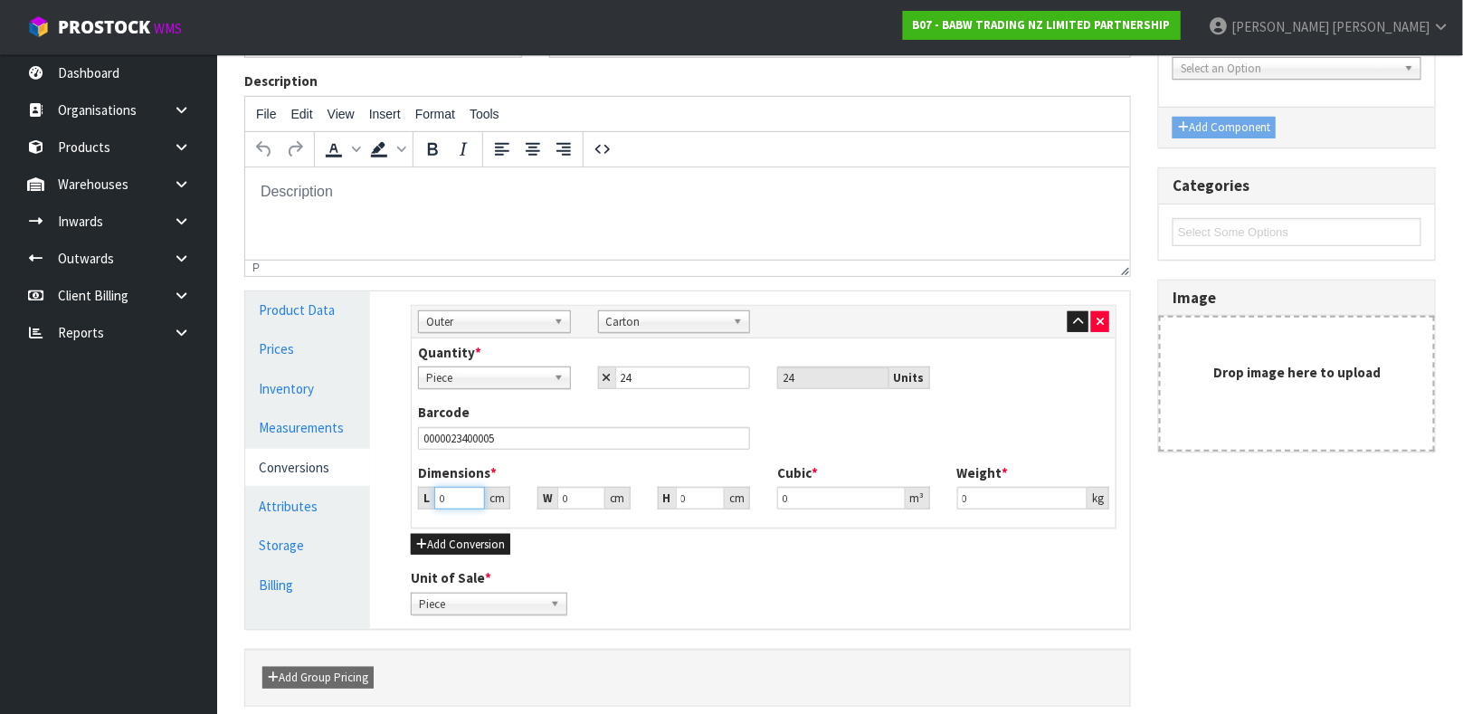
click at [451, 497] on input "0" at bounding box center [459, 498] width 51 height 23
type input "0.000001"
type input "58"
type input "49"
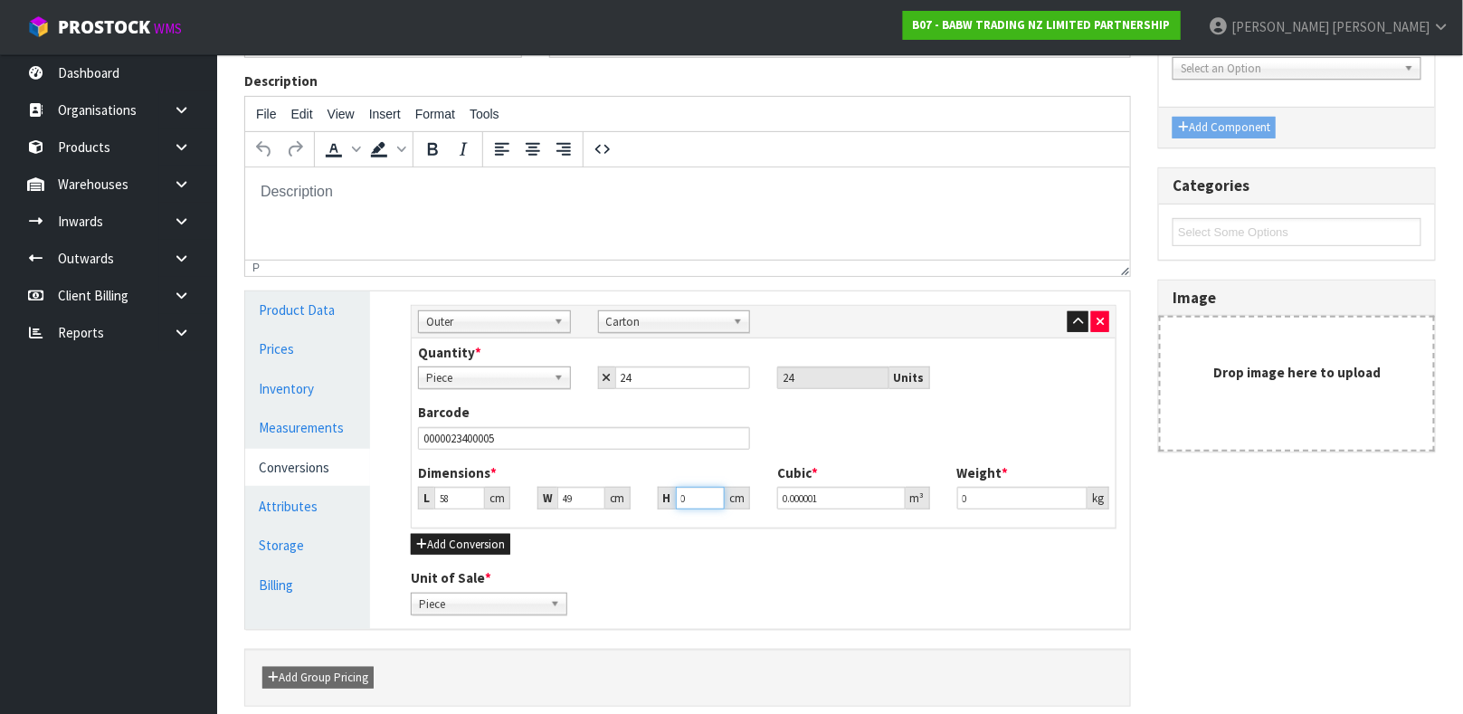
type input "5"
type input "0.01421"
type input "55"
type input "0.15631"
type input "55"
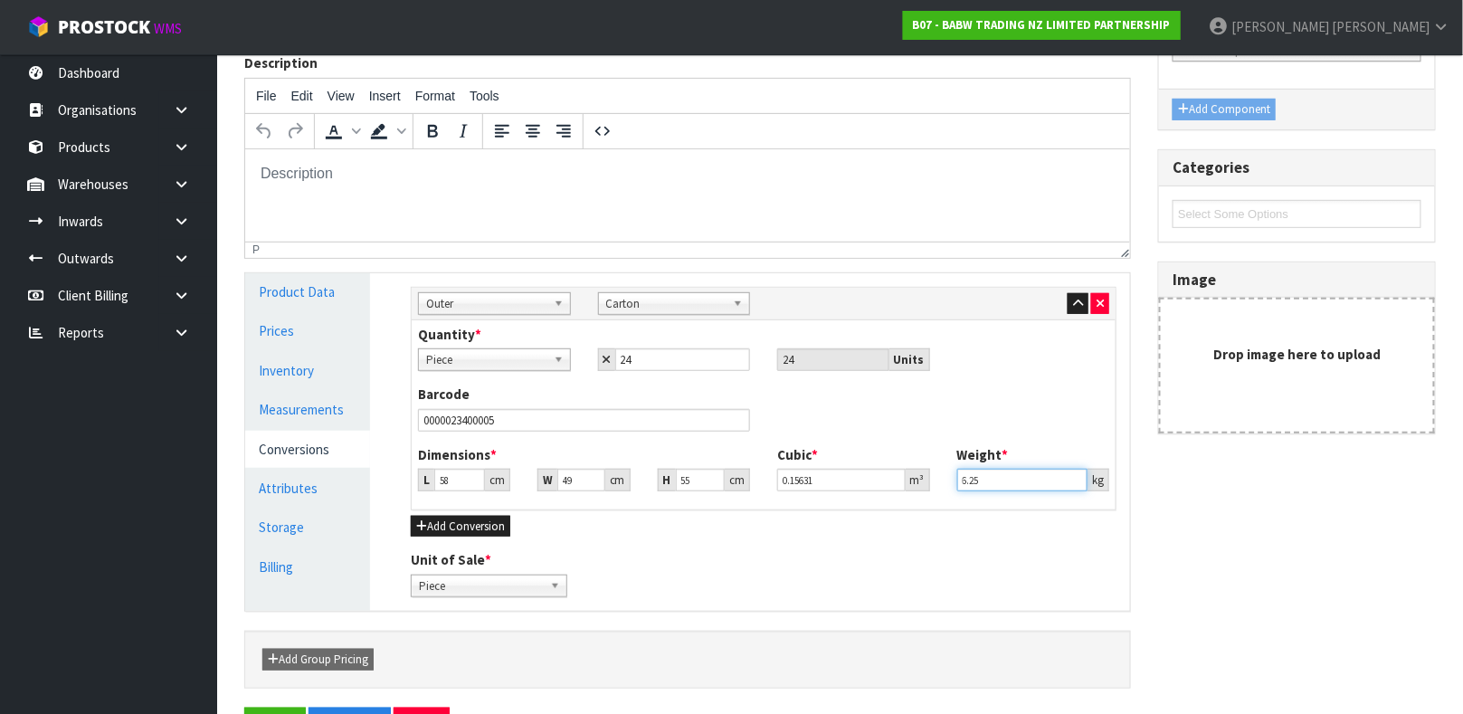
scroll to position [272, 0]
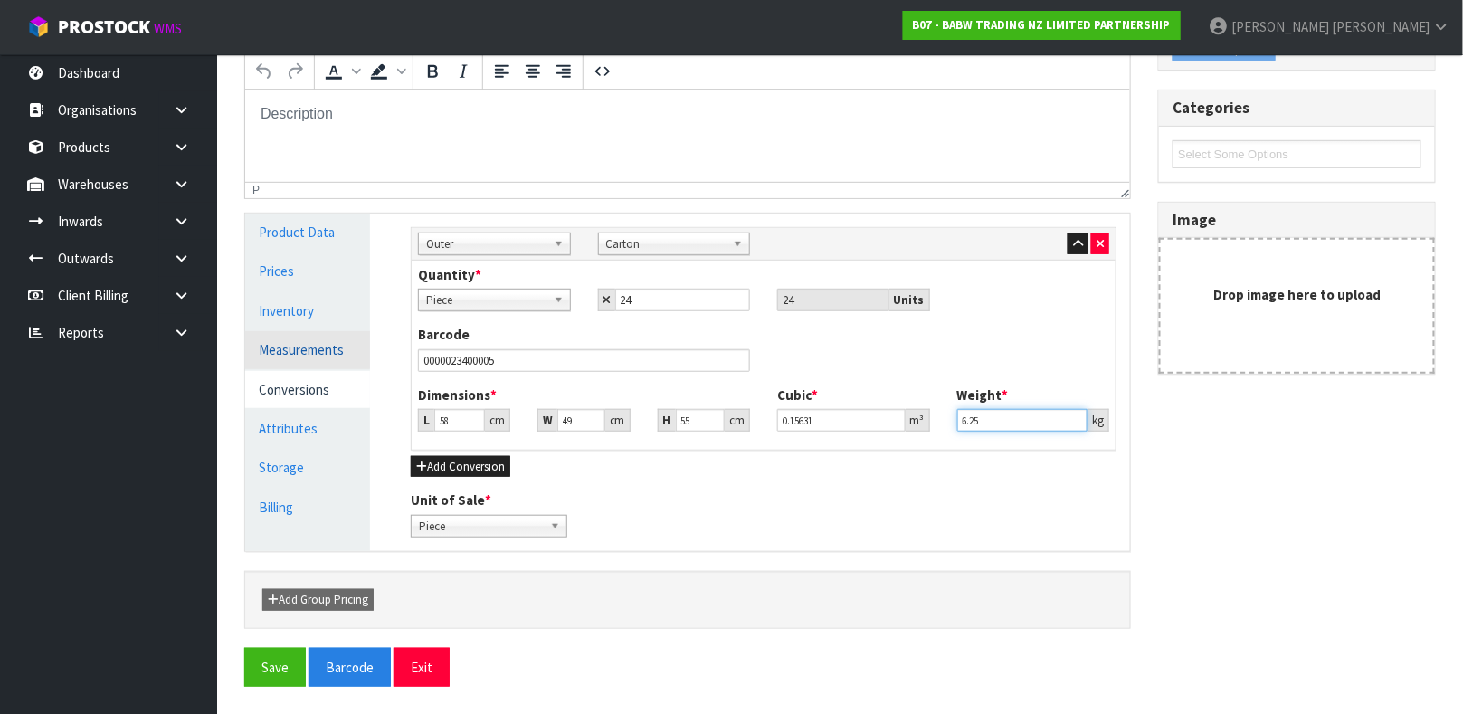
type input "6.25"
type input "0.26"
click at [281, 347] on link "Measurements" at bounding box center [307, 349] width 125 height 37
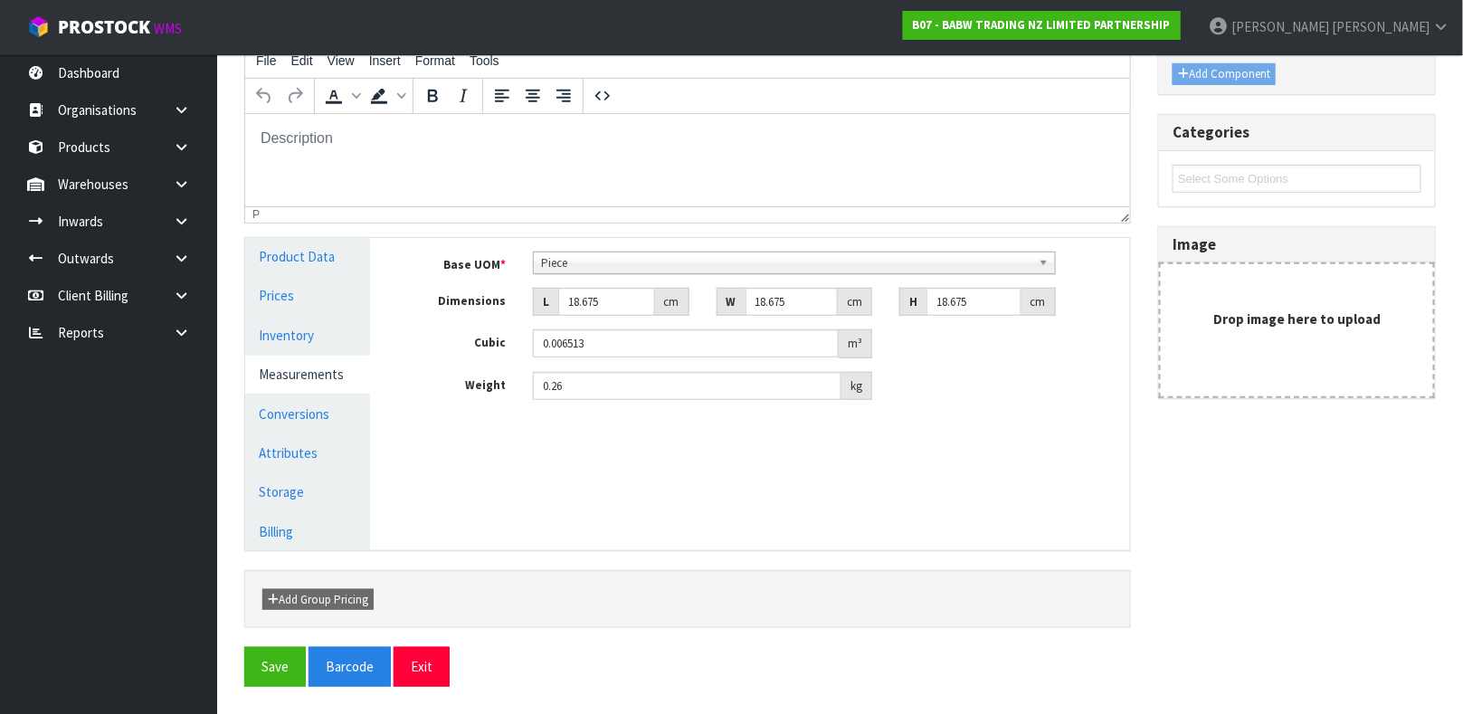
scroll to position [247, 0]
click at [339, 402] on link "Conversions" at bounding box center [307, 414] width 125 height 37
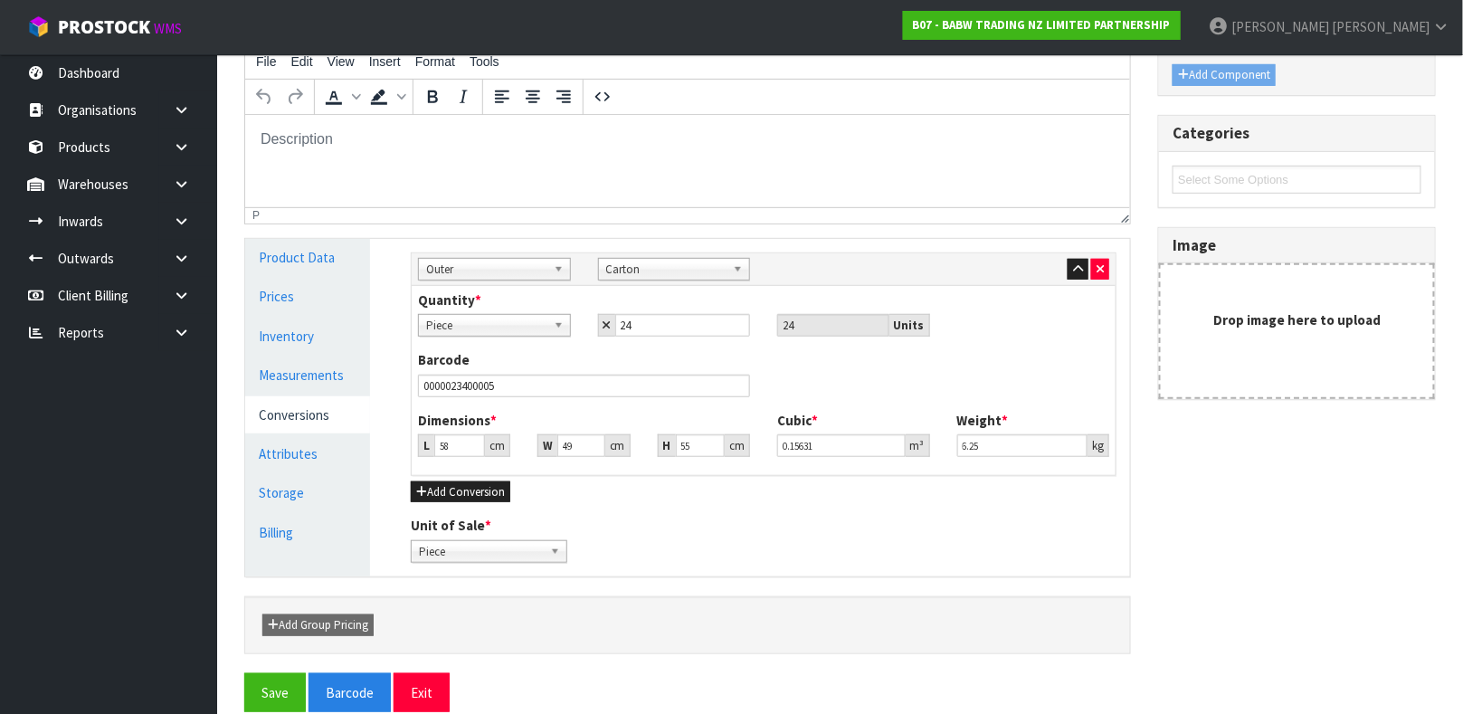
scroll to position [272, 0]
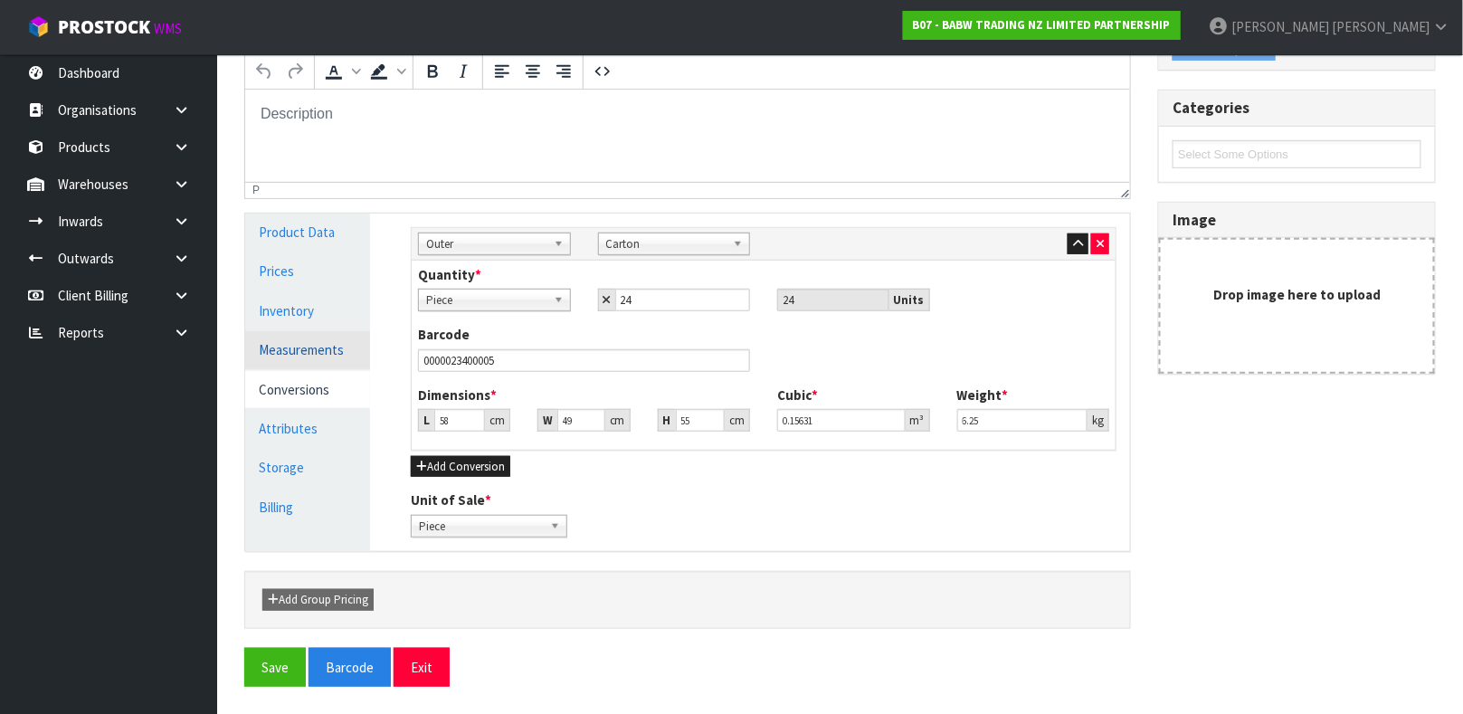
click at [316, 352] on link "Measurements" at bounding box center [307, 349] width 125 height 37
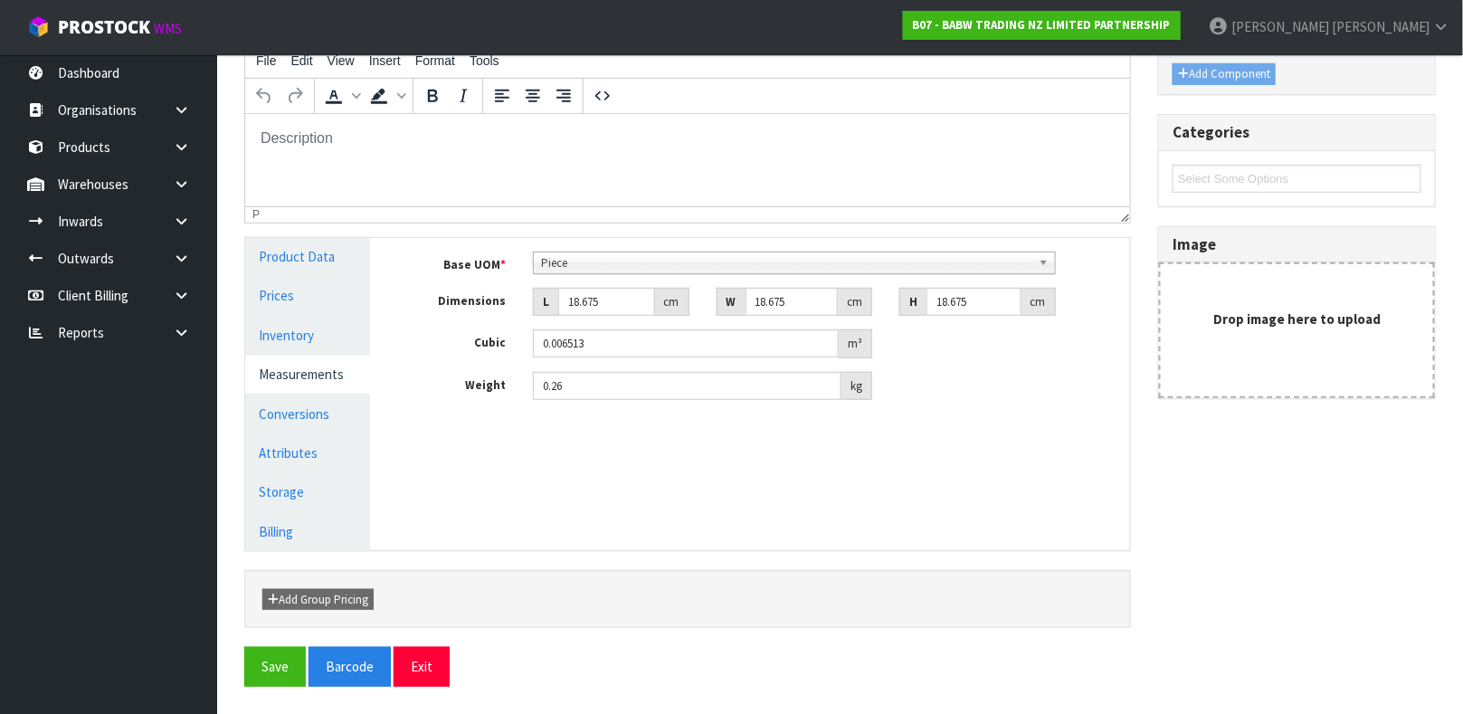
scroll to position [247, 0]
click at [340, 408] on link "Conversions" at bounding box center [307, 414] width 125 height 37
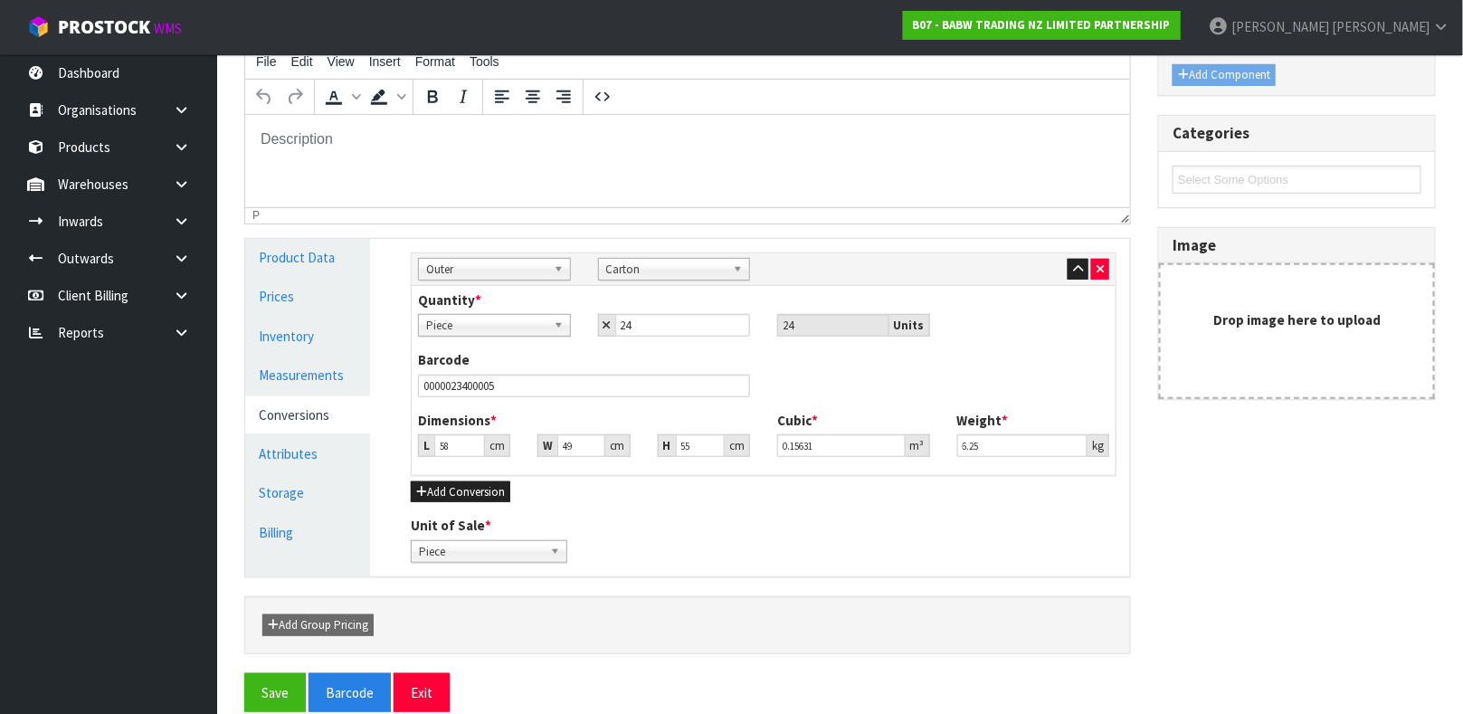
scroll to position [272, 0]
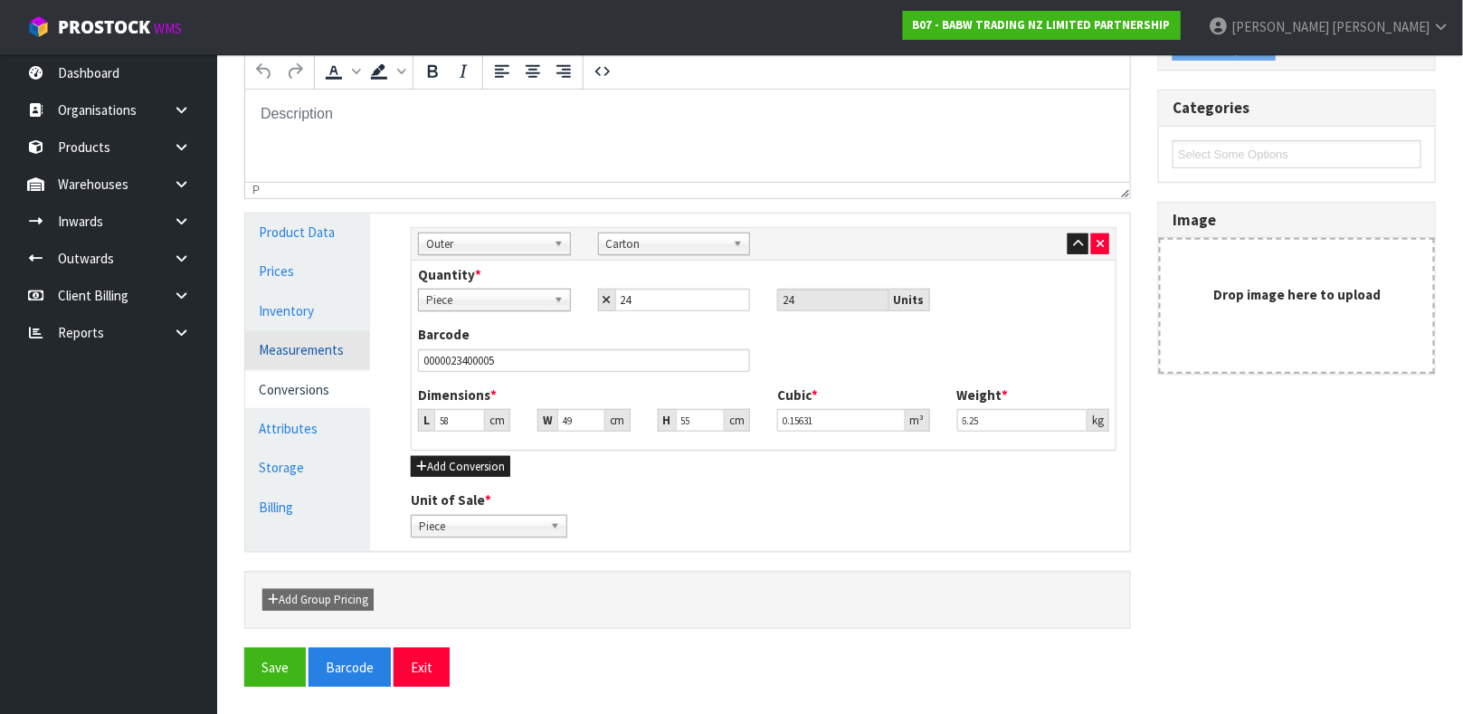
click at [319, 350] on link "Measurements" at bounding box center [307, 349] width 125 height 37
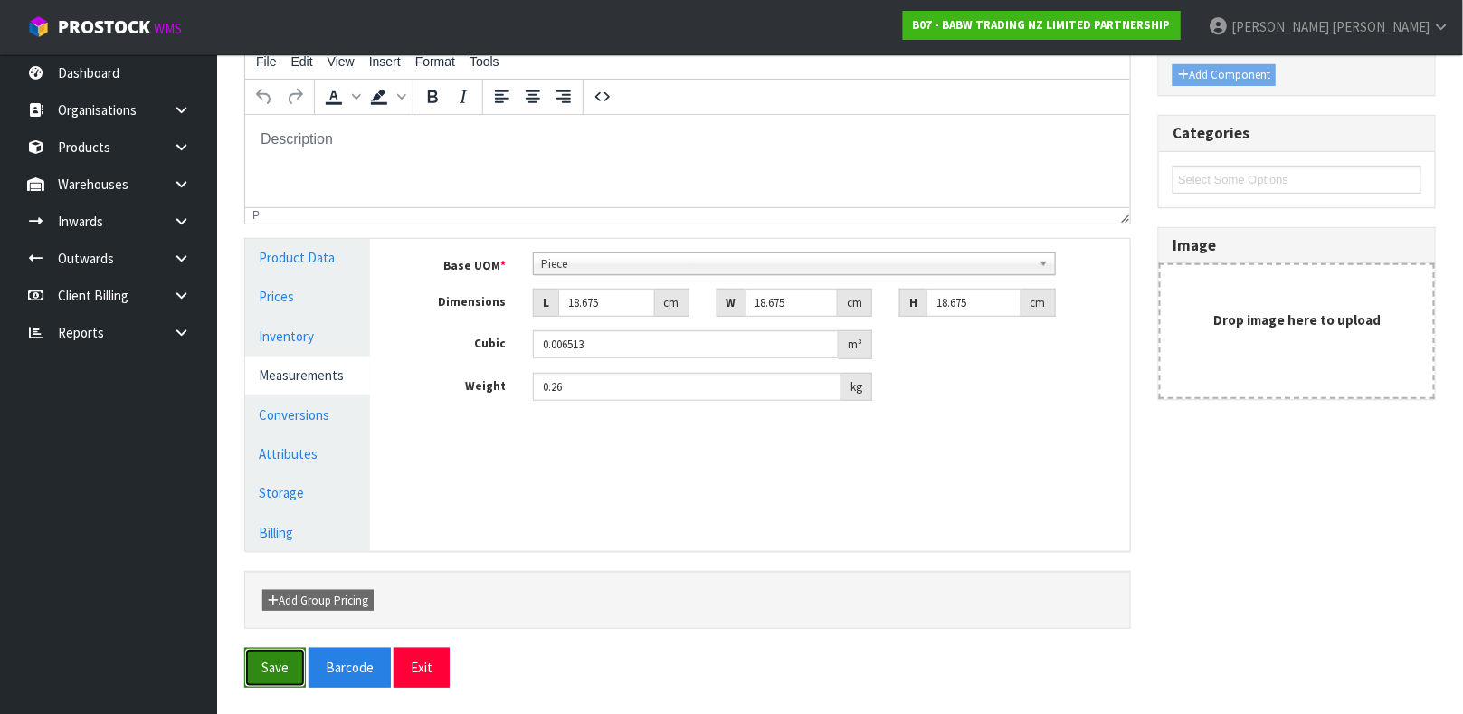
click at [270, 675] on button "Save" at bounding box center [275, 667] width 62 height 39
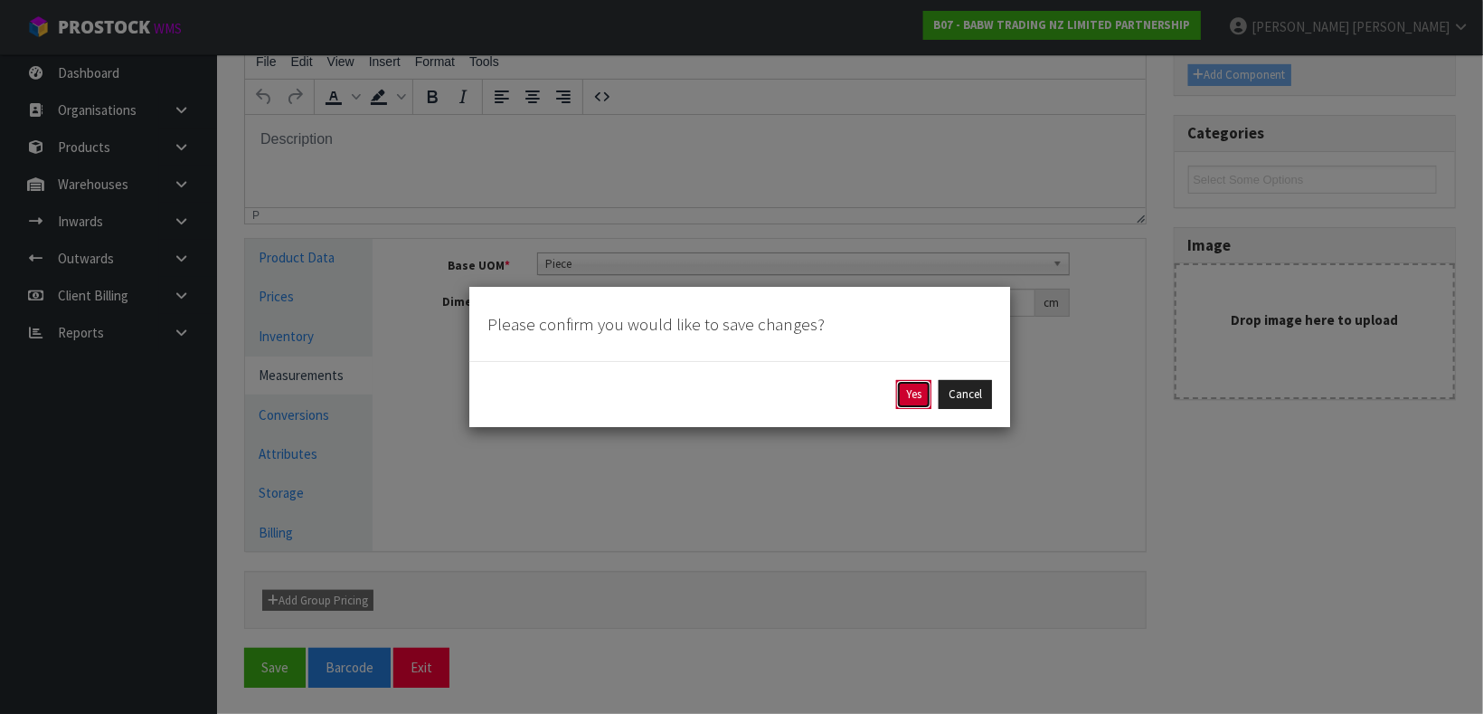
click at [908, 403] on button "Yes" at bounding box center [913, 394] width 35 height 29
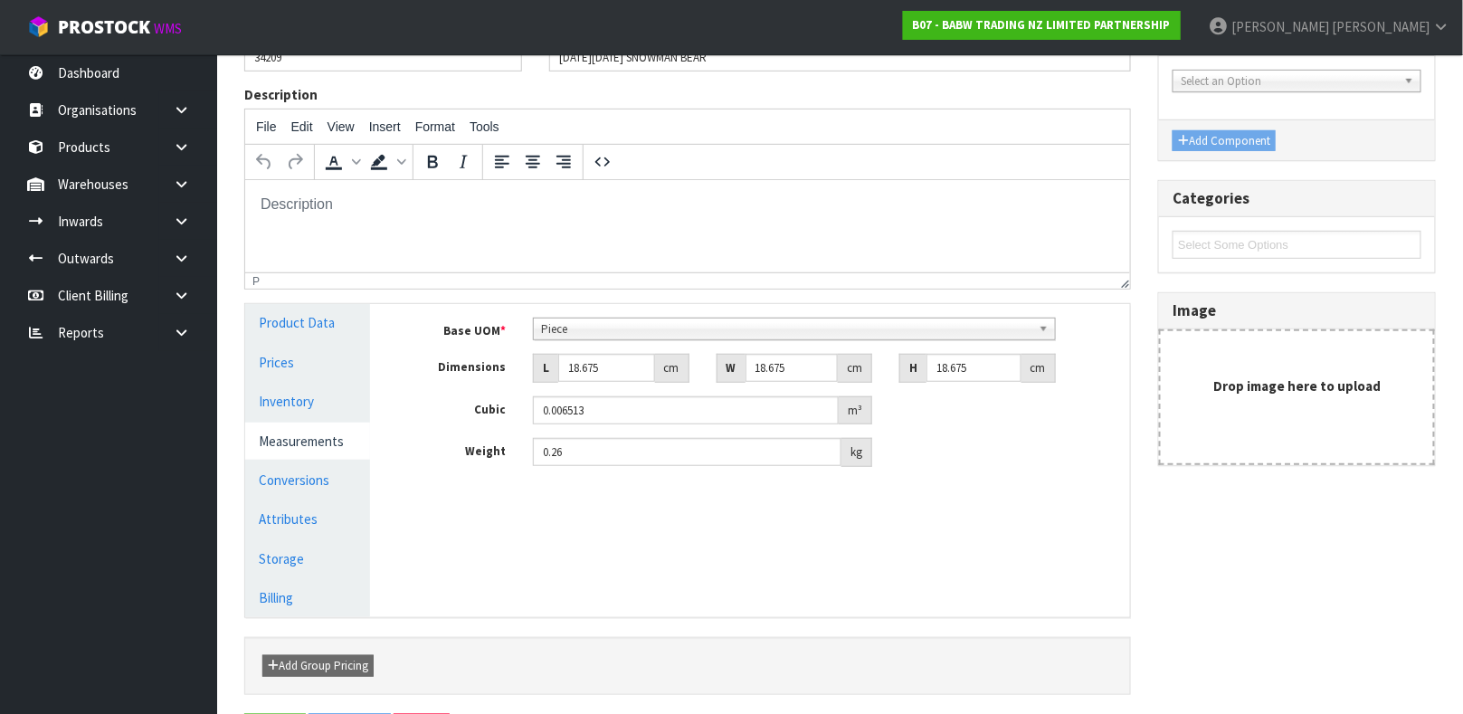
scroll to position [0, 0]
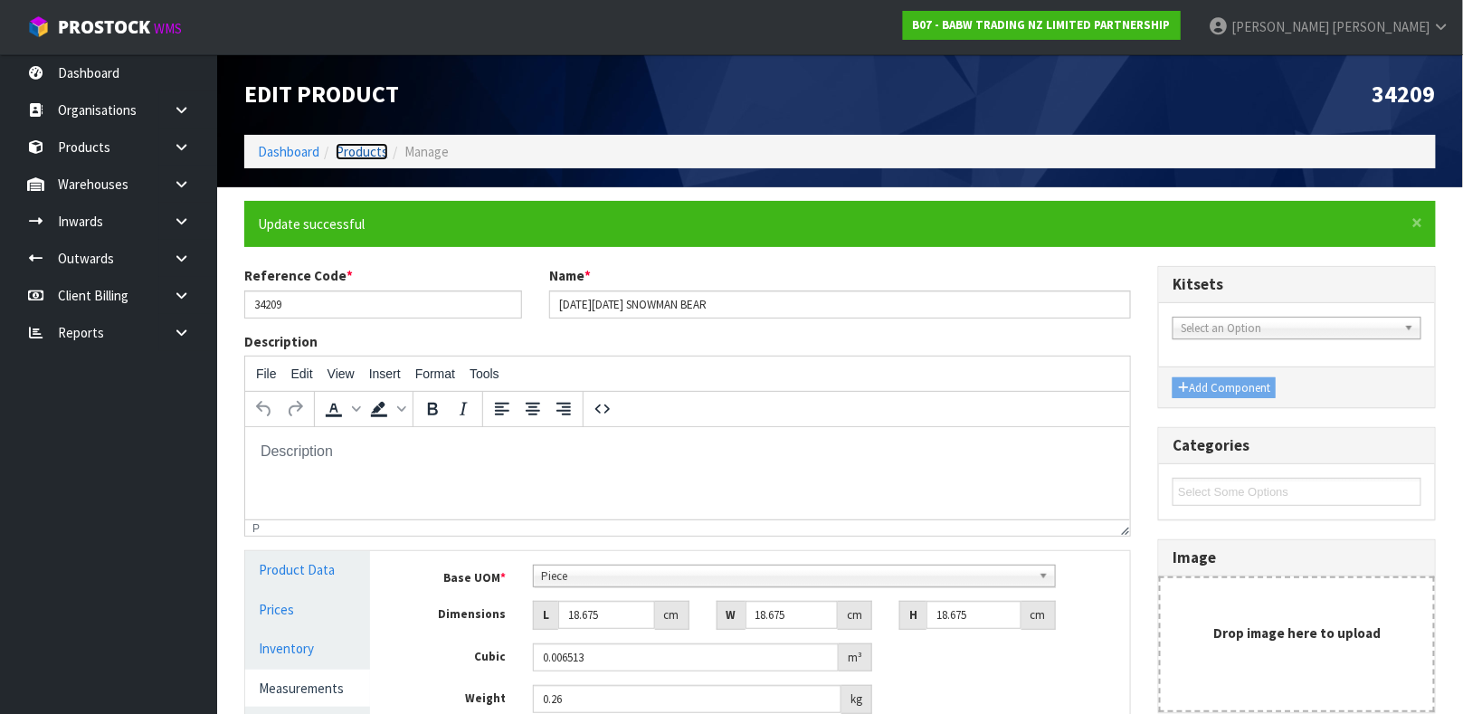
click at [355, 154] on link "Products" at bounding box center [362, 151] width 52 height 17
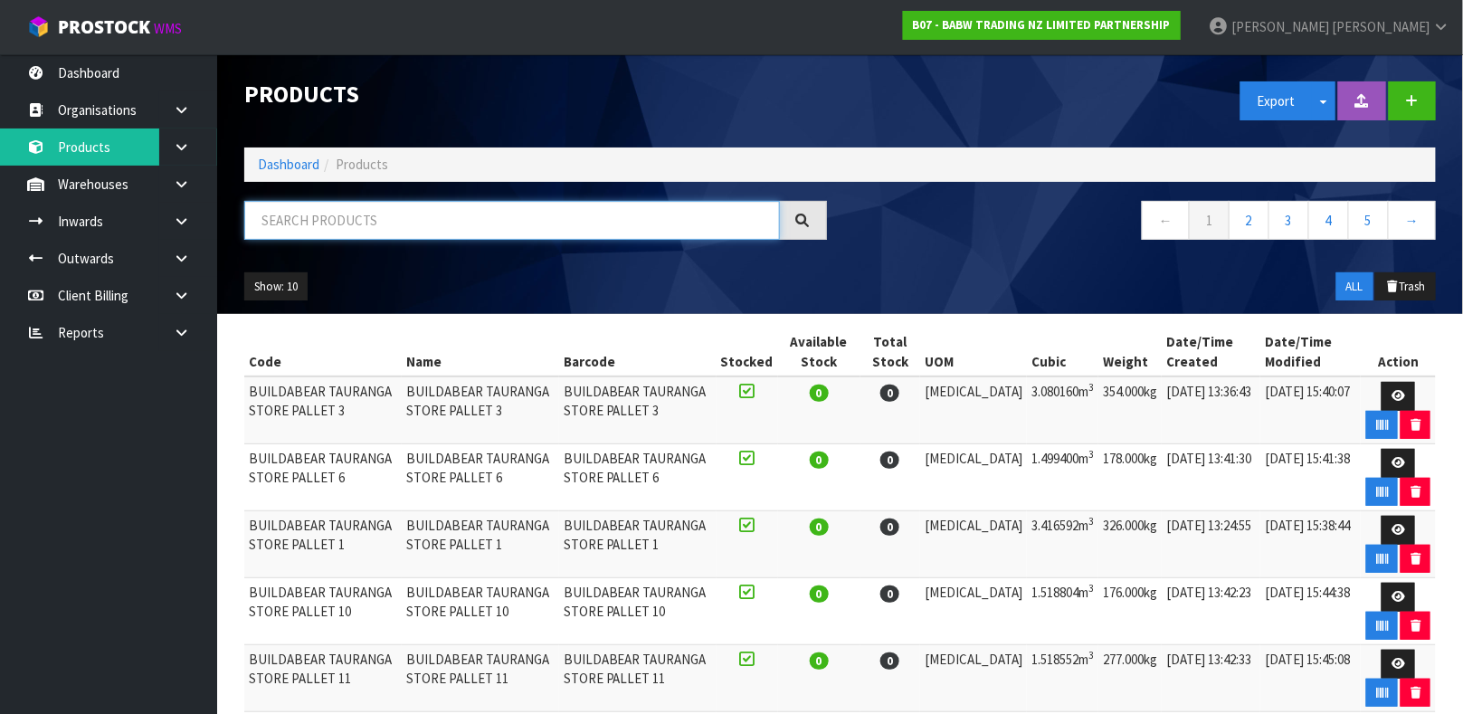
click at [413, 216] on input "text" at bounding box center [511, 220] width 535 height 39
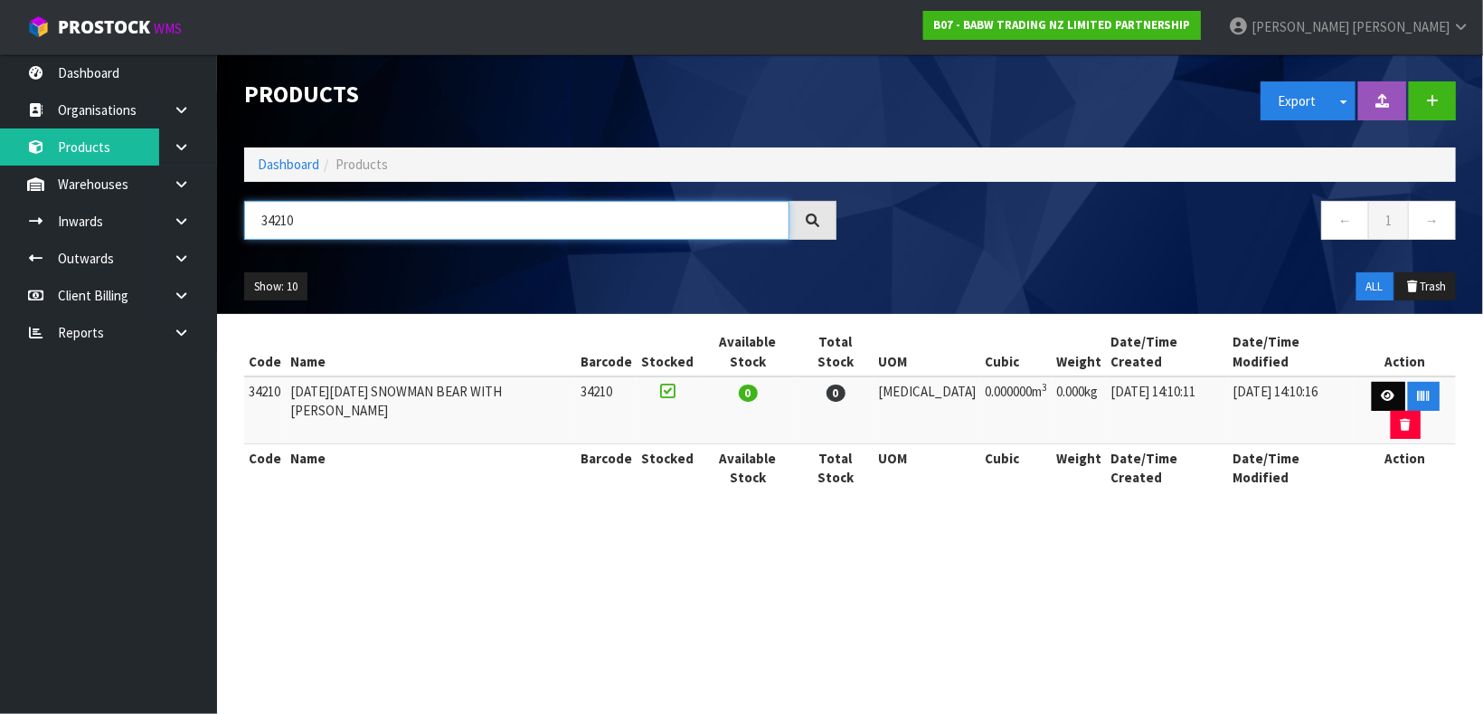
type input "34210"
click at [1382, 390] on icon at bounding box center [1389, 396] width 14 height 12
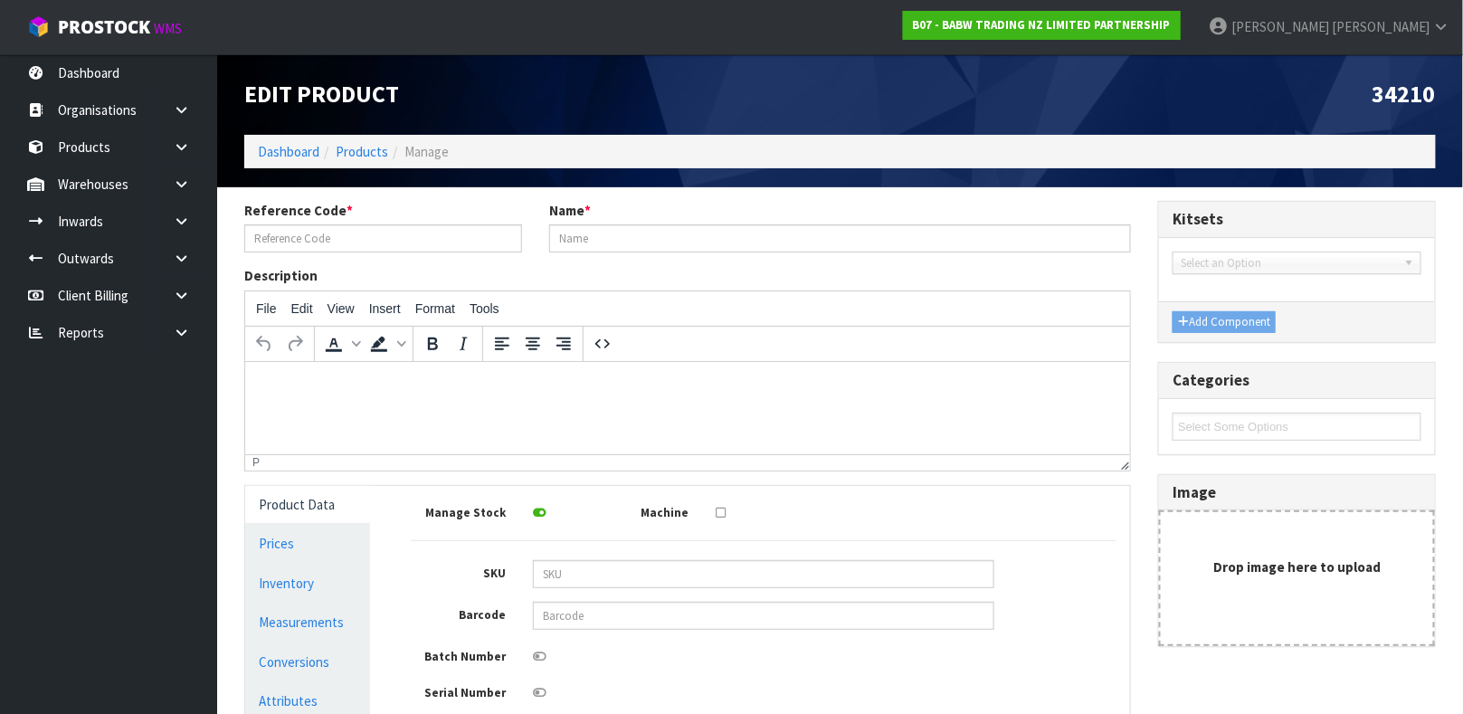
type input "34210"
type input "BLACK FRIDAY SNOWMAN BEAR WITH BO"
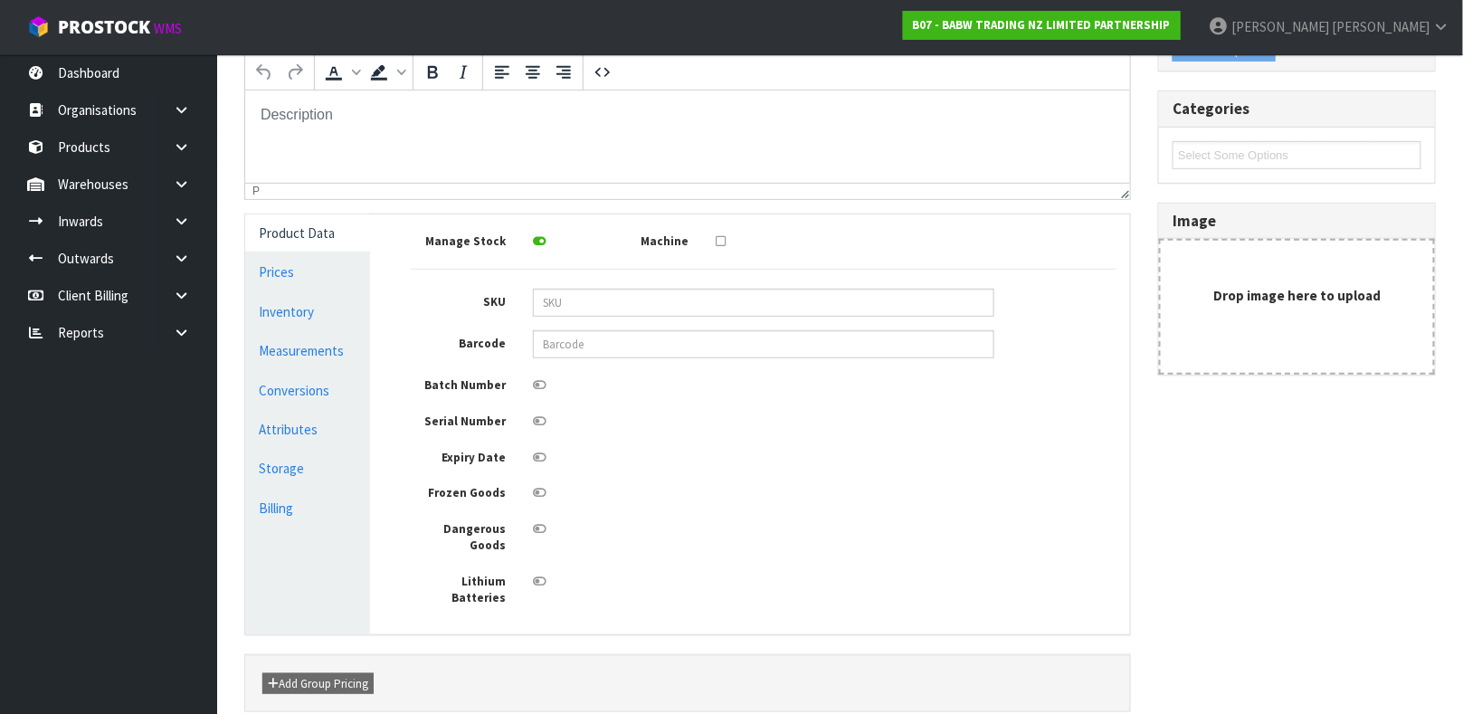
scroll to position [324, 0]
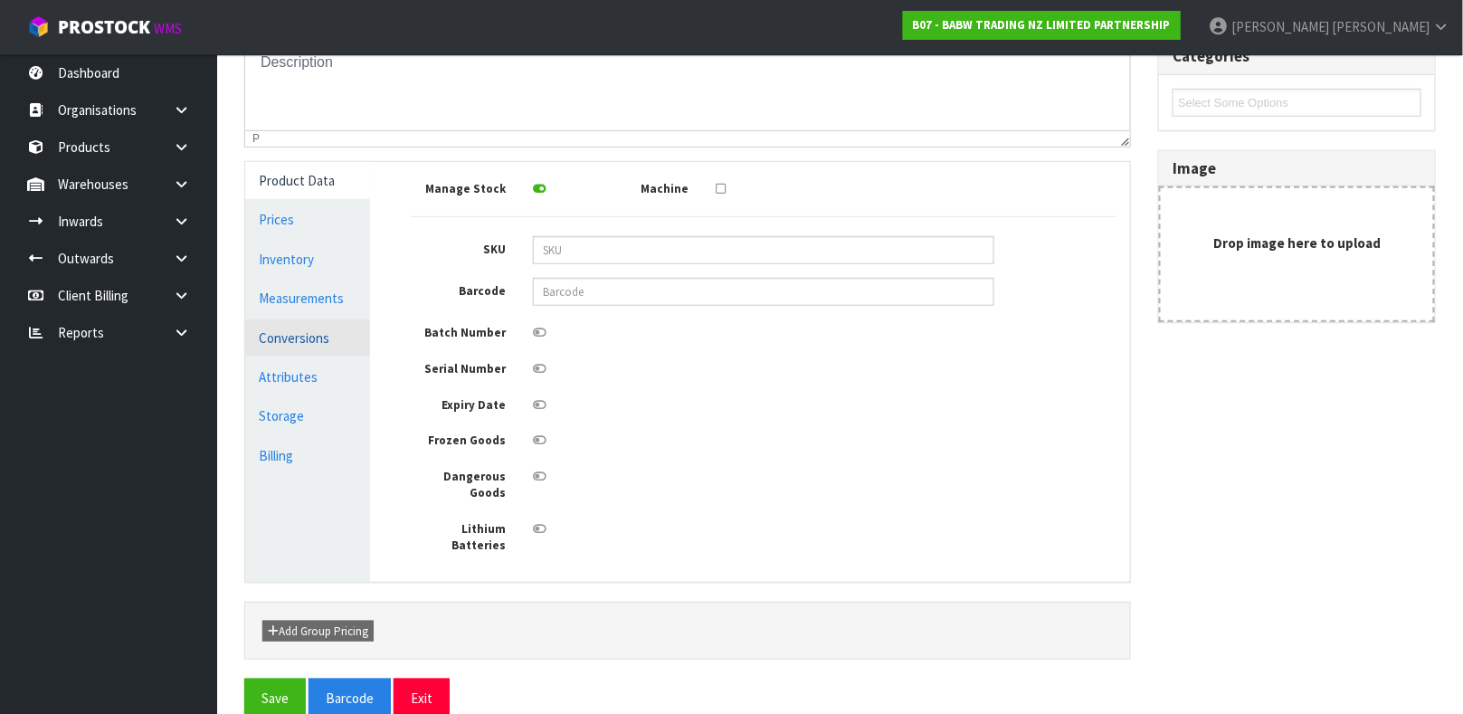
click at [334, 345] on link "Conversions" at bounding box center [307, 337] width 125 height 37
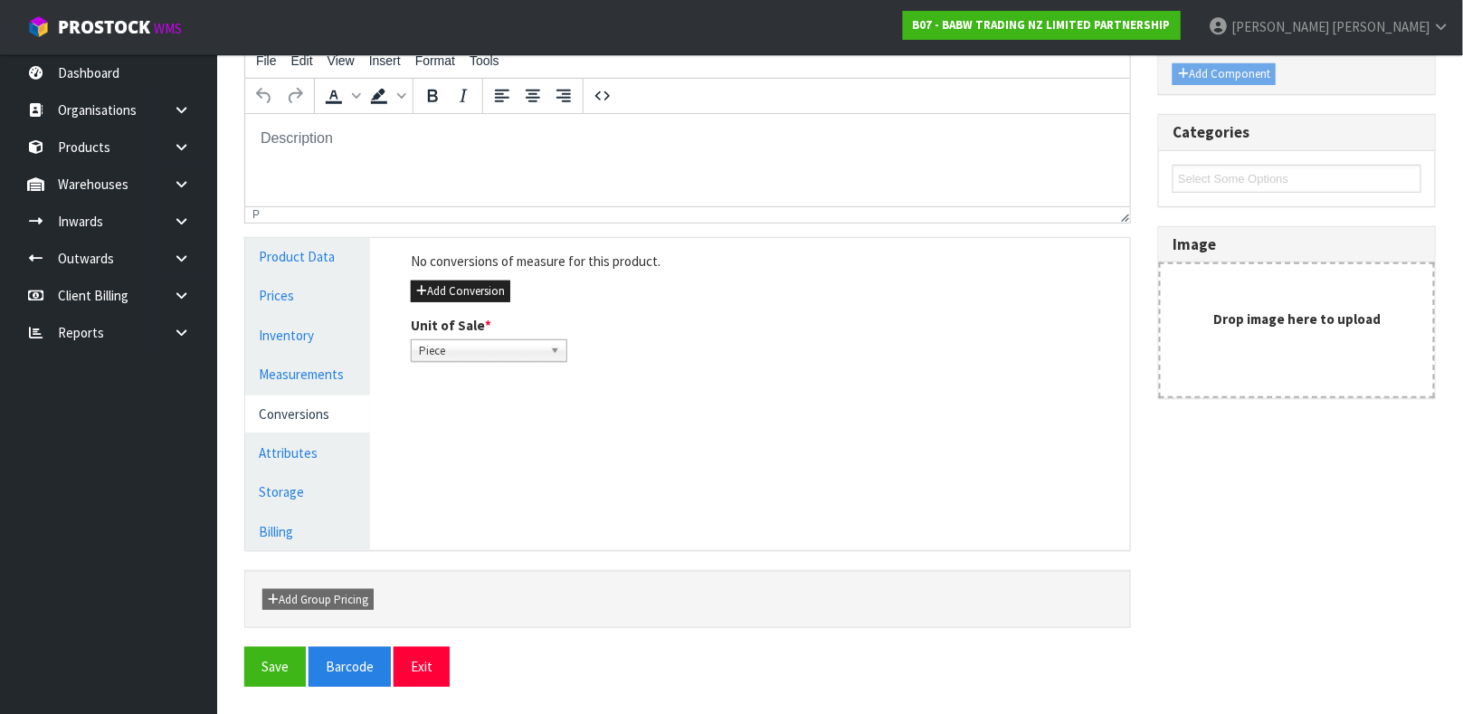
scroll to position [247, 0]
click at [484, 295] on button "Add Conversion" at bounding box center [460, 292] width 99 height 22
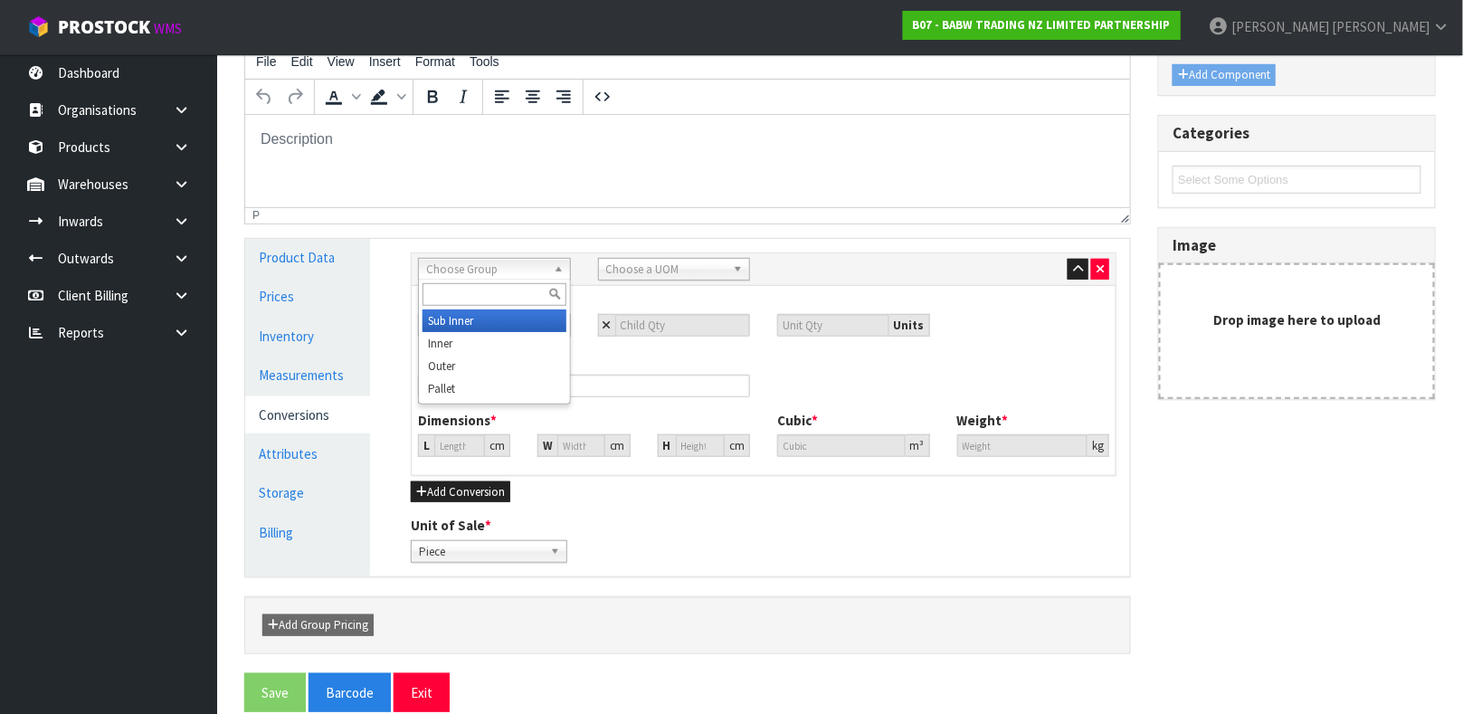
click at [518, 271] on span "Choose Group" at bounding box center [486, 270] width 120 height 22
click at [511, 369] on li "Outer" at bounding box center [494, 366] width 144 height 23
click at [671, 261] on span "Choose a UOM" at bounding box center [666, 270] width 120 height 22
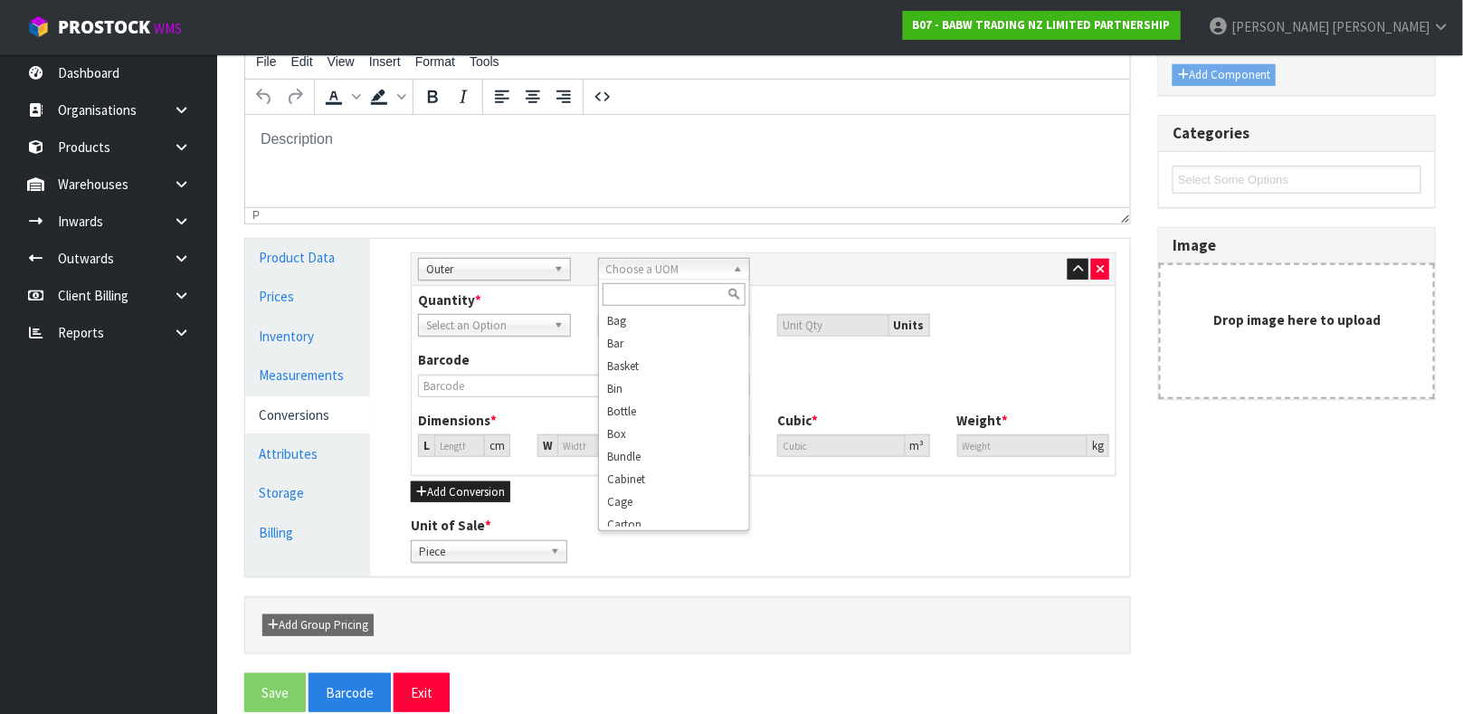
click at [659, 289] on input "text" at bounding box center [674, 294] width 144 height 23
type input "C"
click at [653, 371] on li "C arton" at bounding box center [674, 366] width 144 height 23
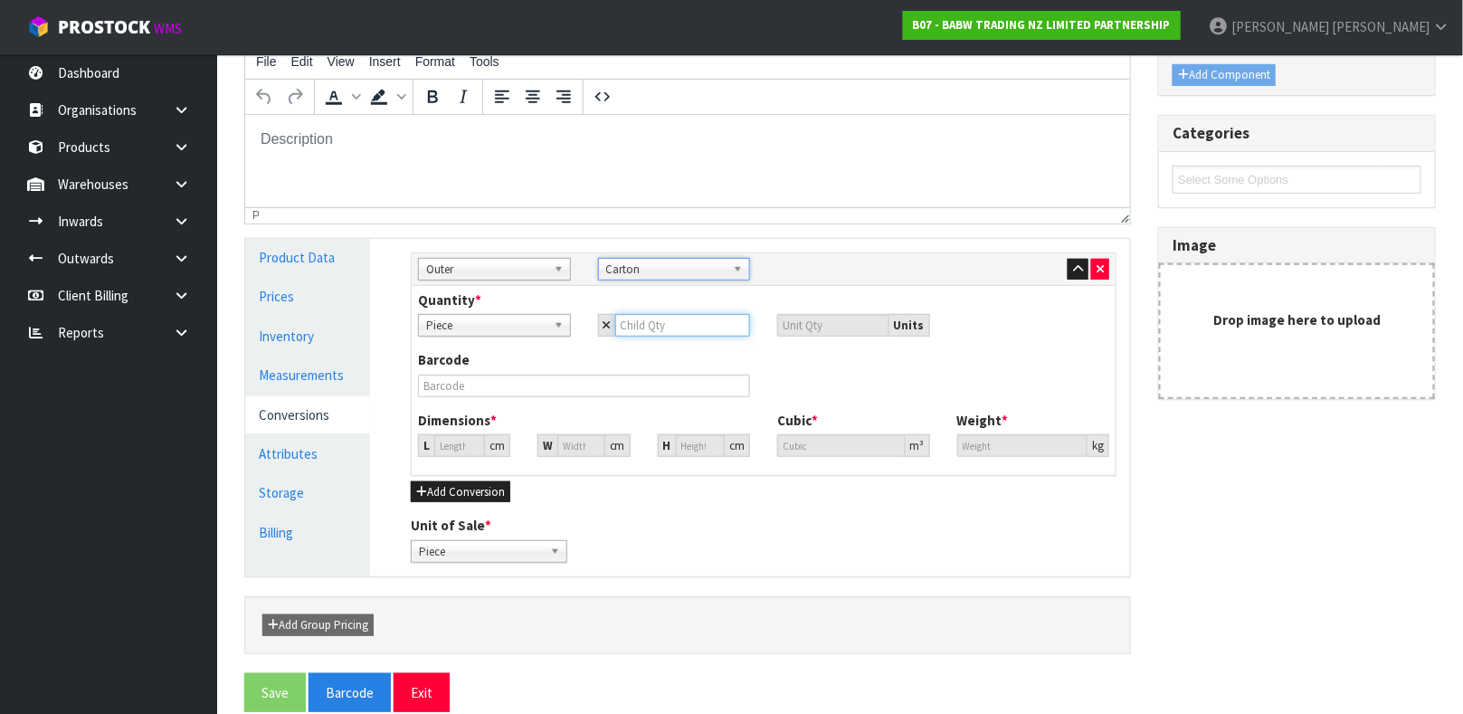
click at [658, 327] on input "number" at bounding box center [683, 325] width 136 height 23
type input "2"
type input "24"
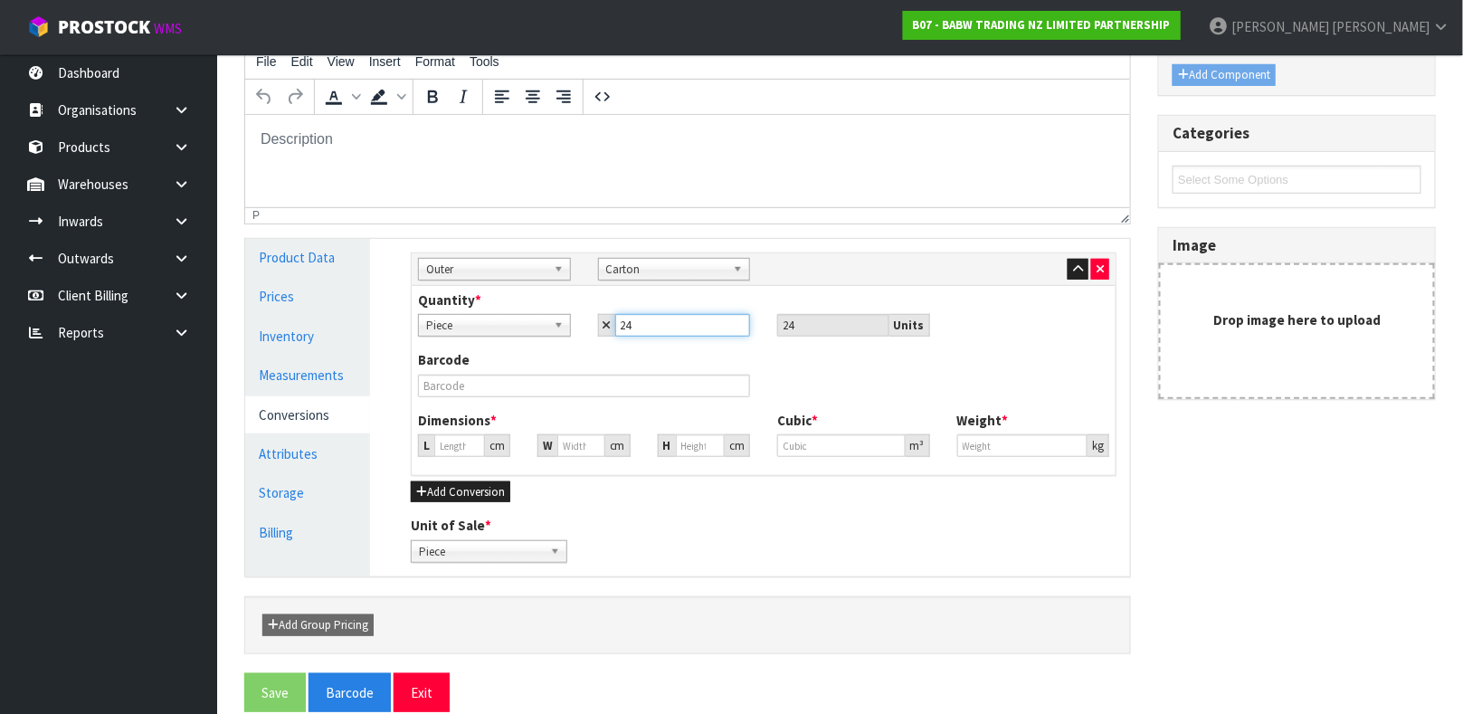
type input "24"
type input "0"
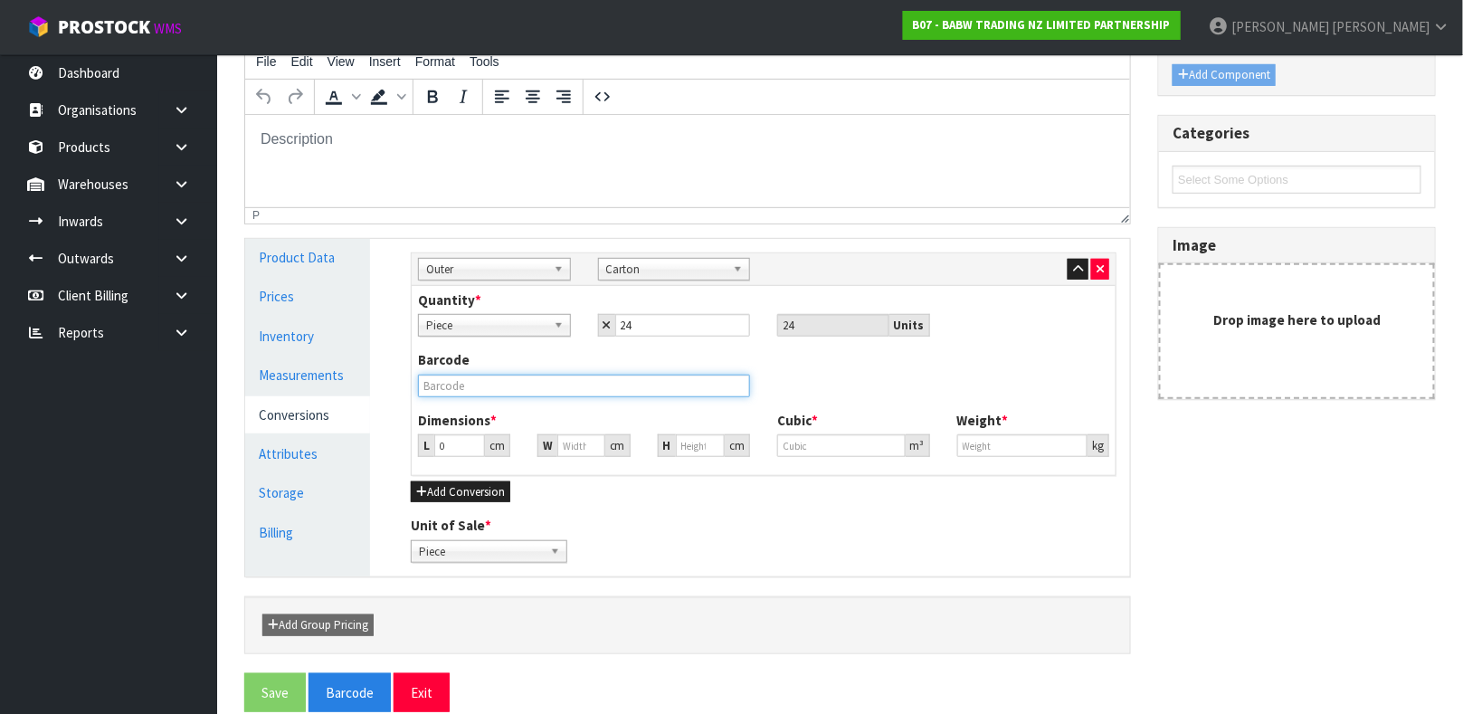
type input "0"
click at [475, 390] on input "text" at bounding box center [584, 385] width 332 height 23
type input "0000000342100024"
click at [441, 447] on input "0" at bounding box center [459, 445] width 51 height 23
type input "5"
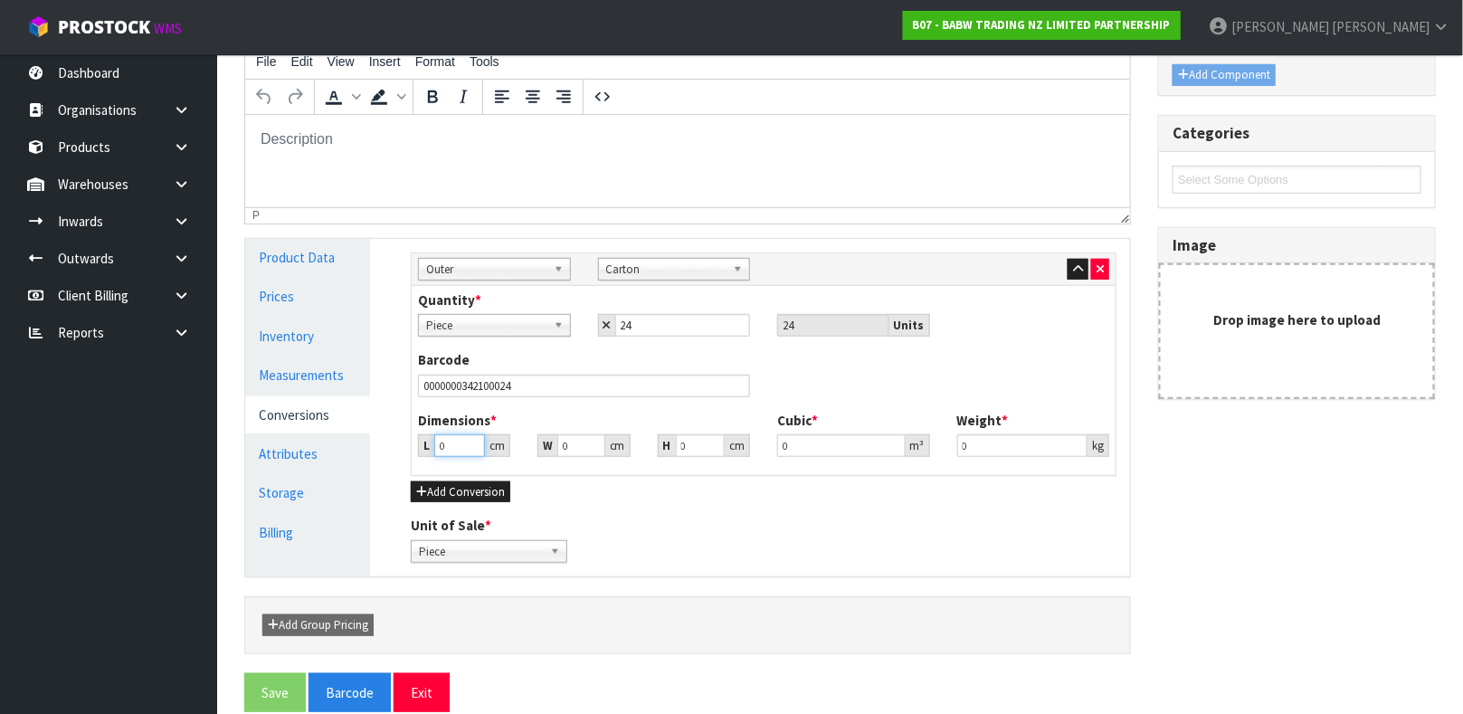
type input "0.000001"
type input "57"
type input "52"
type input "5"
type input "0.01482"
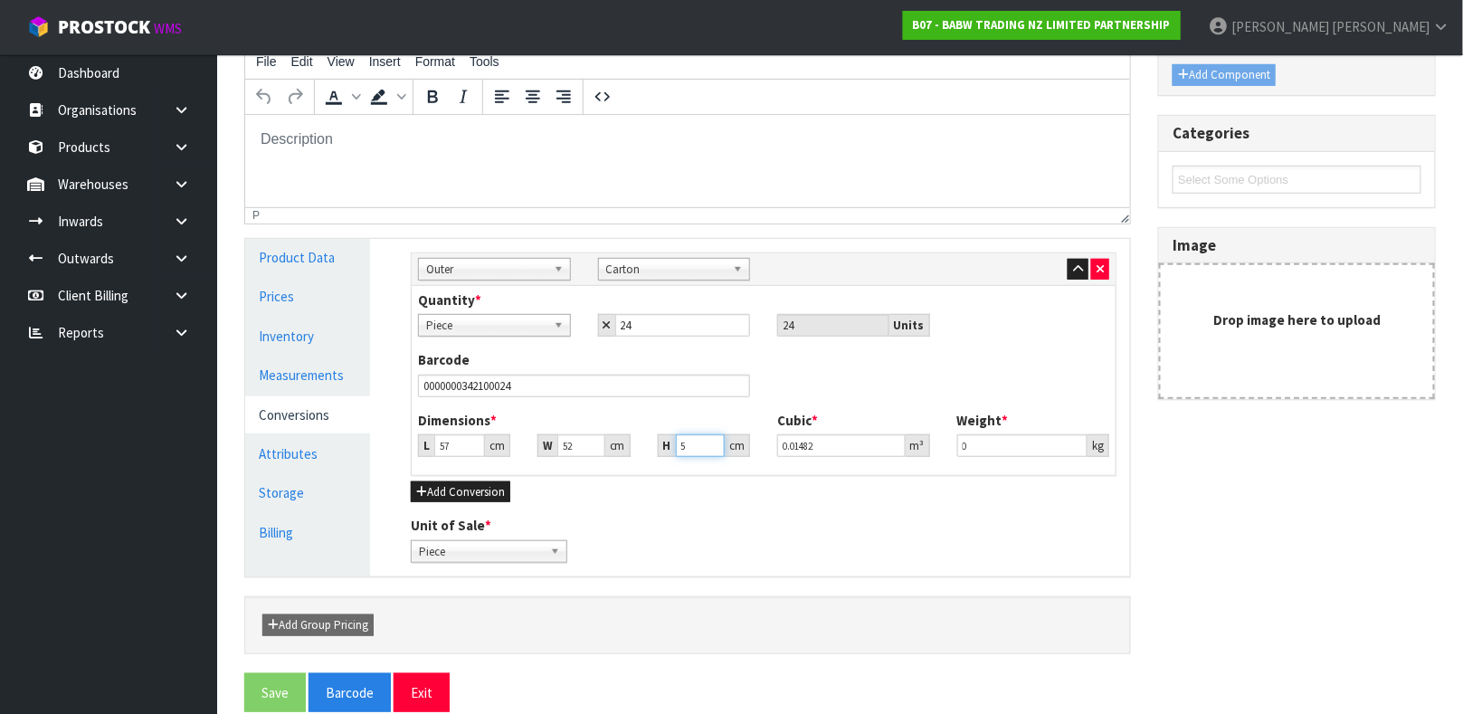
type input "55"
type input "0.16302"
type input "55"
type input "6.40"
click at [270, 697] on button "Save" at bounding box center [275, 692] width 62 height 39
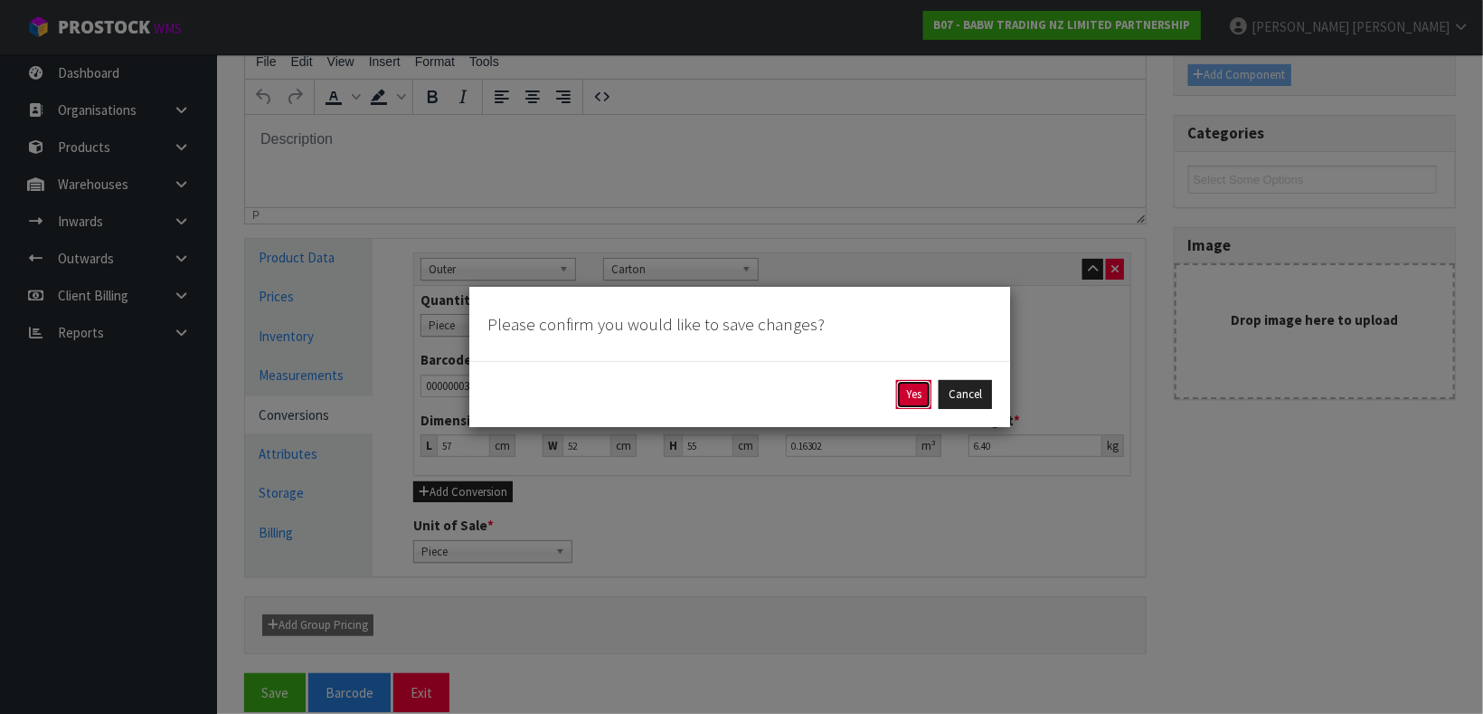
click at [920, 388] on button "Yes" at bounding box center [913, 394] width 35 height 29
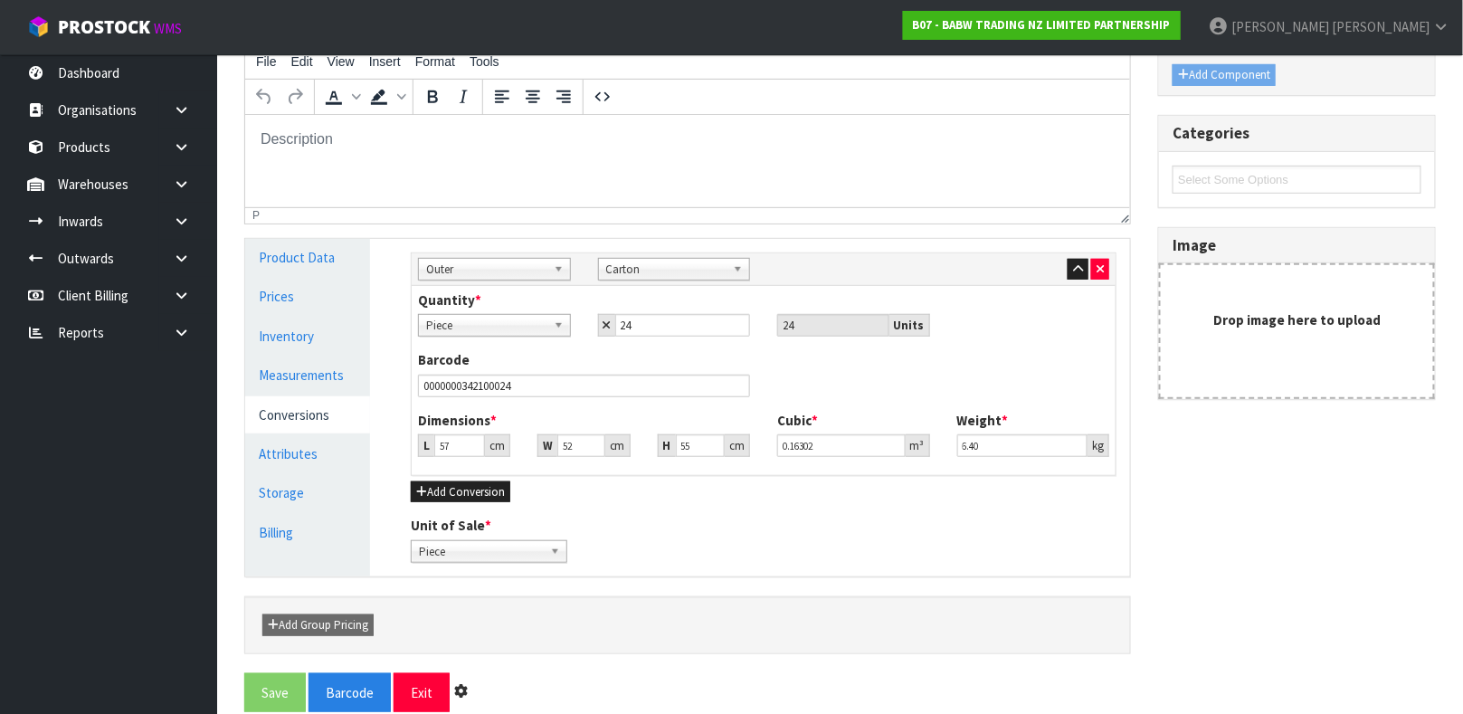
scroll to position [0, 0]
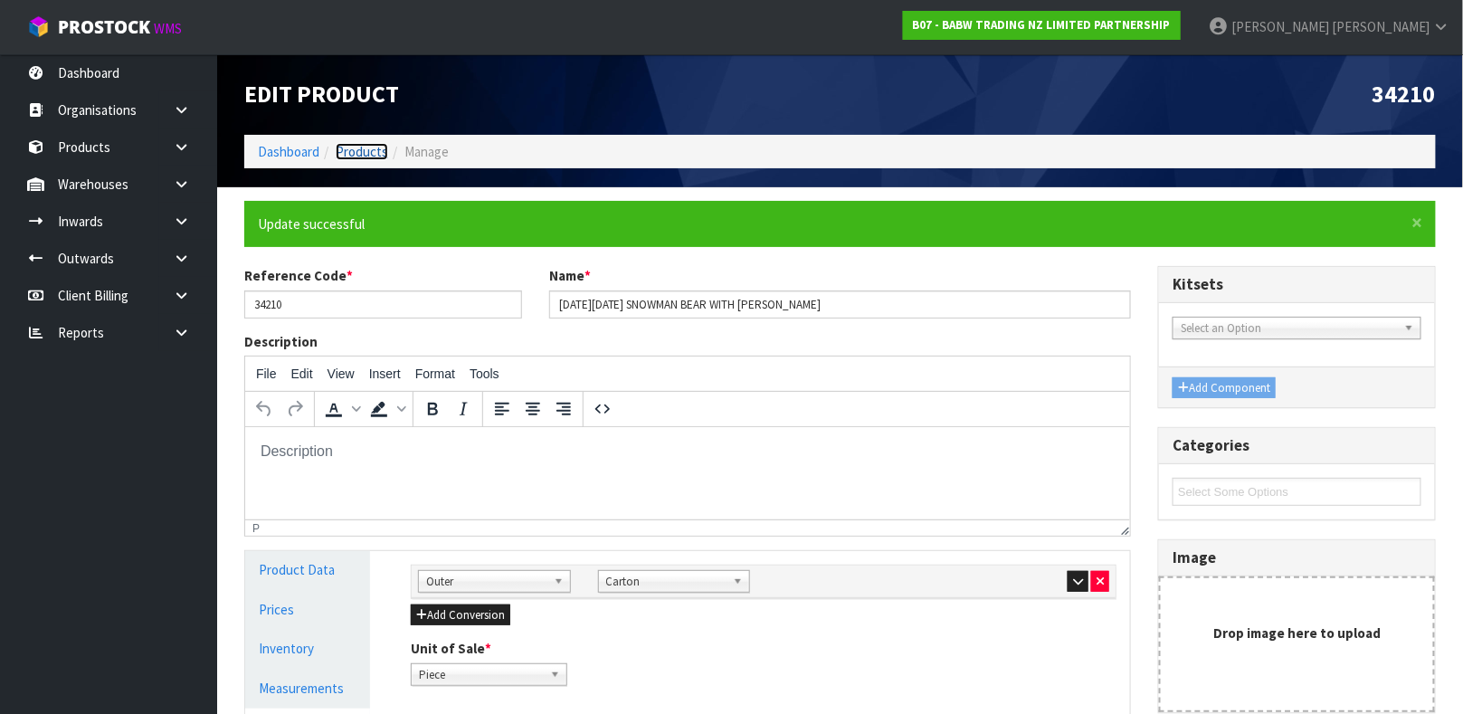
click at [367, 146] on link "Products" at bounding box center [362, 151] width 52 height 17
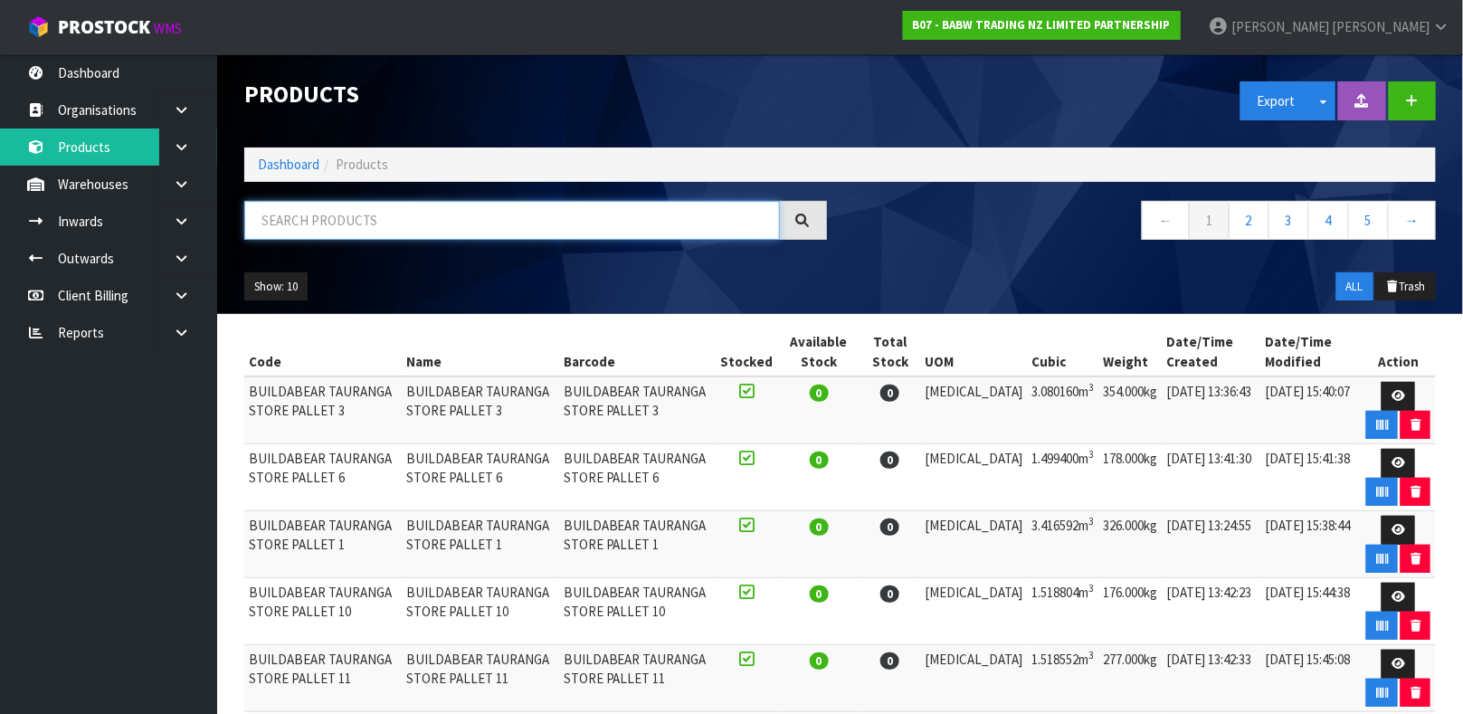
click at [448, 216] on input "text" at bounding box center [511, 220] width 535 height 39
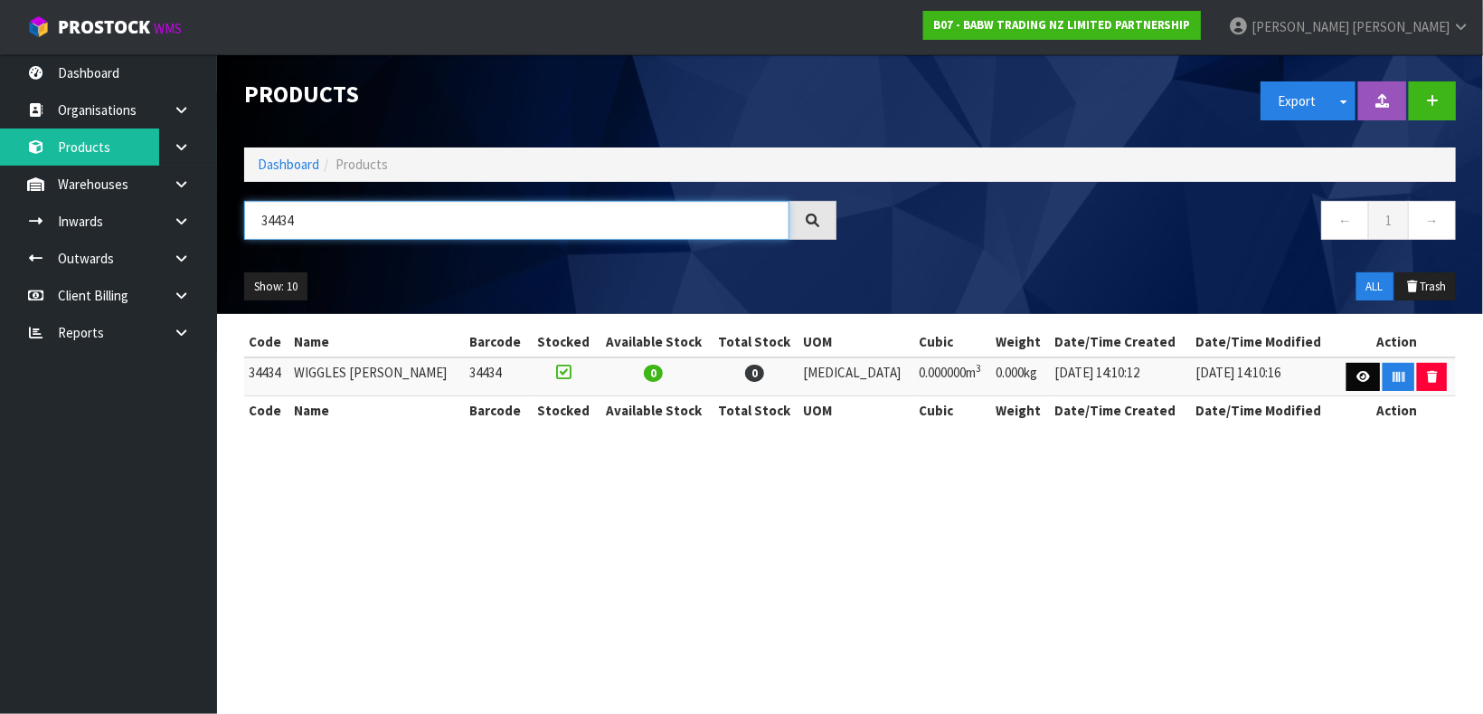
type input "34434"
click at [1363, 372] on link at bounding box center [1363, 377] width 33 height 29
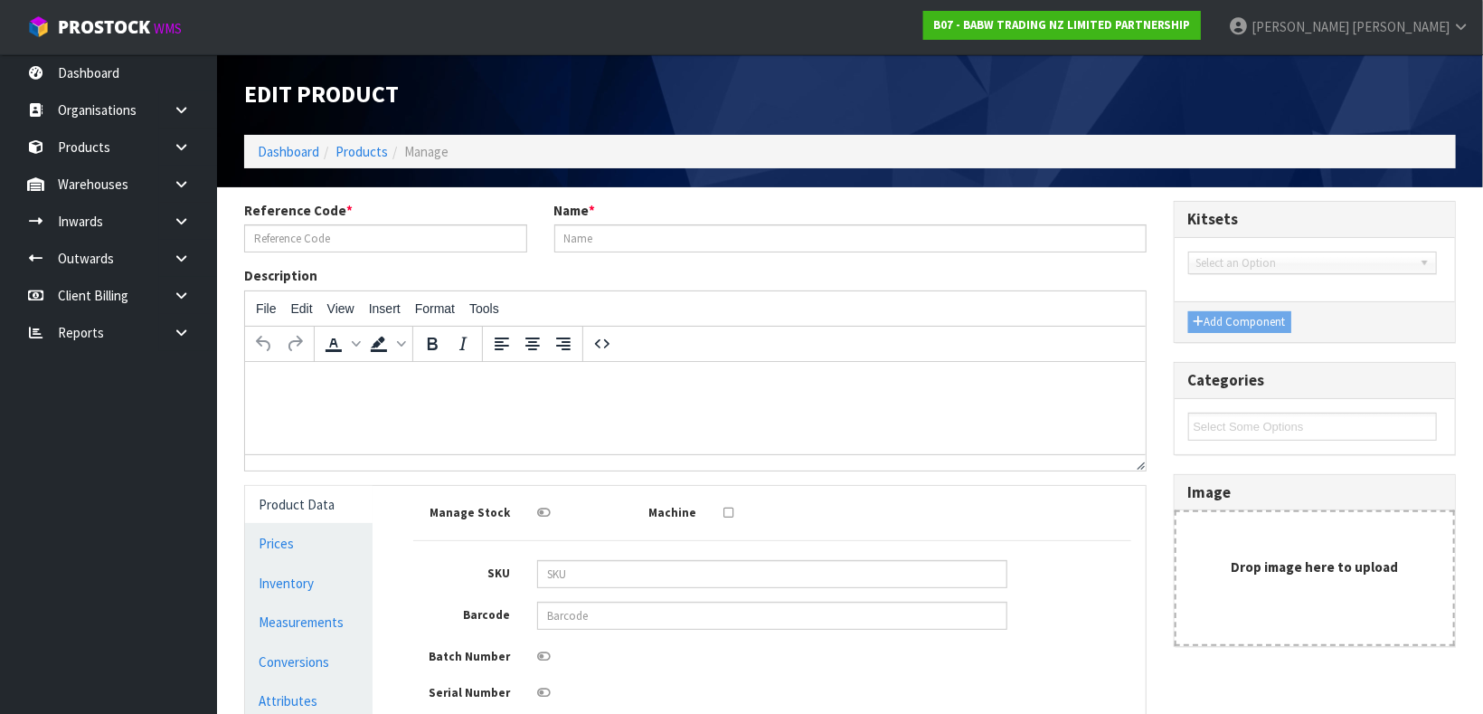
type input "34434"
type input "WIGGLES DOROTHY"
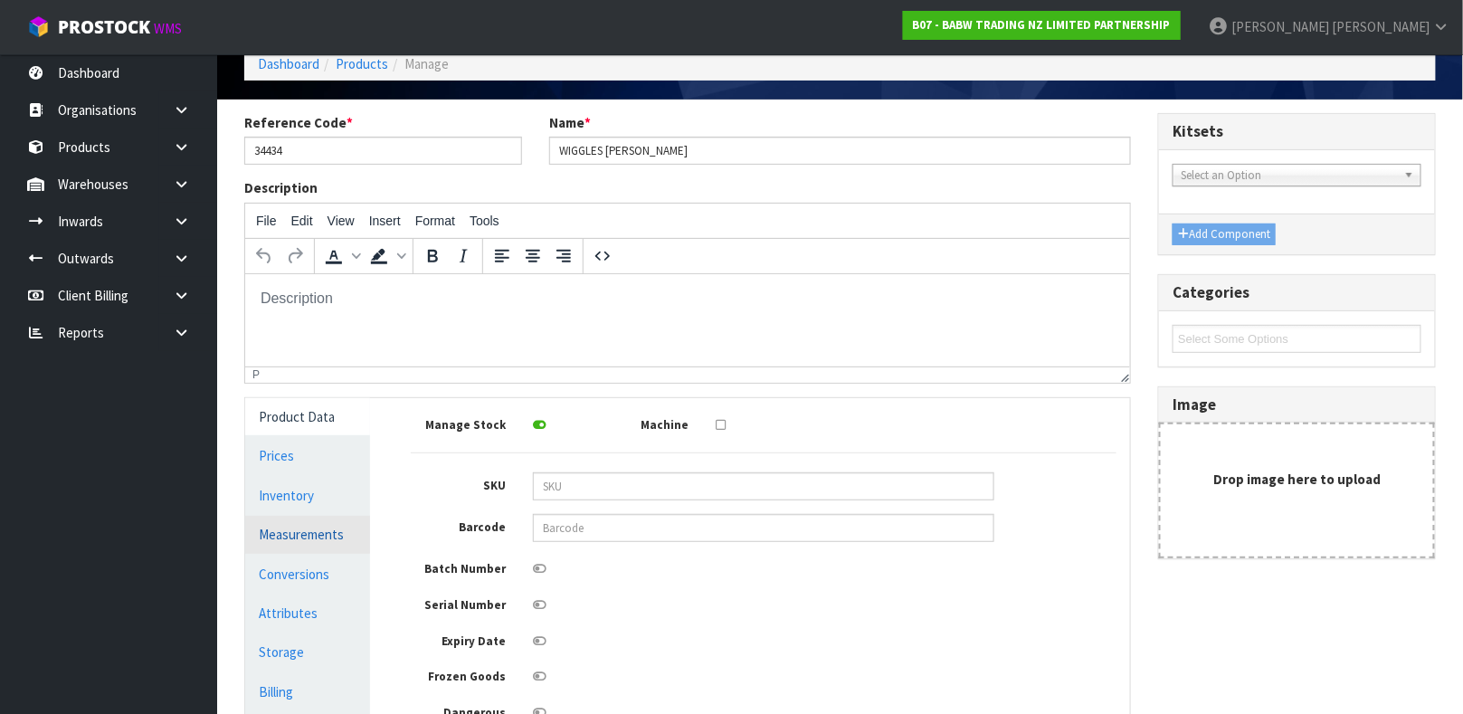
scroll to position [100, 0]
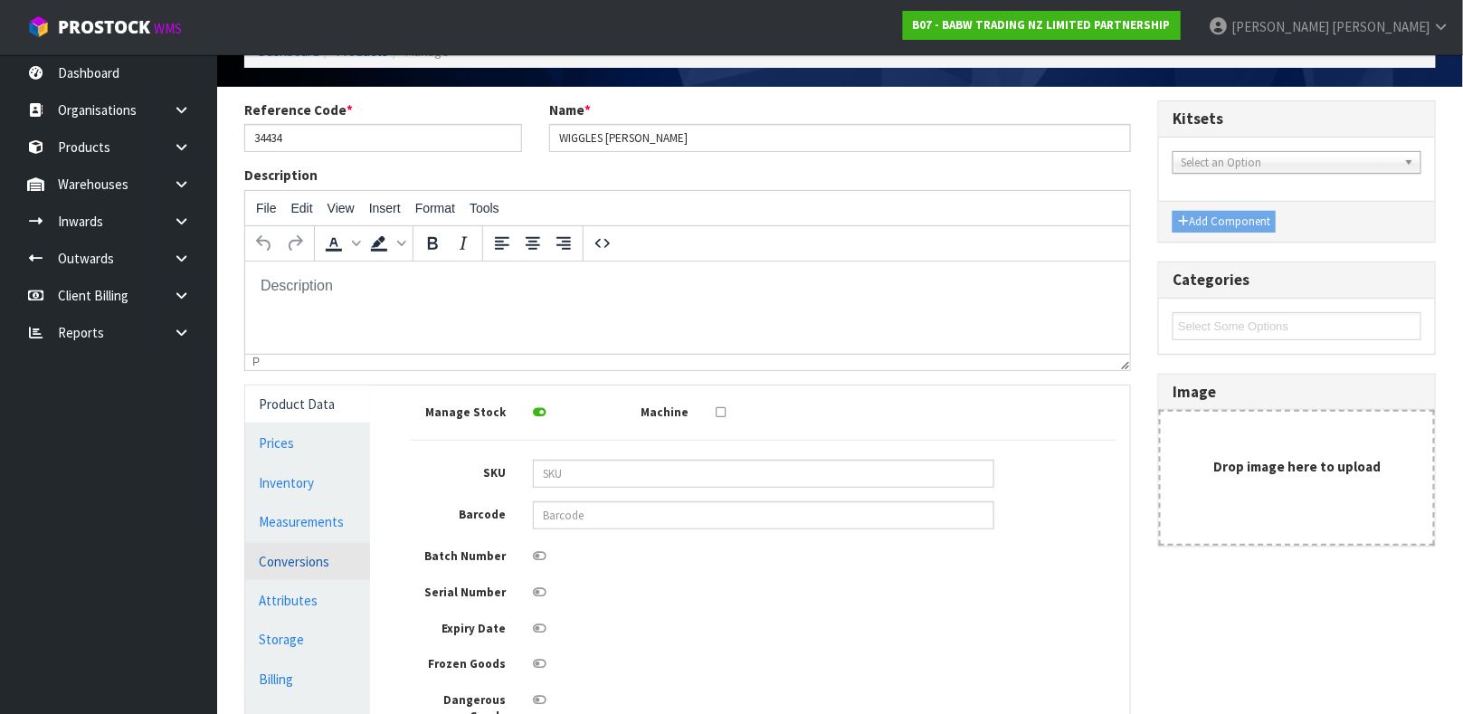
click at [289, 560] on link "Conversions" at bounding box center [307, 561] width 125 height 37
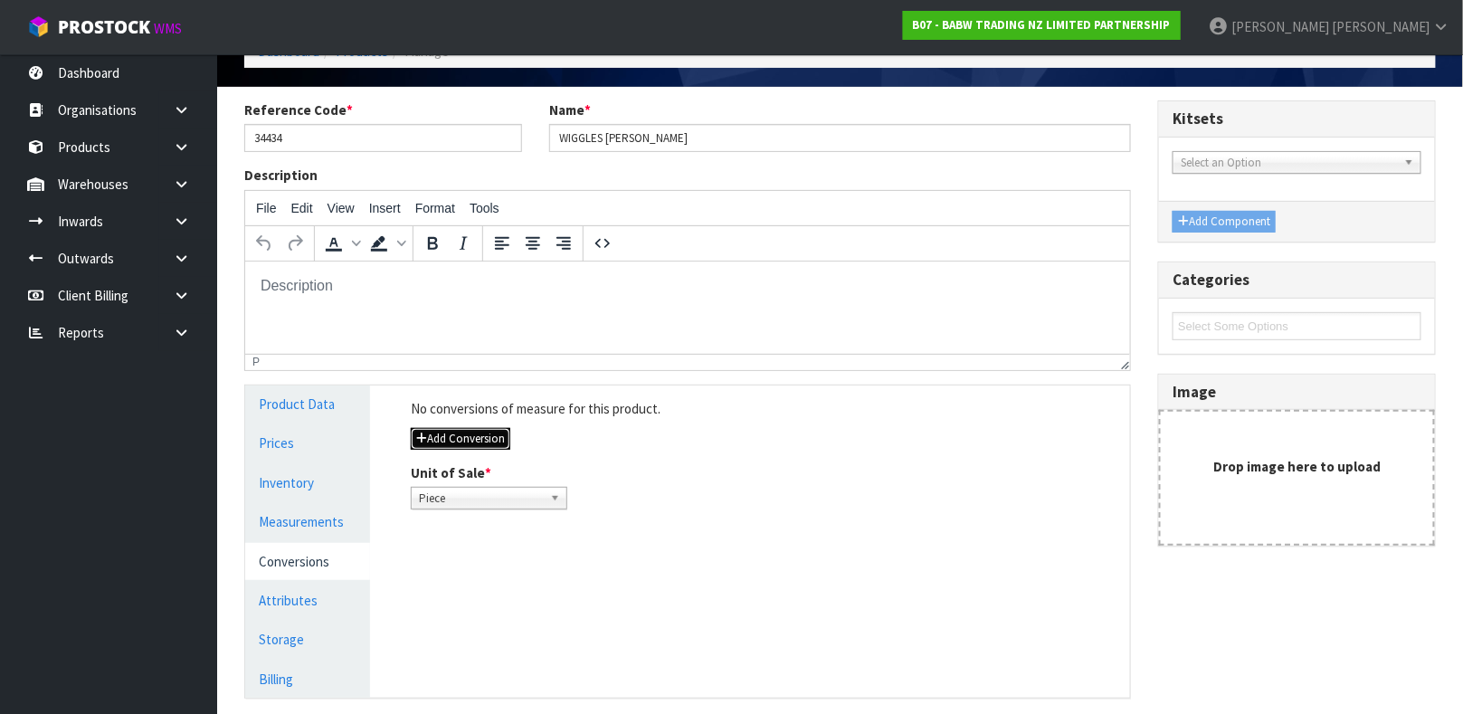
click at [441, 439] on button "Add Conversion" at bounding box center [460, 439] width 99 height 22
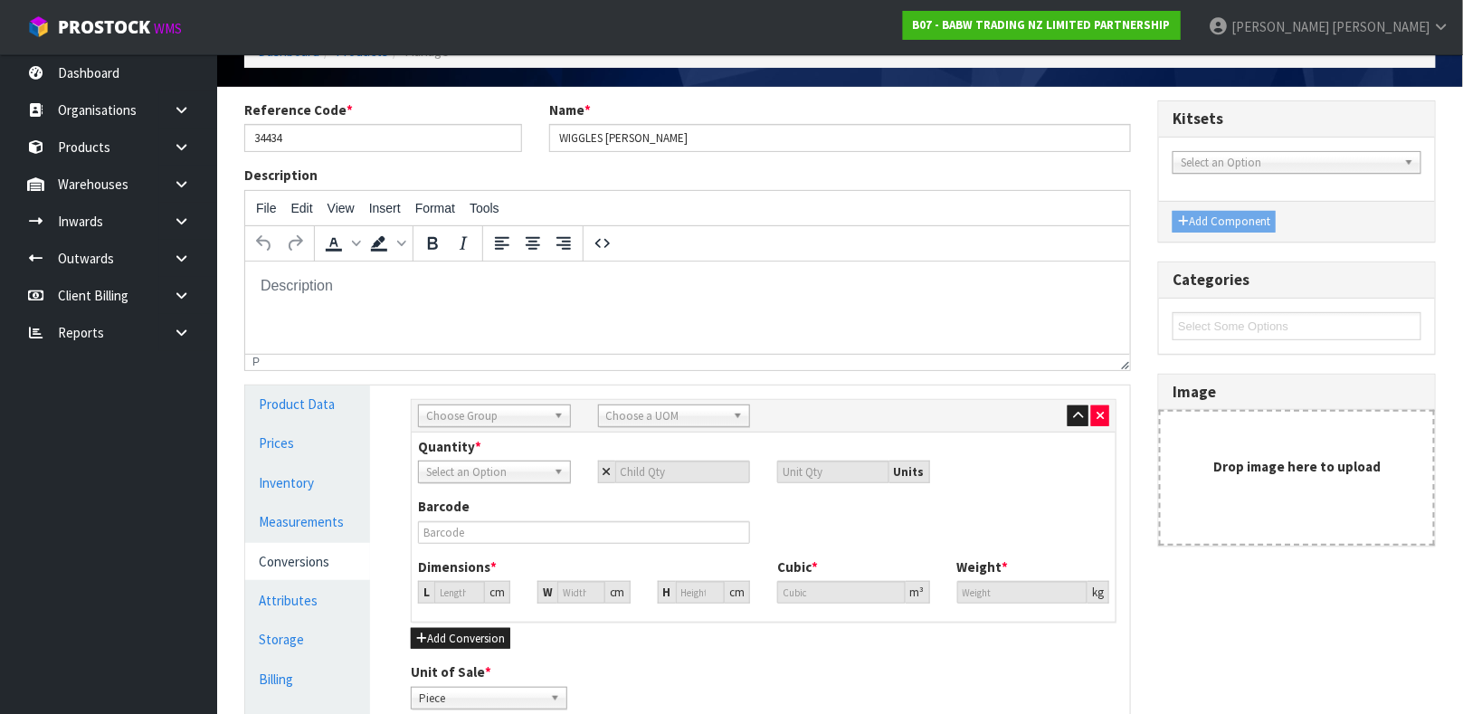
click at [549, 413] on link "Choose Group" at bounding box center [494, 415] width 153 height 23
click at [517, 507] on li "Outer" at bounding box center [494, 512] width 144 height 23
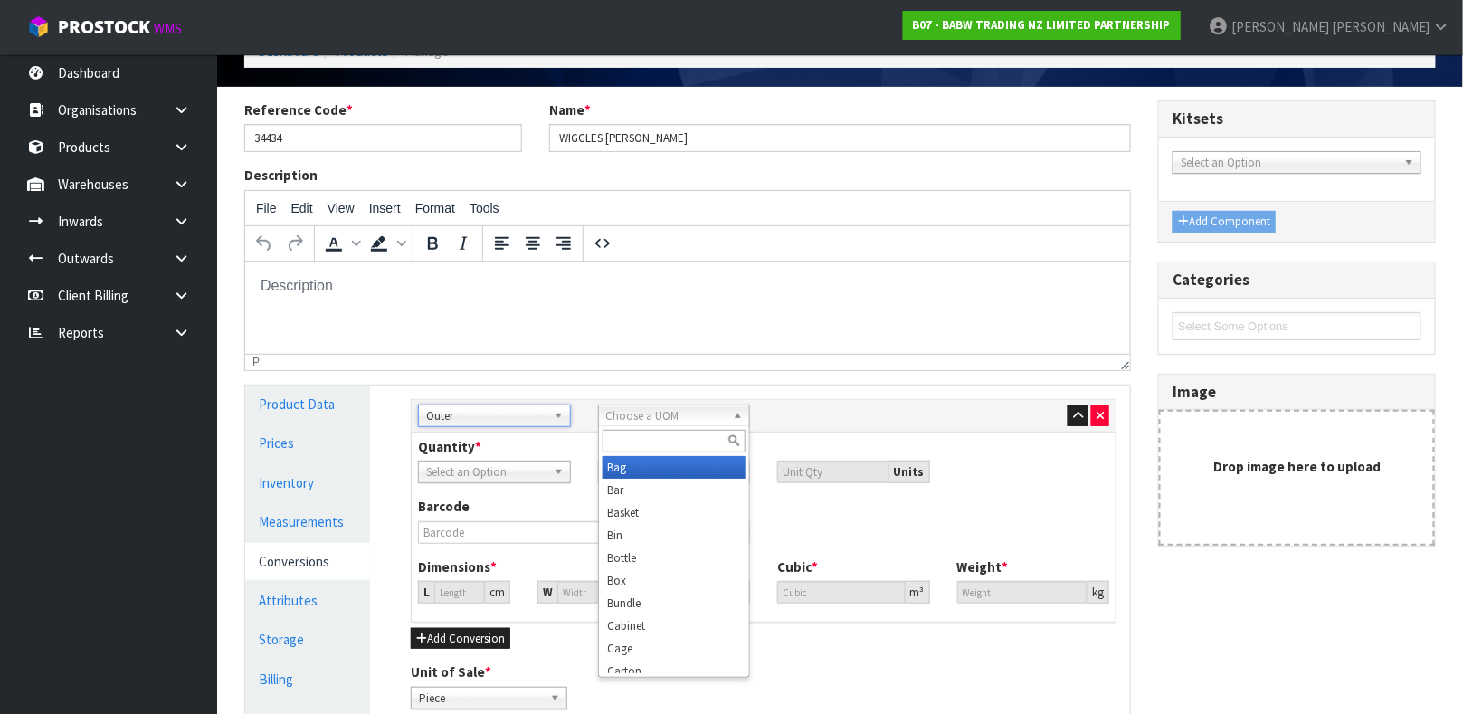
click at [660, 413] on span "Choose a UOM" at bounding box center [666, 416] width 120 height 22
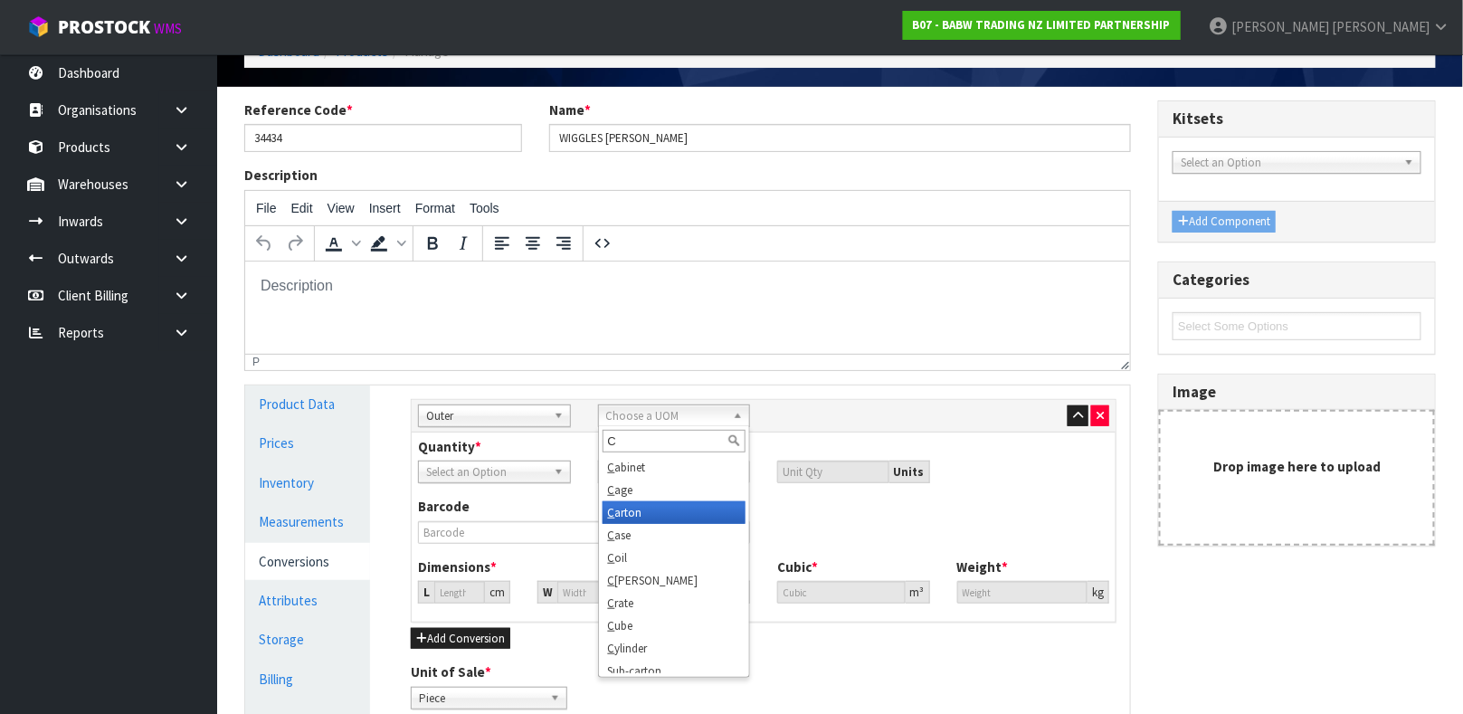
type input "C"
click at [655, 511] on li "C arton" at bounding box center [674, 512] width 144 height 23
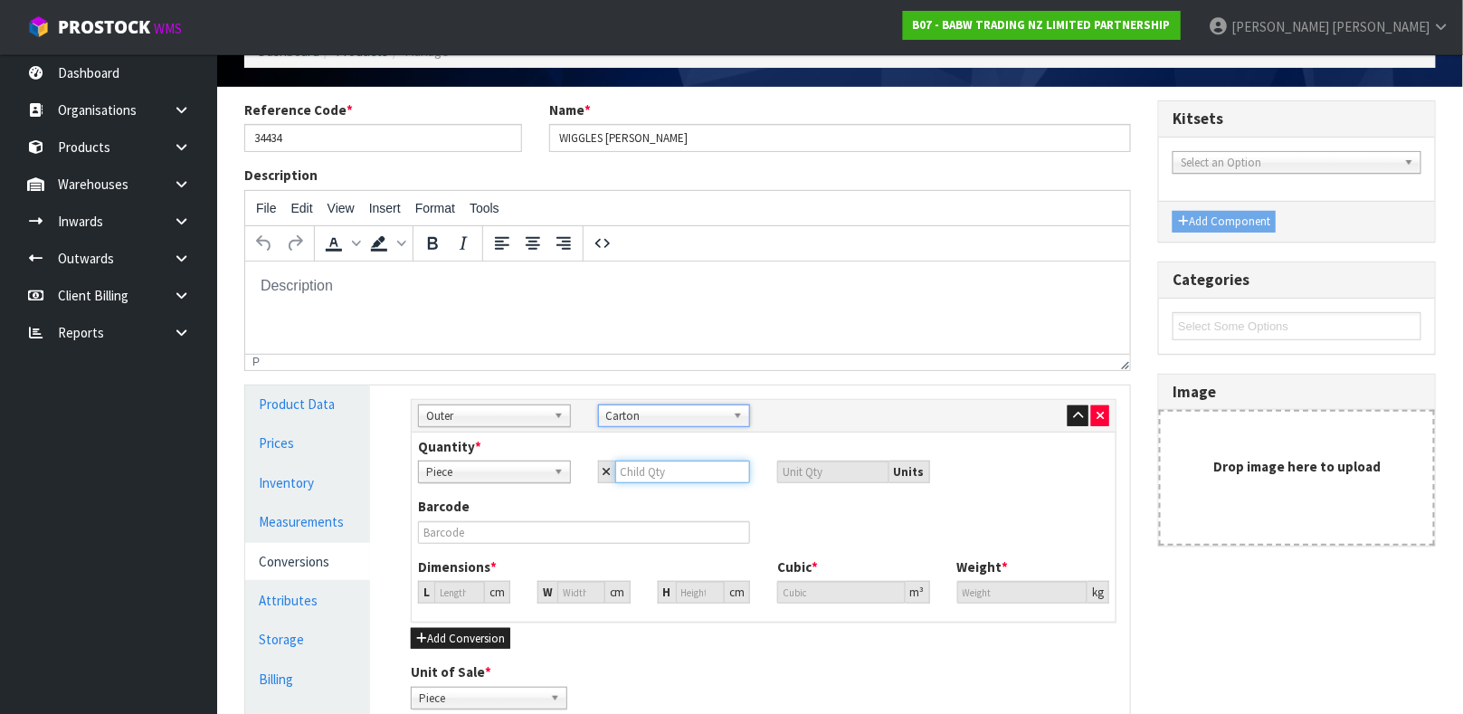
click at [710, 477] on input "number" at bounding box center [683, 471] width 136 height 23
type input "2"
type input "24"
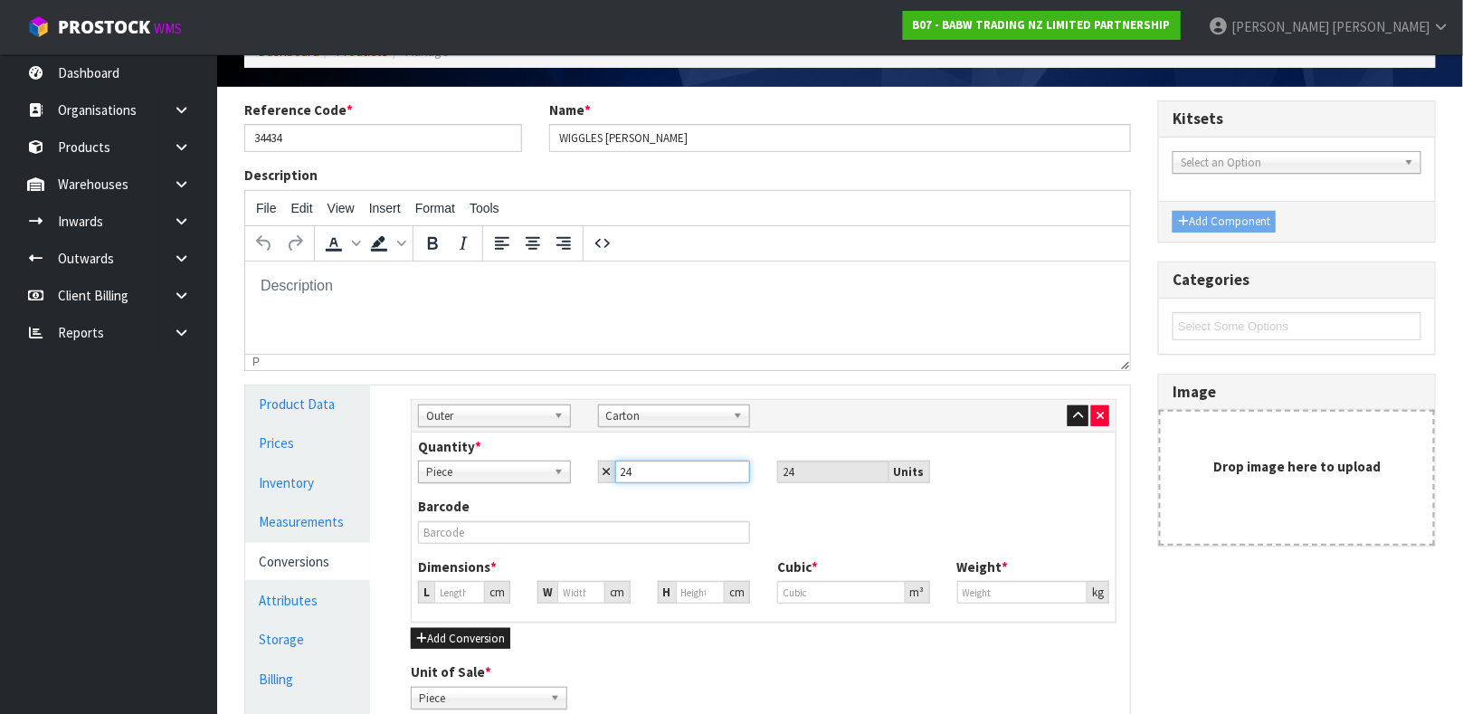
type input "24"
click at [549, 533] on input "text" at bounding box center [584, 532] width 332 height 23
type input "0"
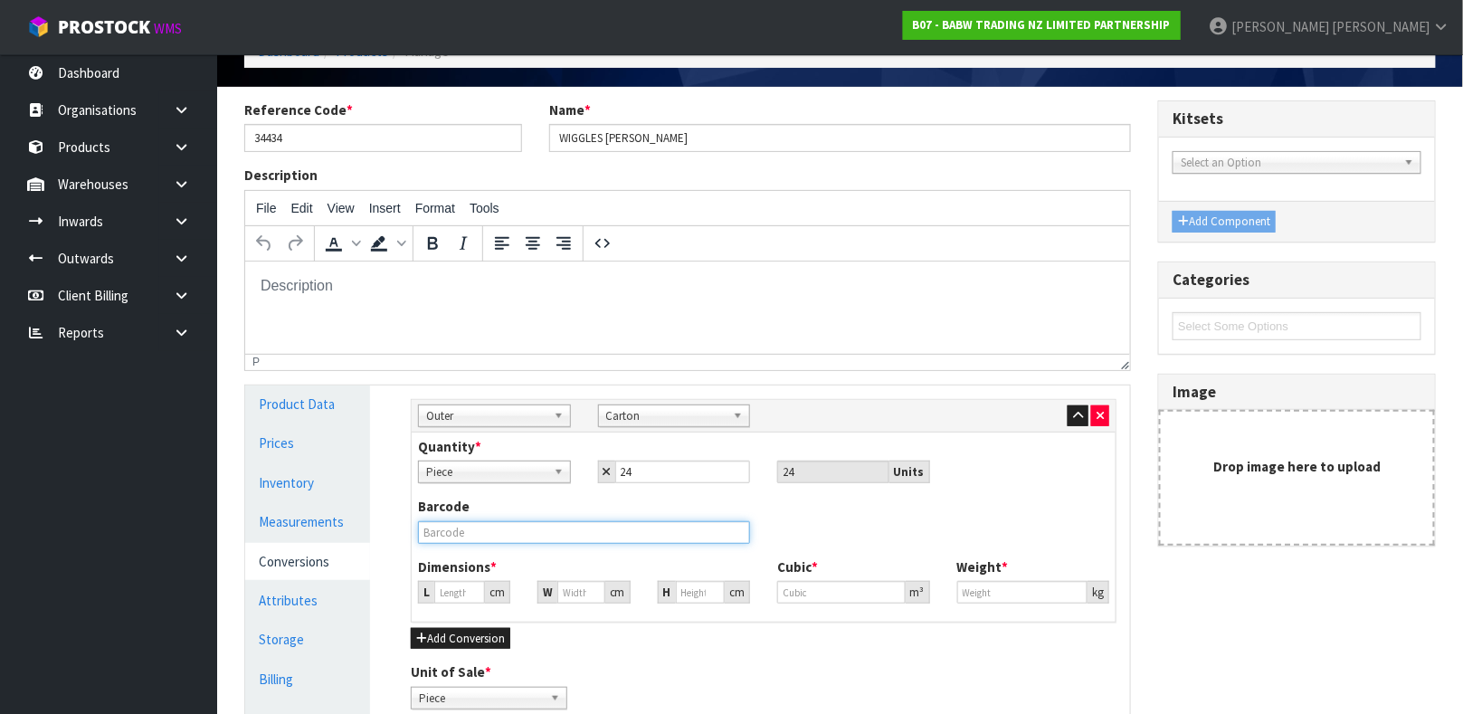
type input "0"
type input "0000000344340024"
type input "4"
type input "0.000001"
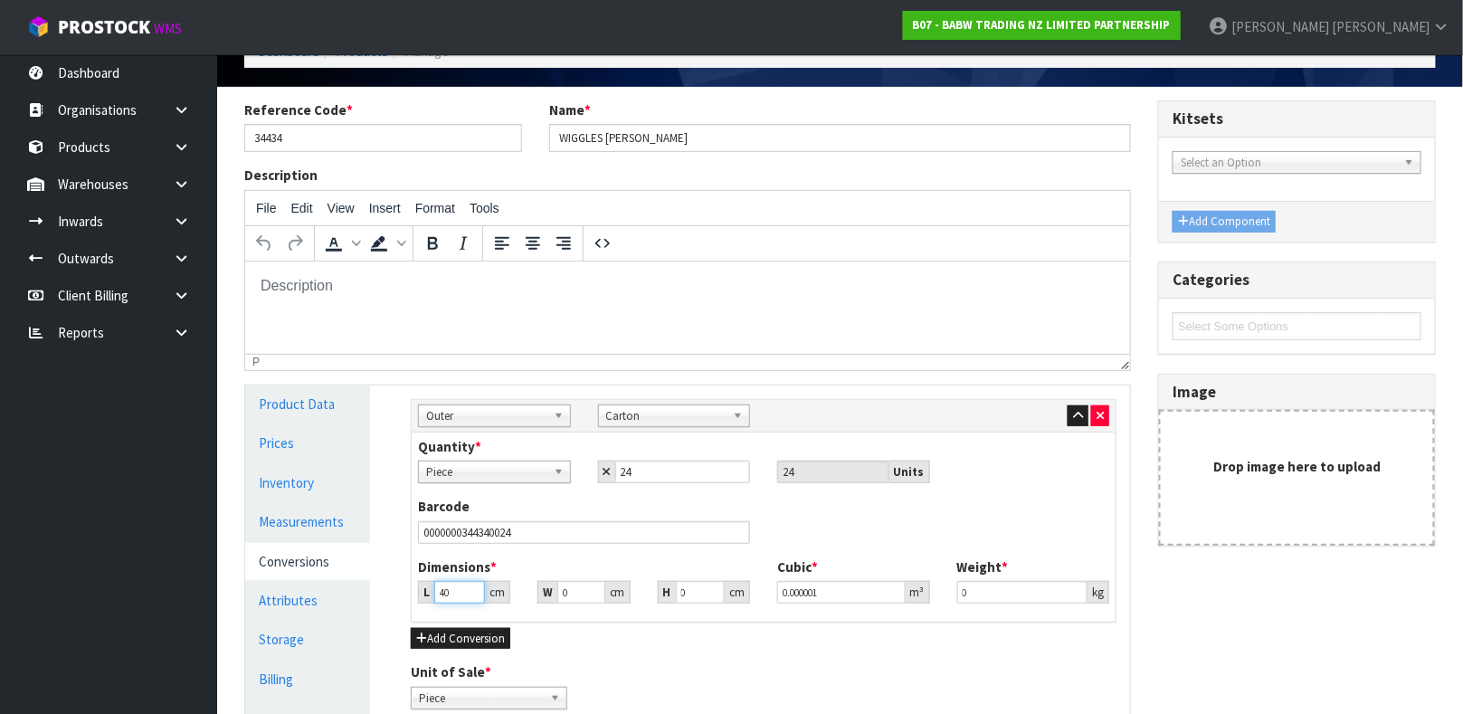
type input "40"
type input "38"
type input "2"
type input "0.00304"
type input "23"
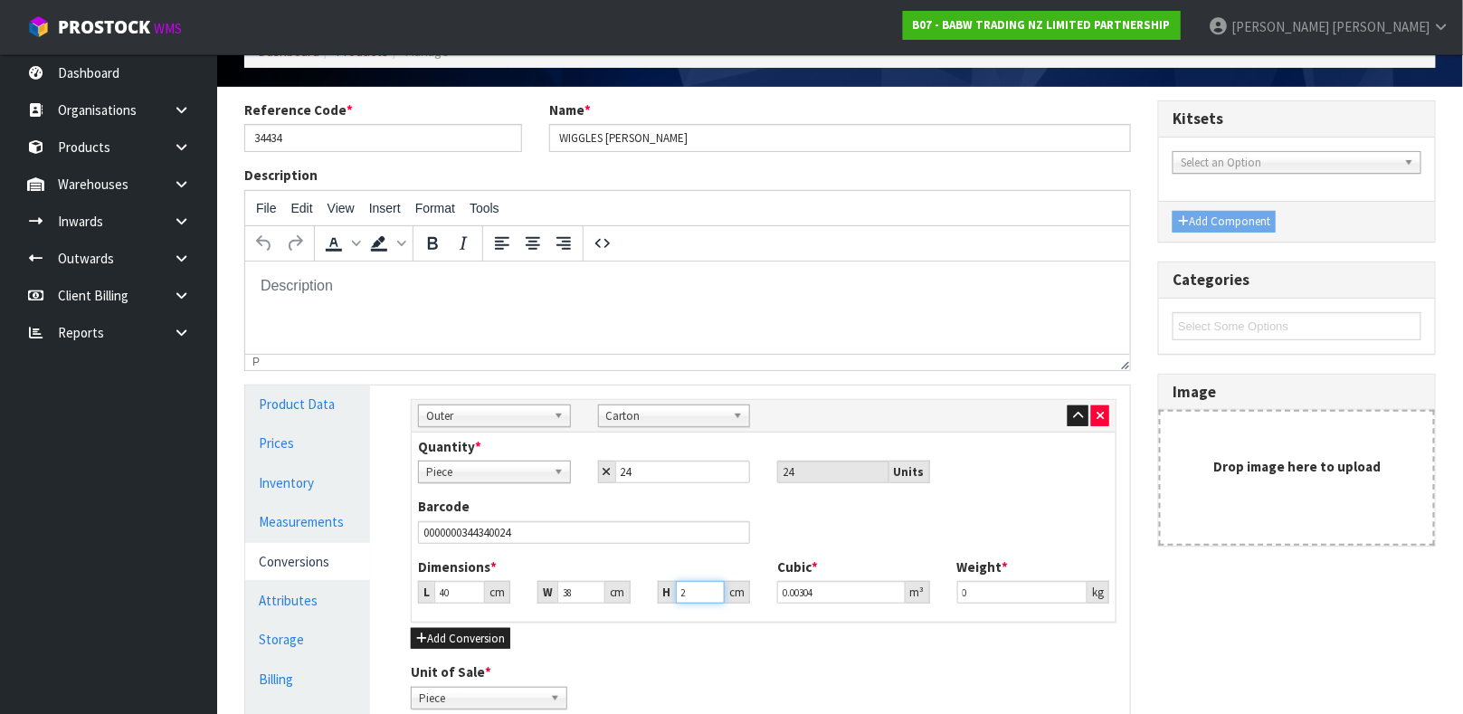
type input "0.03496"
type input "23"
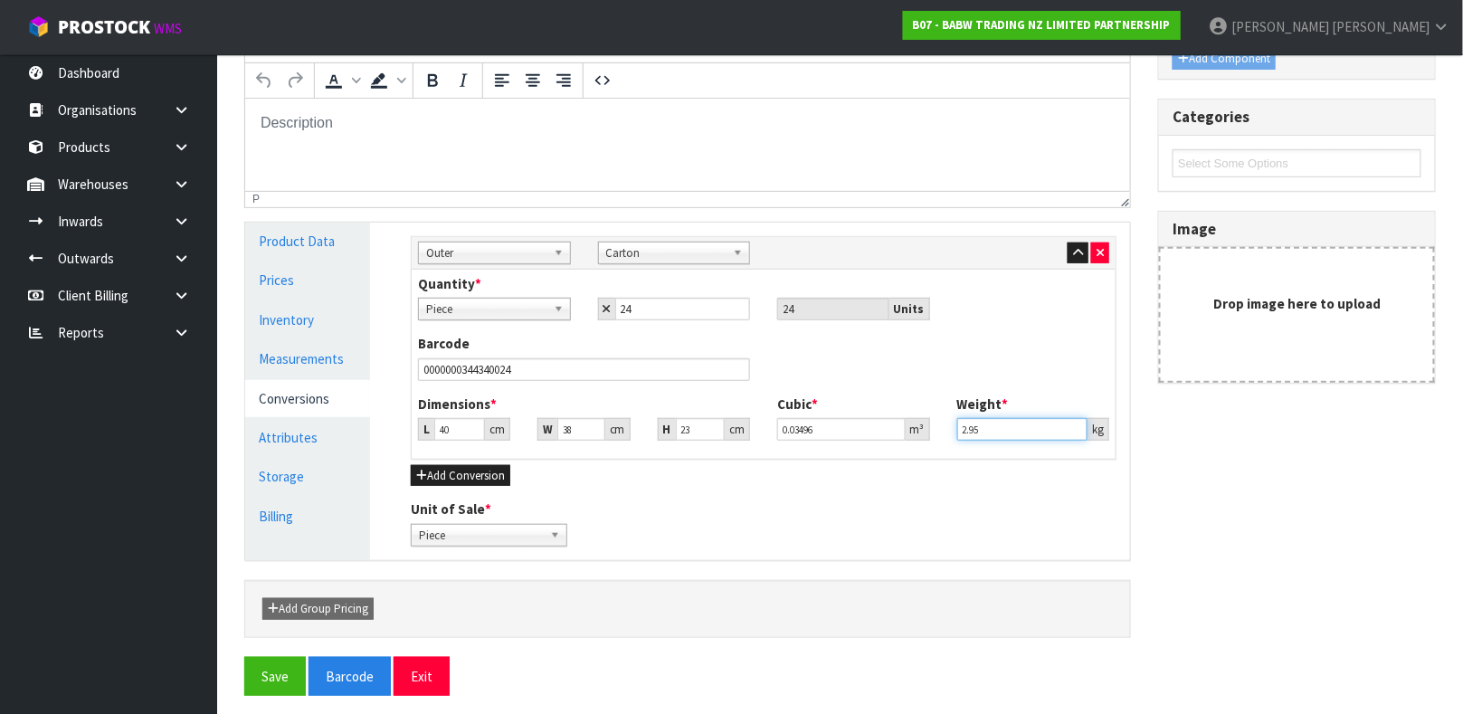
scroll to position [253, 0]
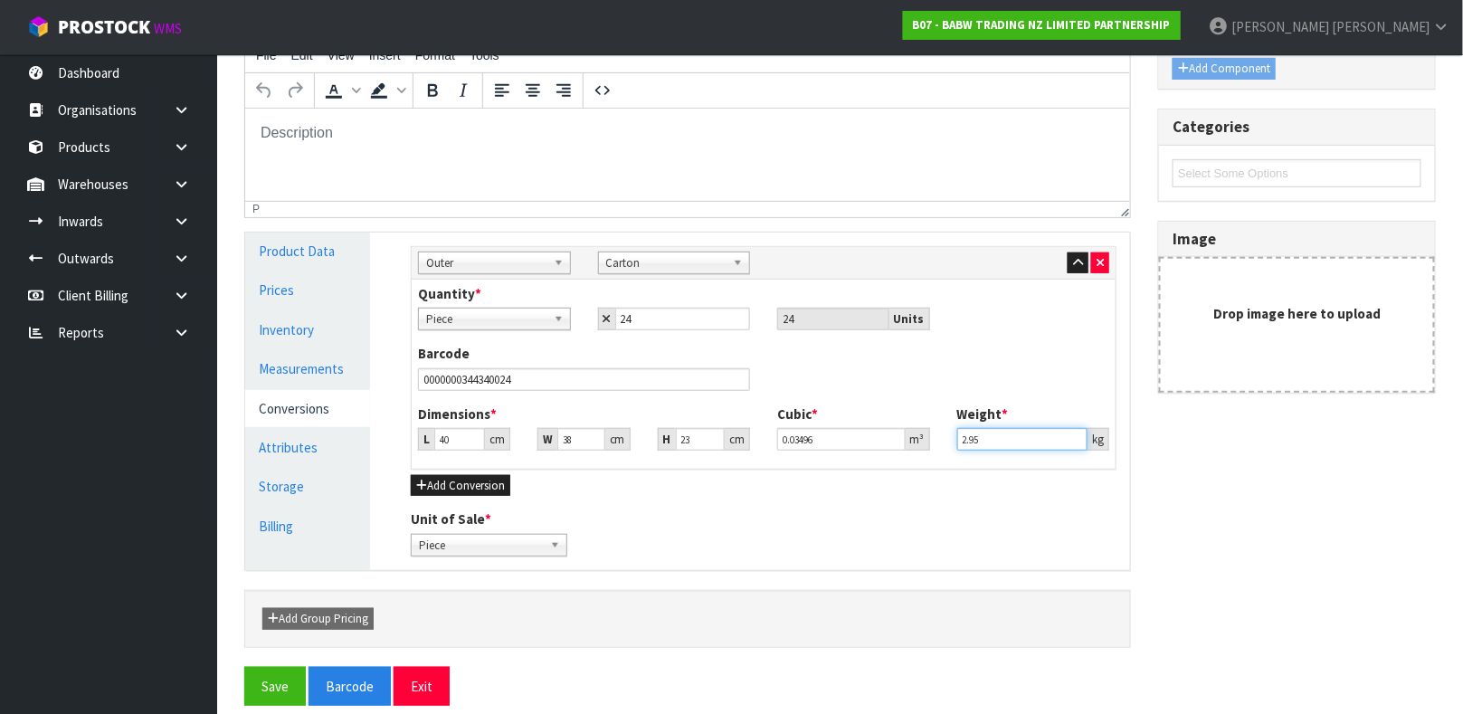
type input "2.95"
click at [424, 602] on div "Add Group Pricing" at bounding box center [687, 619] width 886 height 58
click at [279, 691] on button "Save" at bounding box center [275, 686] width 62 height 39
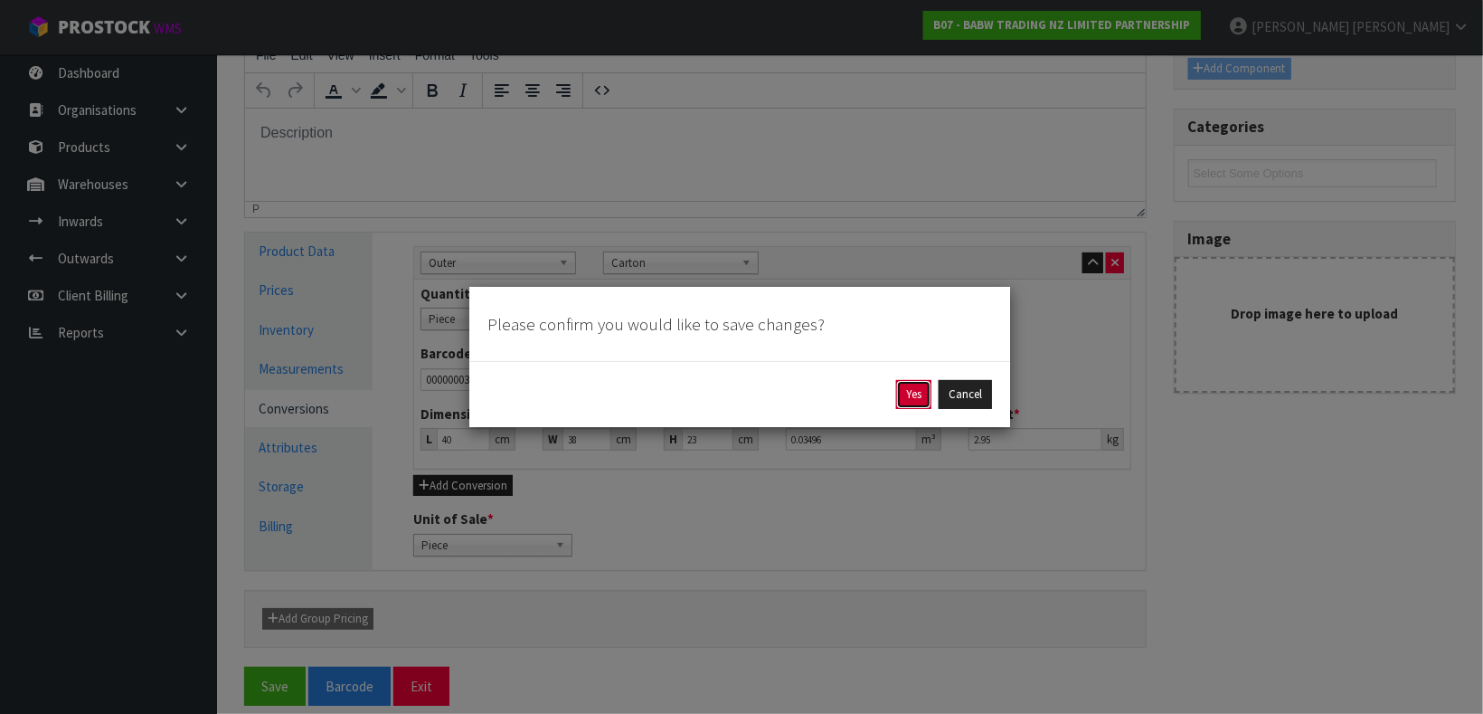
click at [908, 401] on button "Yes" at bounding box center [913, 394] width 35 height 29
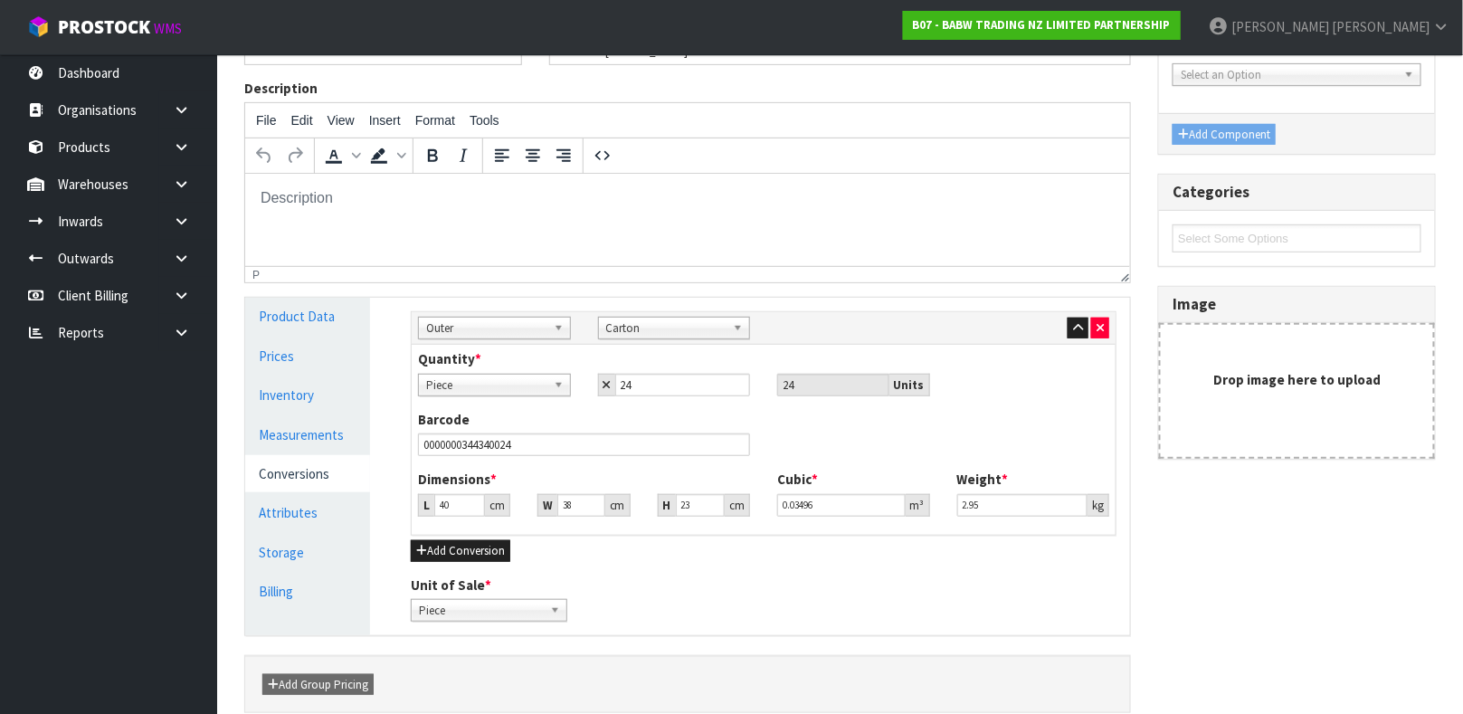
scroll to position [0, 0]
